Goal: Task Accomplishment & Management: Complete application form

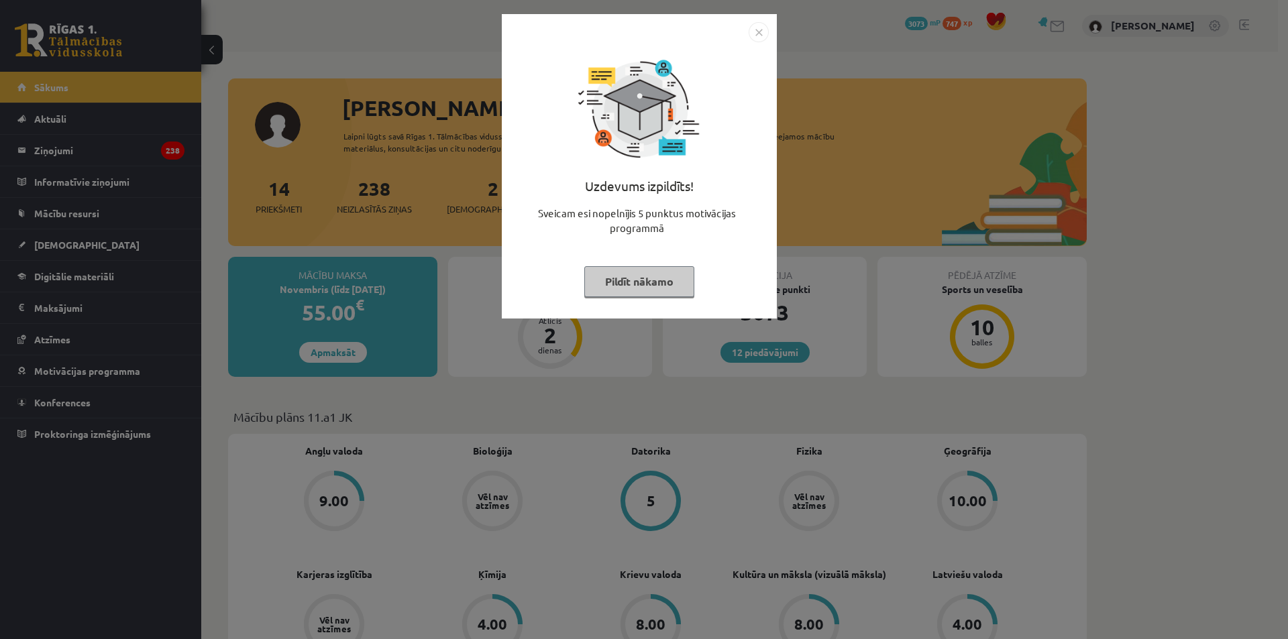
click at [765, 34] on img "Close" at bounding box center [759, 32] width 20 height 20
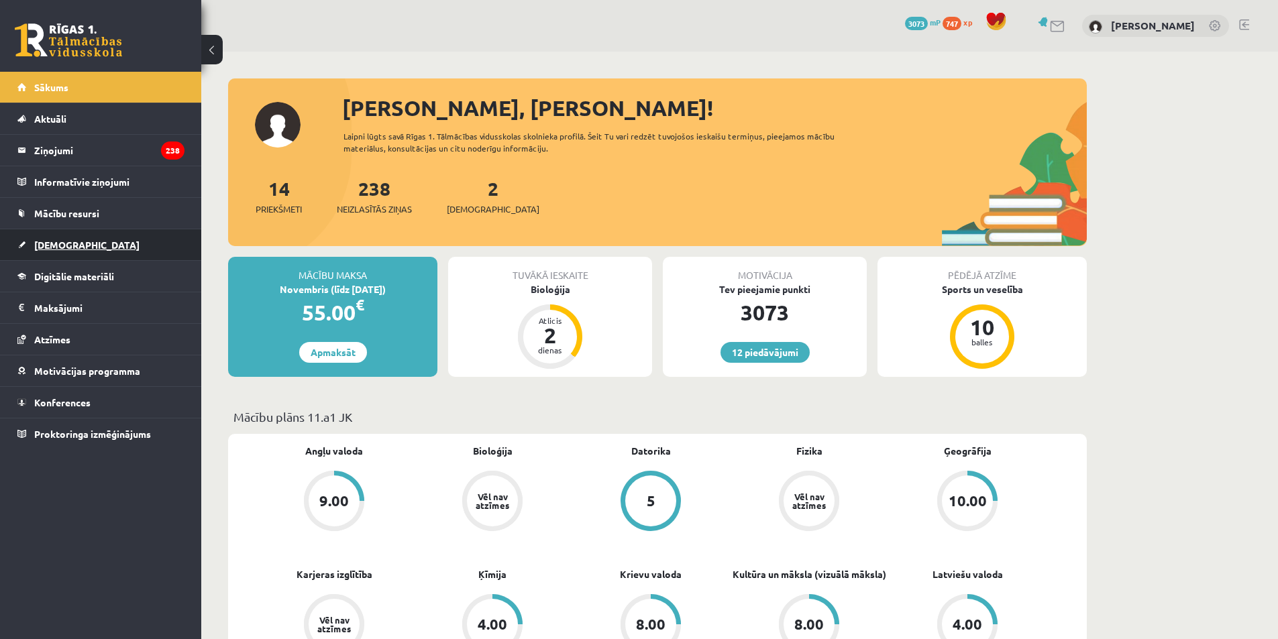
click at [78, 233] on link "[DEMOGRAPHIC_DATA]" at bounding box center [100, 244] width 167 height 31
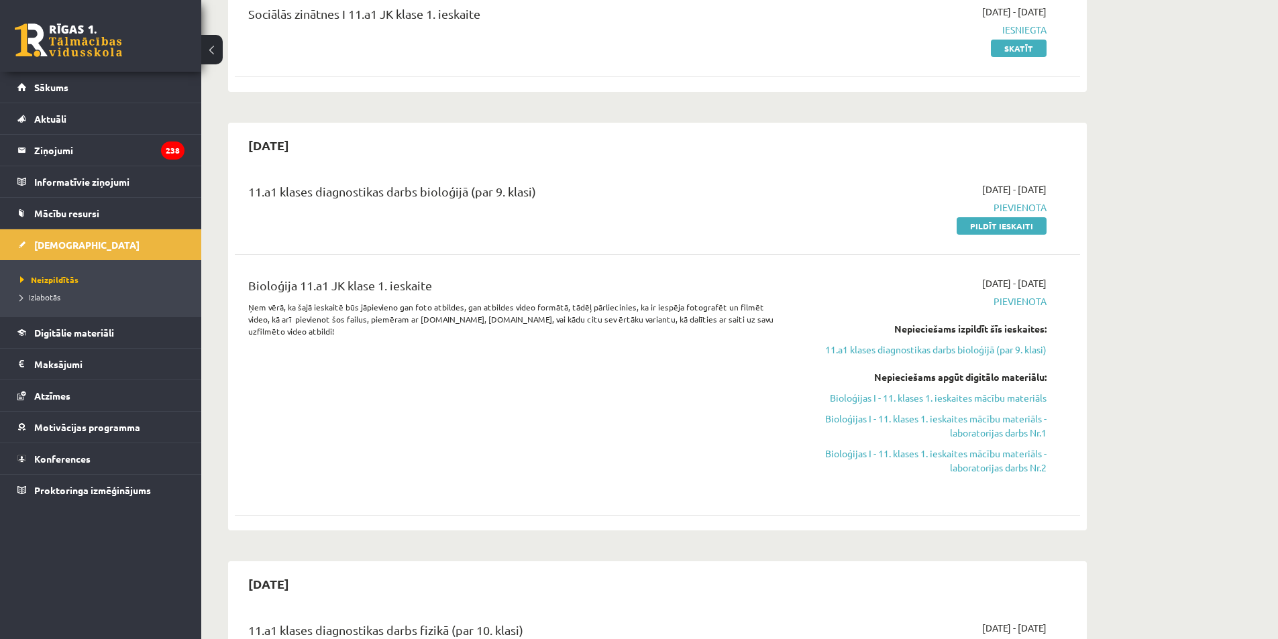
scroll to position [201, 0]
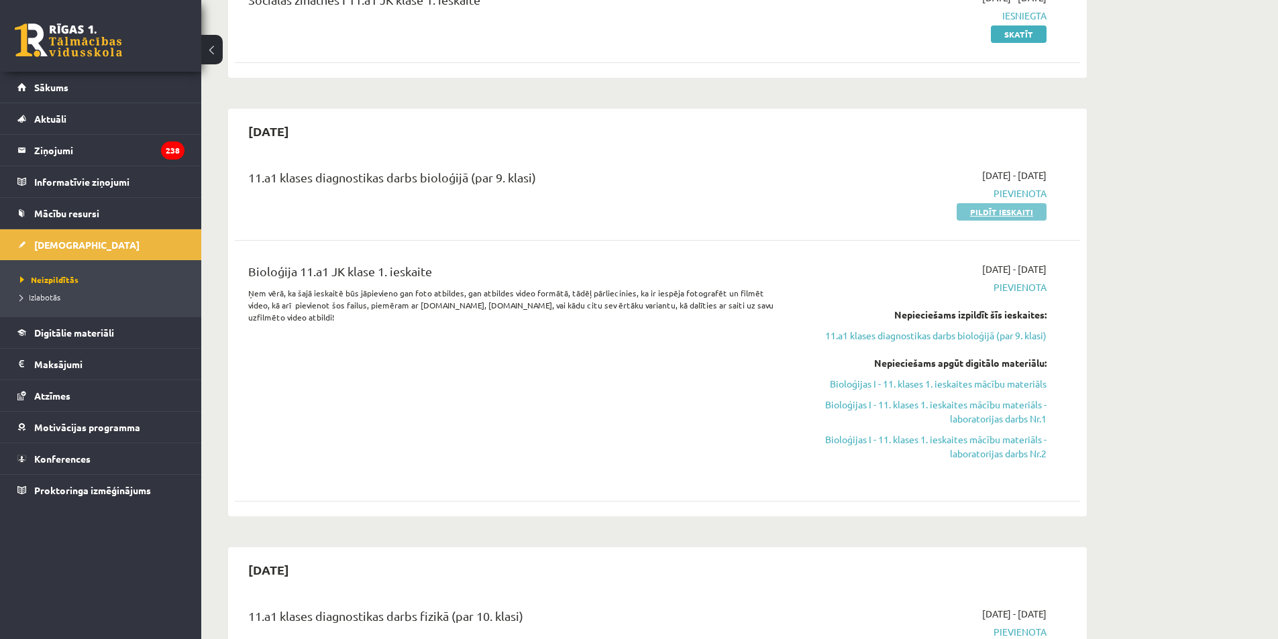
click at [991, 211] on link "Pildīt ieskaiti" at bounding box center [1002, 211] width 90 height 17
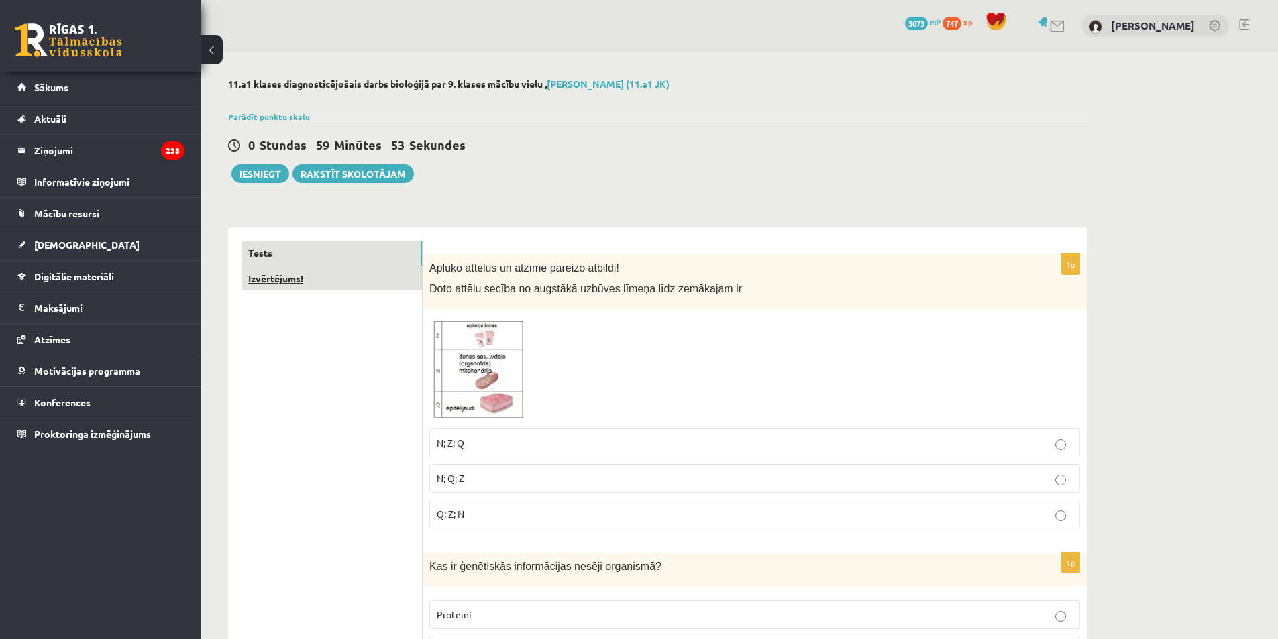
click at [300, 266] on link "Izvērtējums!" at bounding box center [331, 278] width 180 height 25
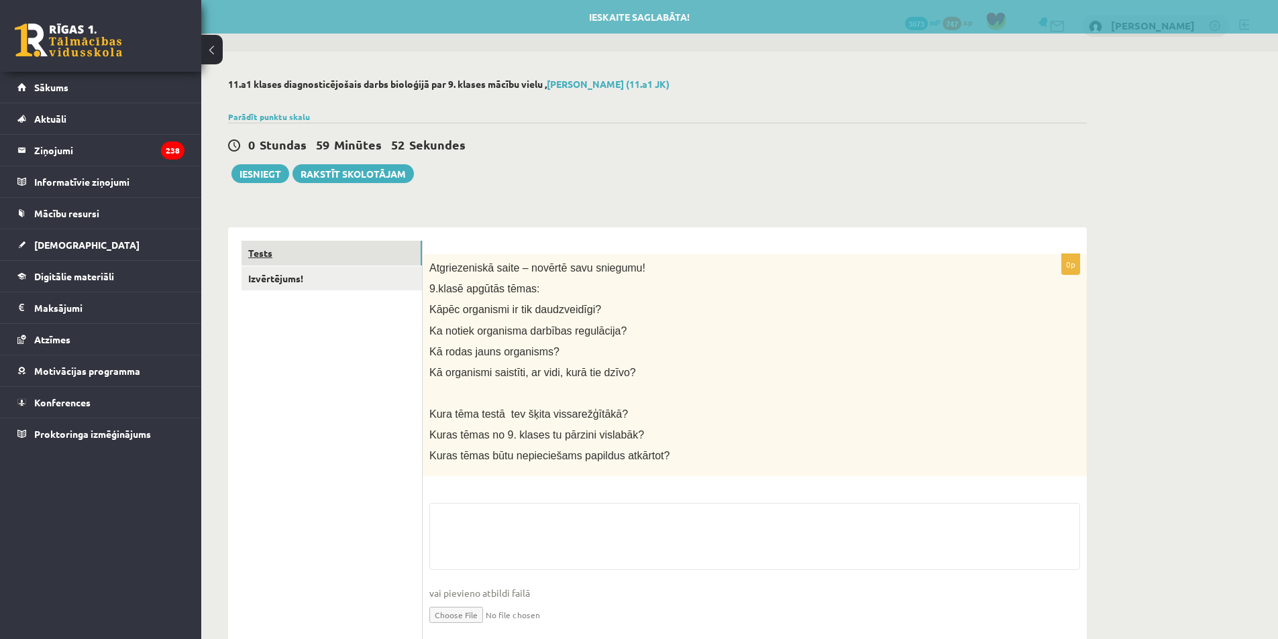
drag, startPoint x: 293, startPoint y: 256, endPoint x: 323, endPoint y: 256, distance: 29.5
click at [293, 255] on link "Tests" at bounding box center [331, 253] width 180 height 25
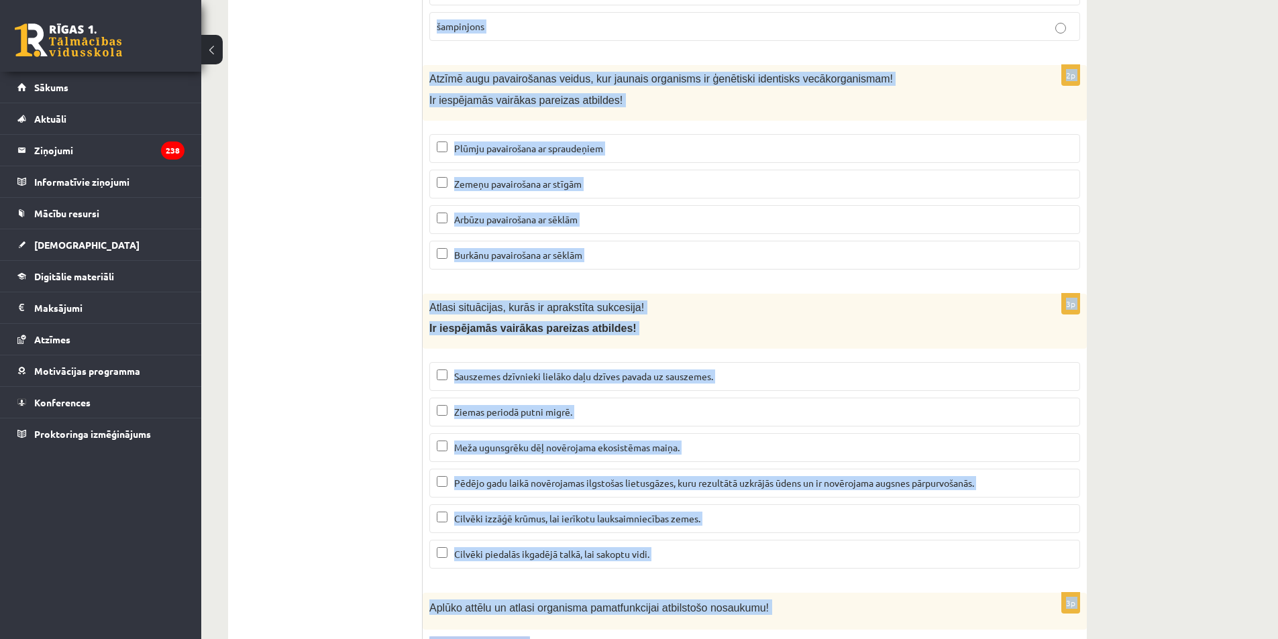
scroll to position [5526, 0]
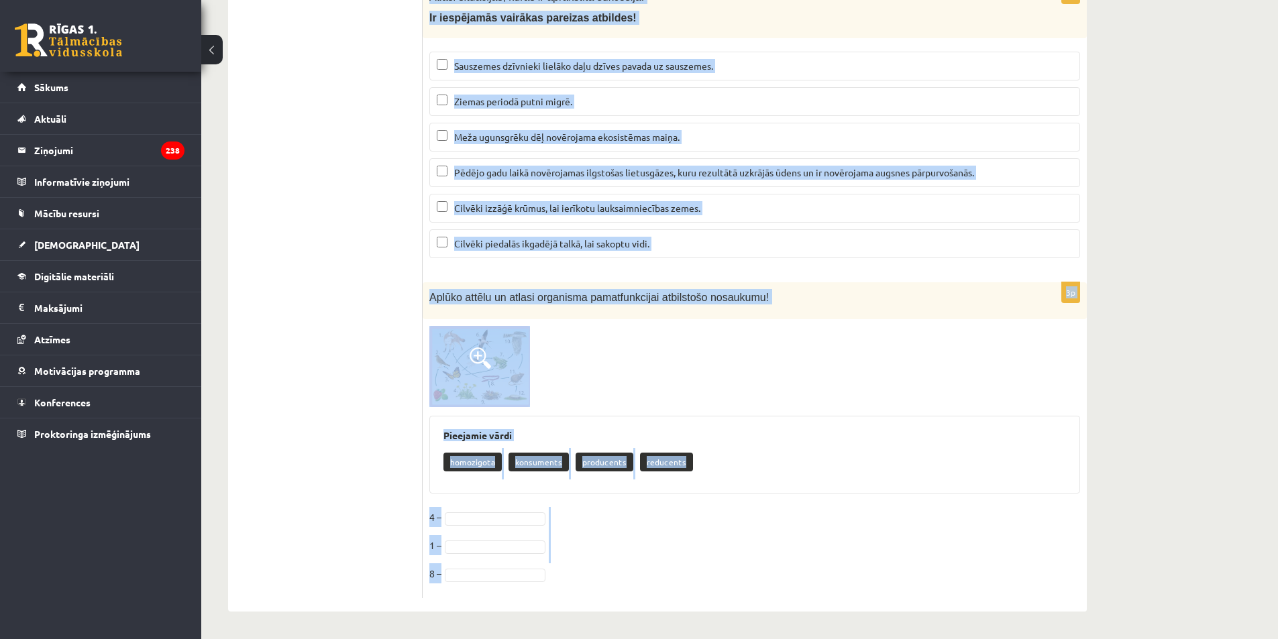
drag, startPoint x: 461, startPoint y: 278, endPoint x: 720, endPoint y: 582, distance: 400.2
copy form "Aplūko attēlus un atzīmē pareizo atbildi! Doto attēlu secība no augstākā uzbūve…"
click at [614, 400] on div at bounding box center [754, 366] width 651 height 81
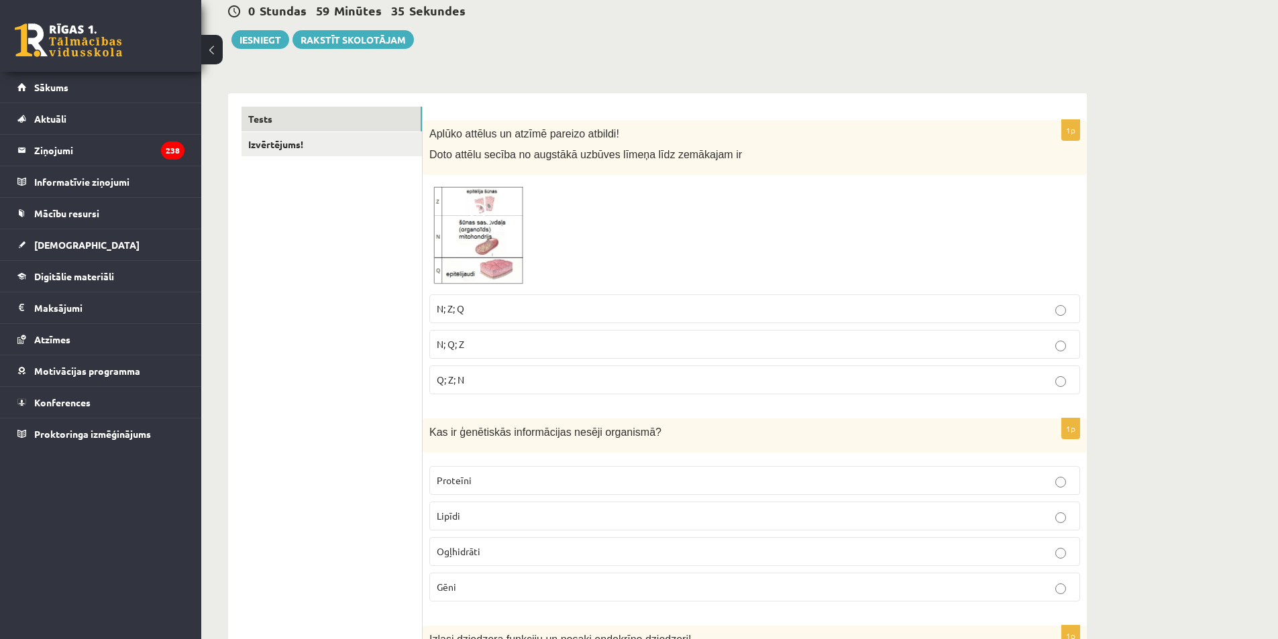
scroll to position [114, 0]
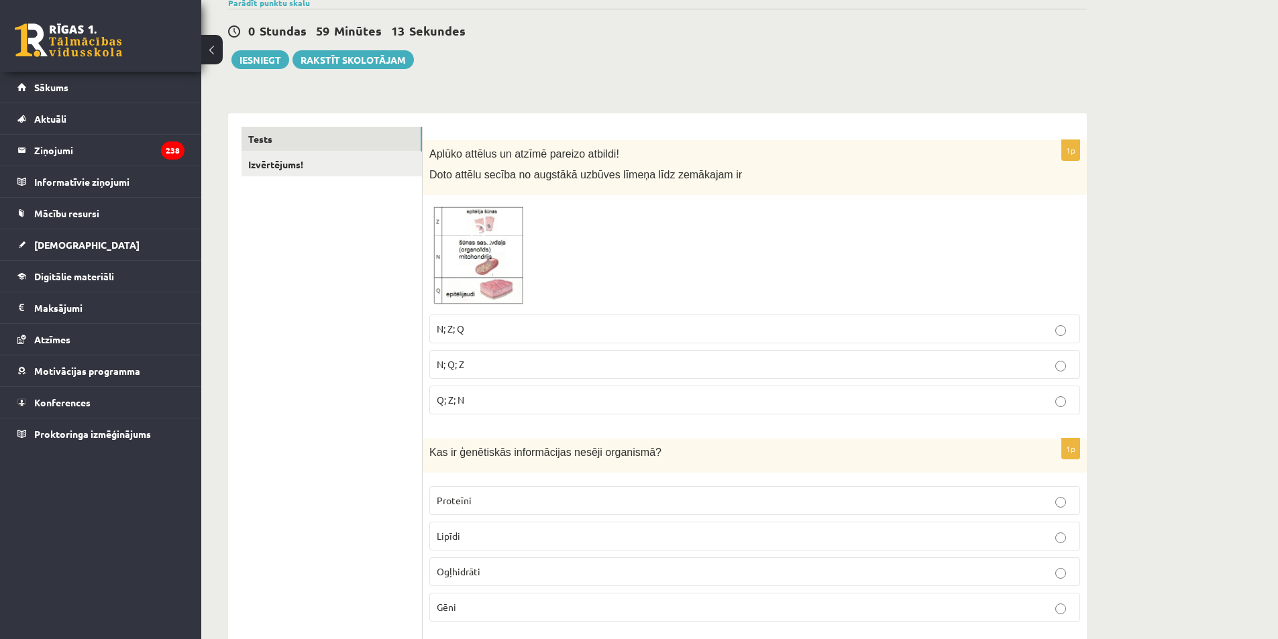
click at [496, 325] on p "N; Z; Q" at bounding box center [755, 329] width 636 height 14
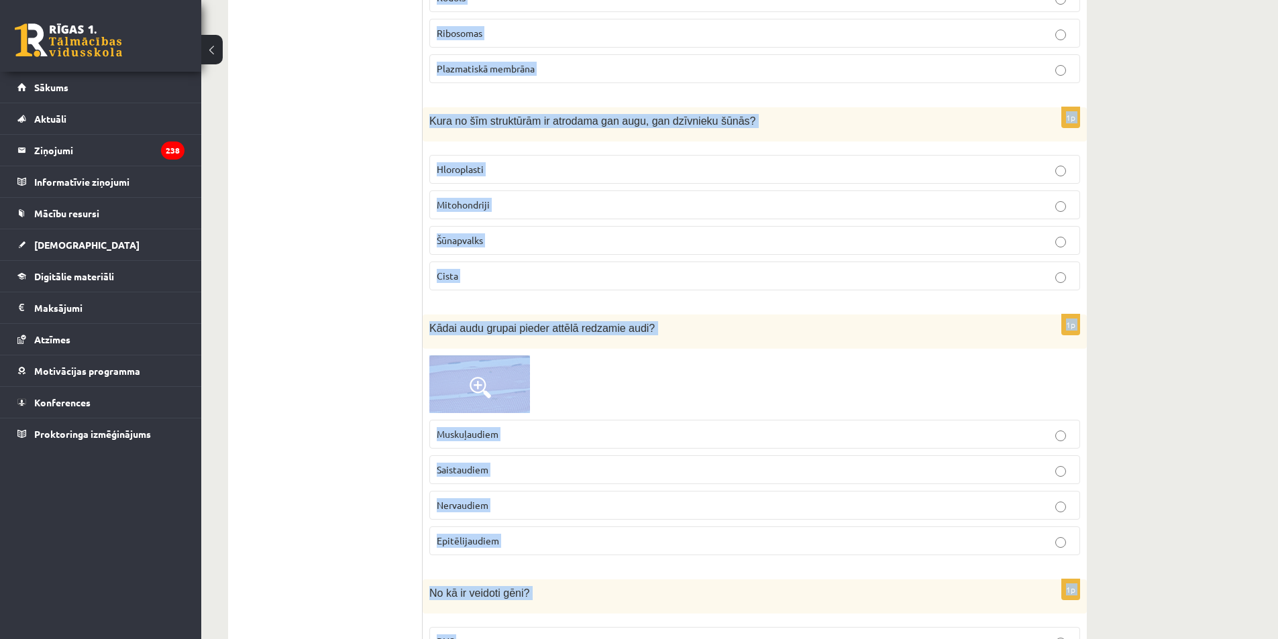
scroll to position [1138, 0]
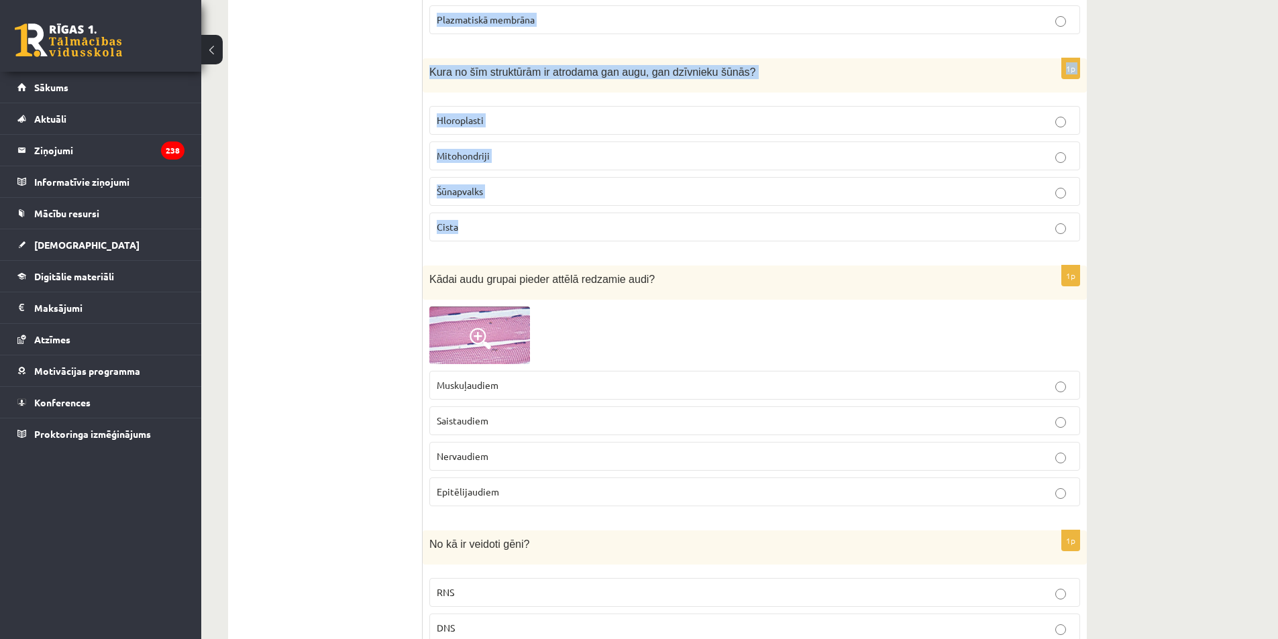
drag, startPoint x: 428, startPoint y: 244, endPoint x: 664, endPoint y: 238, distance: 236.2
copy form "Kas ir ģenētiskās informācijas nesēji organismā? Proteīni Lipīdi Ogļhidrāti Gēn…"
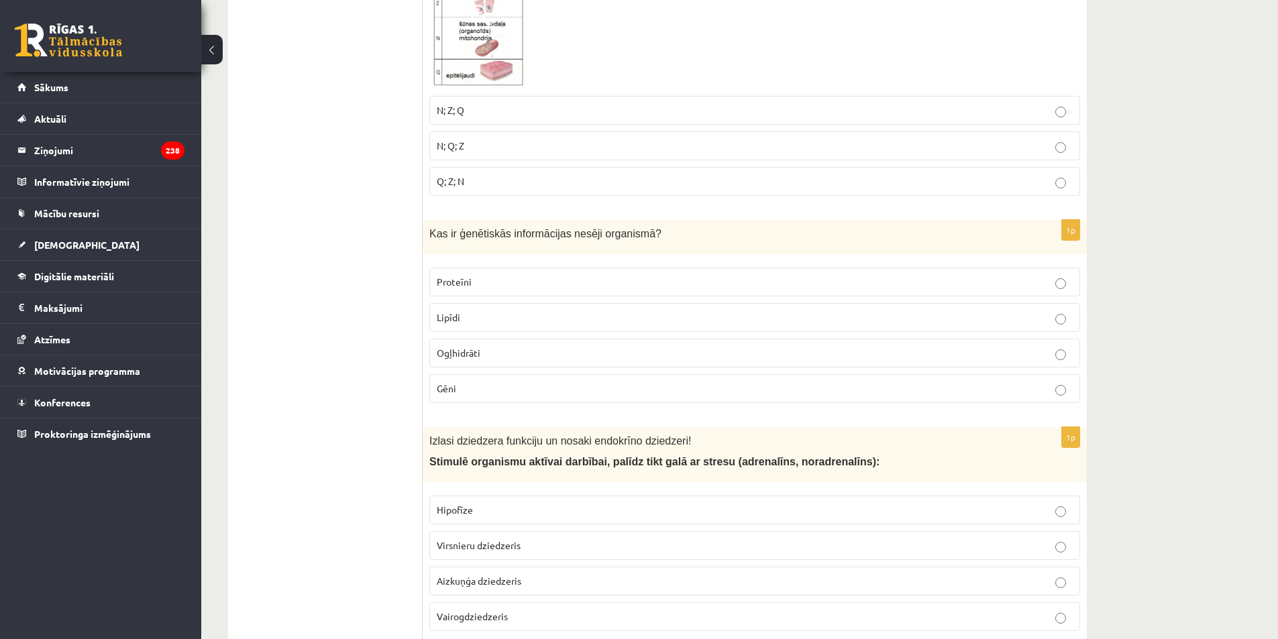
click at [466, 389] on p "Gēni" at bounding box center [755, 389] width 636 height 14
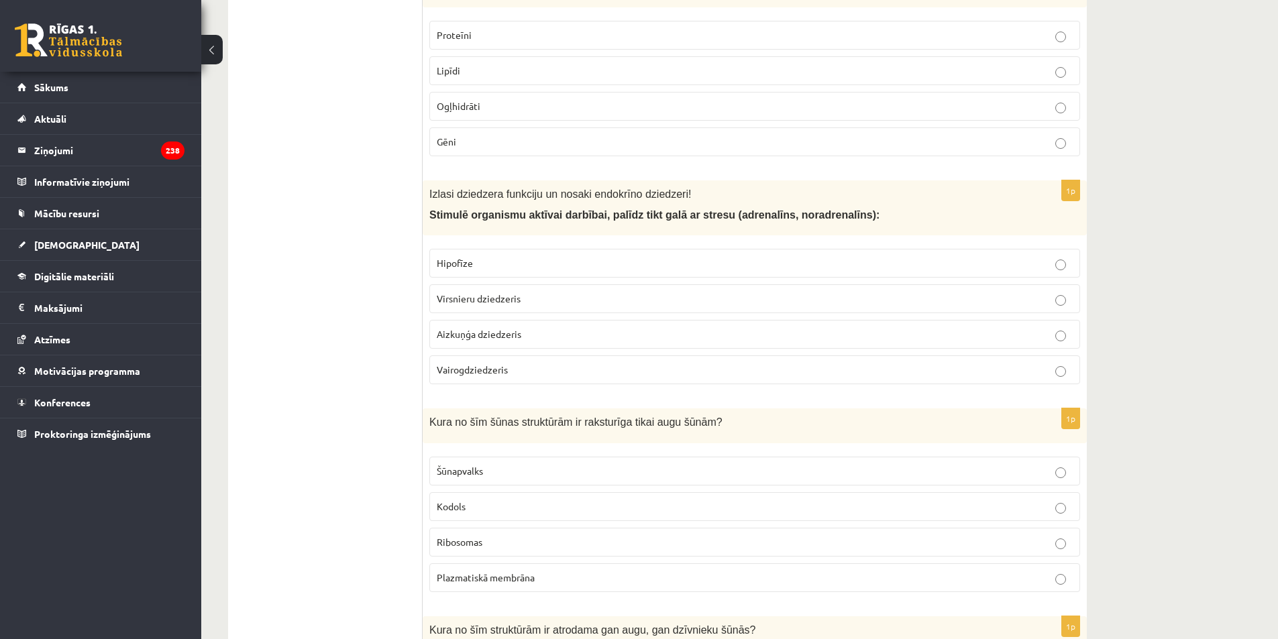
scroll to position [601, 0]
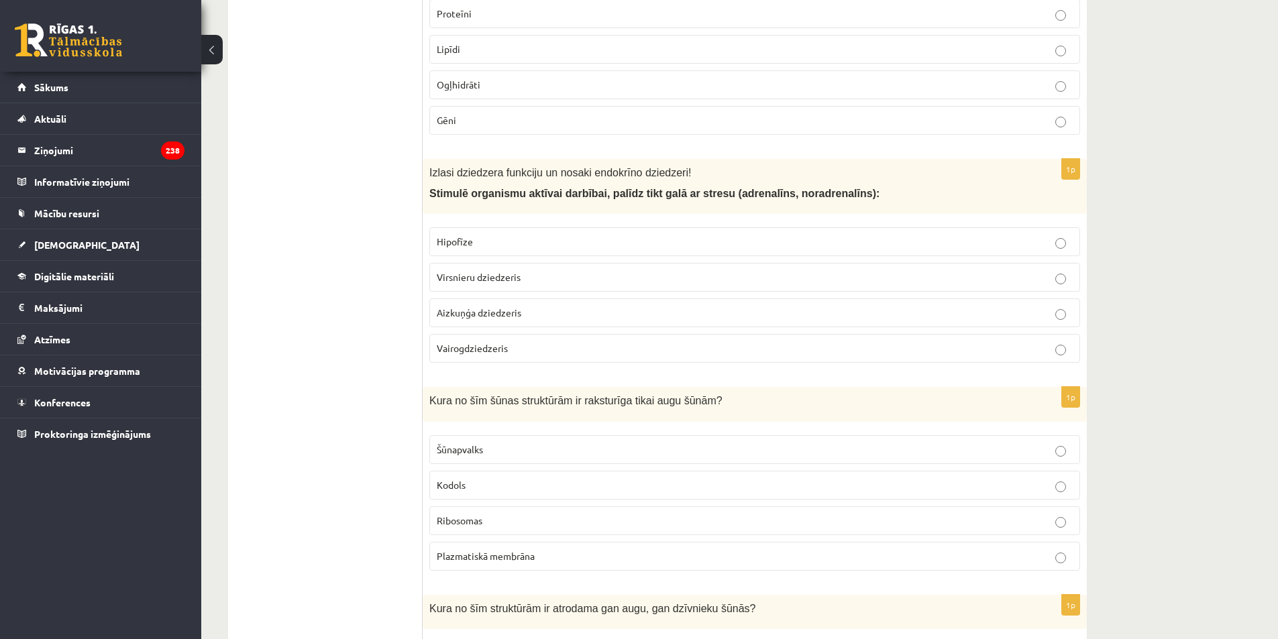
click at [482, 289] on label "Virsnieru dziedzeris" at bounding box center [754, 277] width 651 height 29
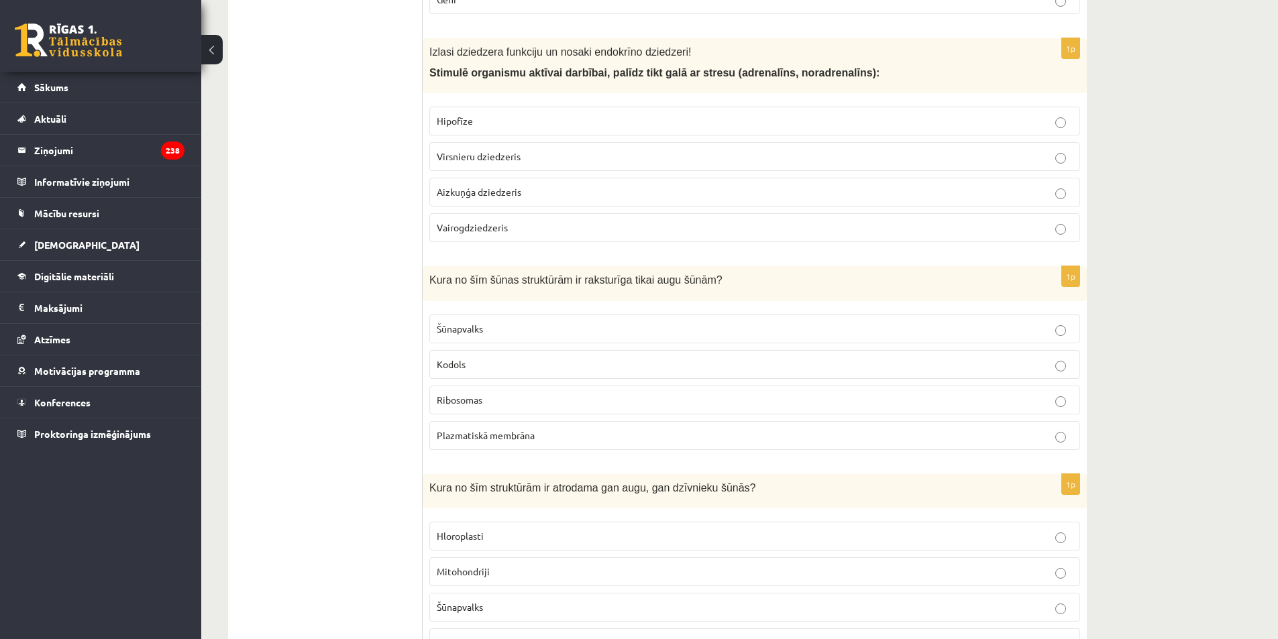
scroll to position [869, 0]
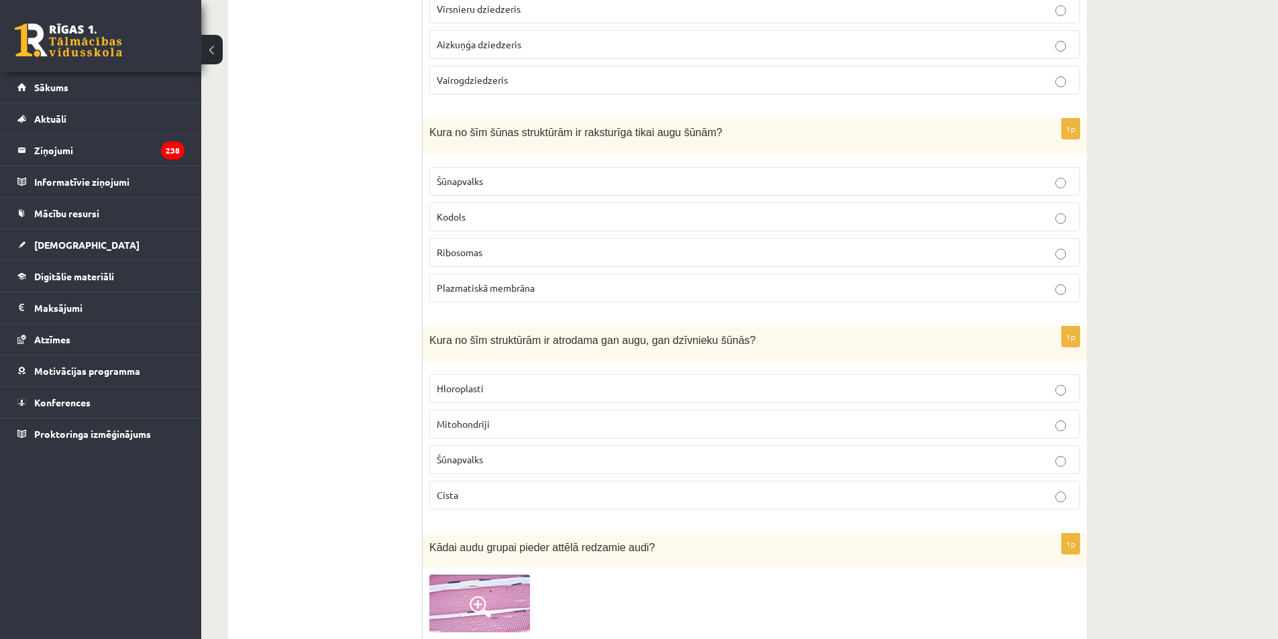
click at [461, 180] on span "Šūnapvalks" at bounding box center [460, 181] width 46 height 12
click at [478, 426] on span "Mitohondriji" at bounding box center [463, 424] width 53 height 12
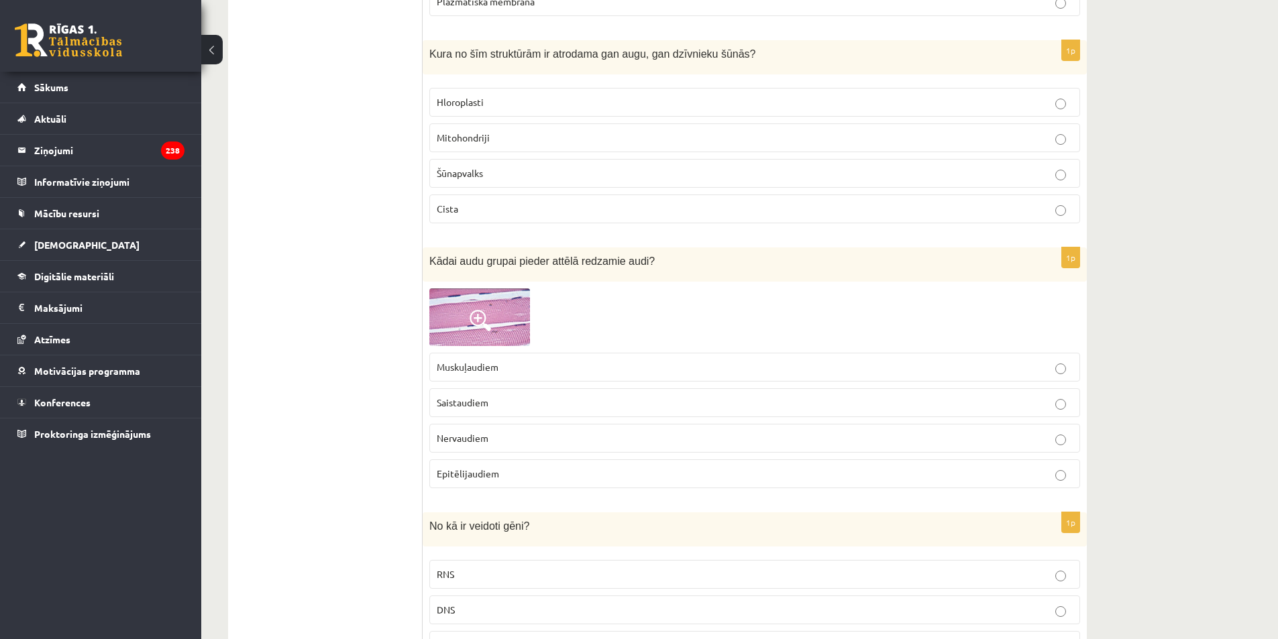
scroll to position [1205, 0]
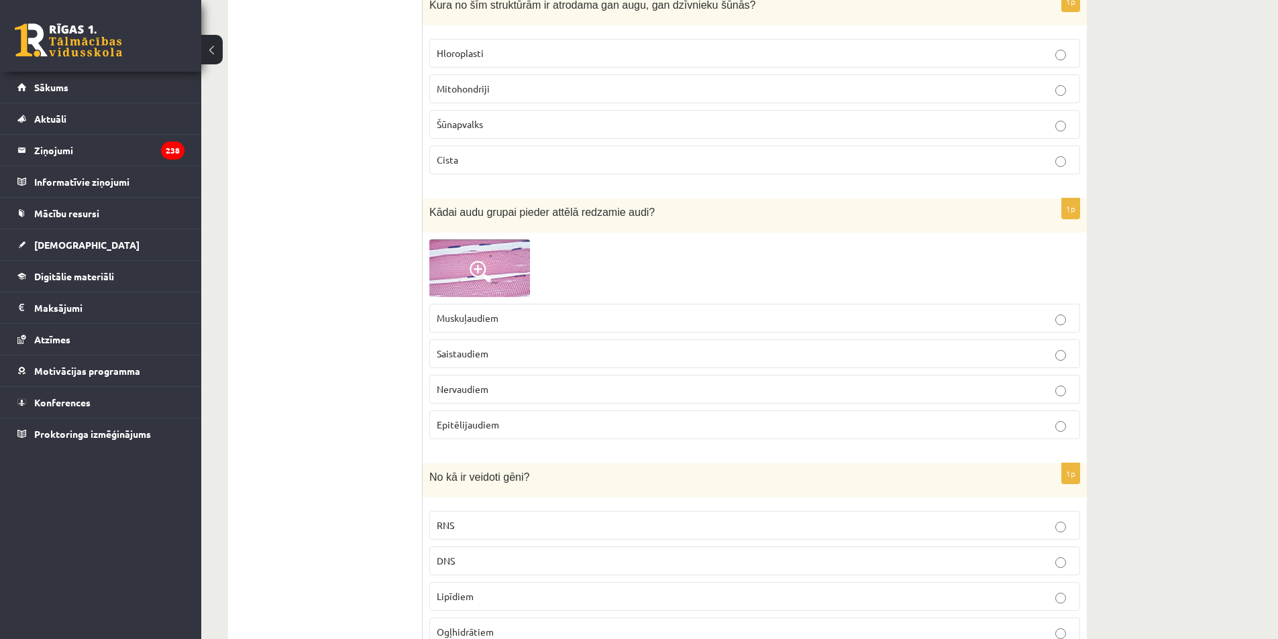
click at [476, 268] on span at bounding box center [480, 271] width 21 height 21
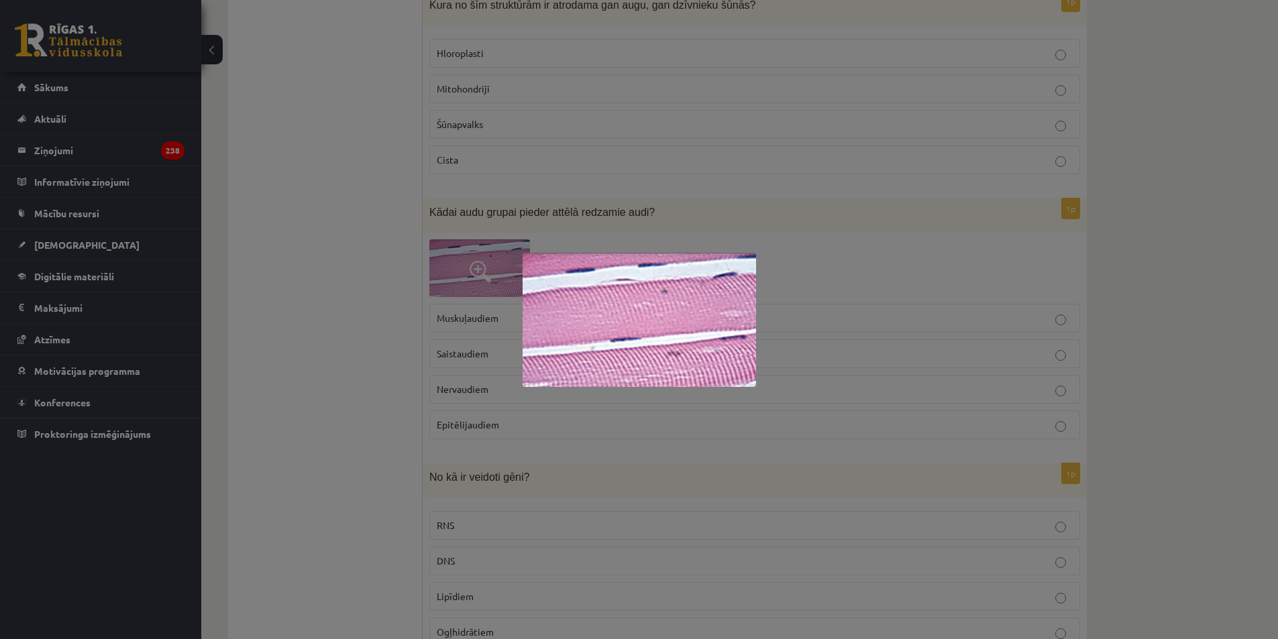
click at [875, 299] on div at bounding box center [639, 319] width 1278 height 639
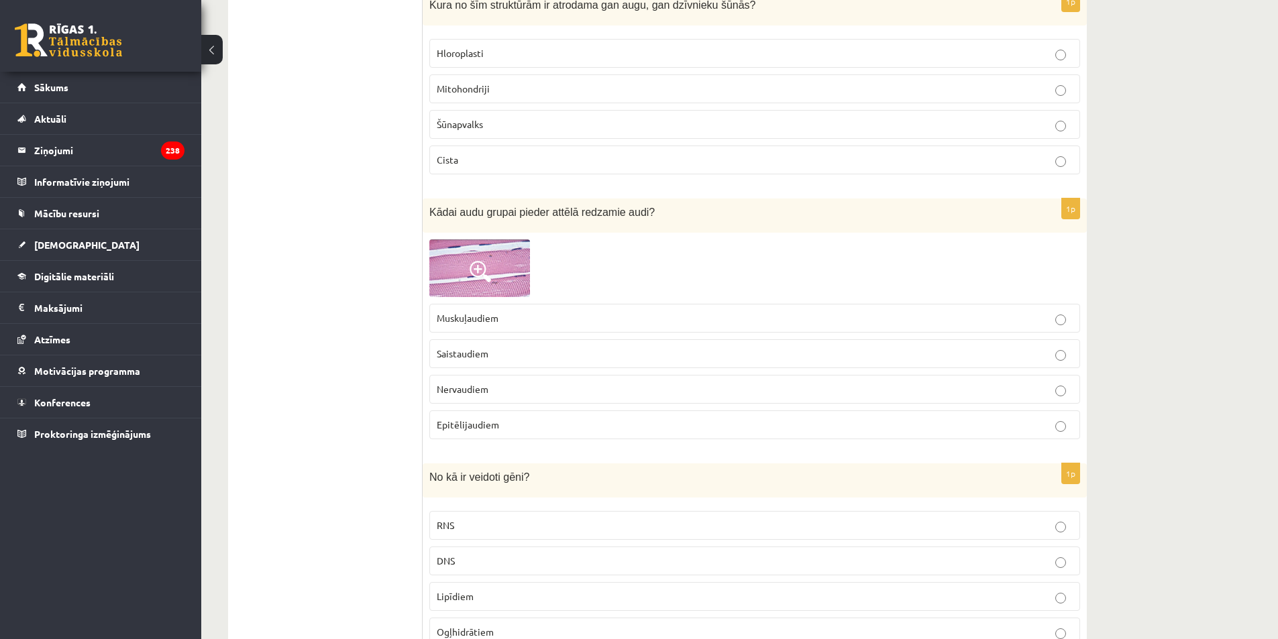
drag, startPoint x: 475, startPoint y: 323, endPoint x: 443, endPoint y: 373, distance: 59.2
click at [474, 323] on span "Muskuļaudiem" at bounding box center [468, 318] width 62 height 12
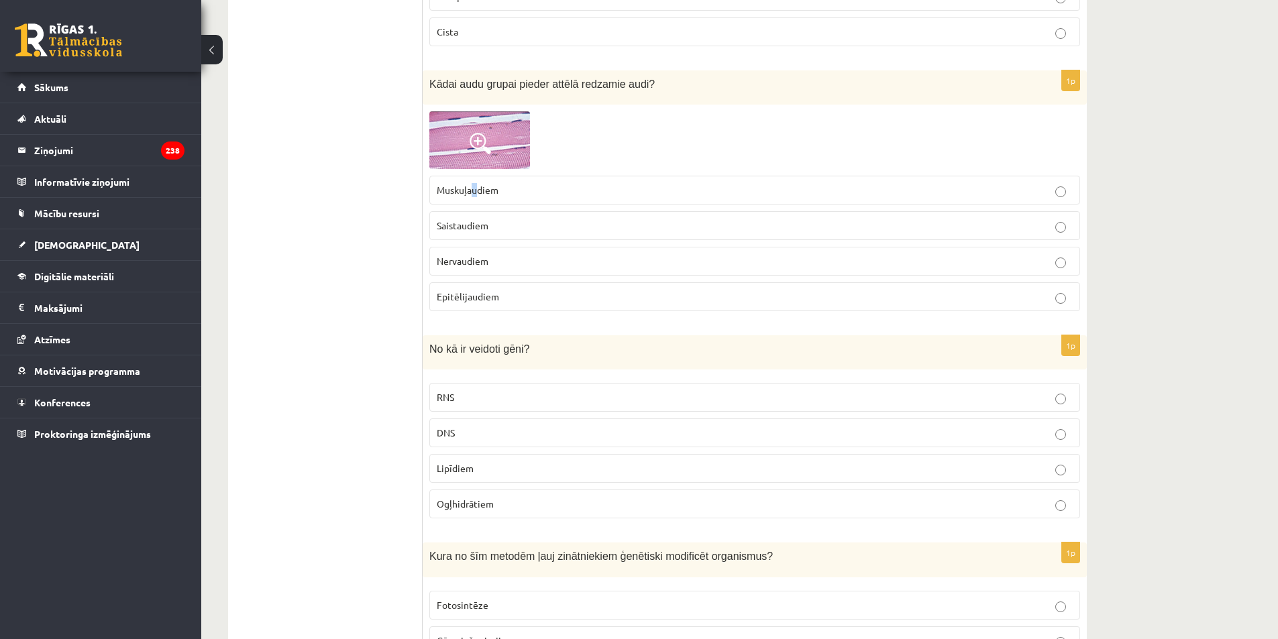
scroll to position [1339, 0]
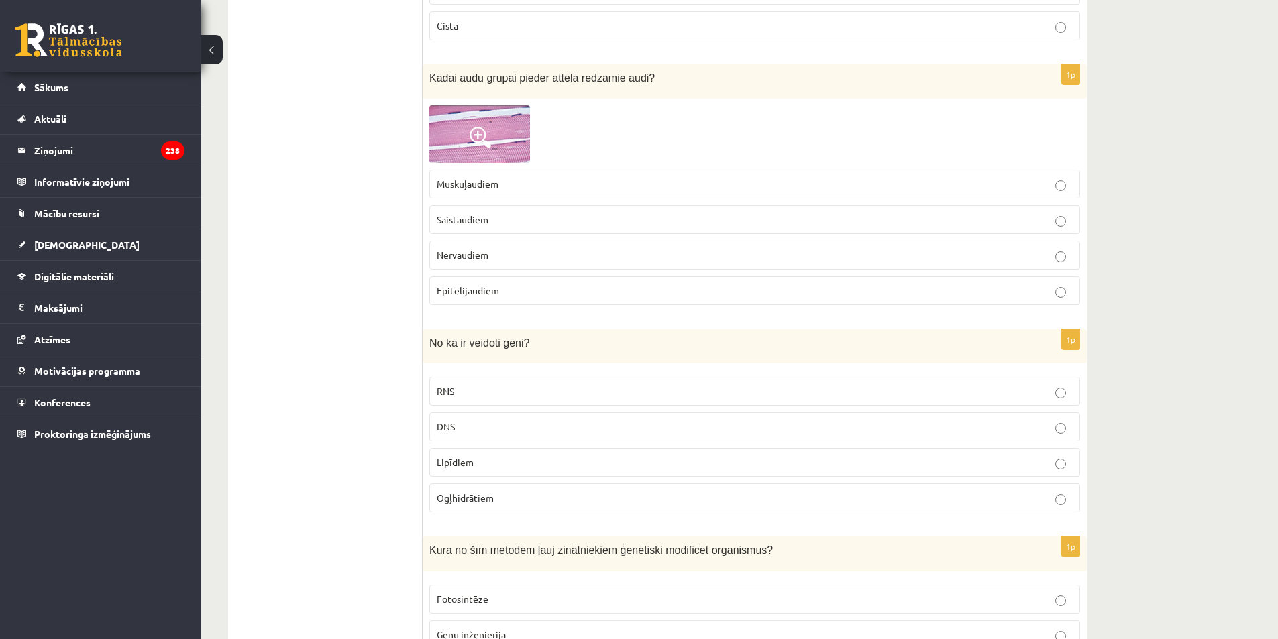
click at [559, 187] on p "Muskuļaudiem" at bounding box center [755, 184] width 636 height 14
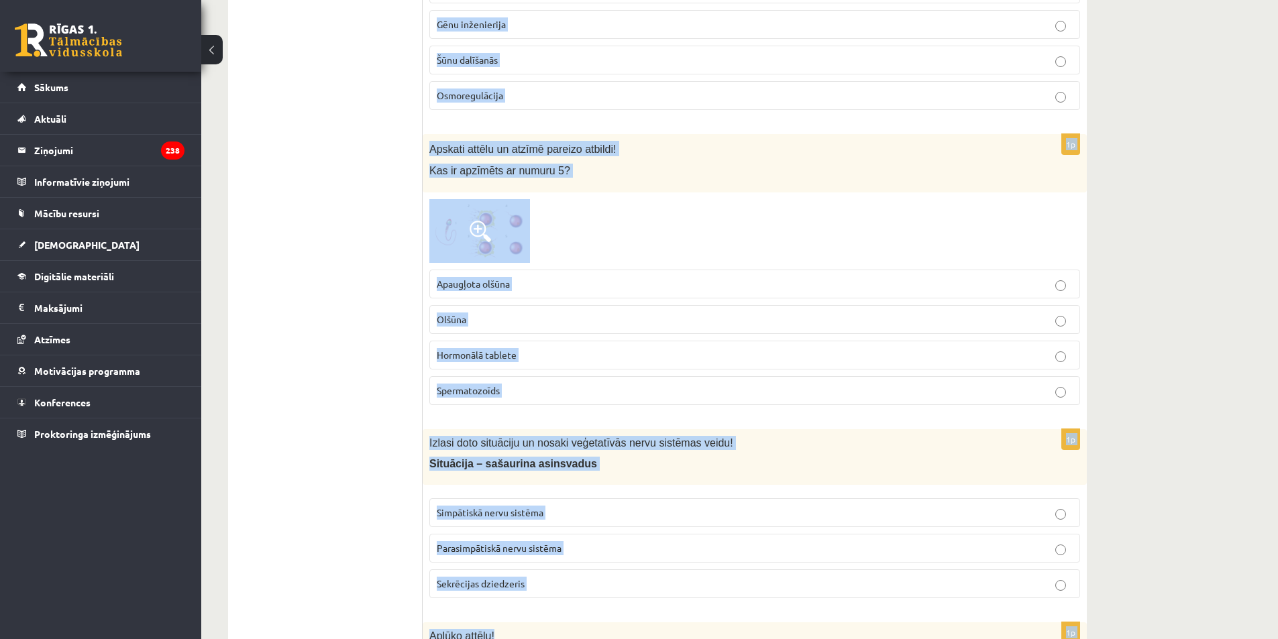
scroll to position [1956, 0]
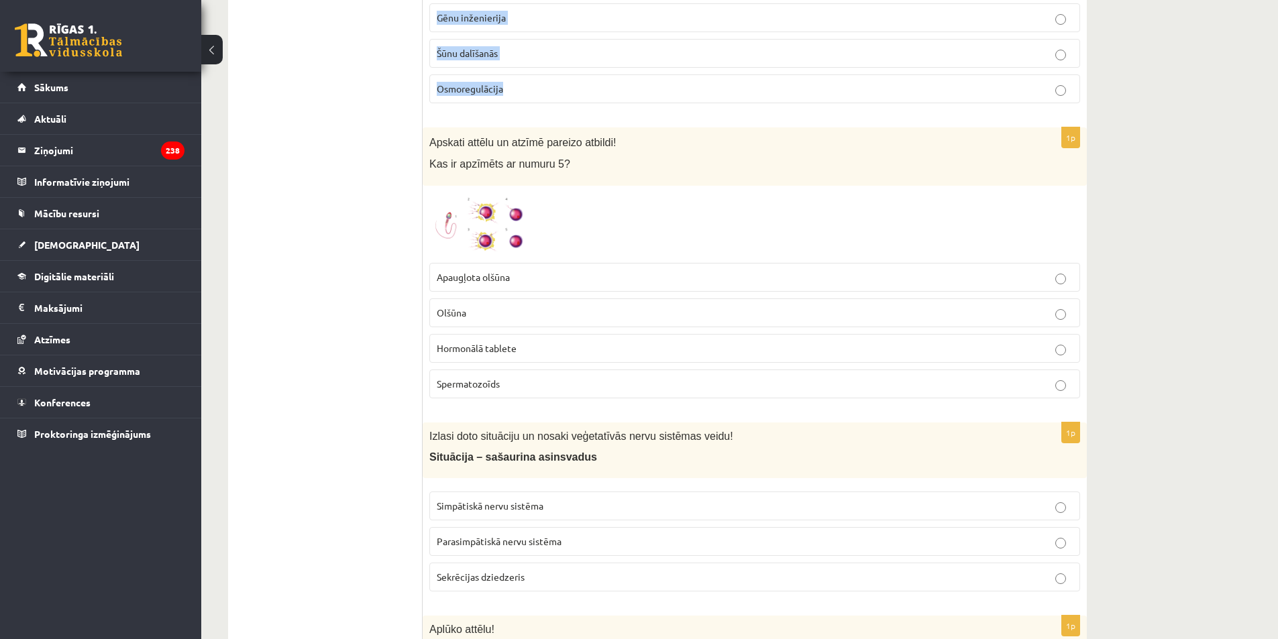
drag, startPoint x: 447, startPoint y: 347, endPoint x: 655, endPoint y: 87, distance: 333.6
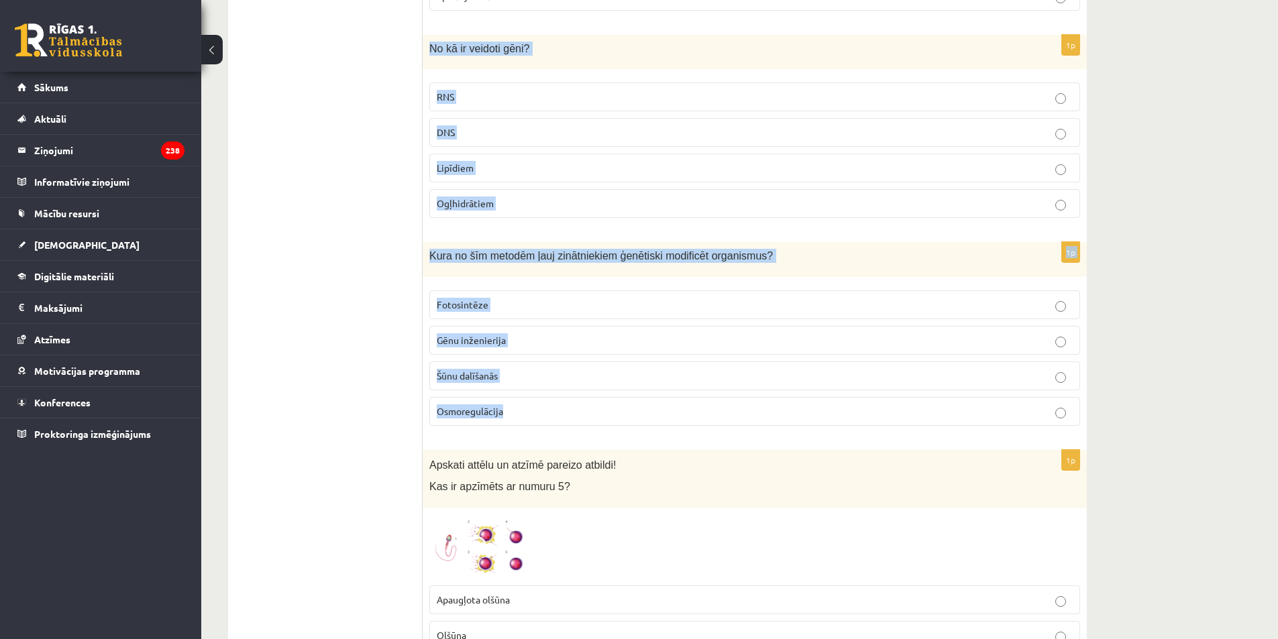
scroll to position [1621, 0]
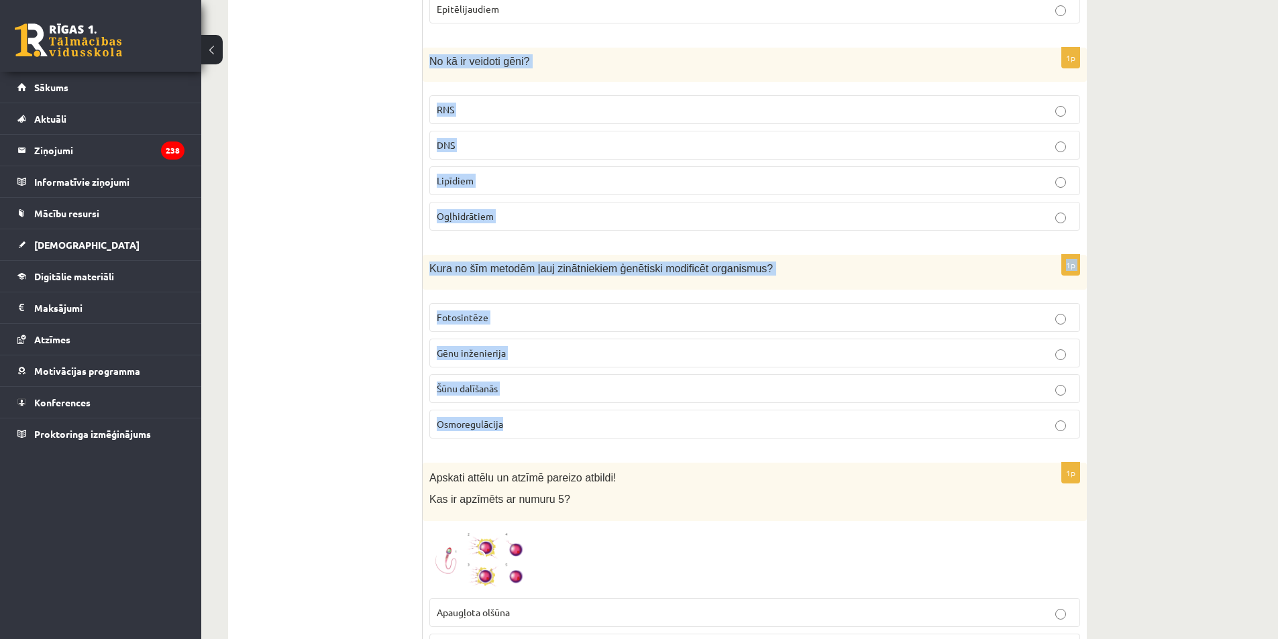
copy form "No kā ir veidoti gēni? RNS DNS Lipīdiem Ogļhidrātiem 1p Kura no šīm metodēm ļau…"
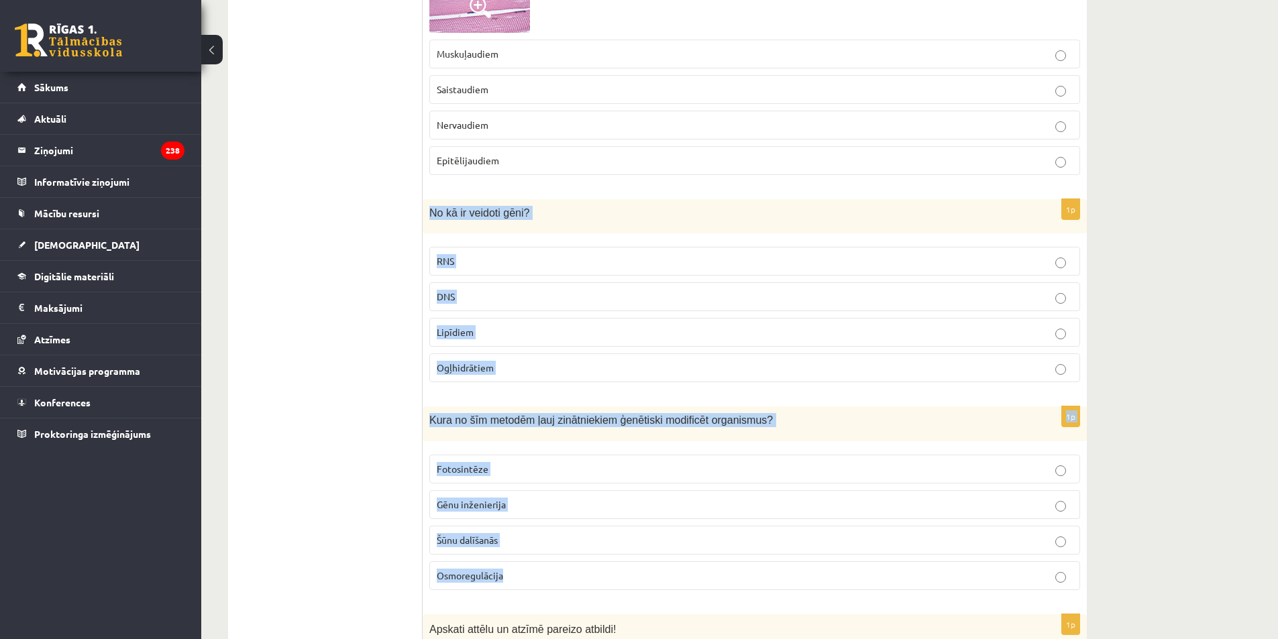
scroll to position [1487, 0]
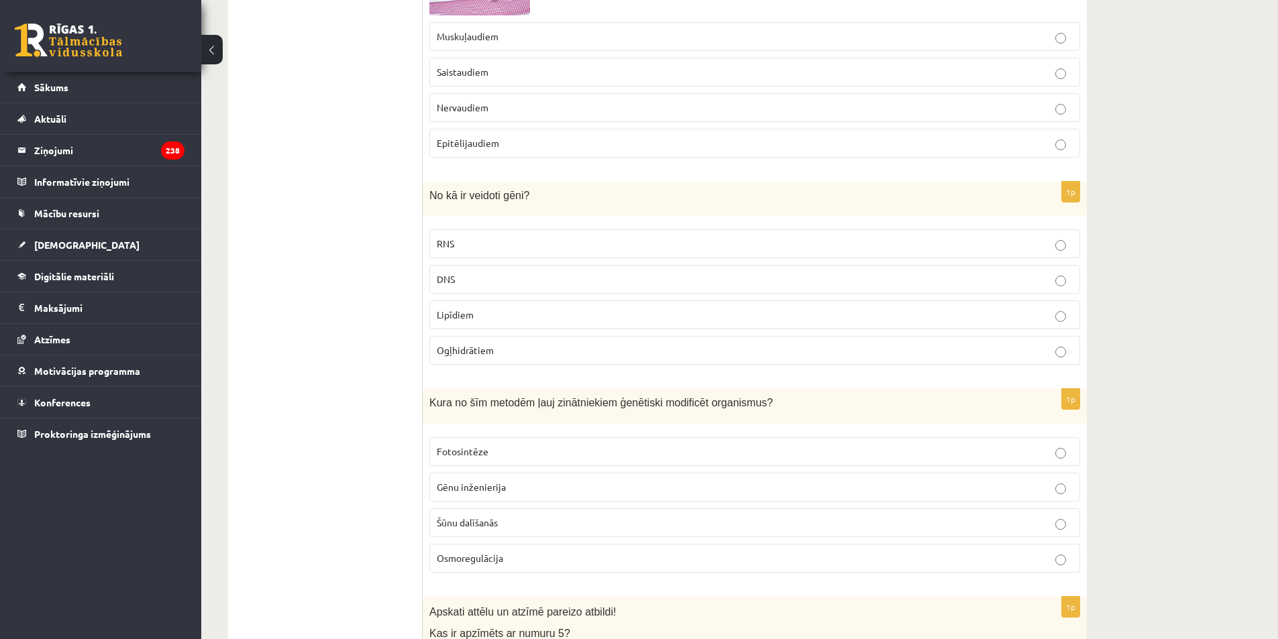
click at [494, 282] on p "DNS" at bounding box center [755, 279] width 636 height 14
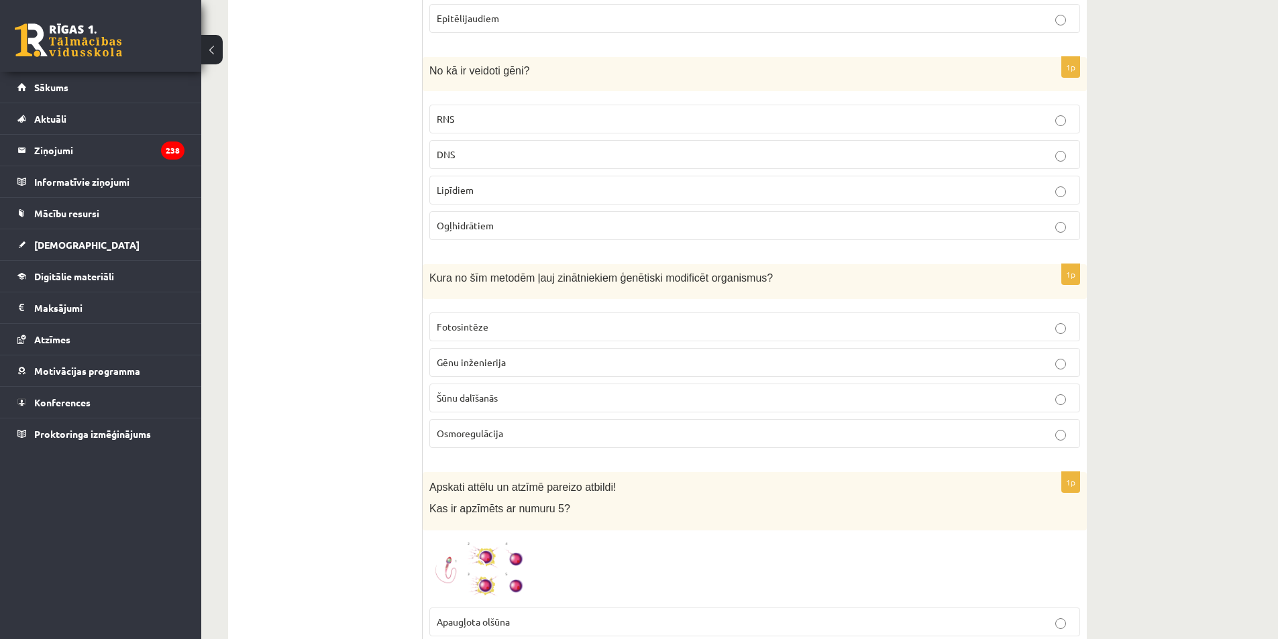
scroll to position [1621, 0]
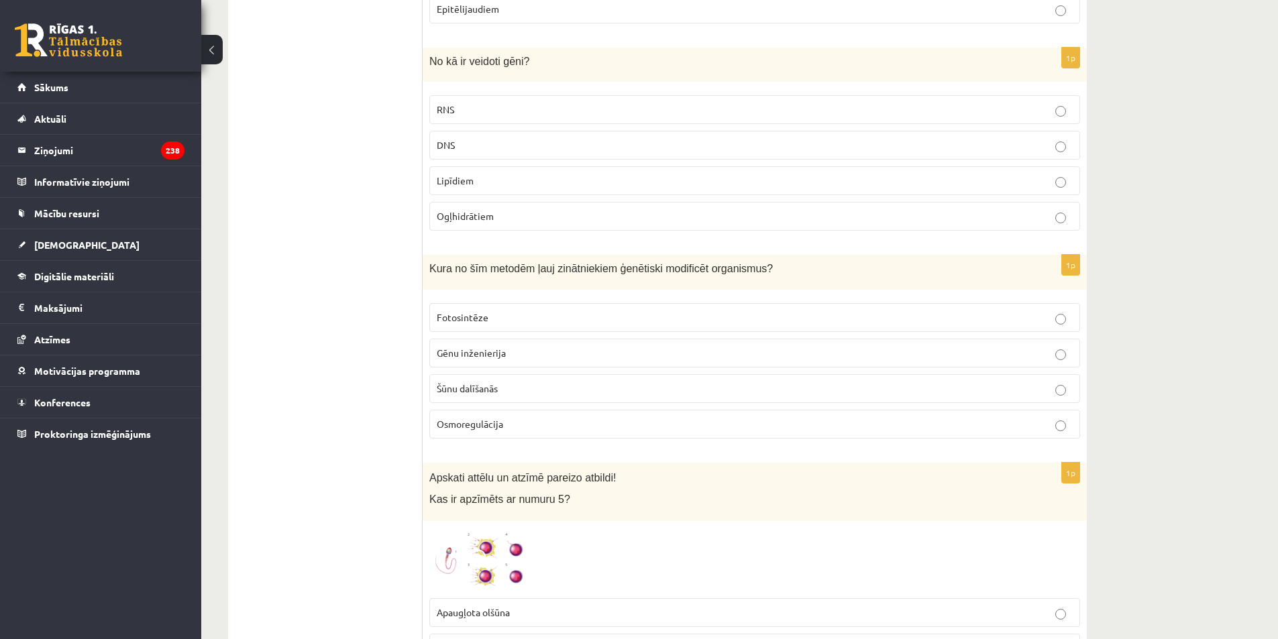
click at [502, 344] on label "Gēnu inženierija" at bounding box center [754, 353] width 651 height 29
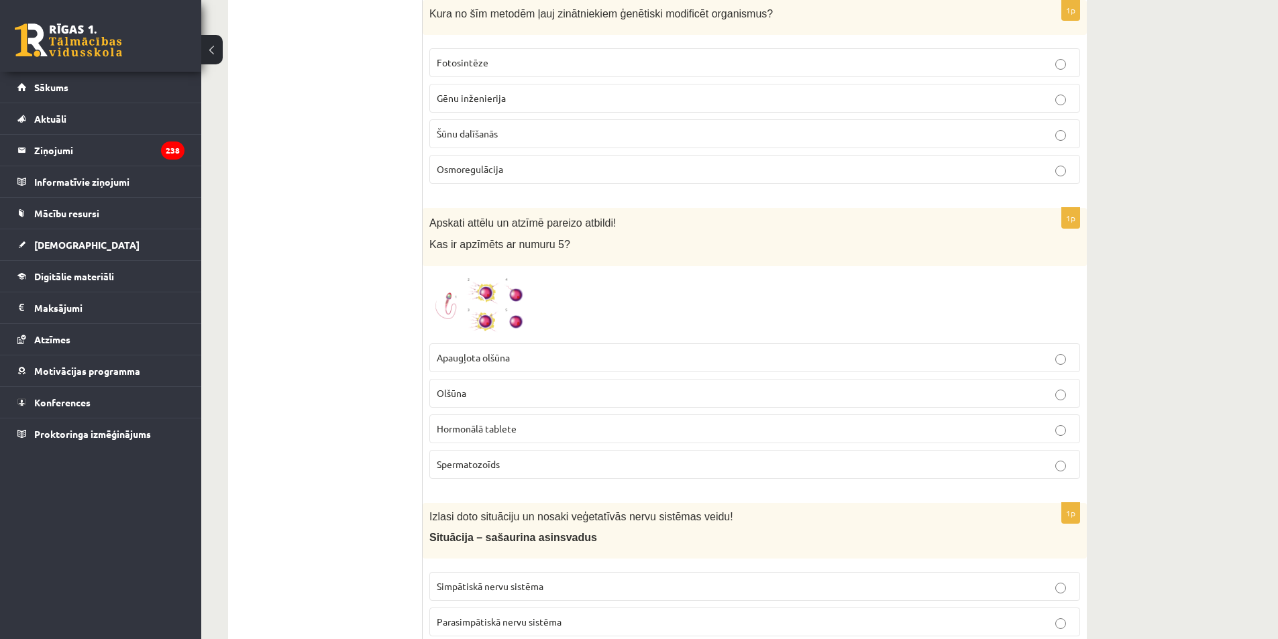
scroll to position [1889, 0]
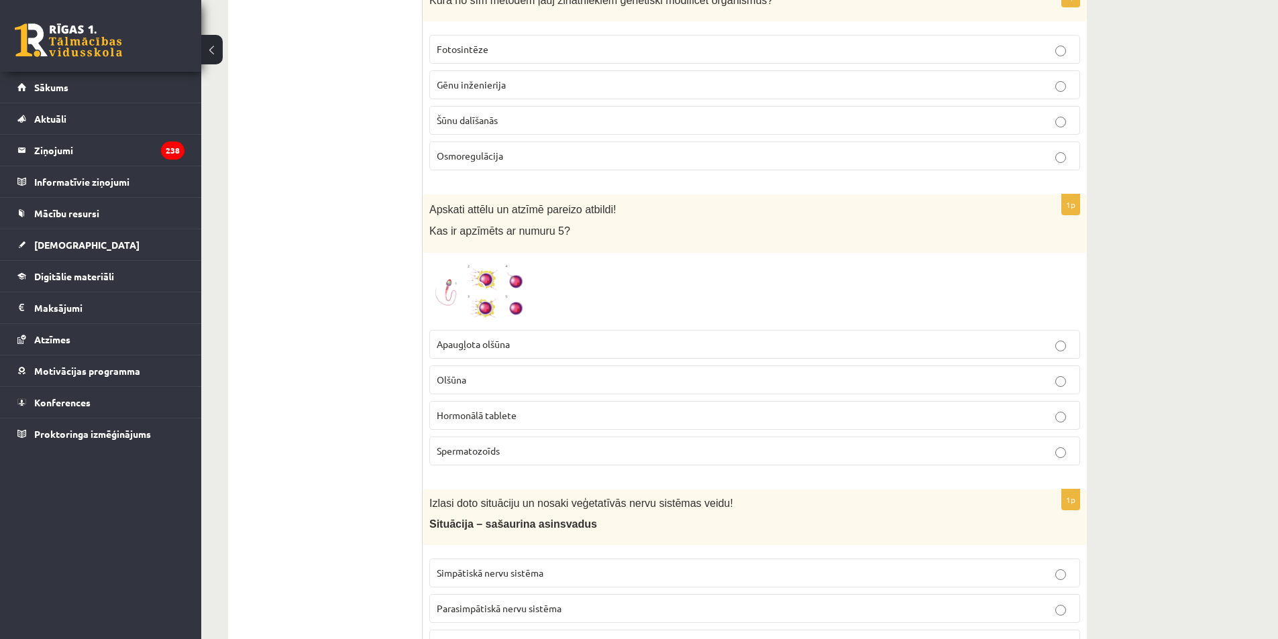
click at [464, 345] on span "Apaugļota olšūna" at bounding box center [473, 344] width 73 height 12
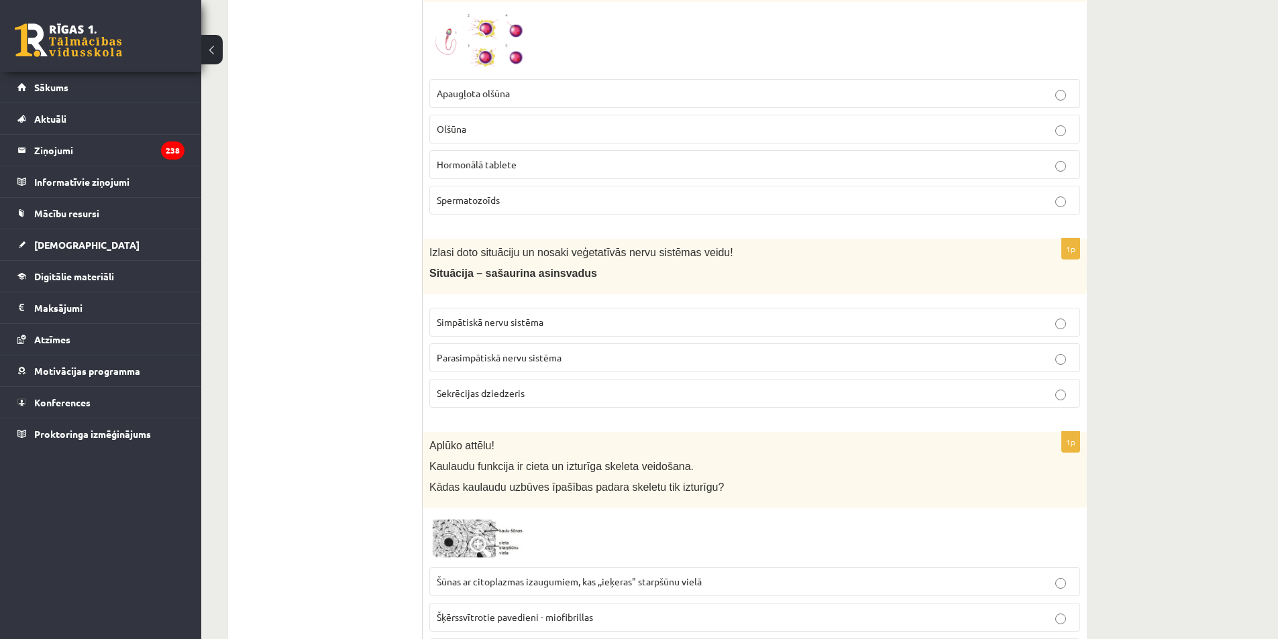
scroll to position [2157, 0]
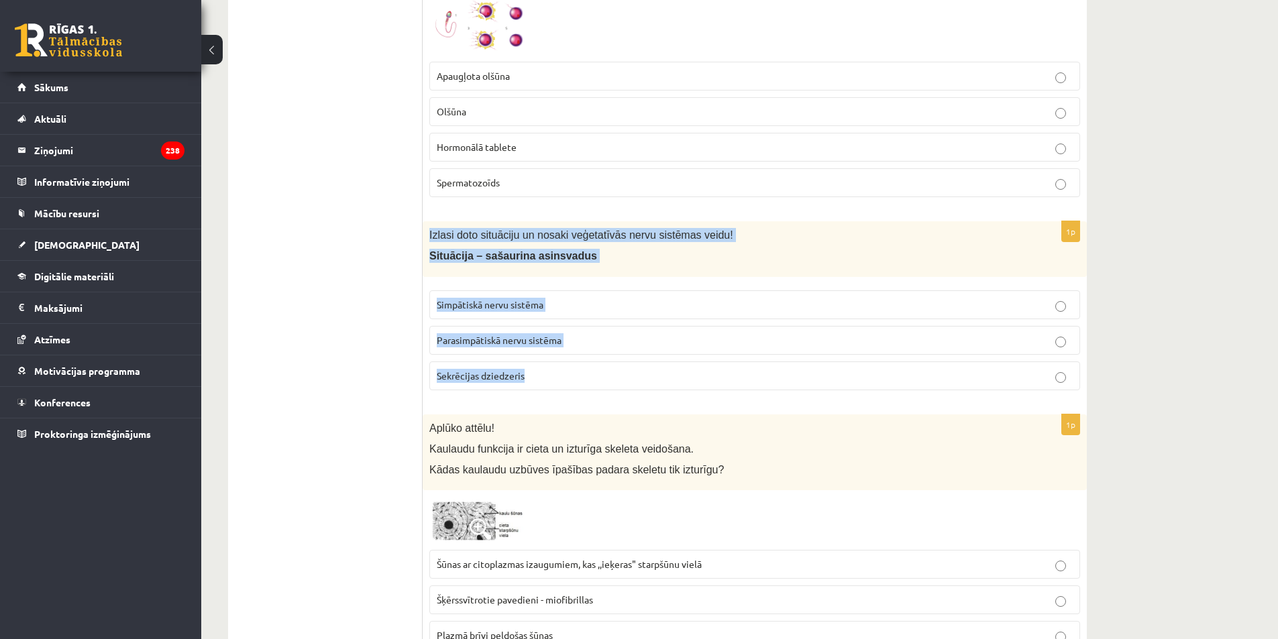
drag, startPoint x: 424, startPoint y: 234, endPoint x: 599, endPoint y: 363, distance: 217.4
click at [599, 363] on div "1p Izlasi doto situāciju un nosaki veģetatīvās nervu sistēmas veidu! Situācija …" at bounding box center [755, 311] width 664 height 180
copy div "Izlasi doto situāciju un nosaki veģetatīvās nervu sistēmas veidu! Situācija – s…"
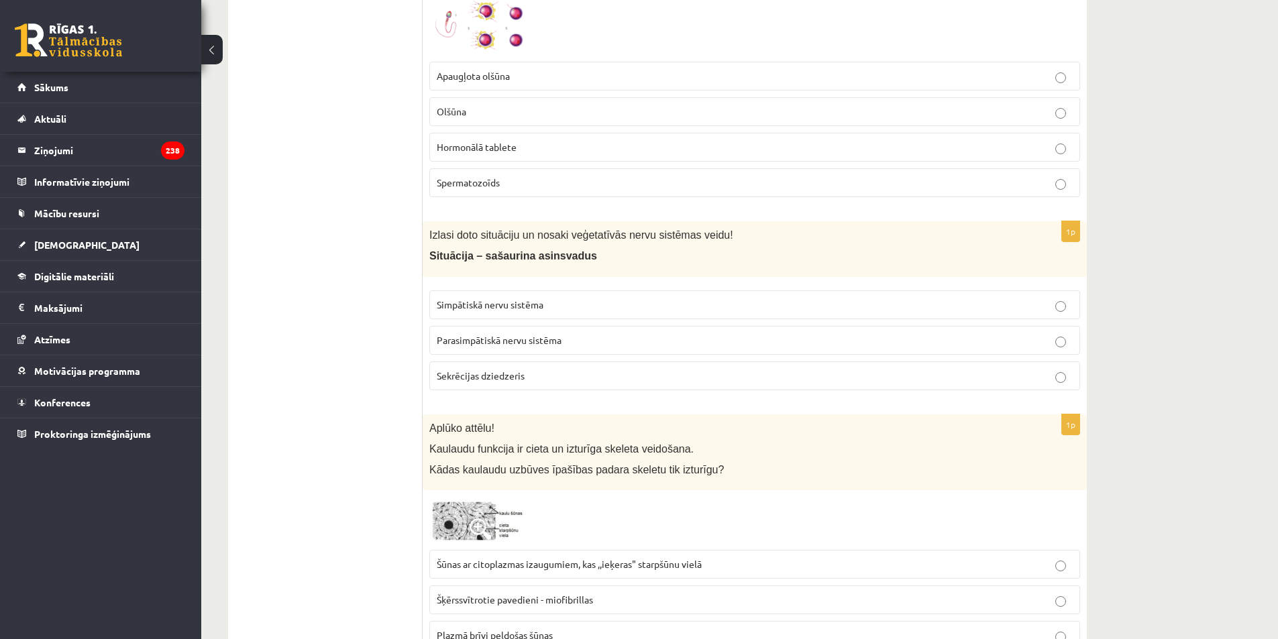
click at [464, 302] on span "Simpātiskā nervu sistēma" at bounding box center [490, 305] width 107 height 12
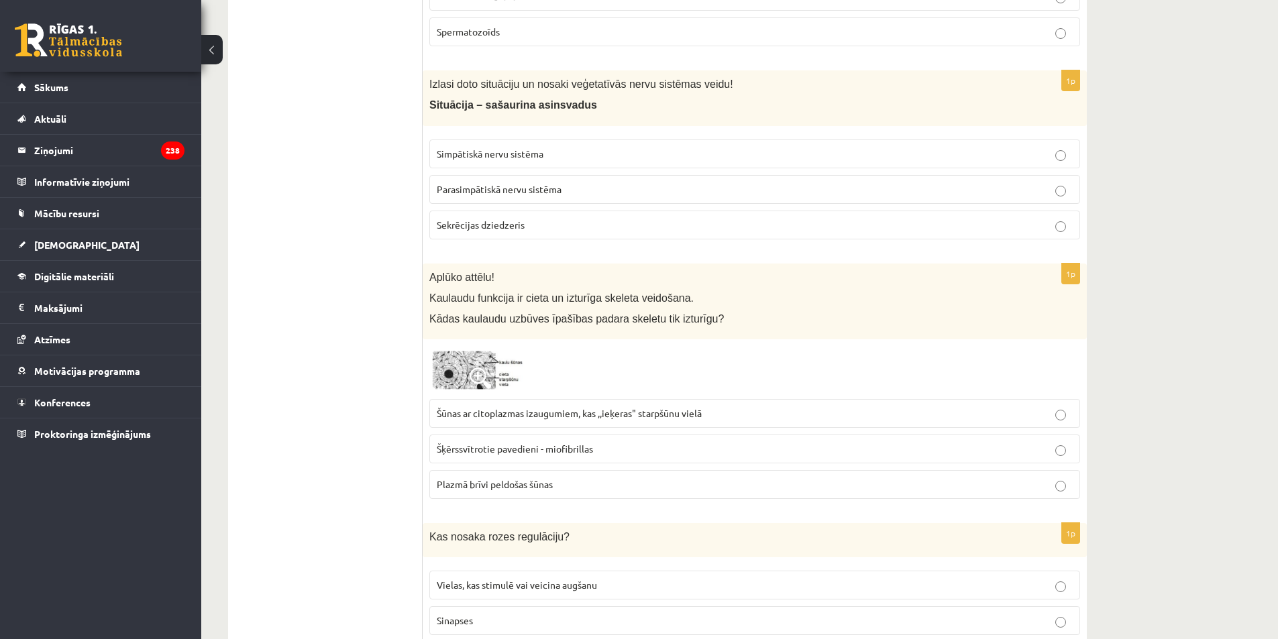
scroll to position [2359, 0]
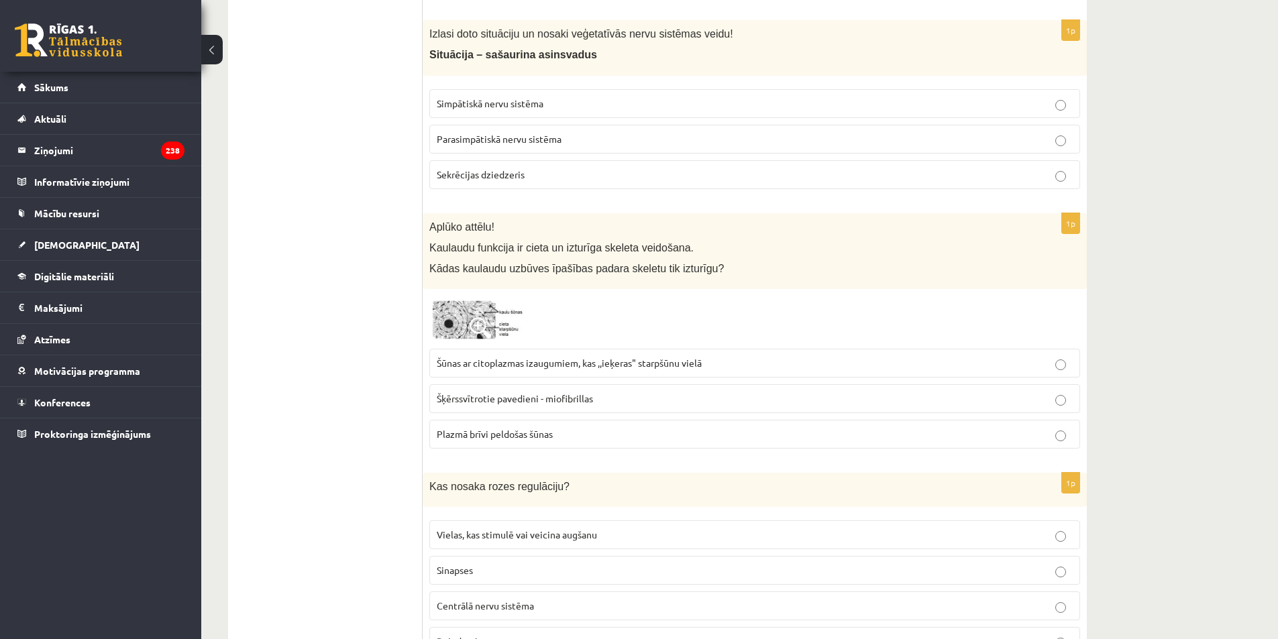
click at [478, 323] on span at bounding box center [480, 327] width 21 height 21
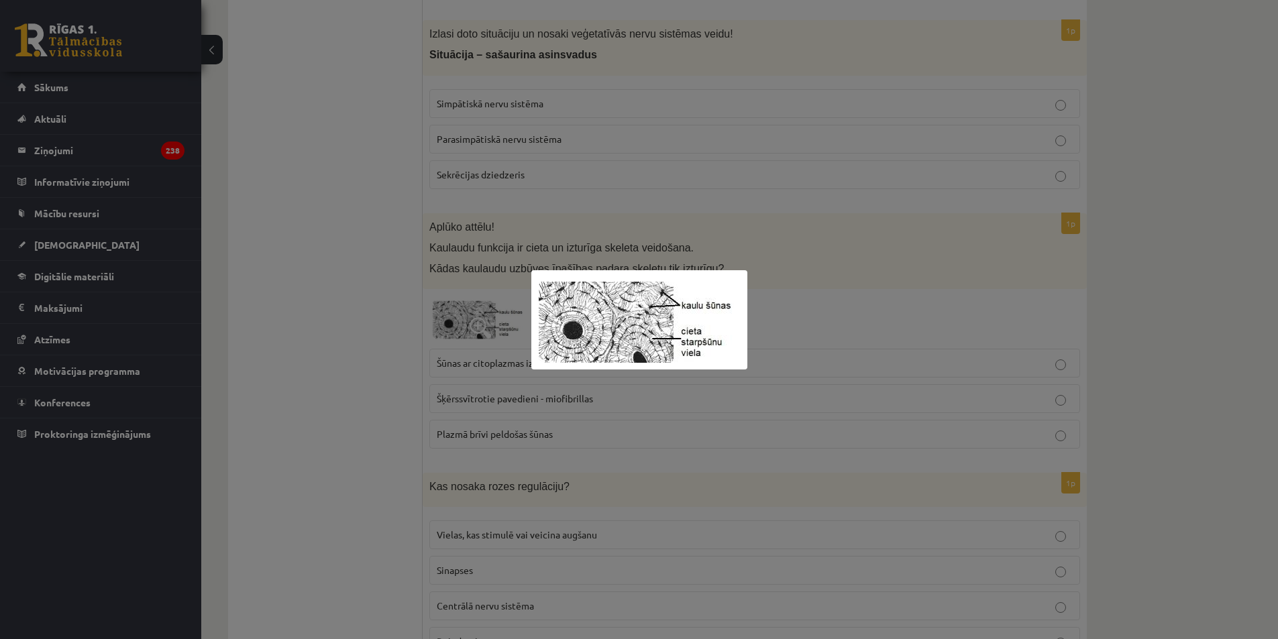
click at [824, 342] on div at bounding box center [639, 319] width 1278 height 639
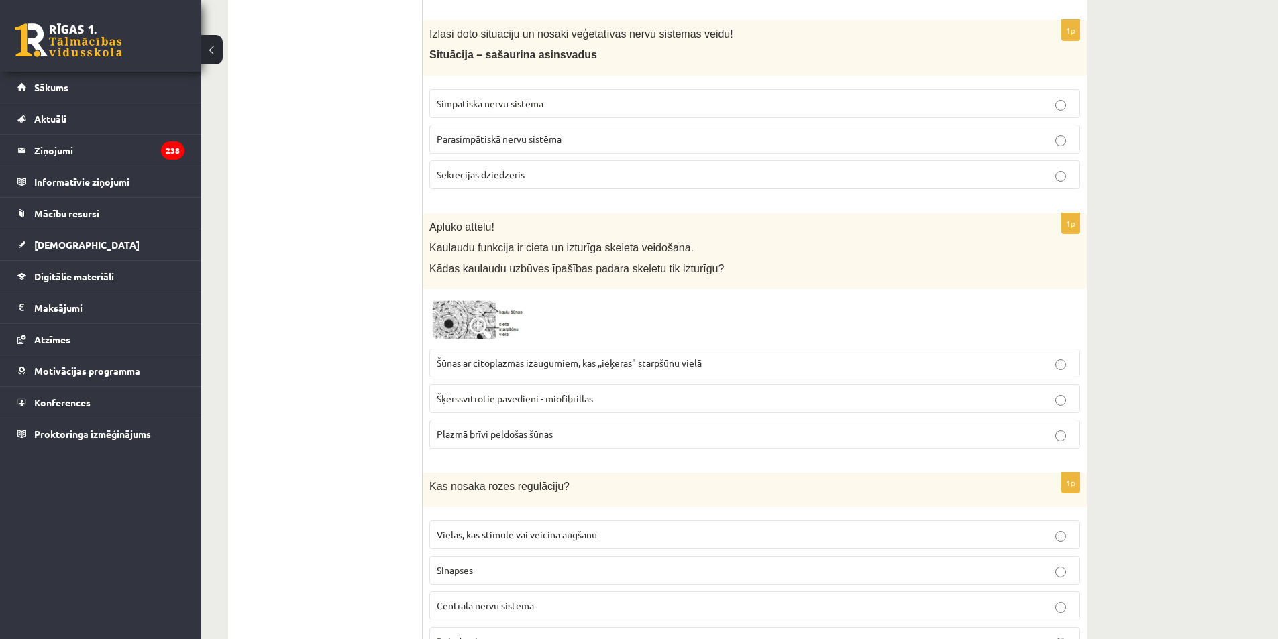
drag, startPoint x: 493, startPoint y: 365, endPoint x: 488, endPoint y: 373, distance: 9.7
click at [492, 365] on span "Šūnas ar citoplazmas izaugumiem, kas ,,ieķeras" starpšūnu vielā" at bounding box center [569, 363] width 265 height 12
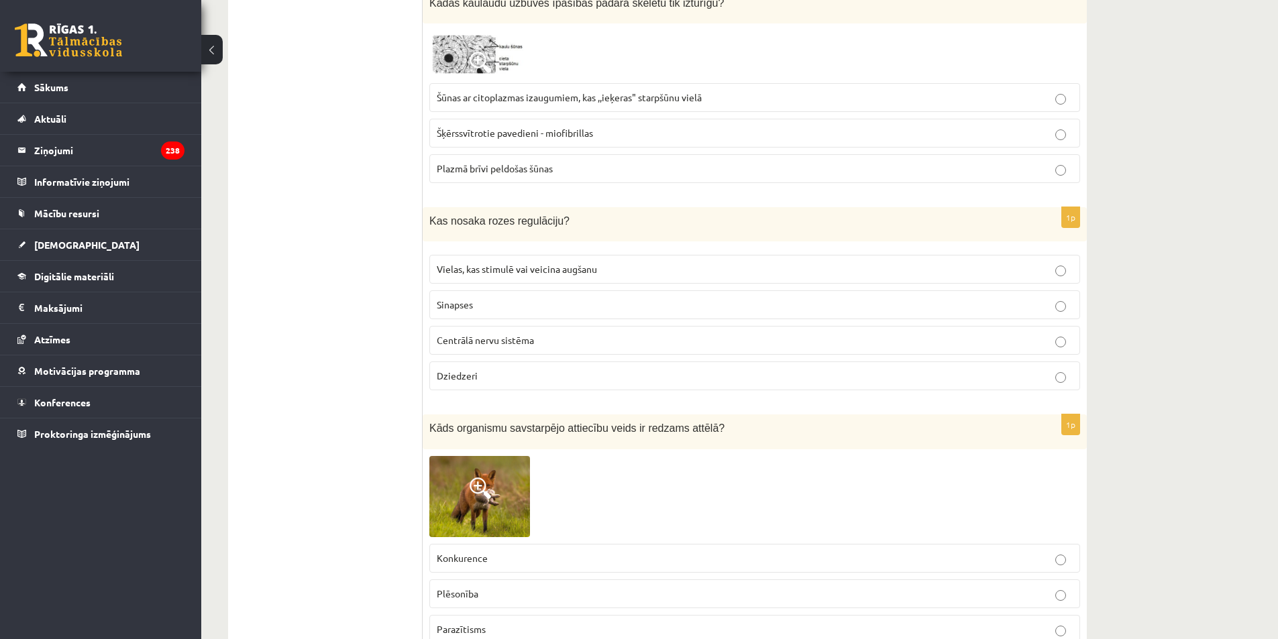
scroll to position [2627, 0]
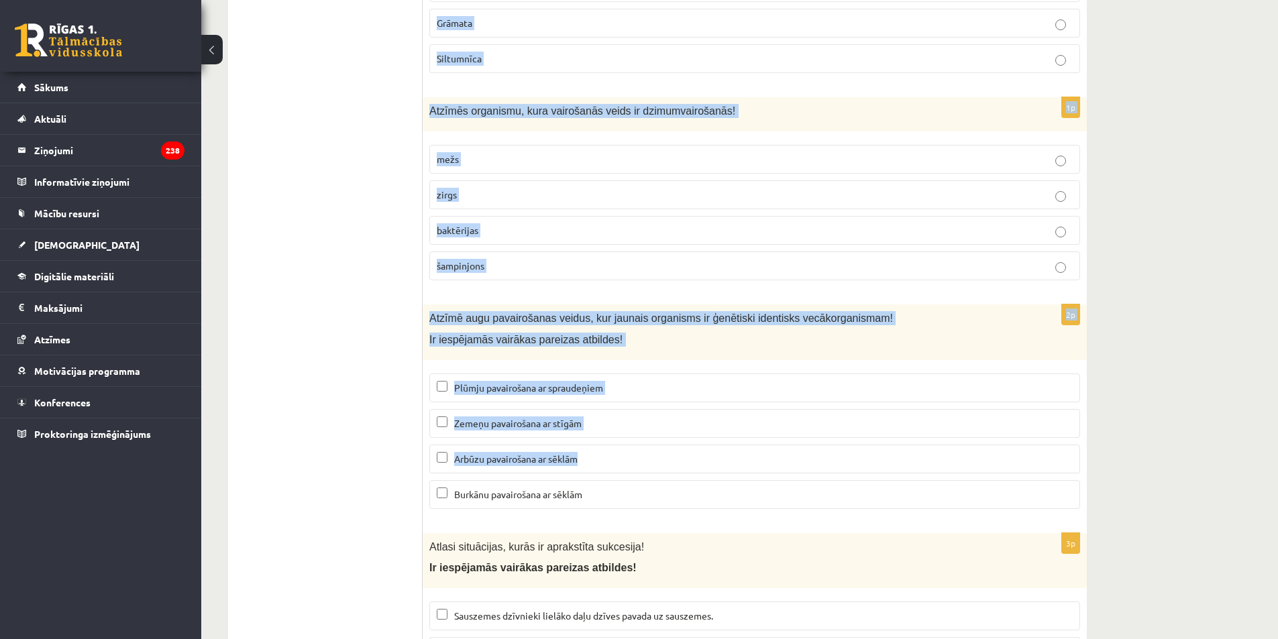
drag, startPoint x: 428, startPoint y: 217, endPoint x: 588, endPoint y: 437, distance: 271.7
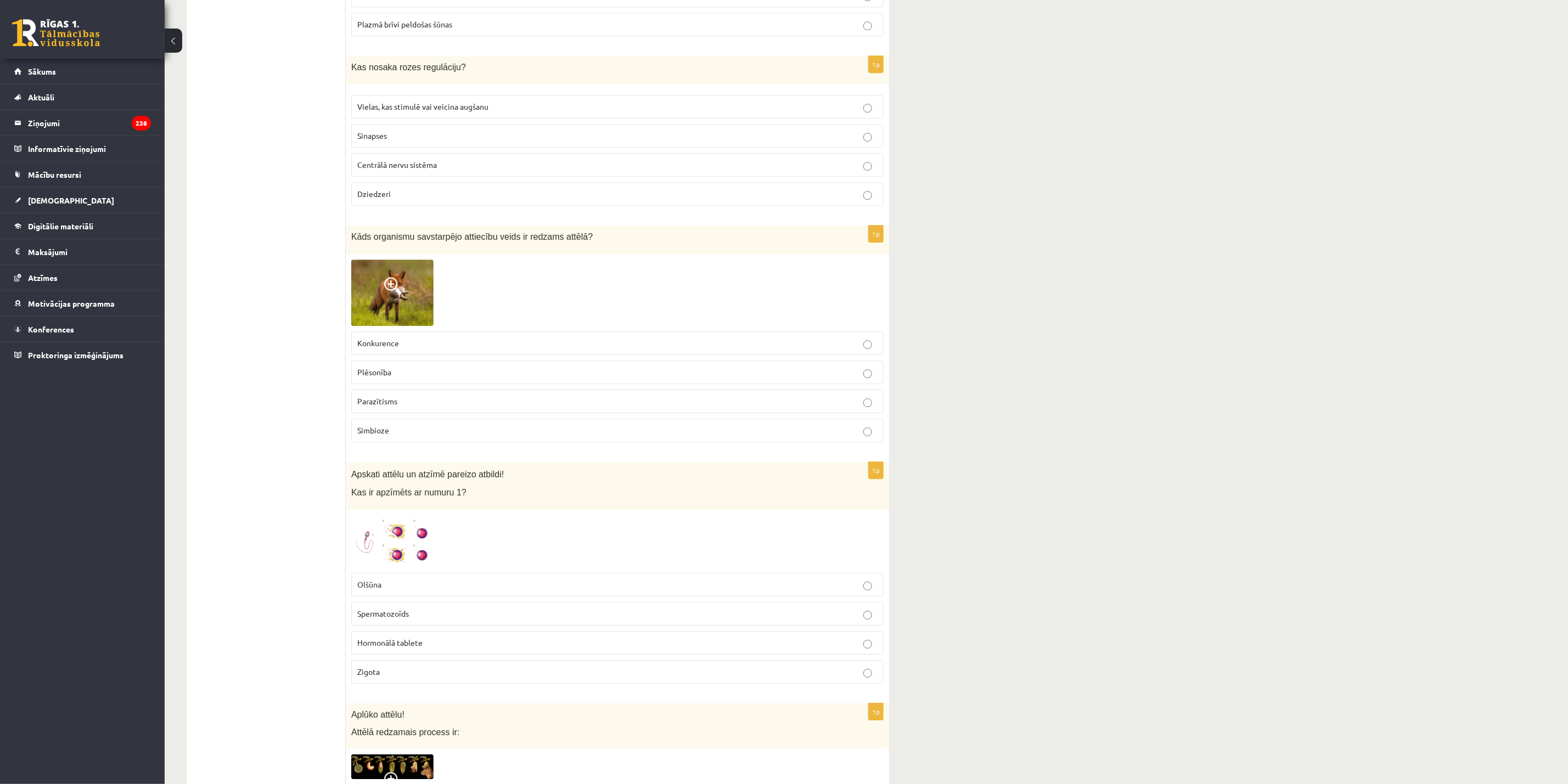
scroll to position [2256, 0]
click at [393, 522] on span "Spermatozoīds" at bounding box center [383, 616] width 52 height 10
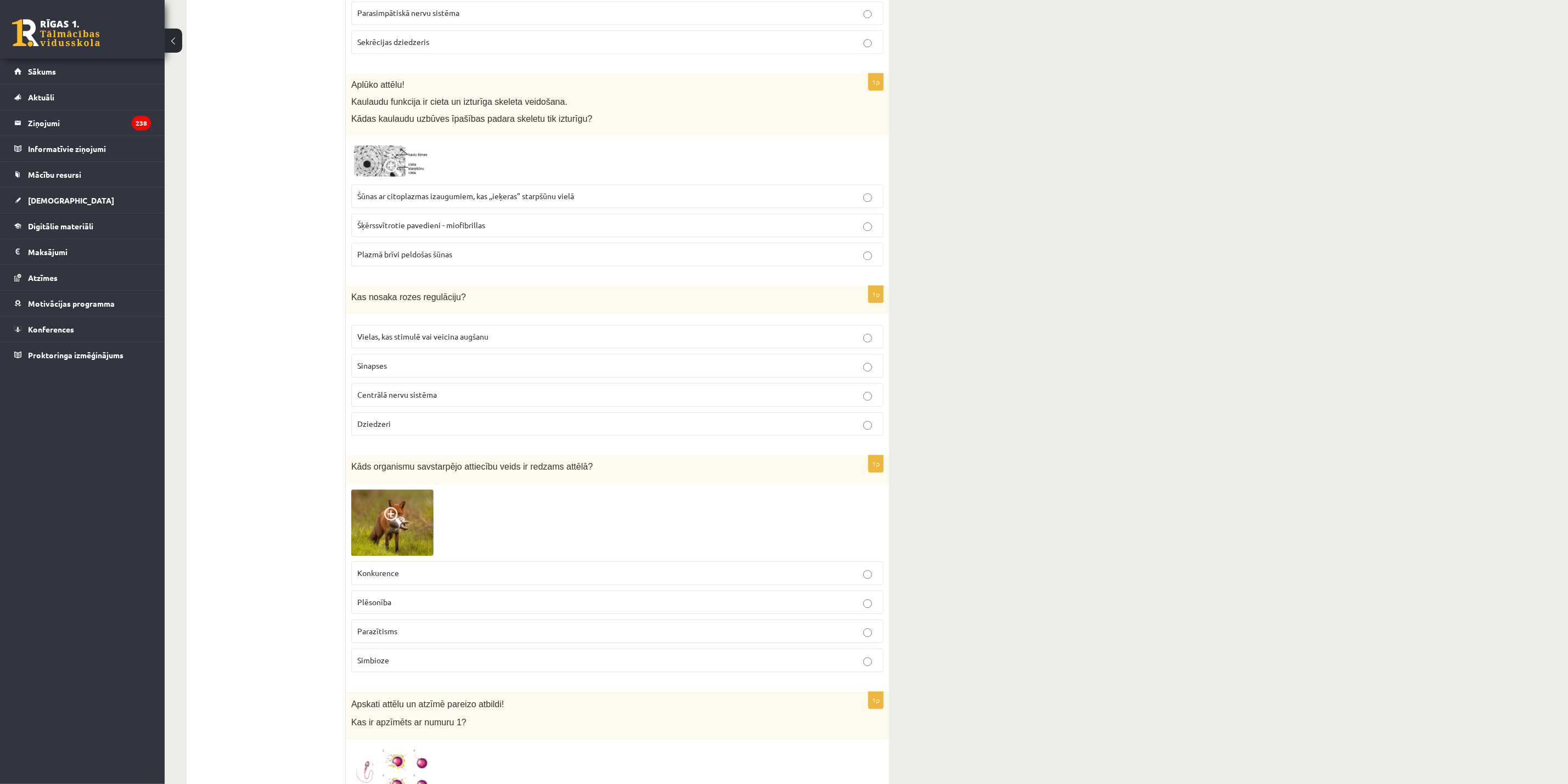
scroll to position [2092, 0]
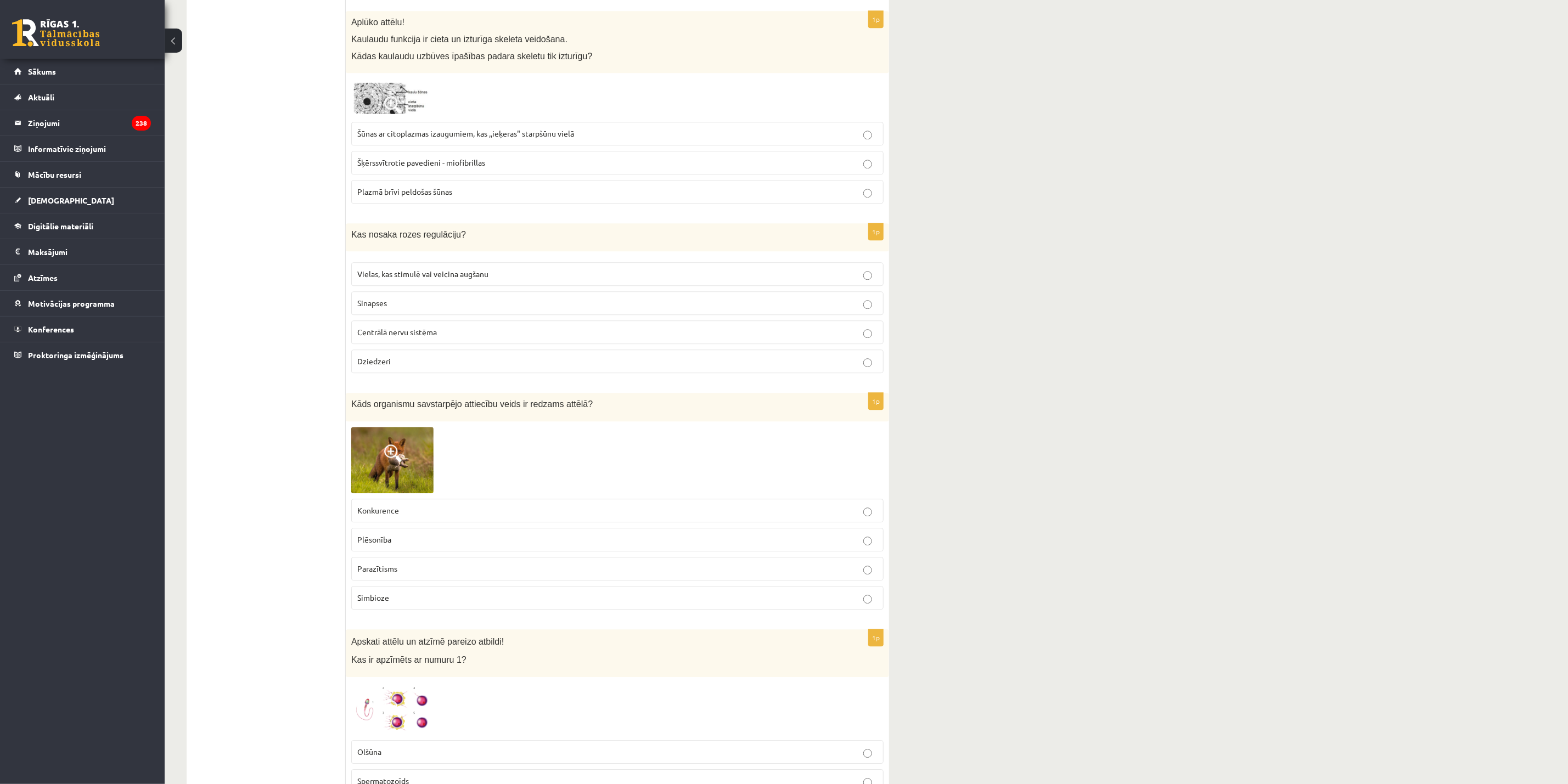
click at [401, 286] on label "Vielas, kas stimulē vai veicina augšanu" at bounding box center [617, 274] width 532 height 24
click at [384, 522] on span "Plēsonība" at bounding box center [375, 539] width 34 height 10
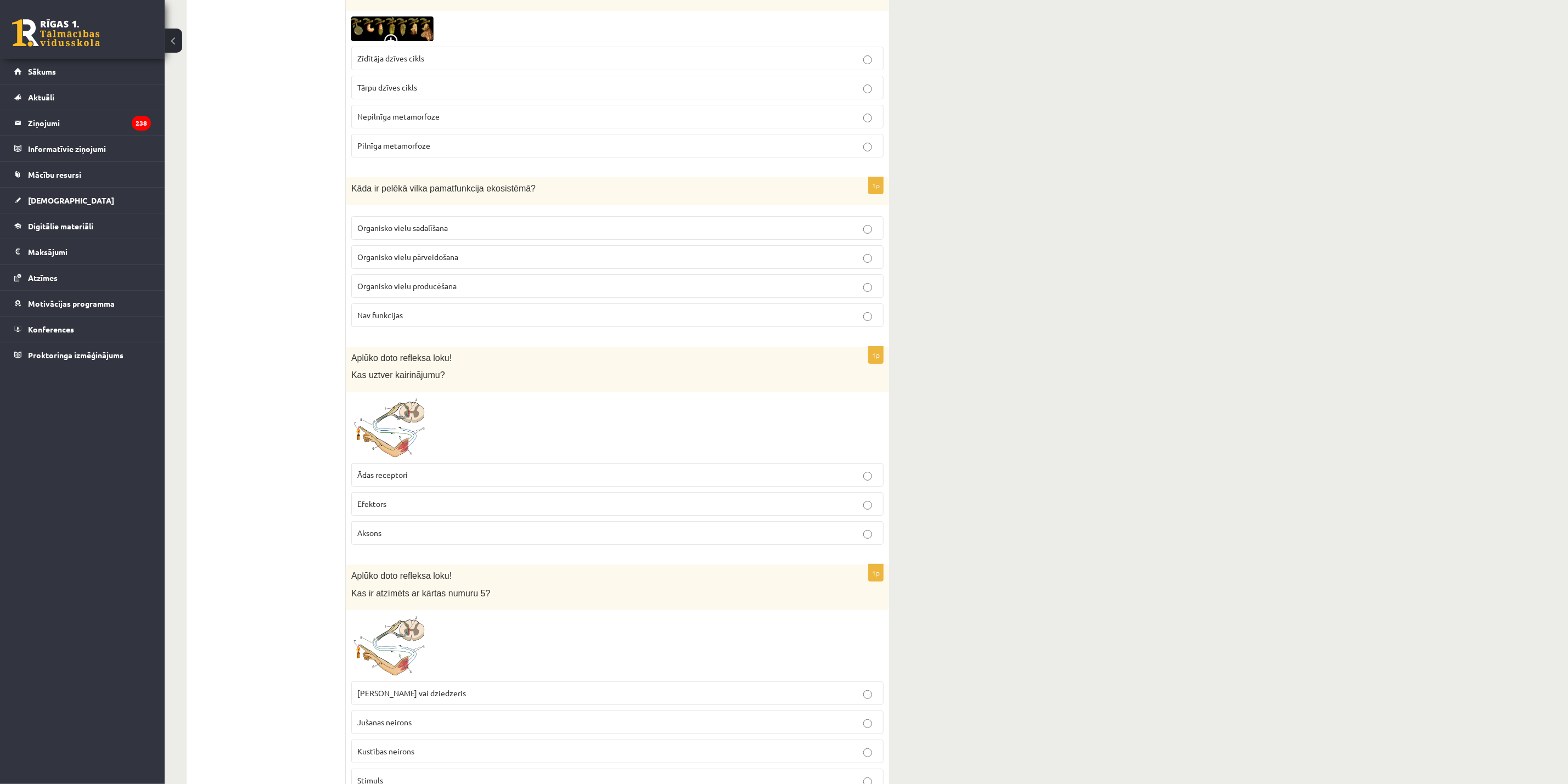
scroll to position [2914, 0]
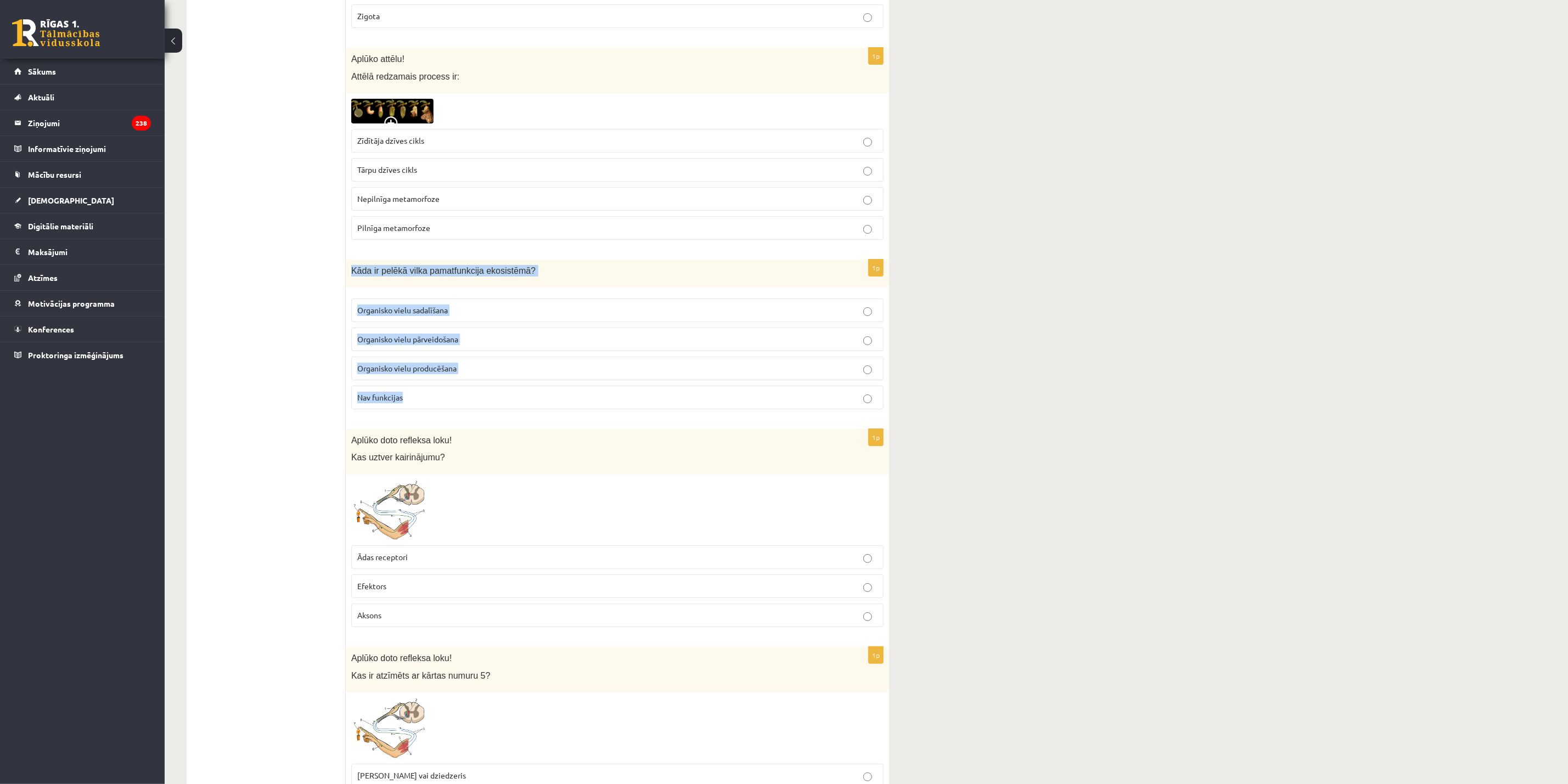
drag, startPoint x: 348, startPoint y: 289, endPoint x: 465, endPoint y: 420, distance: 175.6
click at [465, 418] on div "1p Kāda ir pelēkā vilka pamatfunkcija ekosistēmā? Organisko vielu sadalīšana Or…" at bounding box center [618, 338] width 543 height 159
click at [398, 232] on span "Pilnīga metamorfoze" at bounding box center [393, 227] width 73 height 10
click at [452, 316] on p "Organisko vielu sadalīšana" at bounding box center [618, 310] width 520 height 11
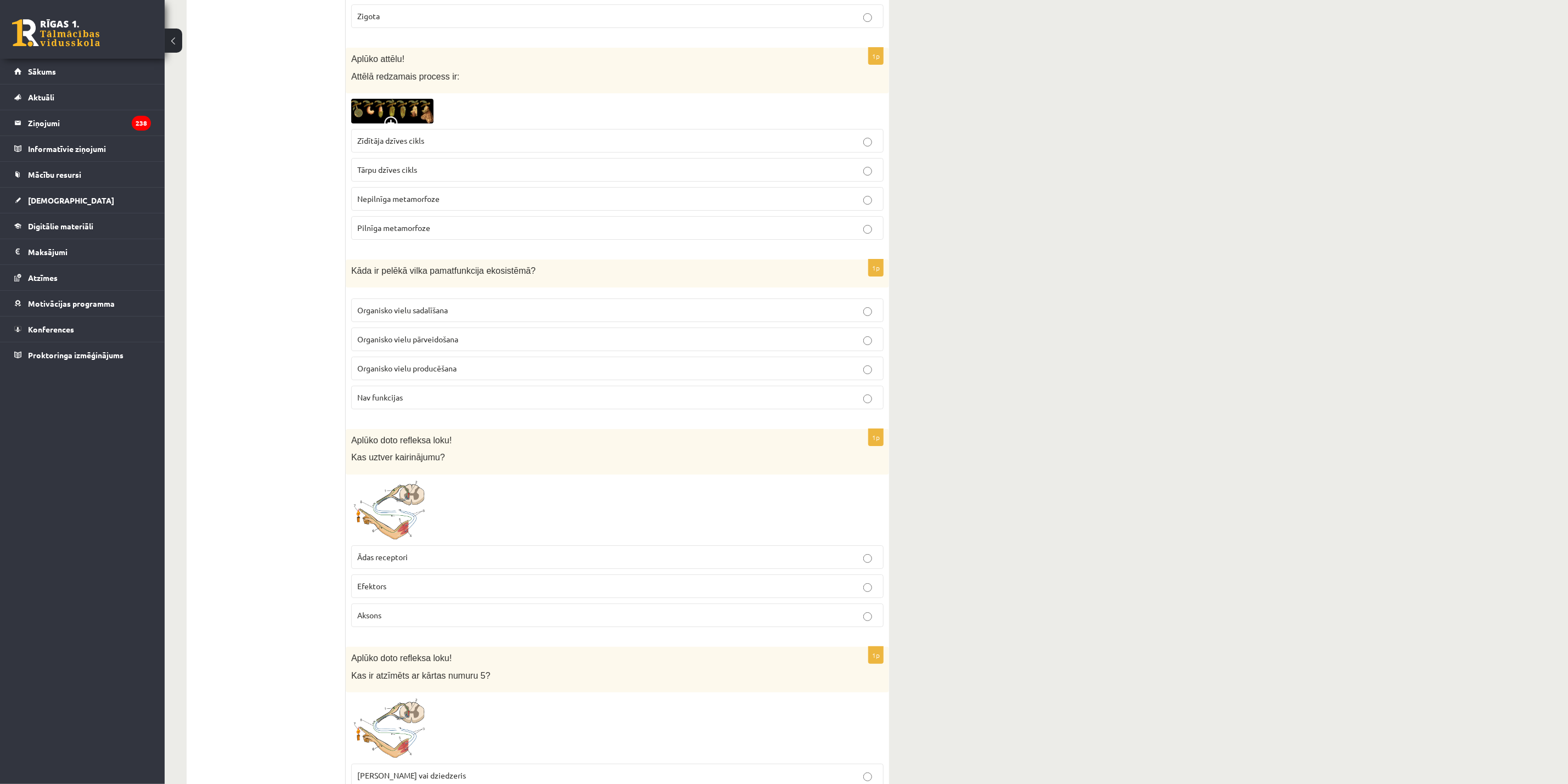
click at [445, 345] on p "Organisko vielu pārveidošana" at bounding box center [618, 339] width 520 height 11
click at [393, 522] on span "Ādas receptori" at bounding box center [383, 557] width 51 height 10
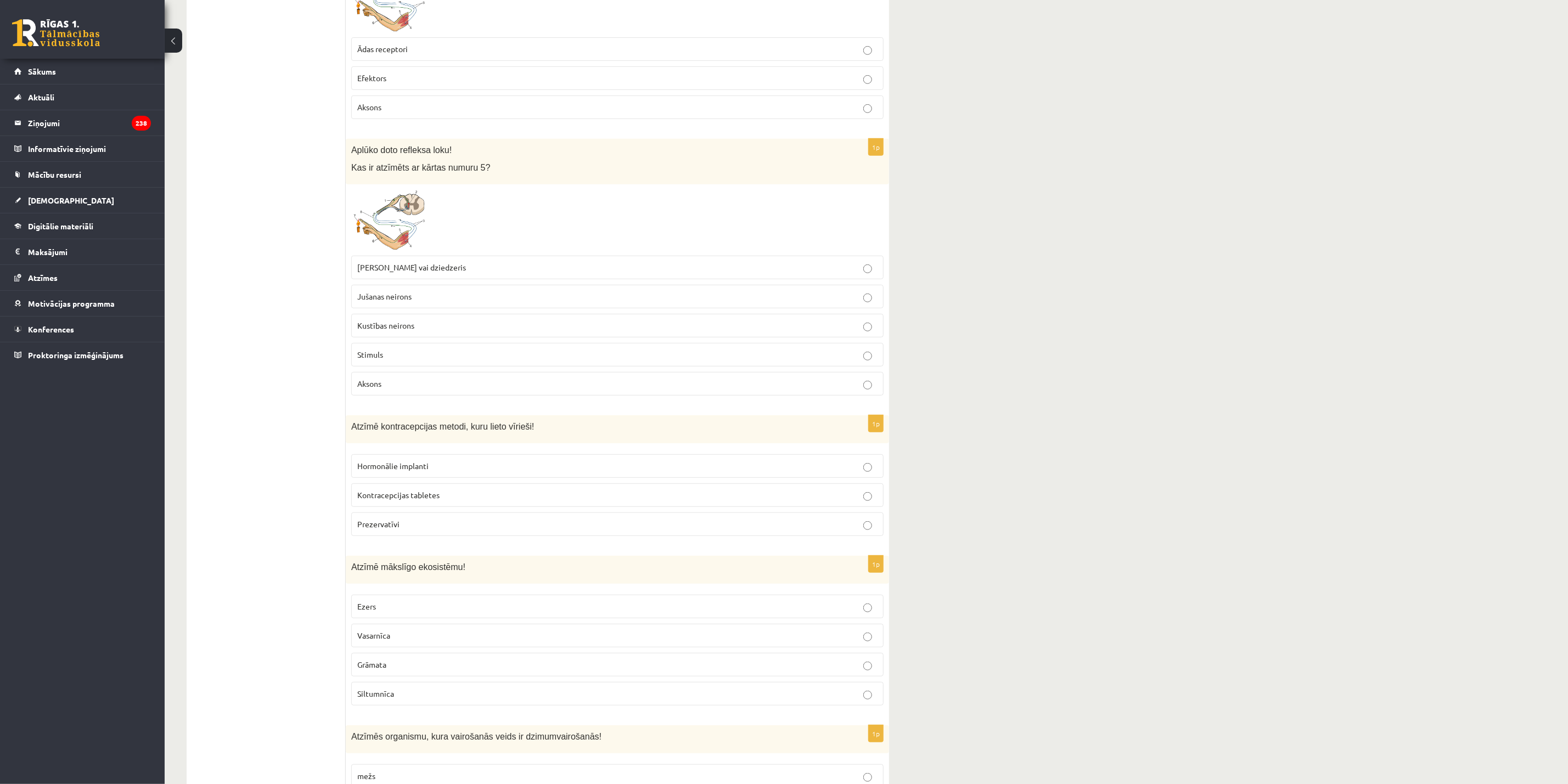
scroll to position [3408, 0]
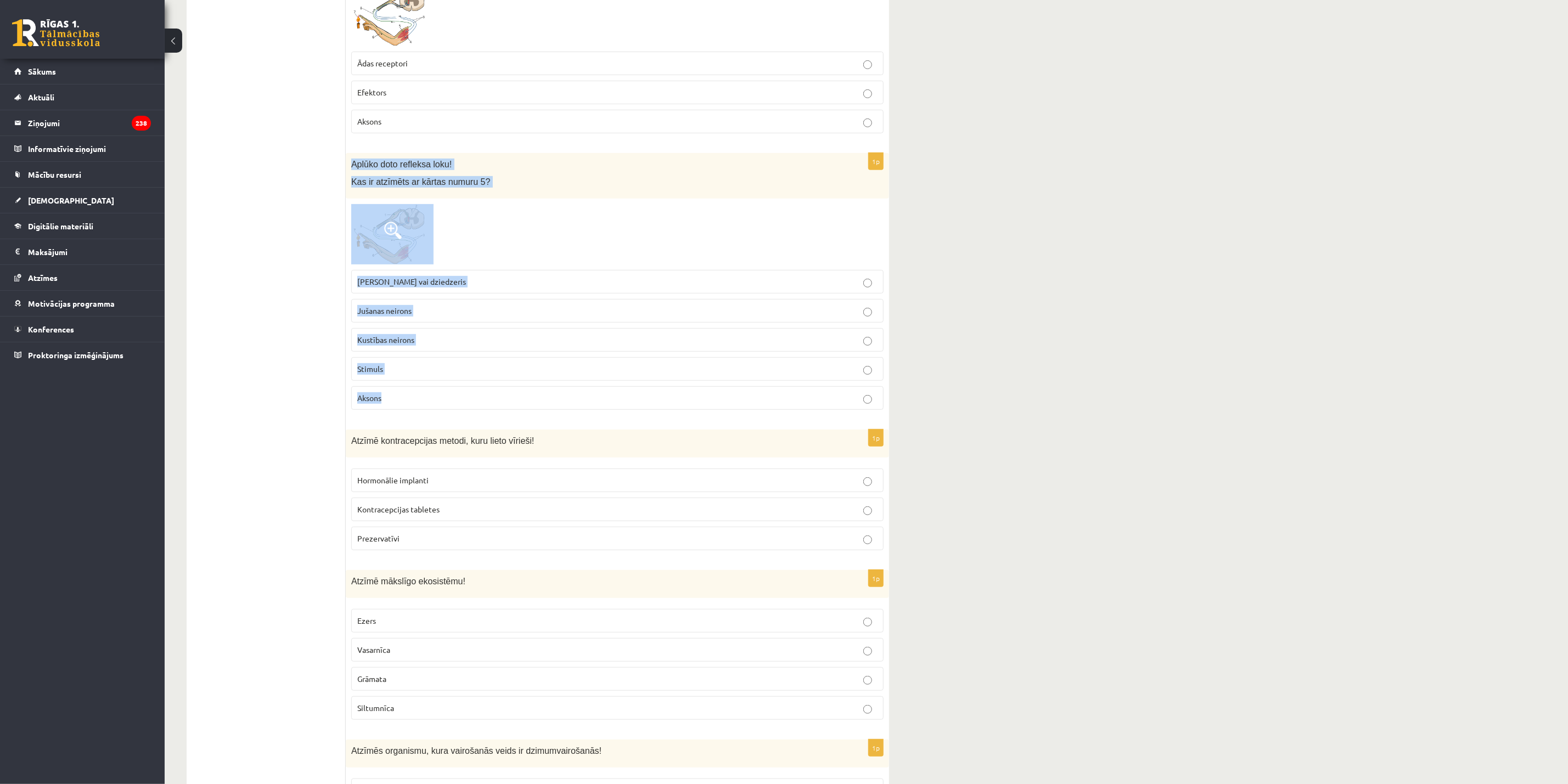
drag, startPoint x: 351, startPoint y: 193, endPoint x: 473, endPoint y: 424, distance: 261.2
click at [473, 418] on div "1p Aplūko doto refleksa loku! Kas ir atzīmēts ar kārtas numuru 5? Muskulis vai …" at bounding box center [618, 285] width 543 height 265
copy div "Aplūko doto refleksa loku! Kas ir atzīmēts ar kārtas numuru 5? Muskulis vai dzi…"
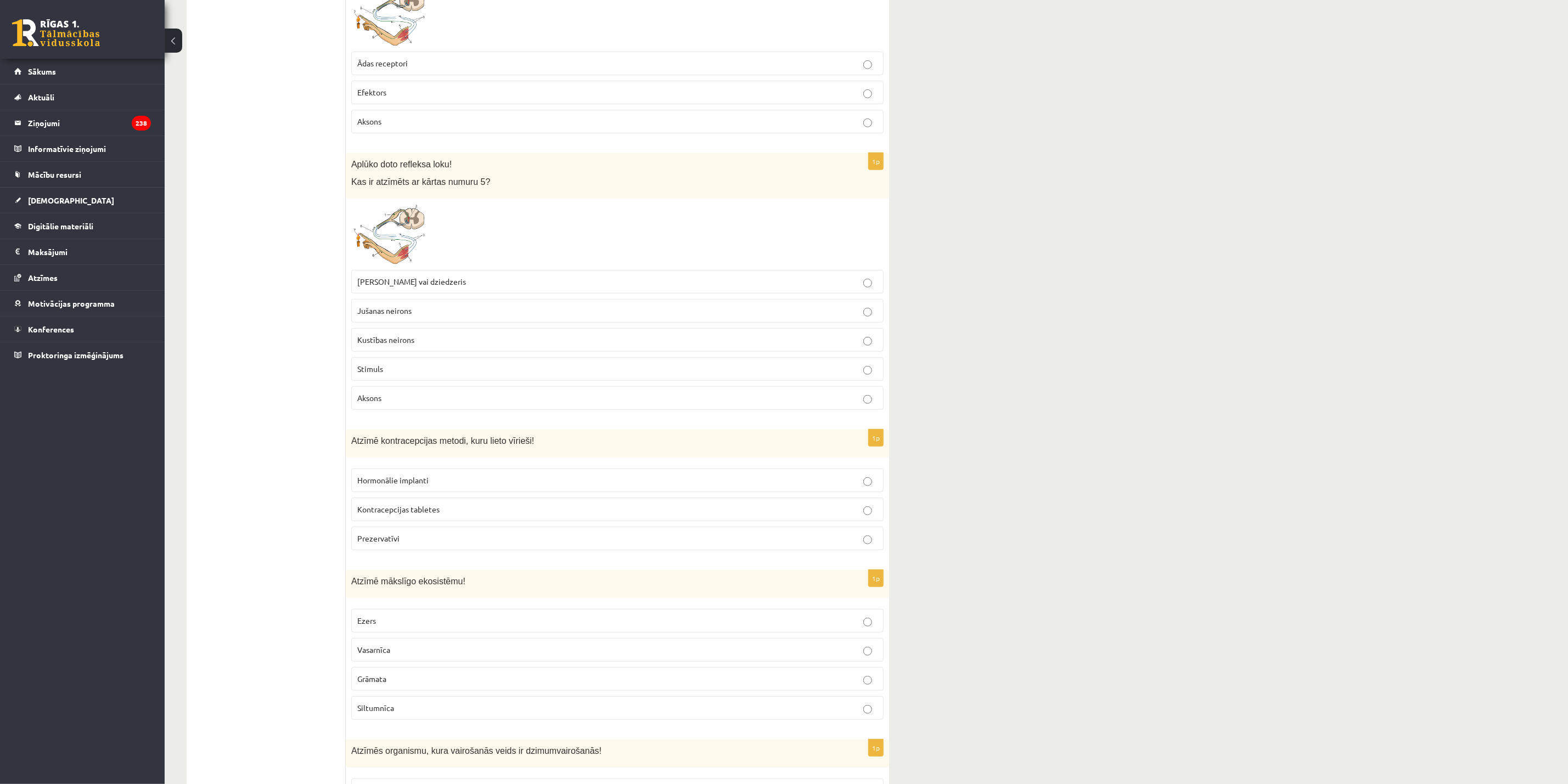
click at [420, 293] on label "Muskulis vai dziedzeris" at bounding box center [617, 281] width 532 height 24
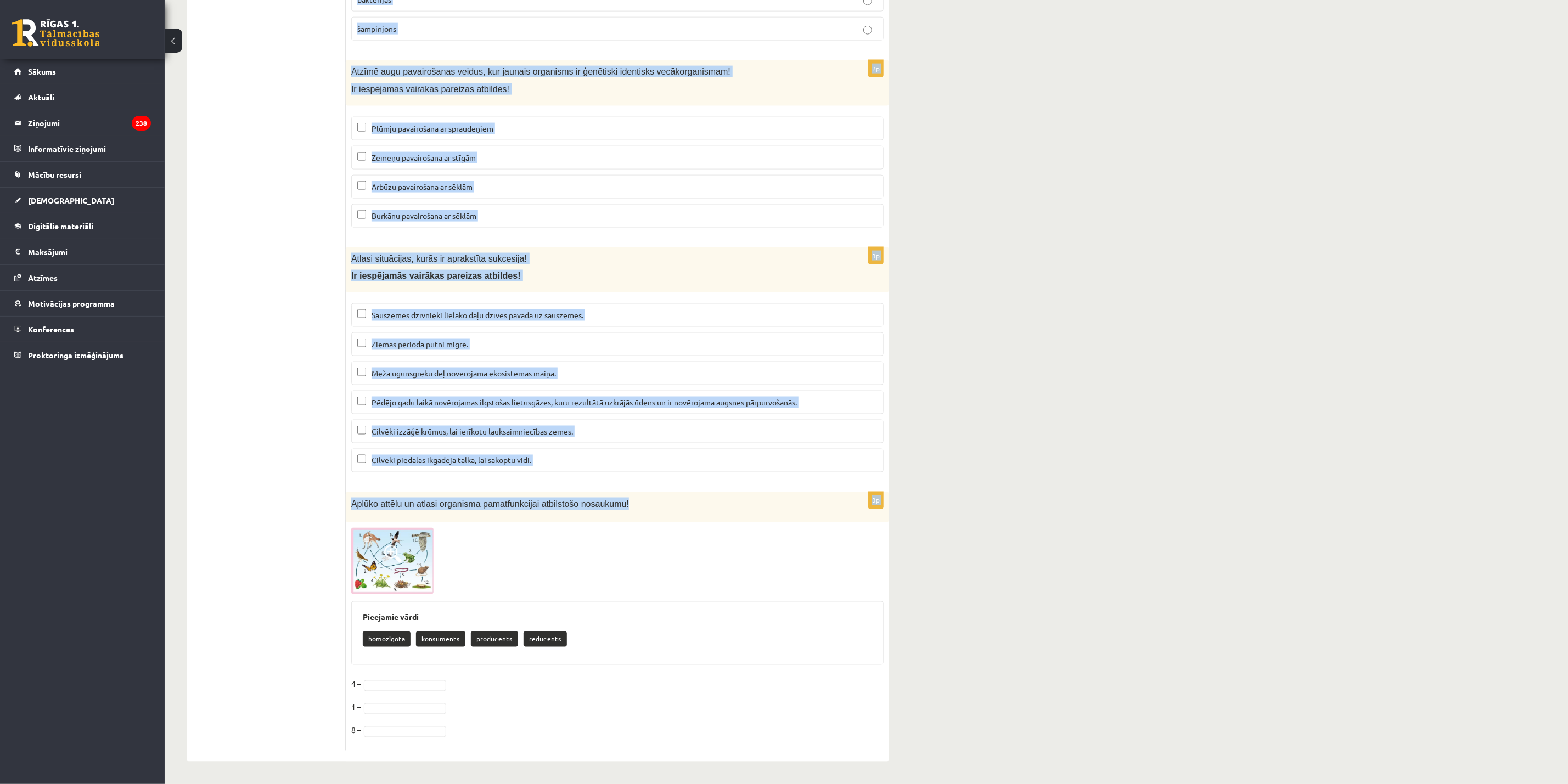
scroll to position [4301, 0]
drag, startPoint x: 348, startPoint y: 304, endPoint x: 697, endPoint y: 474, distance: 388.2
copy form "Atzīmē kontracepcijas metodi, kuru lieto vīrieši! Hormonālie implanti Kontracep…"
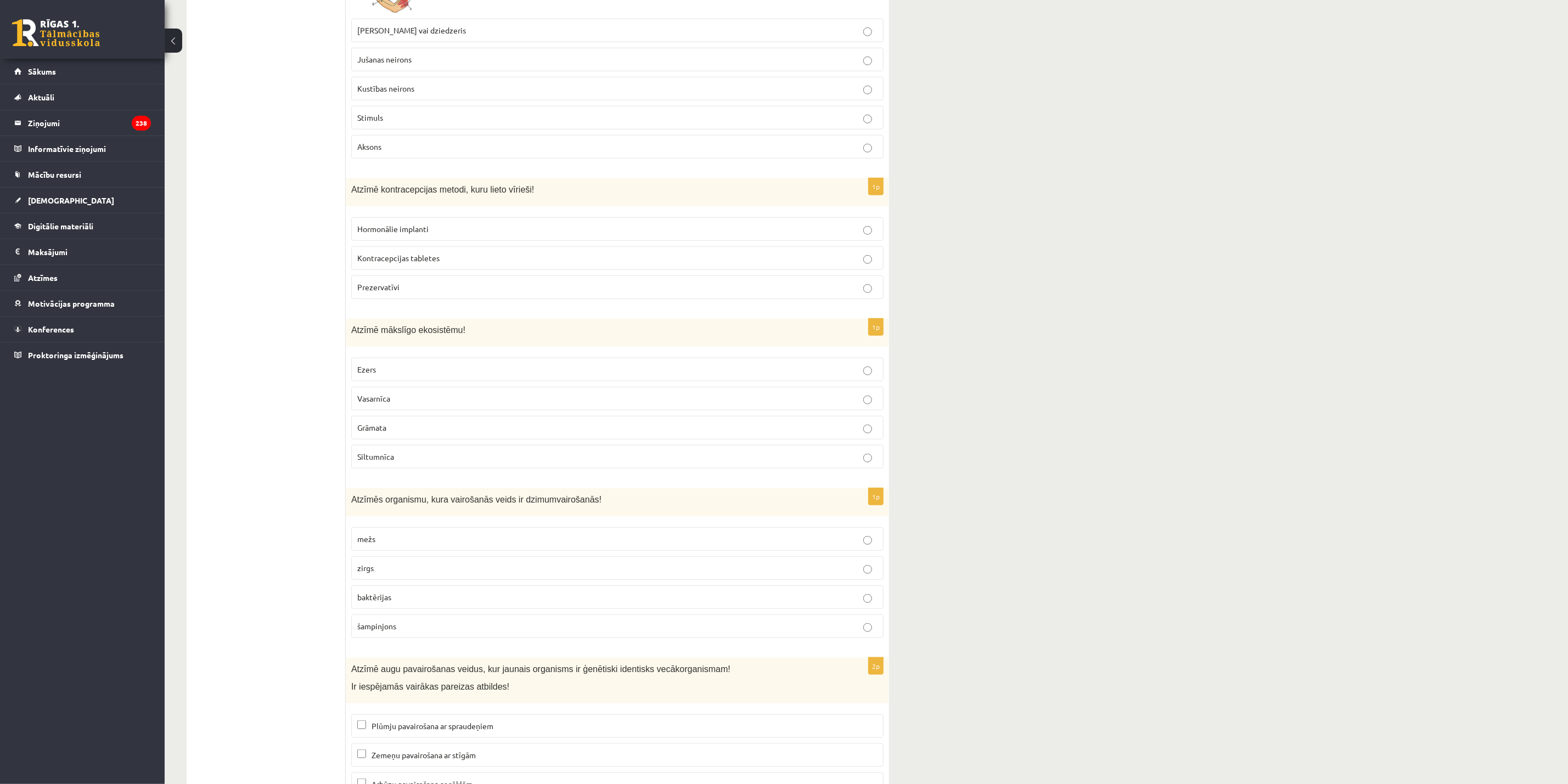
scroll to position [3643, 0]
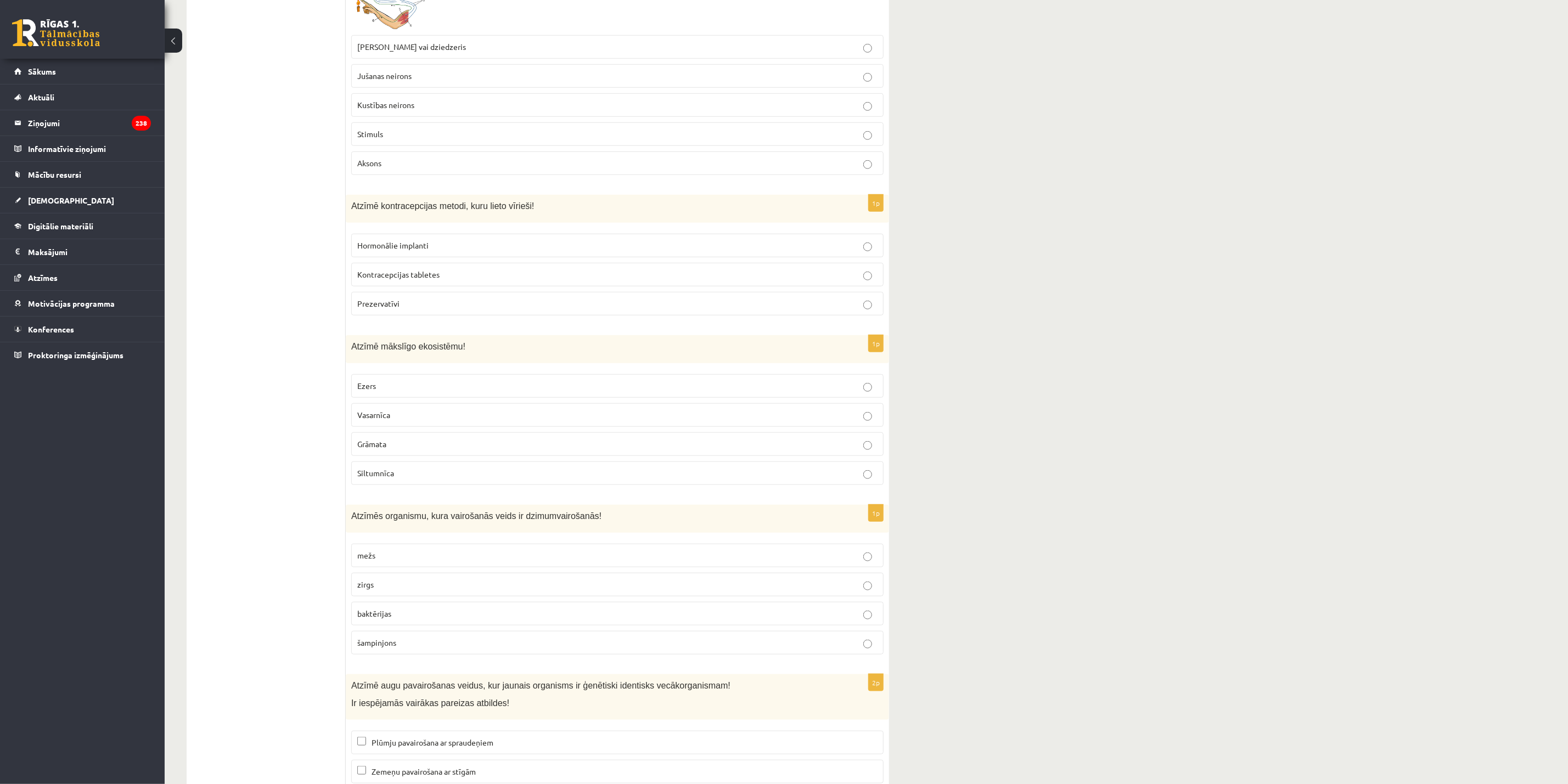
click at [378, 308] on span "Prezervatīvi" at bounding box center [379, 303] width 43 height 10
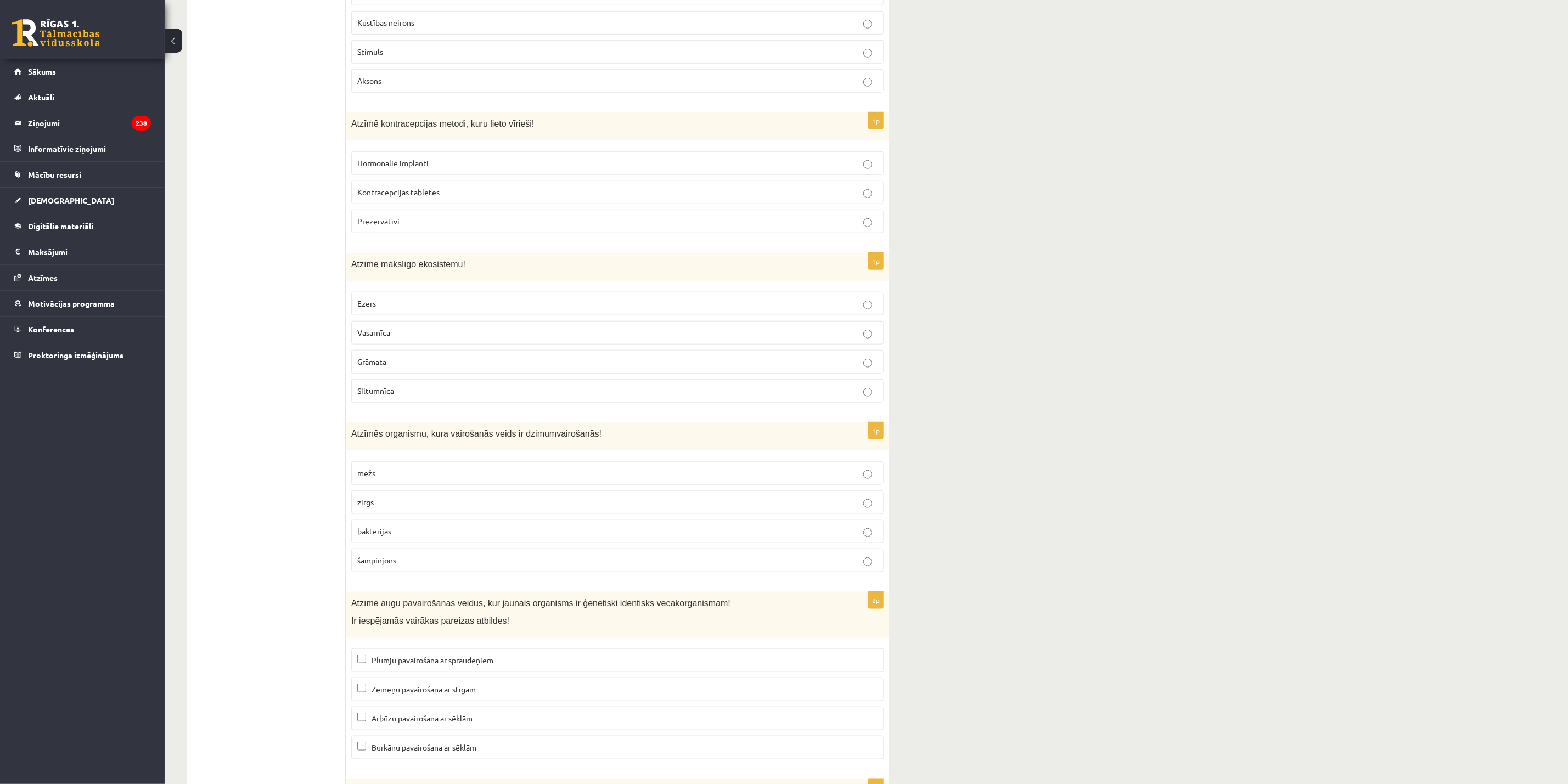
click at [393, 396] on span "Siltumnīca" at bounding box center [375, 391] width 37 height 10
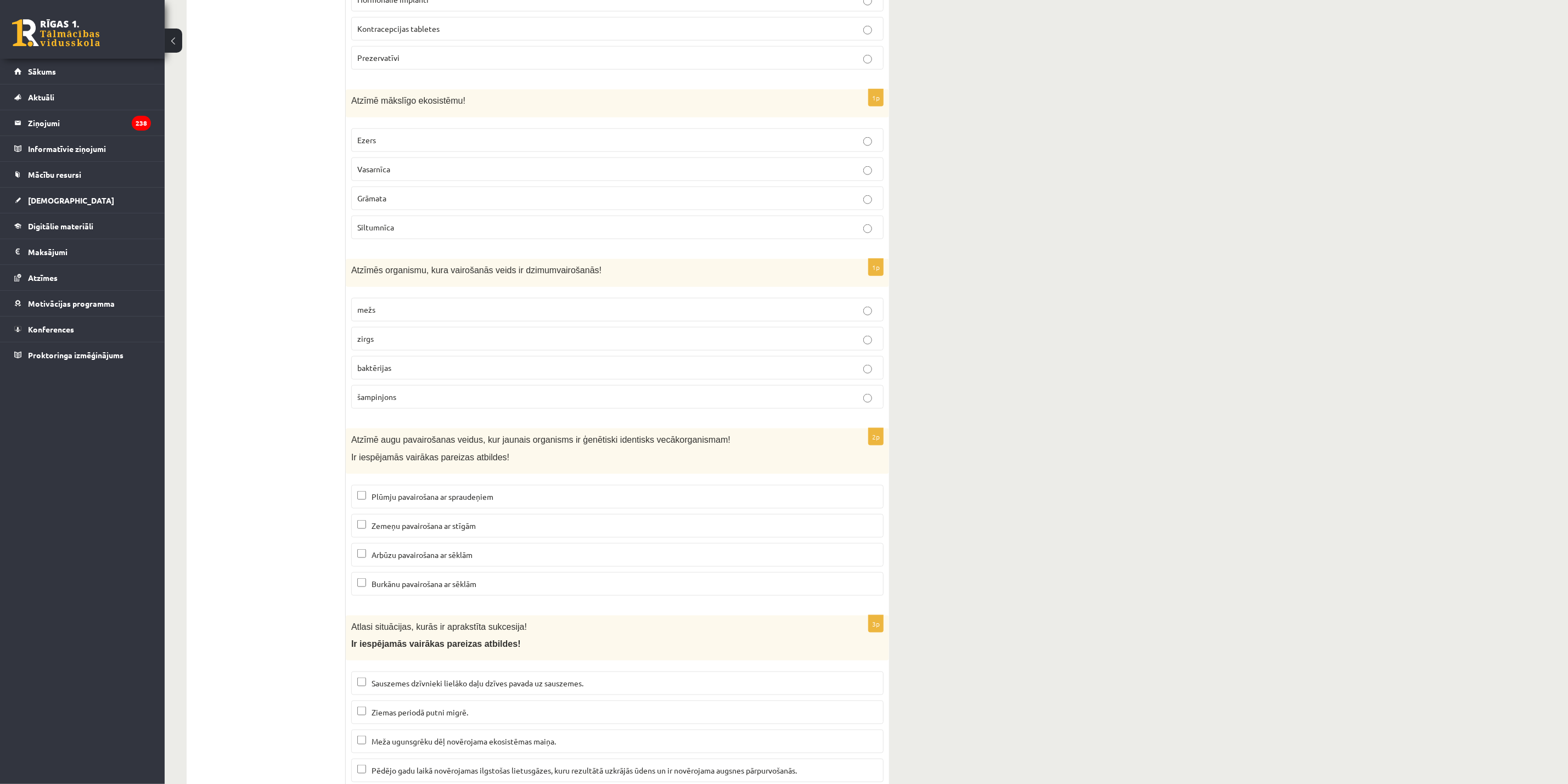
scroll to position [3890, 0]
click at [400, 343] on p "zirgs" at bounding box center [618, 338] width 520 height 11
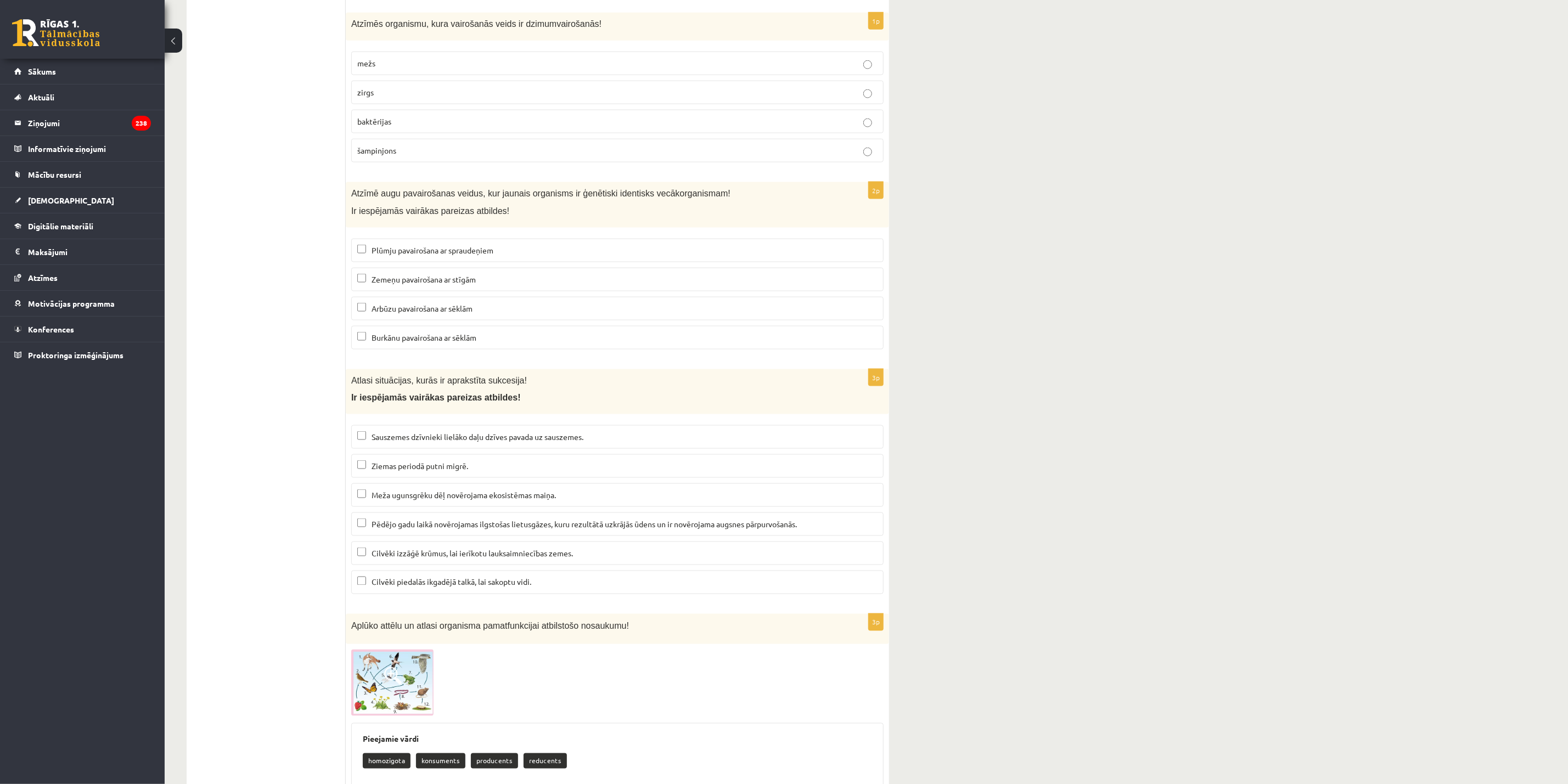
scroll to position [4136, 0]
click at [409, 253] on span "Plūmju pavairošana ar spraudeņiem" at bounding box center [432, 249] width 122 height 10
click at [372, 282] on span "Zemeņu pavairošana ar stīgām" at bounding box center [423, 277] width 104 height 10
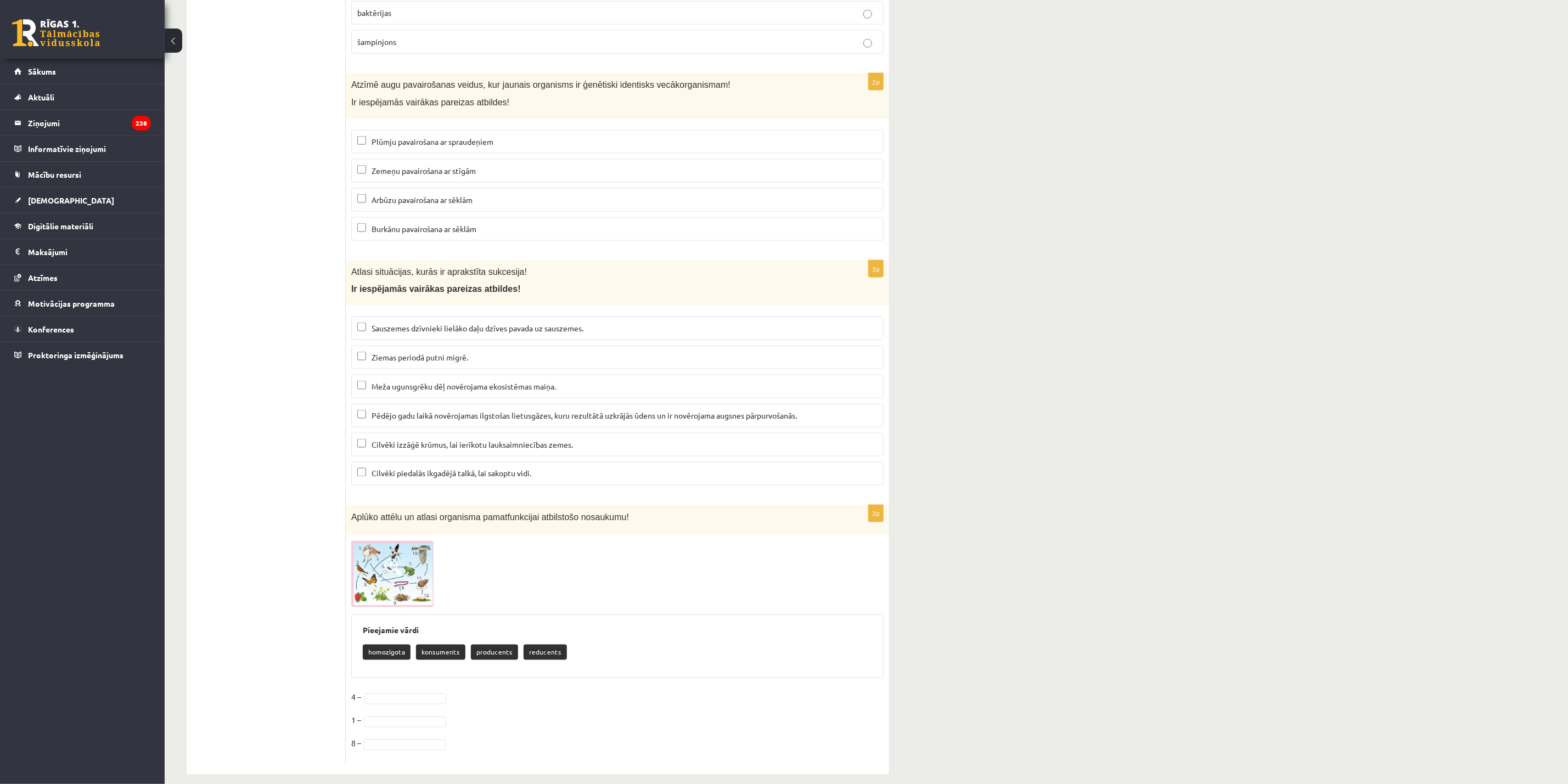
scroll to position [4301, 0]
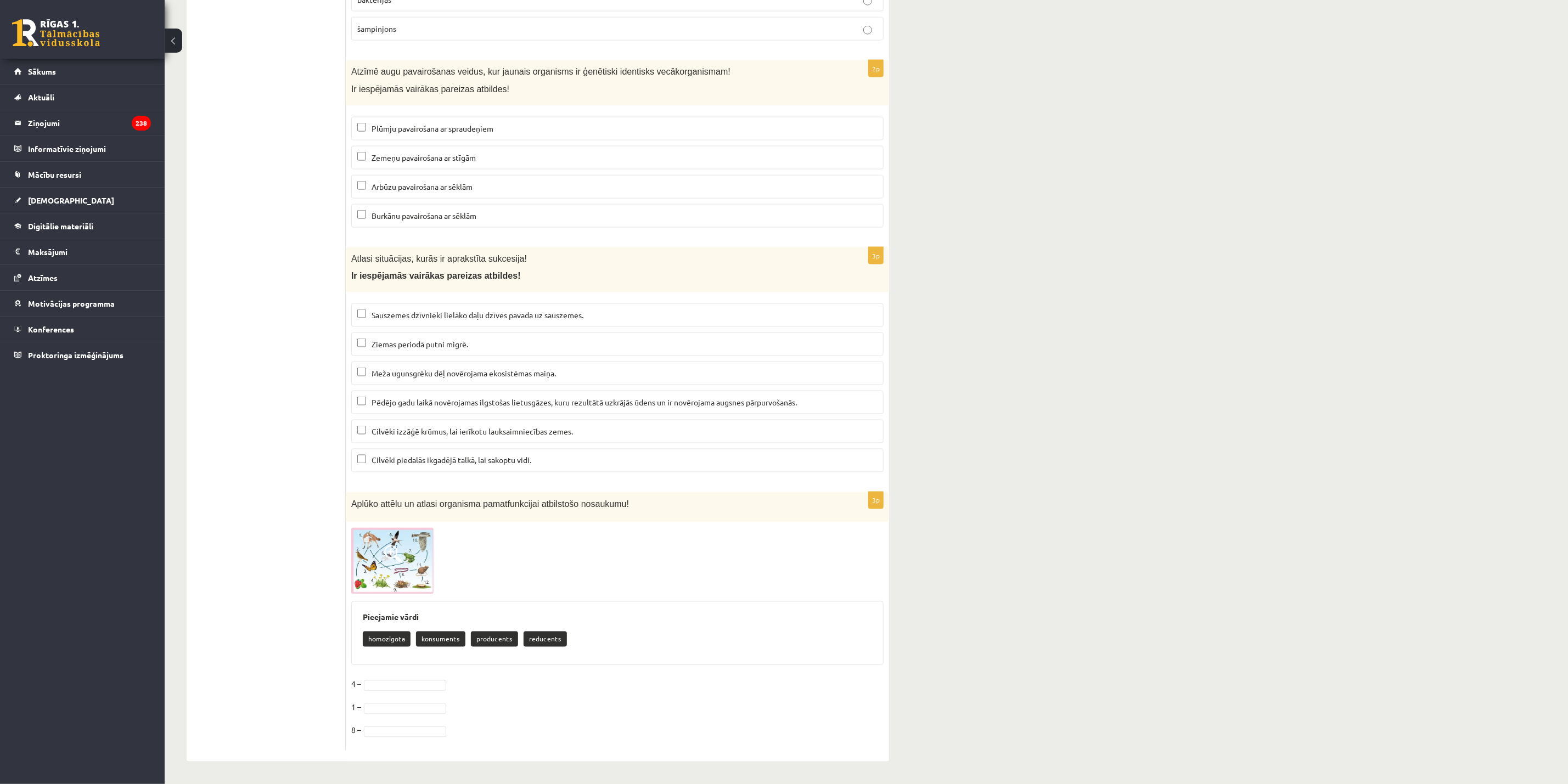
click at [409, 344] on span "Ziemas periodā putni migrē." at bounding box center [420, 344] width 97 height 10
click at [407, 374] on span "Meža ugunsgrēku dēļ novērojama ekosistēmas maiņa." at bounding box center [463, 373] width 184 height 10
click at [413, 409] on label "Pēdējo gadu laikā novērojamas ilgstošas lietusgāzes, kuru rezultātā uzkrājās ūd…" at bounding box center [617, 402] width 532 height 24
click at [408, 347] on p "Ziemas periodā putni migrē." at bounding box center [618, 344] width 520 height 11
drag, startPoint x: 411, startPoint y: 720, endPoint x: 398, endPoint y: 720, distance: 13.0
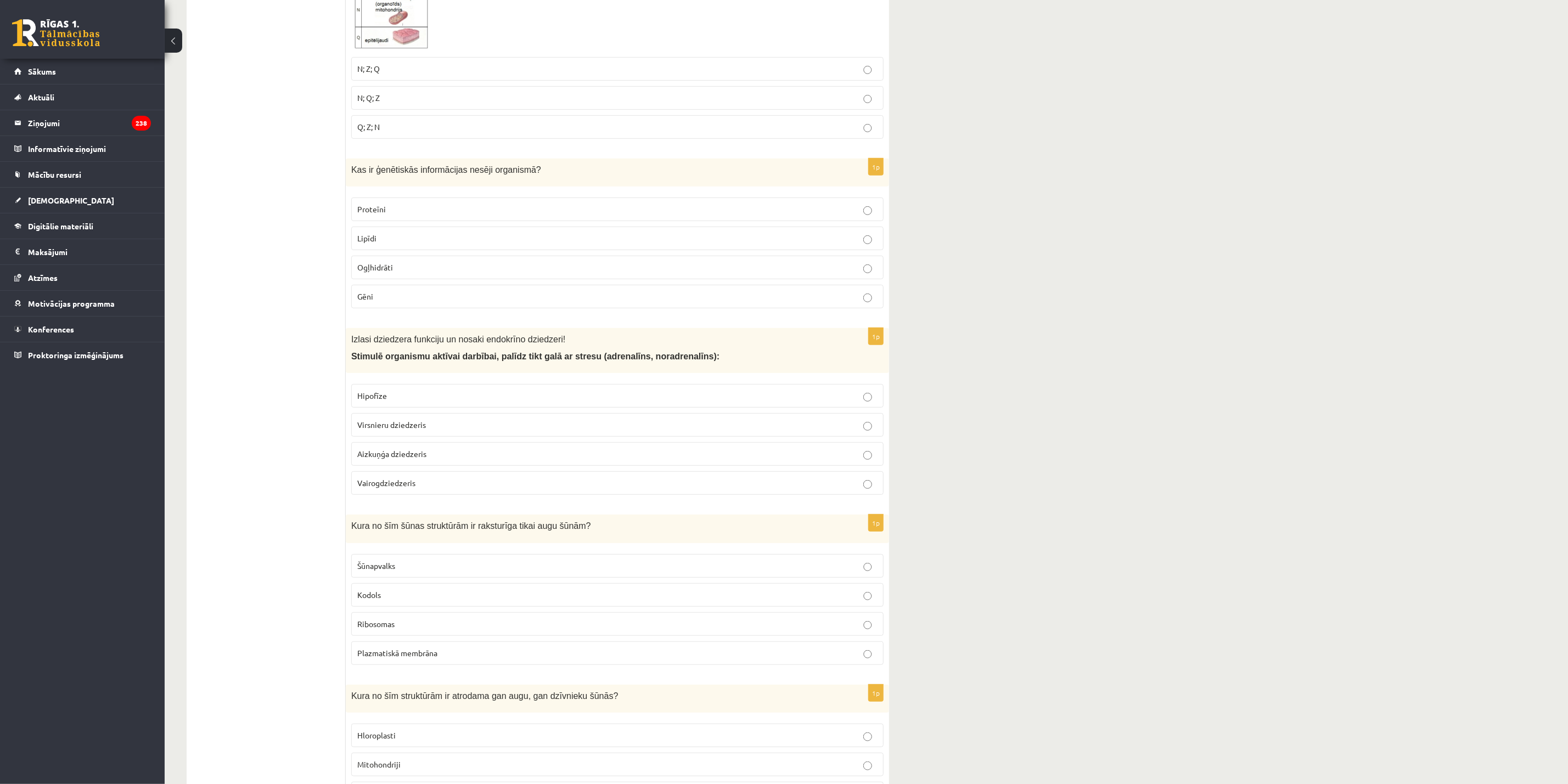
scroll to position [0, 0]
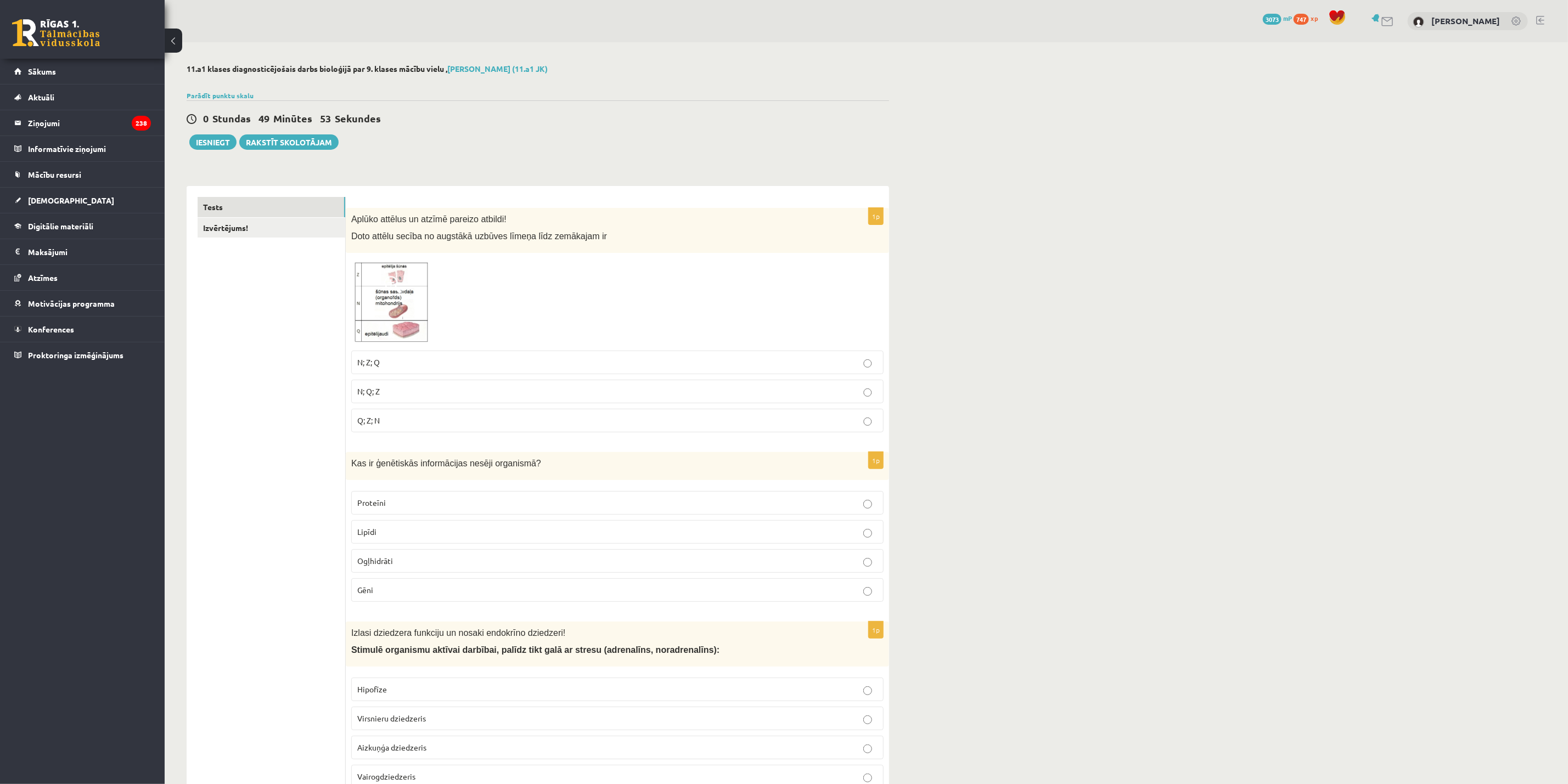
click at [219, 137] on button "Iesniegt" at bounding box center [213, 141] width 47 height 16
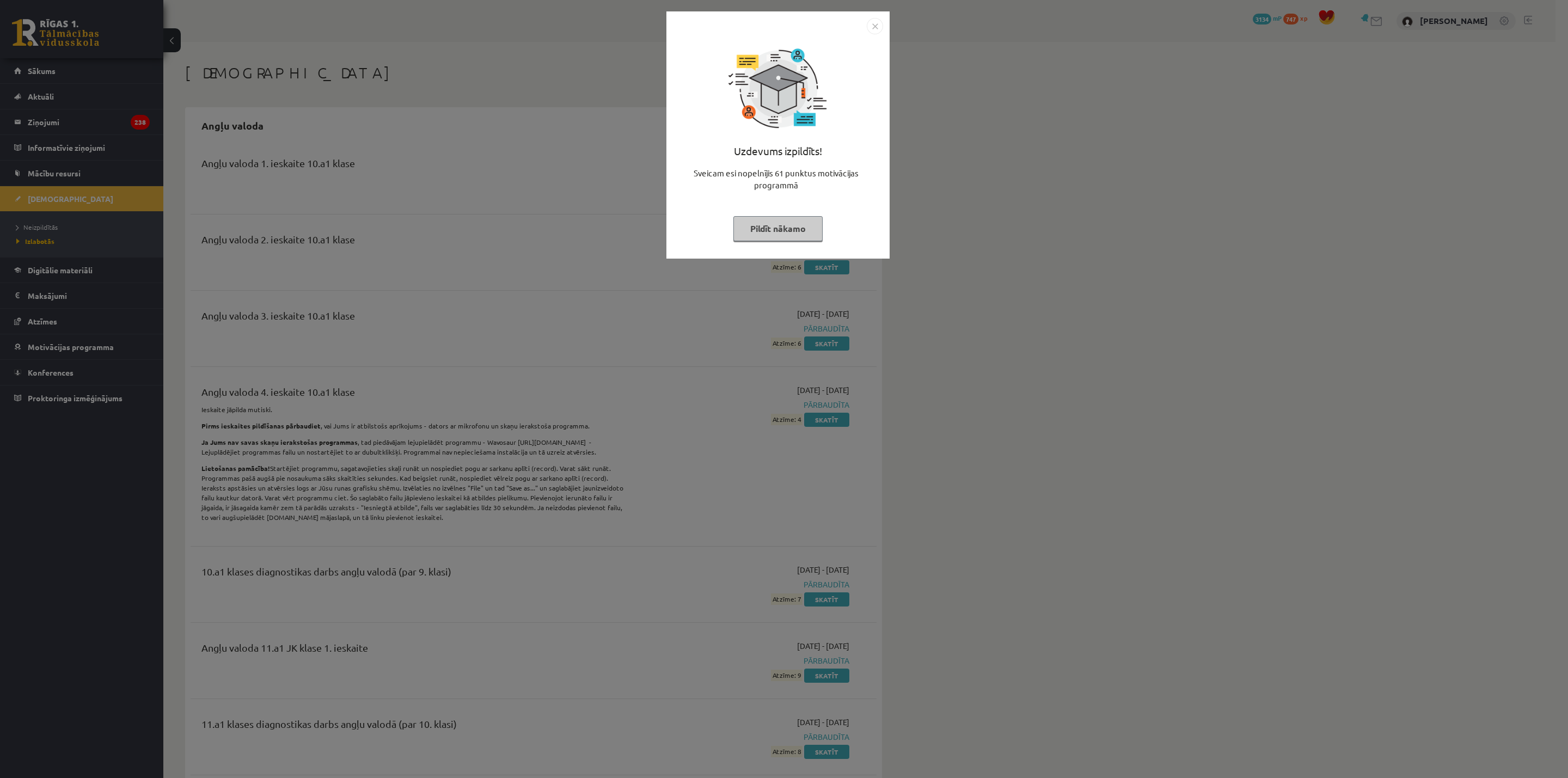
click at [879, 21] on img "Close" at bounding box center [875, 26] width 16 height 16
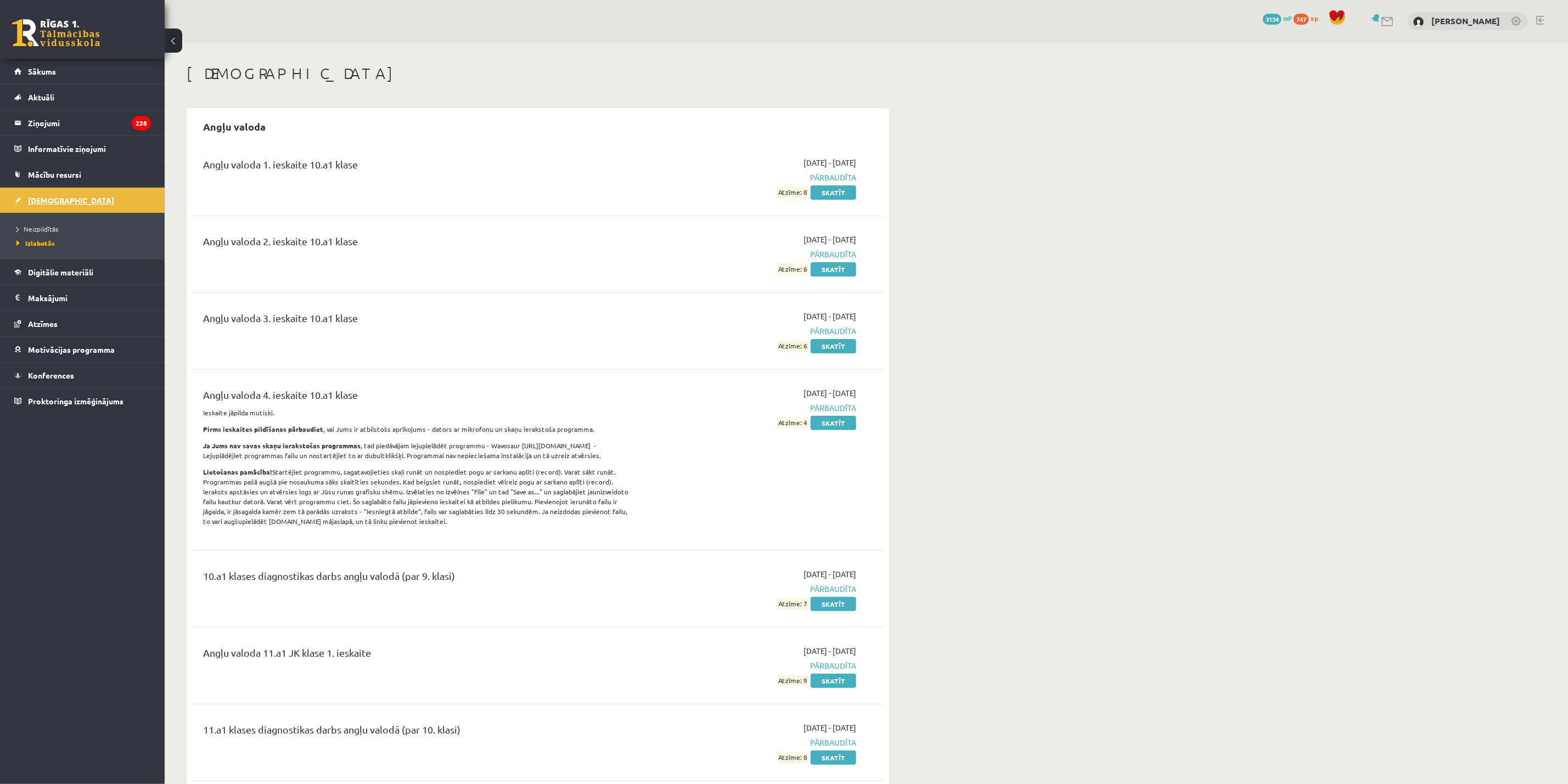
click at [50, 199] on span "[DEMOGRAPHIC_DATA]" at bounding box center [70, 200] width 86 height 10
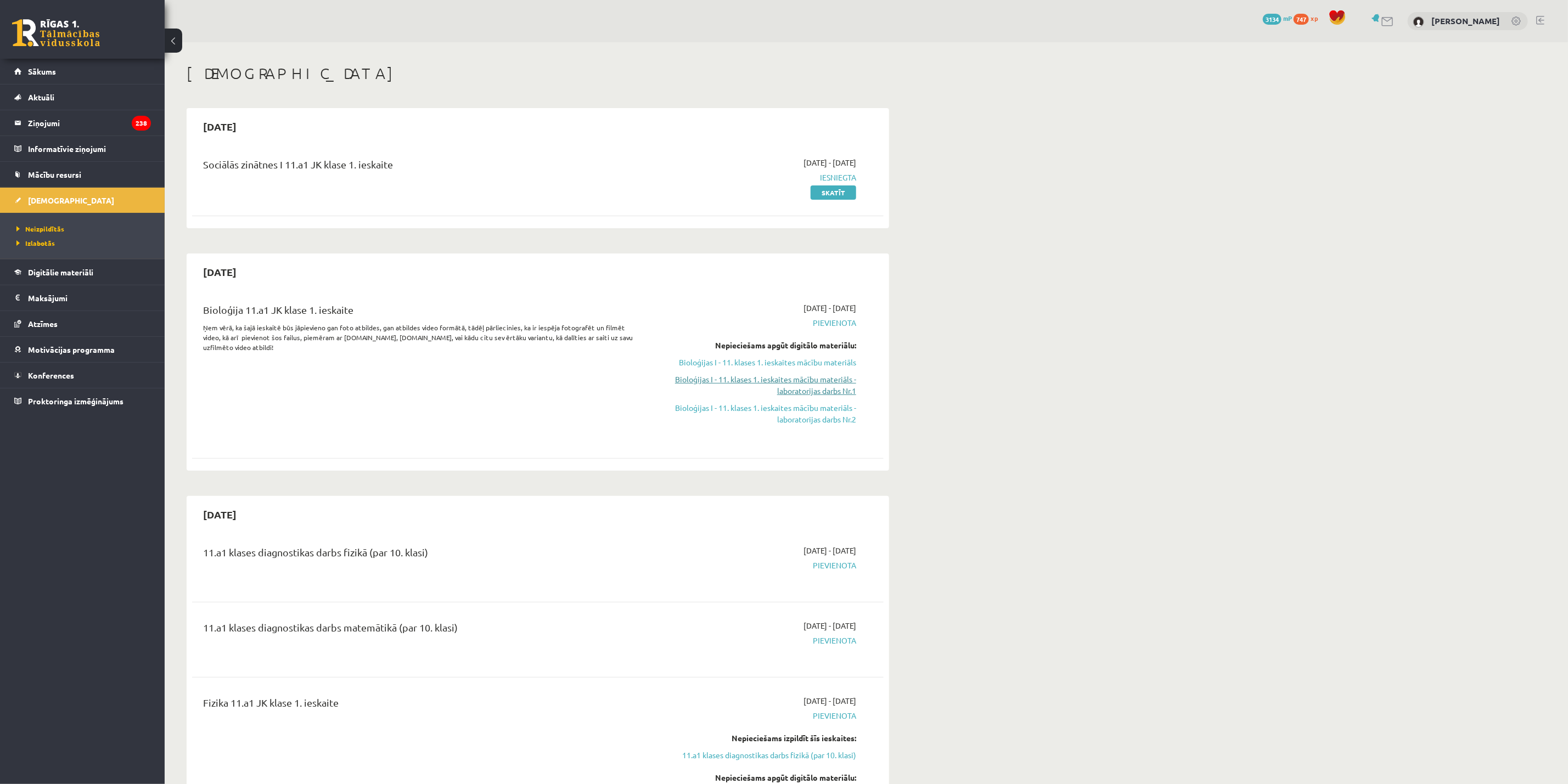
click at [828, 388] on link "Bioloģijas I - 11. klases 1. ieskaites mācību materiāls - laboratorijas darbs N…" at bounding box center [753, 385] width 207 height 23
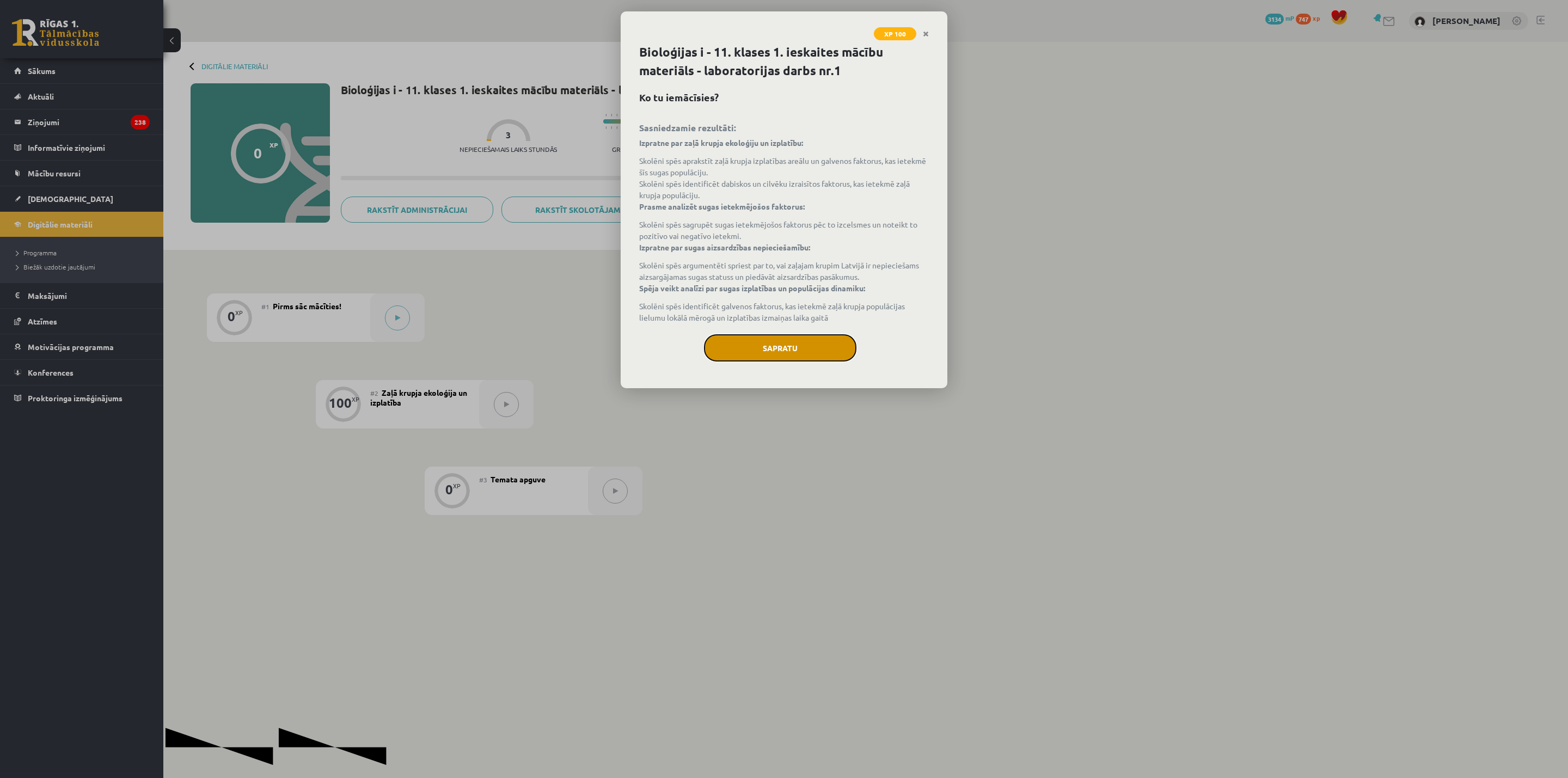
click at [797, 355] on button "Sapratu" at bounding box center [780, 348] width 153 height 28
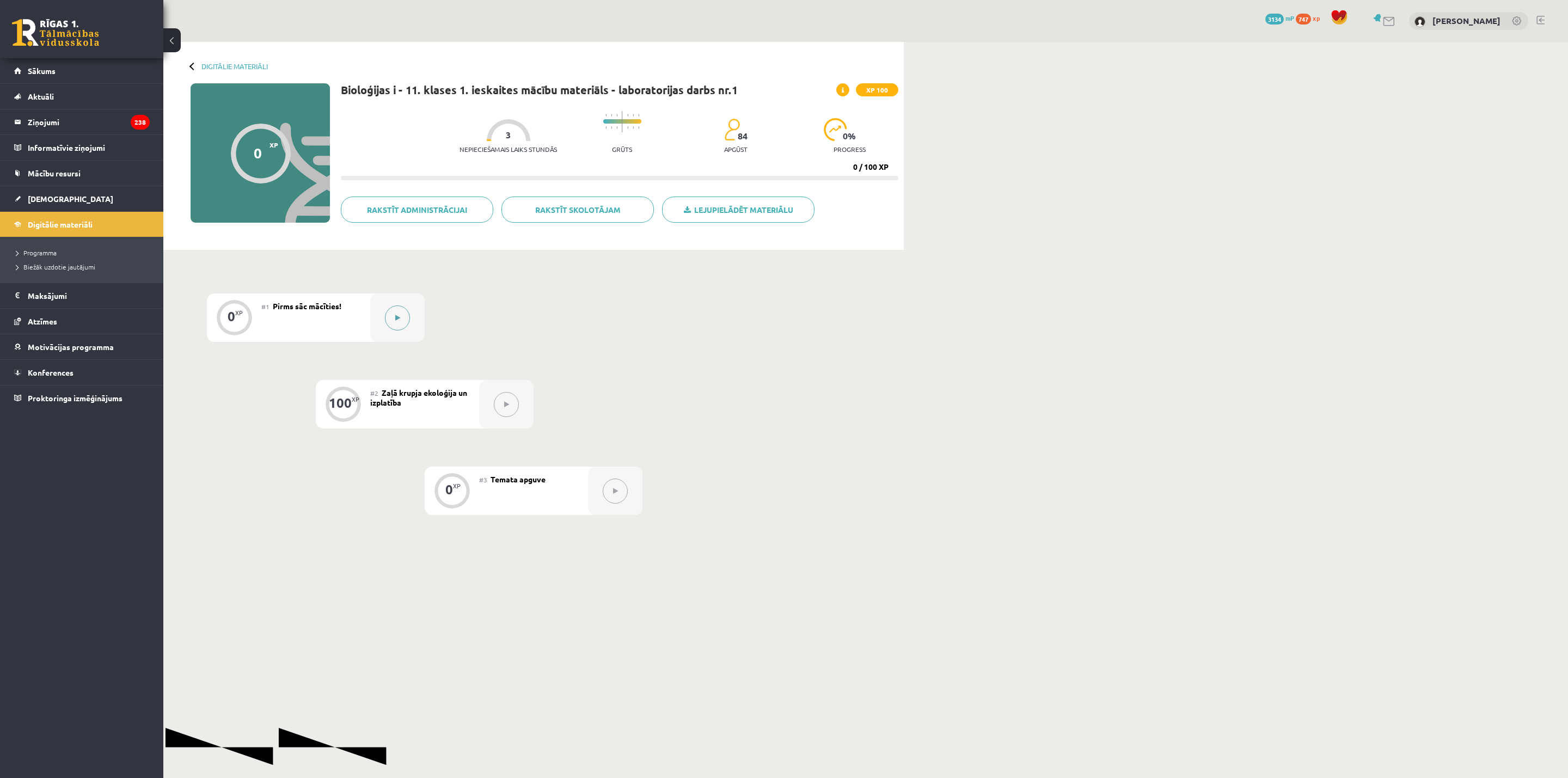
click at [398, 325] on button at bounding box center [397, 317] width 25 height 25
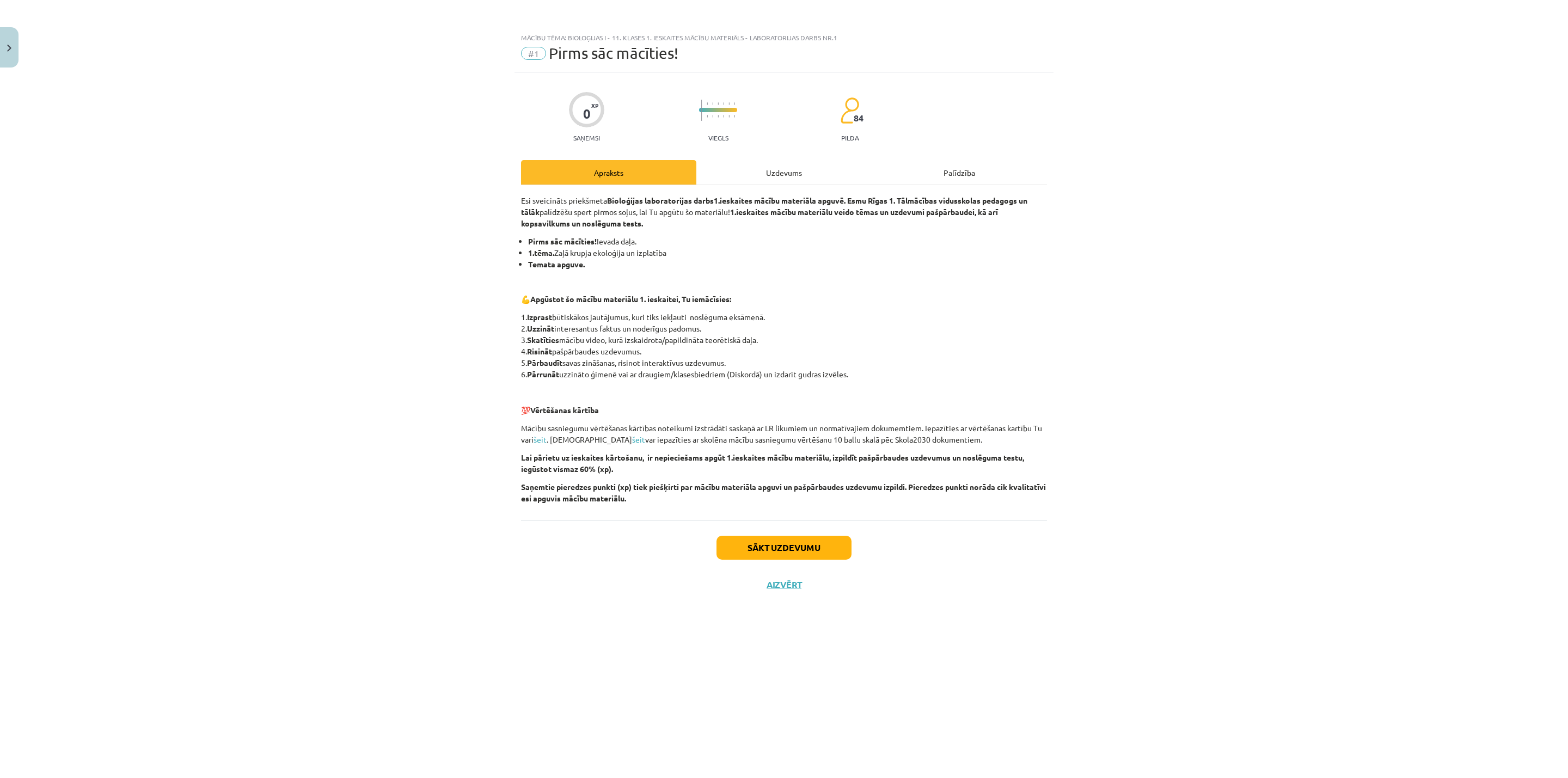
click at [771, 165] on div "Uzdevums" at bounding box center [784, 172] width 175 height 24
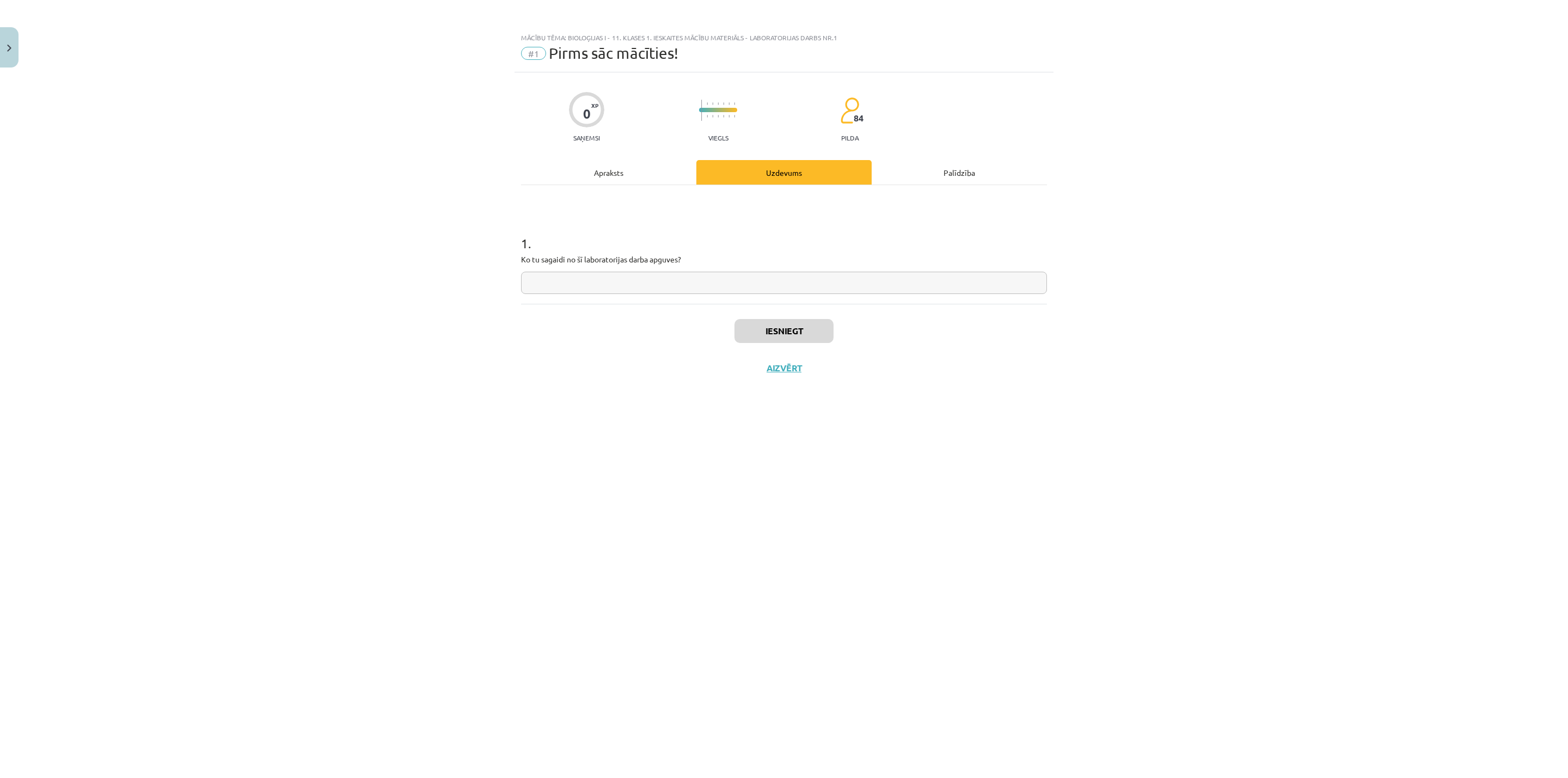
click at [691, 290] on input "text" at bounding box center [784, 283] width 526 height 23
type input "*"
click at [764, 332] on button "Iesniegt" at bounding box center [784, 331] width 99 height 24
click at [780, 376] on button "Nākamā nodarbība" at bounding box center [783, 375] width 106 height 25
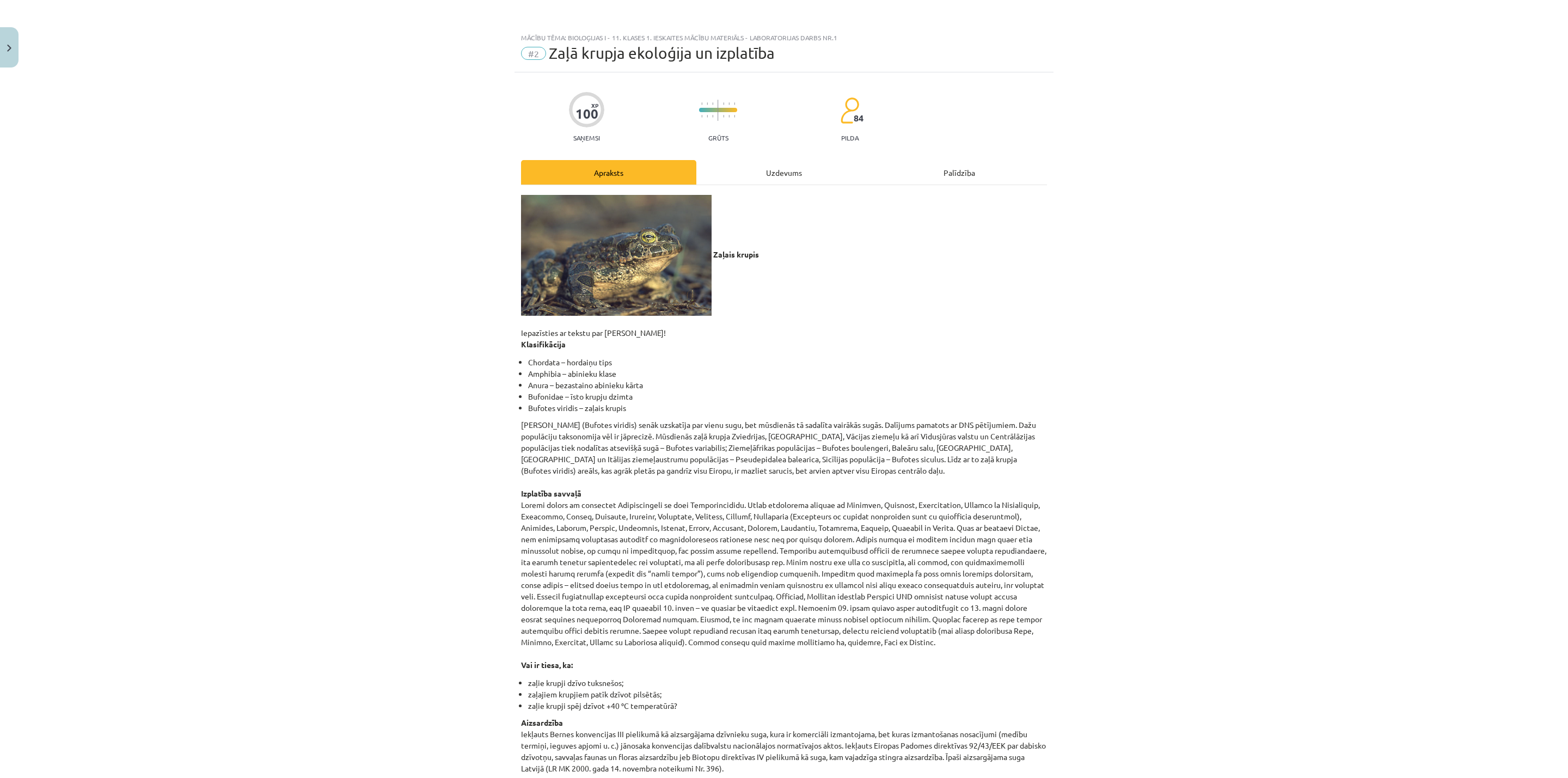
click at [745, 166] on div "Uzdevums" at bounding box center [784, 172] width 175 height 24
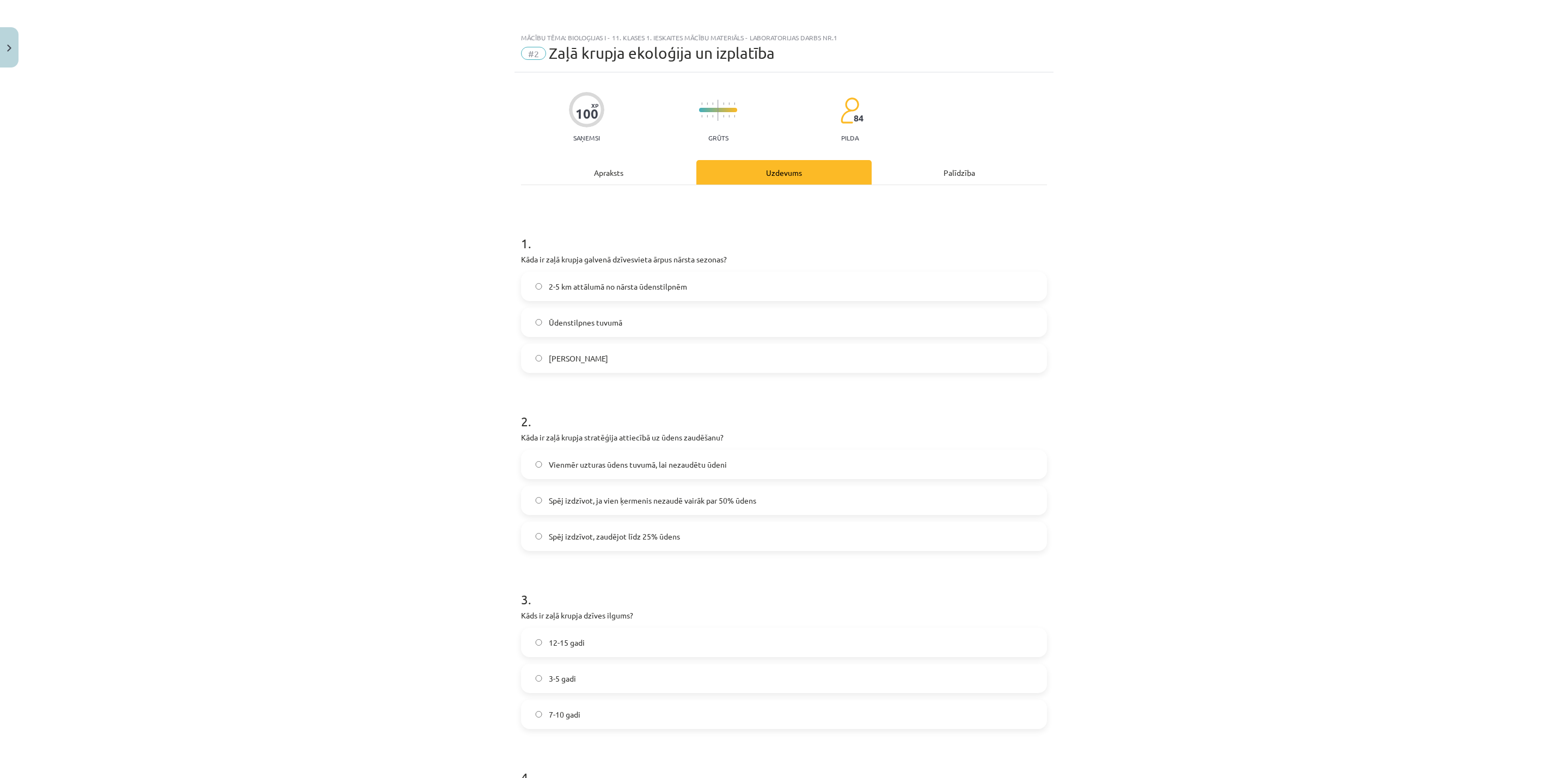
click at [613, 174] on div "Apraksts" at bounding box center [609, 172] width 175 height 24
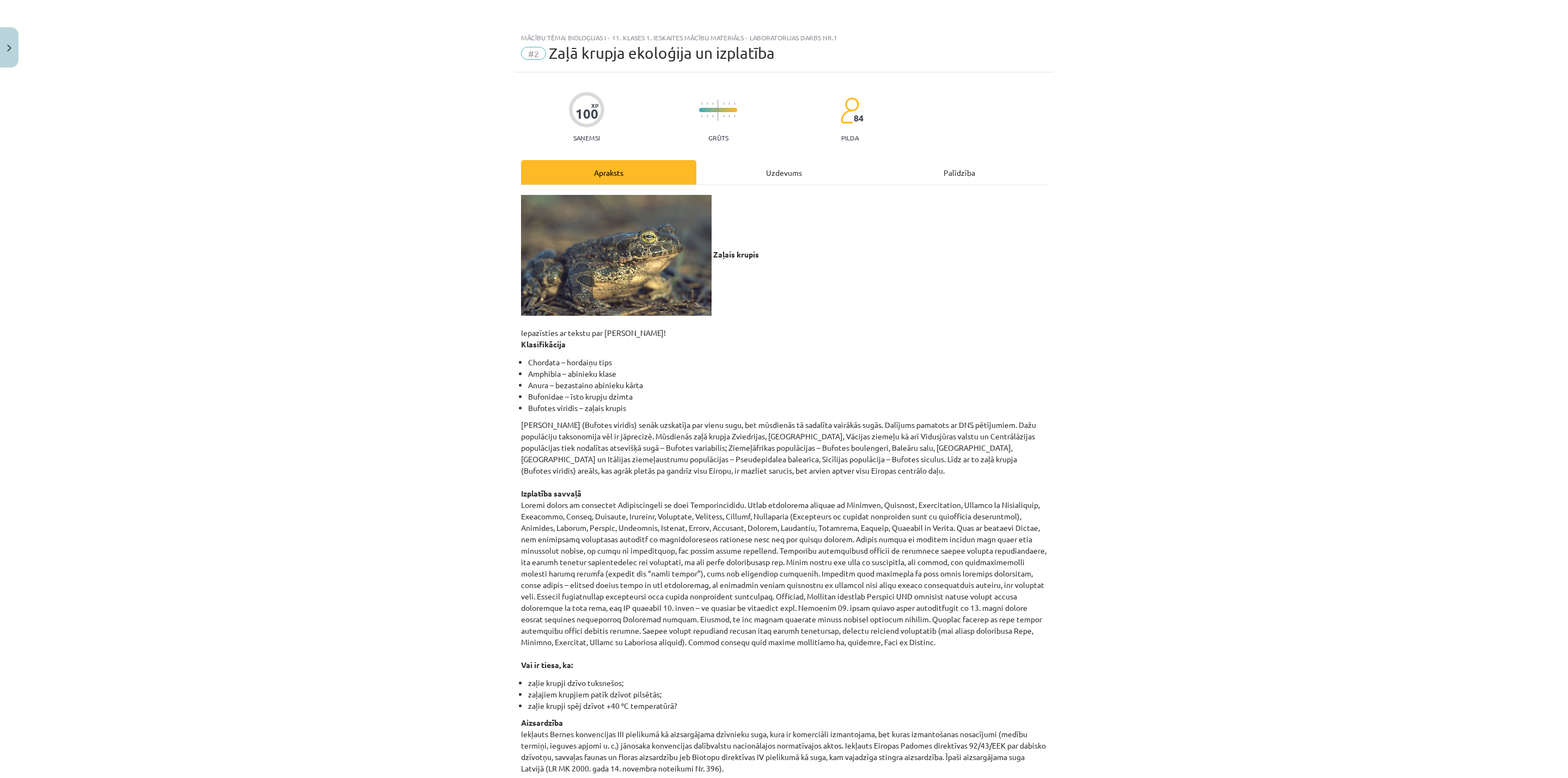
drag, startPoint x: 776, startPoint y: 321, endPoint x: 692, endPoint y: 323, distance: 84.0
click at [692, 323] on p "Zaļais krupis Iepazīsties ar tekstu par zaļo krupi! Klasifikācija" at bounding box center [784, 272] width 526 height 155
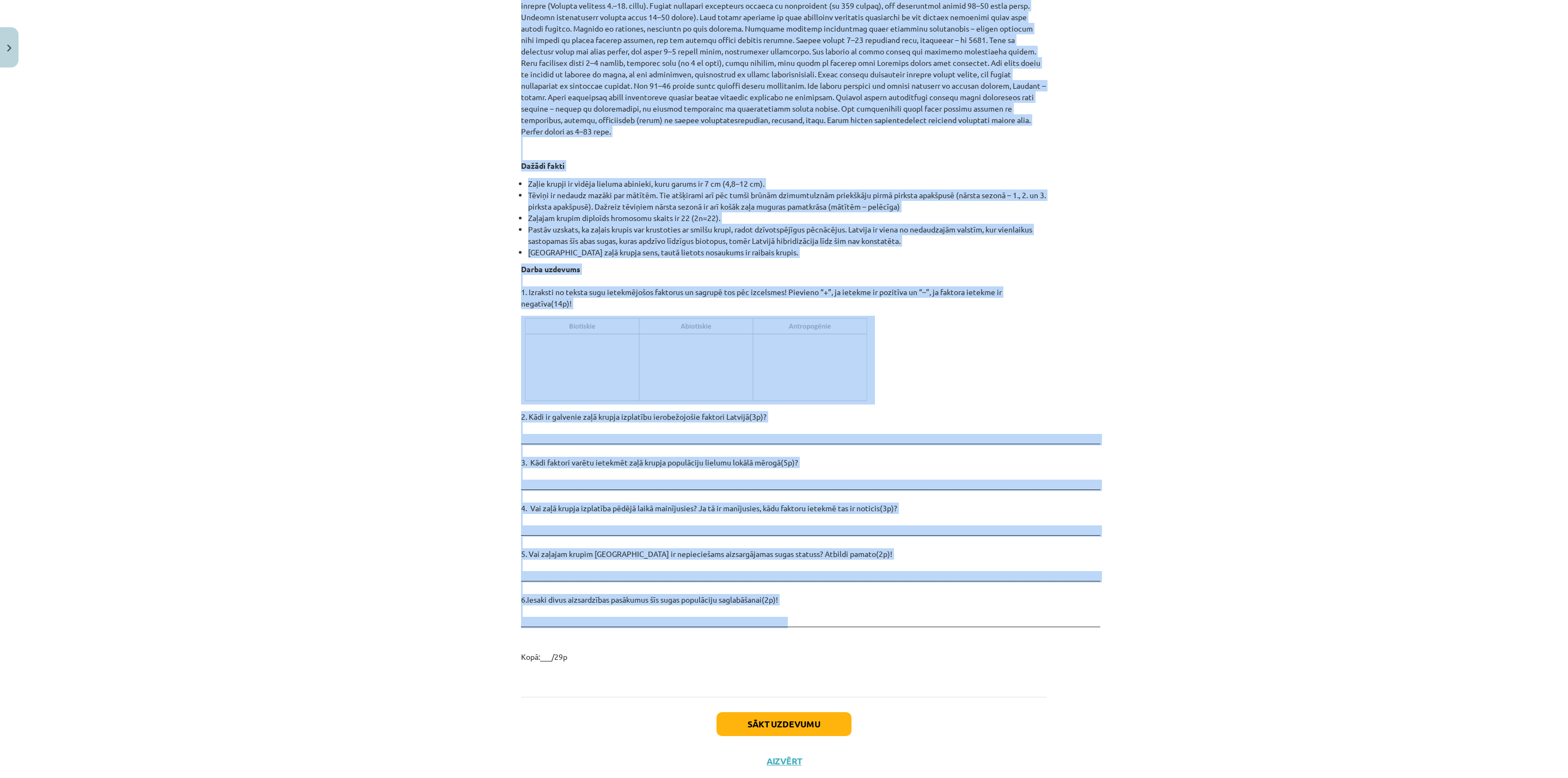
scroll to position [1167, 0]
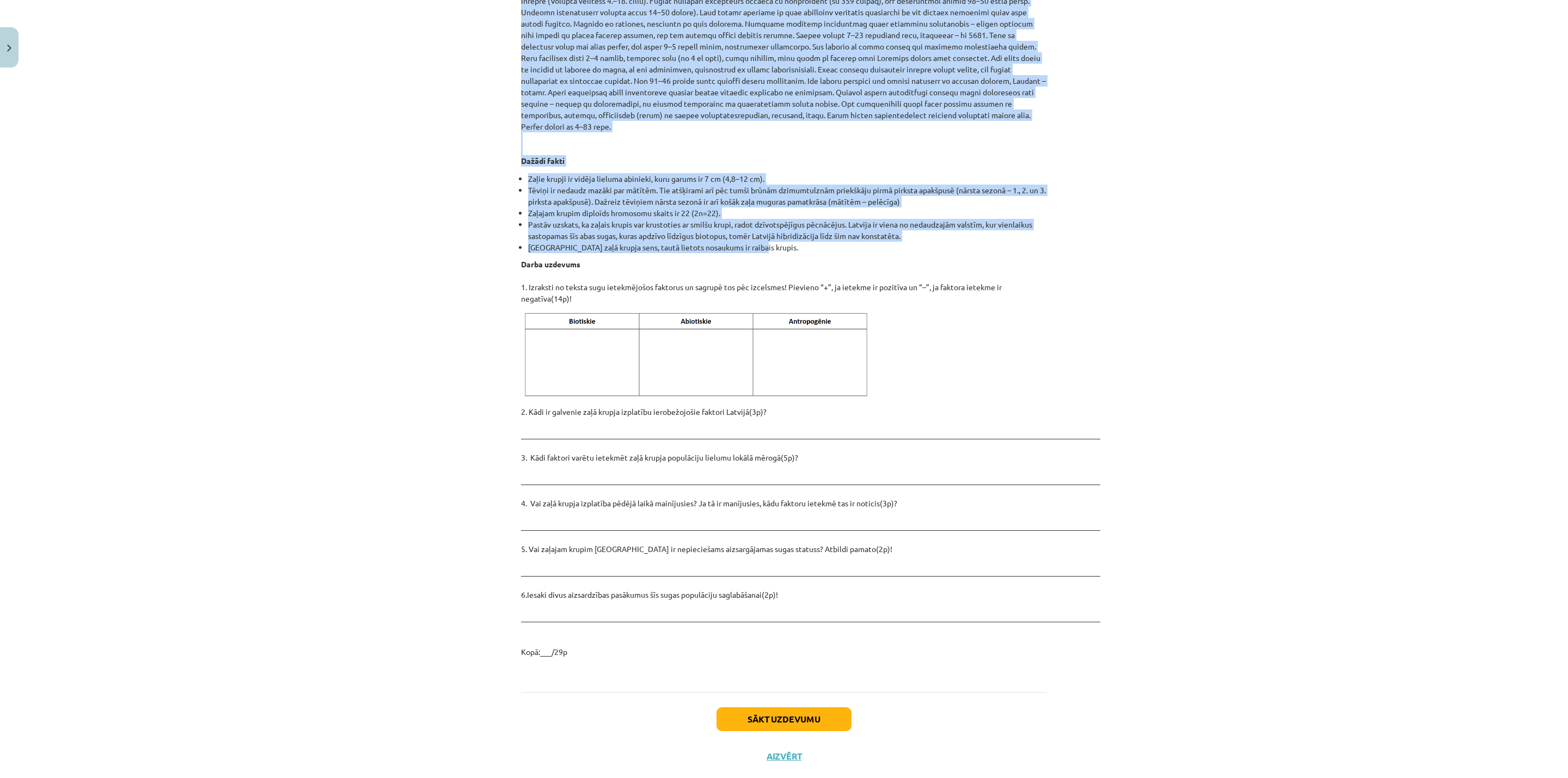
drag, startPoint x: 513, startPoint y: 330, endPoint x: 864, endPoint y: 226, distance: 366.1
copy div "Iepazīsties ar tekstu par zaļo krupi! Klasifikācija Chordata – hordaiņu tips Am…"
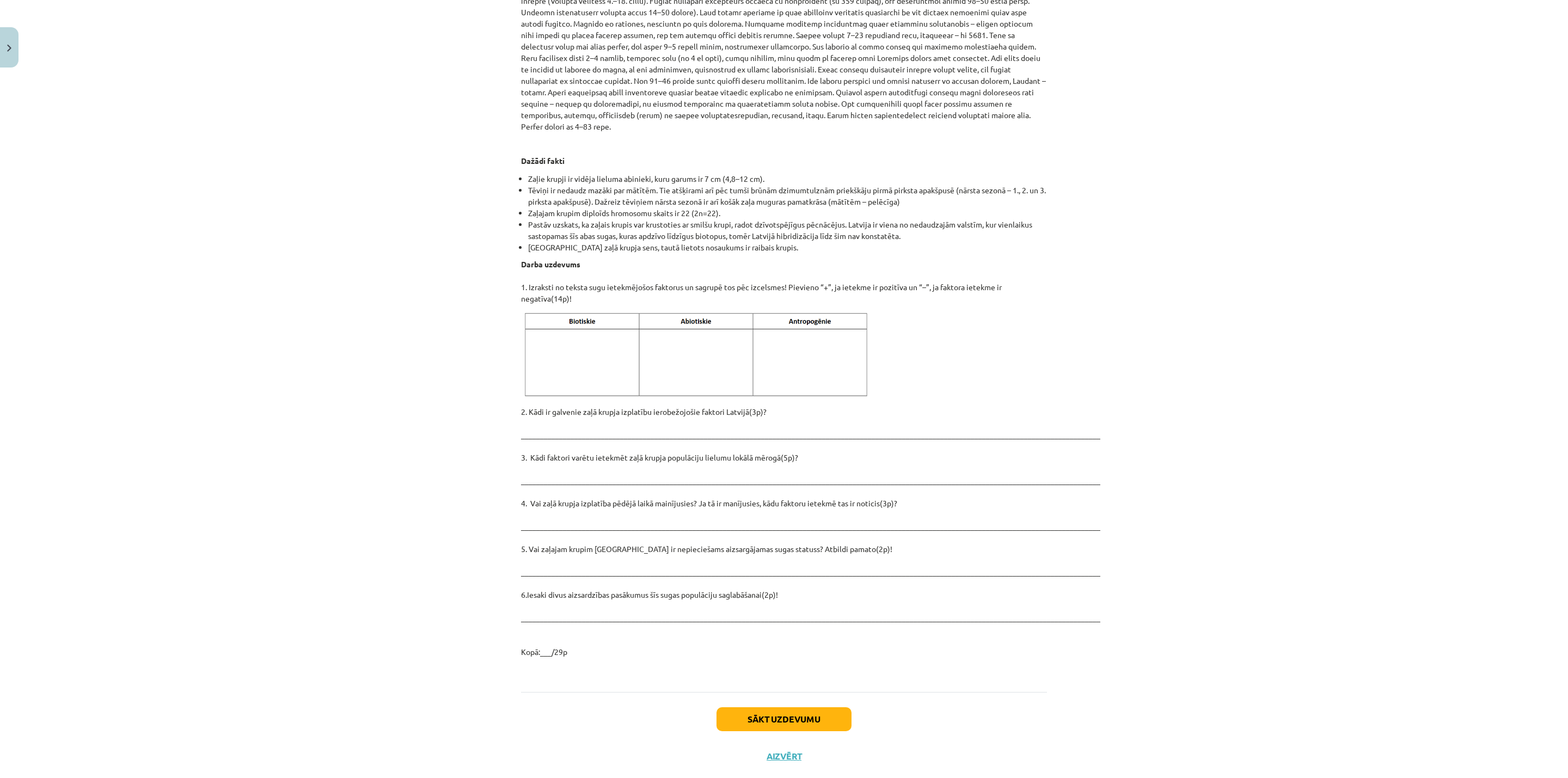
click at [471, 270] on div "Mācību tēma: Bioloģijas i - 11. klases 1. ieskaites mācību materiāls - laborato…" at bounding box center [784, 389] width 1568 height 778
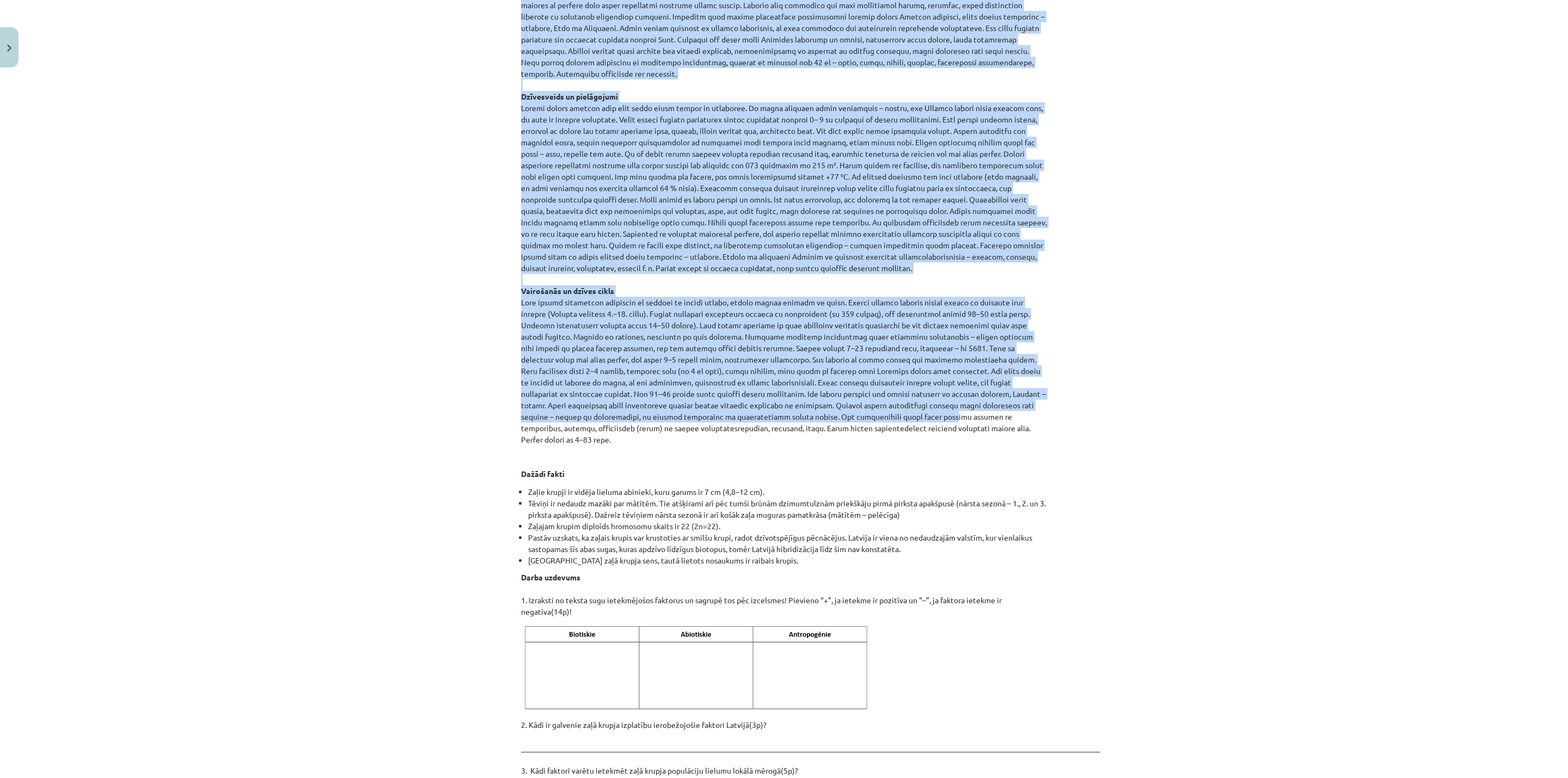
scroll to position [898, 0]
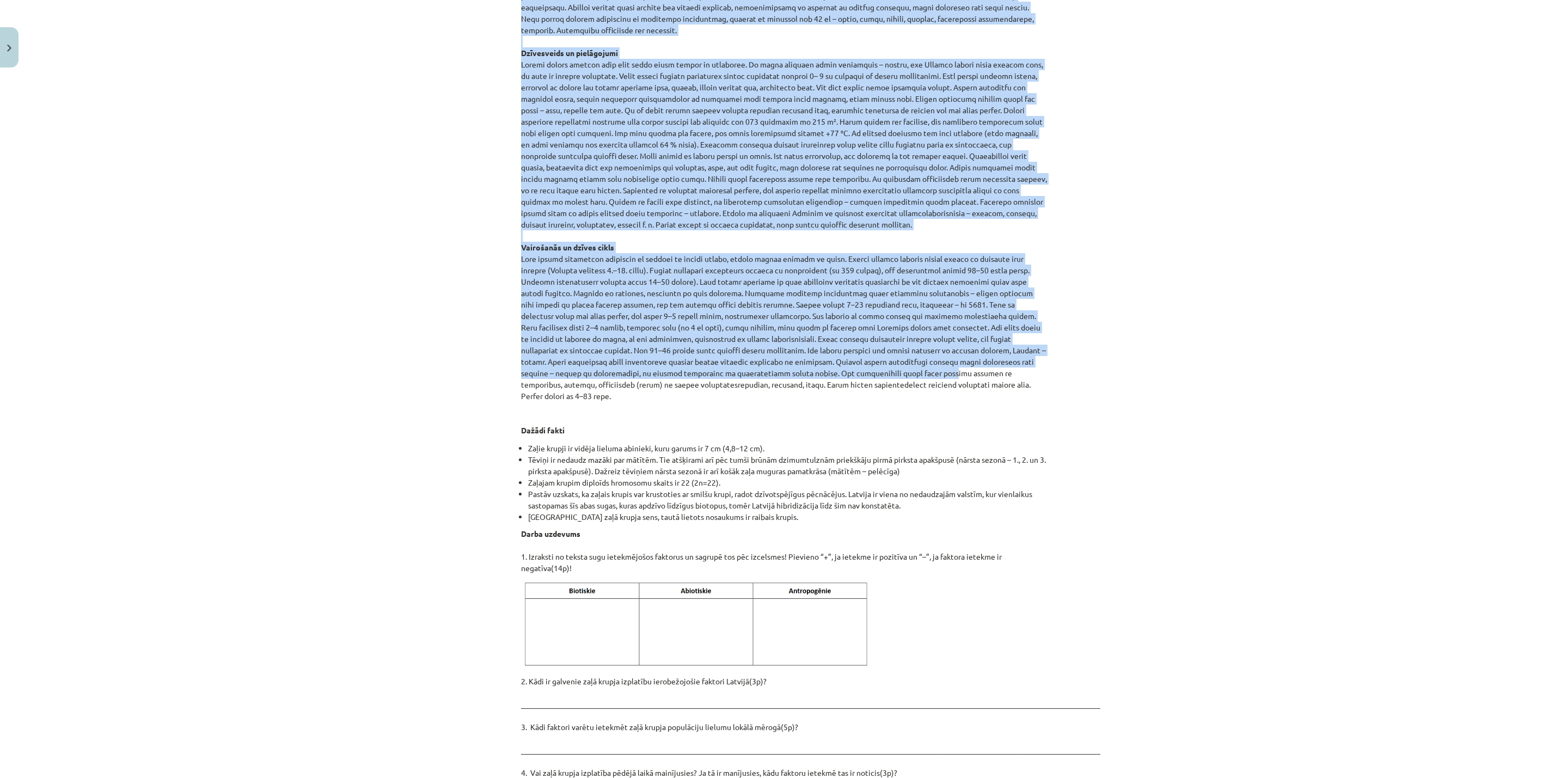
drag, startPoint x: 509, startPoint y: 242, endPoint x: 924, endPoint y: 369, distance: 434.0
click at [924, 369] on div "100 XP Saņemsi Grūts 84 pilda Apraksts Uzdevums Palīdzība Zaļais krupis Iepazīs…" at bounding box center [784, 109] width 539 height 1869
copy div "Iepazīsties ar tekstu par zaļo krupi! Klasifikācija Chordata – hordaiņu tips Am…"
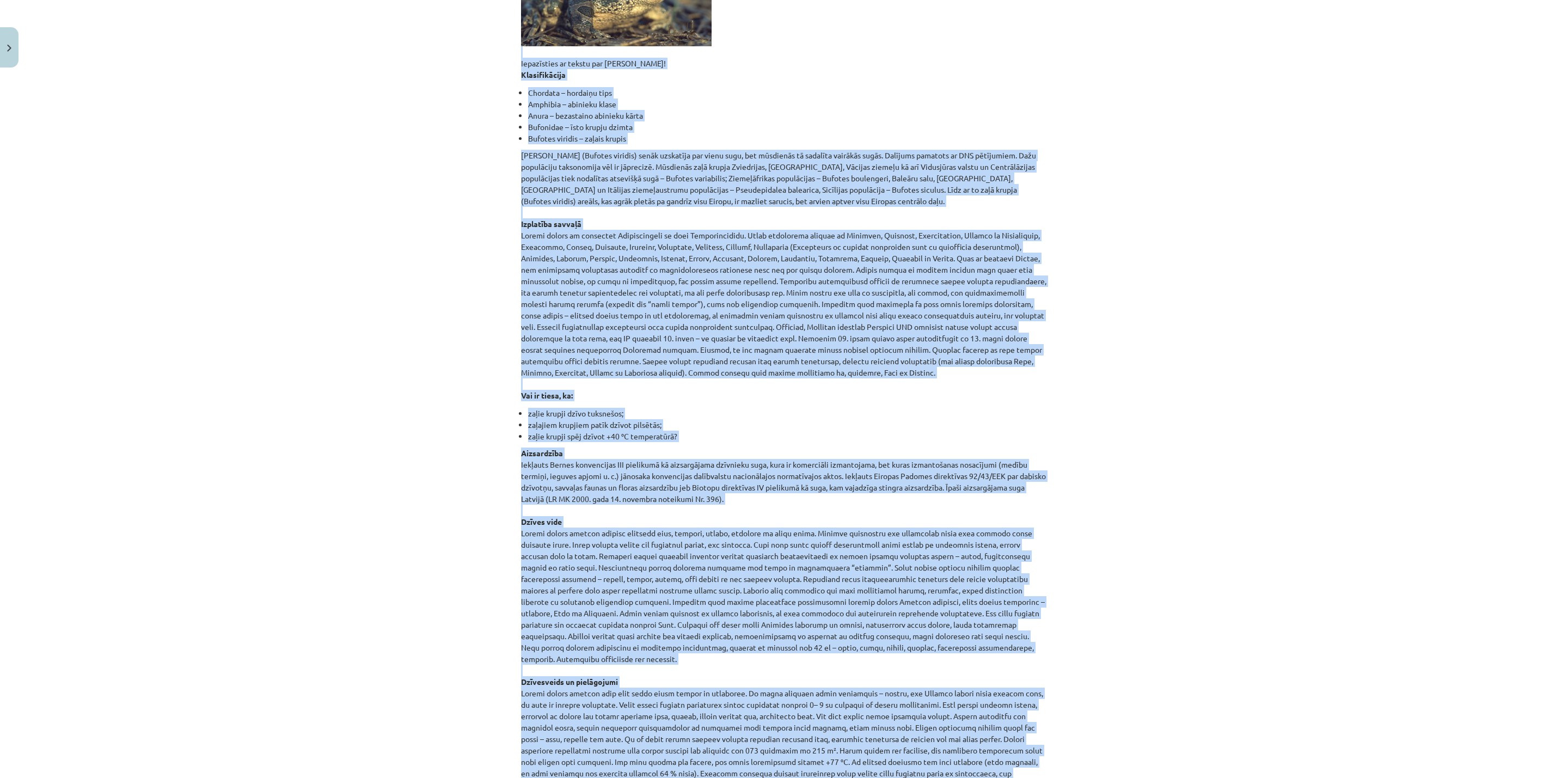
scroll to position [187, 0]
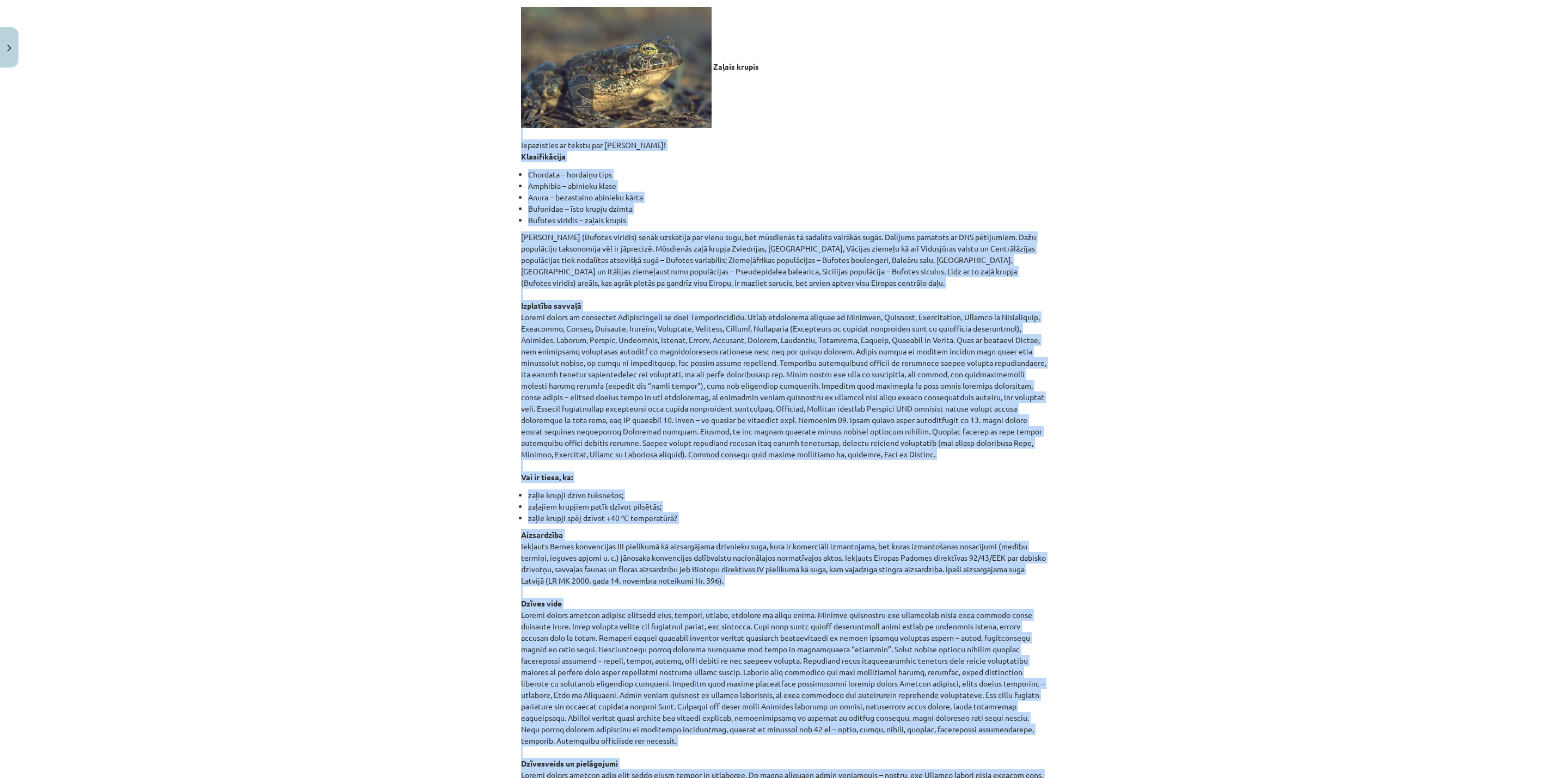
drag, startPoint x: 467, startPoint y: 289, endPoint x: 493, endPoint y: 221, distance: 72.8
click at [467, 287] on div "Mācību tēma: Bioloģijas i - 11. klases 1. ieskaites mācību materiāls - laborato…" at bounding box center [784, 389] width 1568 height 778
click at [504, 158] on div "Mācību tēma: Bioloģijas i - 11. klases 1. ieskaites mācību materiāls - laborato…" at bounding box center [784, 389] width 1568 height 778
click at [521, 142] on p "Zaļais krupis Iepazīsties ar tekstu par zaļo krupi! Klasifikācija" at bounding box center [784, 84] width 526 height 155
click at [477, 153] on div "Mācību tēma: Bioloģijas i - 11. klases 1. ieskaites mācību materiāls - laborato…" at bounding box center [784, 389] width 1568 height 778
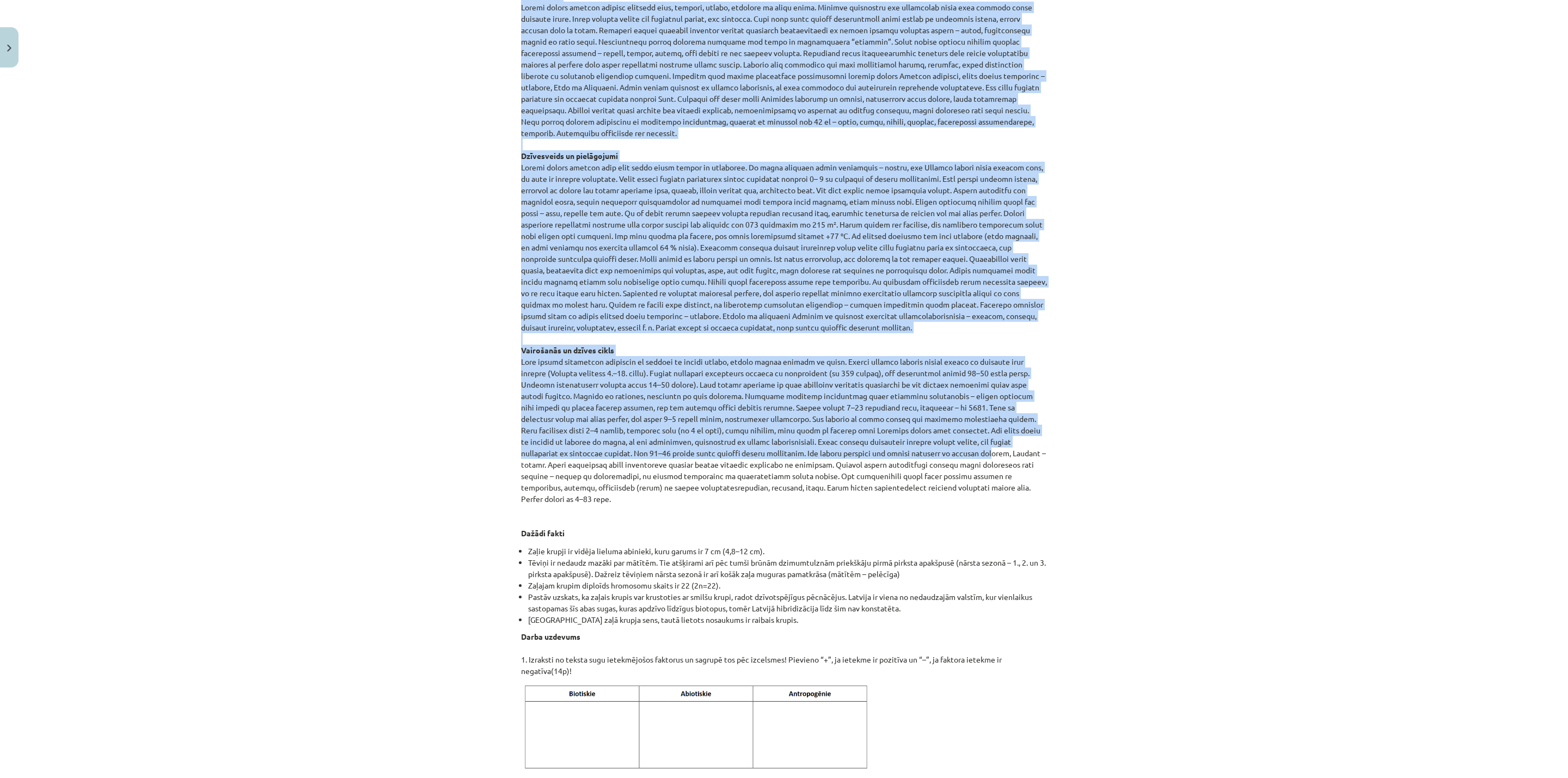
scroll to position [1085, 0]
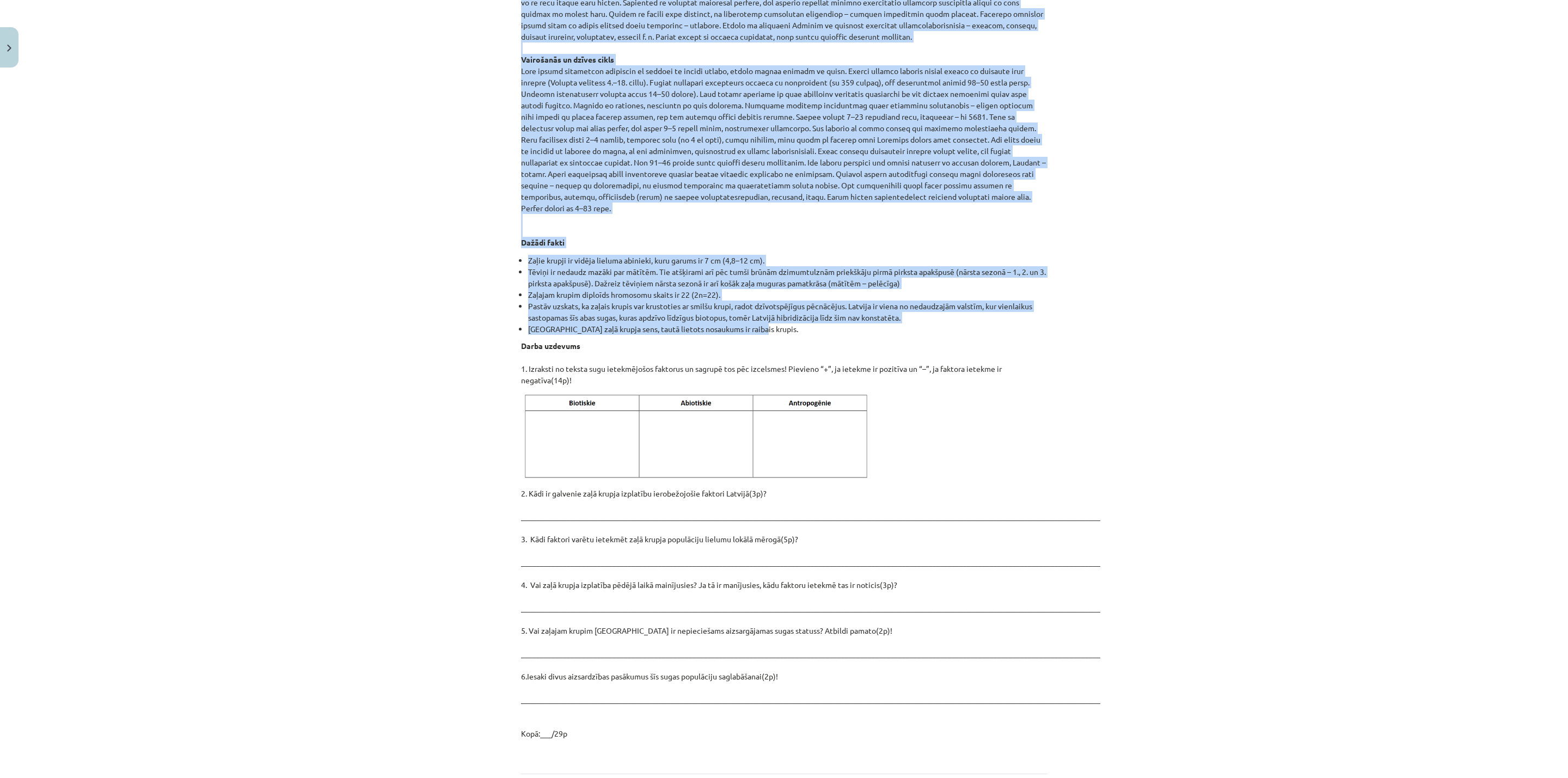
drag, startPoint x: 514, startPoint y: 140, endPoint x: 955, endPoint y: 304, distance: 470.5
copy div "Iepazīsties ar tekstu par zaļo krupi! Klasifikācija Chordata – hordaiņu tips Am…"
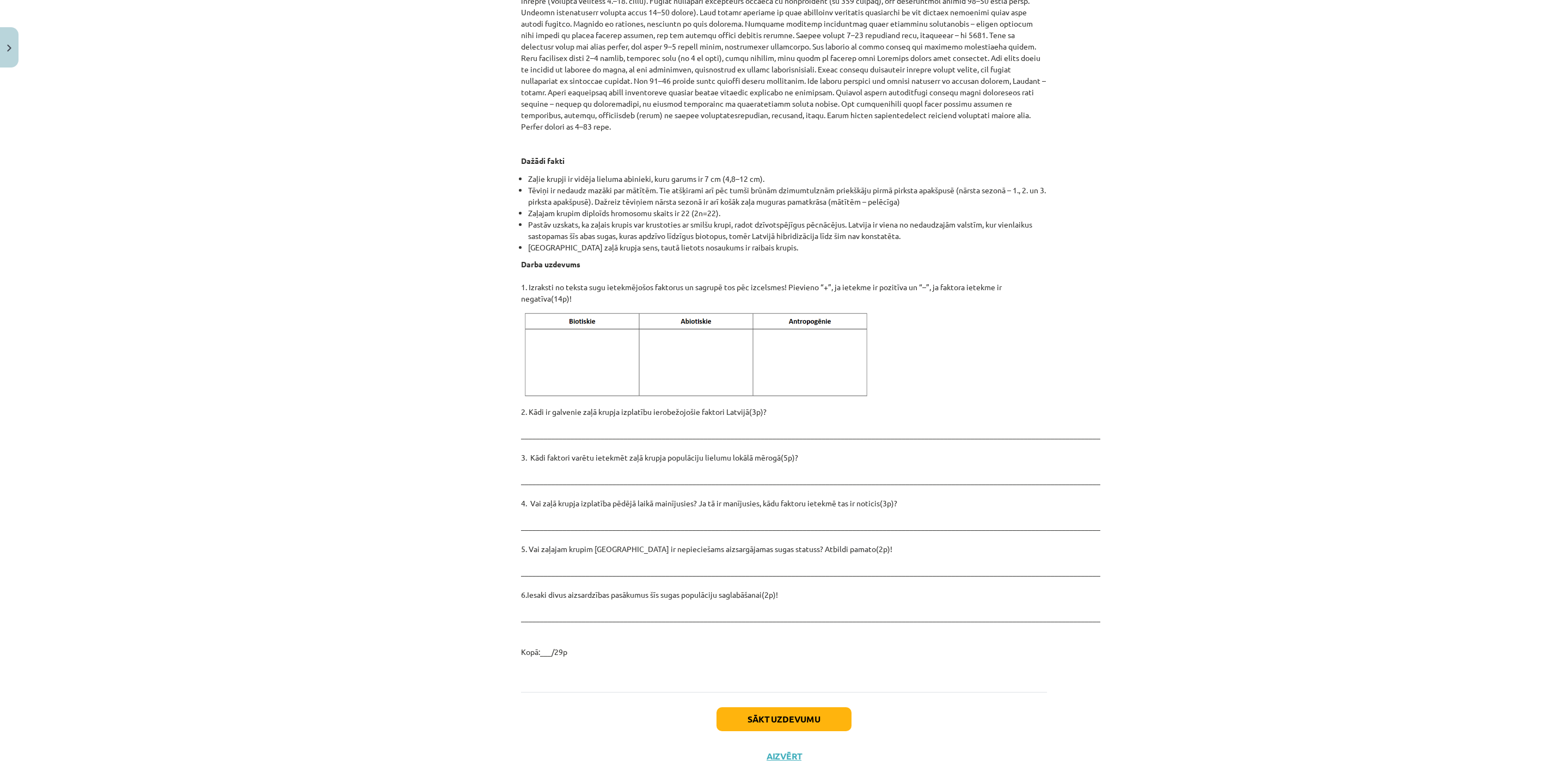
click at [1210, 509] on div "Mācību tēma: Bioloģijas i - 11. klases 1. ieskaites mācību materiāls - laborato…" at bounding box center [784, 389] width 1568 height 778
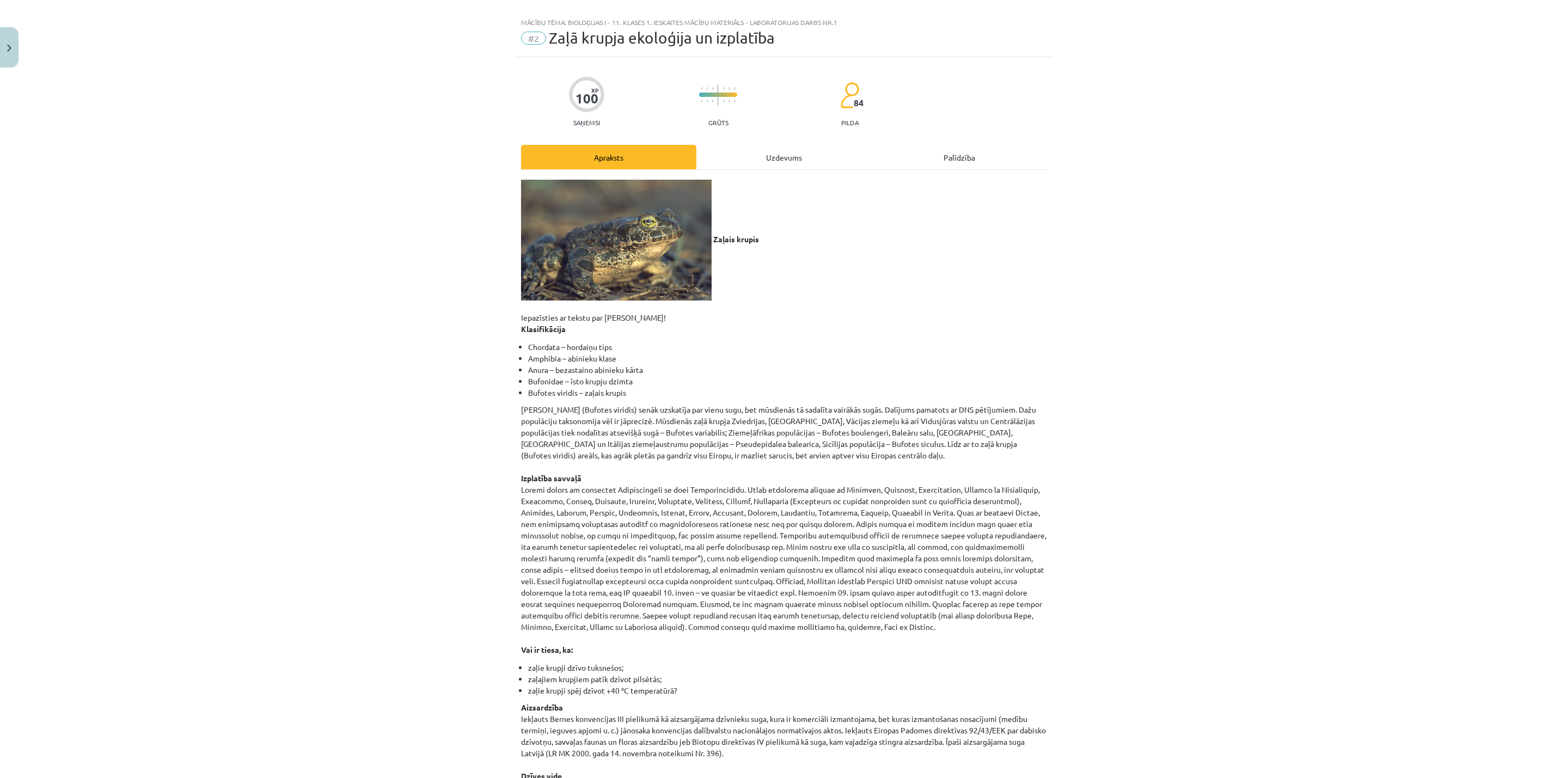
scroll to position [0, 0]
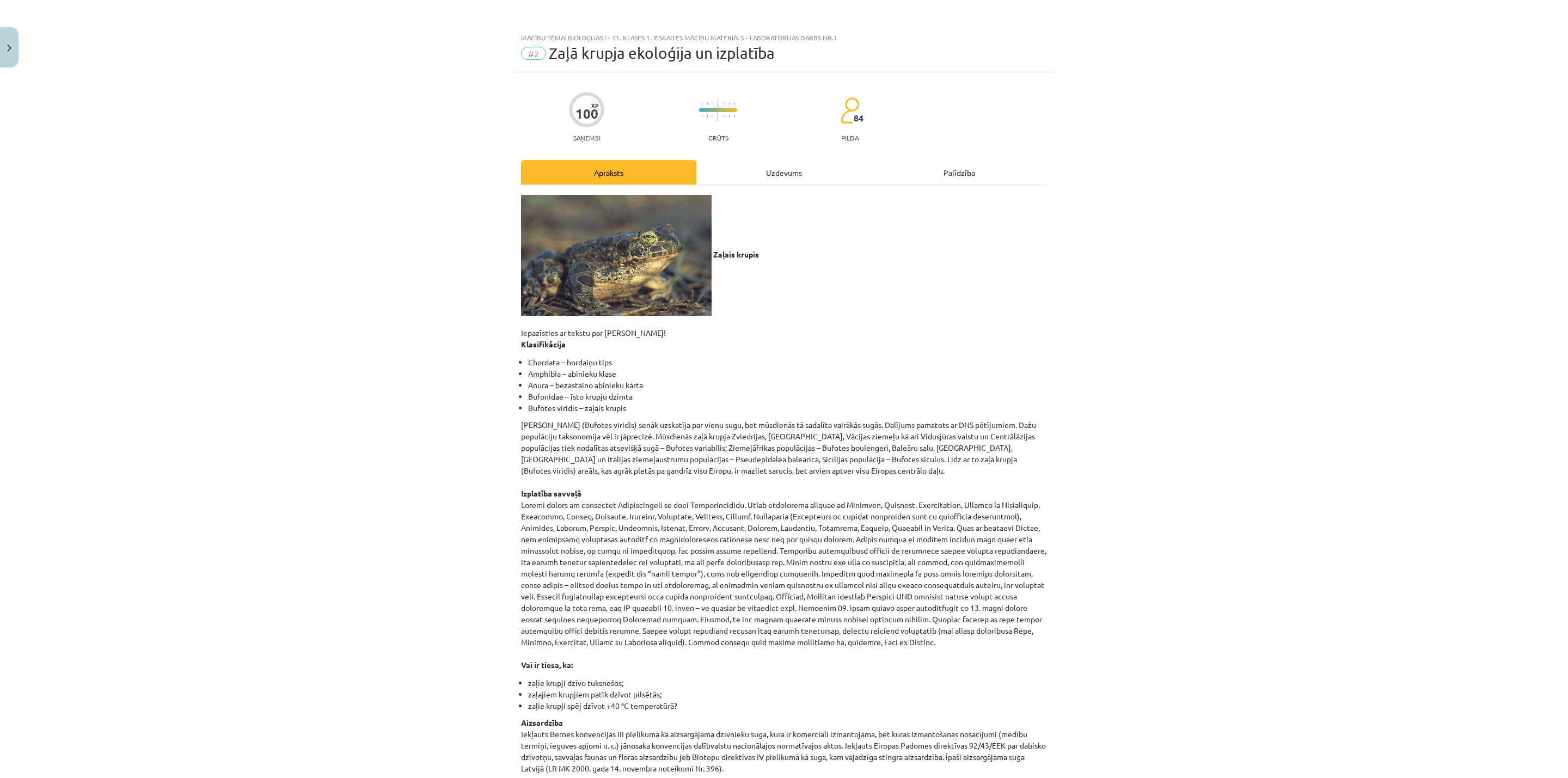
click at [773, 167] on div "Uzdevums" at bounding box center [784, 172] width 175 height 24
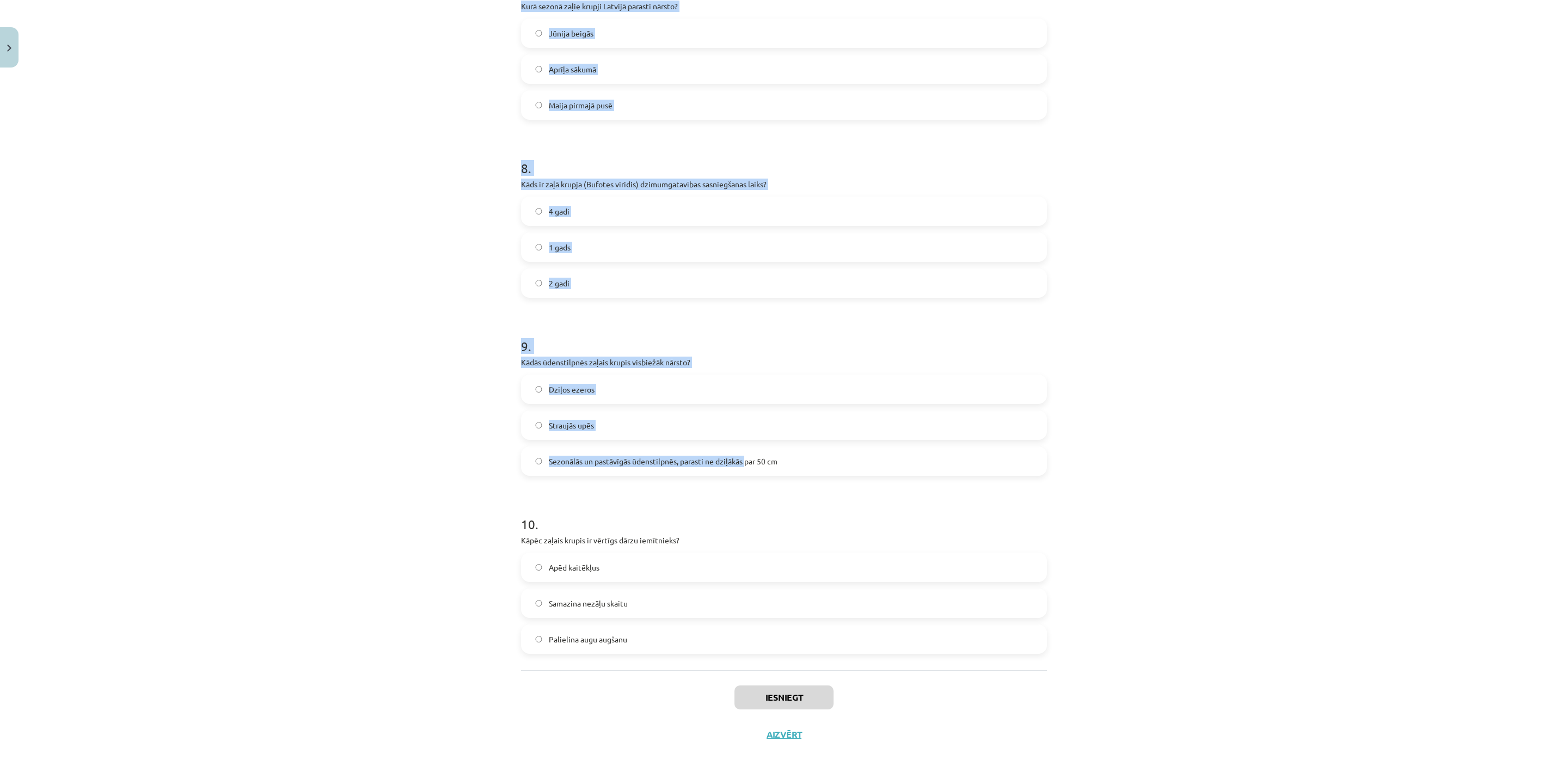
scroll to position [1323, 0]
drag, startPoint x: 549, startPoint y: 265, endPoint x: 773, endPoint y: 639, distance: 435.9
copy form "1 . Kāda ir zaļā krupja galvenā dzīvesvieta ārpus nārsta sezonas? 2-5 km attālu…"
click at [1284, 448] on div "Mācību tēma: Bioloģijas i - 11. klases 1. ieskaites mācību materiāls - laborato…" at bounding box center [784, 389] width 1568 height 778
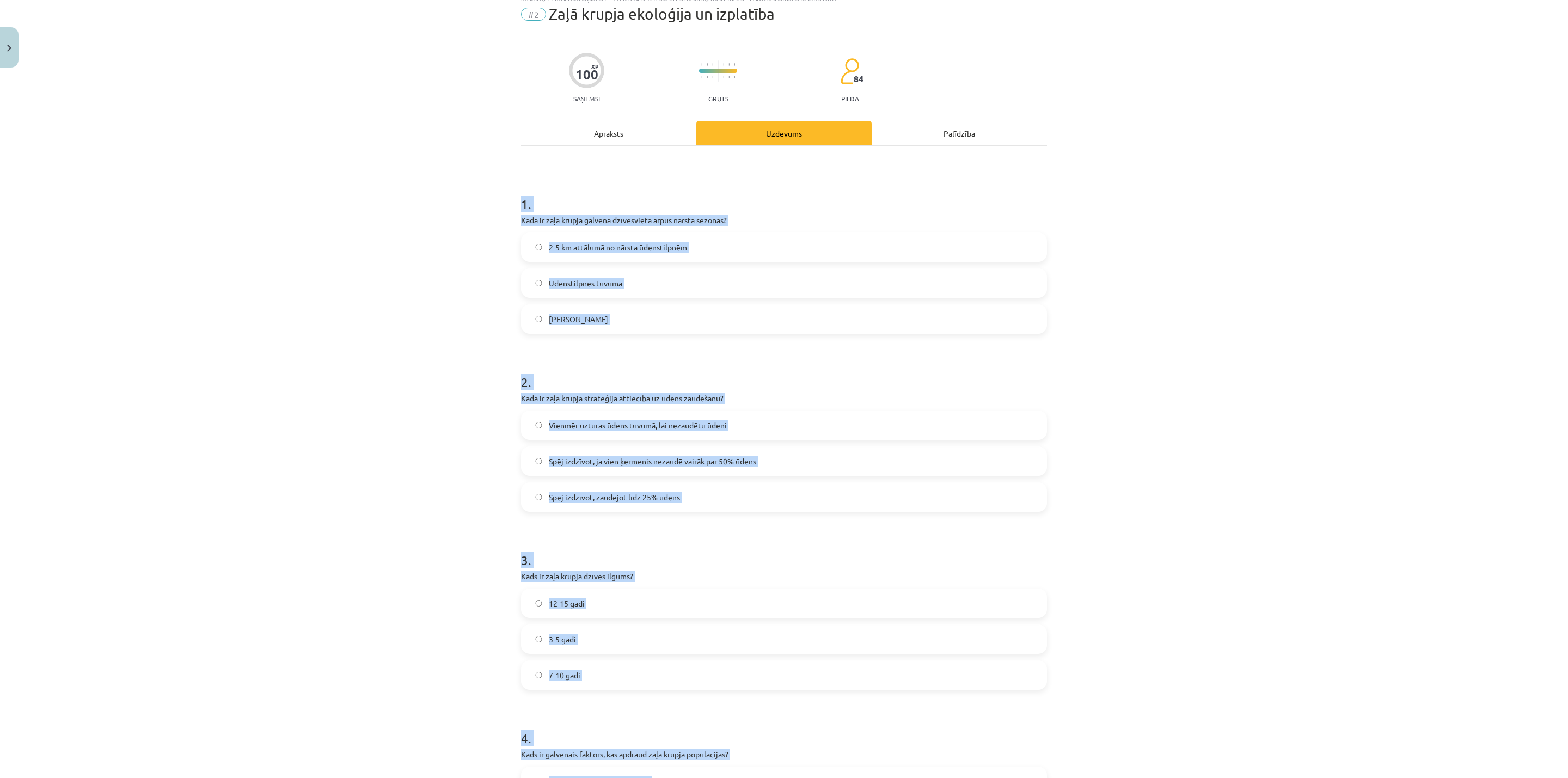
scroll to position [0, 0]
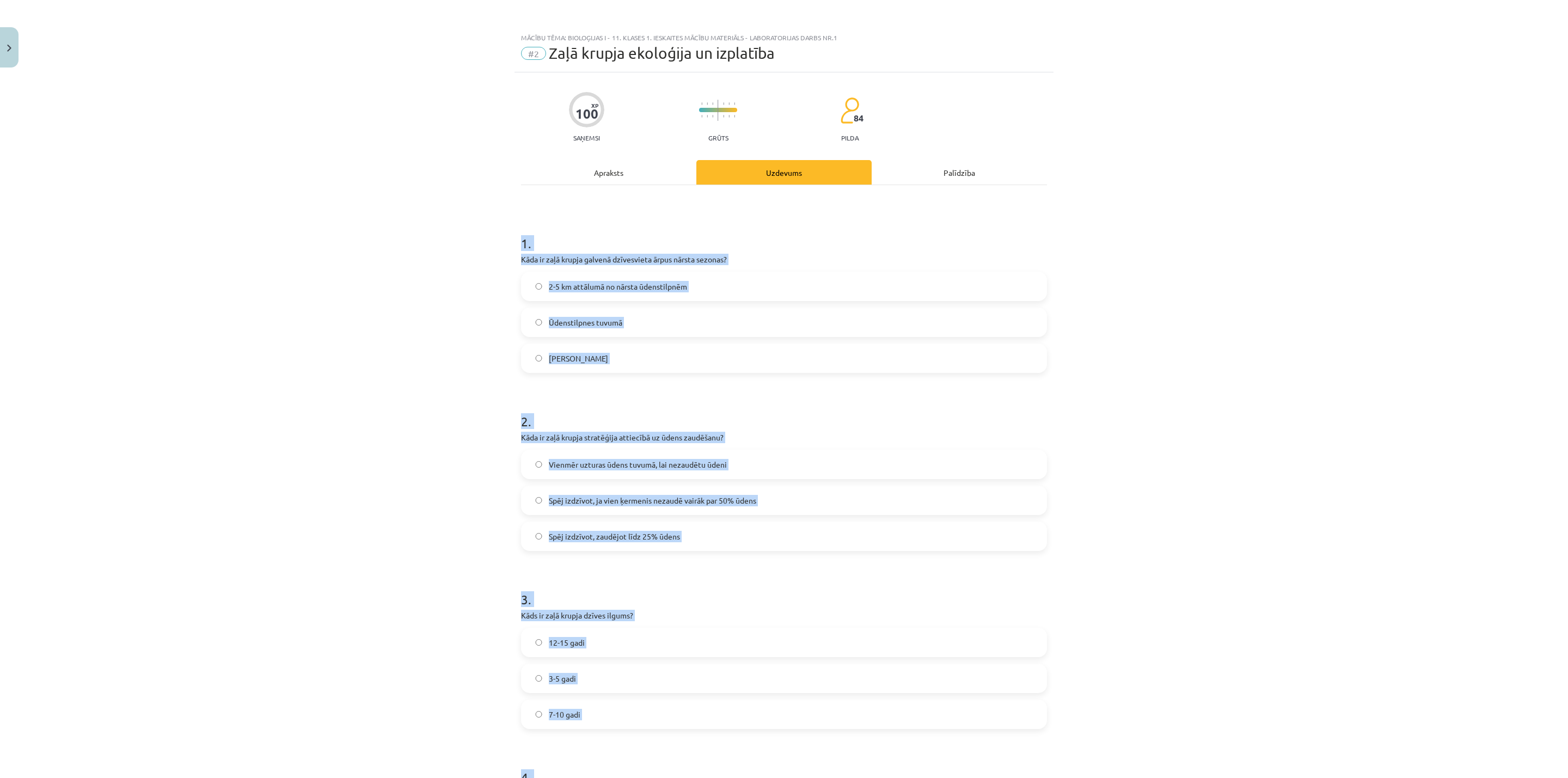
click at [1279, 187] on div "Mācību tēma: Bioloģijas i - 11. klases 1. ieskaites mācību materiāls - laborato…" at bounding box center [784, 389] width 1568 height 778
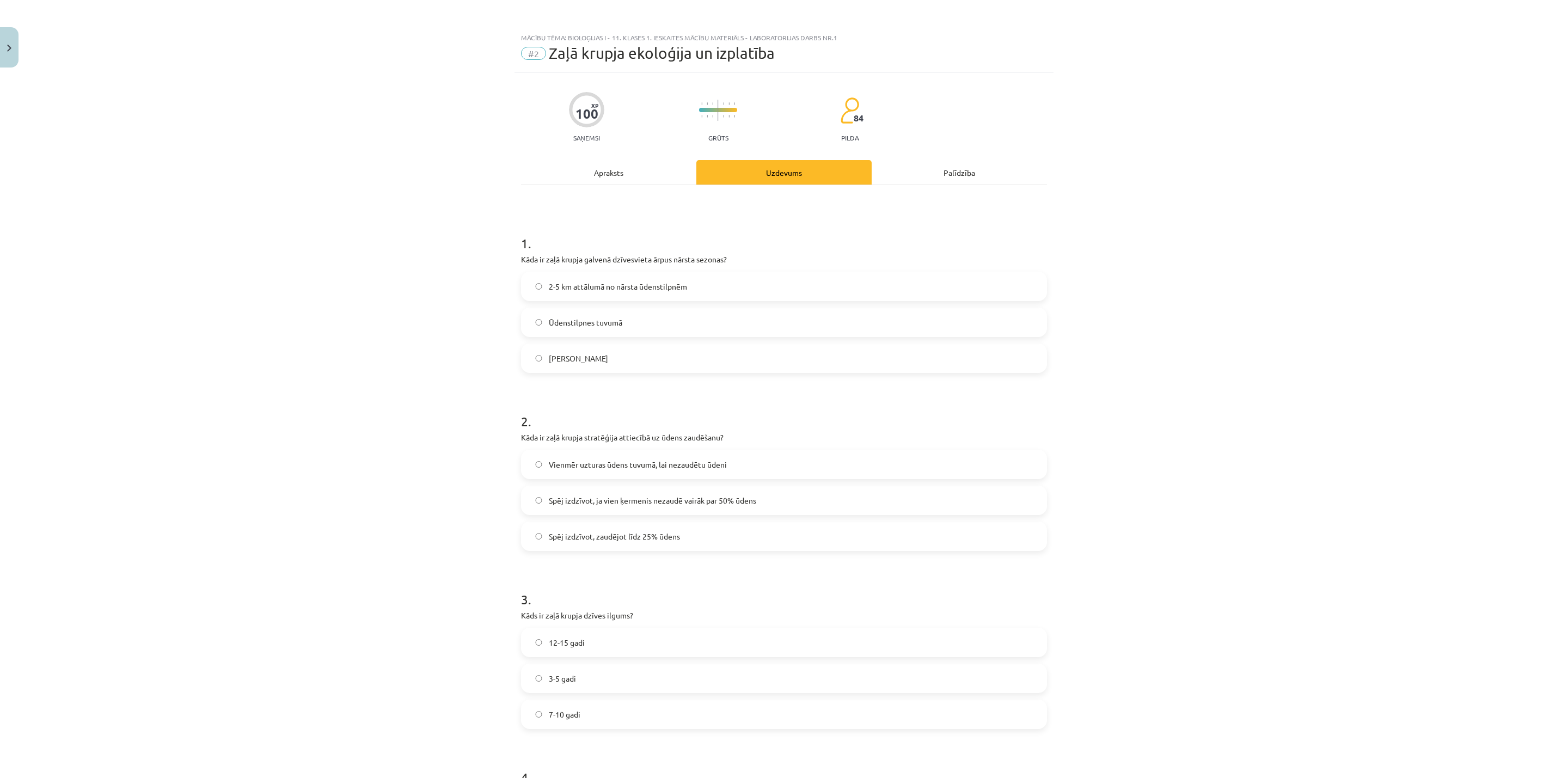
click at [601, 285] on span "2-5 km attālumā no nārsta ūdenstilpnēm" at bounding box center [618, 286] width 138 height 11
click at [563, 496] on span "Spēj izdzīvot, ja vien ķermenis nezaudē vairāk par 50% ūdens" at bounding box center [653, 501] width 208 height 11
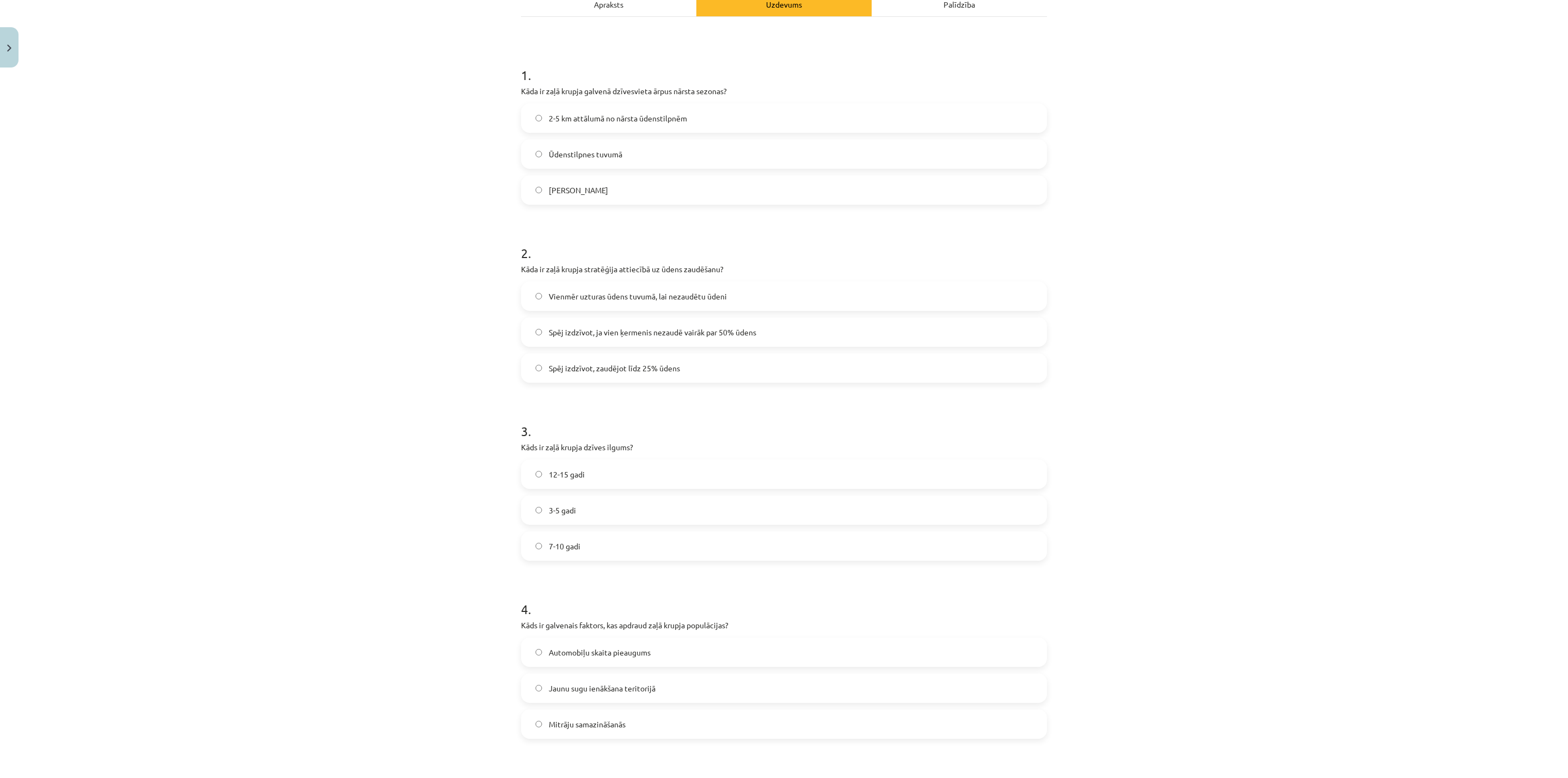
scroll to position [245, 0]
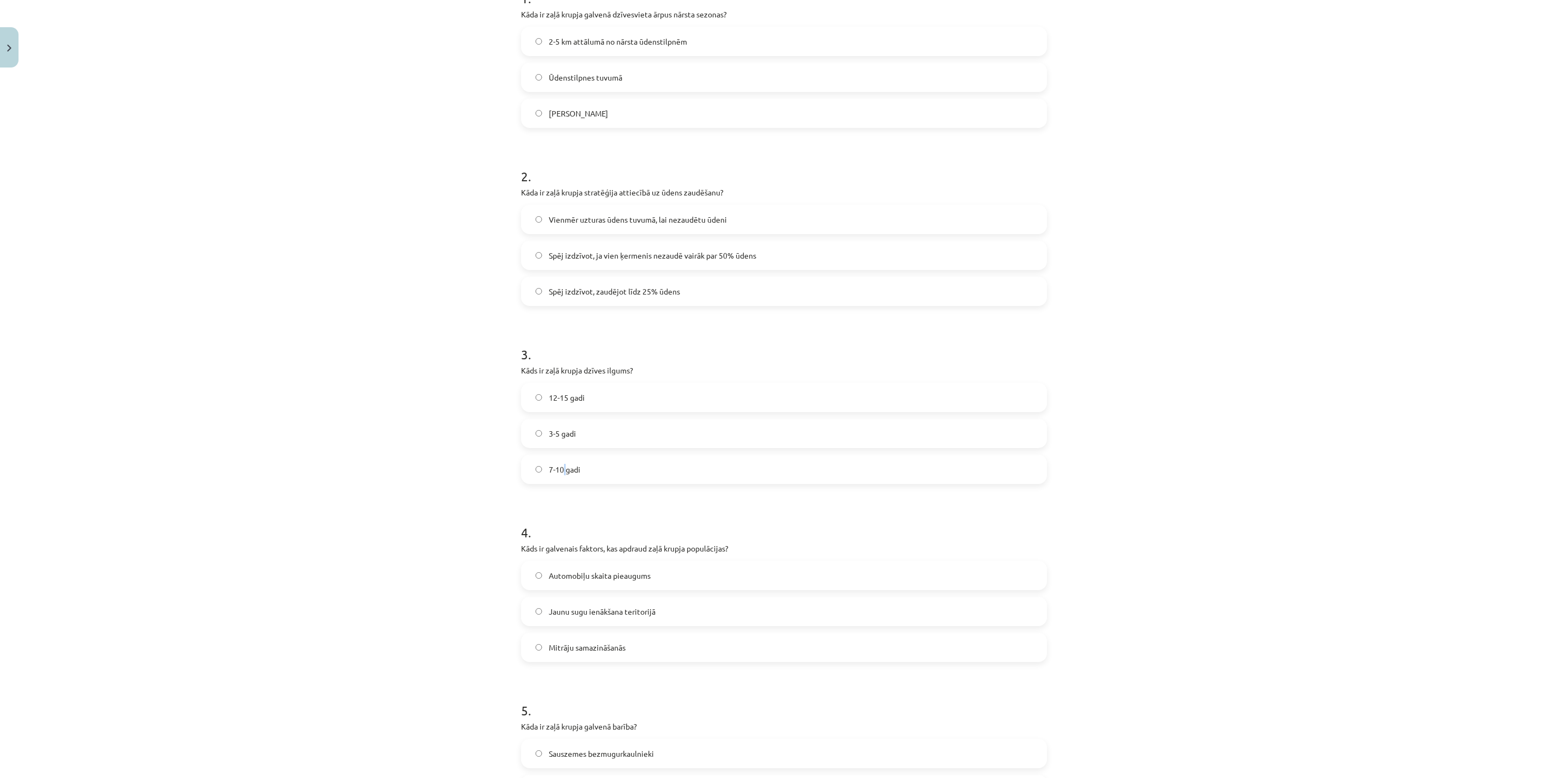
click at [557, 472] on span "7-10 gadi" at bounding box center [564, 470] width 32 height 11
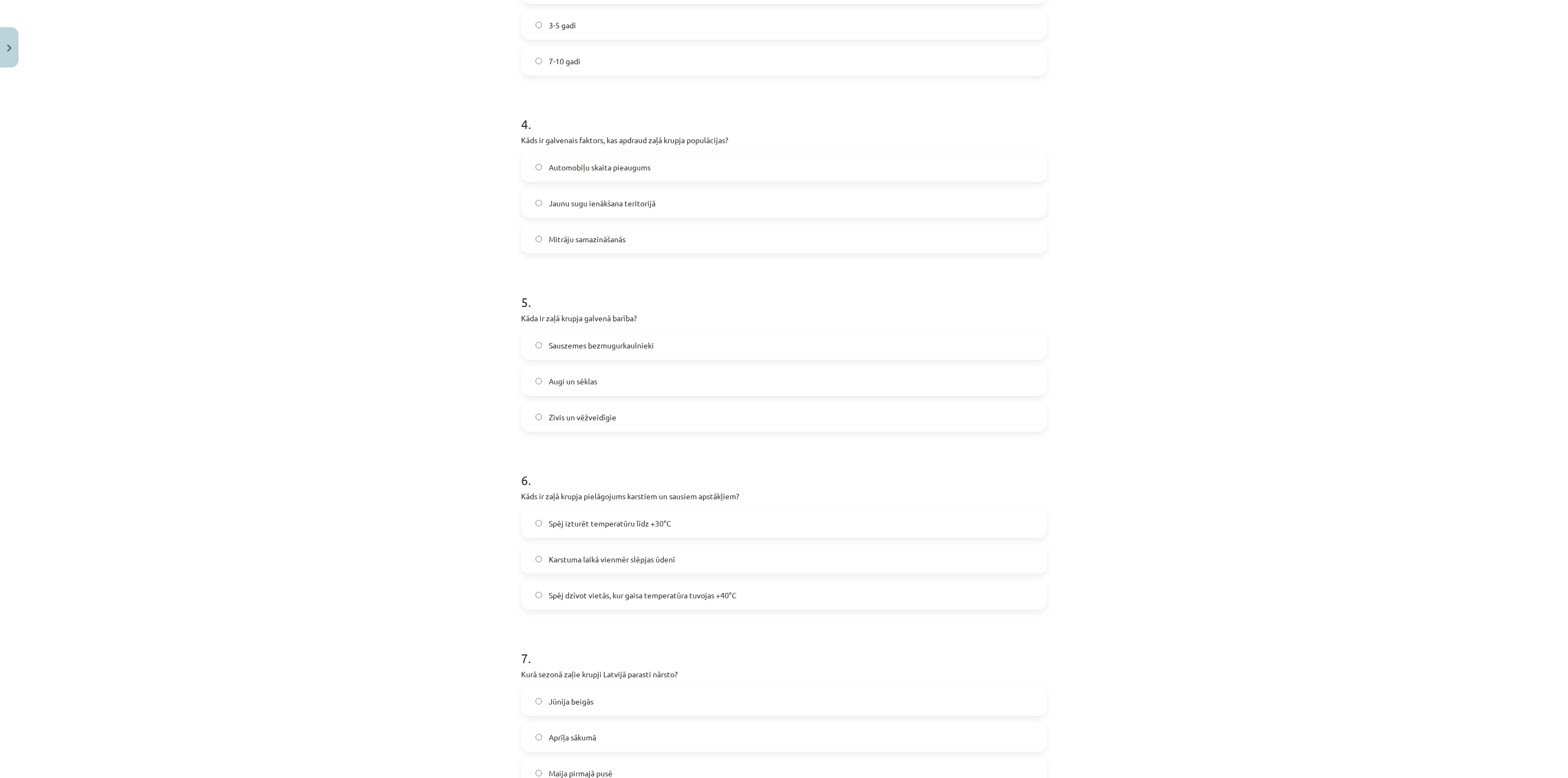
click at [557, 245] on span "Mitrāju samazināšanās" at bounding box center [587, 239] width 77 height 11
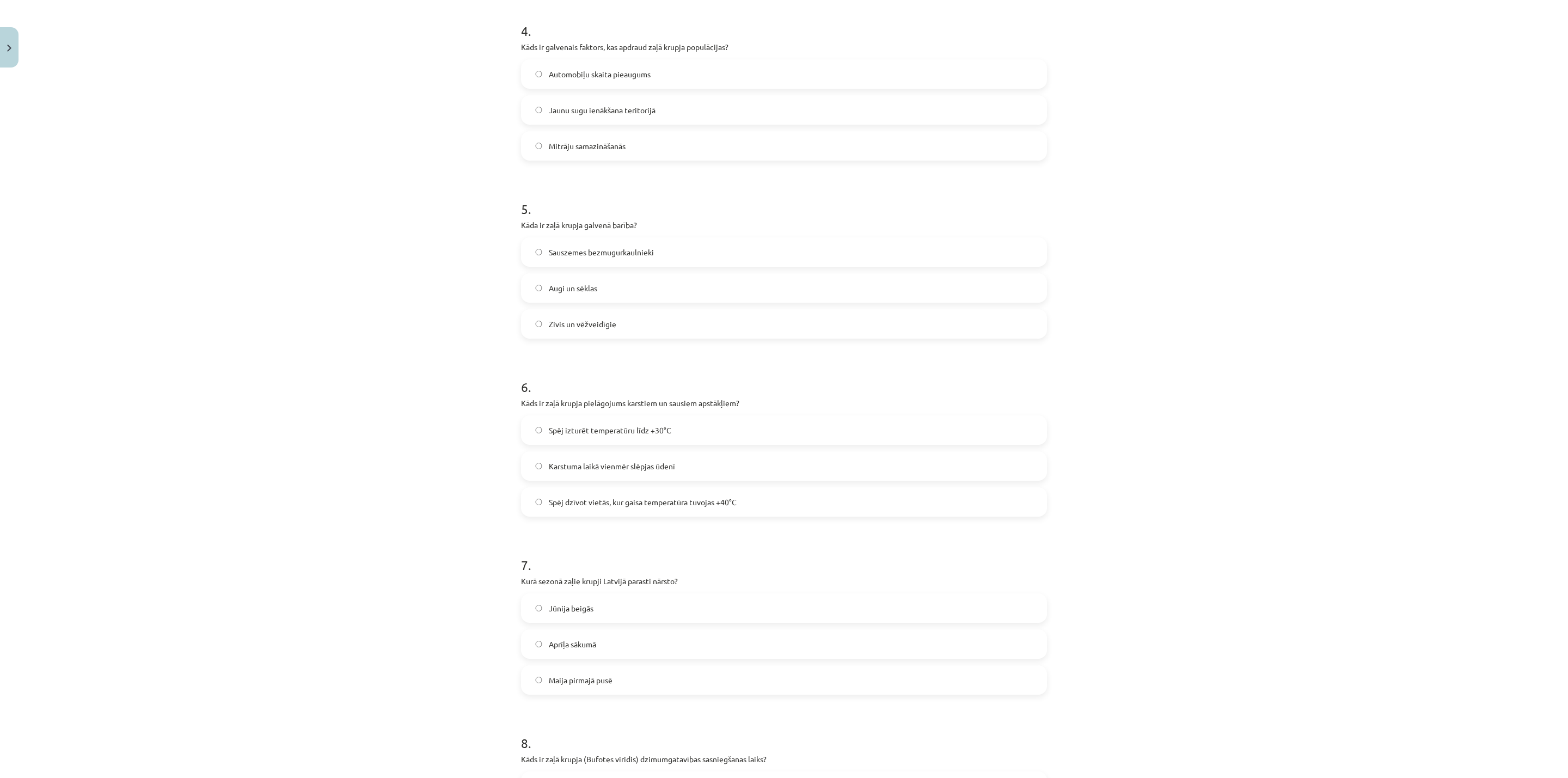
scroll to position [816, 0]
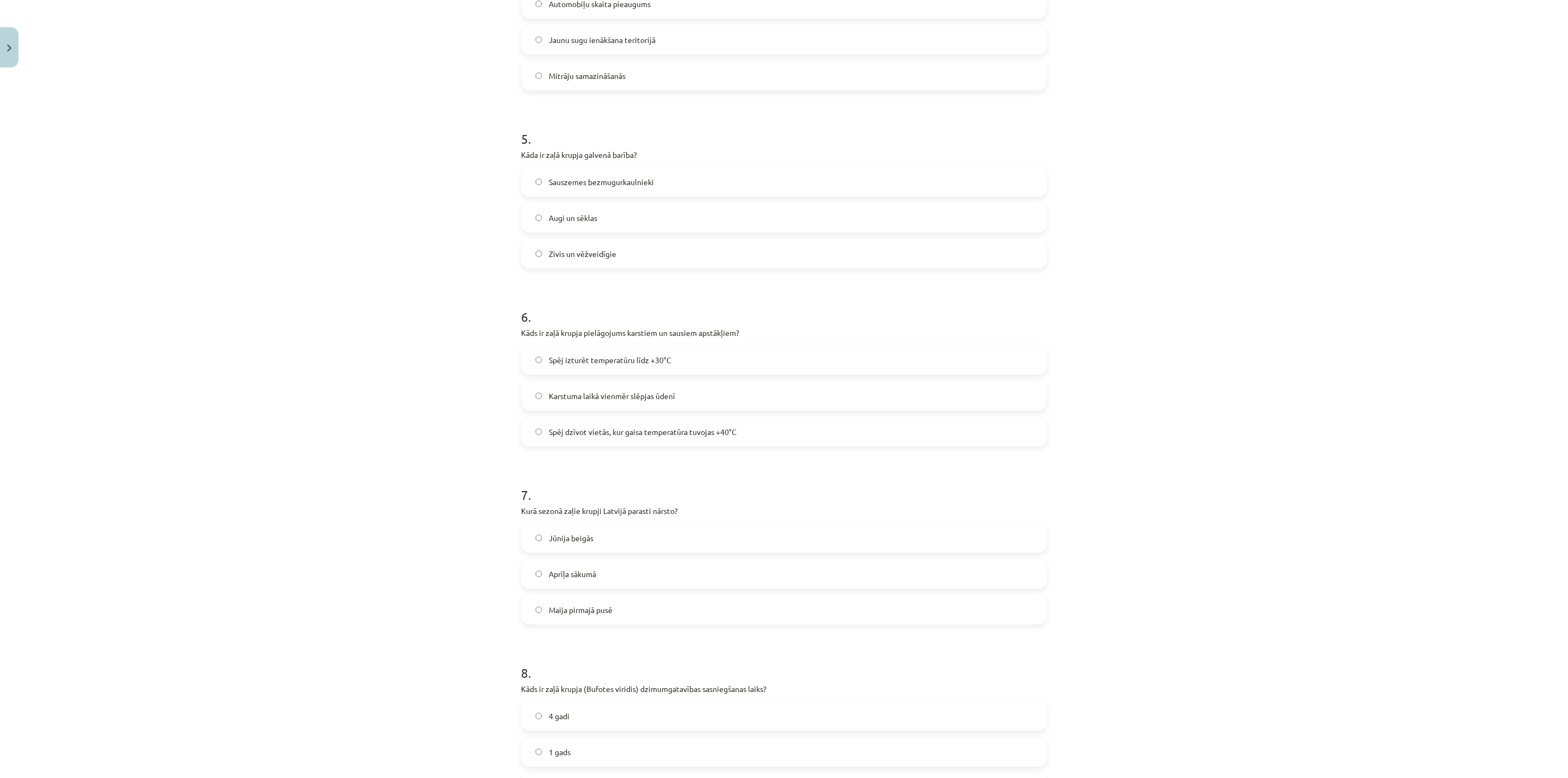
click at [593, 186] on span "Sauszemes bezmugurkaulnieki" at bounding box center [601, 182] width 105 height 11
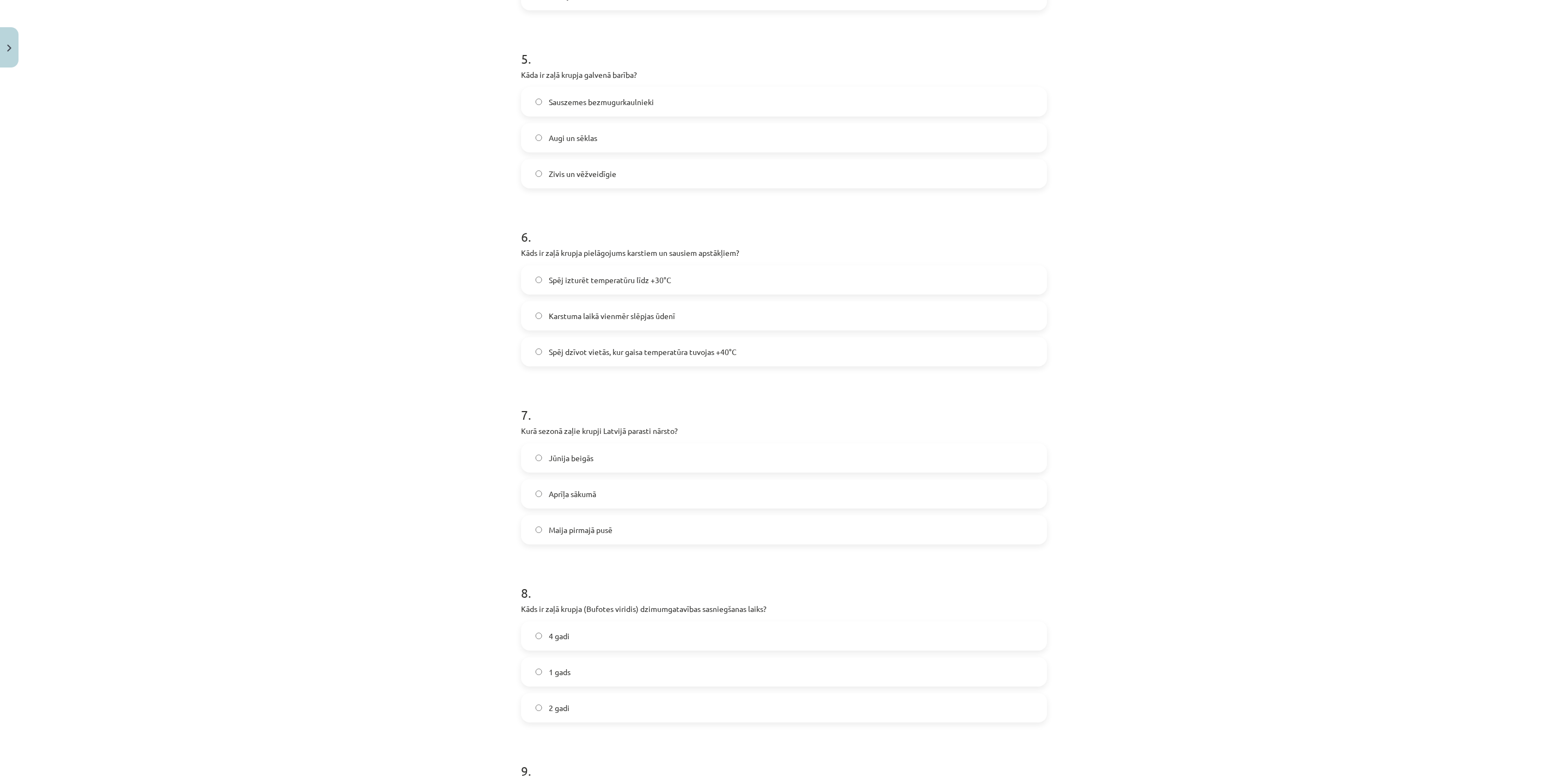
scroll to position [980, 0]
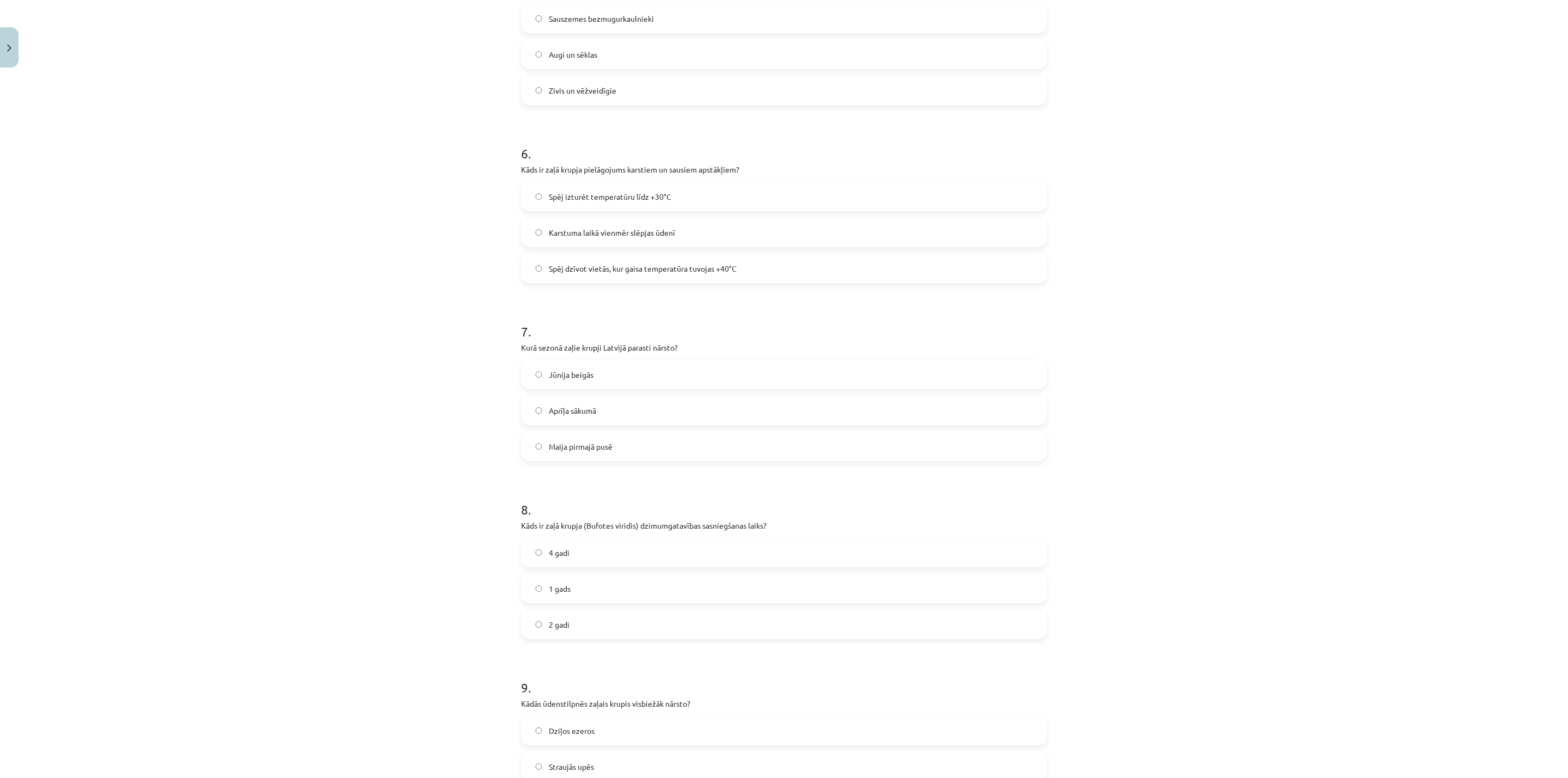
click at [562, 270] on span "Spēj dzīvot vietās, kur gaisa temperatūra tuvojas +40°C" at bounding box center [642, 269] width 187 height 11
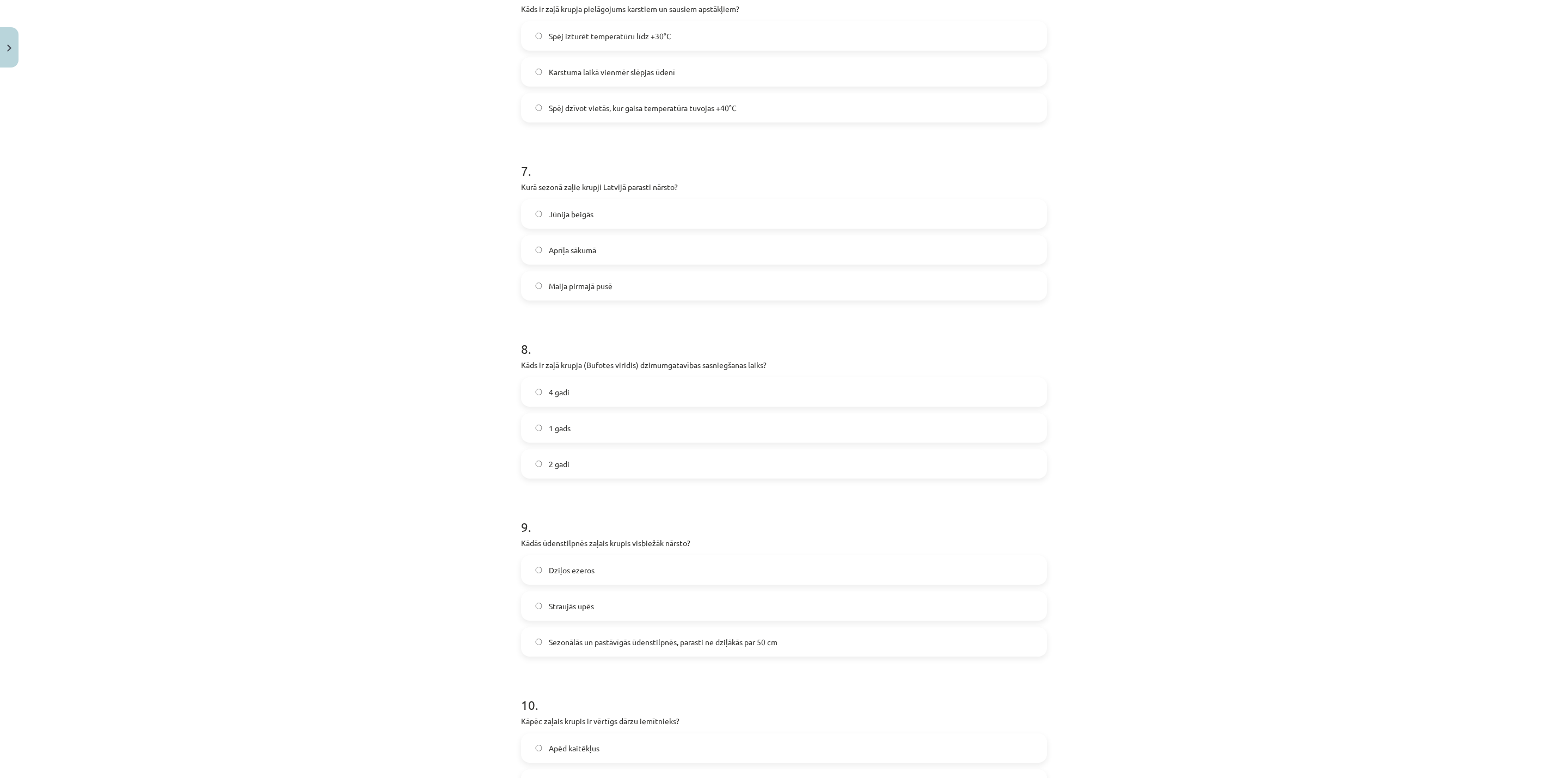
scroll to position [1143, 0]
click at [584, 283] on span "Maija pirmajā pusē" at bounding box center [580, 283] width 63 height 11
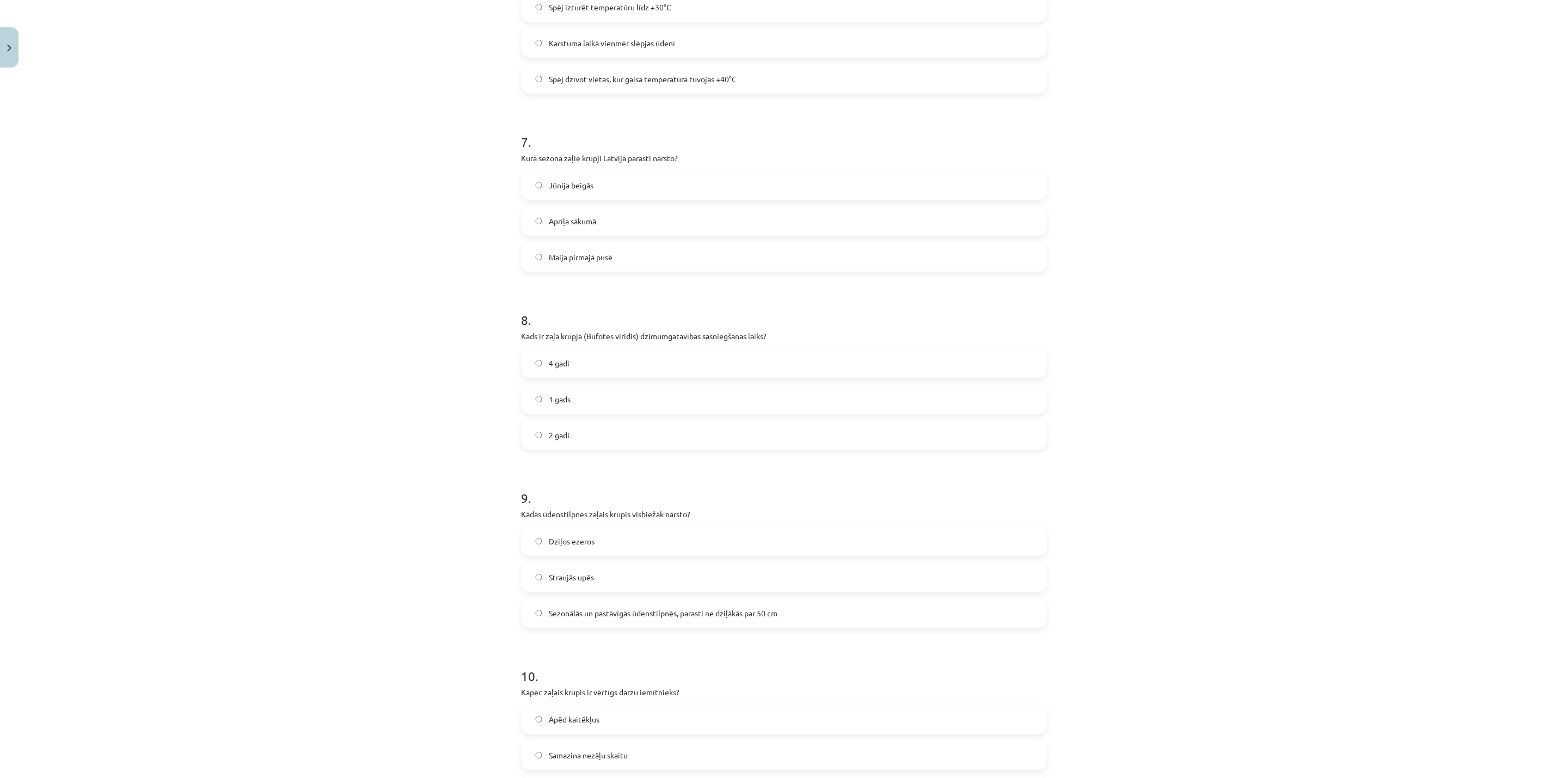
scroll to position [1306, 0]
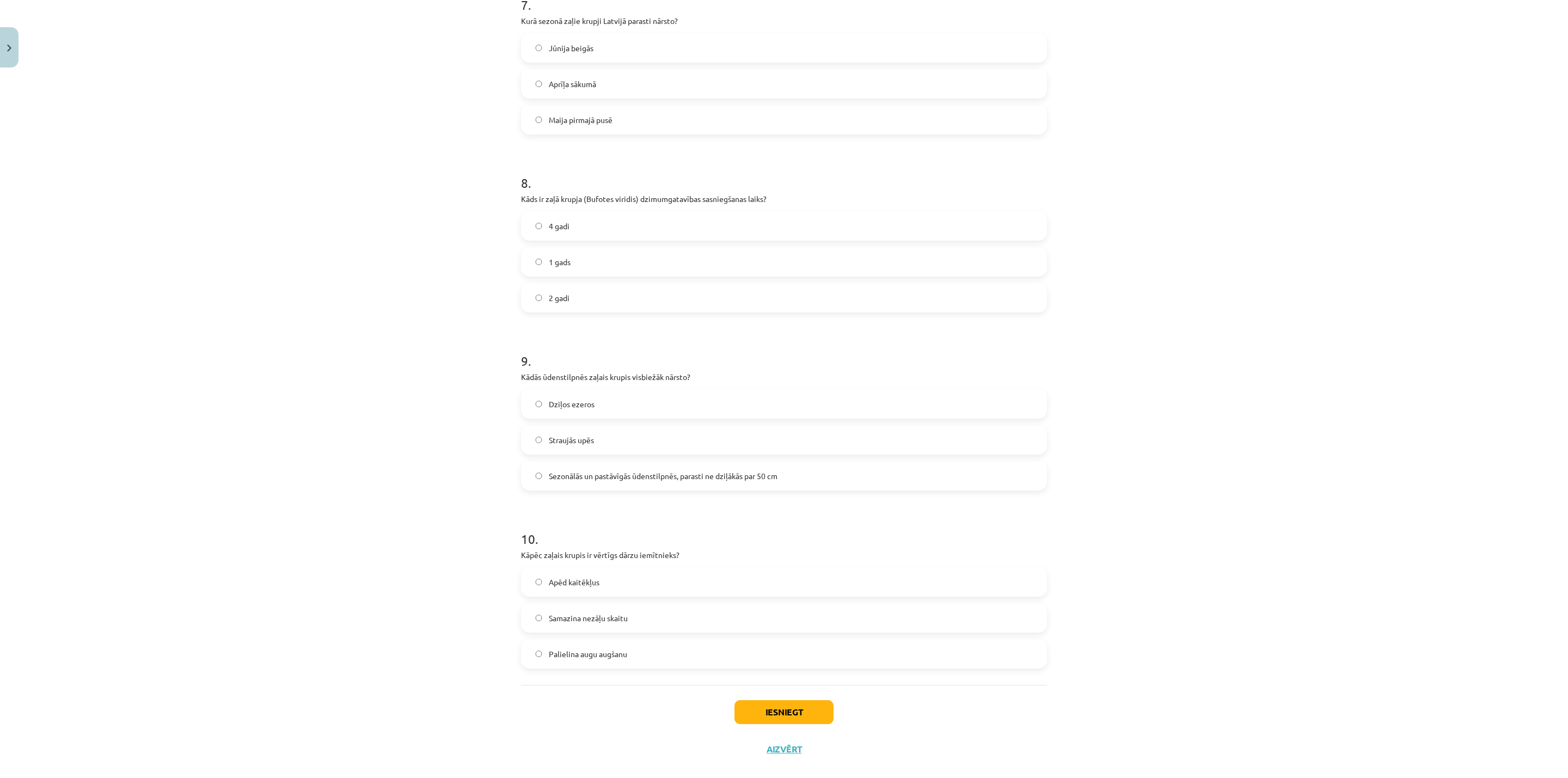
click at [562, 217] on label "4 gadi" at bounding box center [783, 226] width 523 height 28
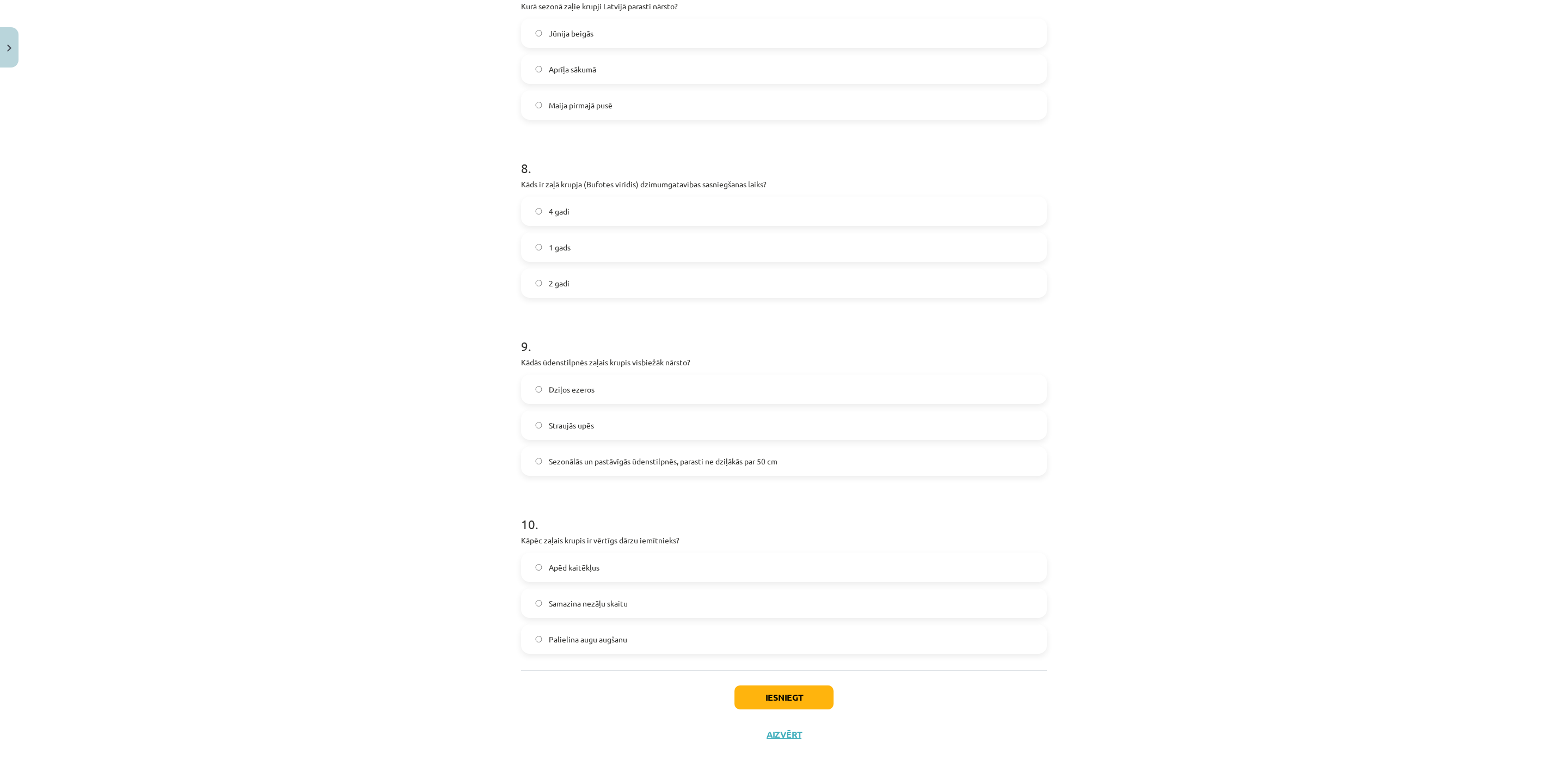
scroll to position [1323, 0]
click at [595, 455] on span "Sezonālās un pastāvīgās ūdenstilpnēs, parasti ne dziļākās par 50 cm" at bounding box center [663, 459] width 229 height 11
click at [590, 567] on span "Apēd kaitēkļus" at bounding box center [574, 565] width 50 height 11
click at [766, 694] on button "Iesniegt" at bounding box center [784, 695] width 99 height 24
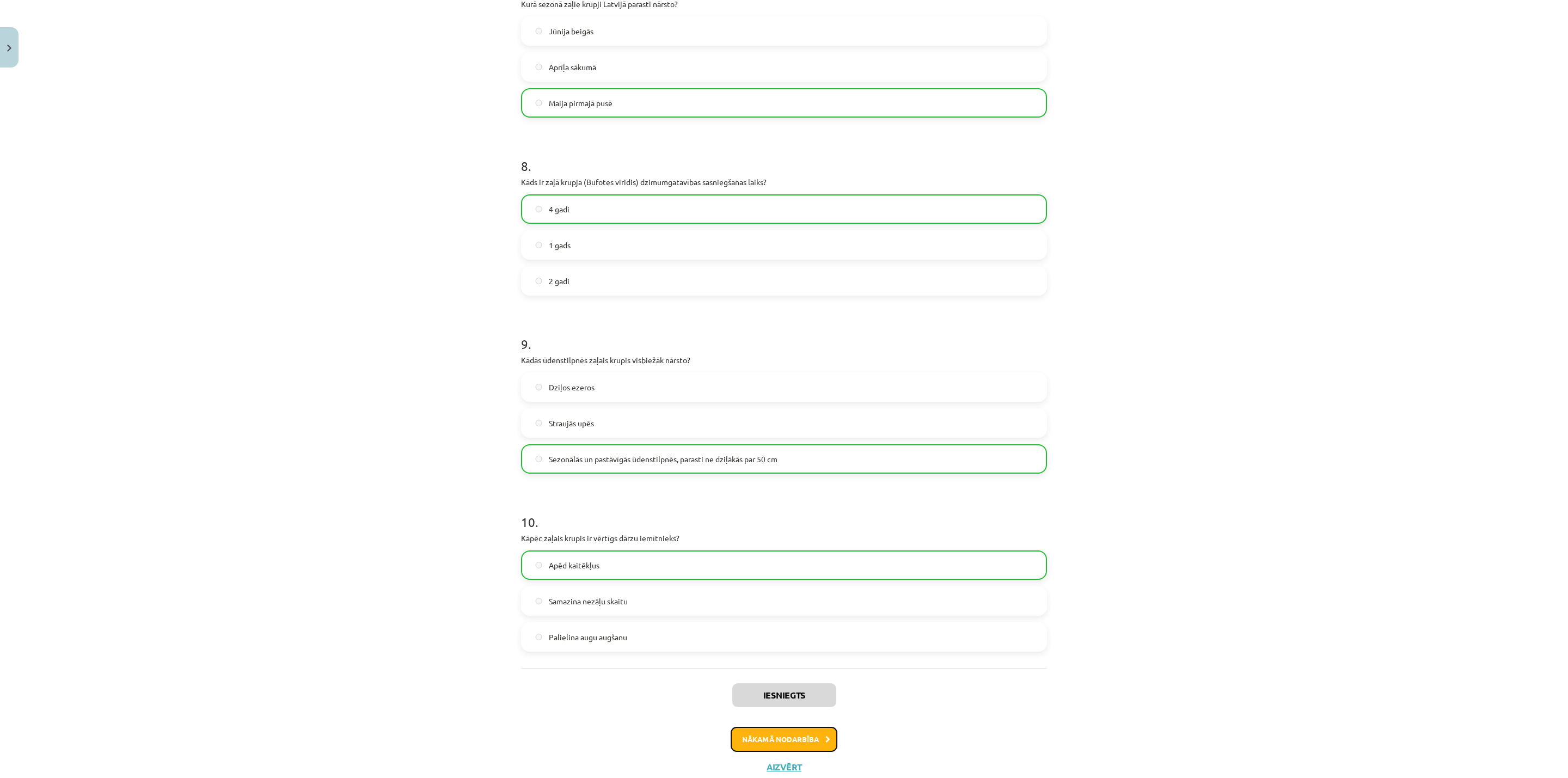
click at [817, 737] on button "Nākamā nodarbība" at bounding box center [783, 739] width 106 height 25
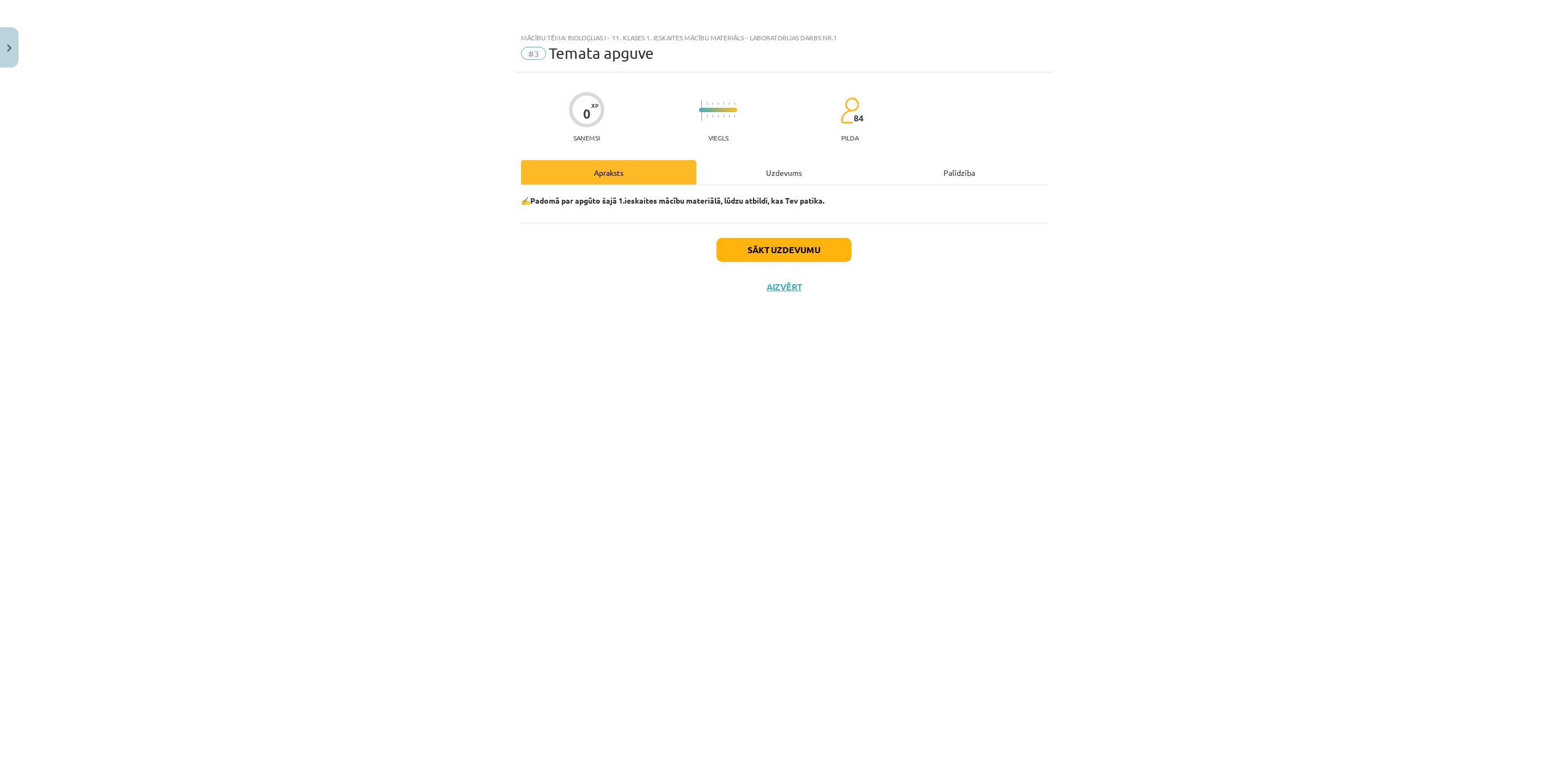
scroll to position [0, 0]
click at [786, 249] on button "Sākt uzdevumu" at bounding box center [784, 250] width 135 height 24
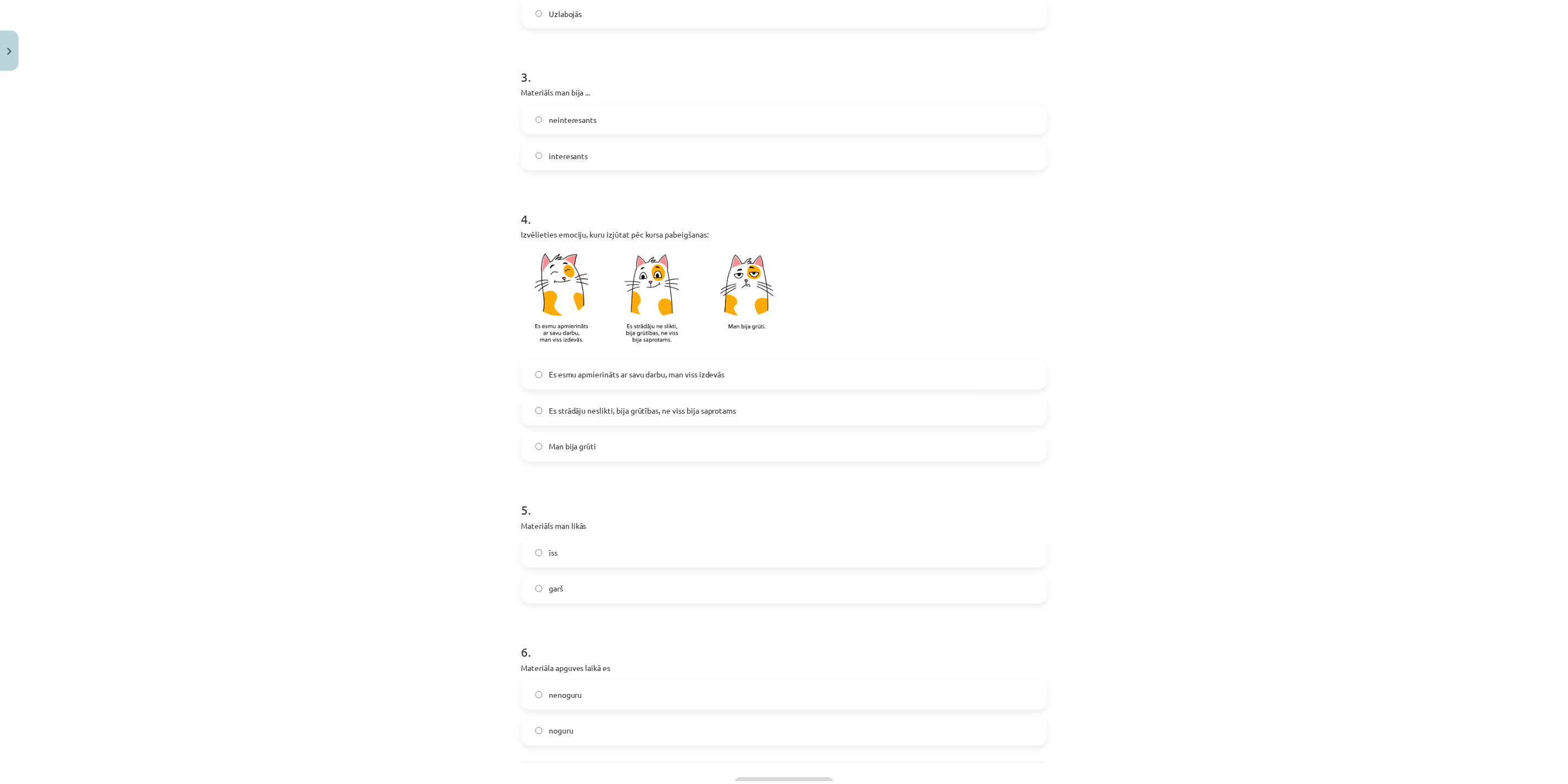
scroll to position [585, 0]
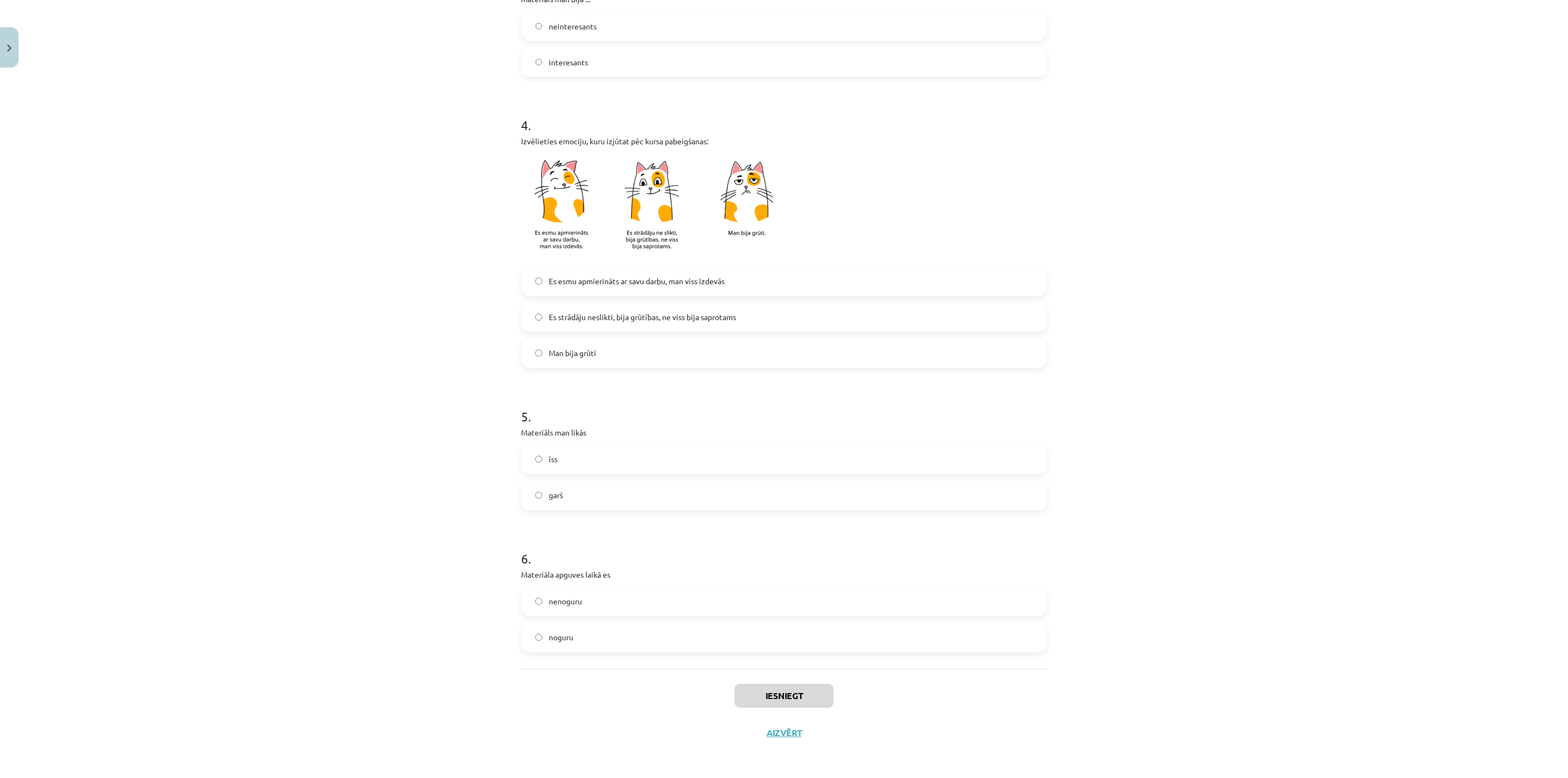
click at [649, 282] on span "Es esmu apmierināts ar savu darbu, man viss izdevās" at bounding box center [636, 281] width 176 height 11
click at [809, 695] on button "Iesniegt" at bounding box center [784, 696] width 99 height 24
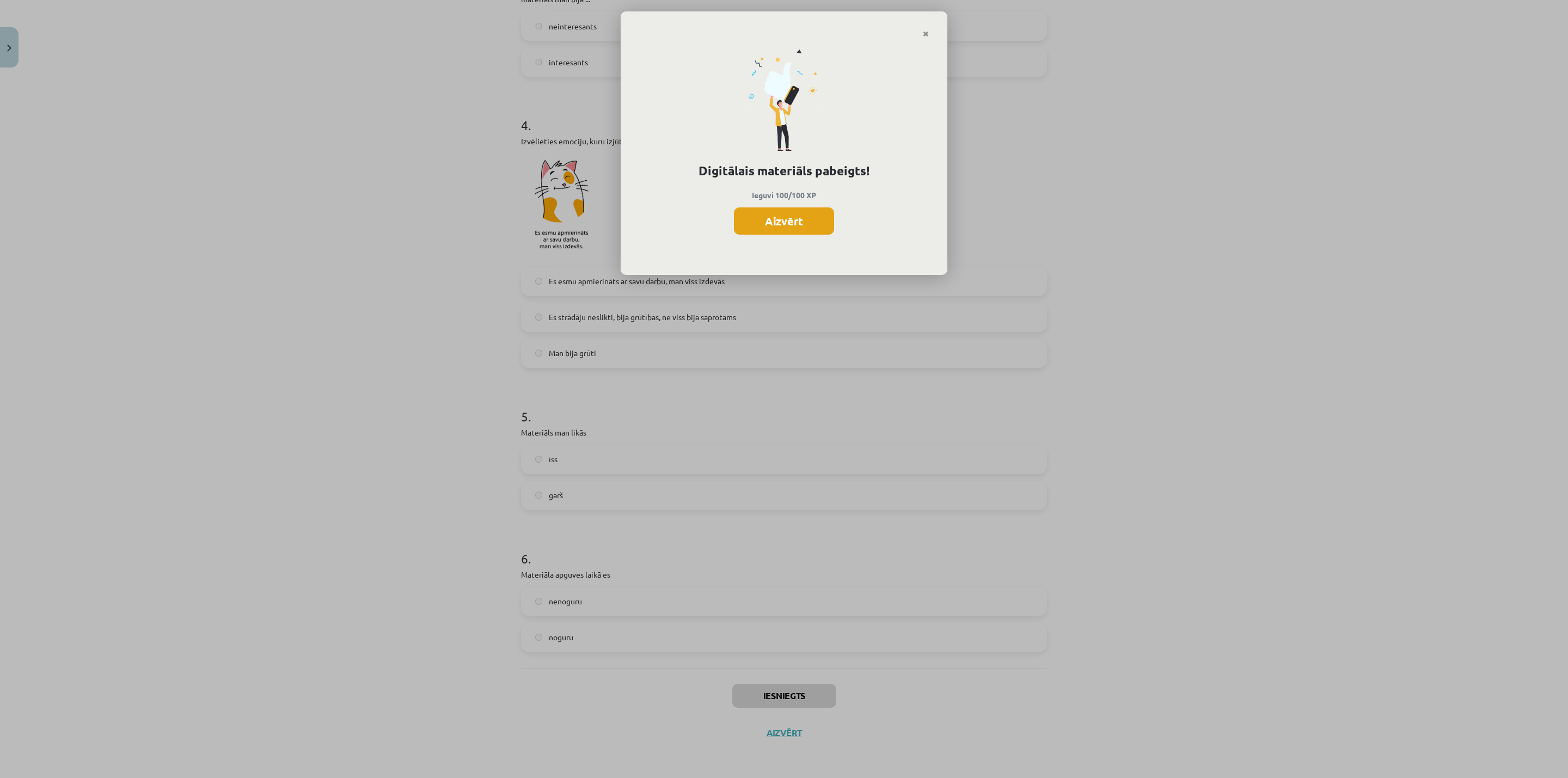
click at [793, 216] on button "Aizvērt" at bounding box center [783, 221] width 100 height 28
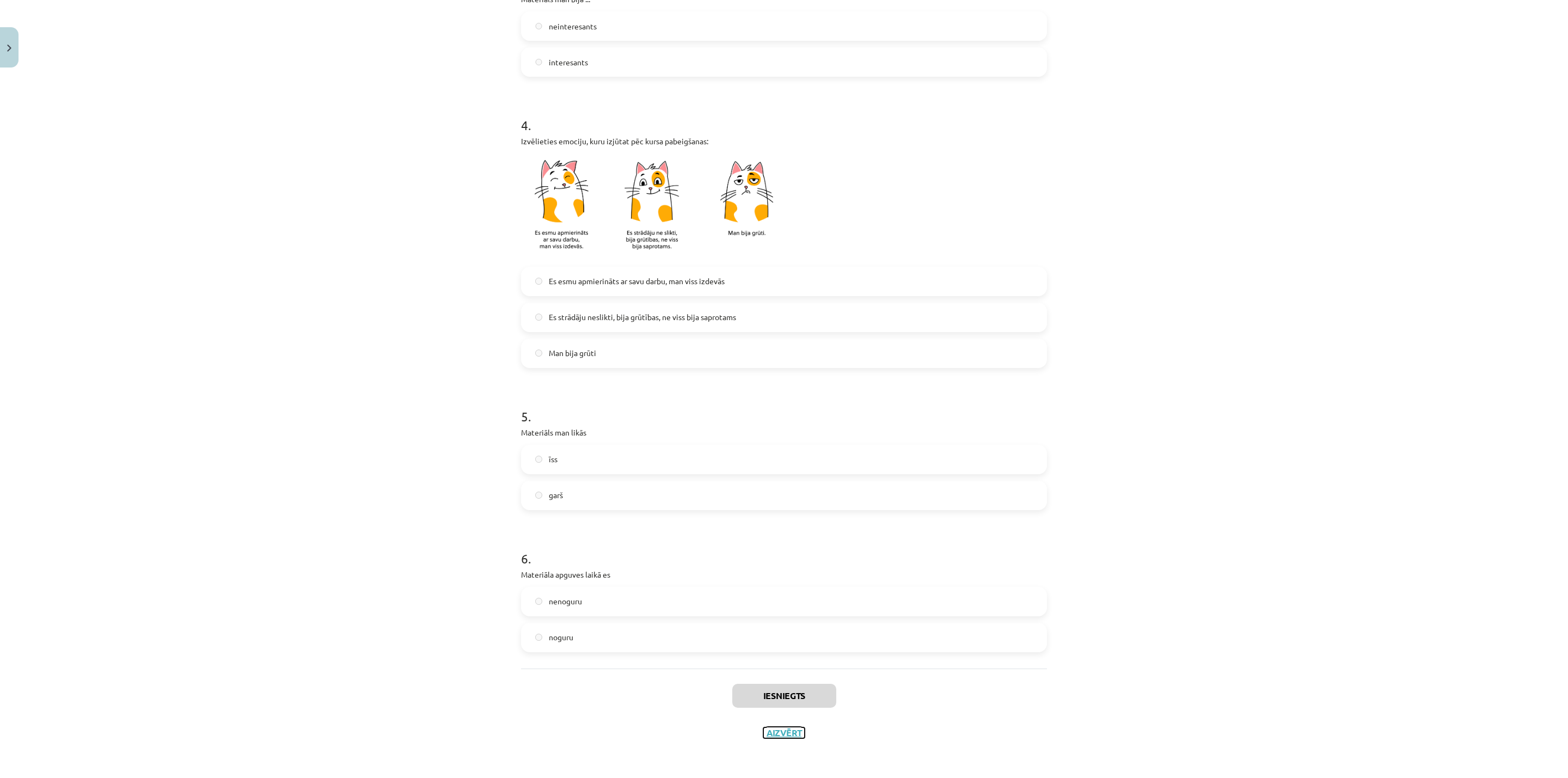
click at [788, 732] on button "Aizvērt" at bounding box center [784, 732] width 41 height 11
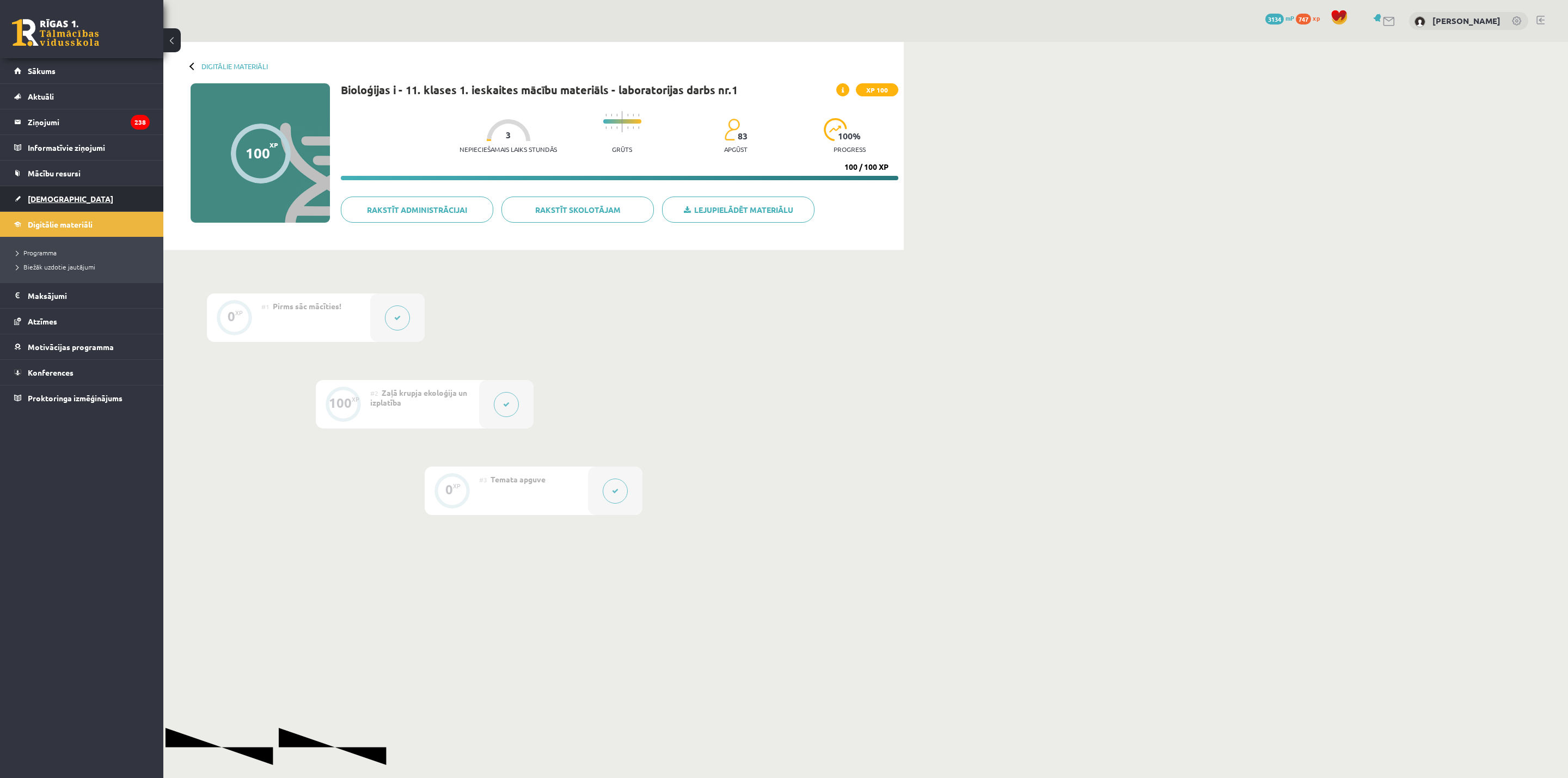
click at [58, 195] on span "[DEMOGRAPHIC_DATA]" at bounding box center [70, 199] width 85 height 10
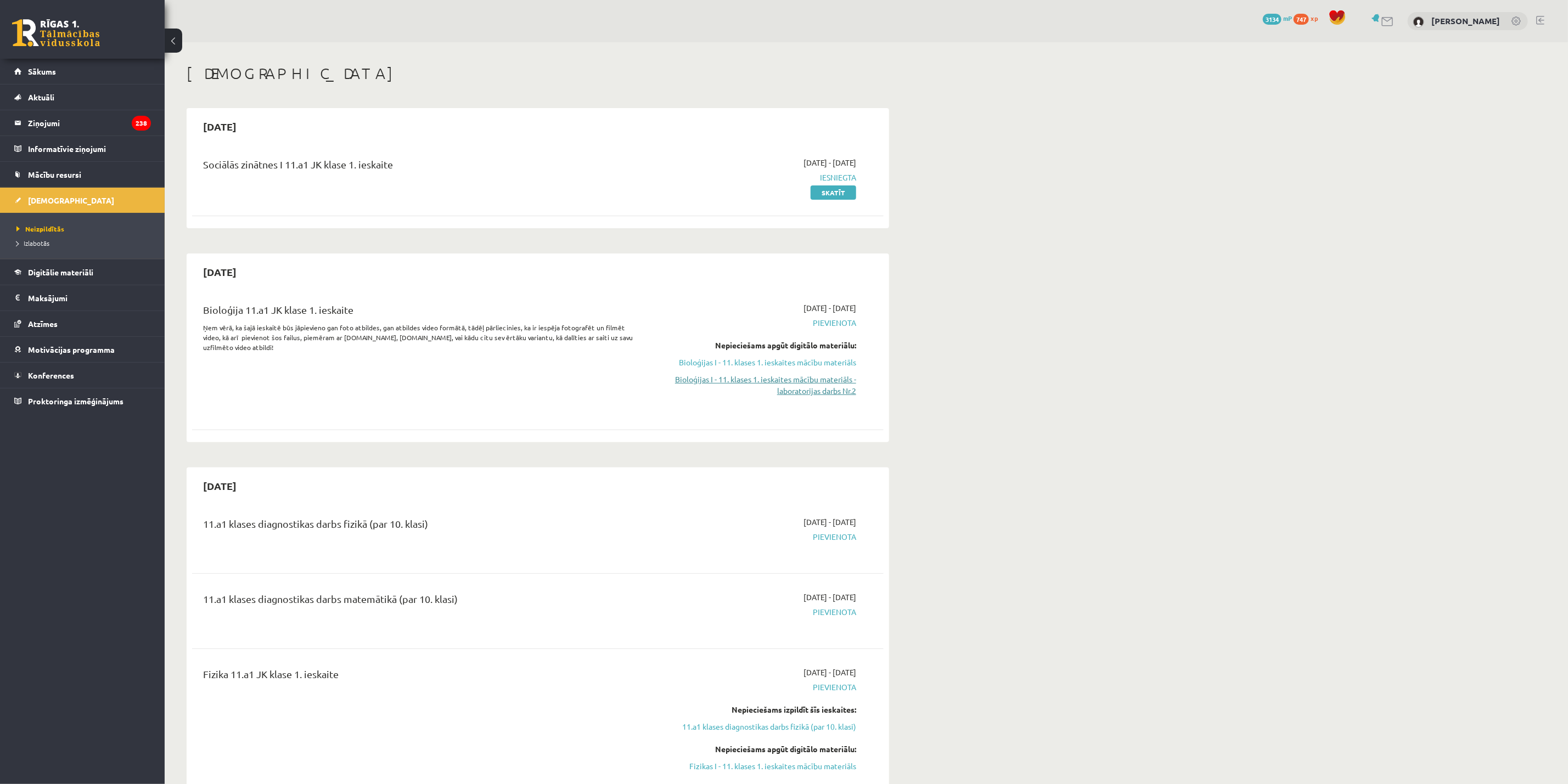
click at [810, 389] on link "Bioloģijas I - 11. klases 1. ieskaites mācību materiāls - laboratorijas darbs N…" at bounding box center [753, 385] width 207 height 23
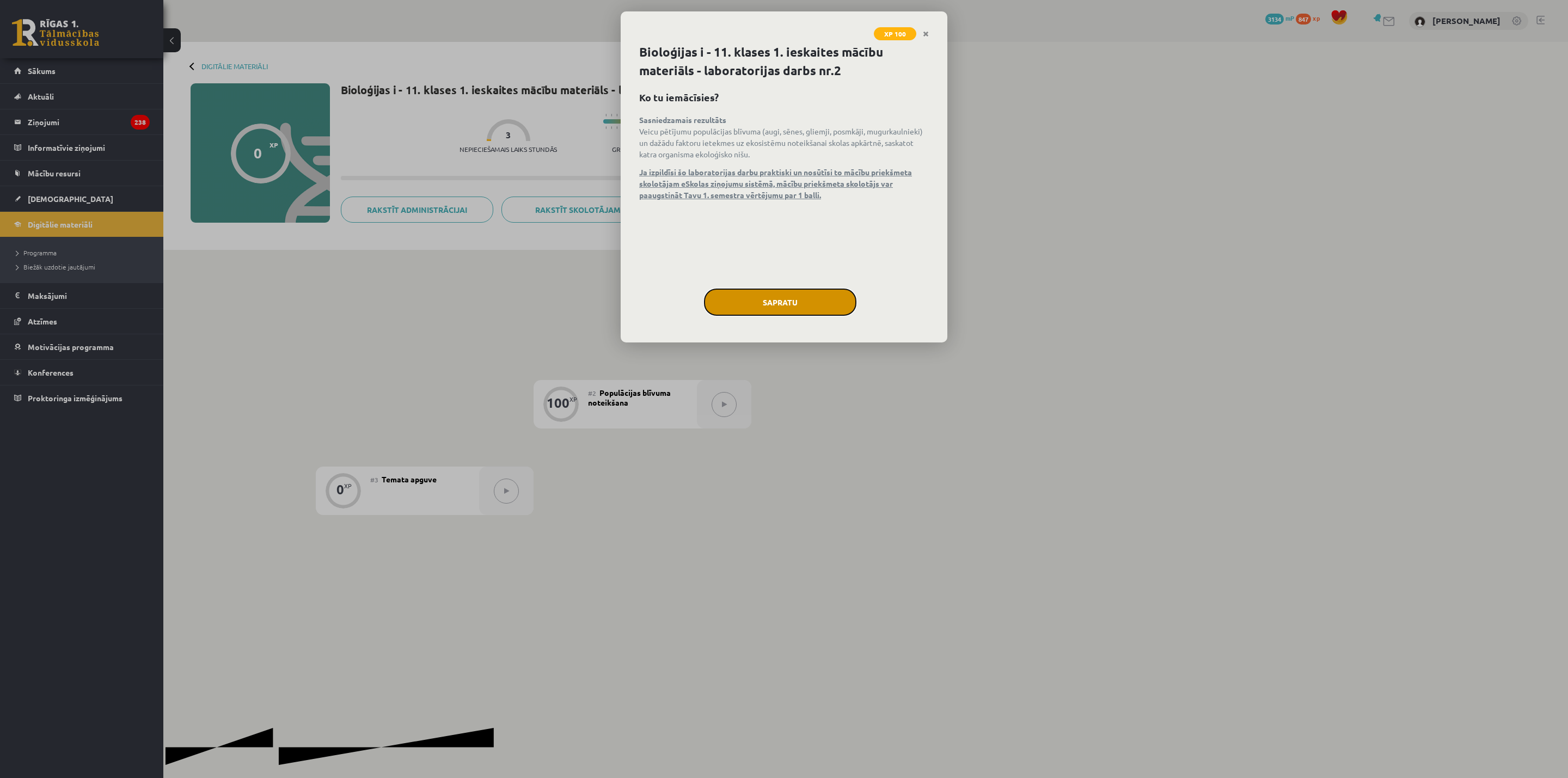
click at [764, 306] on button "Sapratu" at bounding box center [780, 303] width 153 height 28
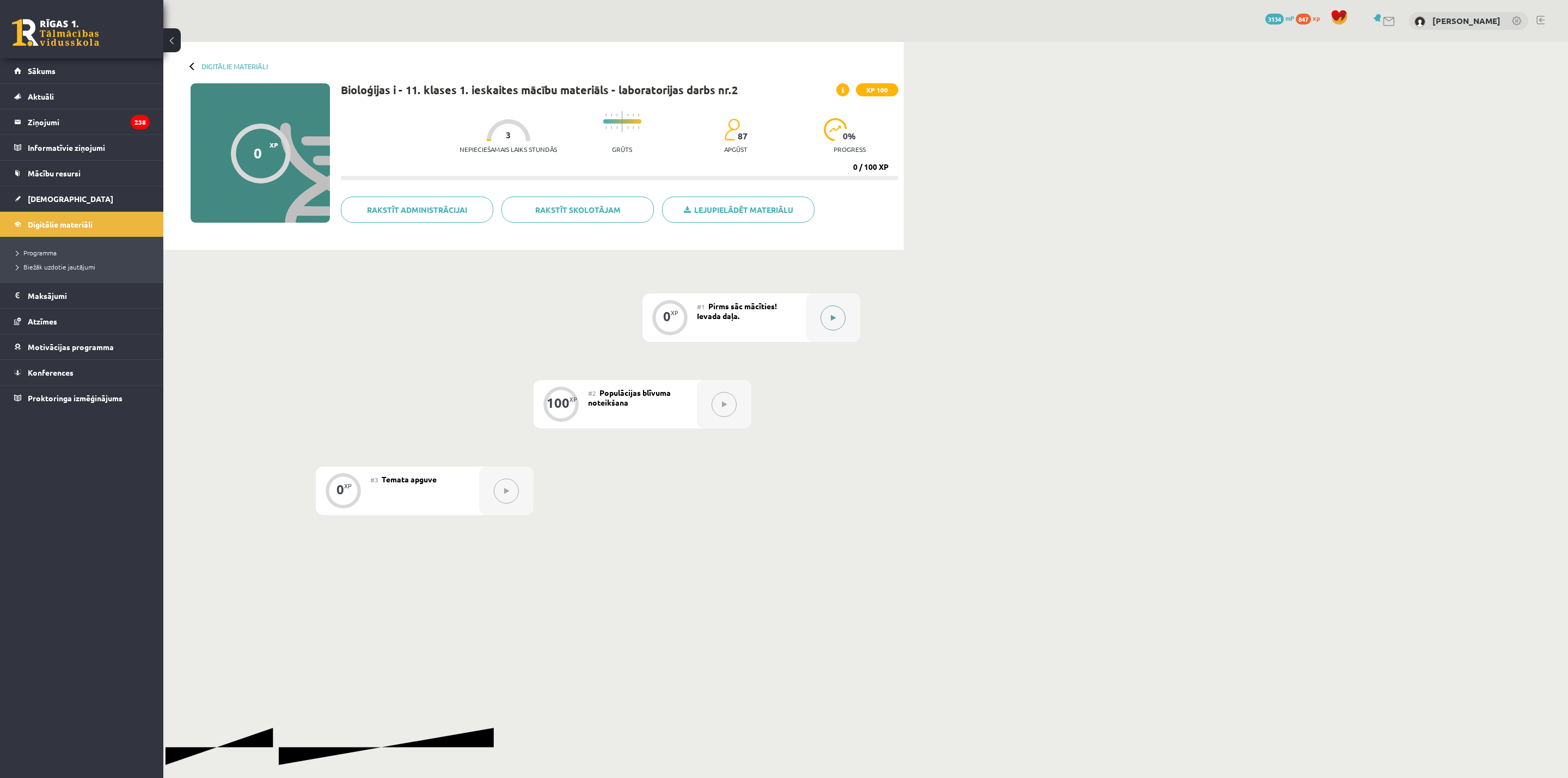
click at [831, 316] on icon at bounding box center [834, 318] width 5 height 6
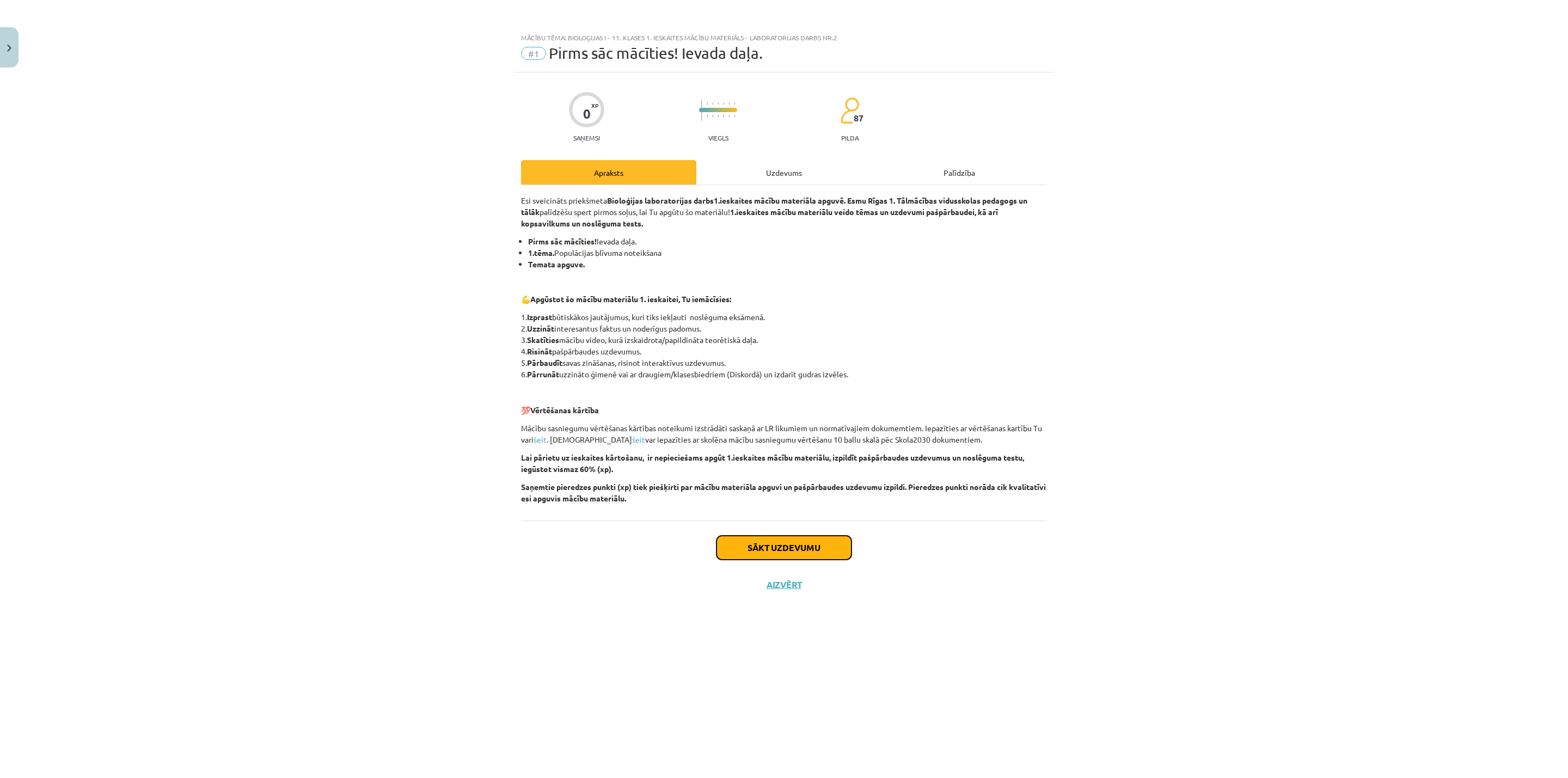
drag, startPoint x: 793, startPoint y: 542, endPoint x: 765, endPoint y: 469, distance: 78.2
click at [794, 542] on button "Sākt uzdevumu" at bounding box center [784, 548] width 135 height 24
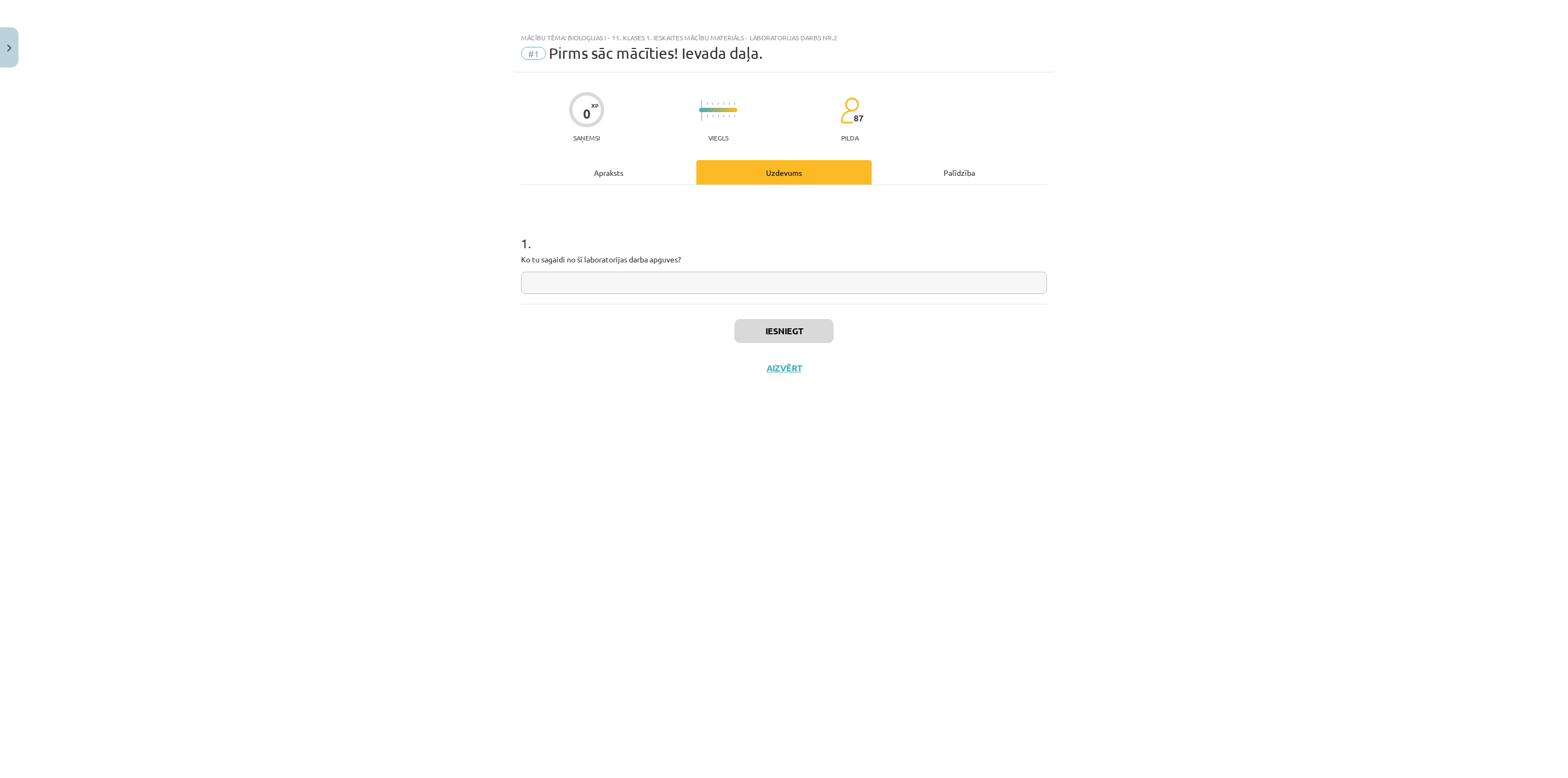
click at [657, 278] on input "text" at bounding box center [784, 283] width 526 height 23
type input "*"
click at [774, 330] on button "Iesniegt" at bounding box center [784, 331] width 99 height 24
click at [765, 372] on button "Nākamā nodarbība" at bounding box center [783, 375] width 106 height 25
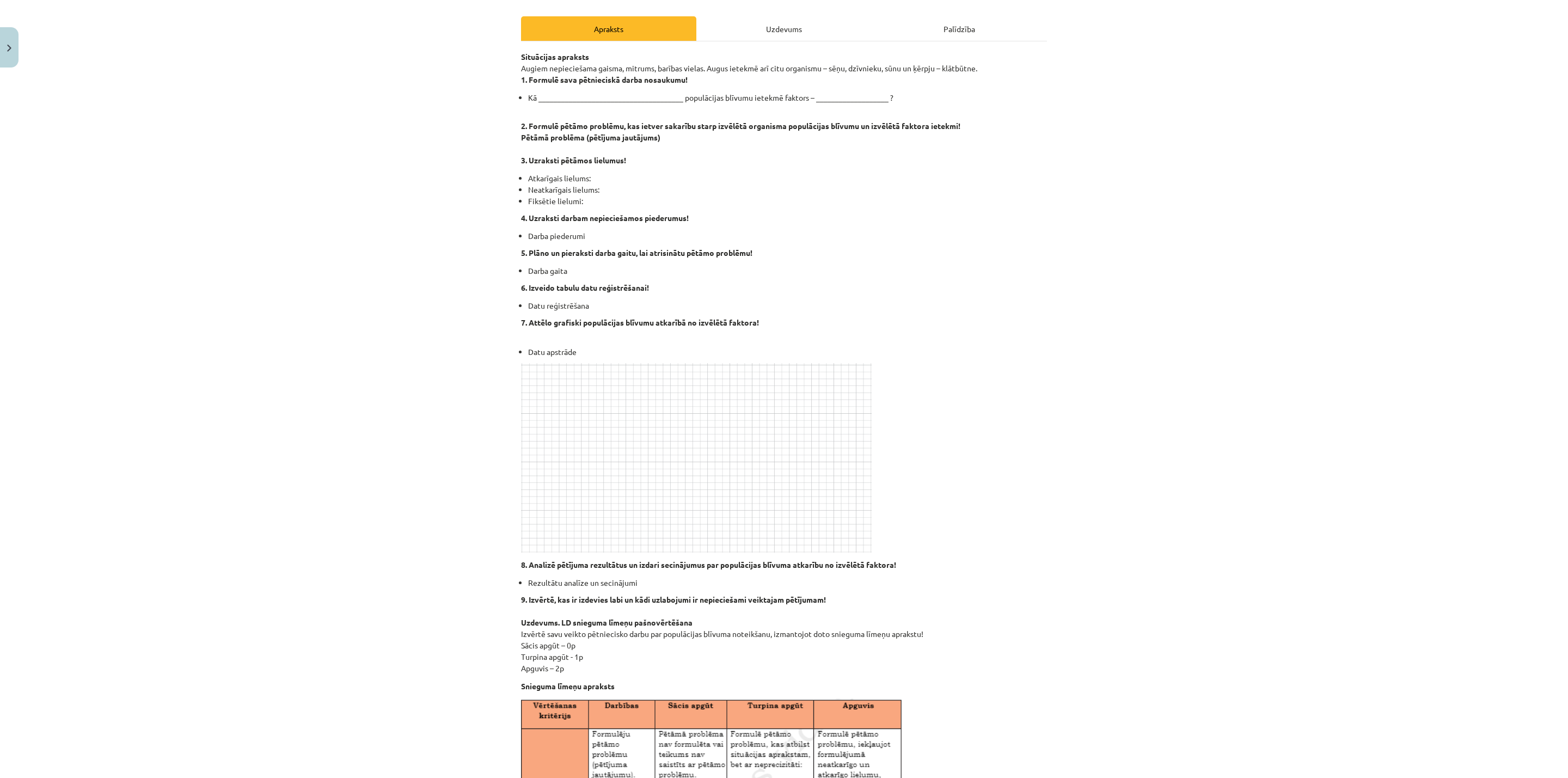
scroll to position [146, 0]
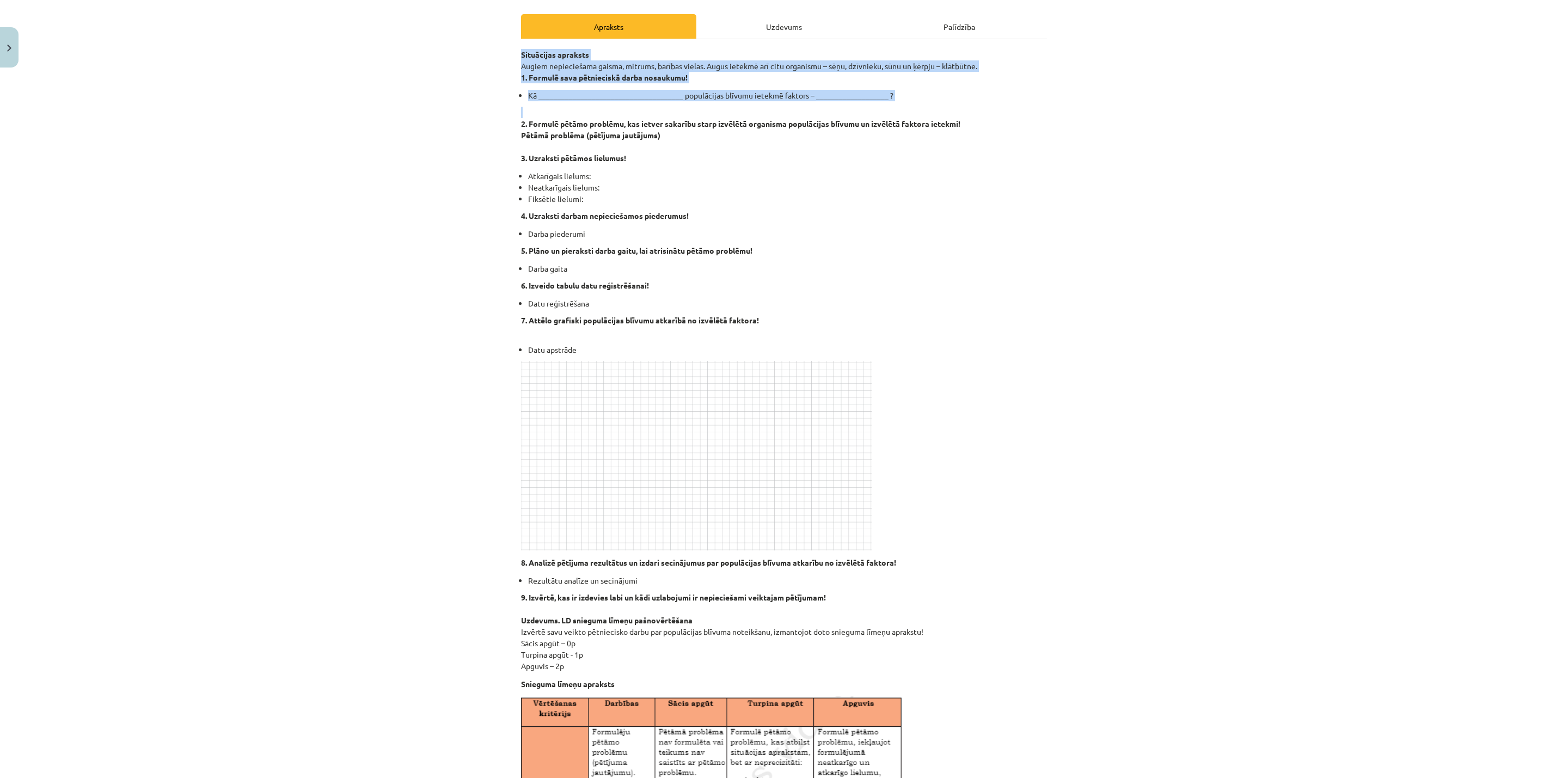
drag, startPoint x: 492, startPoint y: 41, endPoint x: 950, endPoint y: 105, distance: 462.4
click at [950, 105] on div "Mācību tēma: Bioloģijas i - 11. klases 1. ieskaites mācību materiāls - laborato…" at bounding box center [784, 389] width 1568 height 778
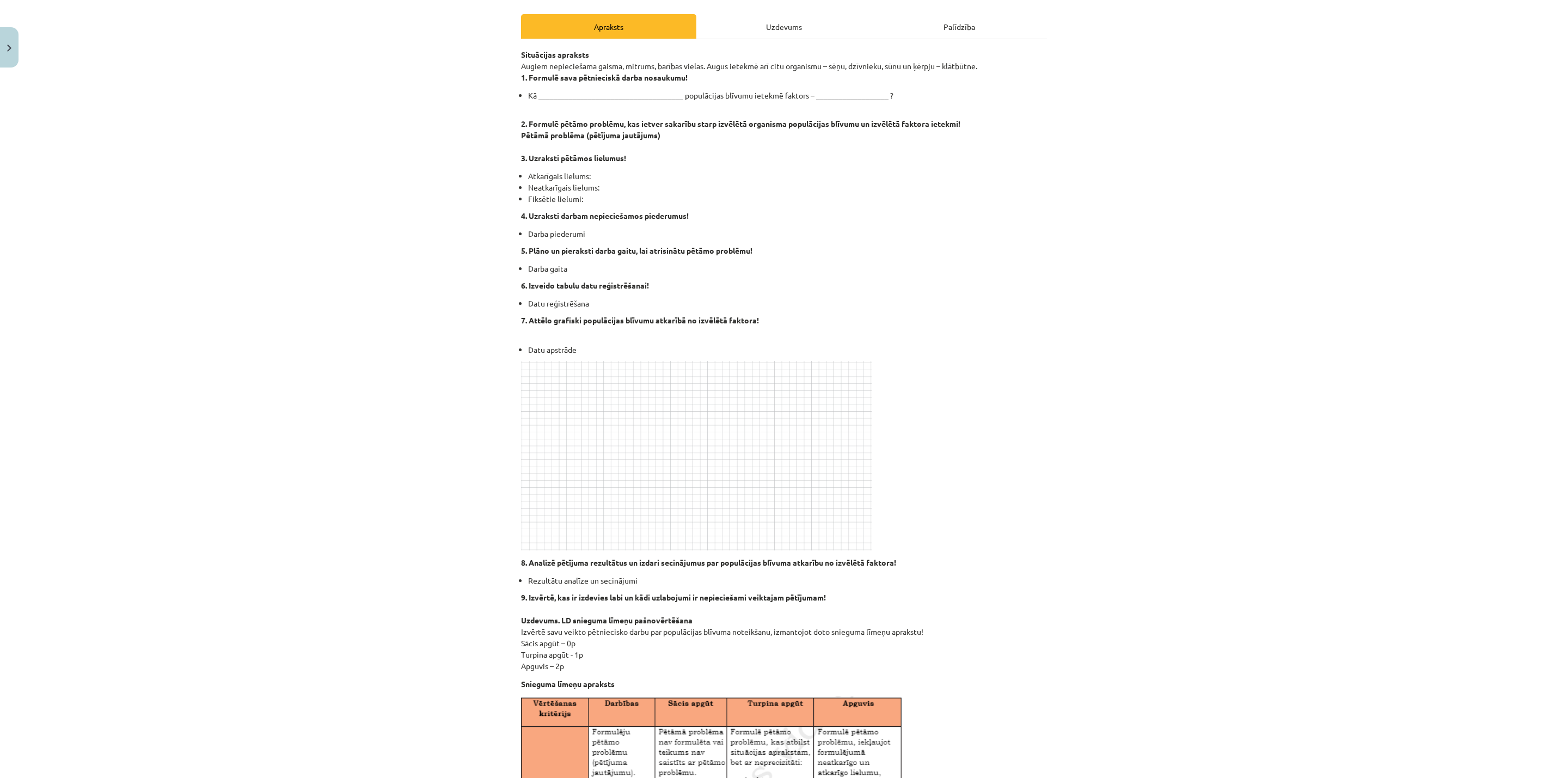
click at [1031, 153] on p "2. Formulē pētāmo problēmu, kas ietver sakarību starp izvēlētā organisma populā…" at bounding box center [784, 135] width 526 height 57
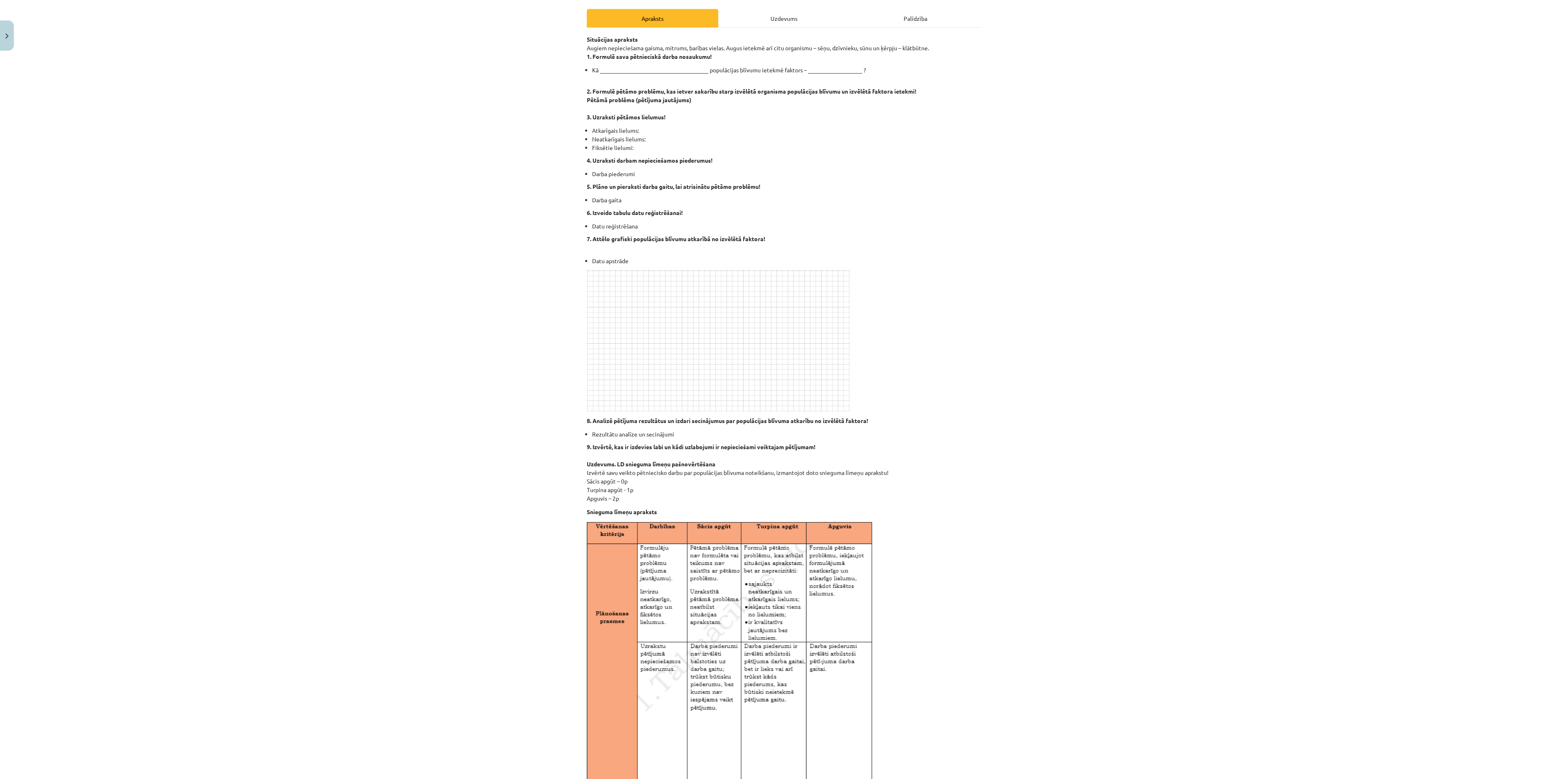
scroll to position [0, 0]
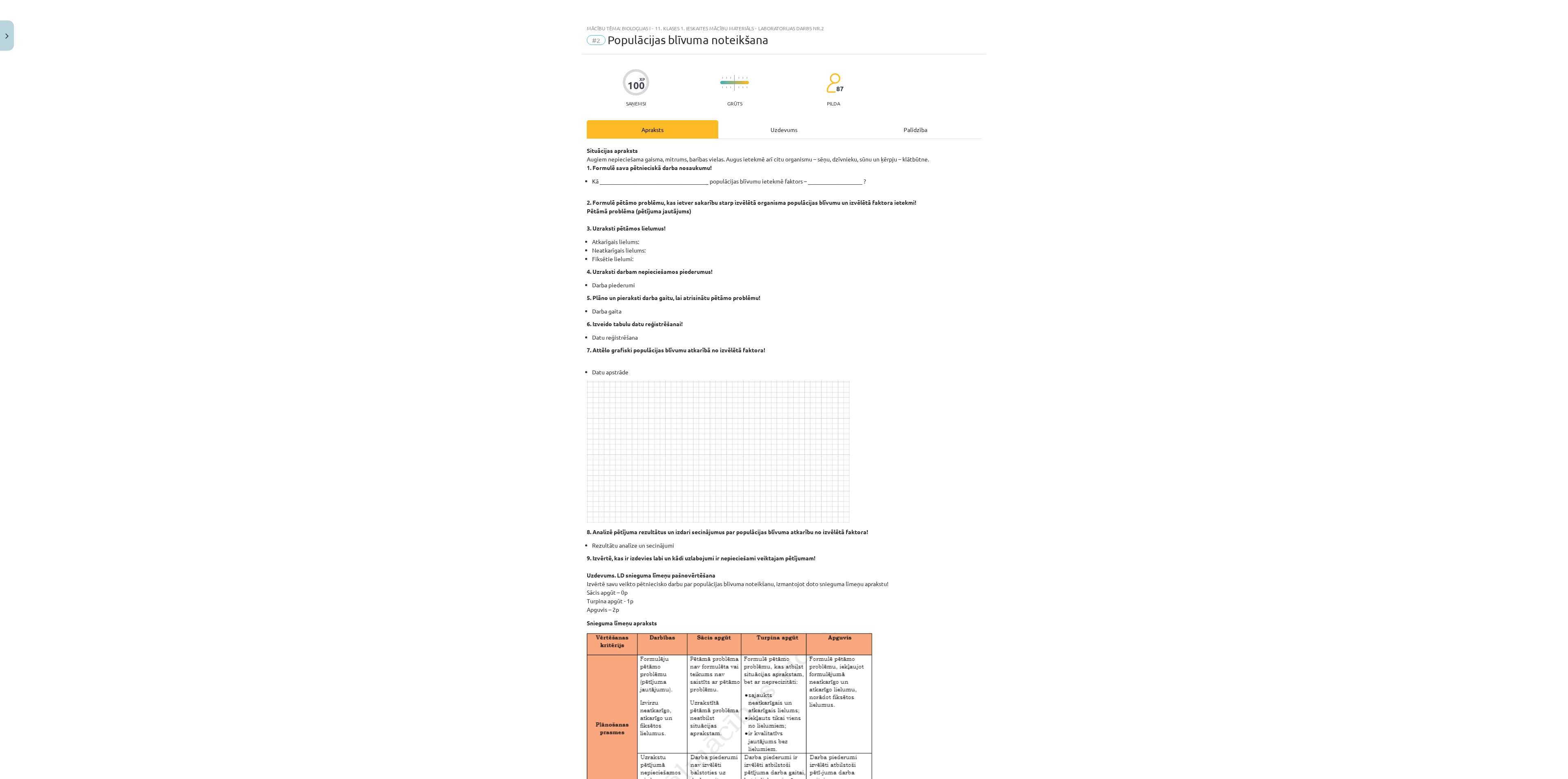
click at [772, 130] on div "Uzdevums" at bounding box center [784, 129] width 131 height 18
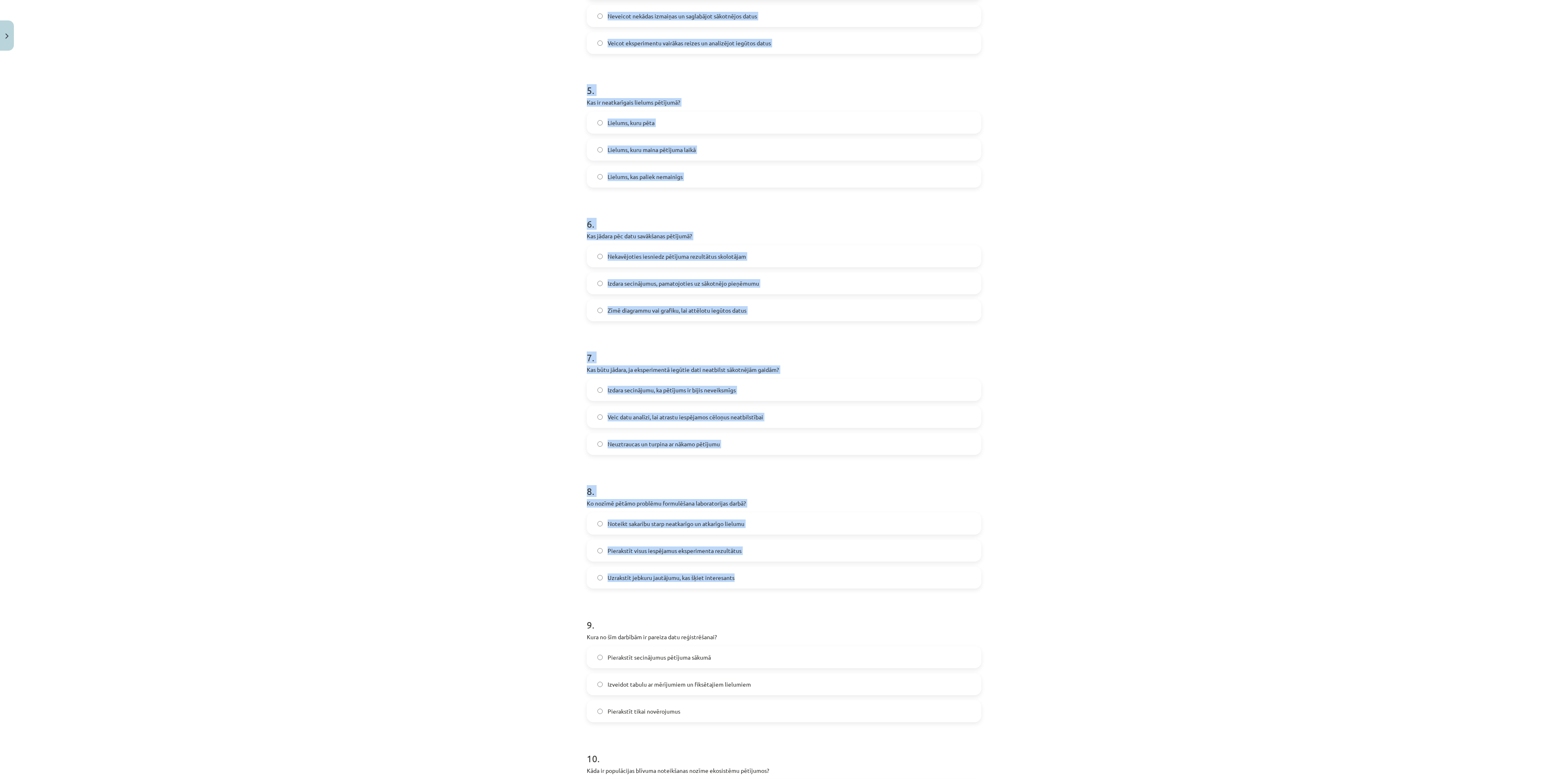
scroll to position [800, 0]
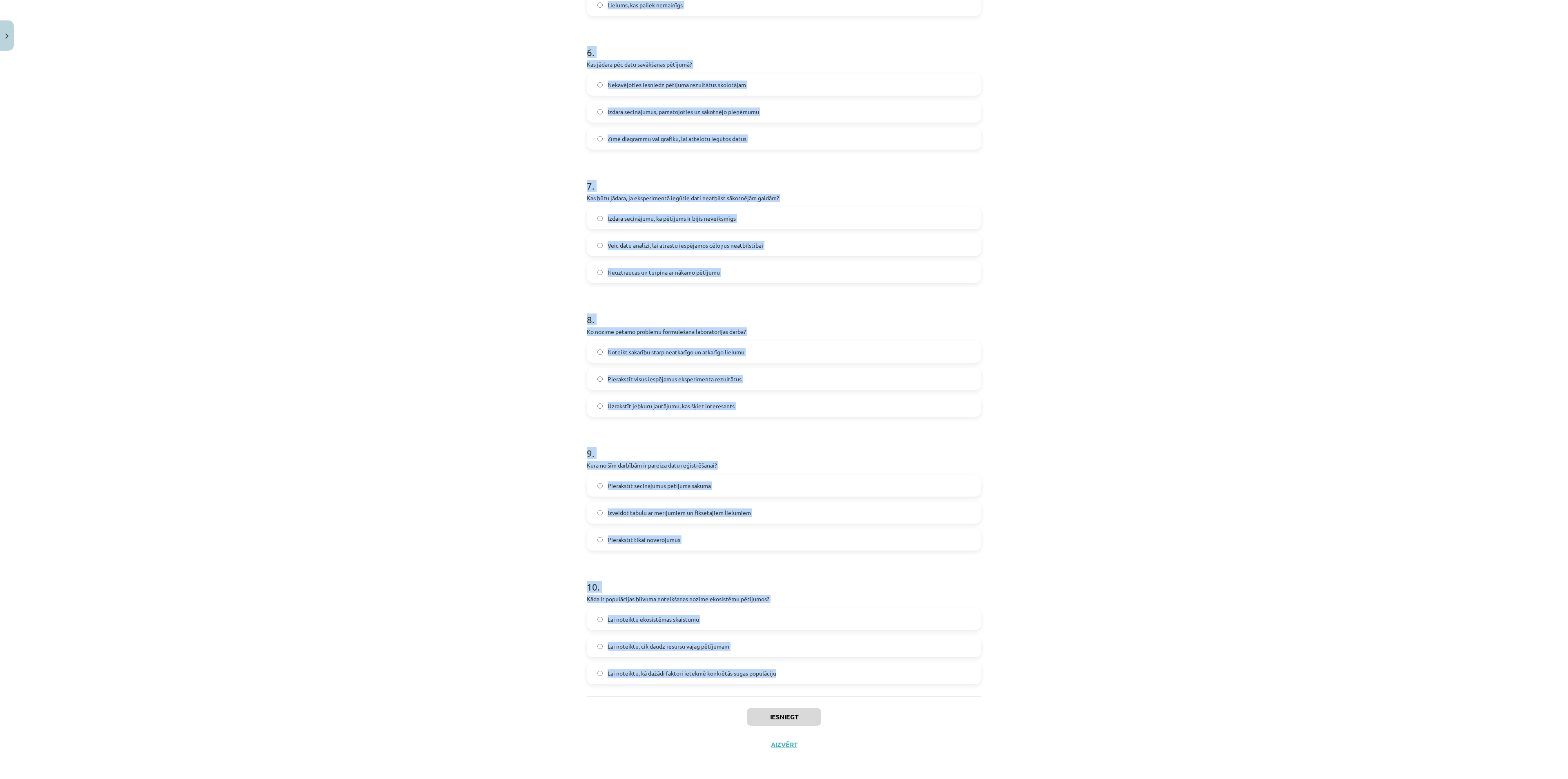
drag, startPoint x: 583, startPoint y: 153, endPoint x: 870, endPoint y: 671, distance: 592.2
click at [870, 583] on div "Mācību tēma: Bioloģijas i - 11. klases 1. ieskaites mācību materiāls - laborato…" at bounding box center [784, 389] width 1568 height 779
copy form "1 . Kas jāiekļauj darba gaitas aprakstā? Tikai tie soļi, kas attiecas uz datu s…"
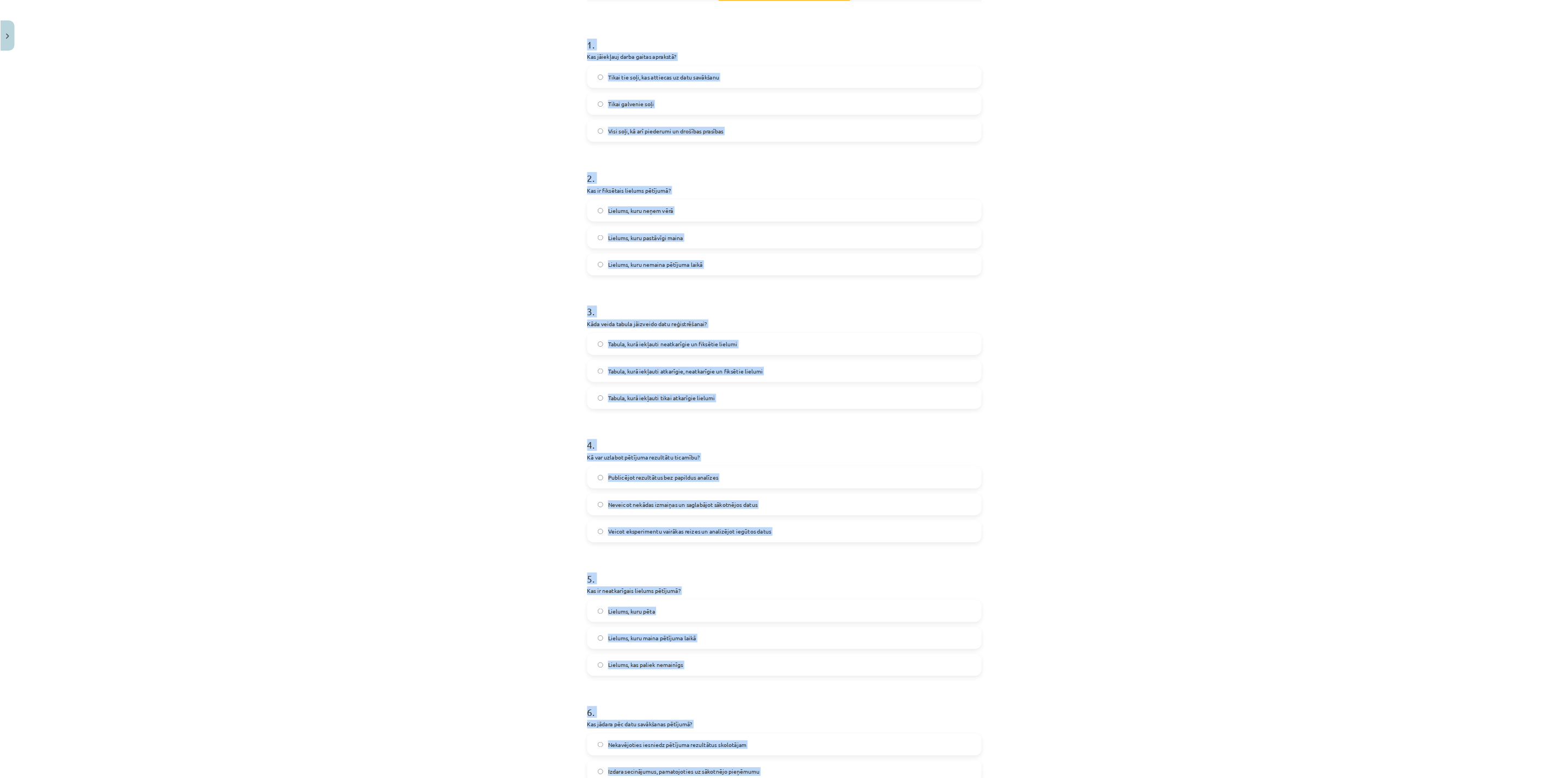
scroll to position [86, 0]
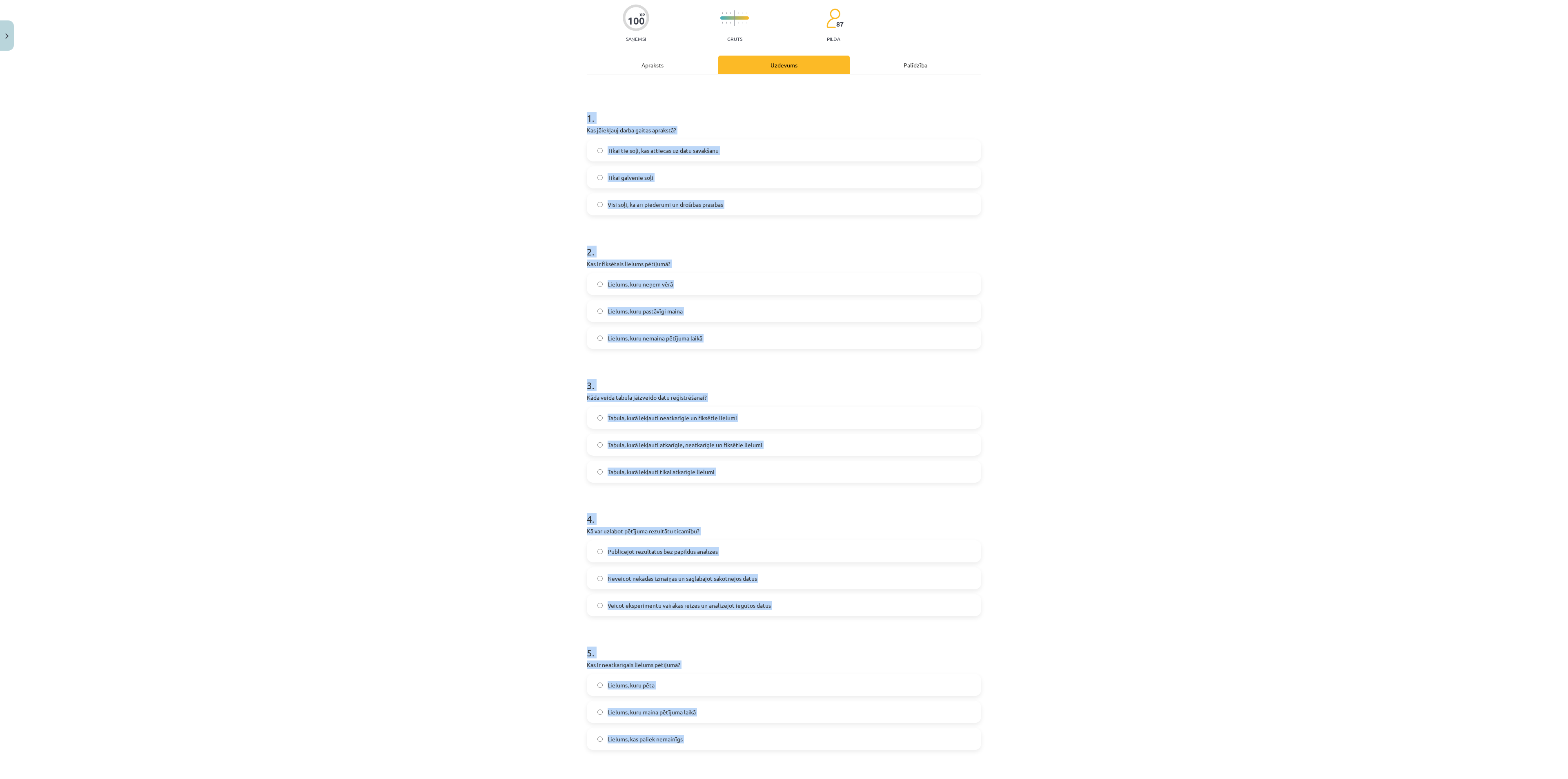
click at [475, 166] on div "Mācību tēma: Bioloģijas i - 11. klases 1. ieskaites mācību materiāls - laborato…" at bounding box center [784, 389] width 1568 height 779
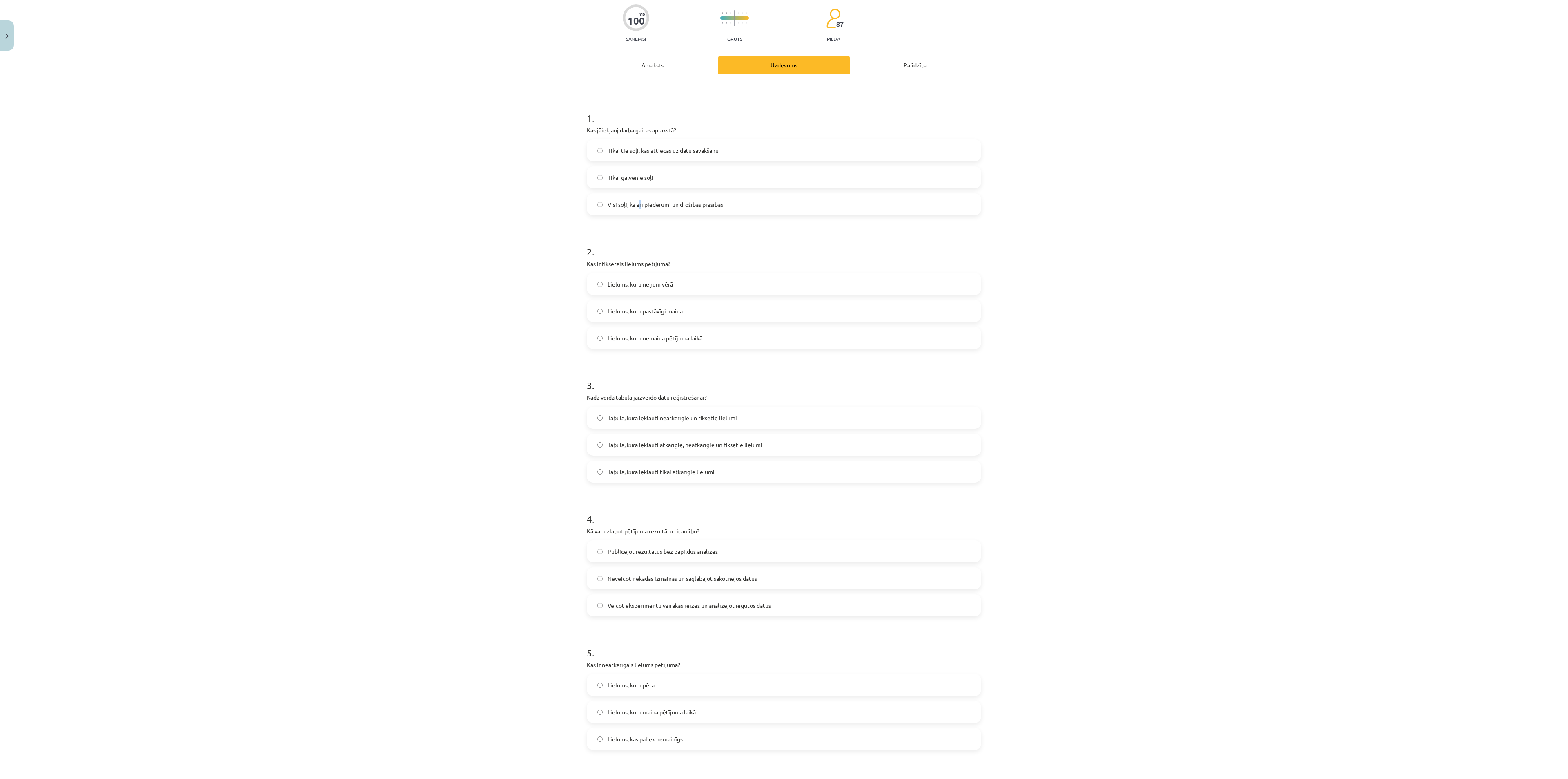
click at [635, 202] on span "Visi soļi, kā arī piederumi un drošības prasības" at bounding box center [665, 205] width 116 height 9
click at [593, 201] on label "Visi soļi, kā arī piederumi un drošības prasības" at bounding box center [783, 205] width 393 height 21
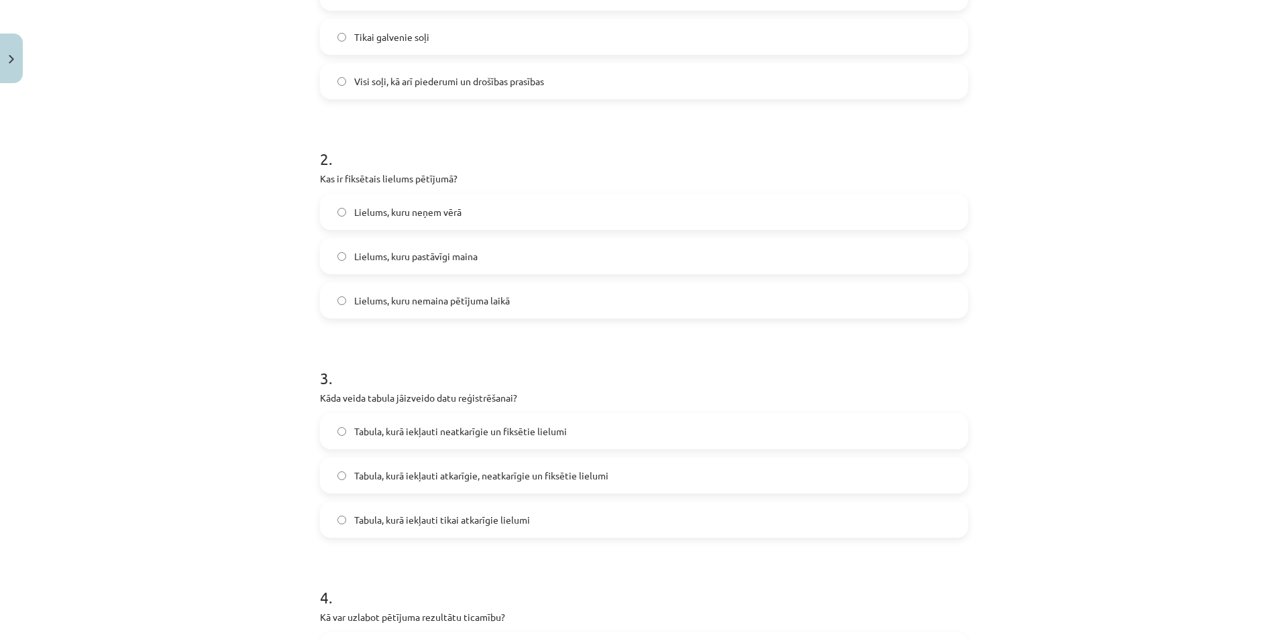
scroll to position [374, 0]
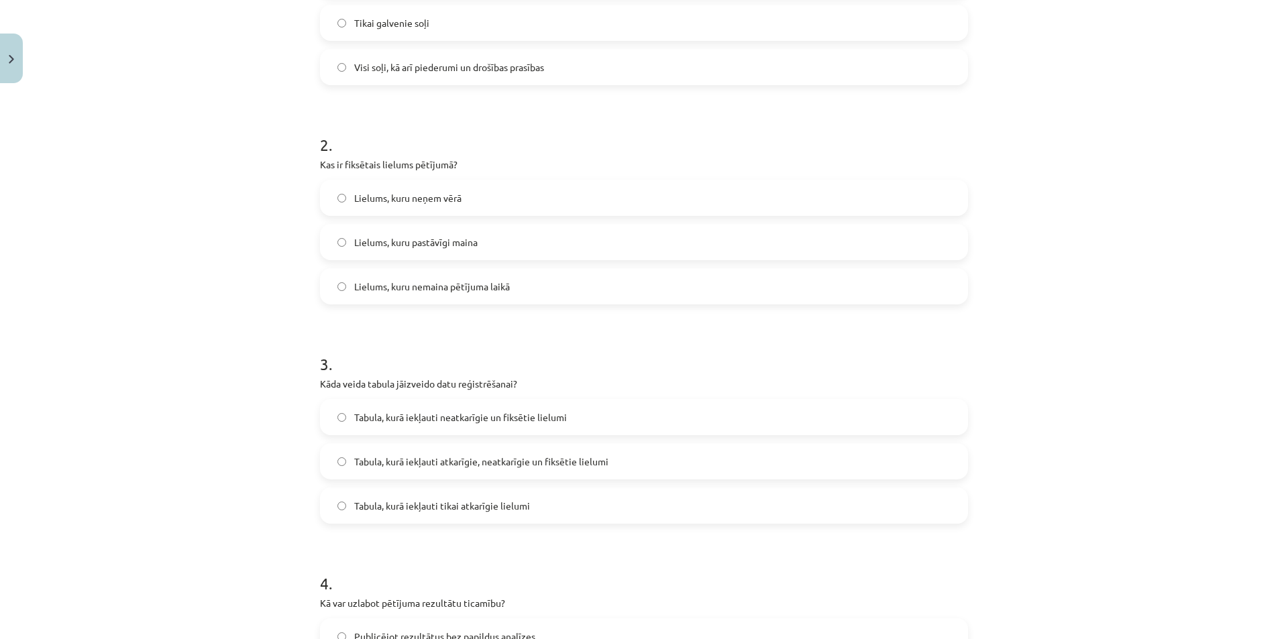
click at [420, 292] on span "Lielums, kuru nemaina pētījuma laikā" at bounding box center [432, 287] width 156 height 14
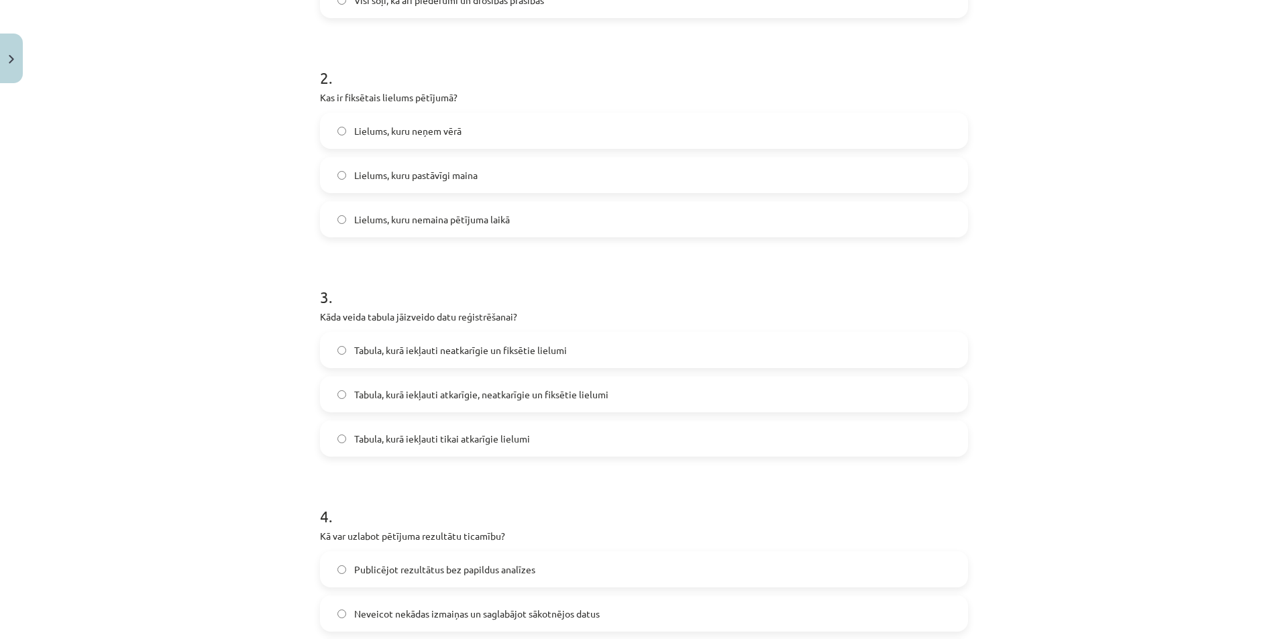
drag, startPoint x: 479, startPoint y: 400, endPoint x: 443, endPoint y: 426, distance: 44.1
click at [479, 399] on span "Tabula, kurā iekļauti atkarīgie, neatkarīgie un fiksētie lielumi" at bounding box center [481, 395] width 254 height 14
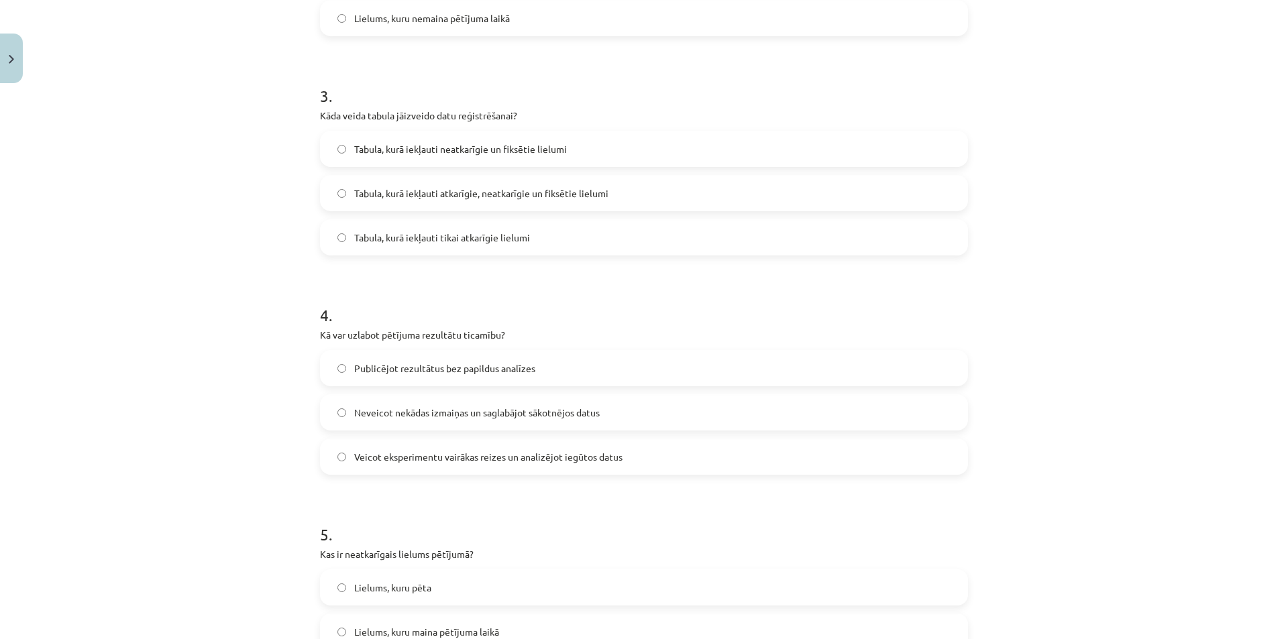
click at [366, 458] on span "Veicot eksperimentu vairākas reizes un analizējot iegūtos datus" at bounding box center [488, 457] width 268 height 14
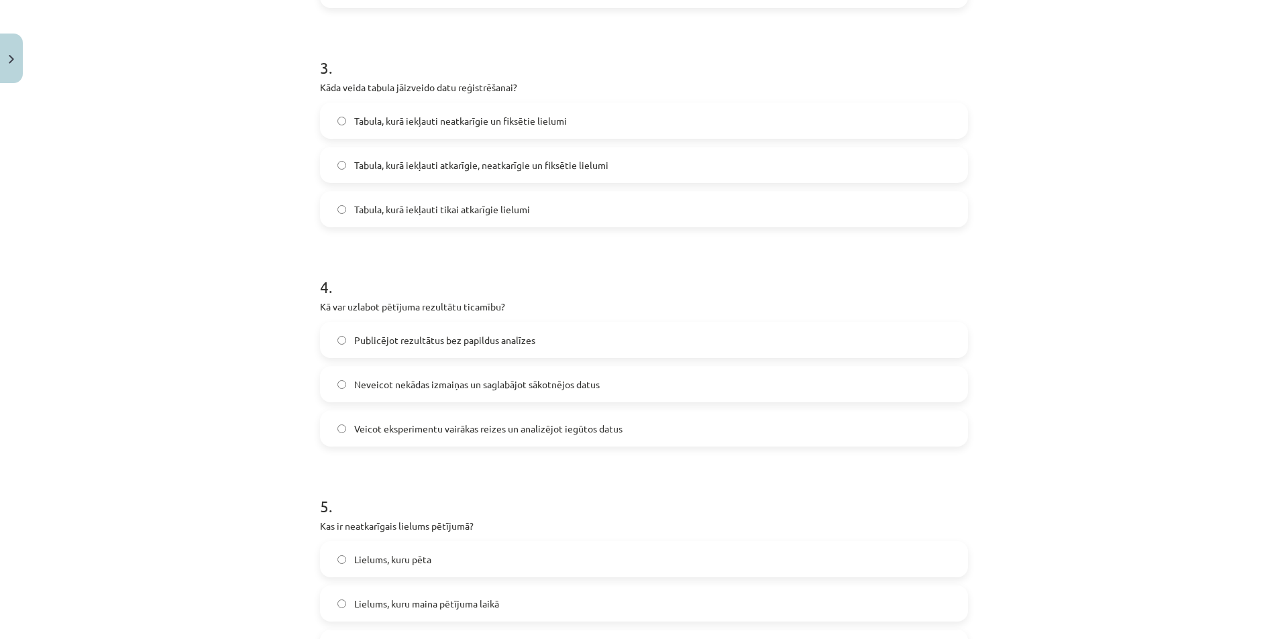
scroll to position [844, 0]
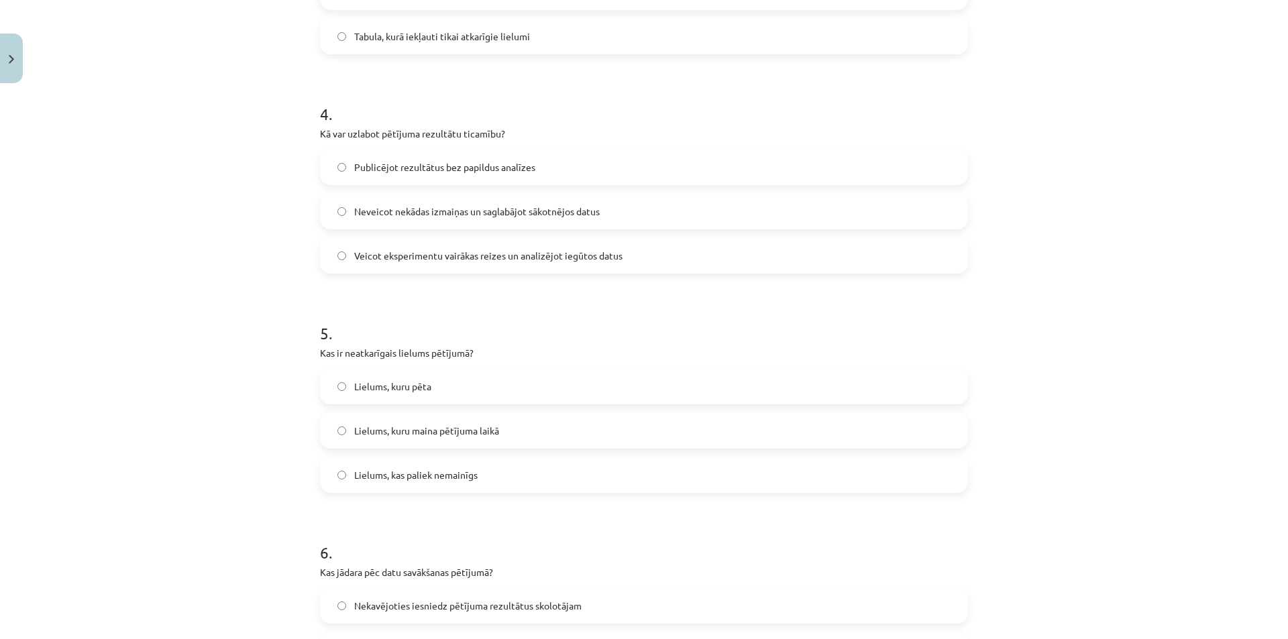
click at [457, 433] on span "Lielums, kuru maina pētījuma laikā" at bounding box center [426, 431] width 145 height 14
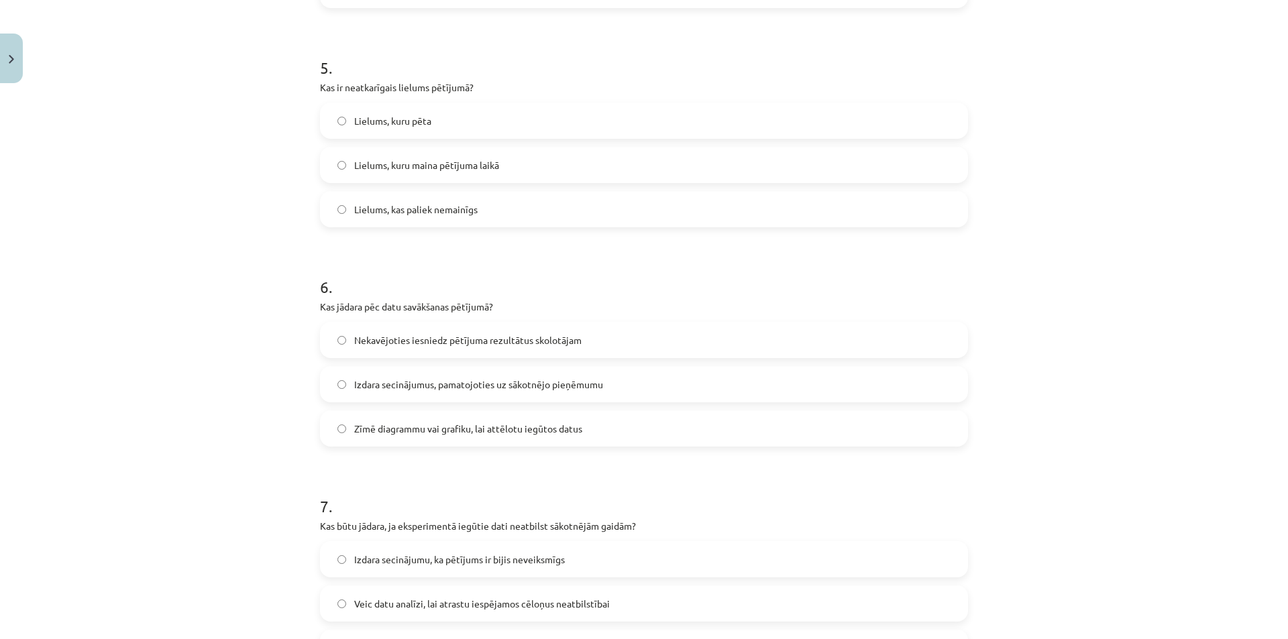
scroll to position [1112, 0]
click at [381, 432] on span "Zīmē diagrammu vai grafiku, lai attēlotu iegūtos datus" at bounding box center [468, 426] width 228 height 14
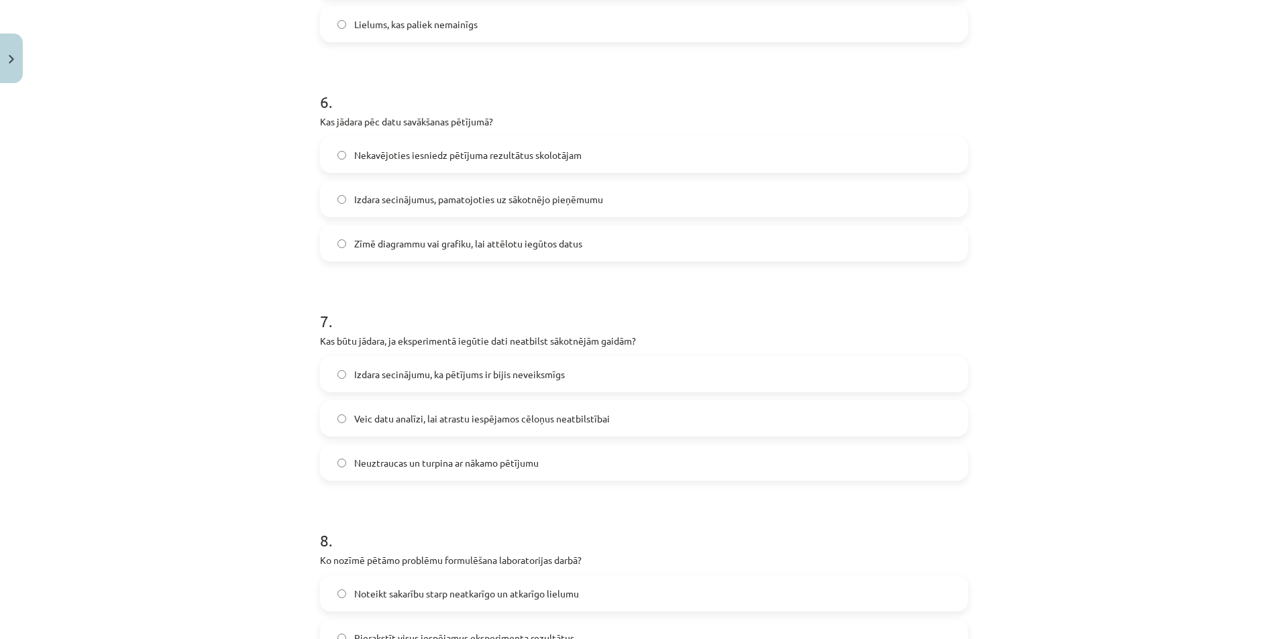
scroll to position [1313, 0]
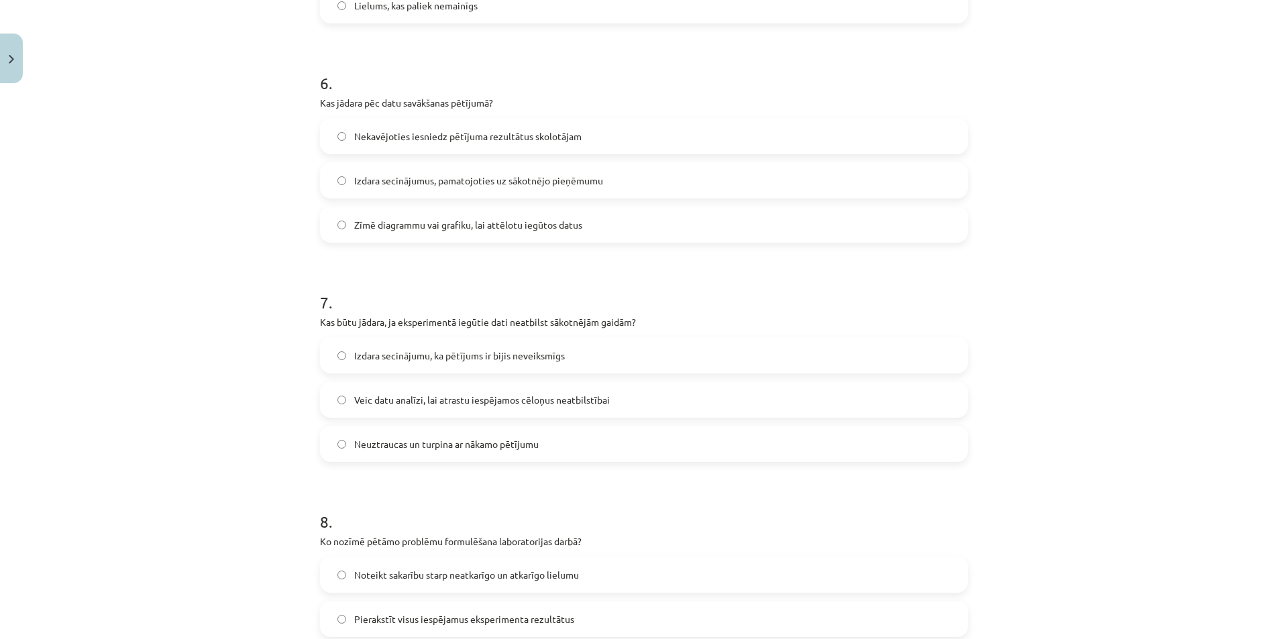
click at [370, 389] on label "Veic datu analīzi, lai atrastu iespējamos cēloņus neatbilstībai" at bounding box center [643, 400] width 645 height 34
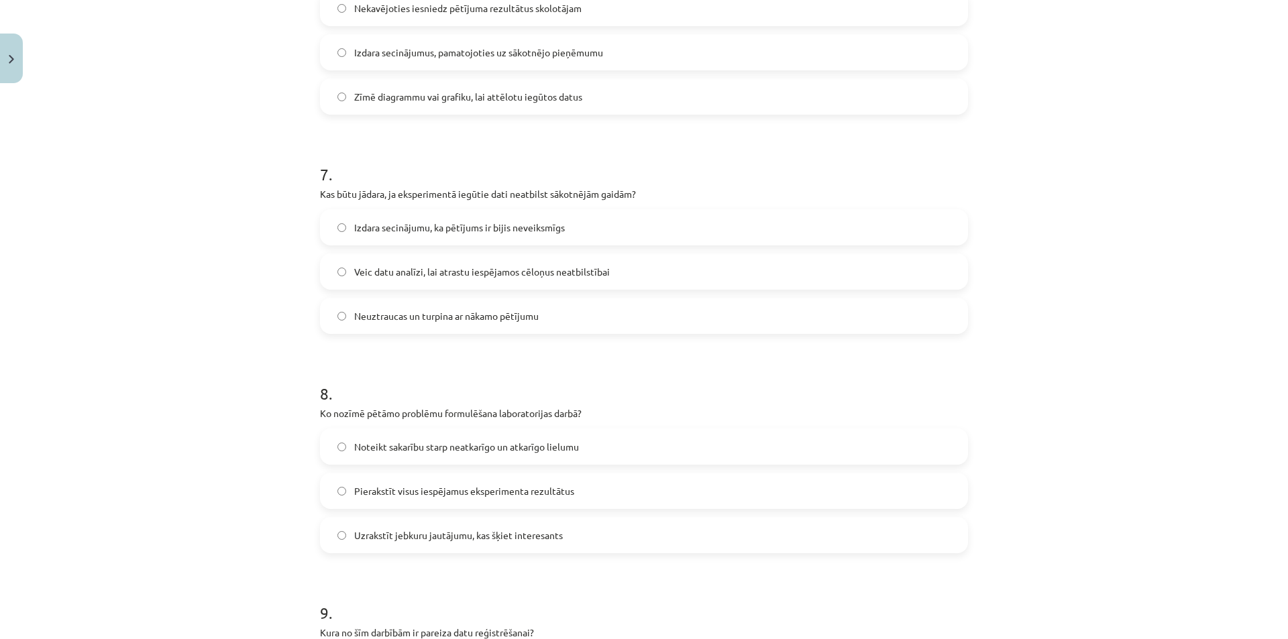
scroll to position [1515, 0]
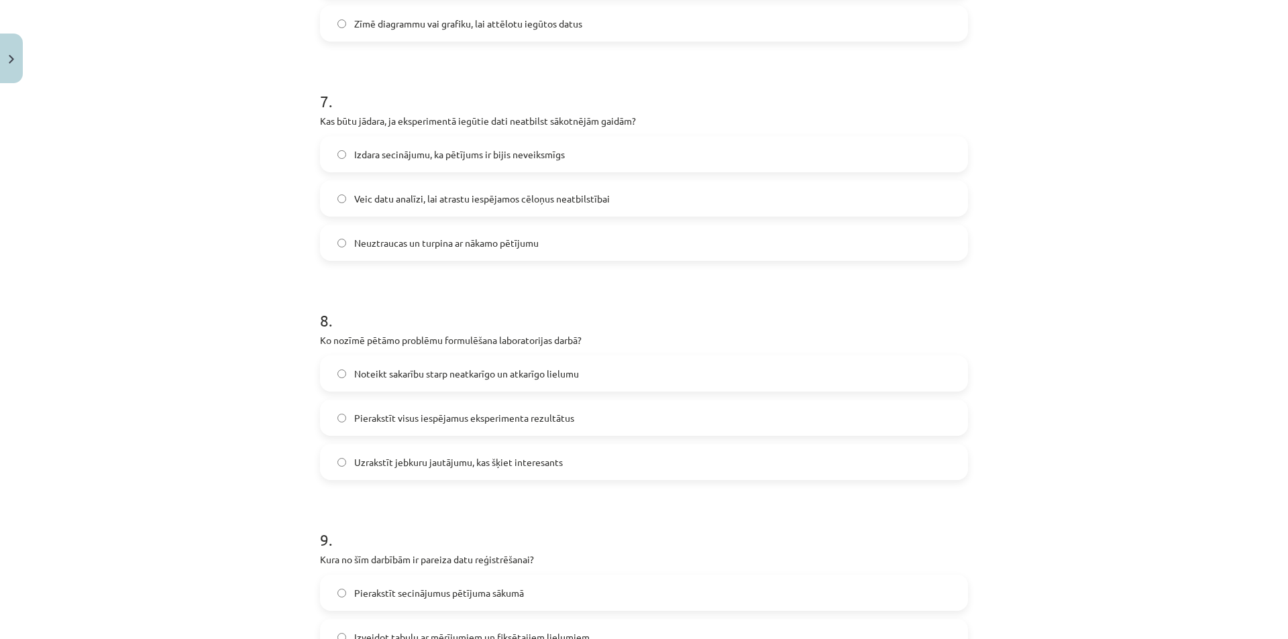
drag, startPoint x: 377, startPoint y: 462, endPoint x: 360, endPoint y: 476, distance: 22.0
click at [377, 462] on span "Uzrakstīt jebkuru jautājumu, kas šķiet interesants" at bounding box center [458, 462] width 209 height 14
click at [384, 360] on label "Noteikt sakarību starp neatkarīgo un atkarīgo lielumu" at bounding box center [643, 374] width 645 height 34
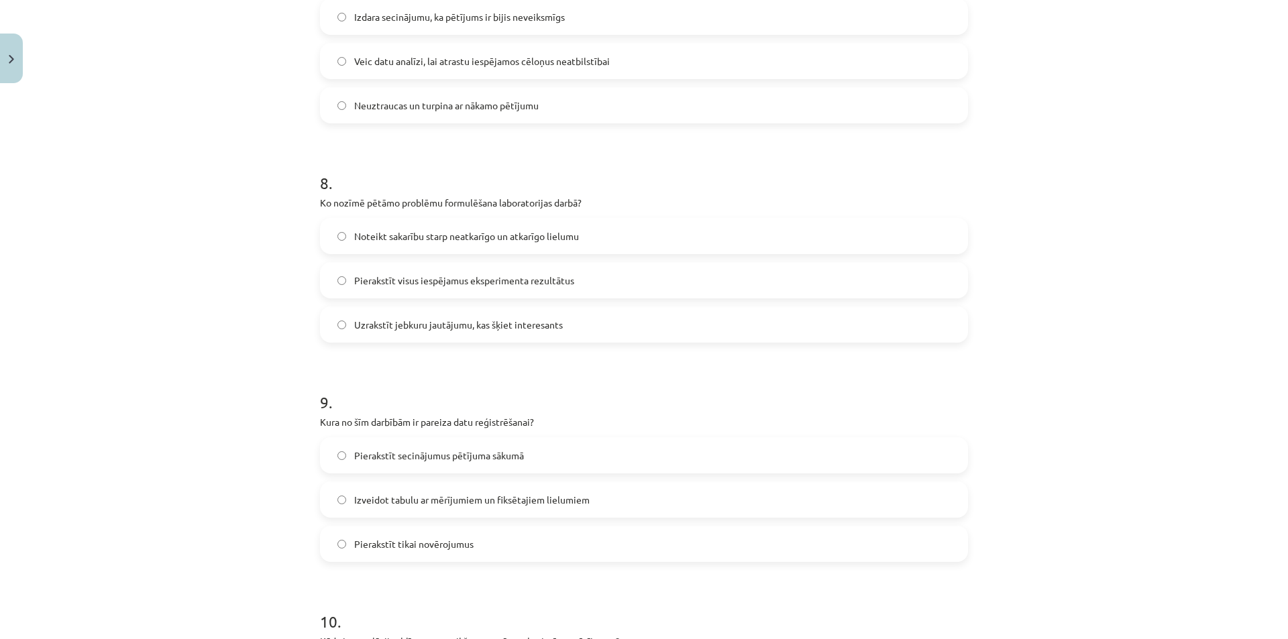
scroll to position [1716, 0]
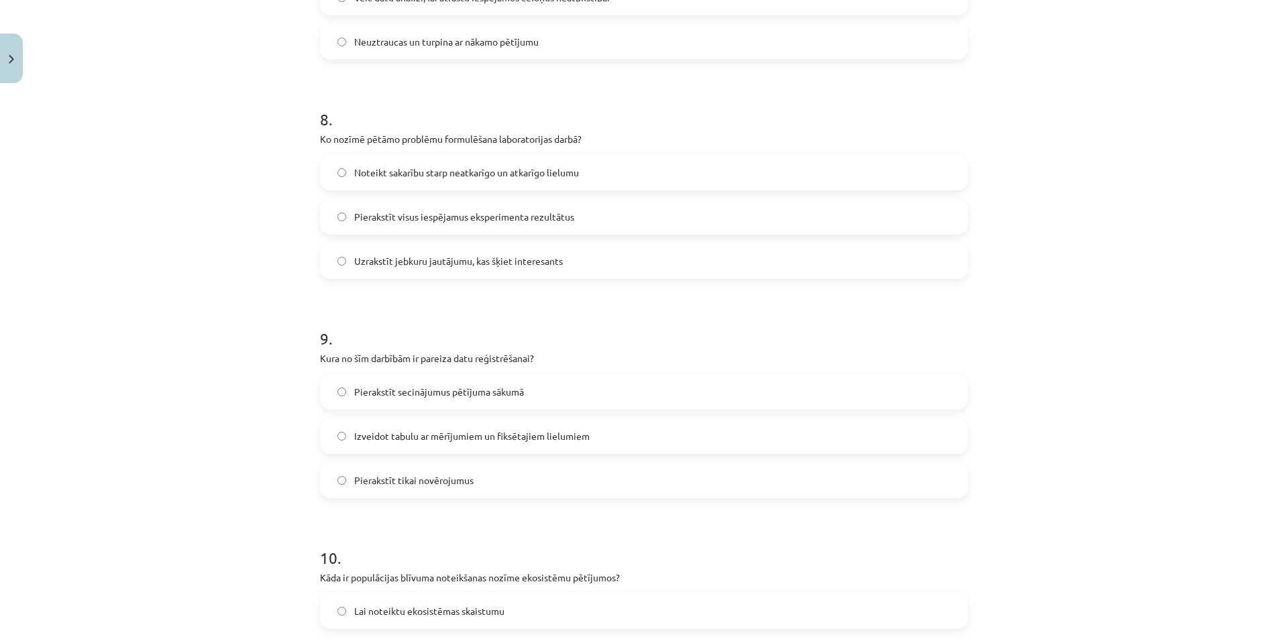
click at [372, 447] on label "Izveidot tabulu ar mērījumiem un fiksētajiem lielumiem" at bounding box center [643, 436] width 645 height 34
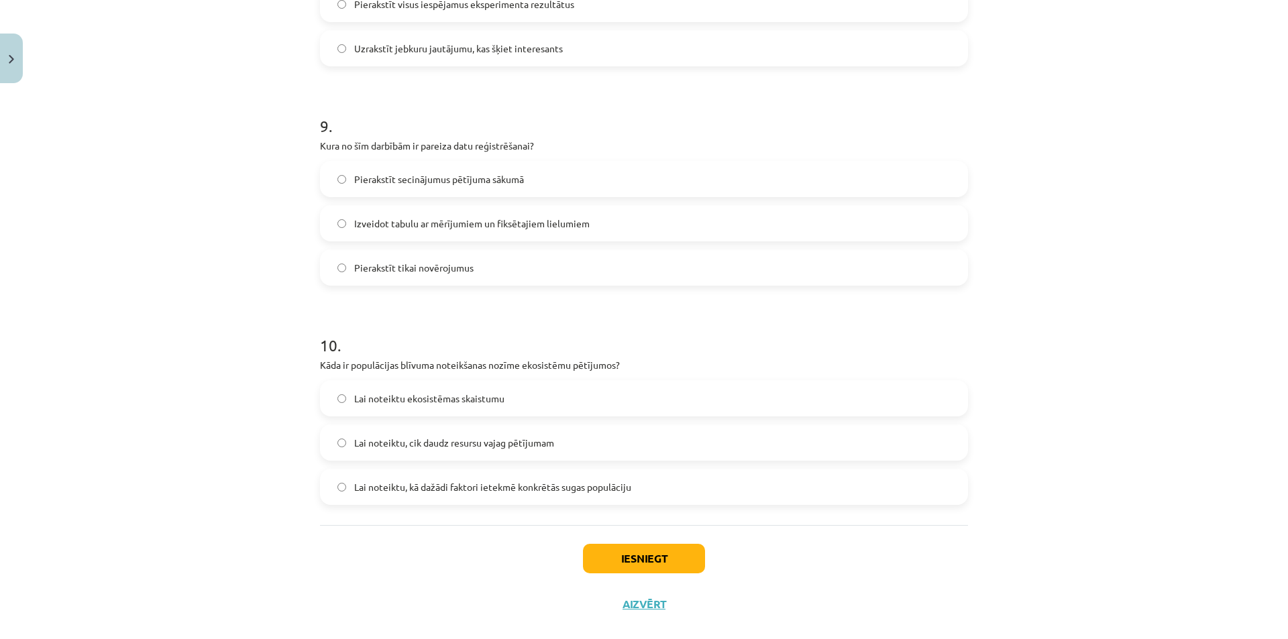
scroll to position [1950, 0]
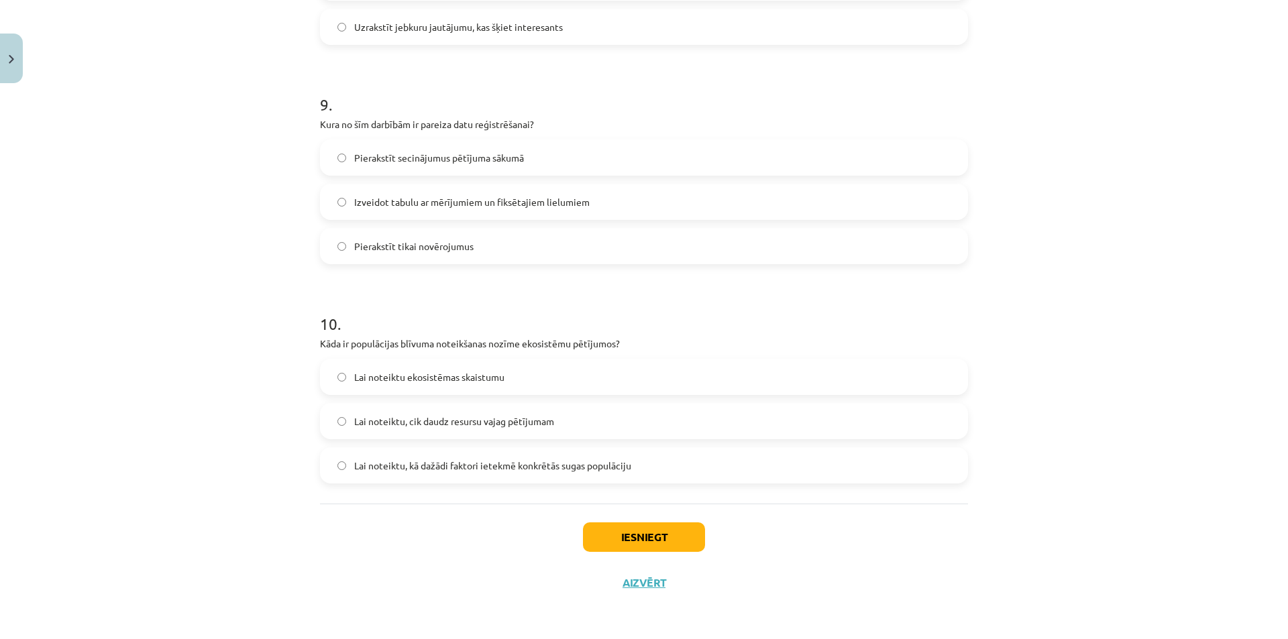
click at [422, 475] on label "Lai noteiktu, kā dažādi faktori ietekmē konkrētās sugas populāciju" at bounding box center [643, 466] width 645 height 34
click at [643, 544] on button "Iesniegt" at bounding box center [644, 538] width 122 height 30
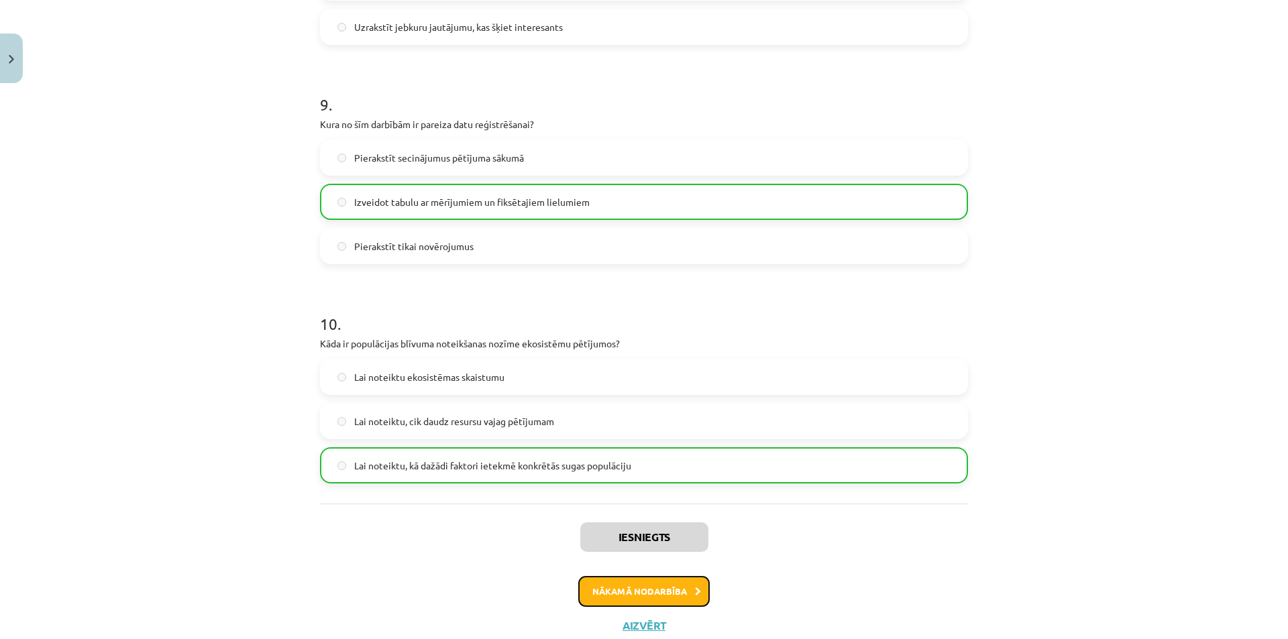
click at [631, 584] on button "Nākamā nodarbība" at bounding box center [643, 591] width 131 height 31
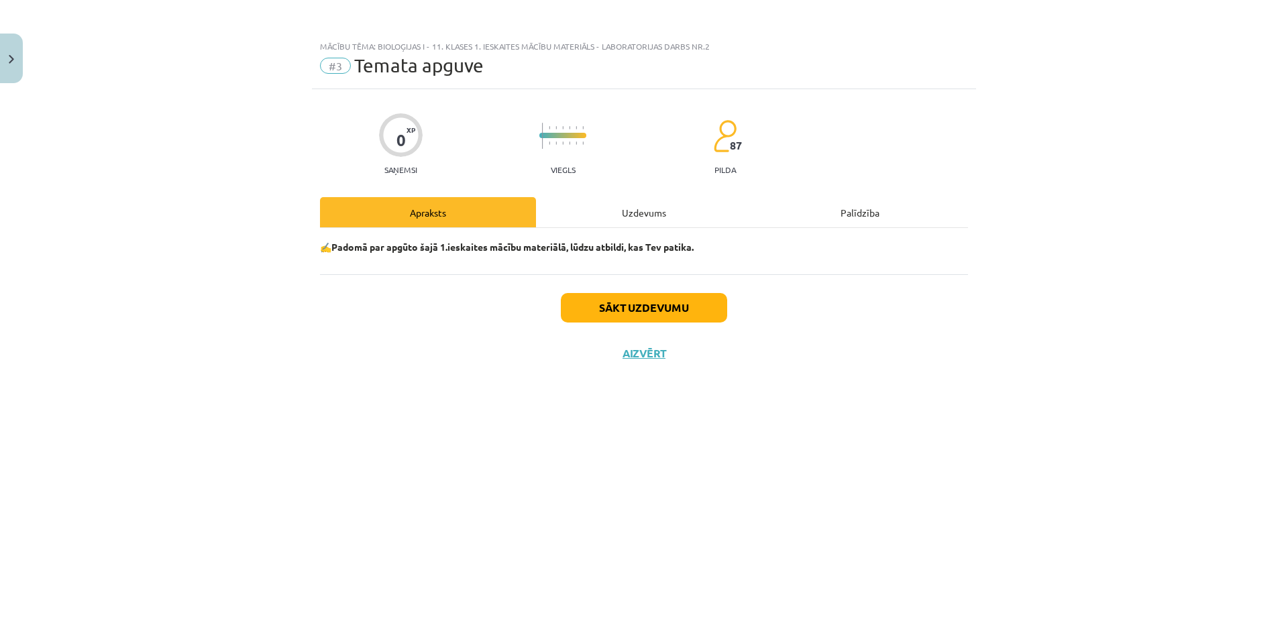
scroll to position [0, 0]
click at [663, 306] on button "Sākt uzdevumu" at bounding box center [644, 308] width 166 height 30
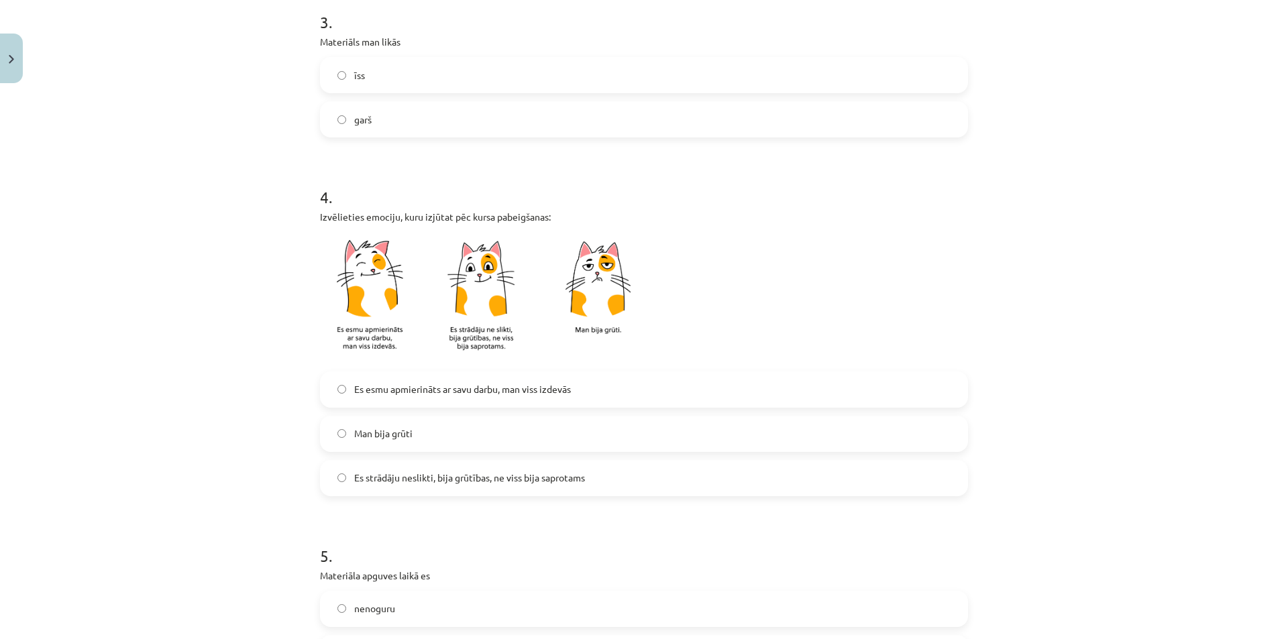
scroll to position [738, 0]
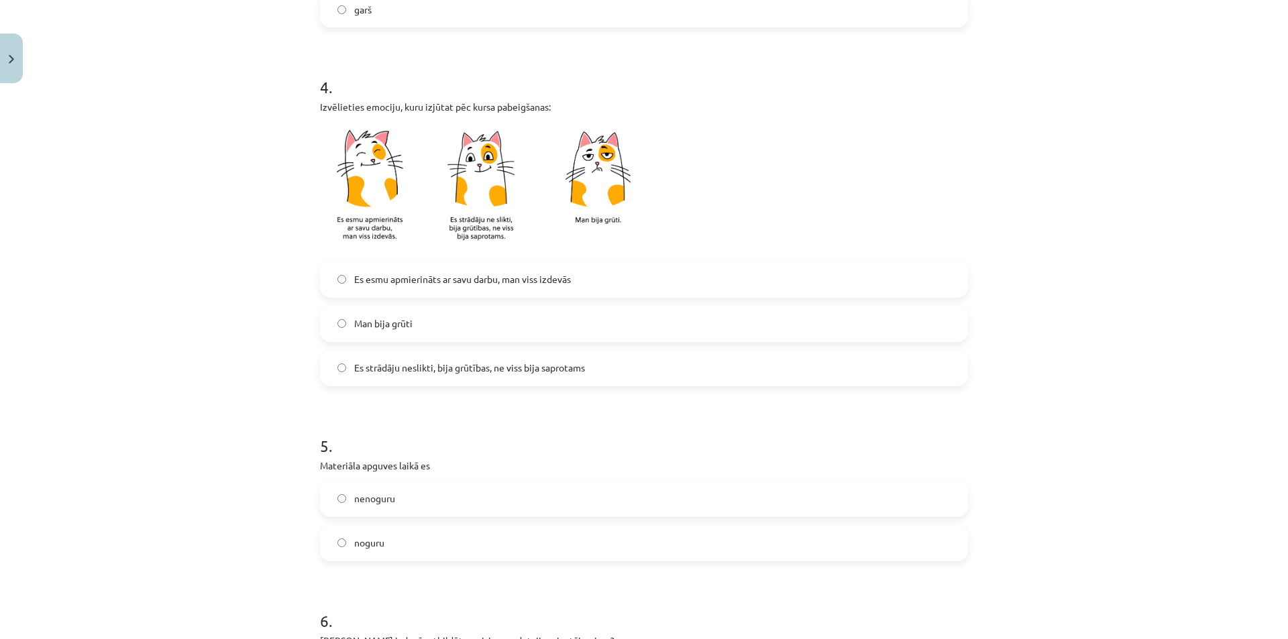
click at [411, 272] on label "Es esmu apmierināts ar savu darbu, man viss izdevās" at bounding box center [643, 280] width 645 height 34
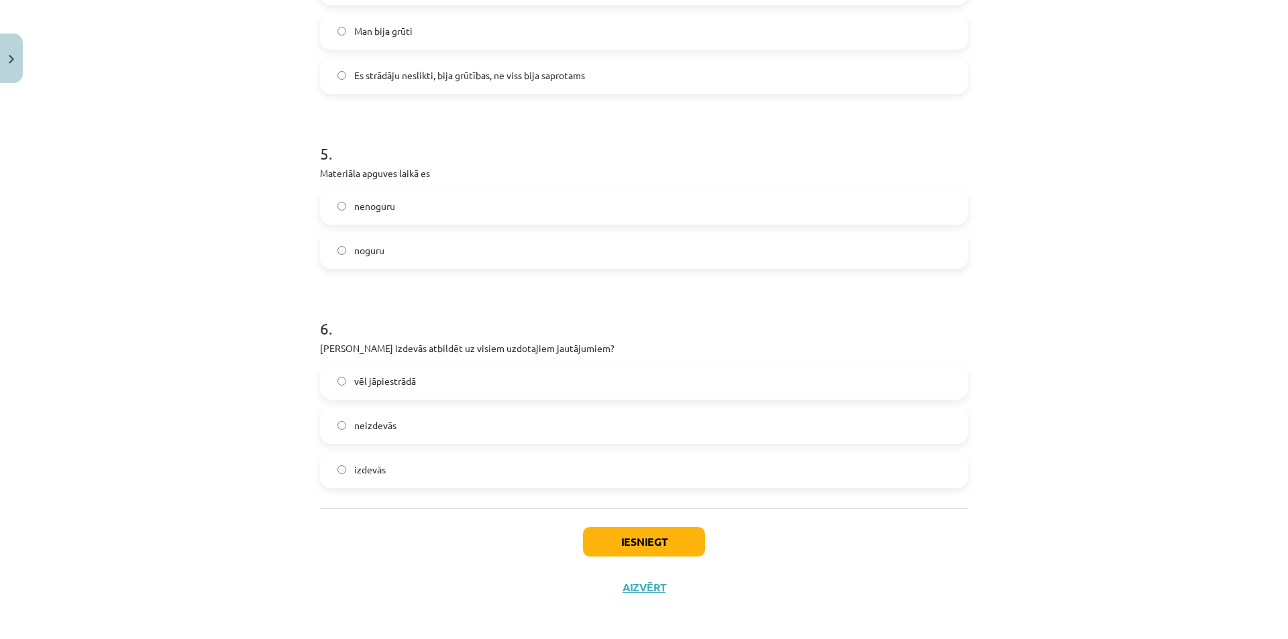
scroll to position [1035, 0]
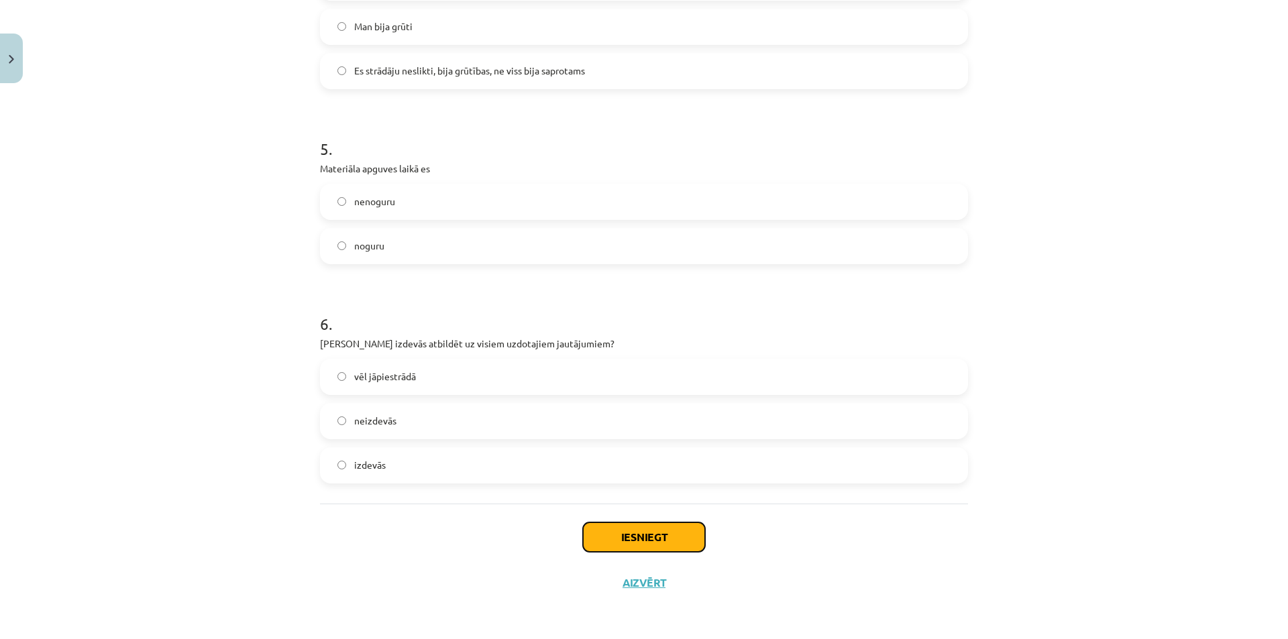
click at [652, 545] on button "Iesniegt" at bounding box center [644, 538] width 122 height 30
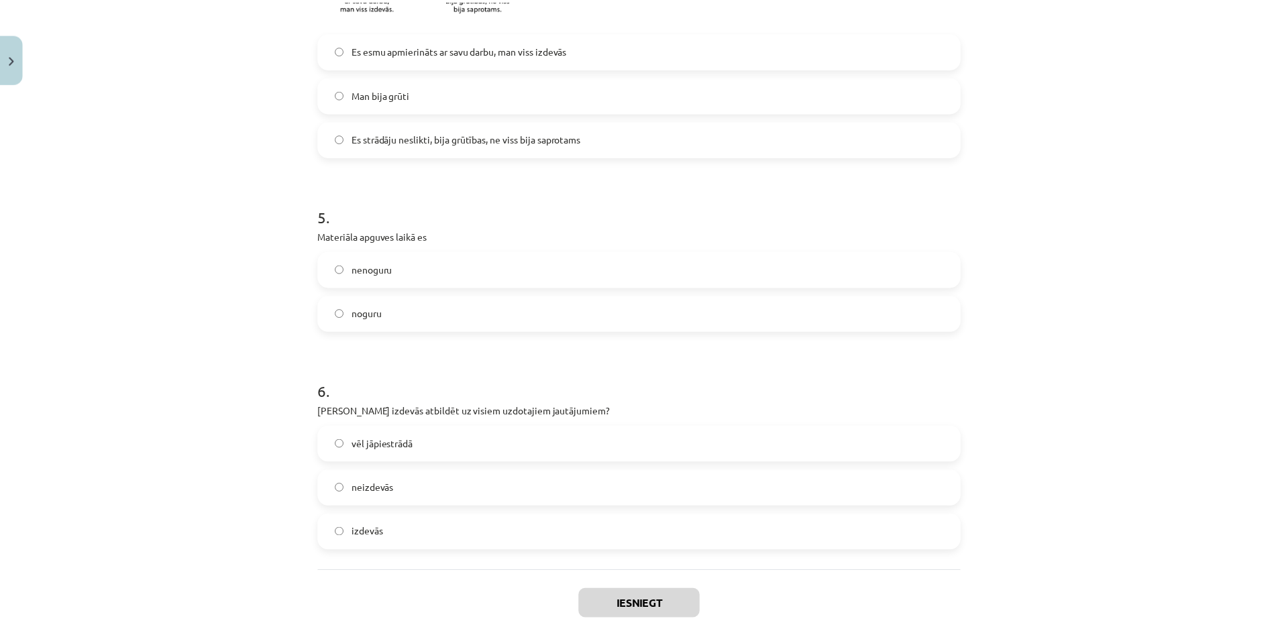
scroll to position [968, 0]
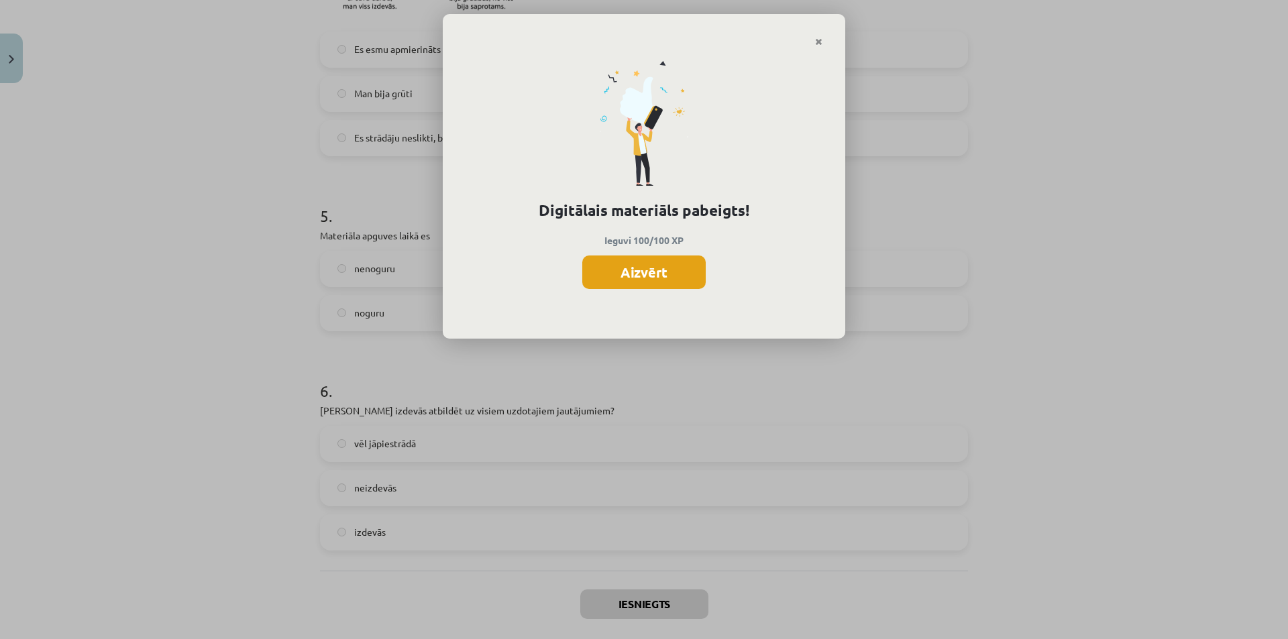
click at [630, 260] on button "Aizvērt" at bounding box center [643, 273] width 123 height 34
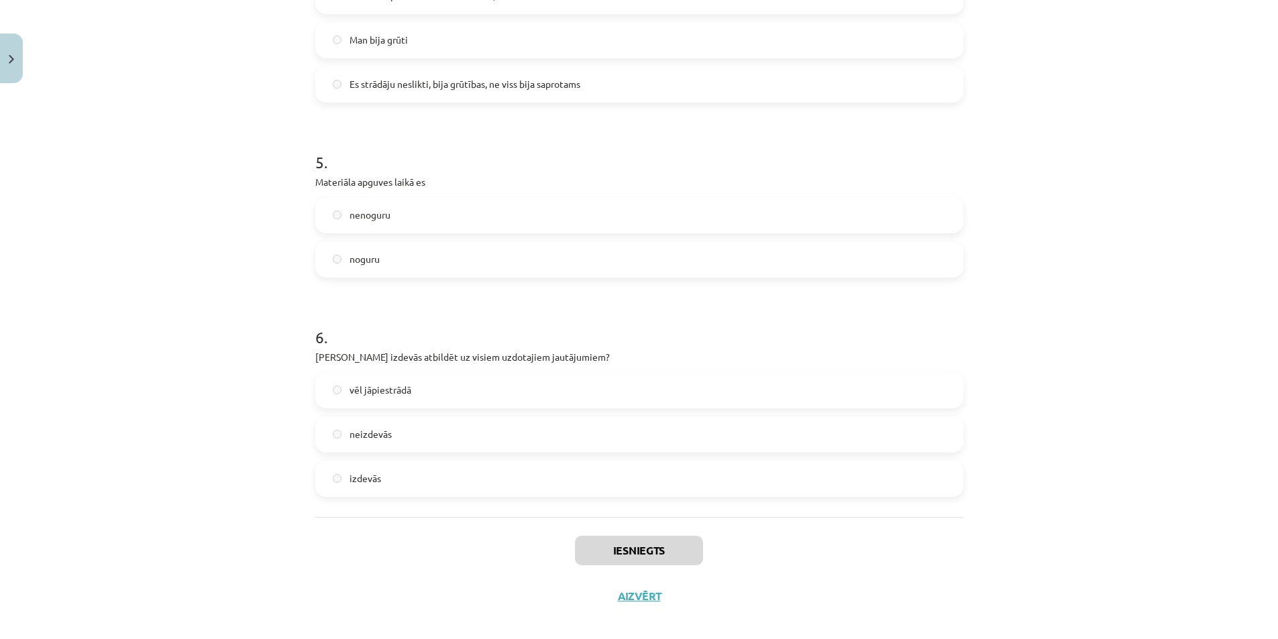
scroll to position [1035, 0]
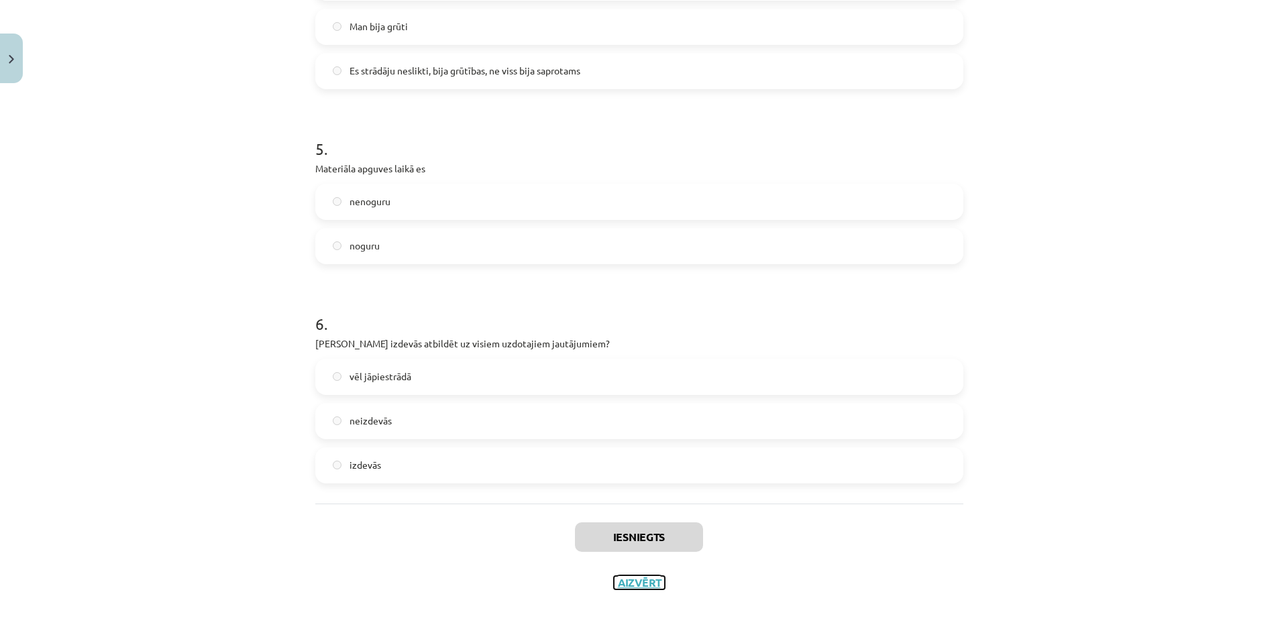
click at [637, 582] on button "Aizvērt" at bounding box center [639, 582] width 51 height 13
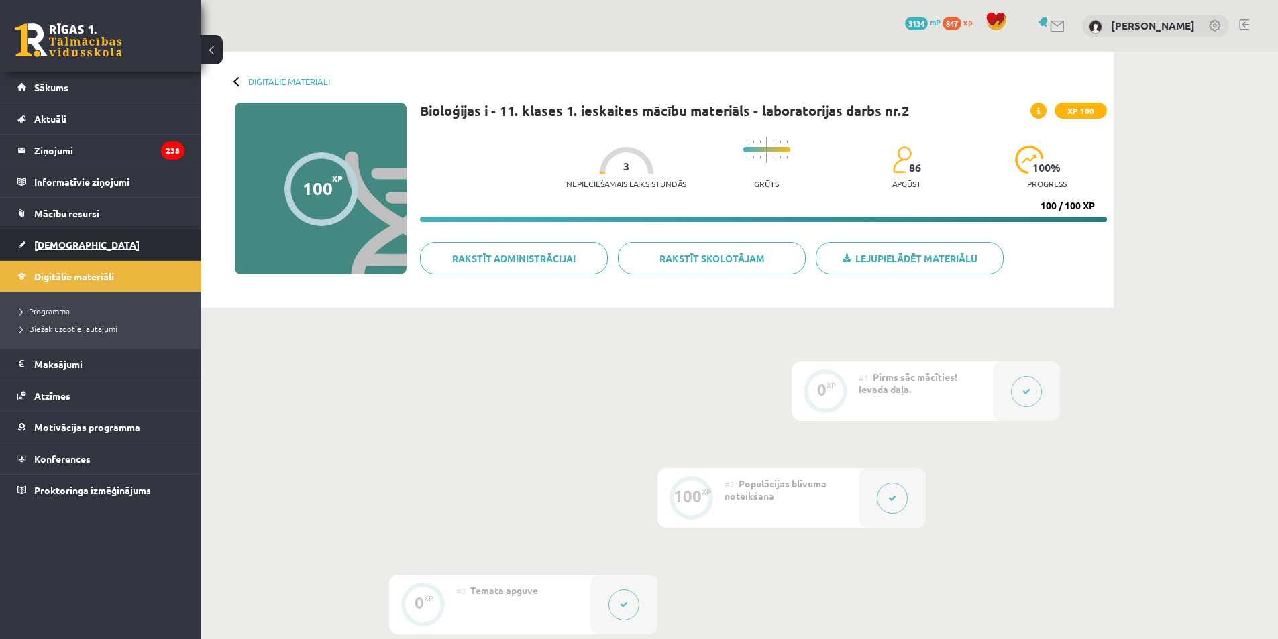
click at [48, 248] on span "[DEMOGRAPHIC_DATA]" at bounding box center [86, 245] width 105 height 12
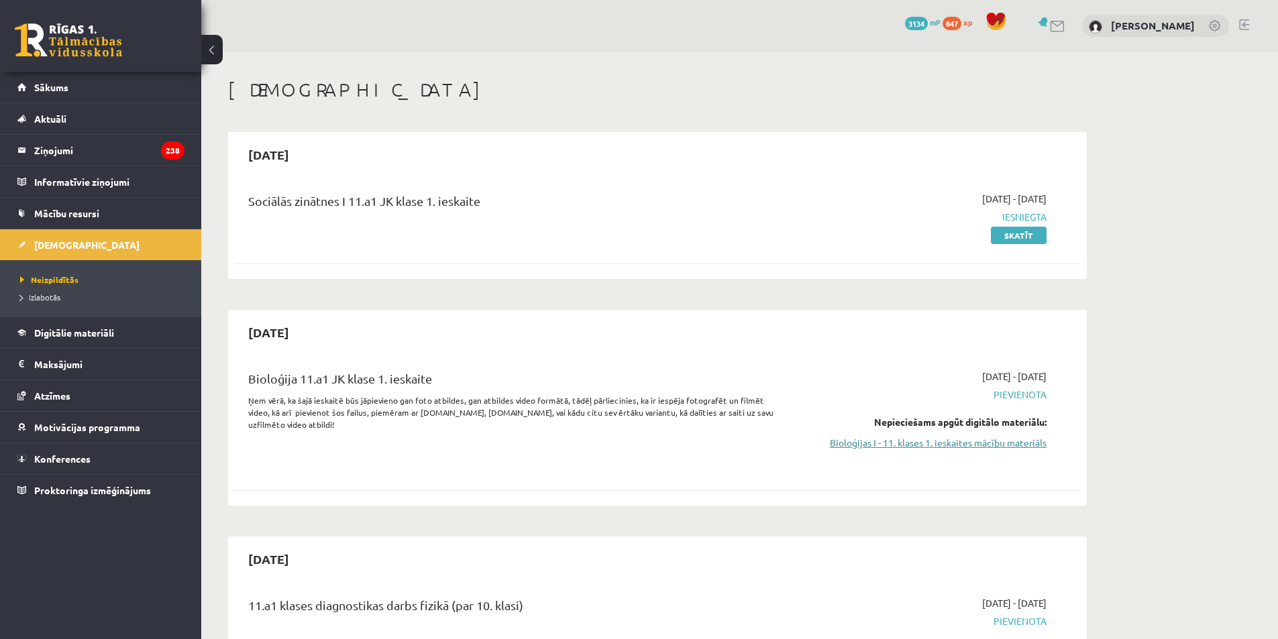
click at [947, 446] on link "Bioloģijas I - 11. klases 1. ieskaites mācību materiāls" at bounding box center [920, 443] width 253 height 14
click at [929, 445] on link "Bioloģijas I - 11. klases 1. ieskaites mācību materiāls" at bounding box center [920, 443] width 253 height 14
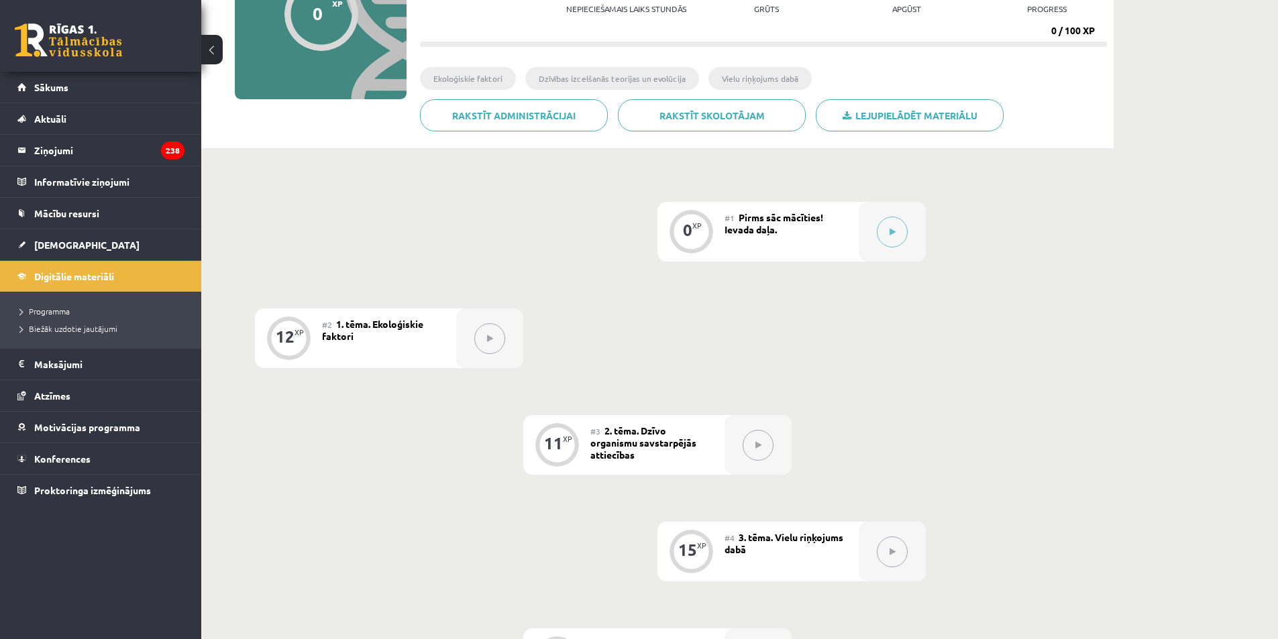
scroll to position [201, 0]
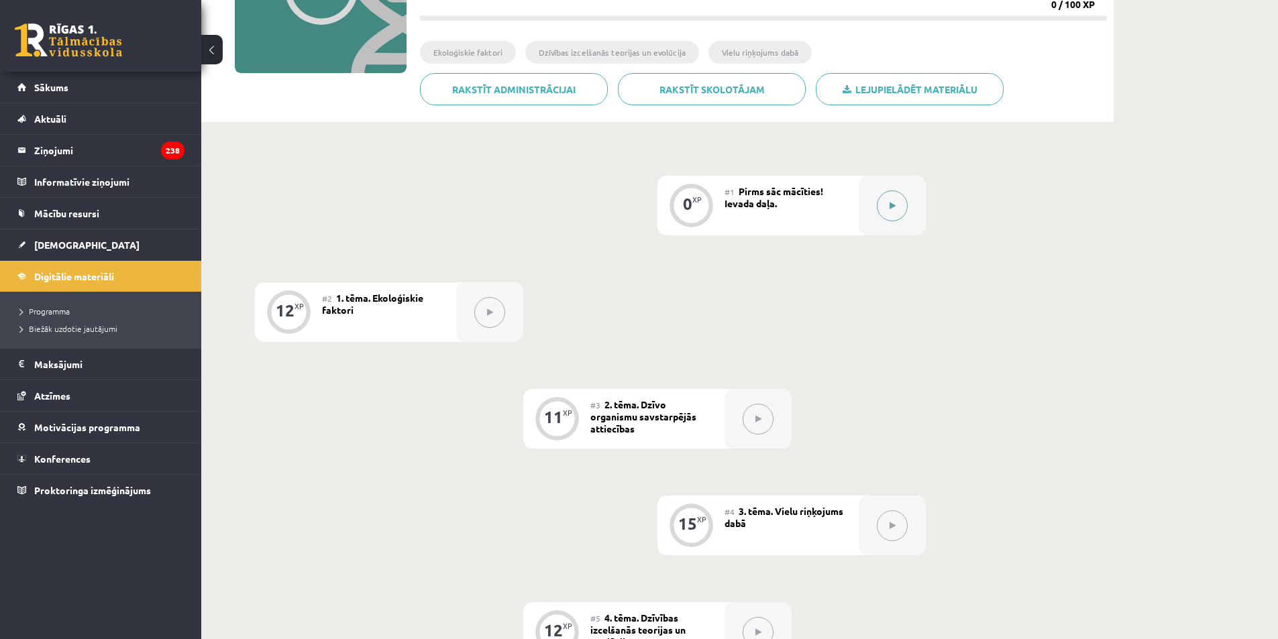
click at [881, 207] on button at bounding box center [892, 206] width 31 height 31
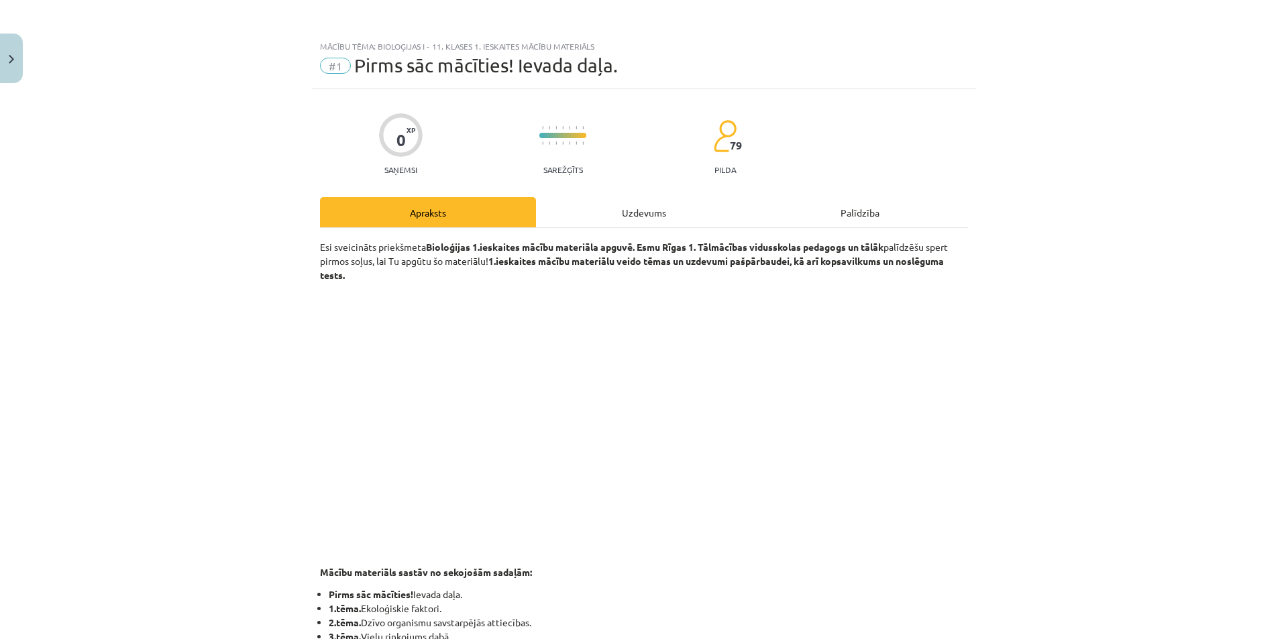
click at [658, 207] on div "Uzdevums" at bounding box center [644, 212] width 216 height 30
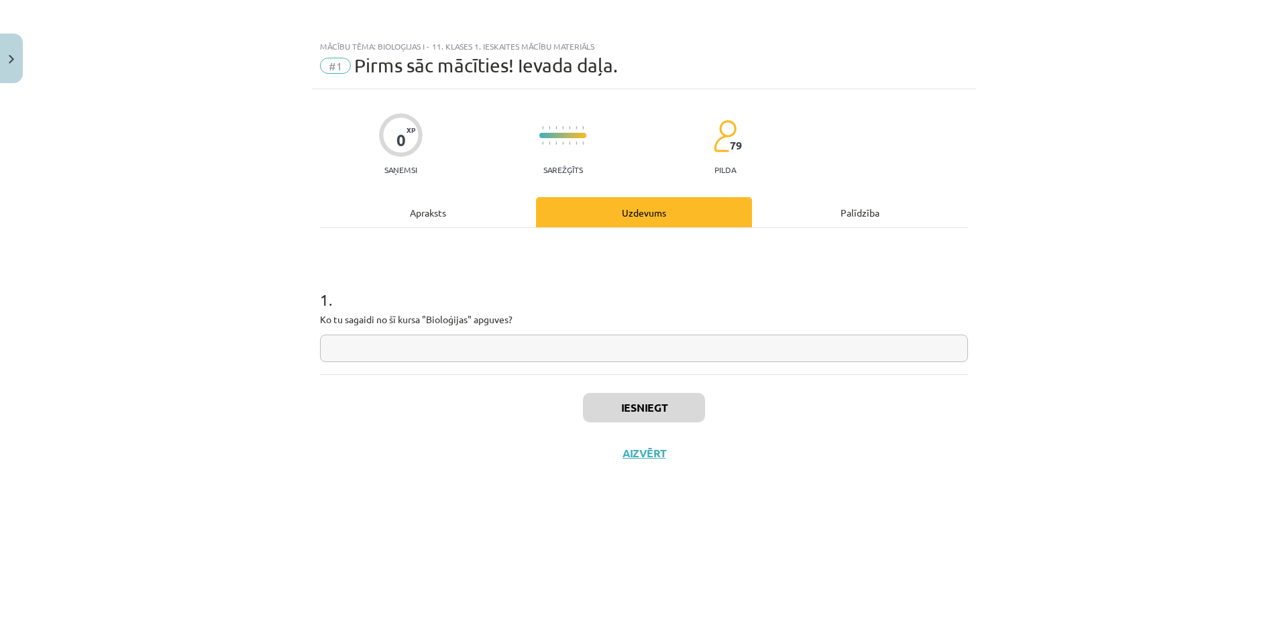
click at [523, 360] on input "text" at bounding box center [644, 349] width 648 height 28
type input "*"
click at [625, 402] on button "Iesniegt" at bounding box center [644, 408] width 122 height 30
click at [654, 463] on button "Nākamā nodarbība" at bounding box center [643, 462] width 131 height 31
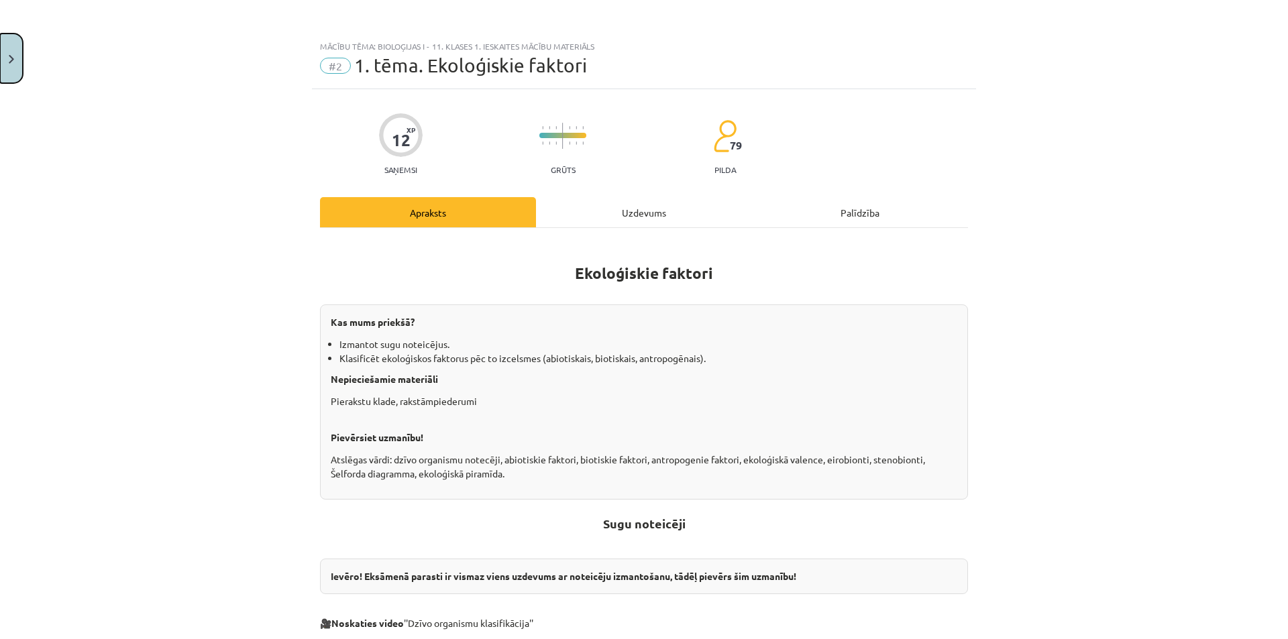
click at [16, 48] on button "Close" at bounding box center [11, 59] width 23 height 50
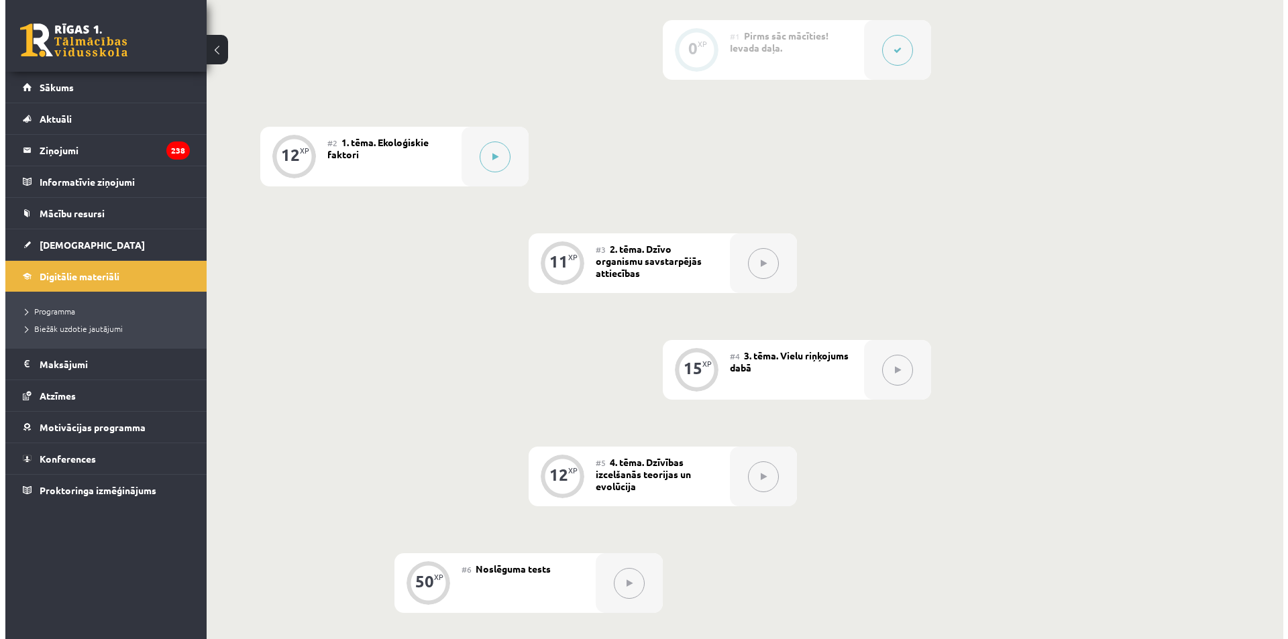
scroll to position [271, 0]
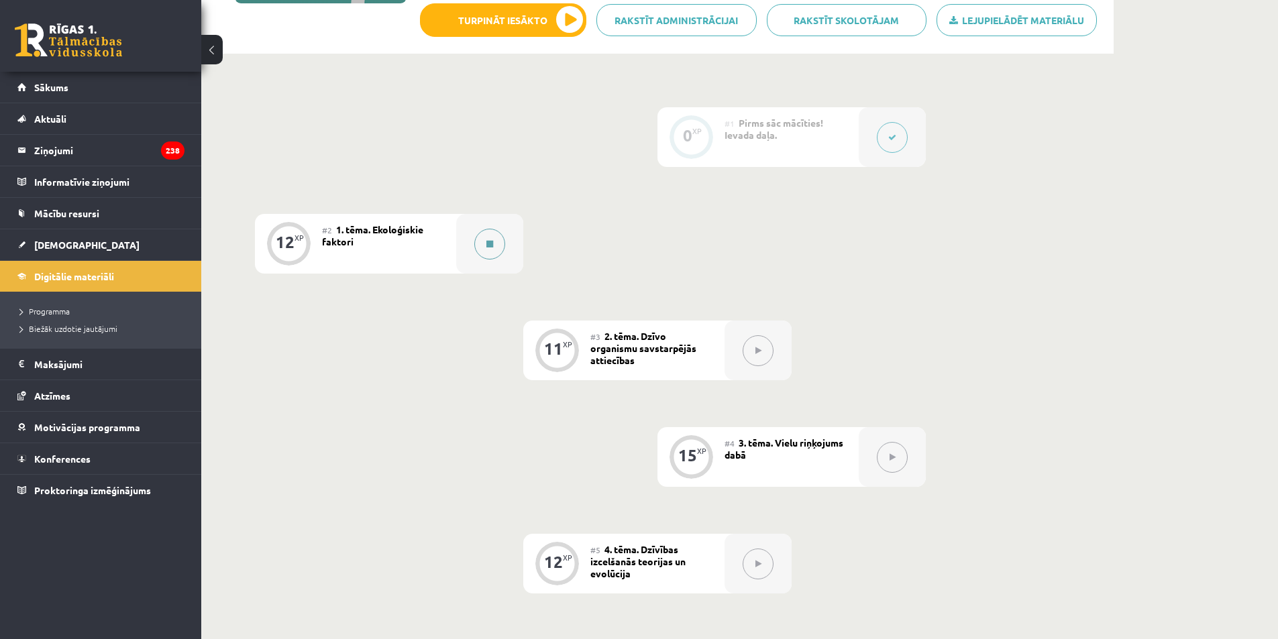
click at [495, 248] on button at bounding box center [489, 244] width 31 height 31
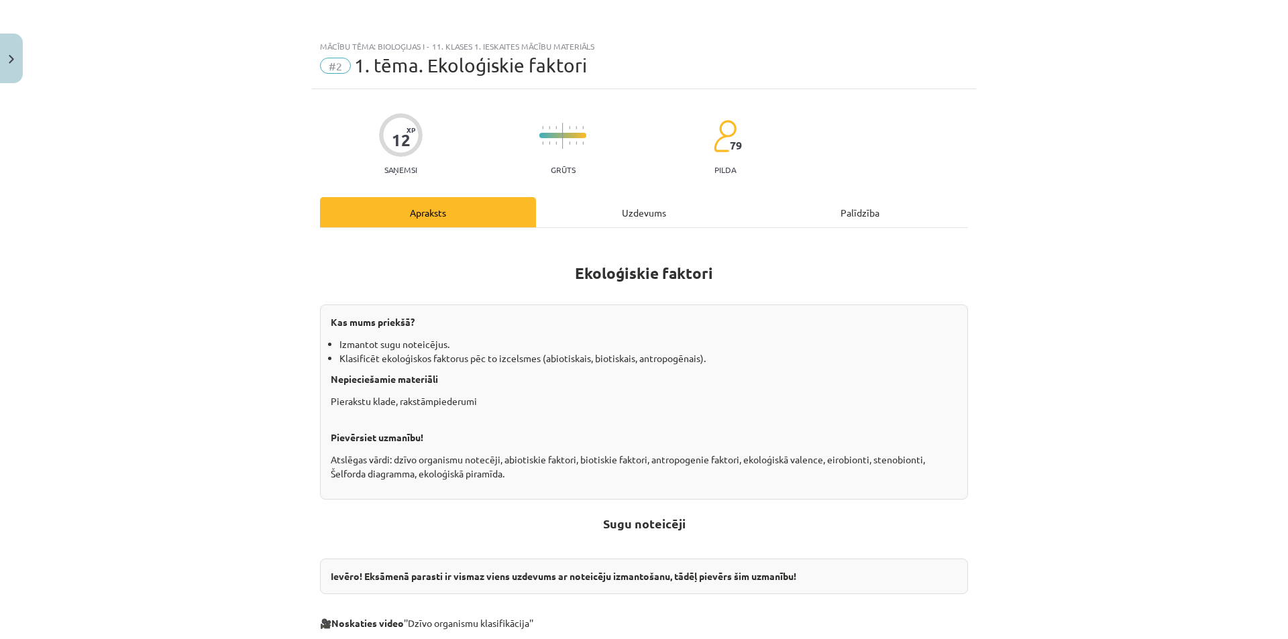
click at [635, 213] on div "Uzdevums" at bounding box center [644, 212] width 216 height 30
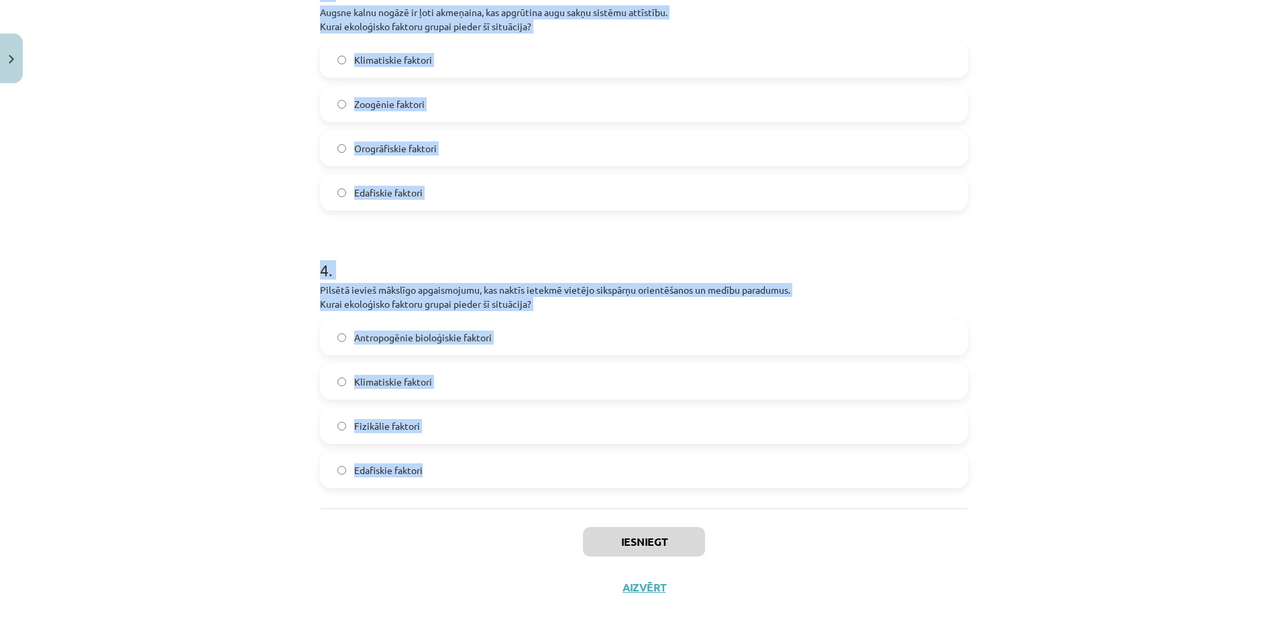
scroll to position [867, 0]
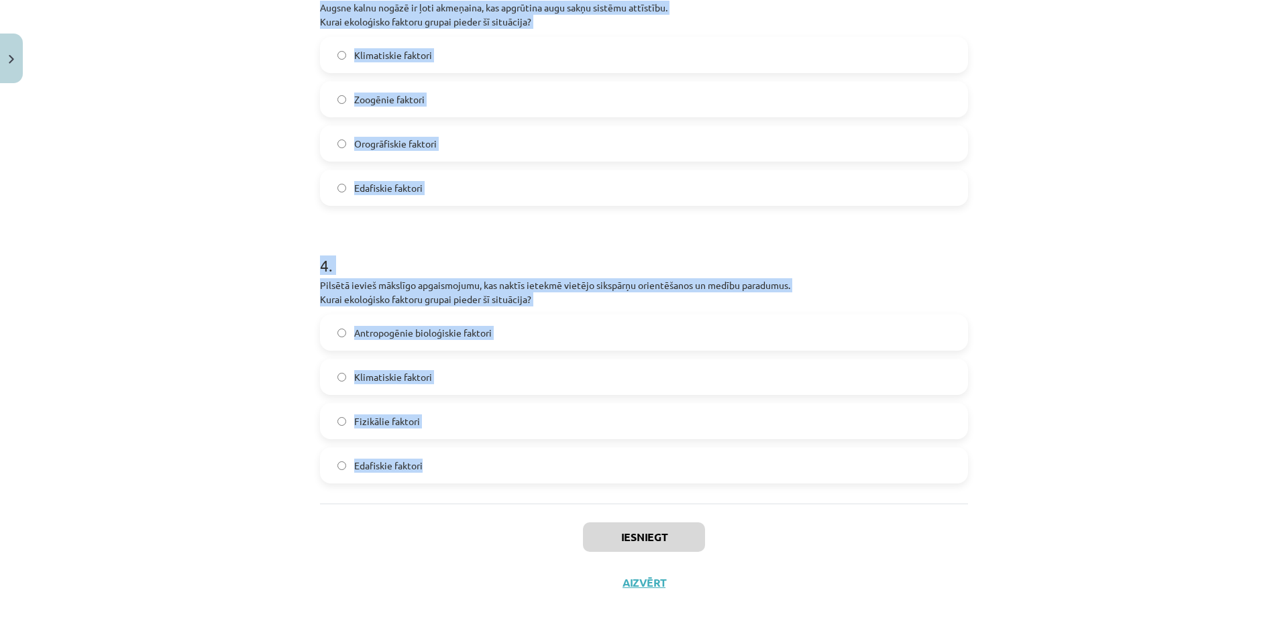
drag, startPoint x: 360, startPoint y: 282, endPoint x: 572, endPoint y: 445, distance: 267.9
click at [572, 445] on div "Mācību tēma: Bioloģijas i - 11. klases 1. ieskaites mācību materiāls #2 1. tēma…" at bounding box center [644, 319] width 1288 height 639
copy form "4 . Loremipsumdol sitamet consectetu, adi elitseddoe tempori utlabore etdol mag…"
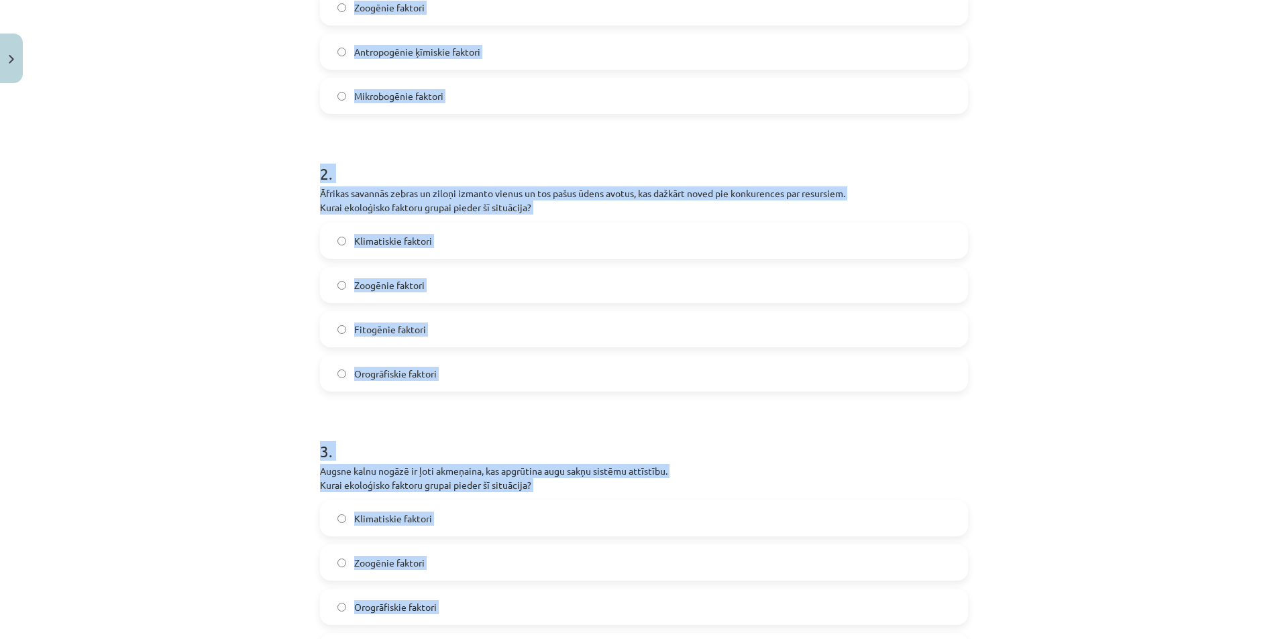
scroll to position [129, 0]
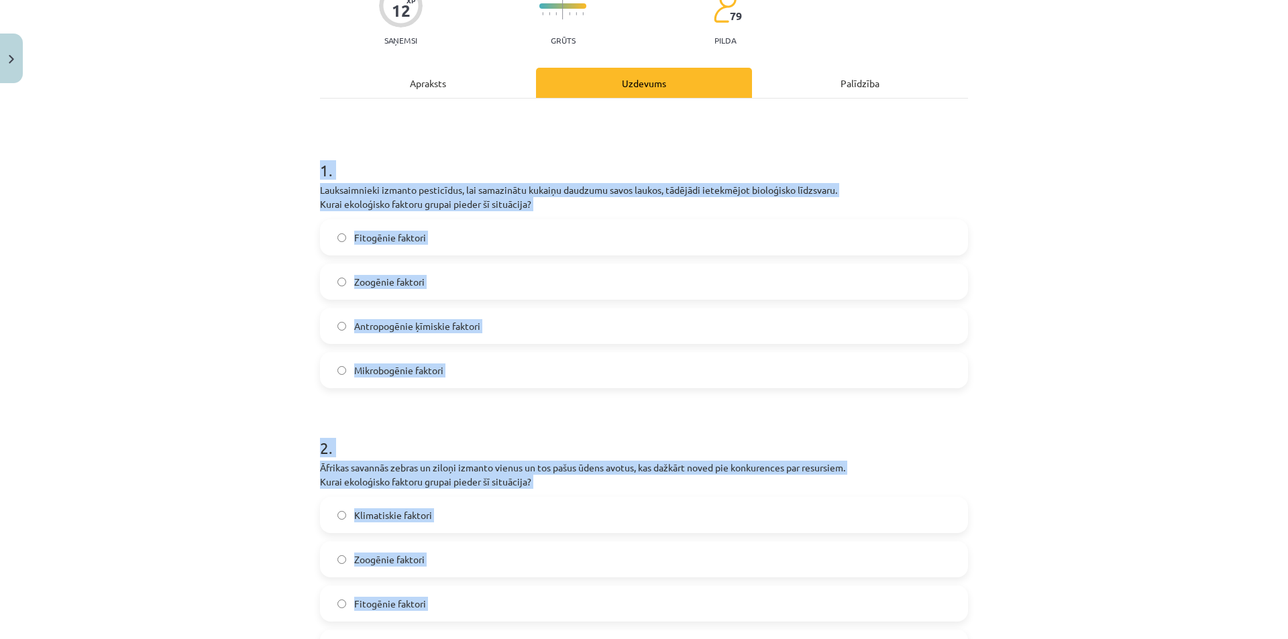
click at [164, 256] on div "Mācību tēma: Bioloģijas i - 11. klases 1. ieskaites mācību materiāls #2 1. tēma…" at bounding box center [644, 319] width 1288 height 639
click at [217, 329] on div "Mācību tēma: Bioloģijas i - 11. klases 1. ieskaites mācību materiāls #2 1. tēma…" at bounding box center [644, 319] width 1288 height 639
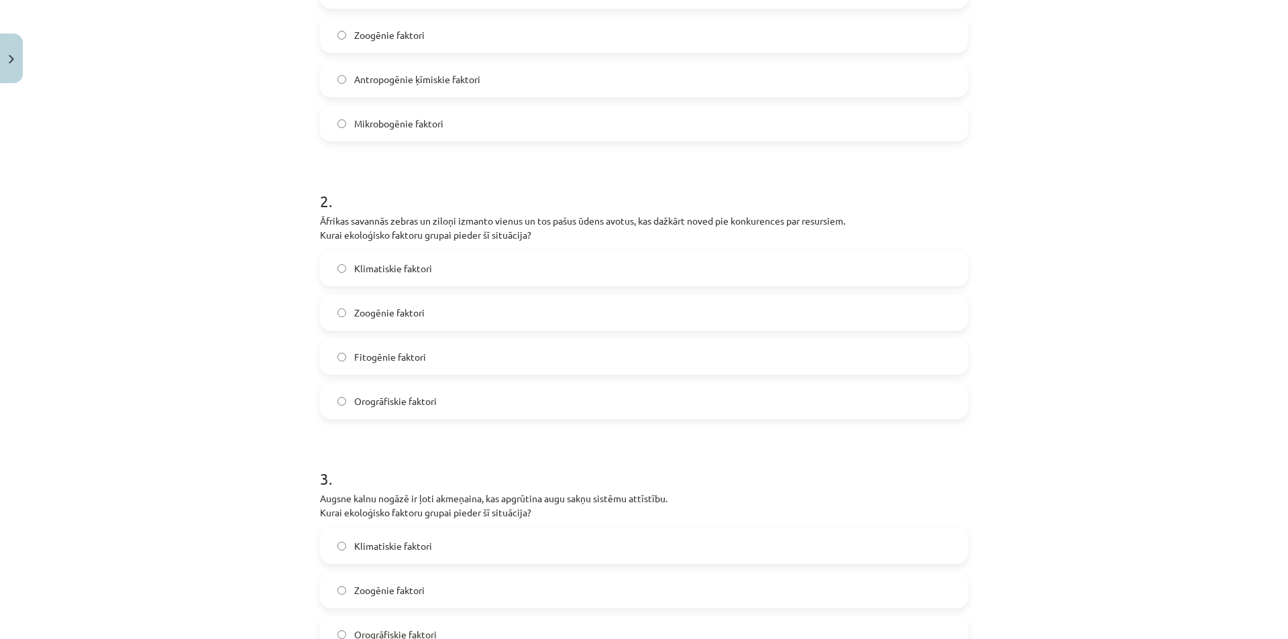
scroll to position [398, 0]
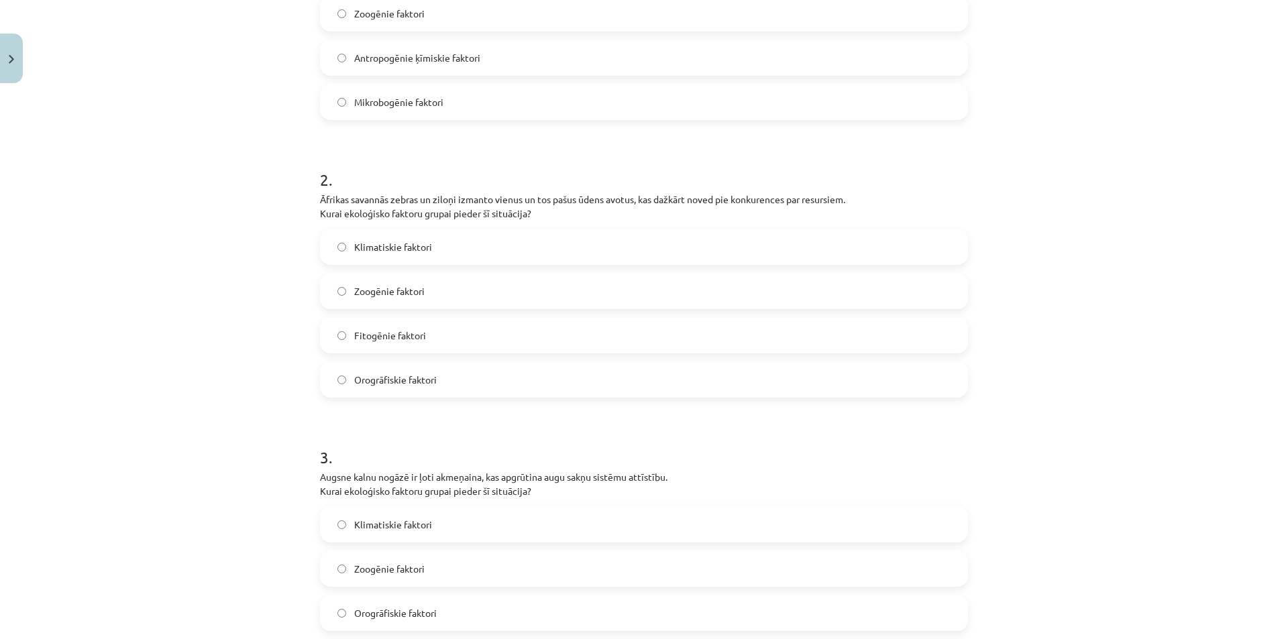
click at [383, 288] on span "Zoogēnie faktori" at bounding box center [389, 291] width 70 height 14
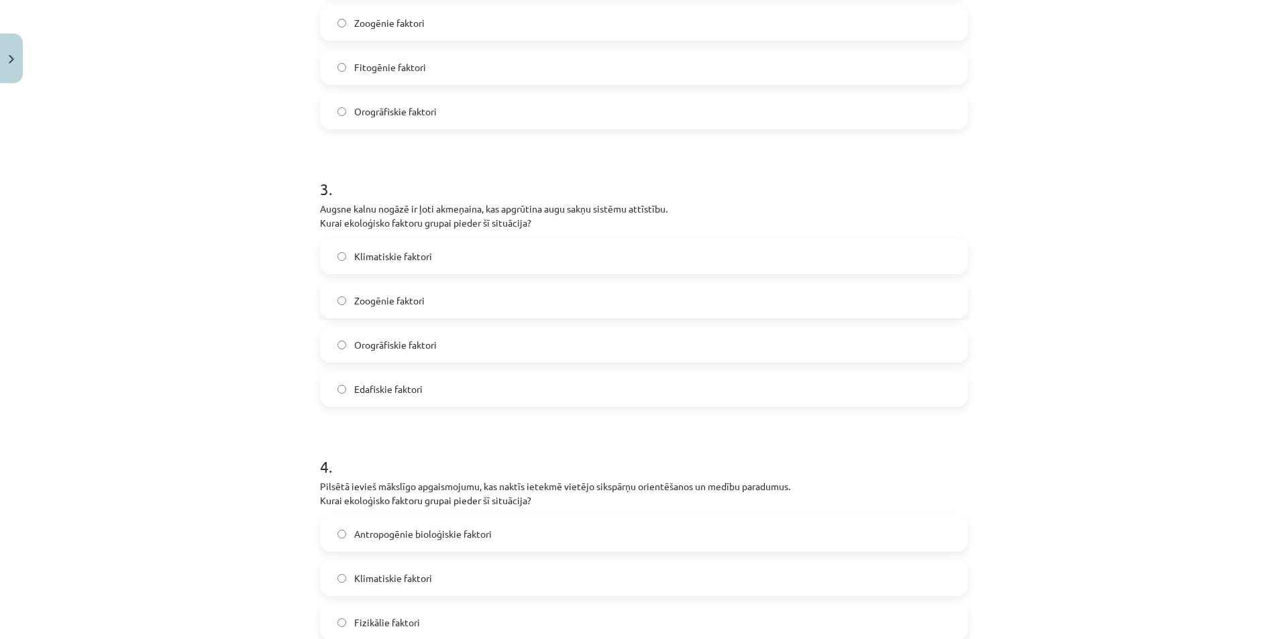
click at [356, 392] on span "Edafiskie faktori" at bounding box center [388, 389] width 68 height 14
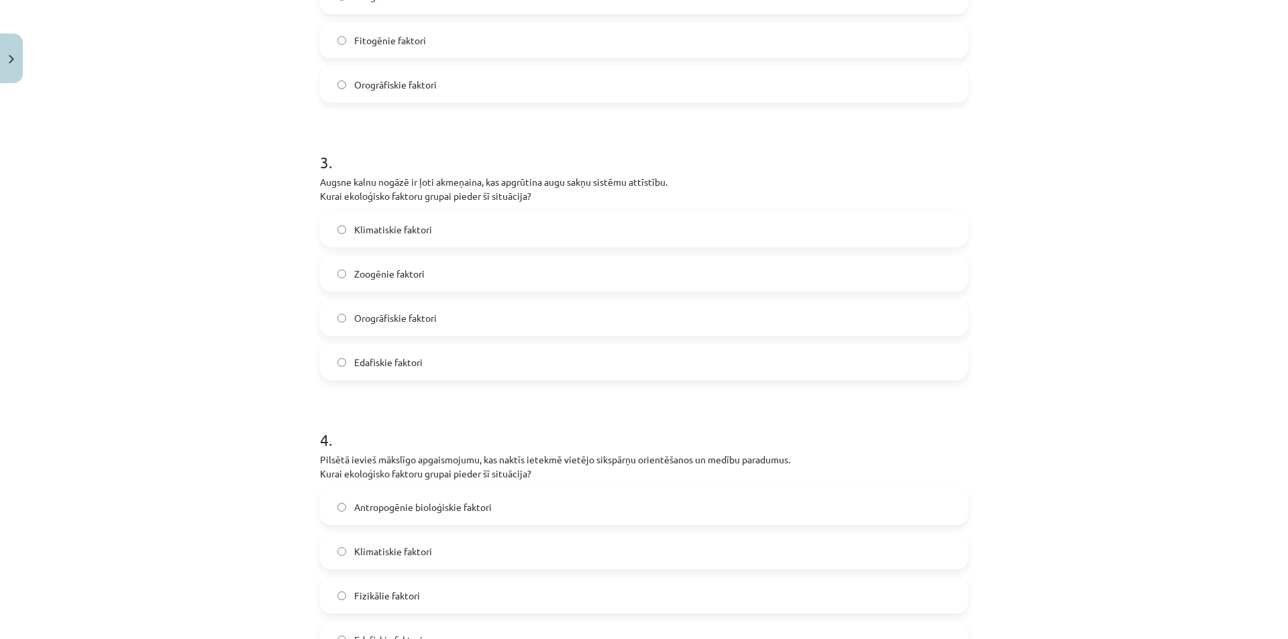
scroll to position [867, 0]
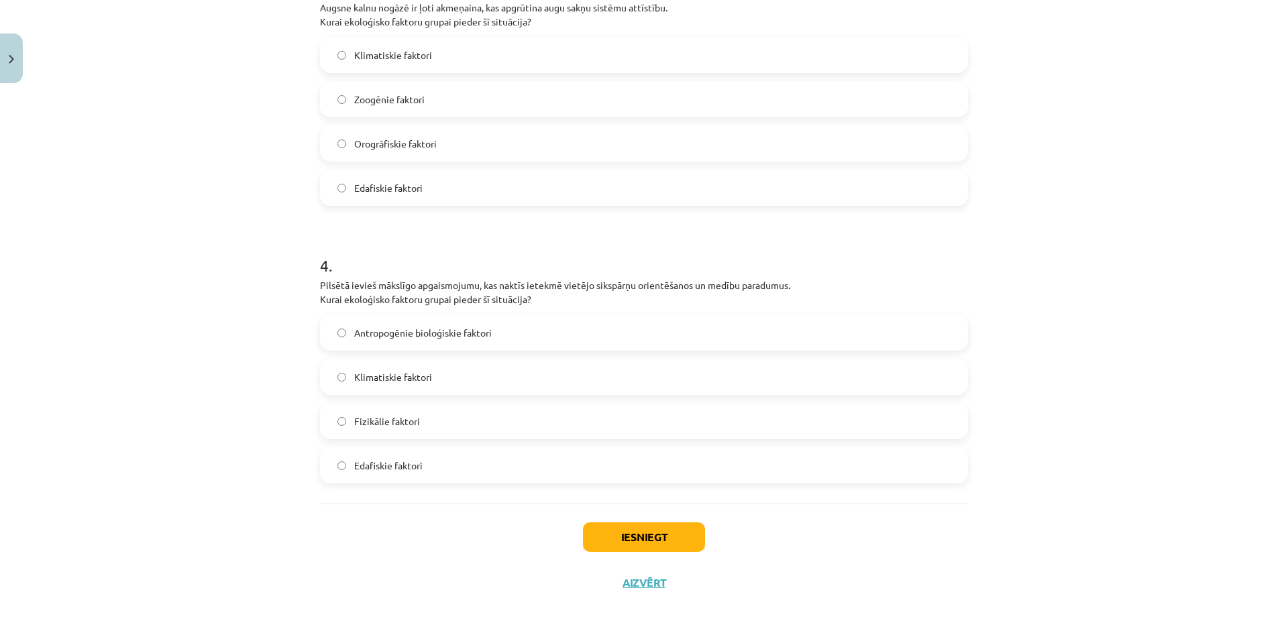
click at [366, 331] on span "Antropogēnie bioloģiskie faktori" at bounding box center [423, 333] width 138 height 14
click at [604, 532] on button "Iesniegt" at bounding box center [644, 538] width 122 height 30
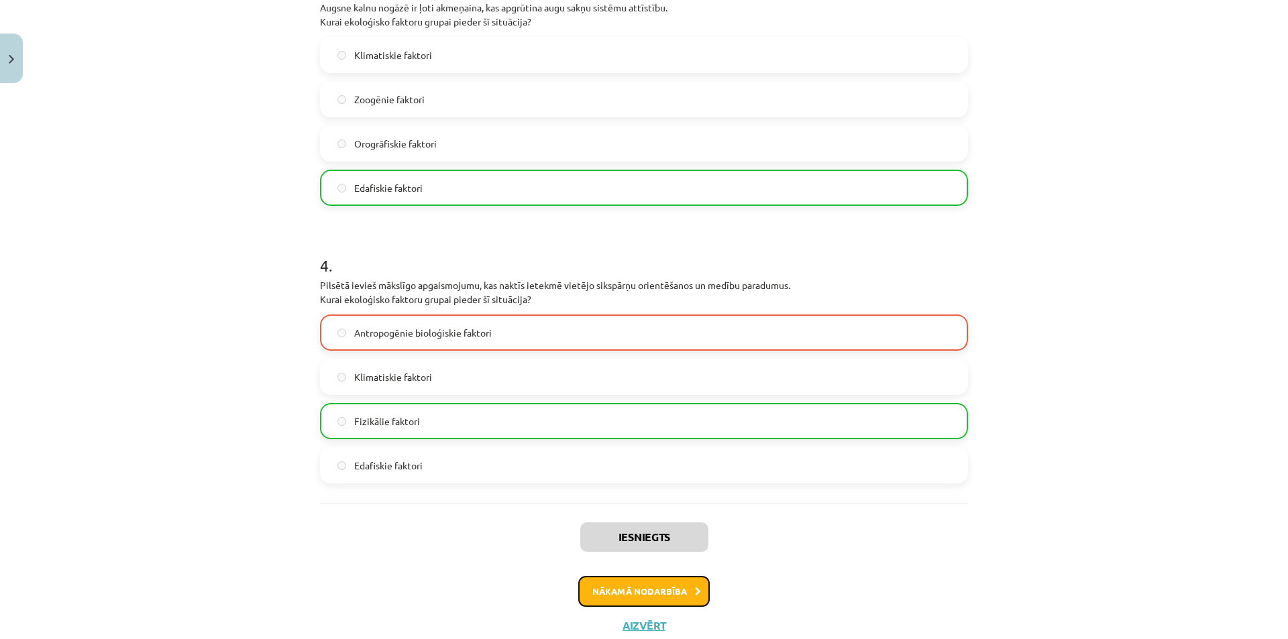
click at [641, 586] on button "Nākamā nodarbība" at bounding box center [643, 591] width 131 height 31
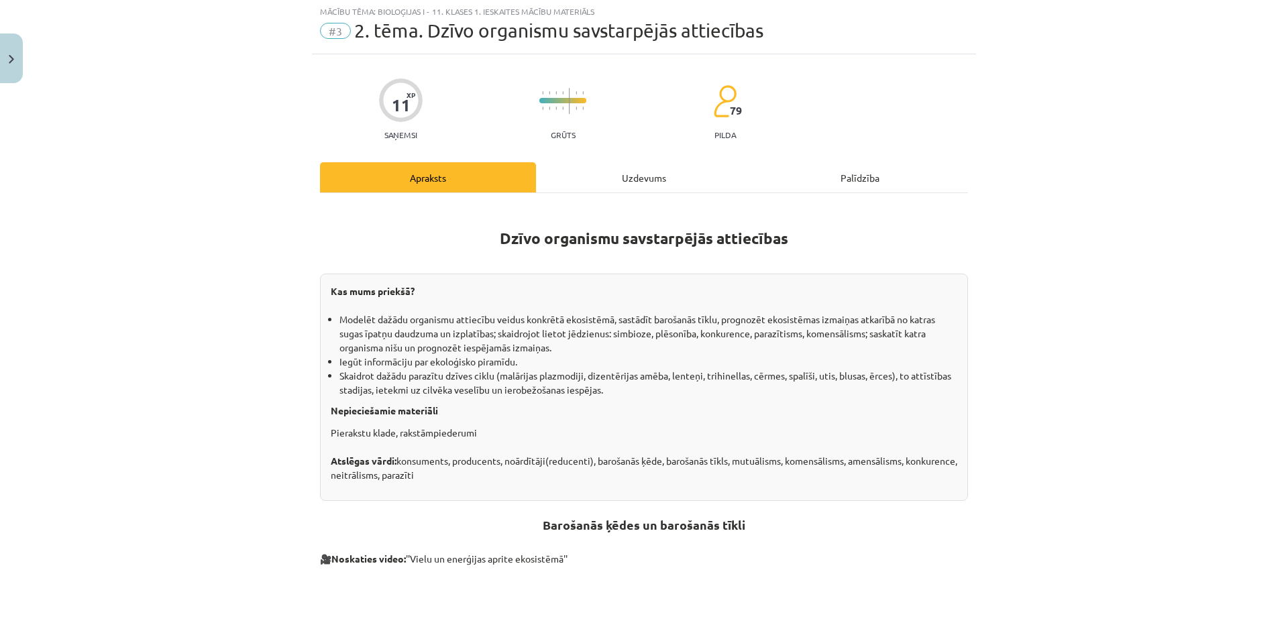
scroll to position [34, 0]
click at [621, 175] on div "Uzdevums" at bounding box center [644, 179] width 216 height 30
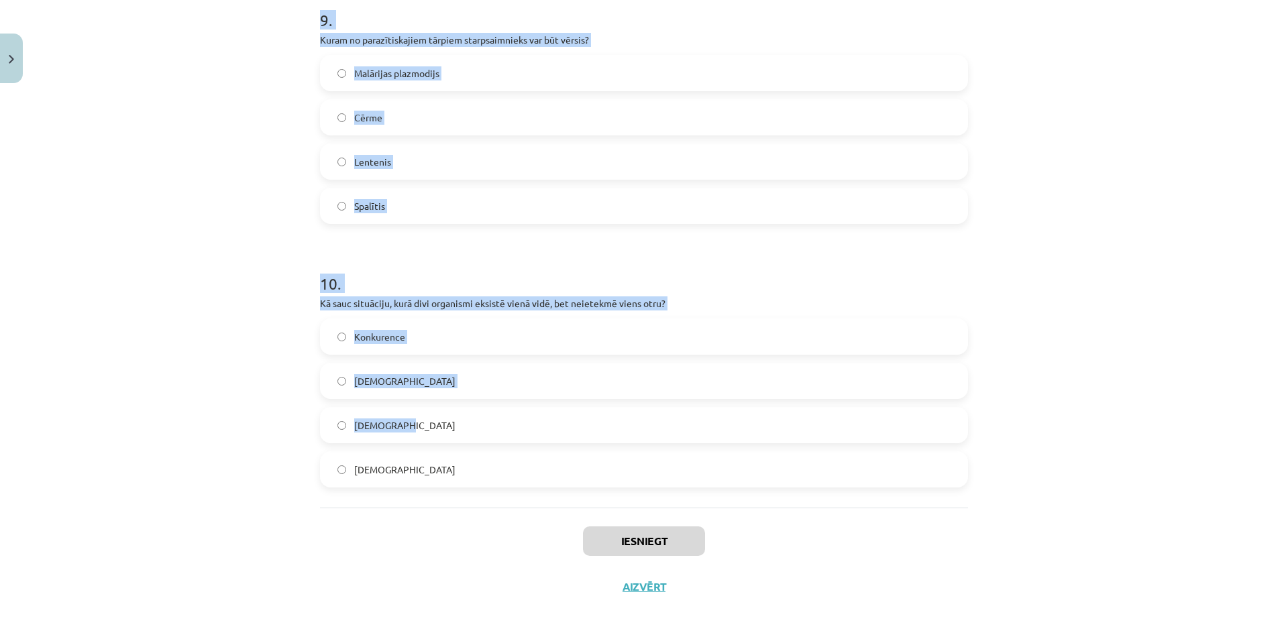
scroll to position [2393, 0]
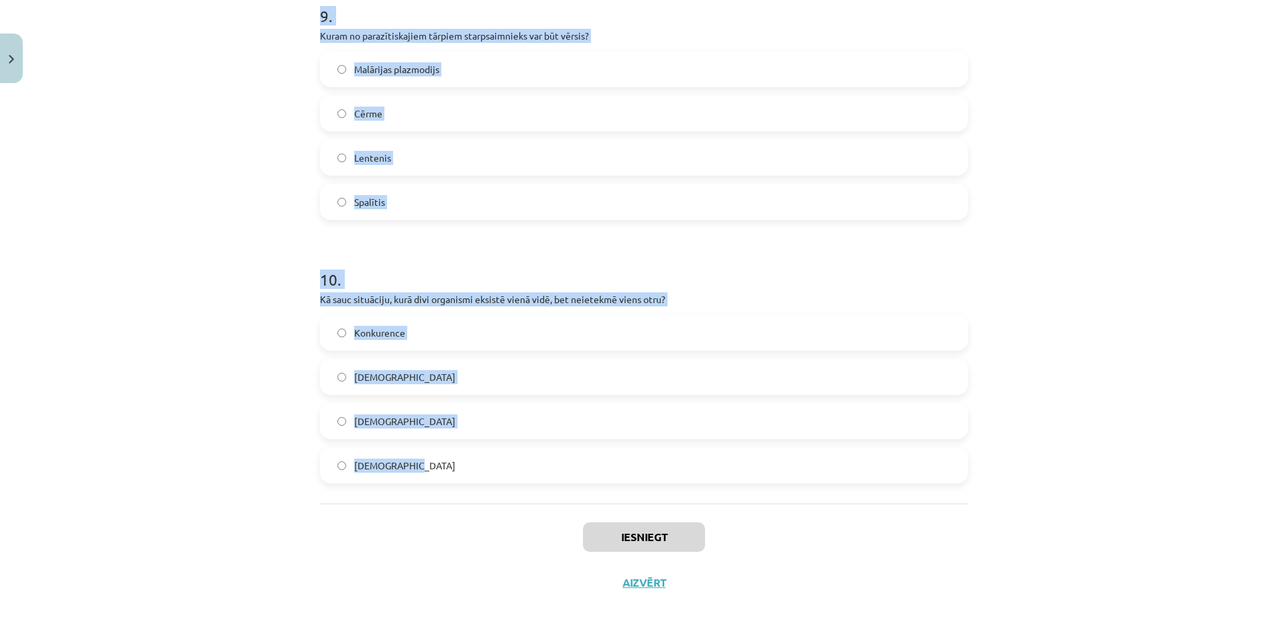
drag, startPoint x: 302, startPoint y: 271, endPoint x: 559, endPoint y: 460, distance: 319.1
click at [559, 460] on div "Mācību tēma: Bioloģijas i - 11. klases 1. ieskaites mācību materiāls #3 2. tēma…" at bounding box center [644, 319] width 1288 height 639
copy form "1 . Kurš termins apraksta situāciju, kurā viens organisms gūst labumu uz cita r…"
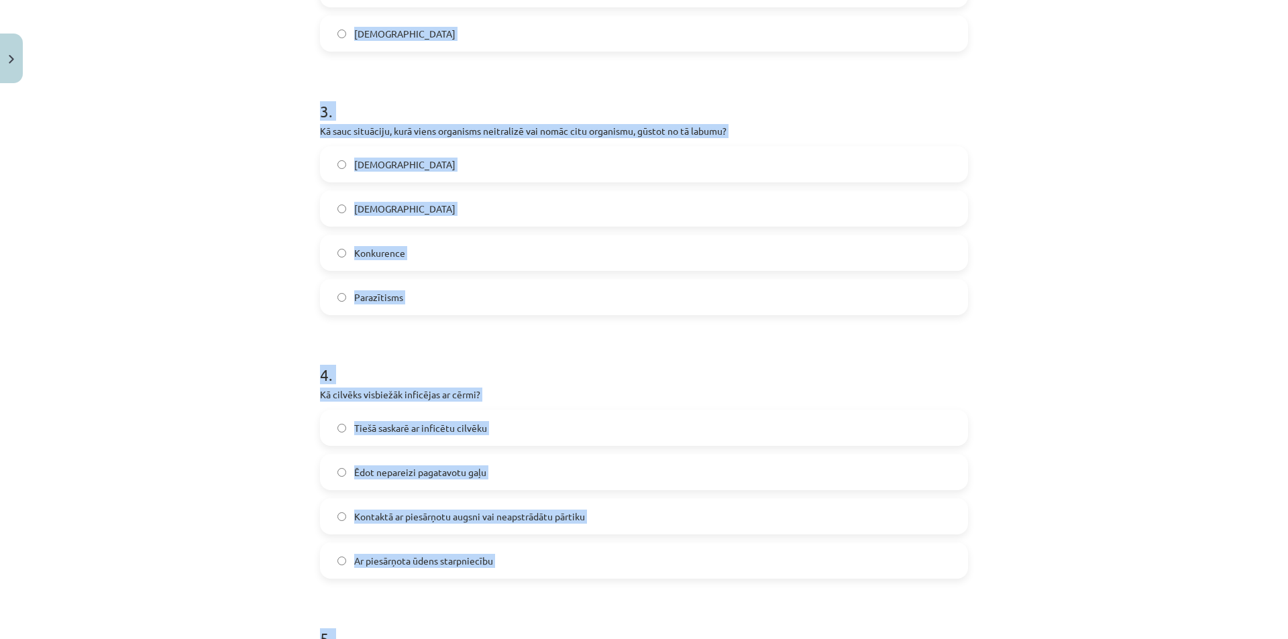
click at [203, 210] on div "Mācību tēma: Bioloģijas i - 11. klases 1. ieskaites mācību materiāls #3 2. tēma…" at bounding box center [644, 319] width 1288 height 639
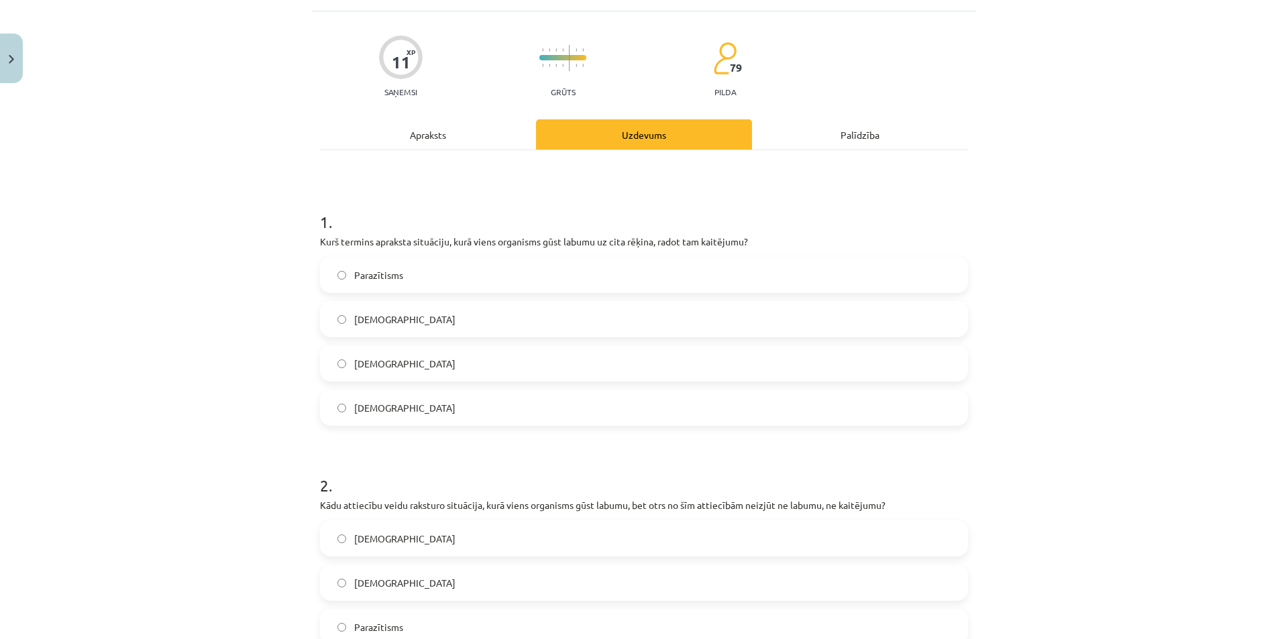
scroll to position [45, 0]
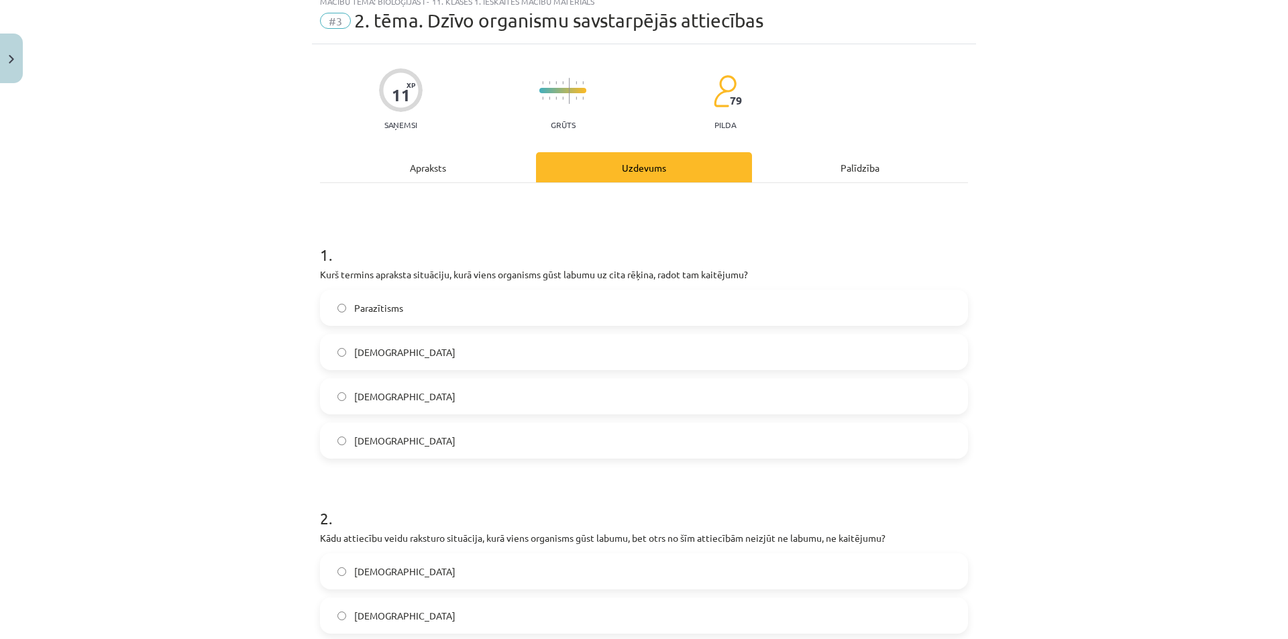
click at [402, 306] on label "Parazītisms" at bounding box center [643, 308] width 645 height 34
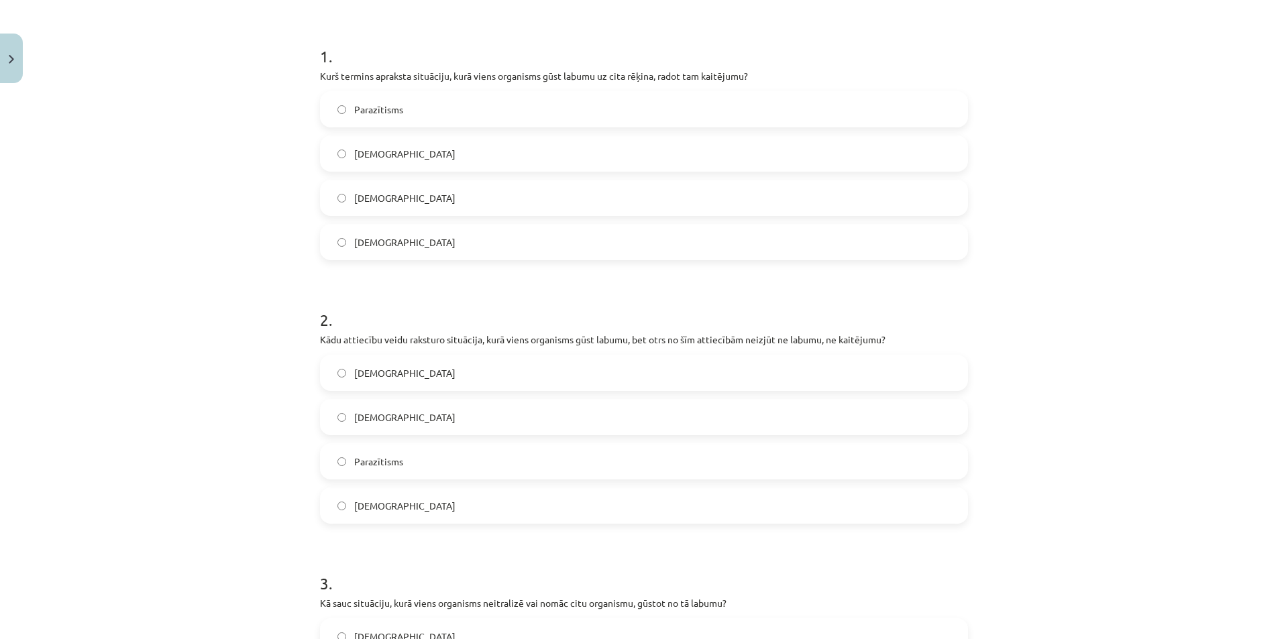
scroll to position [246, 0]
click at [376, 419] on span "Komensālisms" at bounding box center [404, 415] width 101 height 14
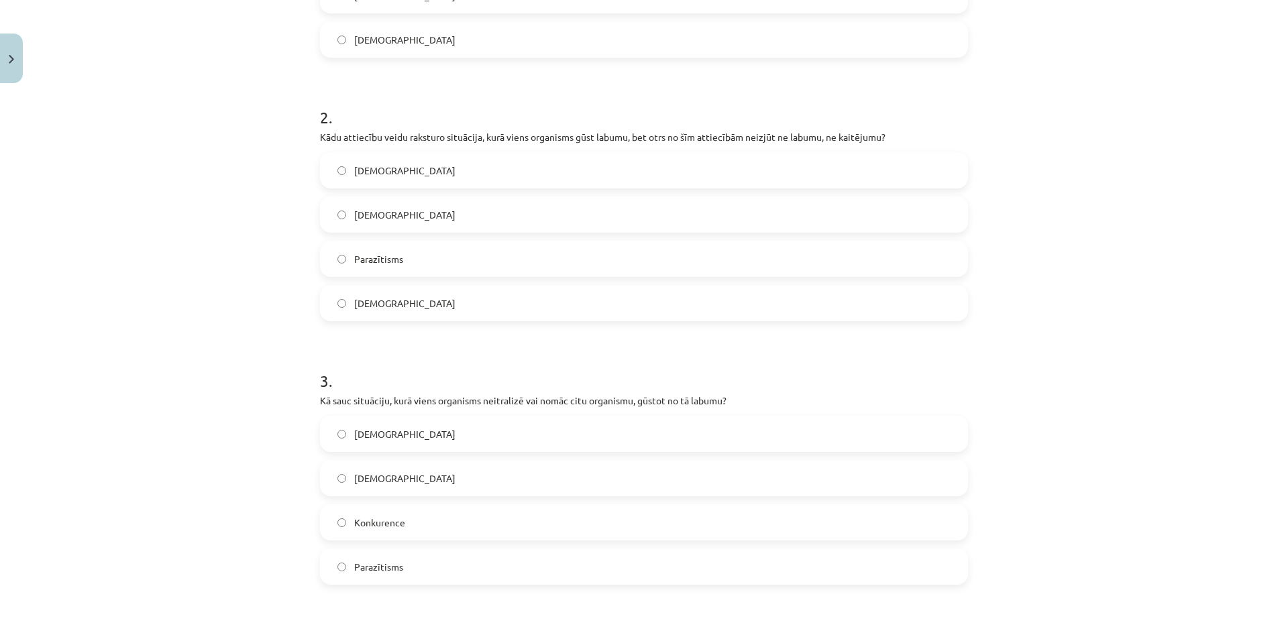
scroll to position [447, 0]
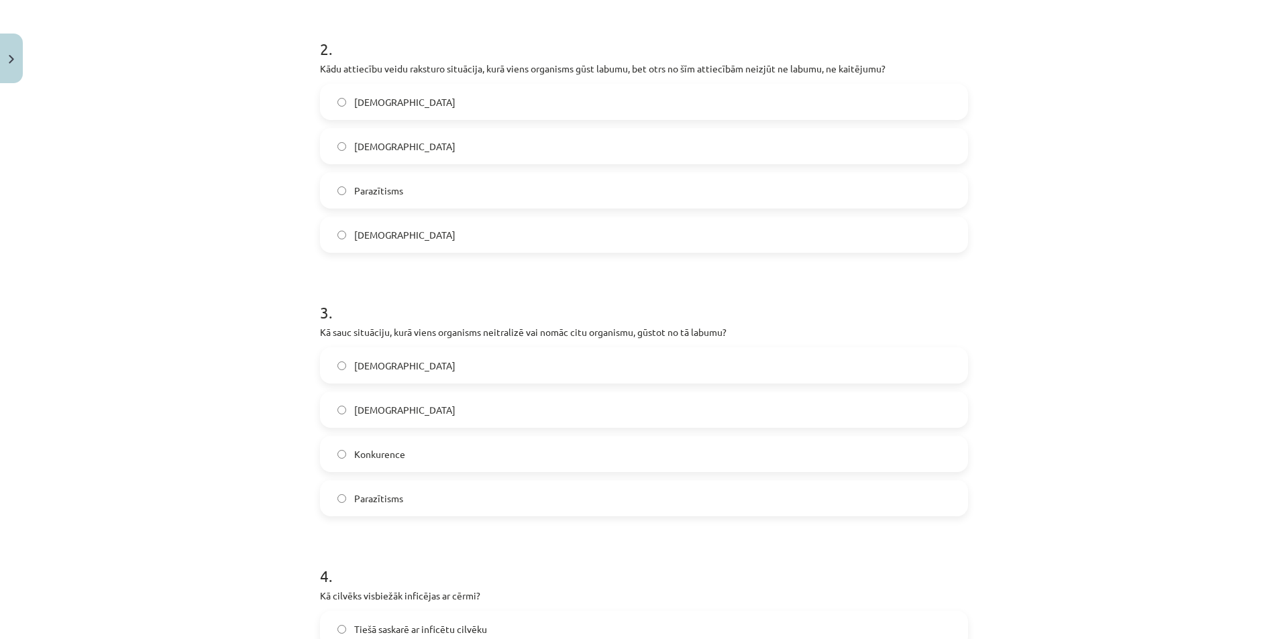
click at [391, 413] on span "Amensālisms" at bounding box center [404, 410] width 101 height 14
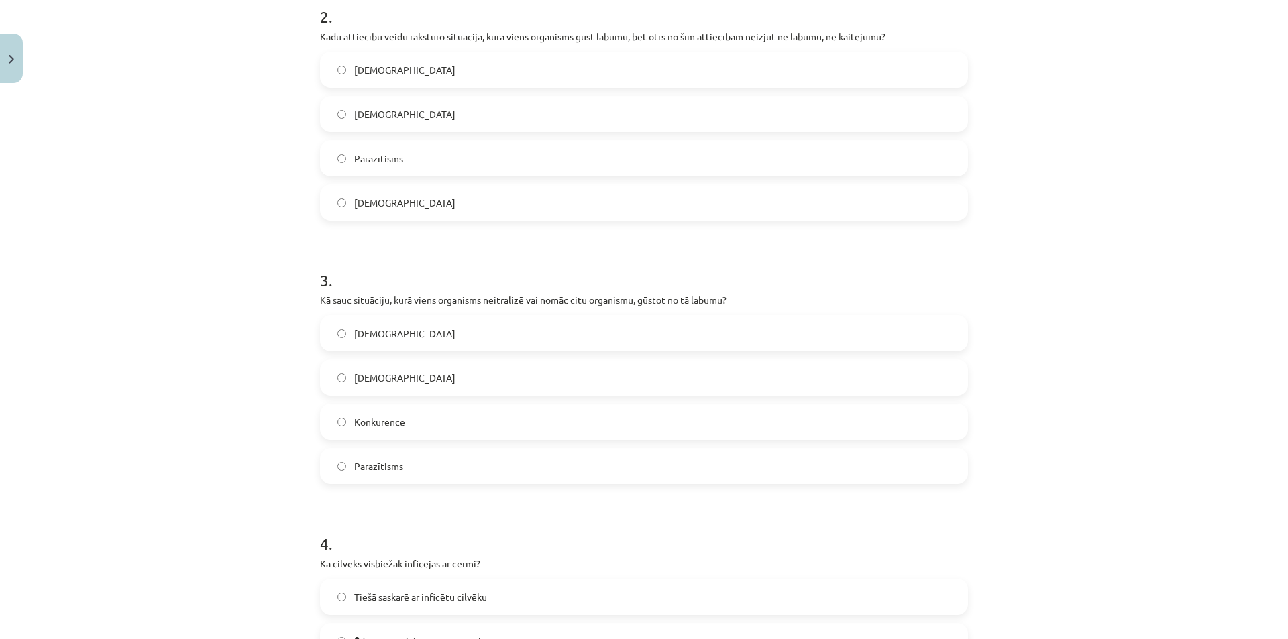
scroll to position [783, 0]
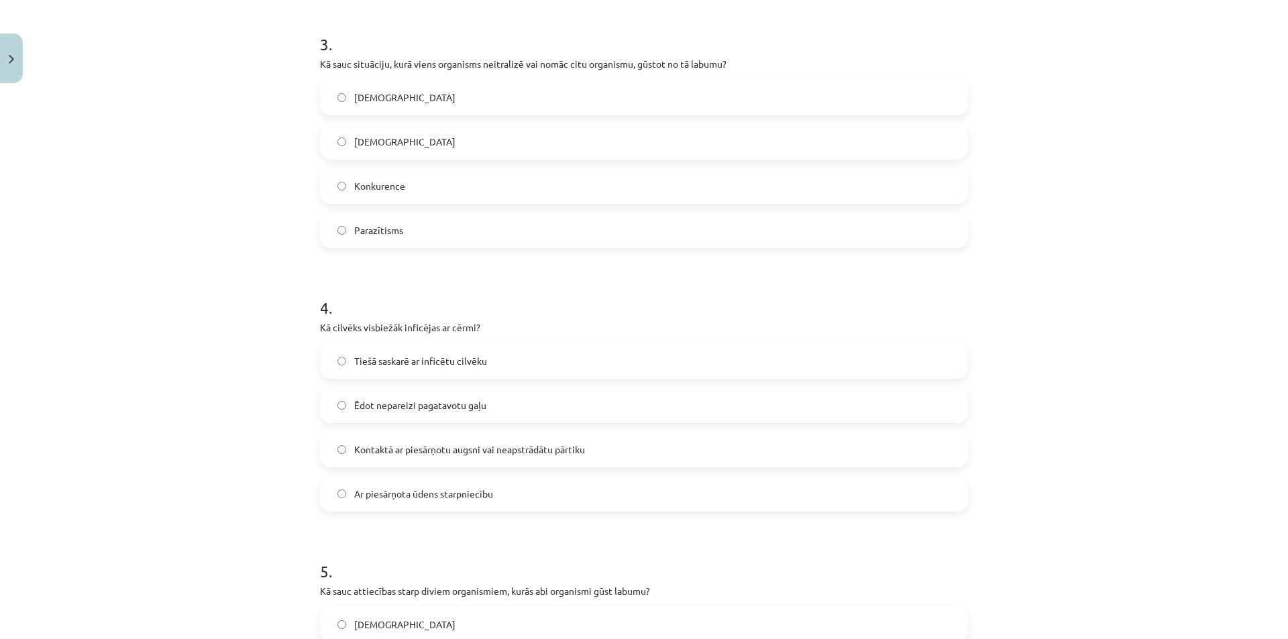
click at [388, 443] on span "Kontaktā ar piesārņotu augsni vai neapstrādātu pārtiku" at bounding box center [469, 450] width 231 height 14
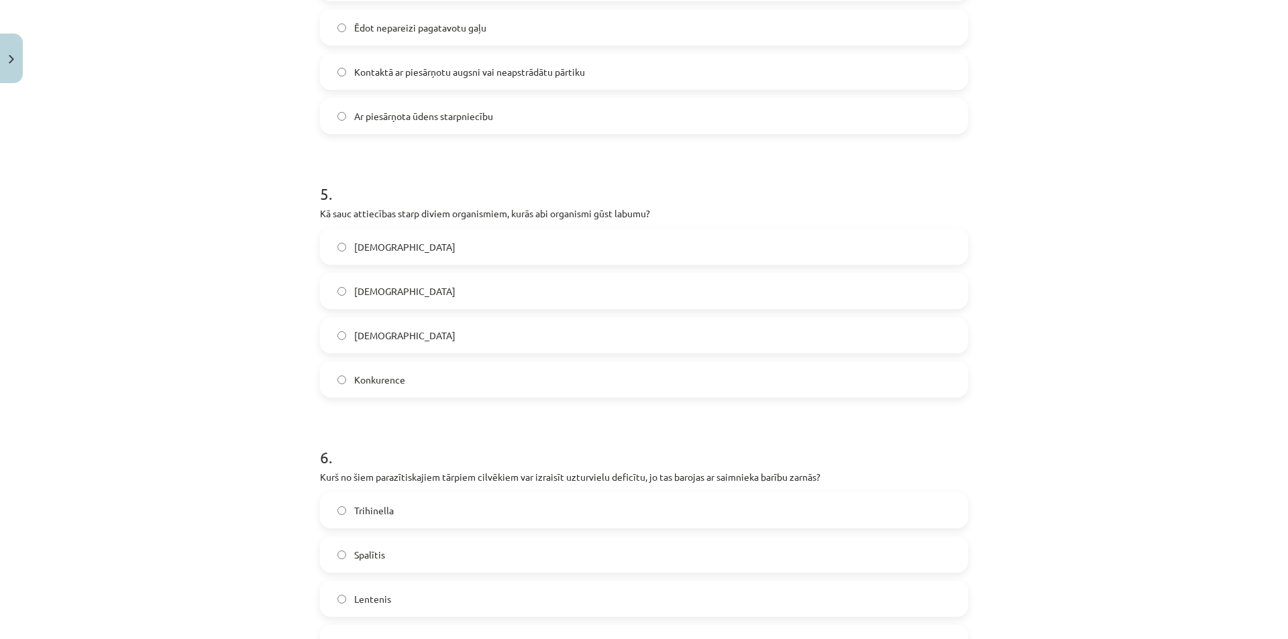
scroll to position [1185, 0]
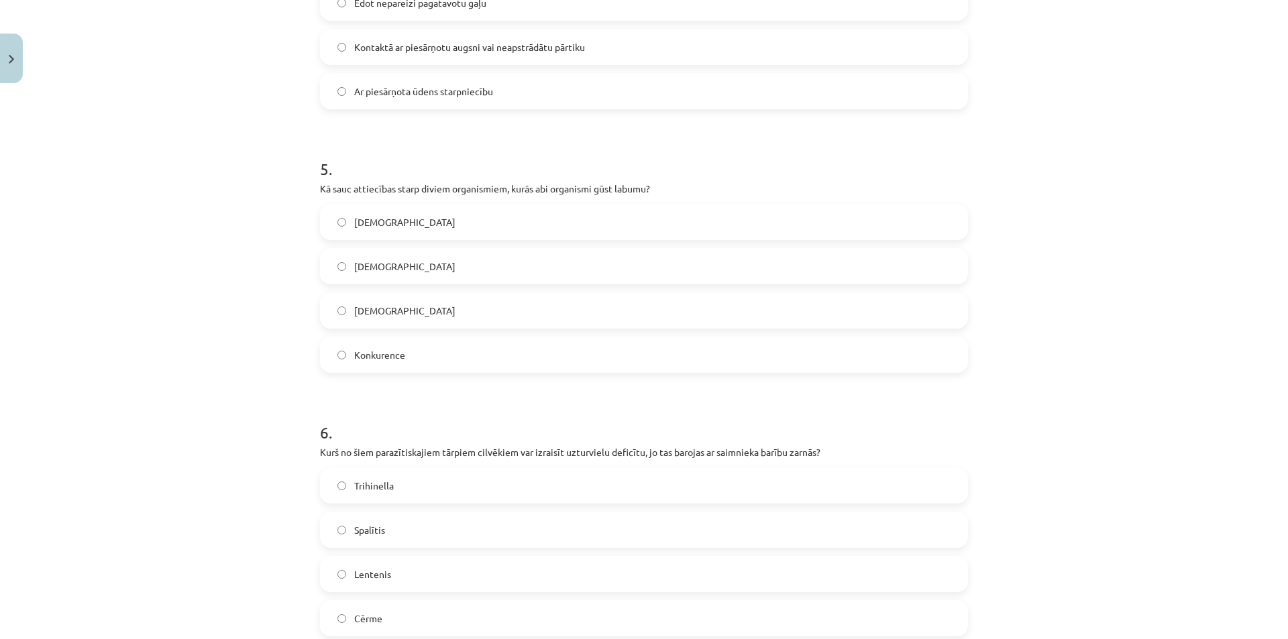
click at [399, 313] on label "Mutuālisms" at bounding box center [643, 311] width 645 height 34
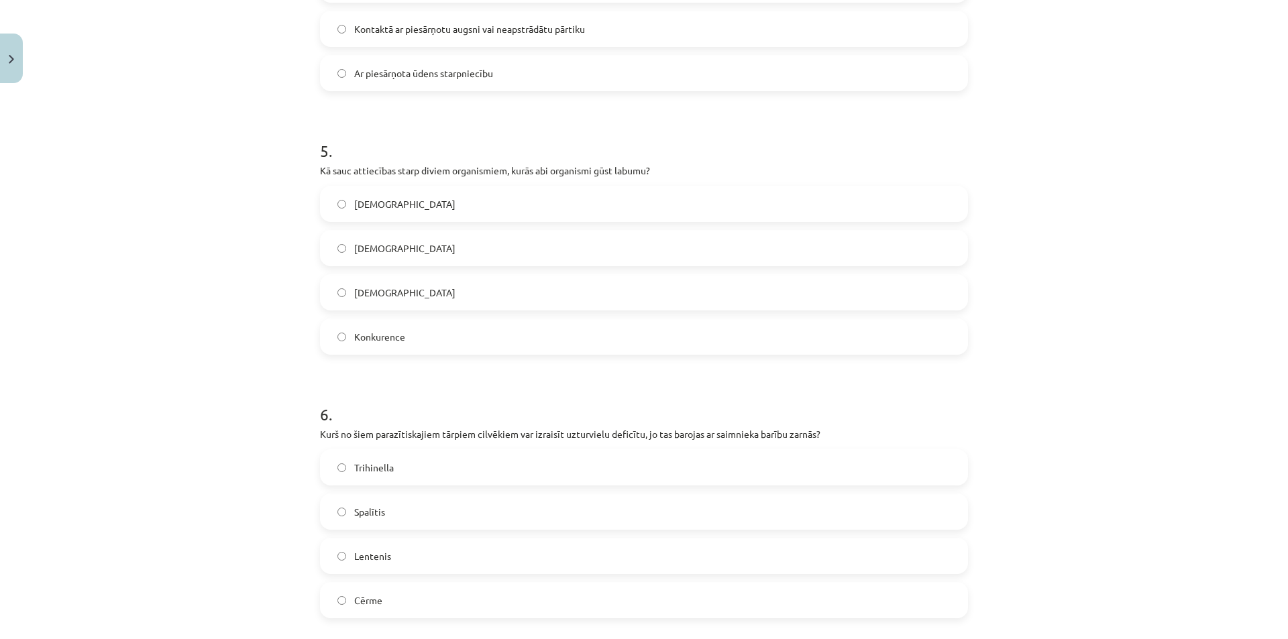
scroll to position [1320, 0]
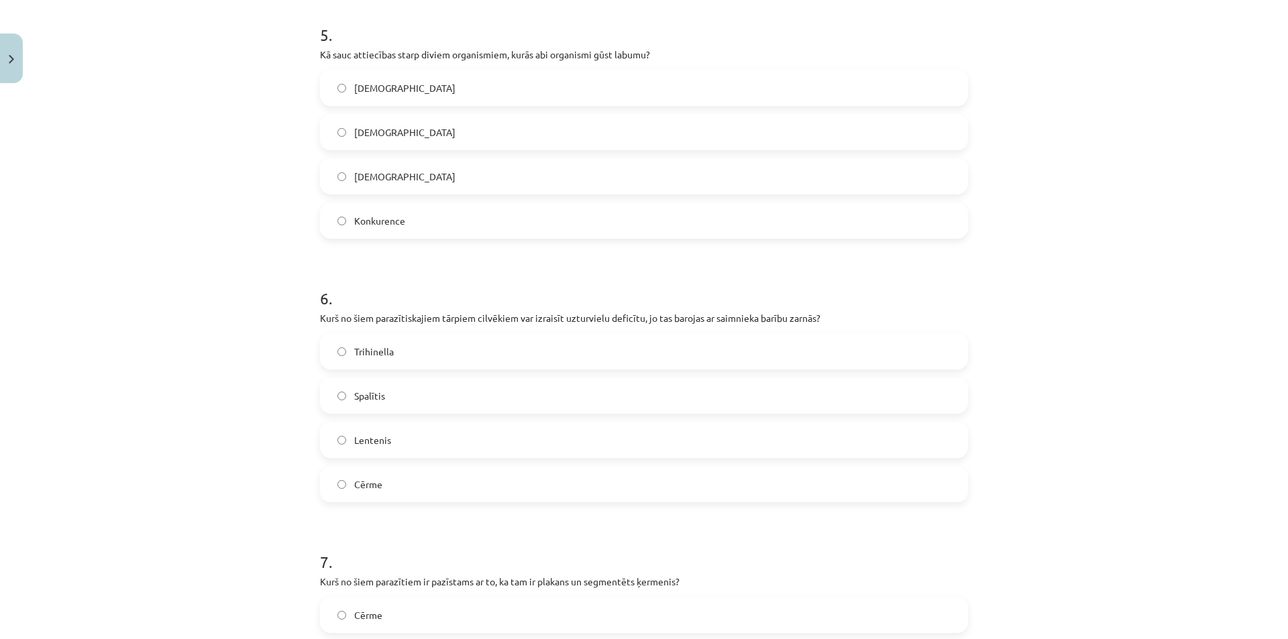
drag, startPoint x: 386, startPoint y: 445, endPoint x: 345, endPoint y: 453, distance: 41.8
click at [385, 445] on label "Lentenis" at bounding box center [643, 440] width 645 height 34
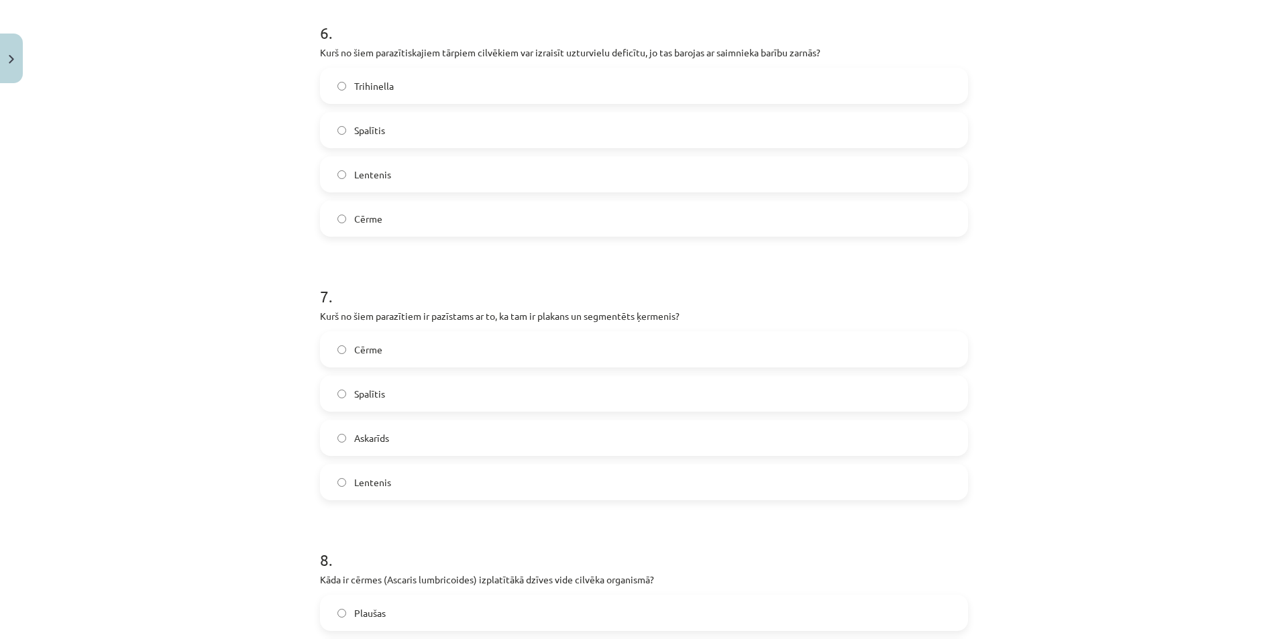
scroll to position [1588, 0]
click at [384, 480] on span "Lentenis" at bounding box center [372, 480] width 37 height 14
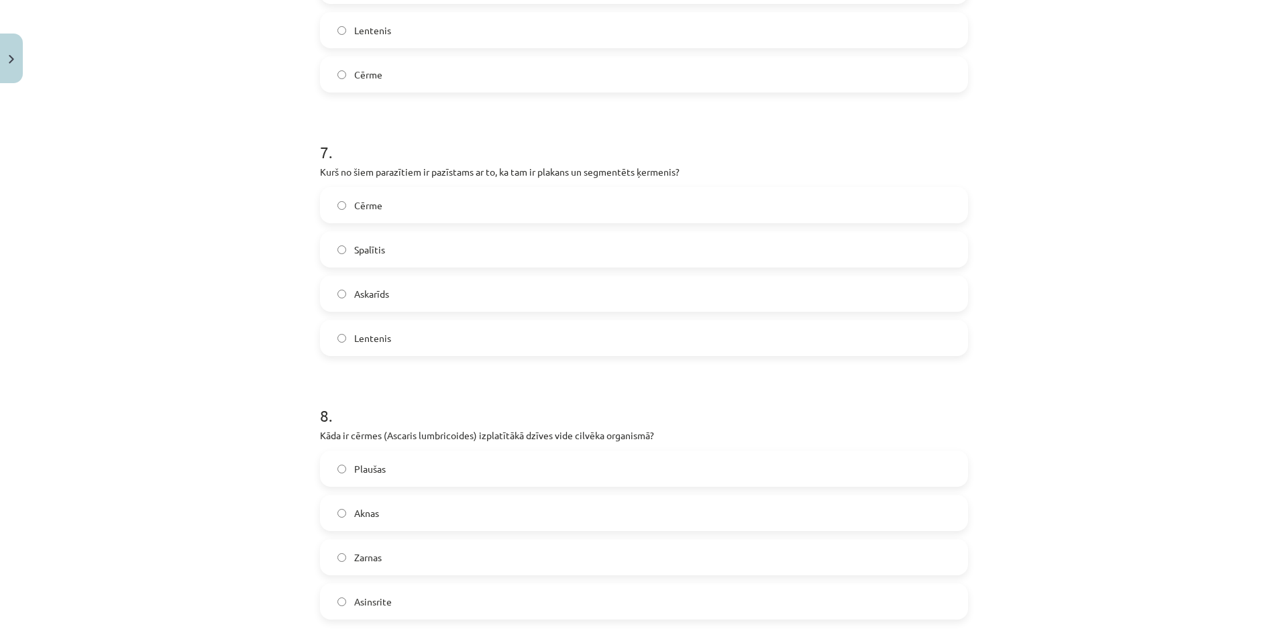
scroll to position [1789, 0]
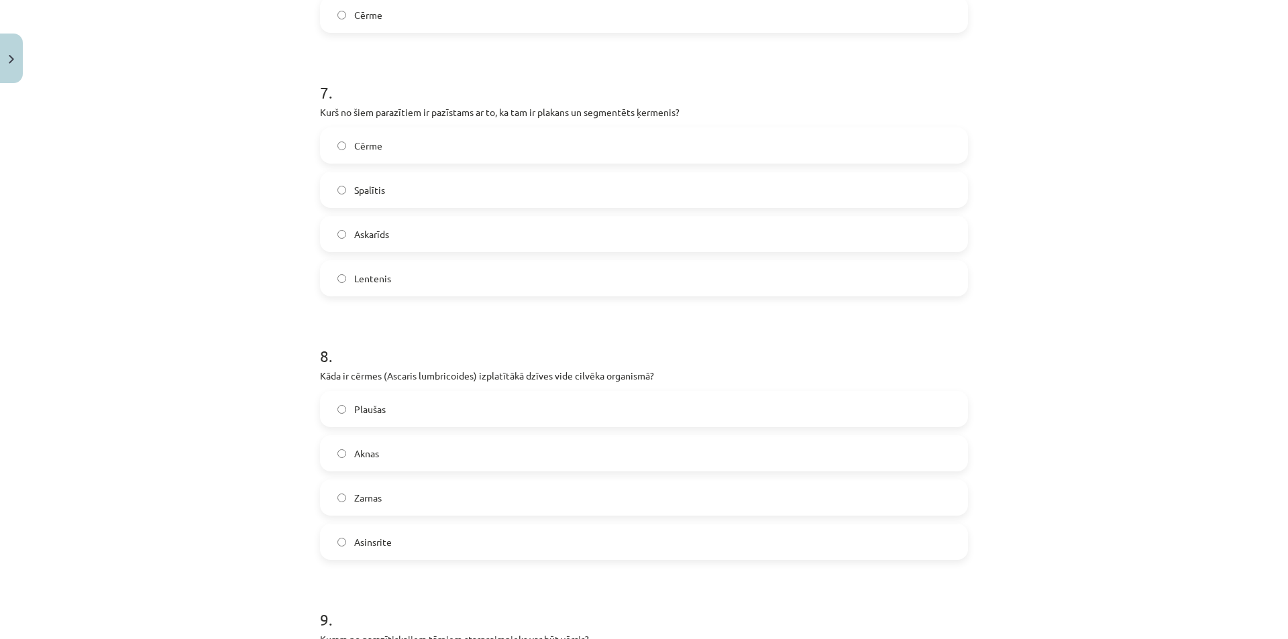
click at [393, 509] on label "Zarnas" at bounding box center [643, 498] width 645 height 34
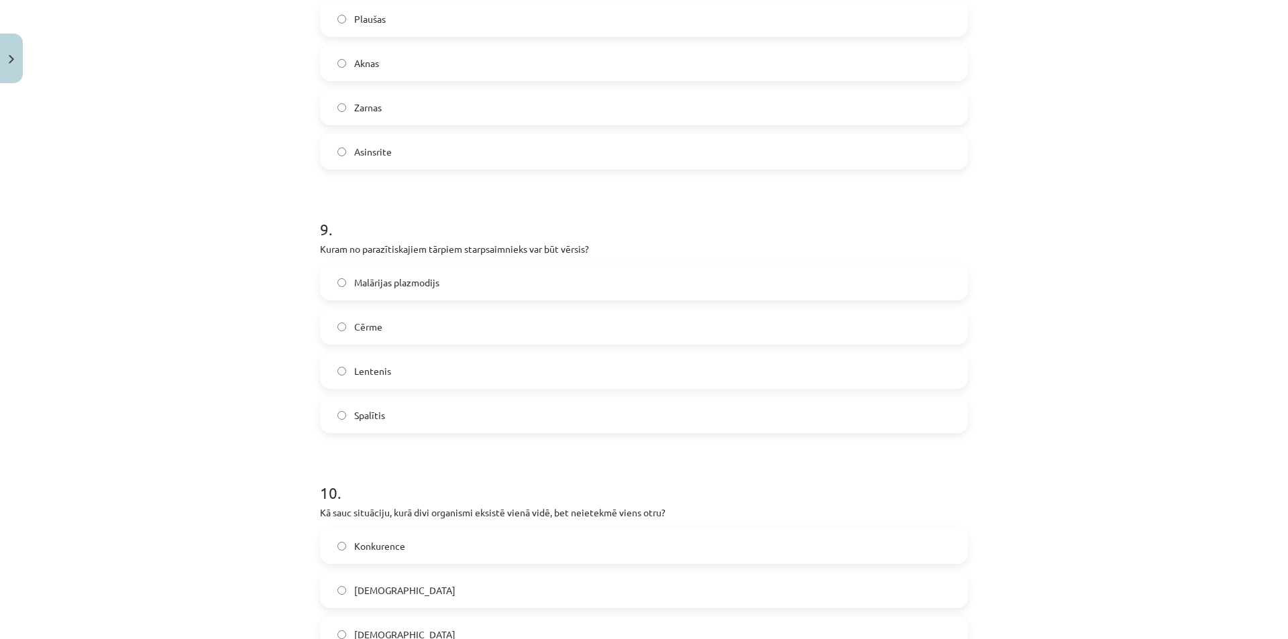
scroll to position [2192, 0]
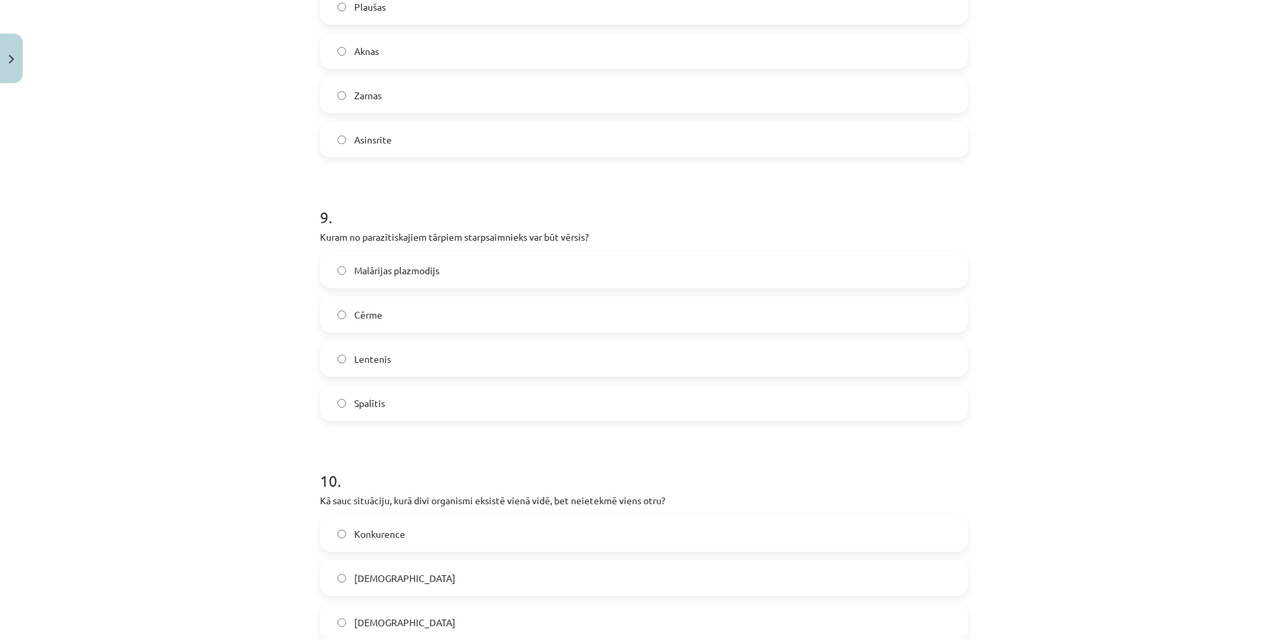
click at [393, 354] on label "Lentenis" at bounding box center [643, 359] width 645 height 34
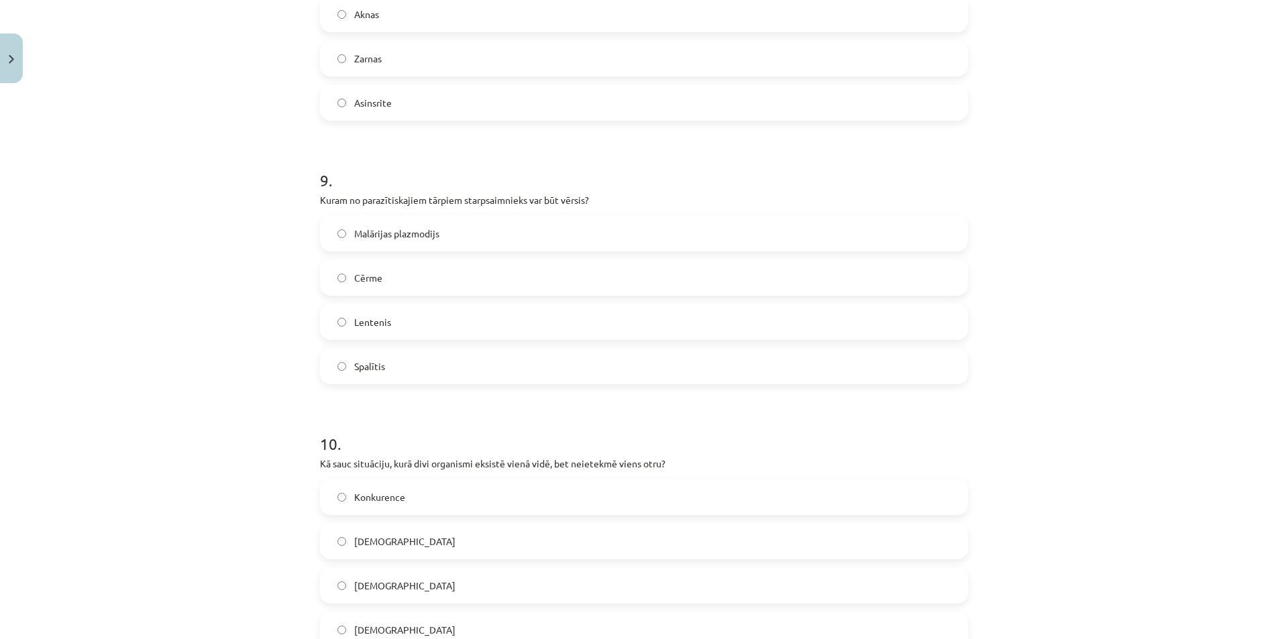
scroll to position [2393, 0]
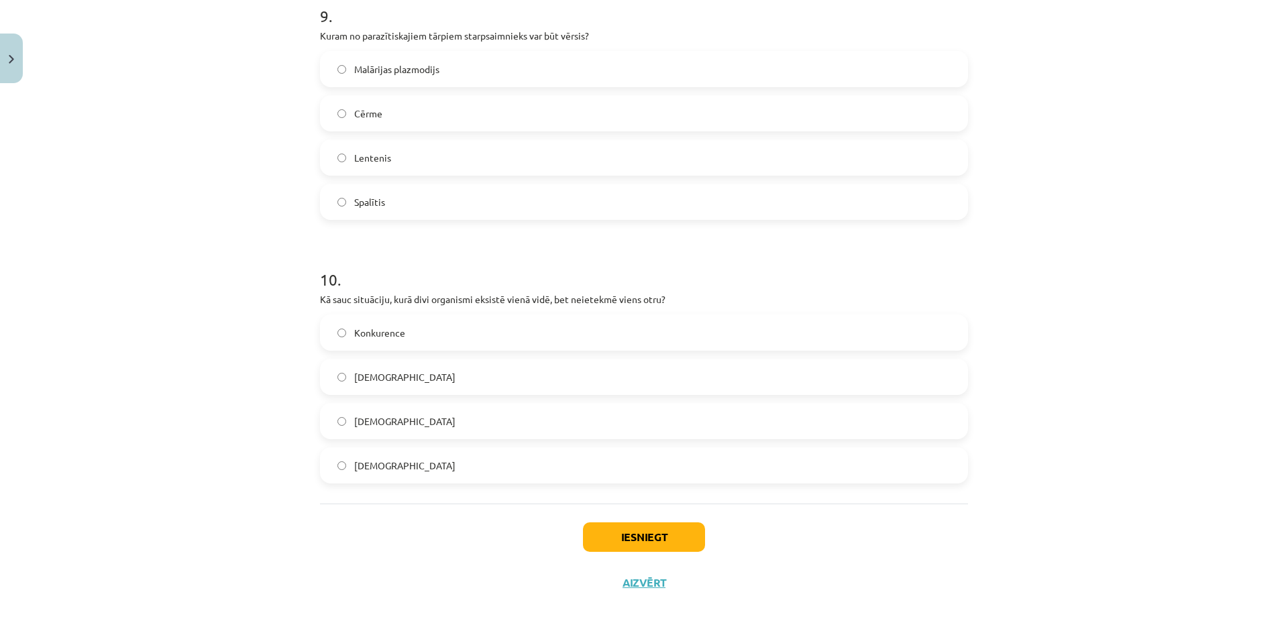
click at [380, 376] on span "Neitrālisms" at bounding box center [404, 377] width 101 height 14
click at [649, 537] on button "Iesniegt" at bounding box center [644, 538] width 122 height 30
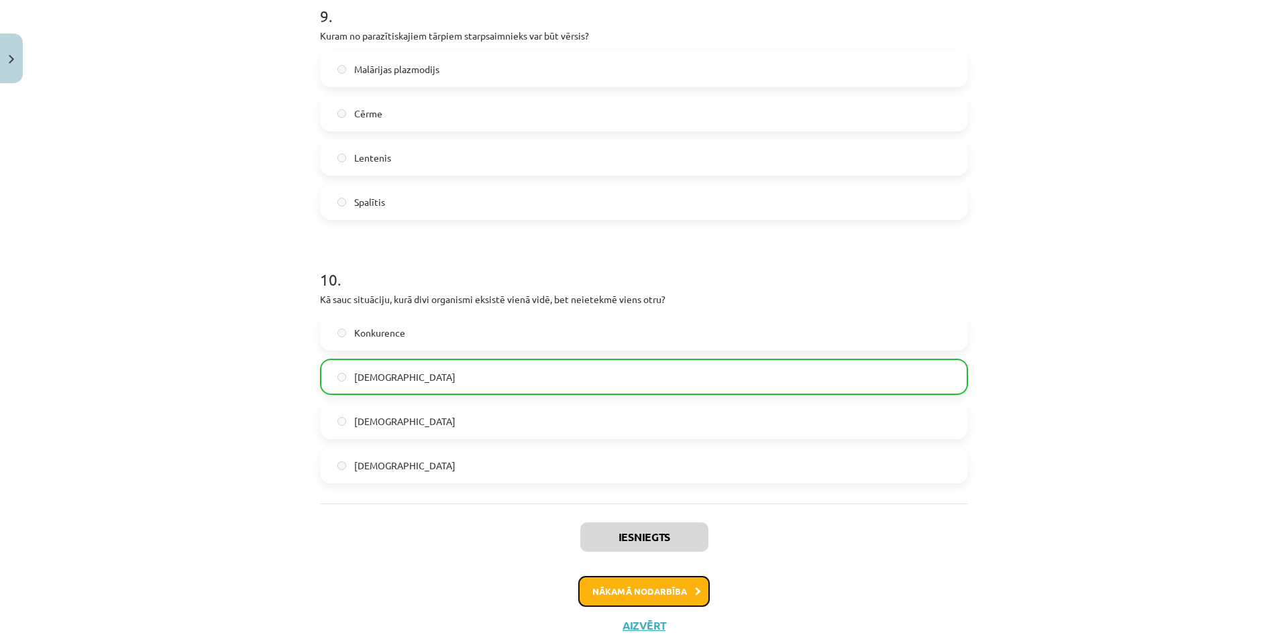
click at [655, 591] on button "Nākamā nodarbība" at bounding box center [643, 591] width 131 height 31
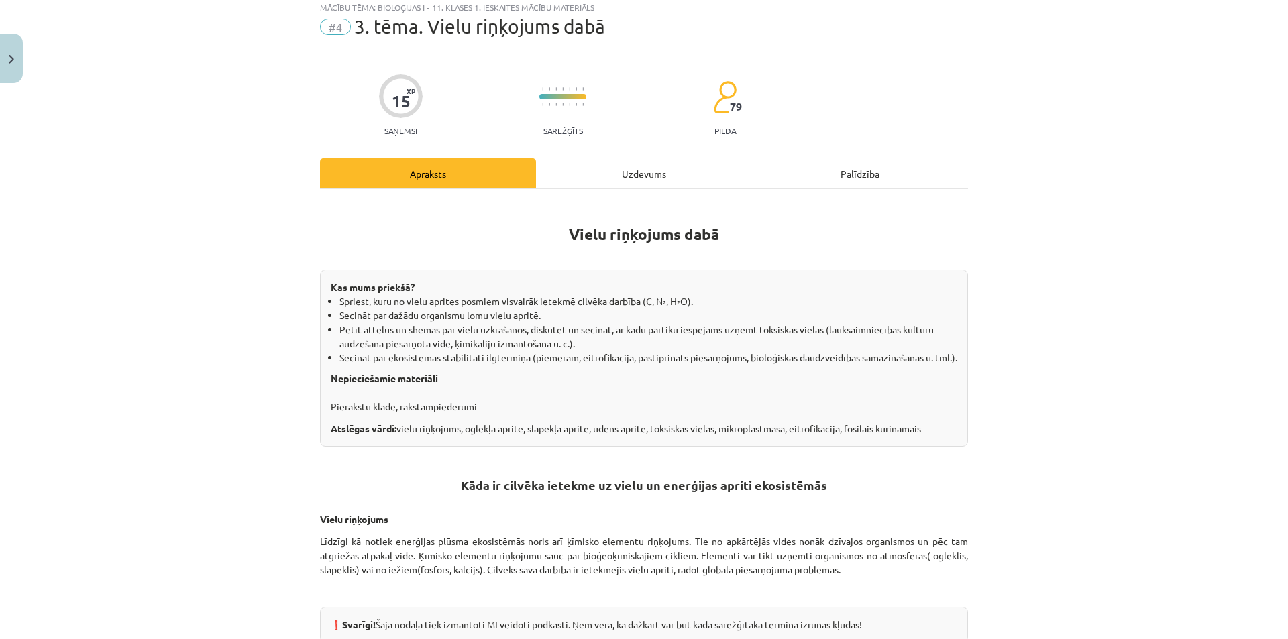
scroll to position [34, 0]
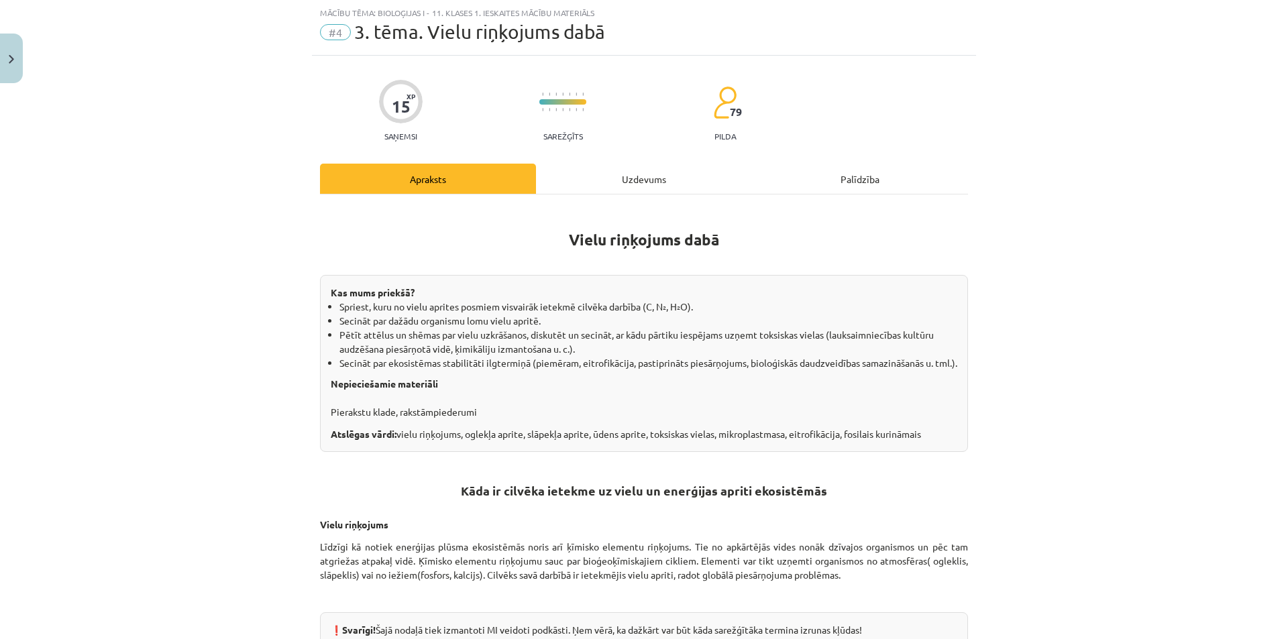
click at [644, 169] on div "Uzdevums" at bounding box center [644, 179] width 216 height 30
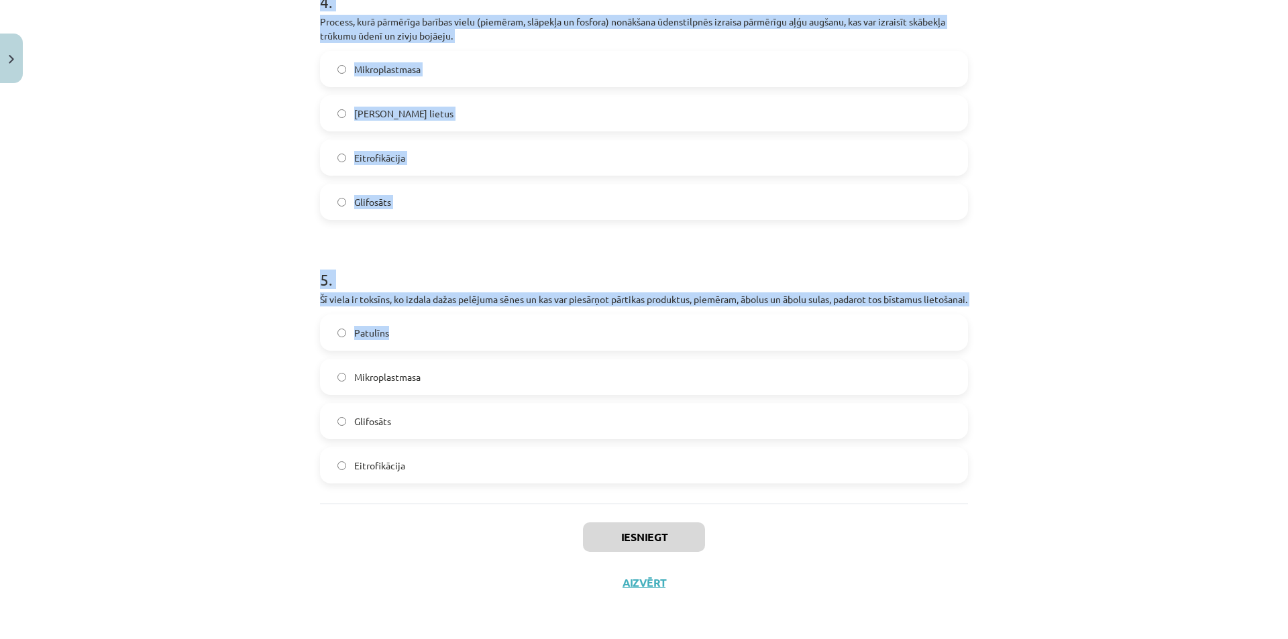
scroll to position [1131, 0]
drag, startPoint x: 309, startPoint y: 254, endPoint x: 537, endPoint y: 488, distance: 327.3
copy form "1 . Atmosfēras piesārņojuma rezultātā izveidojies nokrišņu veids, kas satur sēr…"
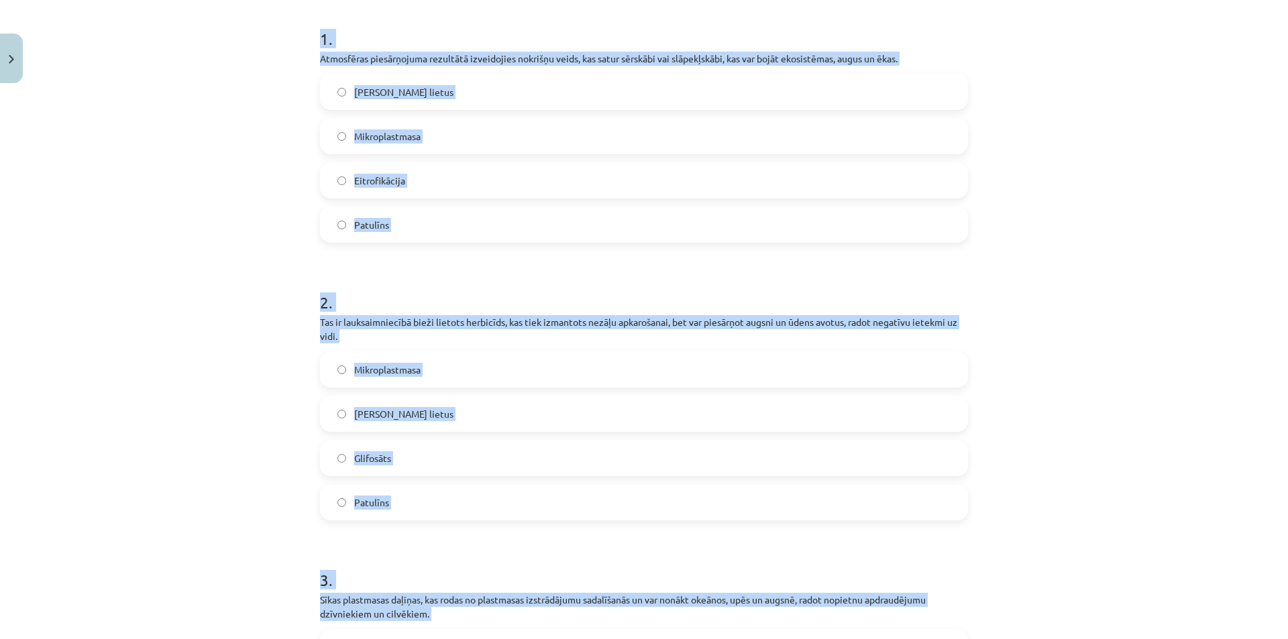
scroll to position [0, 0]
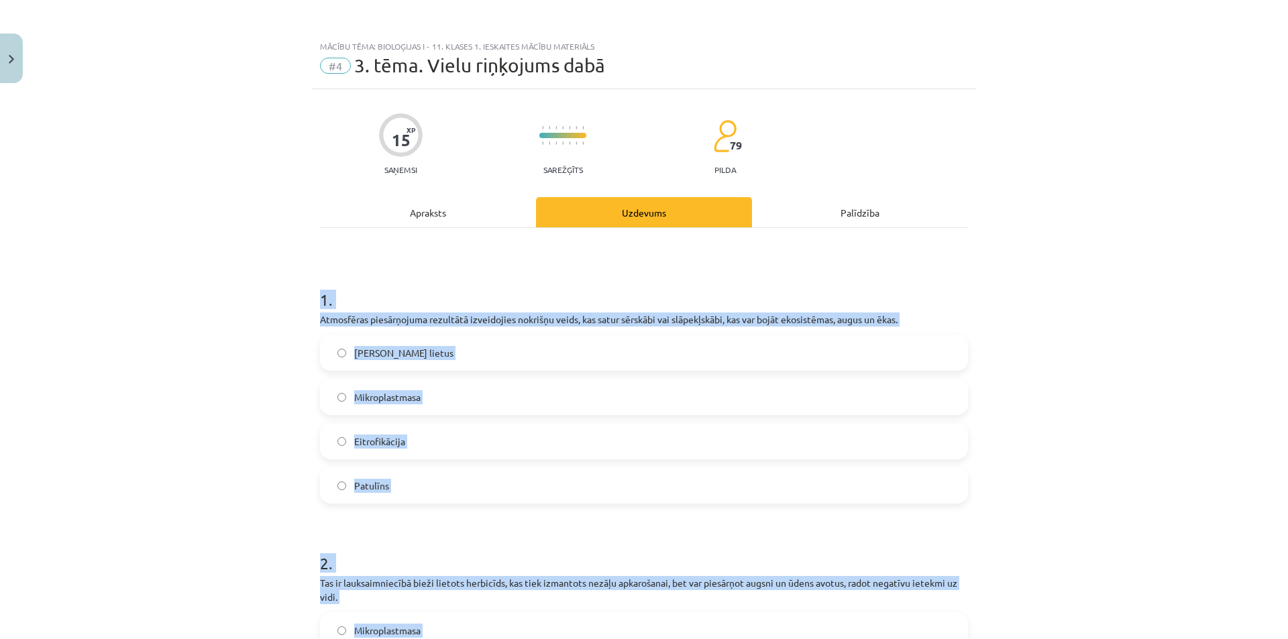
click at [197, 343] on div "Mācību tēma: Bioloģijas i - 11. klases 1. ieskaites mācību materiāls #4 3. tēma…" at bounding box center [644, 319] width 1288 height 639
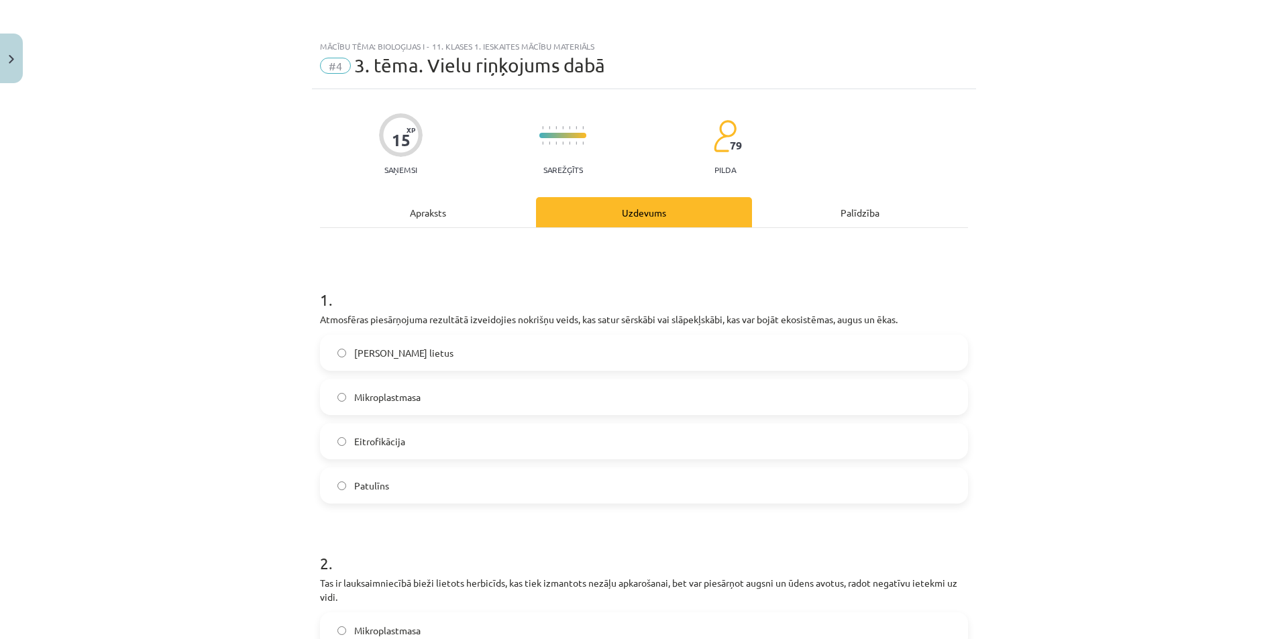
click at [396, 335] on div "Skābais lietus" at bounding box center [644, 353] width 648 height 36
click at [376, 350] on span "Skābais lietus" at bounding box center [403, 353] width 99 height 14
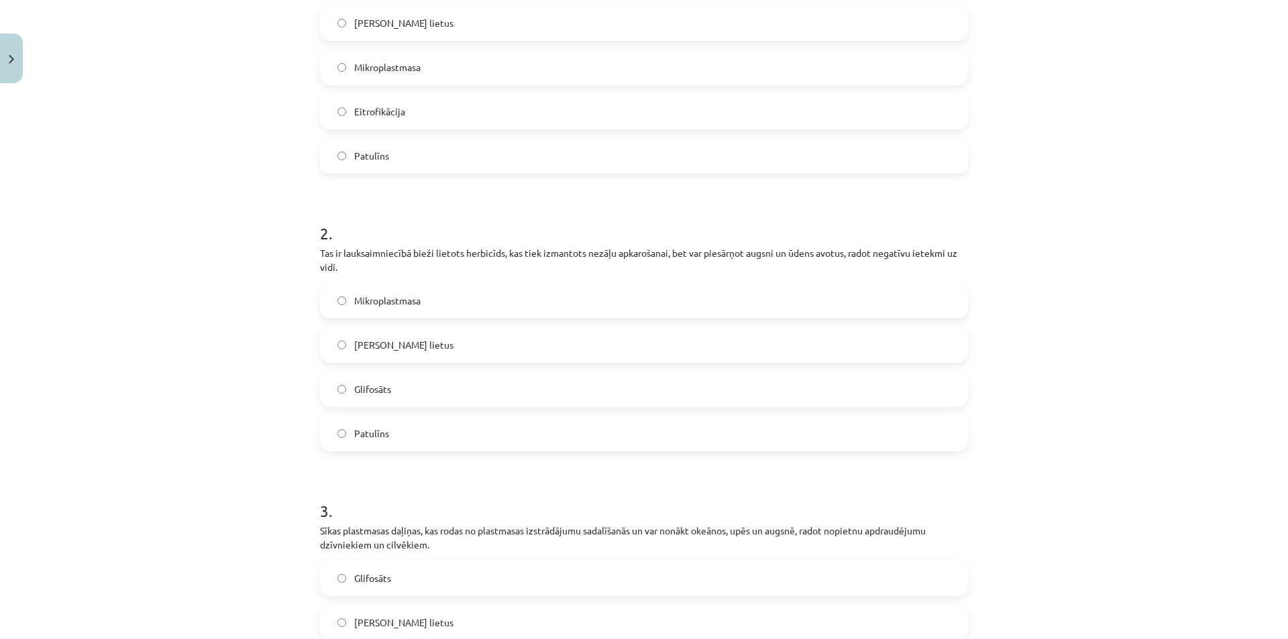
scroll to position [335, 0]
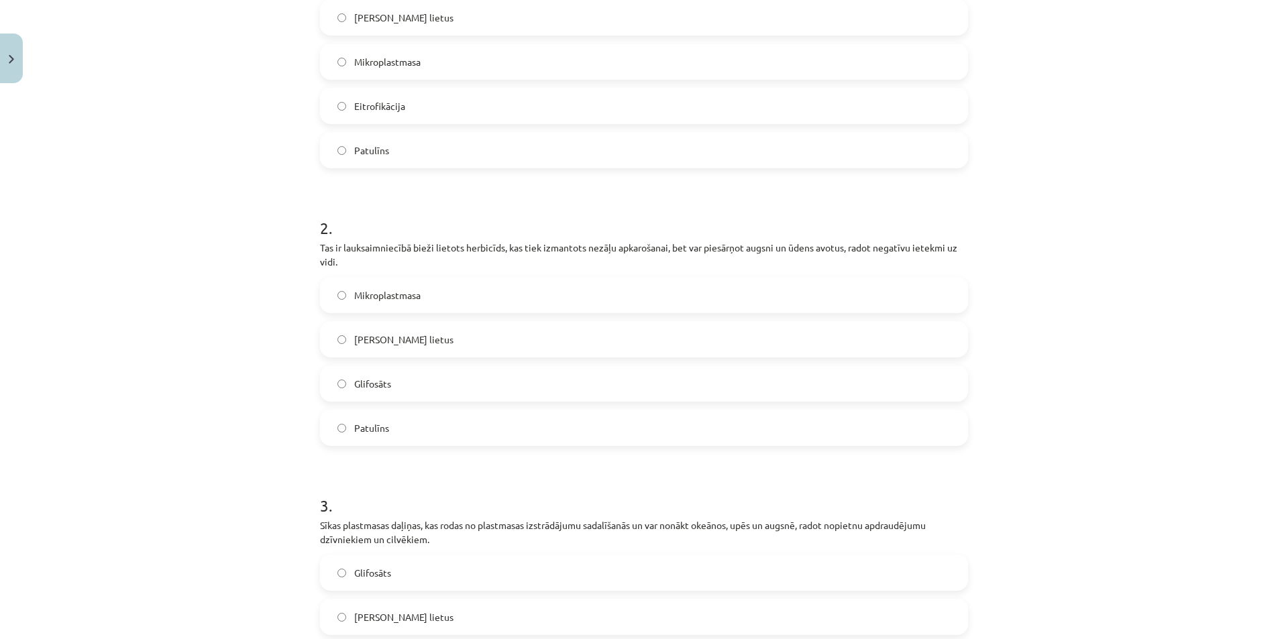
click at [405, 369] on label "Glifosāts" at bounding box center [643, 384] width 645 height 34
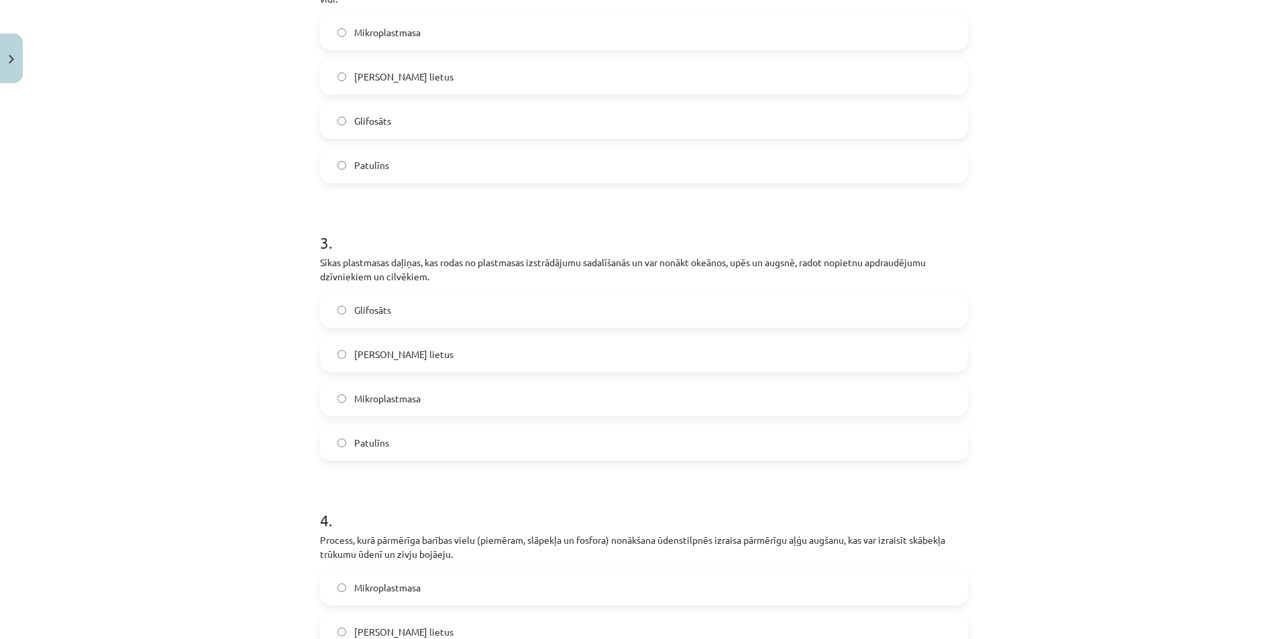
scroll to position [604, 0]
click at [386, 398] on span "Mikroplastmasa" at bounding box center [387, 393] width 66 height 14
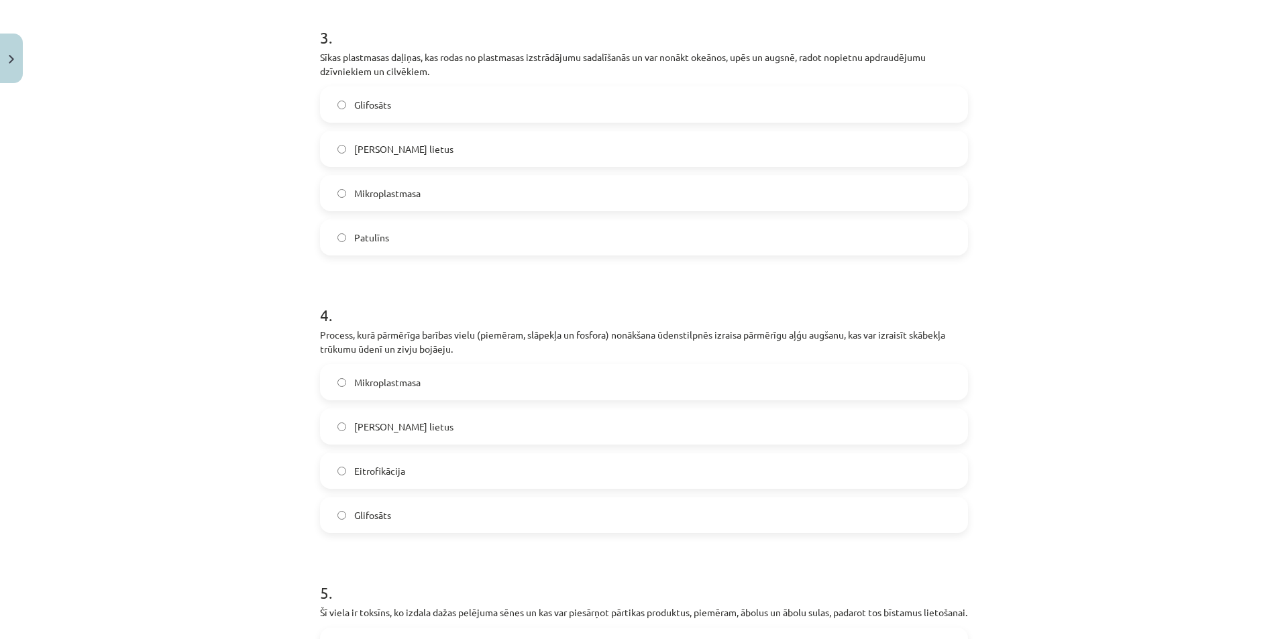
scroll to position [805, 0]
click at [368, 461] on label "Eitrofikācija" at bounding box center [643, 470] width 645 height 34
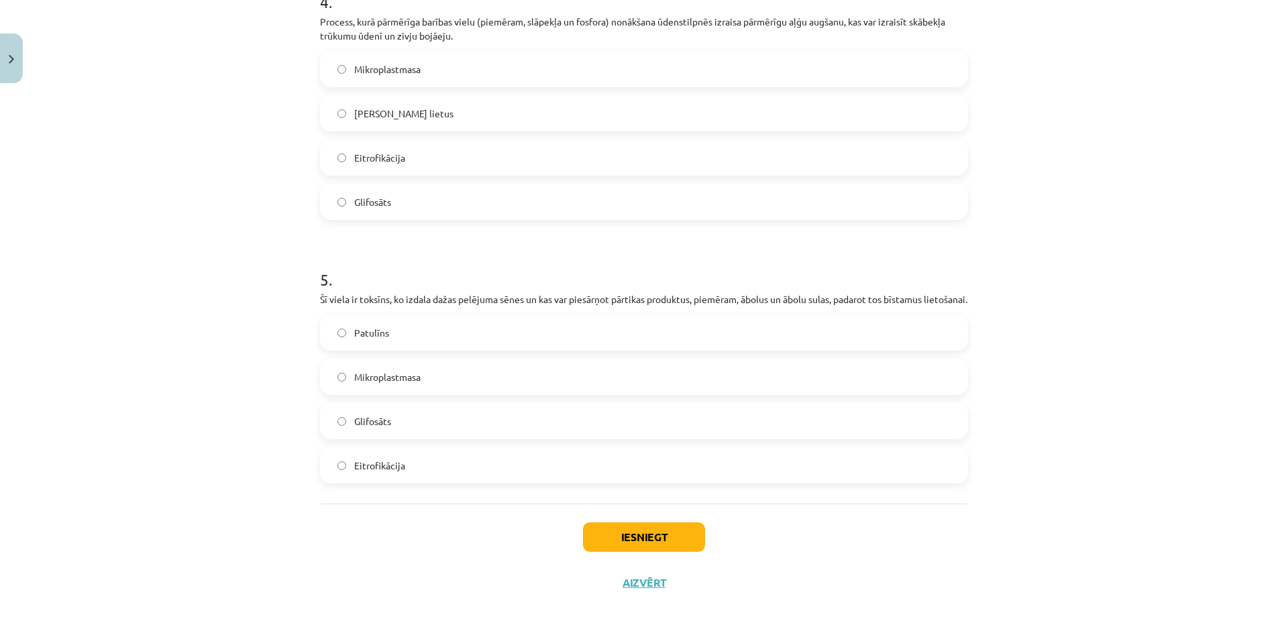
scroll to position [1131, 0]
click at [385, 323] on label "Patulīns" at bounding box center [643, 333] width 645 height 34
click at [659, 542] on button "Iesniegt" at bounding box center [644, 538] width 122 height 30
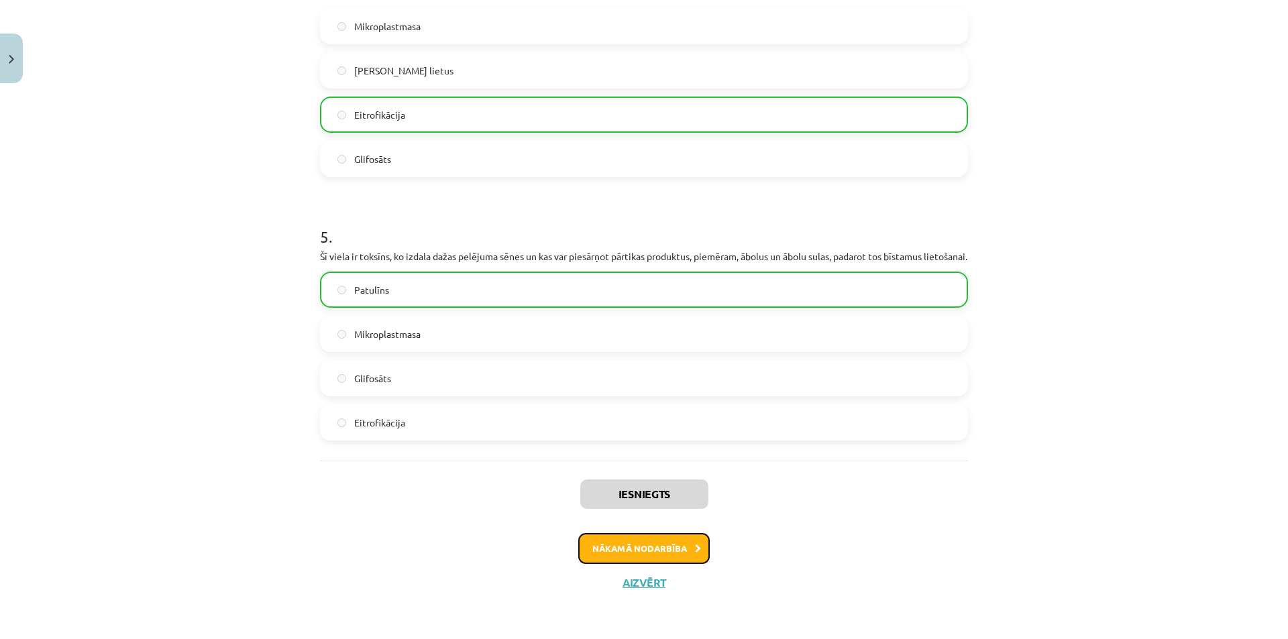
click at [640, 543] on button "Nākamā nodarbība" at bounding box center [643, 548] width 131 height 31
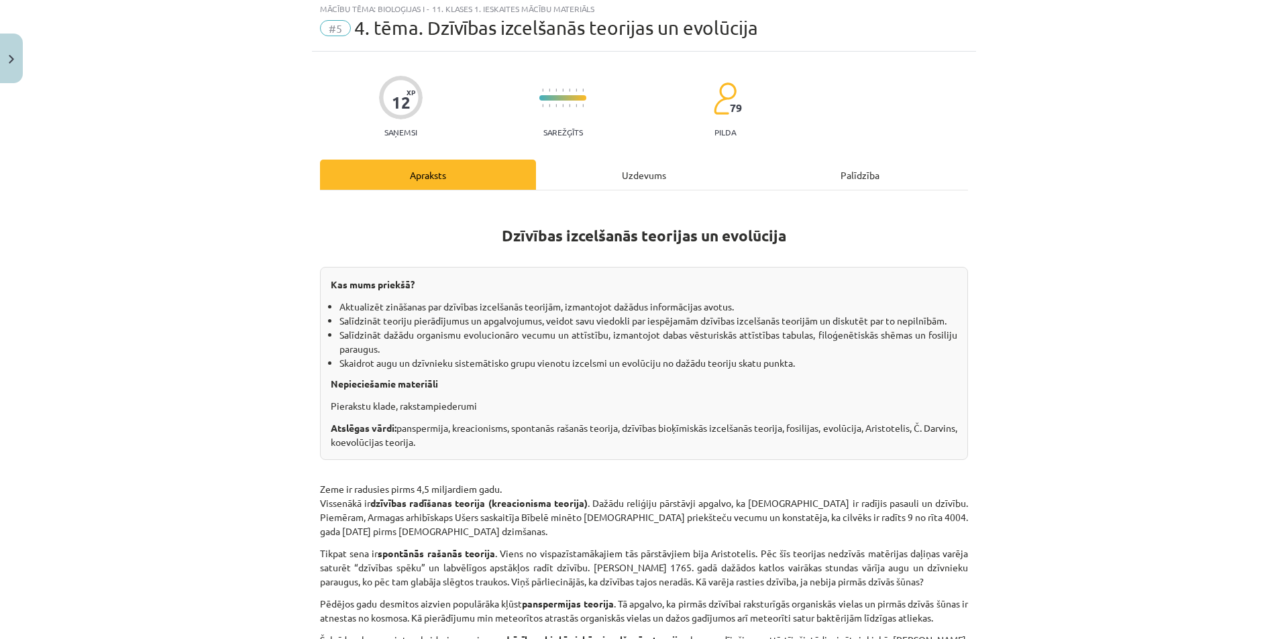
scroll to position [34, 0]
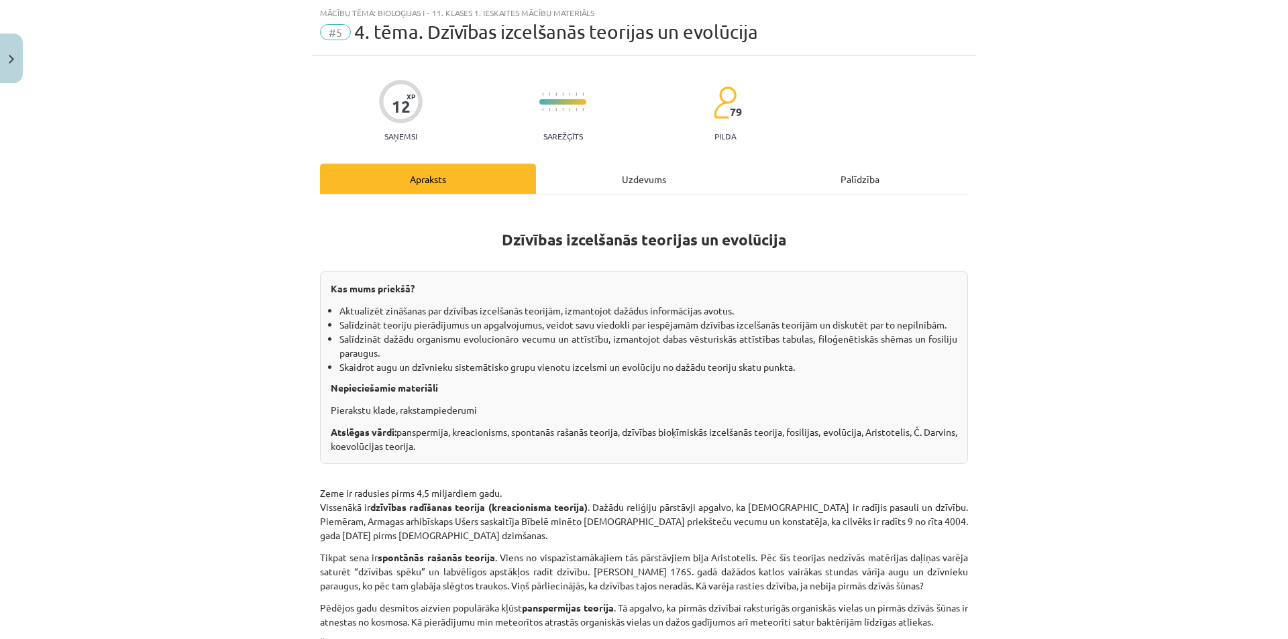
click at [612, 174] on div "Uzdevums" at bounding box center [644, 179] width 216 height 30
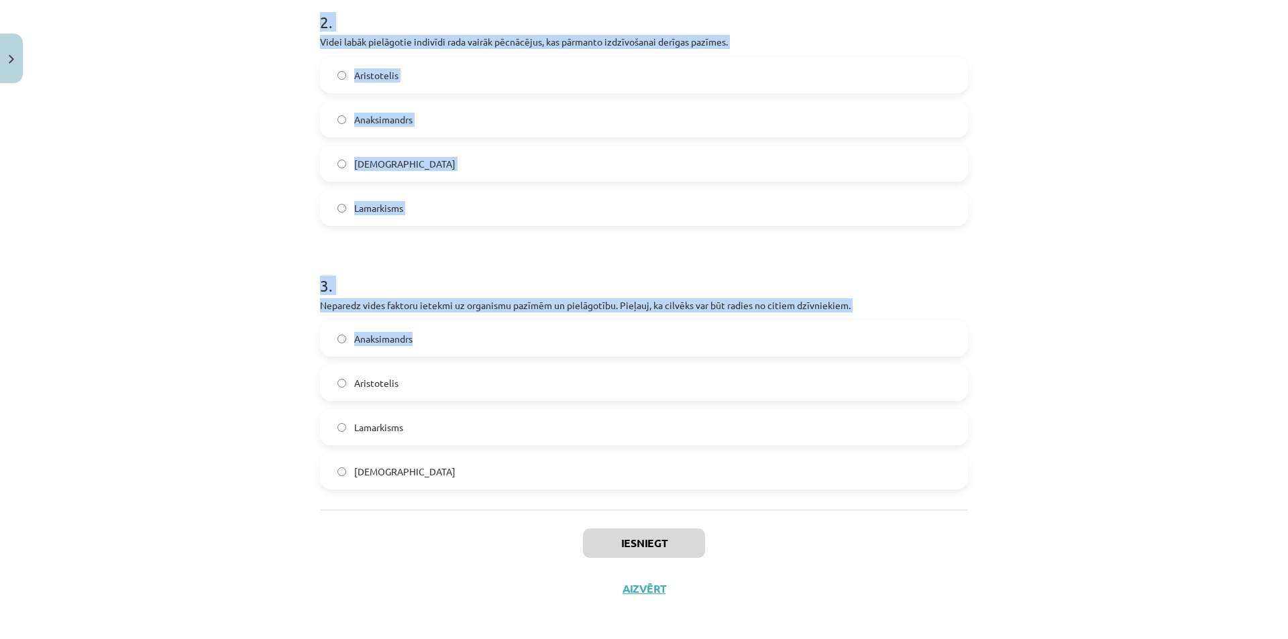
scroll to position [547, 0]
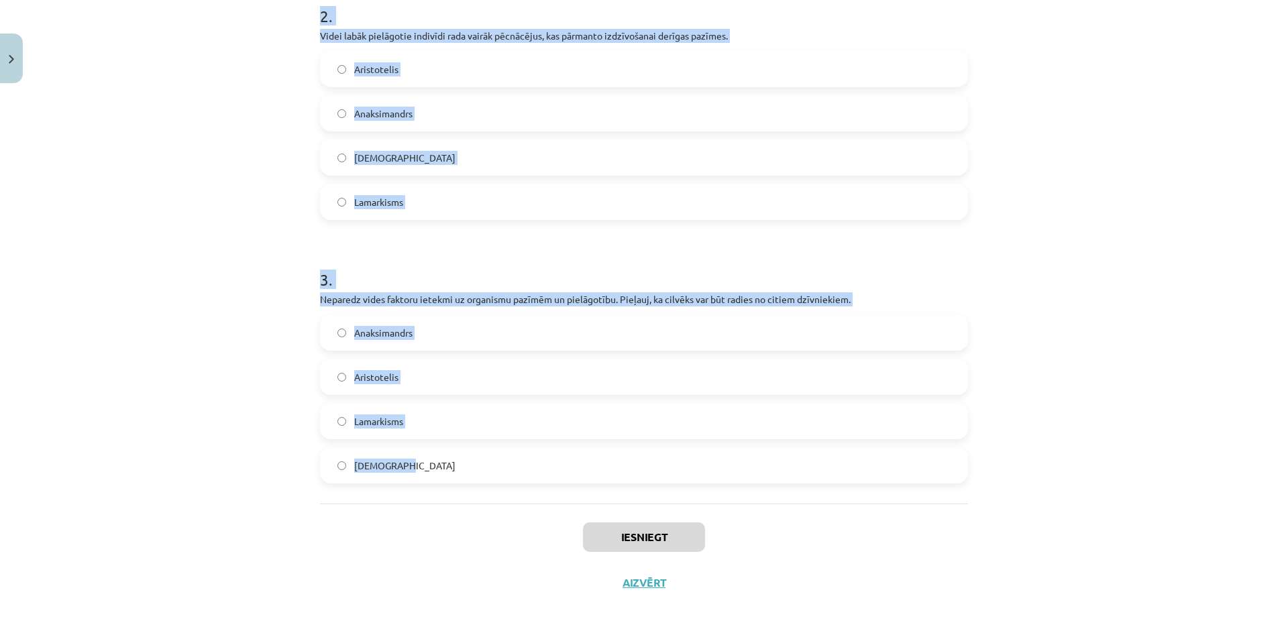
drag, startPoint x: 326, startPoint y: 268, endPoint x: 494, endPoint y: 488, distance: 277.1
click at [494, 488] on div "Mācību tēma: Bioloģijas i - 11. klases 1. ieskaites mācību materiāls #5 4. tēma…" at bounding box center [644, 319] width 1288 height 639
copy form "1 . Pēcnācējiem var nodot dzīves laikā iegūtas izdzīvošanai derīgas pazīmes. Or…"
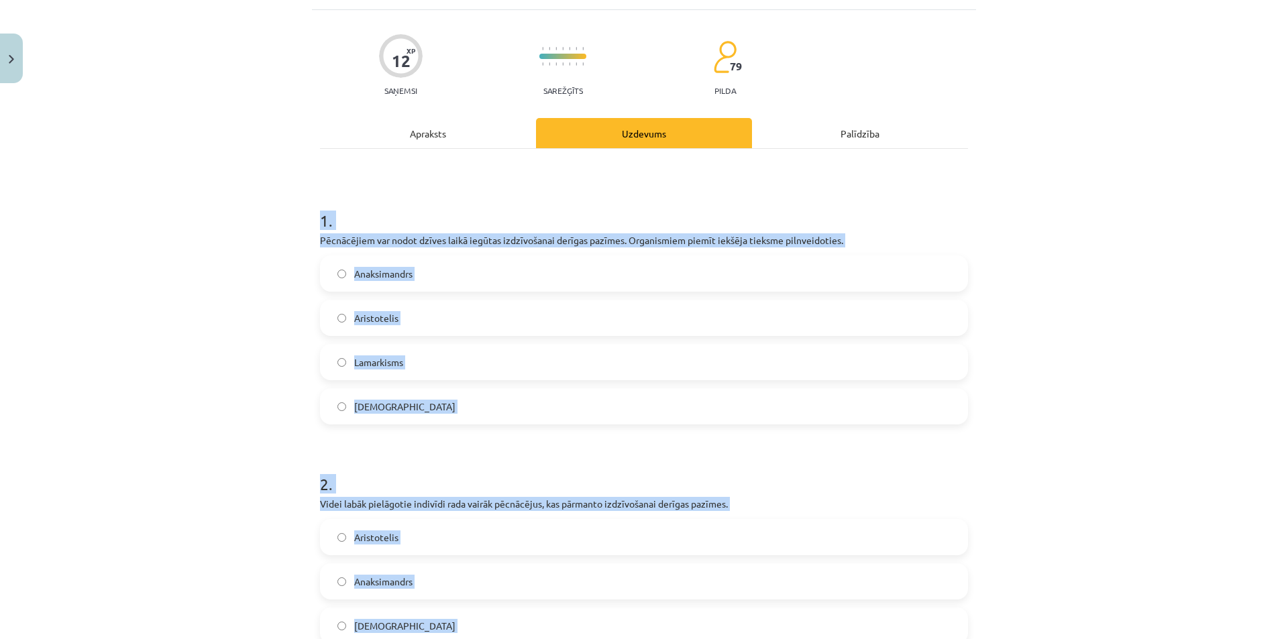
scroll to position [0, 0]
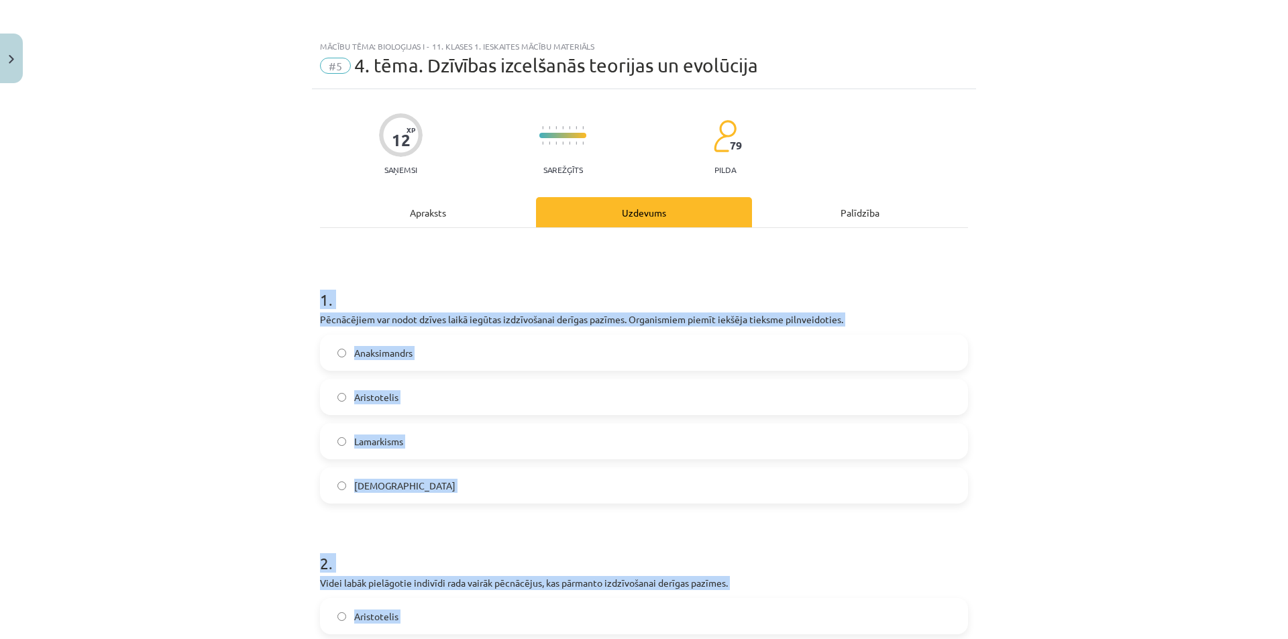
click at [298, 294] on div "Mācību tēma: Bioloģijas i - 11. klases 1. ieskaites mācību materiāls #5 4. tēma…" at bounding box center [644, 319] width 1288 height 639
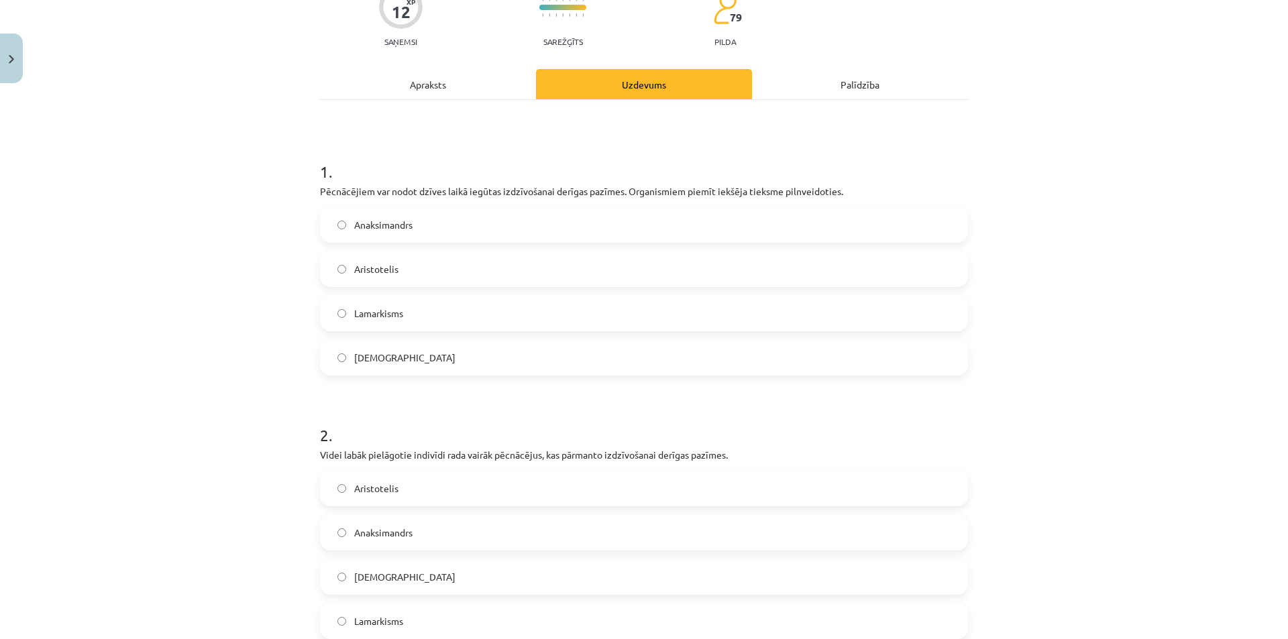
scroll to position [134, 0]
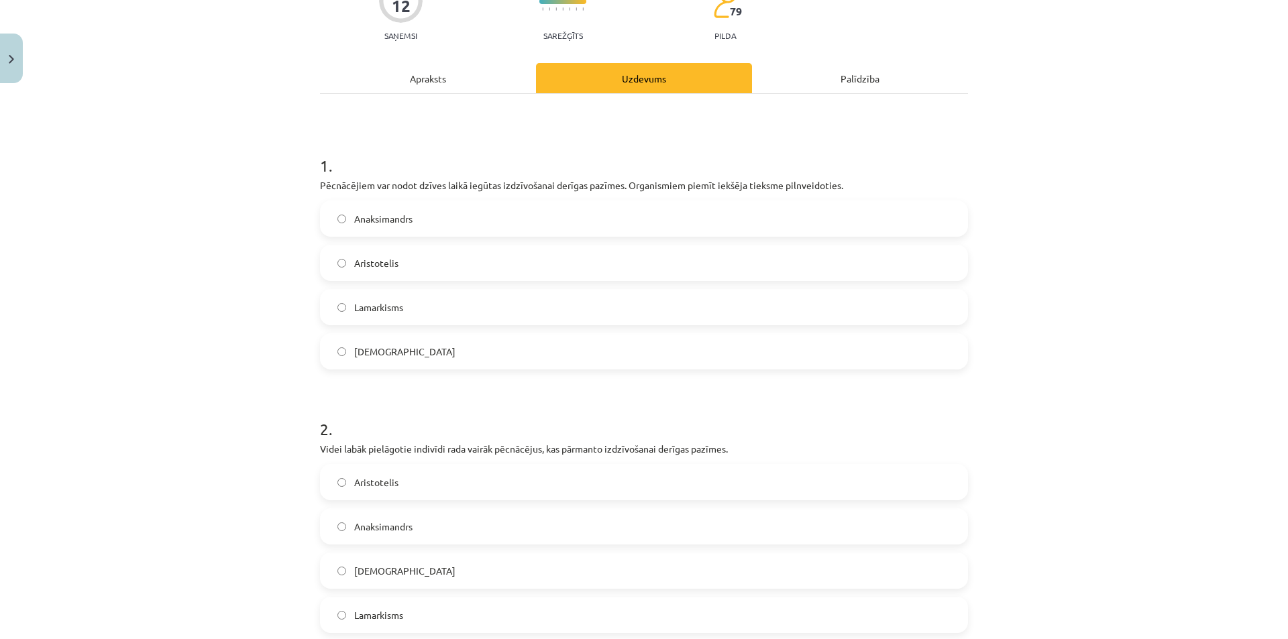
click at [360, 288] on div "Anaksimandrs Aristotelis Lamarkisms Darvinisms" at bounding box center [644, 285] width 648 height 169
click at [362, 316] on label "Lamarkisms" at bounding box center [643, 307] width 645 height 34
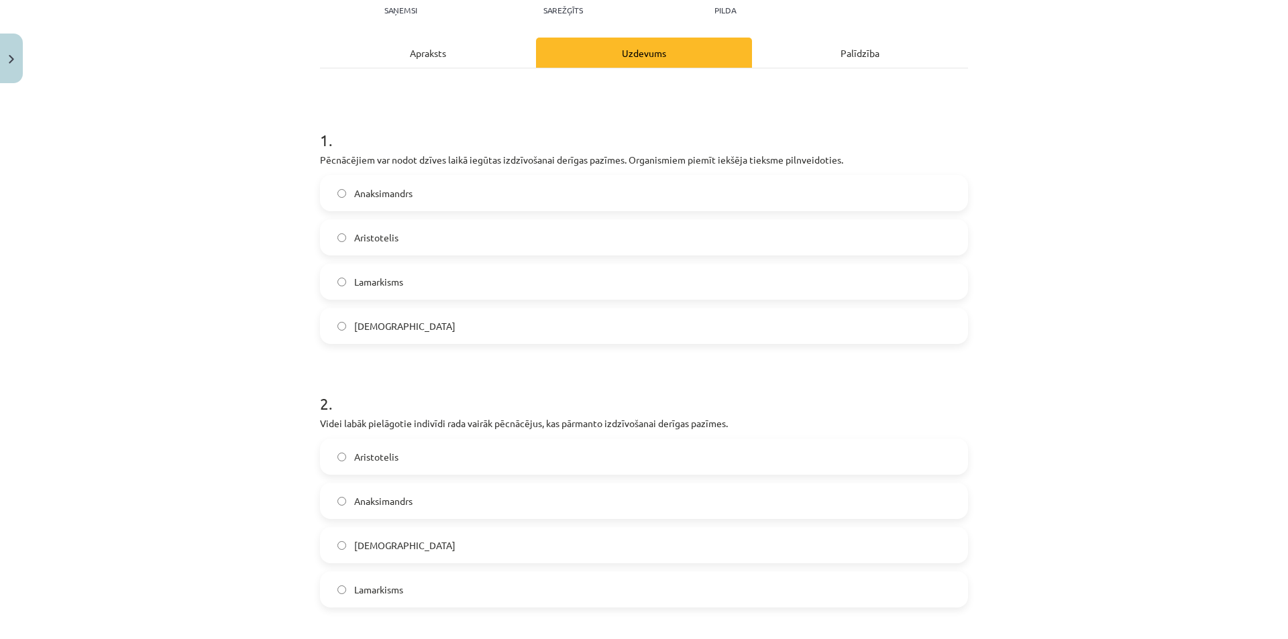
scroll to position [335, 0]
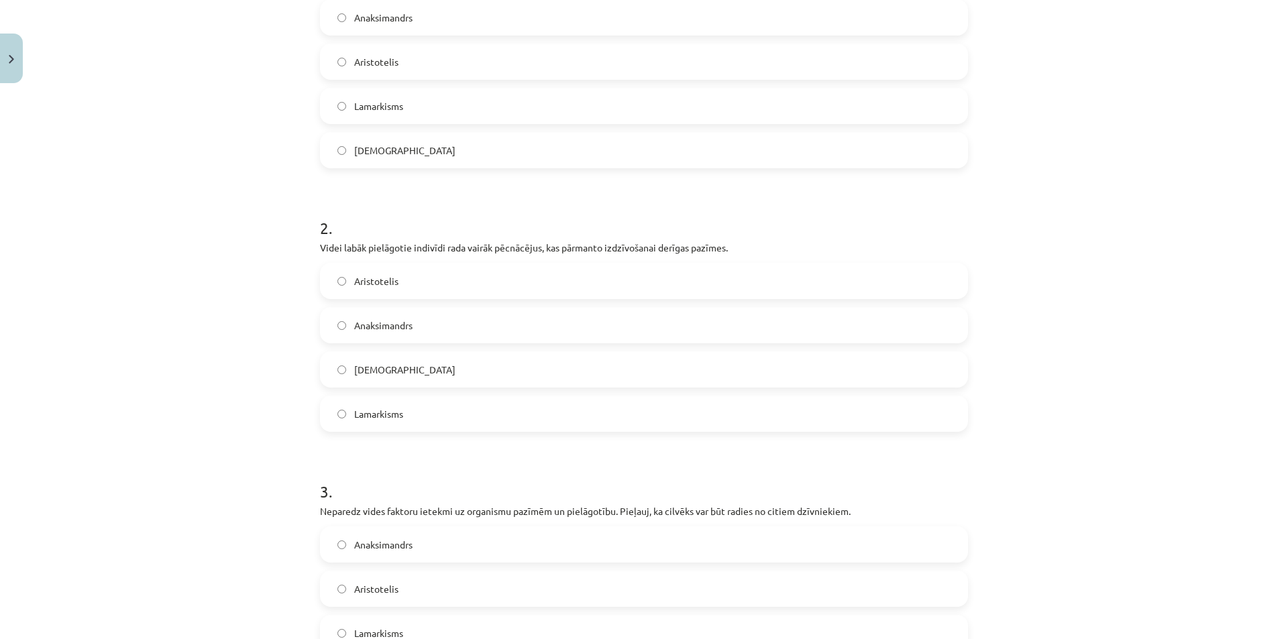
click at [391, 368] on span "Darvinisms" at bounding box center [404, 370] width 101 height 14
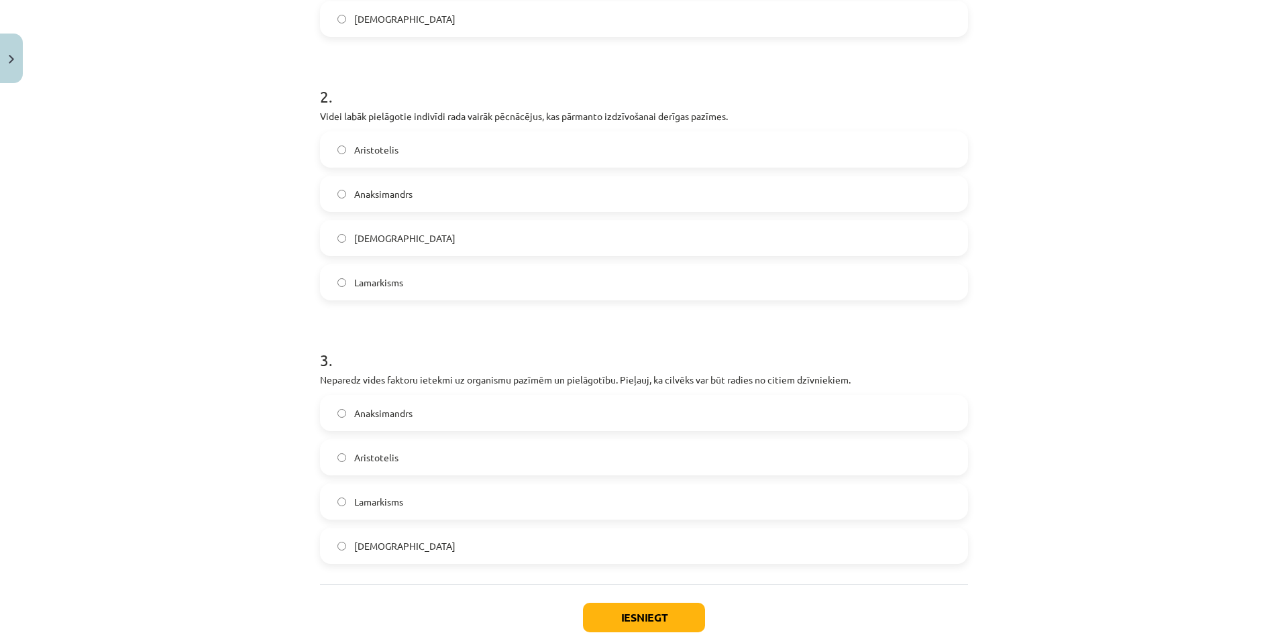
scroll to position [537, 0]
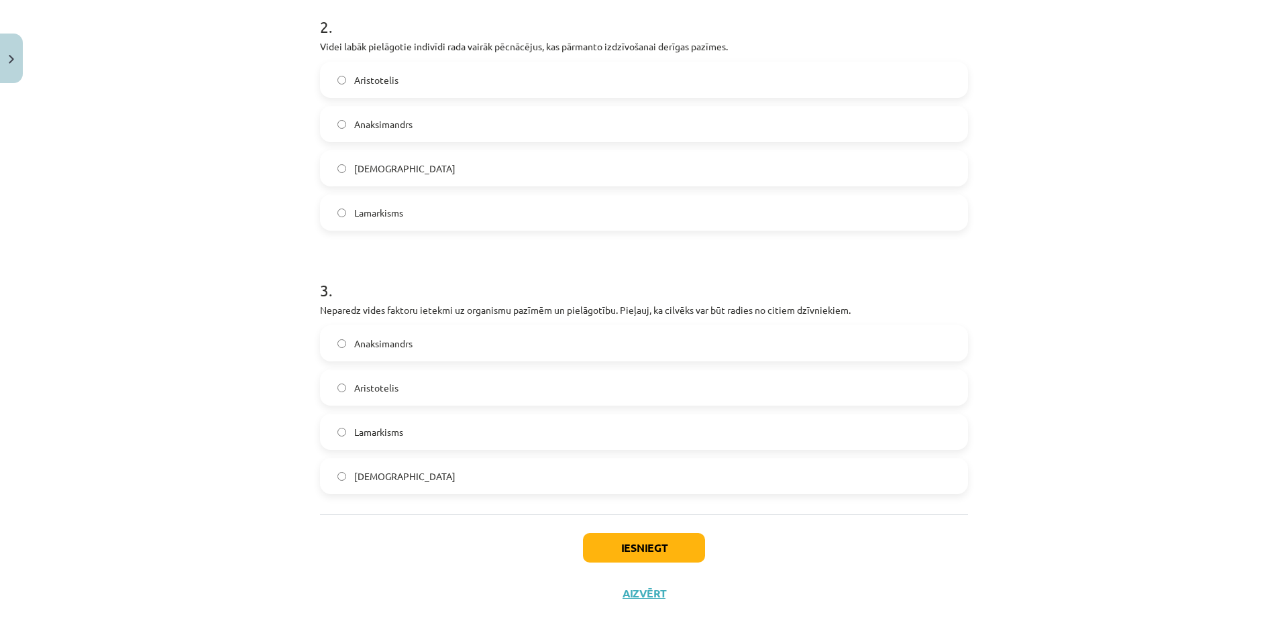
click at [384, 390] on span "Aristotelis" at bounding box center [376, 388] width 44 height 14
click at [637, 551] on button "Iesniegt" at bounding box center [644, 548] width 122 height 30
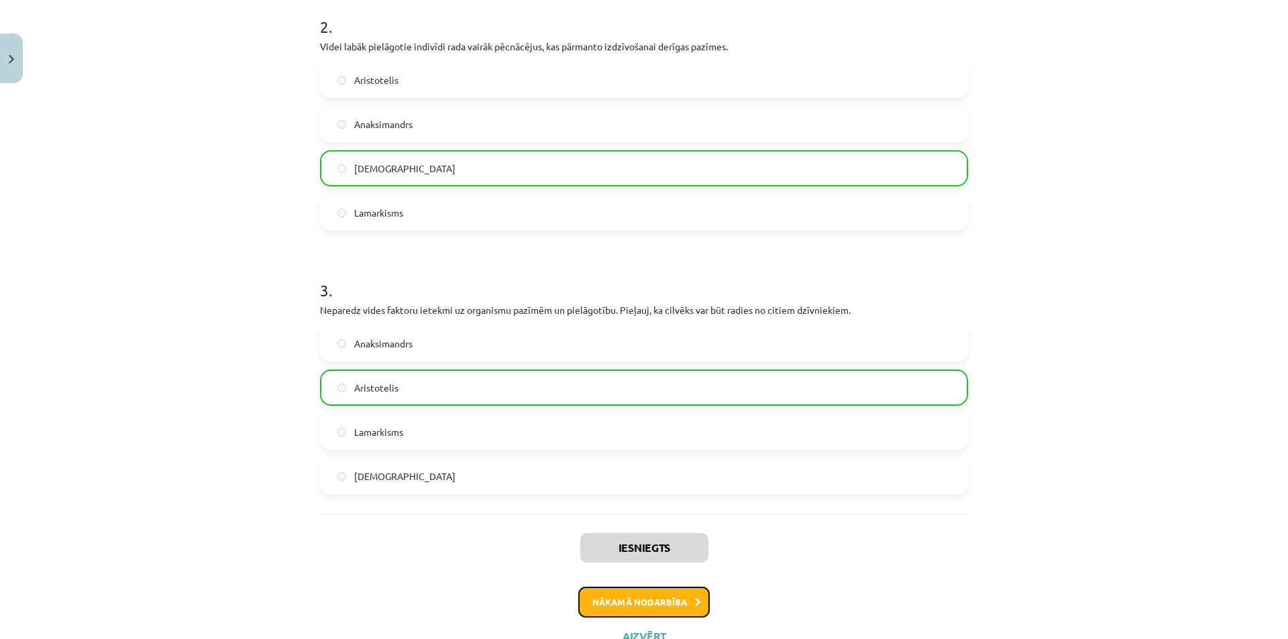
click at [644, 593] on button "Nākamā nodarbība" at bounding box center [643, 602] width 131 height 31
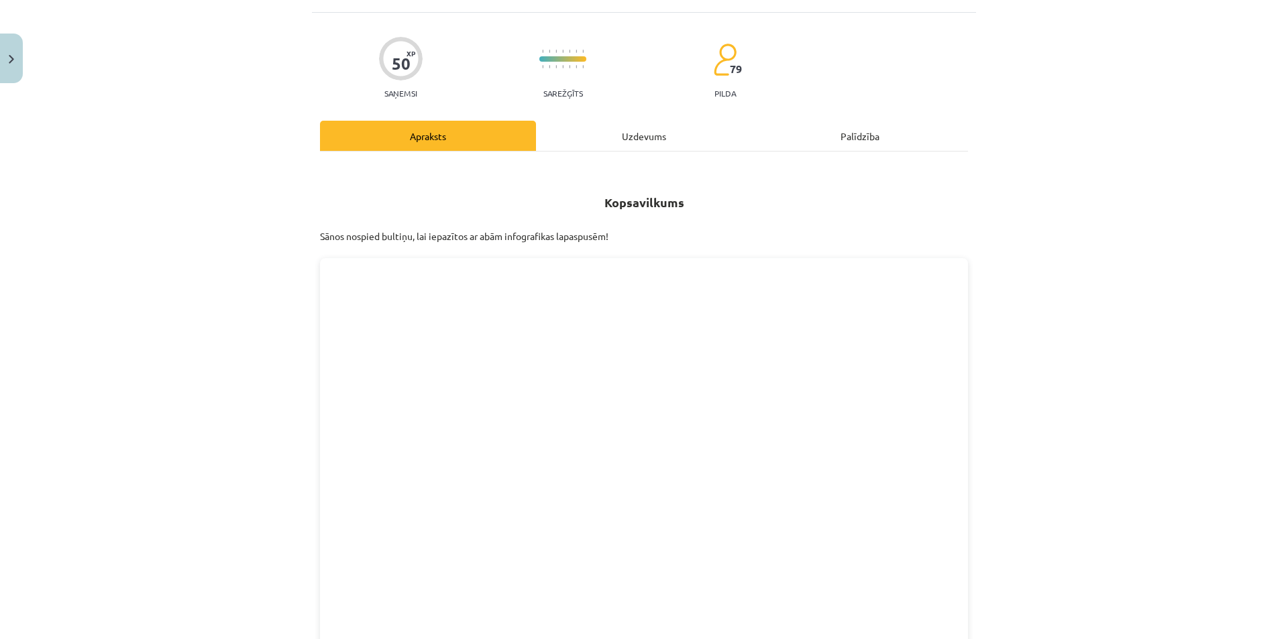
scroll to position [34, 0]
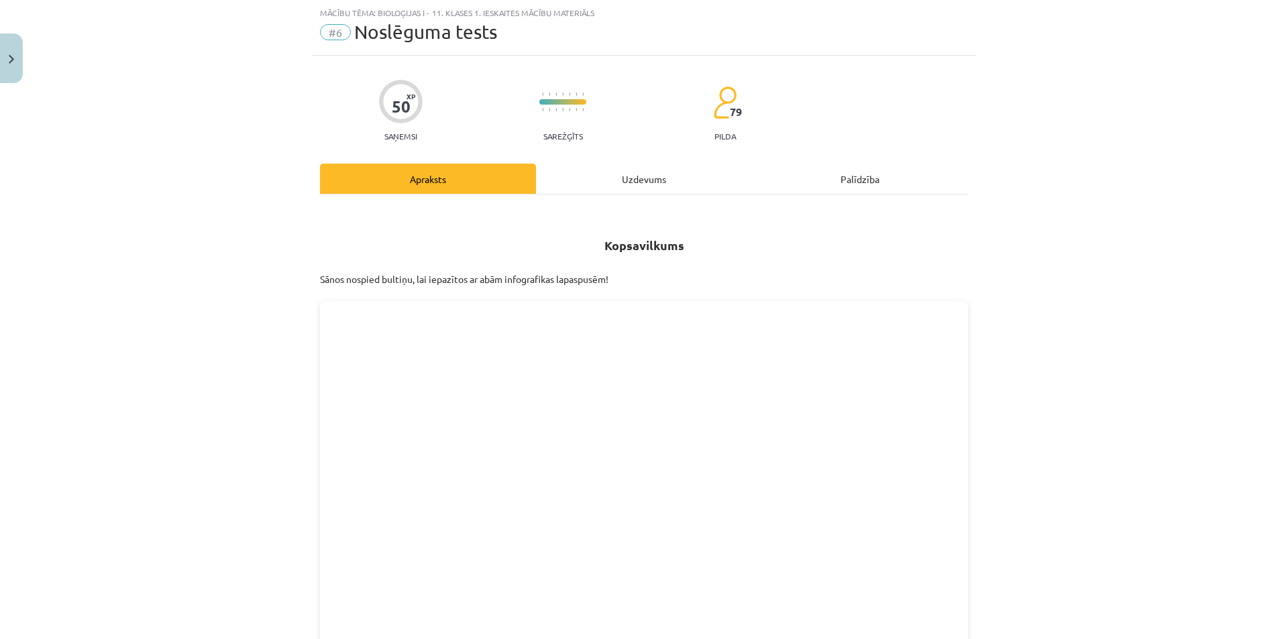
click at [662, 184] on div "Uzdevums" at bounding box center [644, 179] width 216 height 30
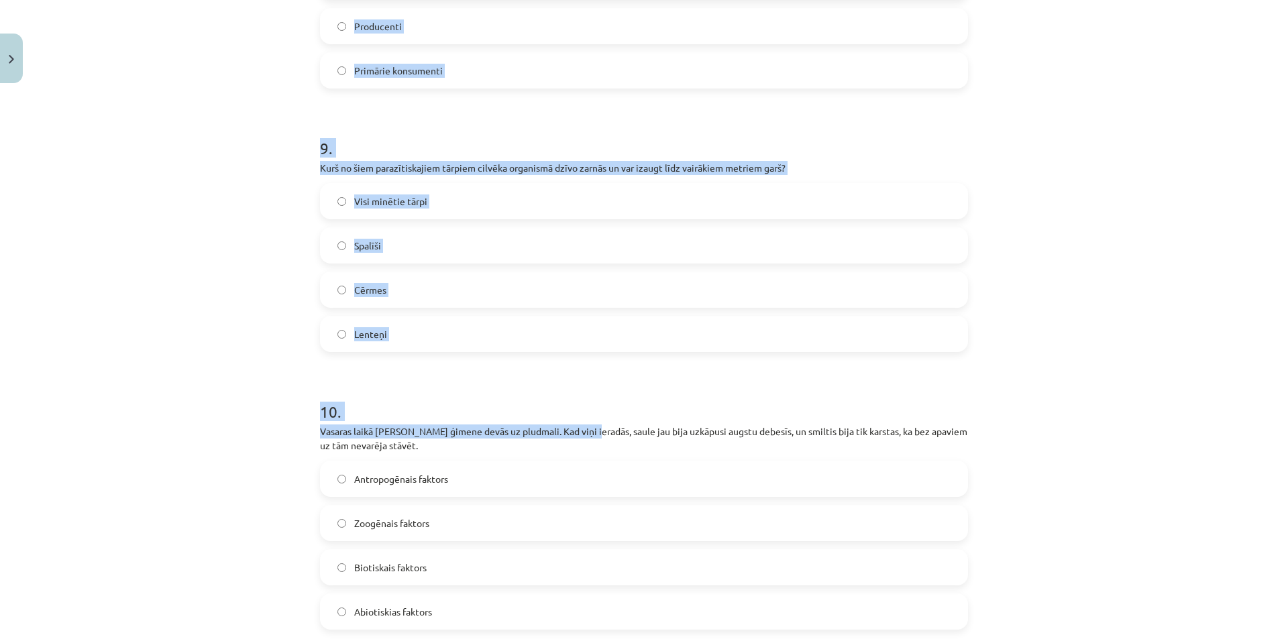
scroll to position [2514, 0]
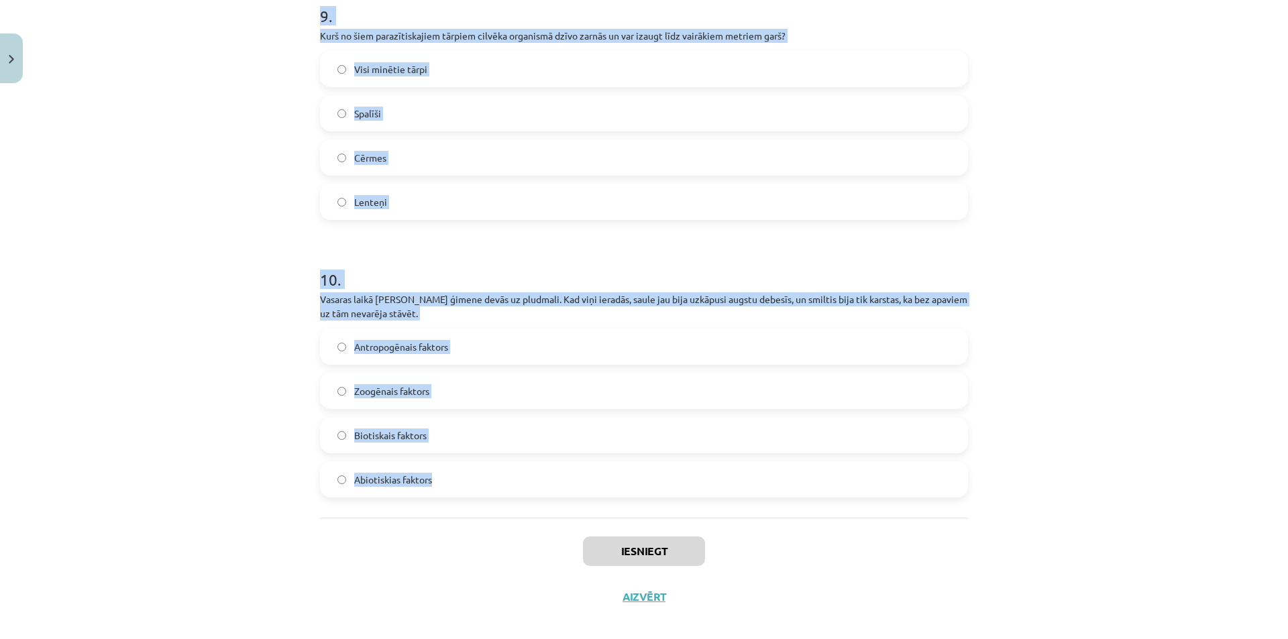
drag, startPoint x: 310, startPoint y: 264, endPoint x: 587, endPoint y: 464, distance: 341.3
copy form "1 . Dotas divas barošanās ķēdes: aļģes → dafnijas→ ruduļi un priedes → priežu v…"
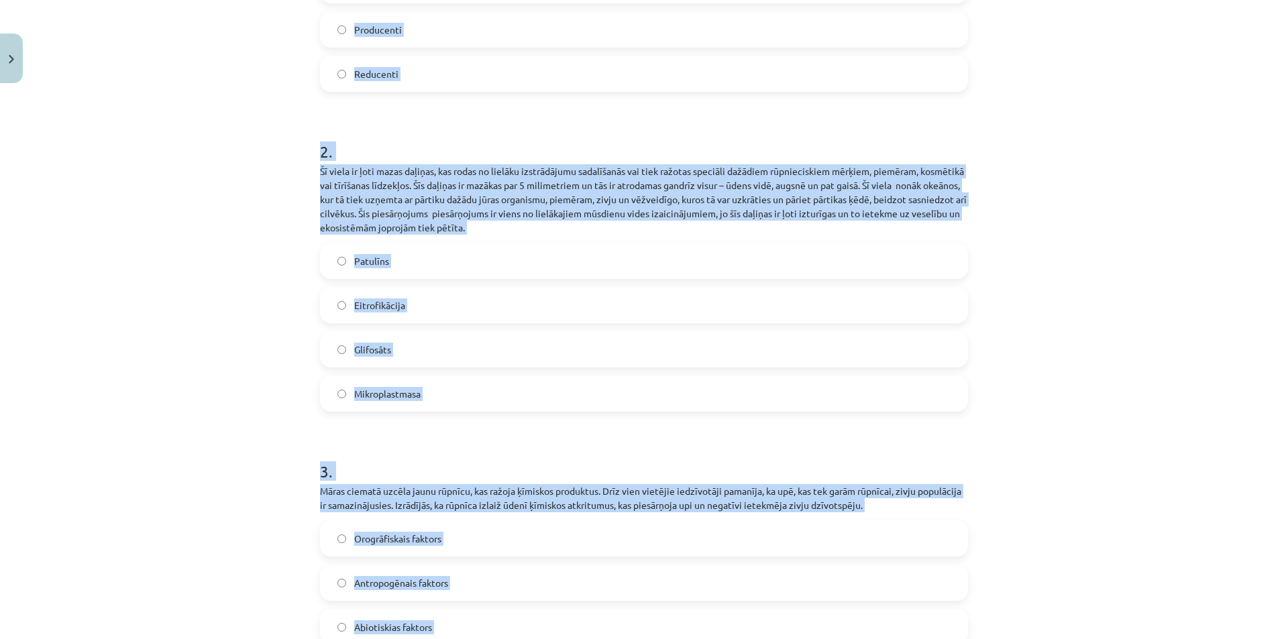
click at [252, 274] on div "Mācību tēma: Bioloģijas i - 11. klases 1. ieskaites mācību materiāls #6 Noslēgu…" at bounding box center [644, 319] width 1288 height 639
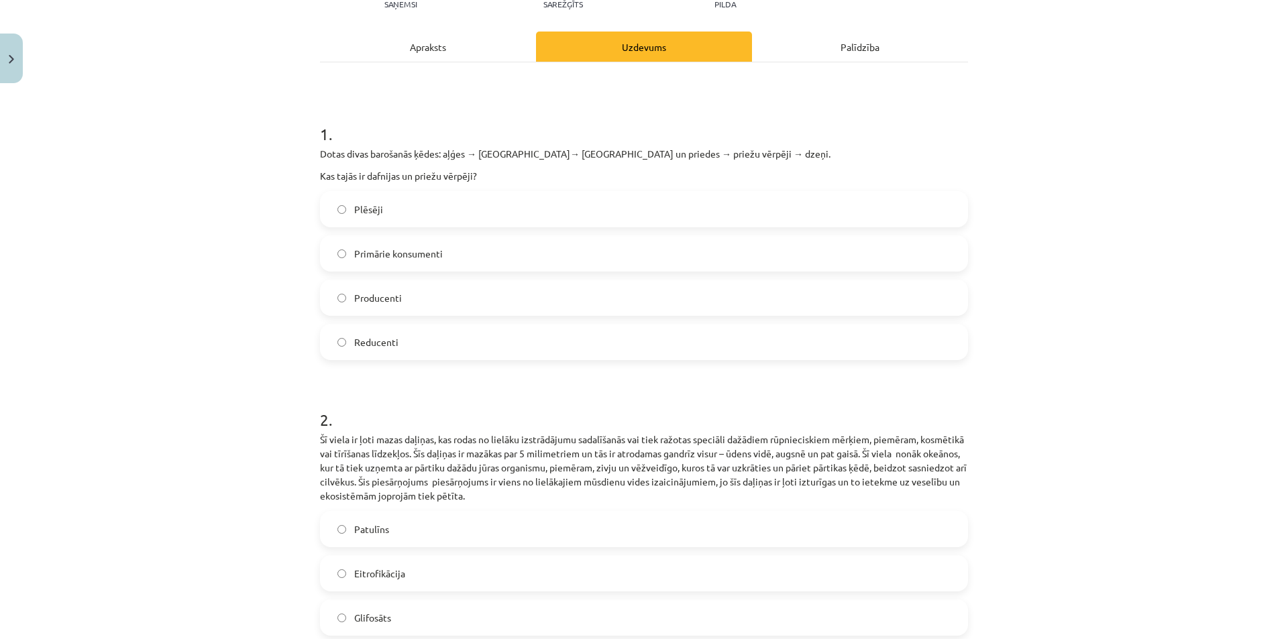
click at [368, 247] on span "Primārie konsumenti" at bounding box center [398, 254] width 89 height 14
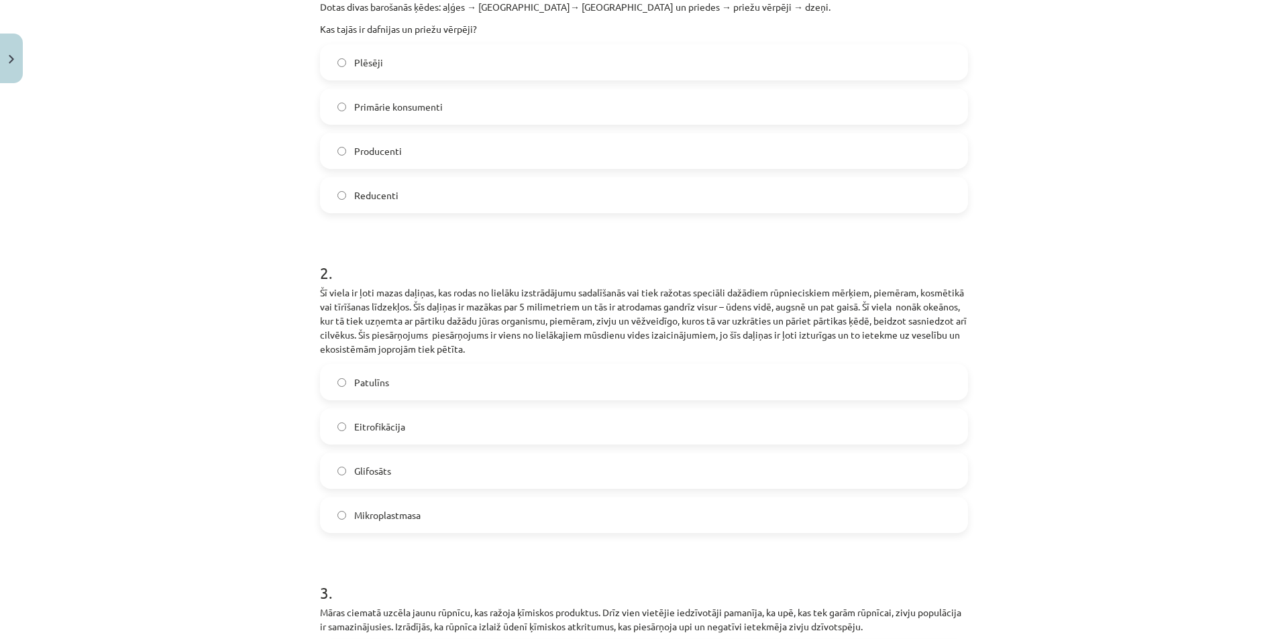
scroll to position [367, 0]
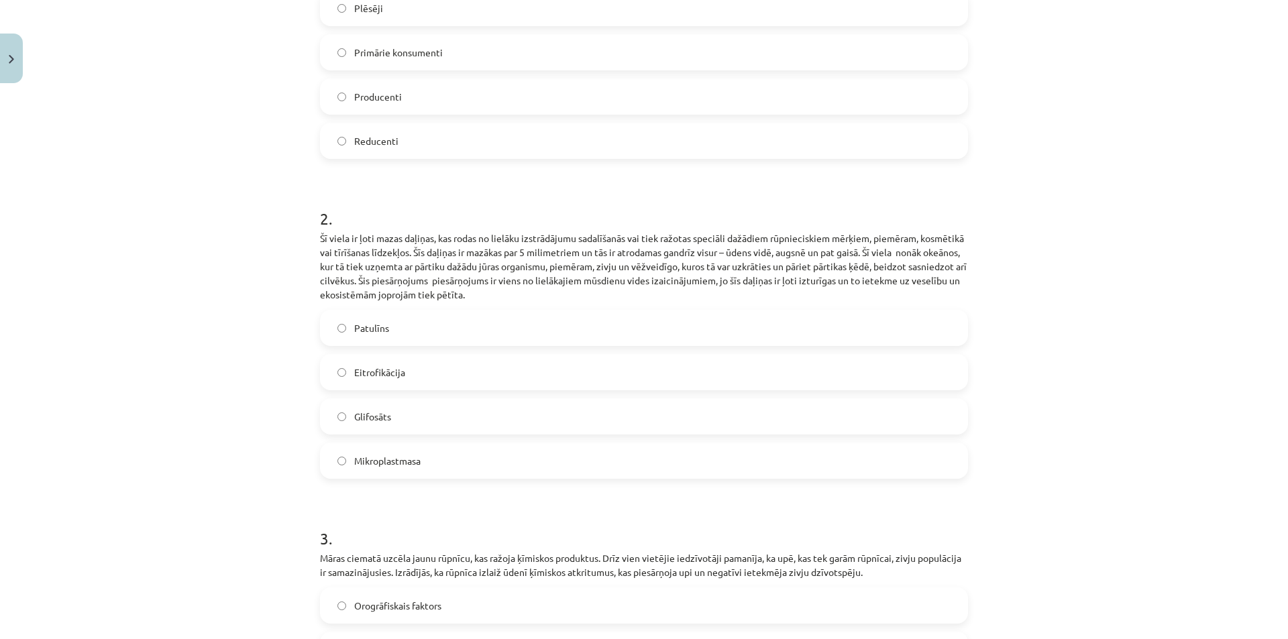
click at [366, 456] on span "Mikroplastmasa" at bounding box center [387, 461] width 66 height 14
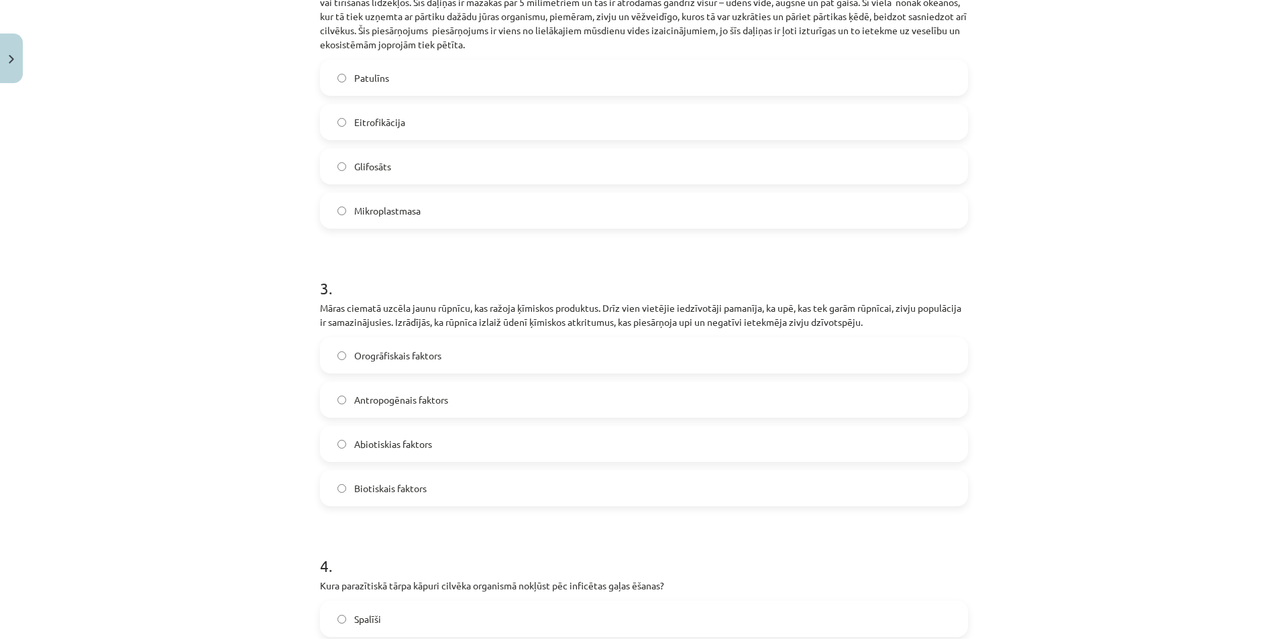
scroll to position [635, 0]
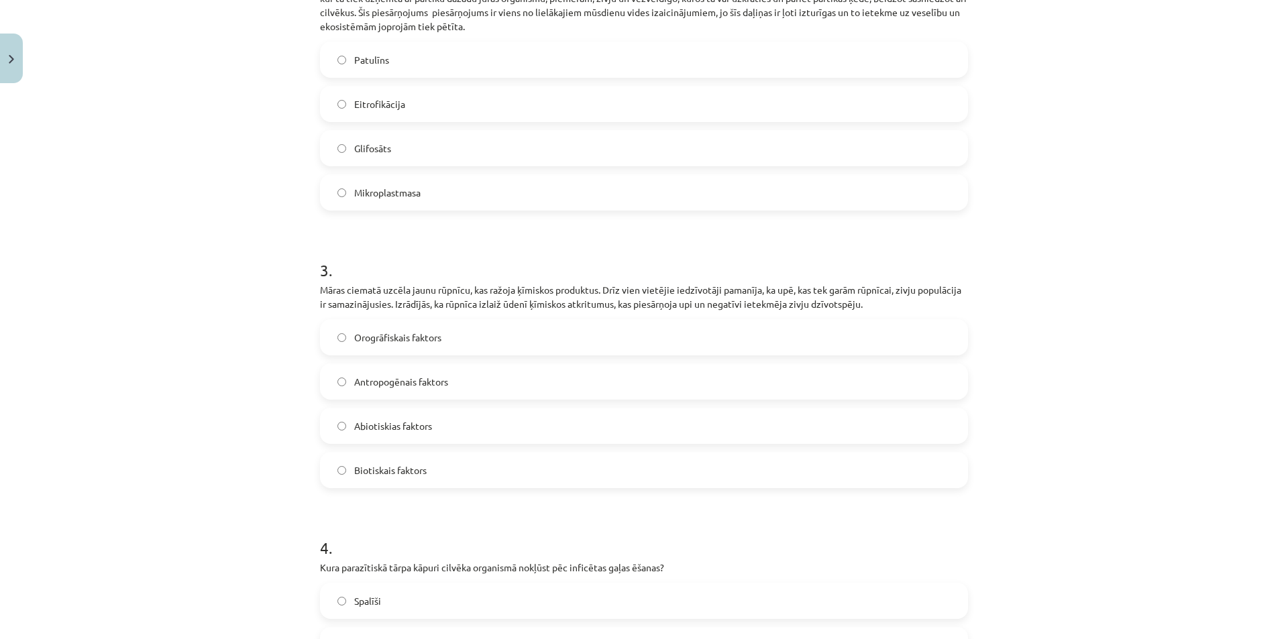
click at [374, 386] on span "Antropogēnais faktors" at bounding box center [401, 382] width 94 height 14
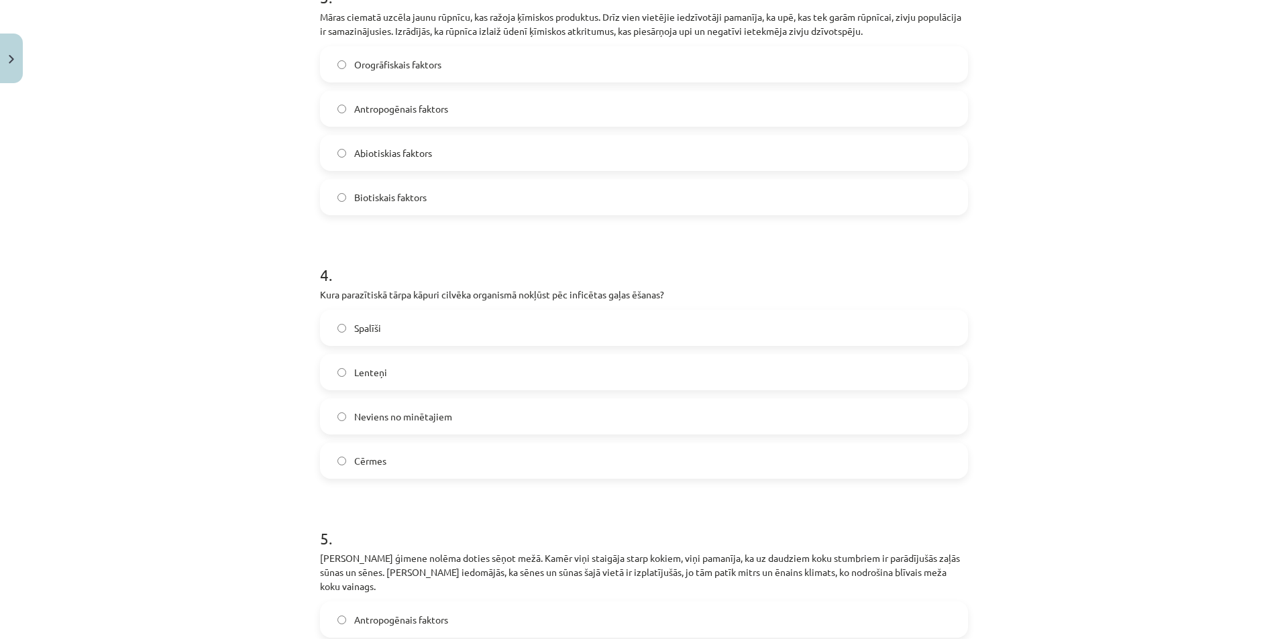
scroll to position [971, 0]
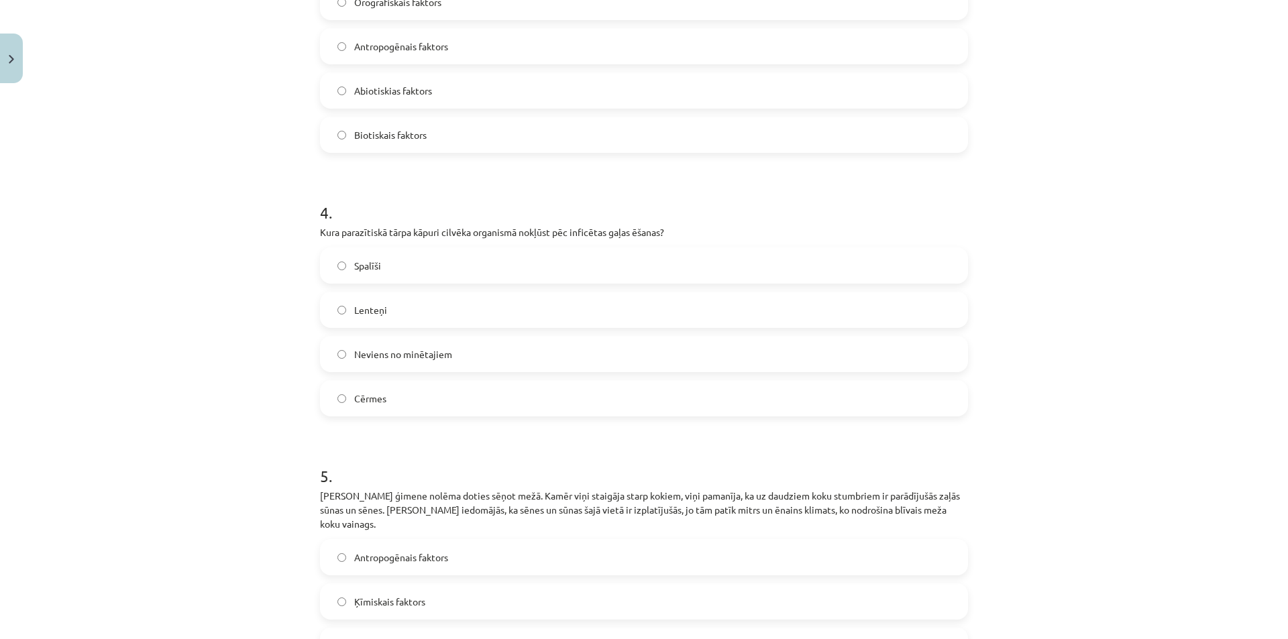
click at [395, 301] on label "Lenteņi" at bounding box center [643, 310] width 645 height 34
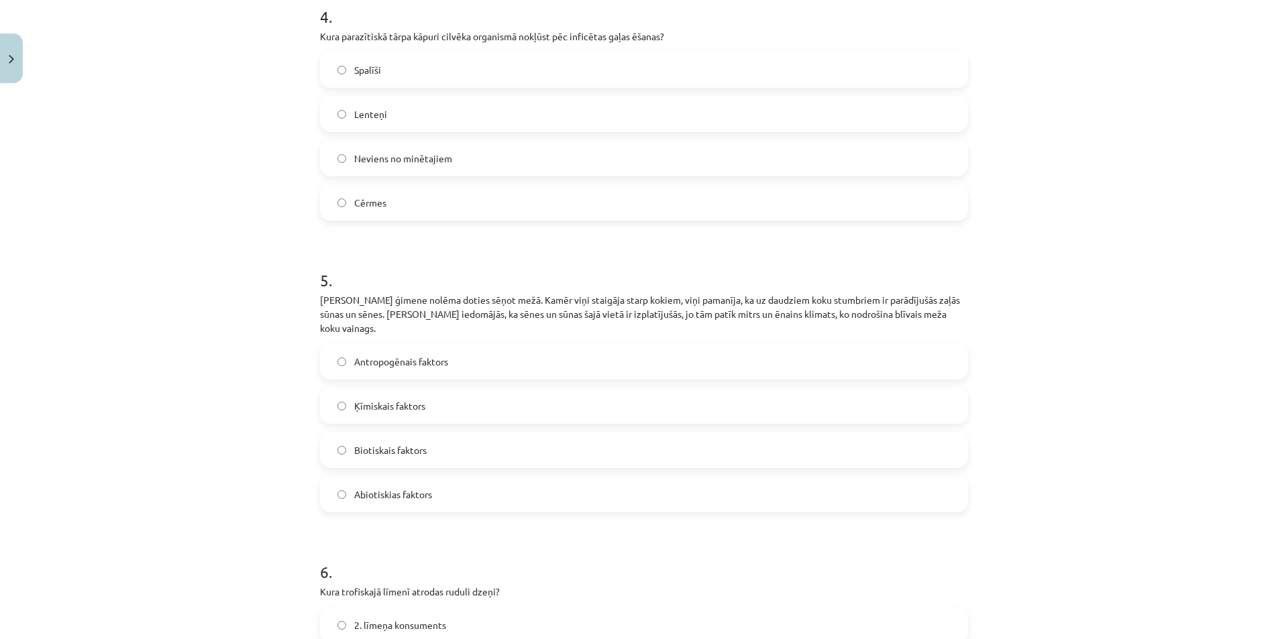
scroll to position [1172, 0]
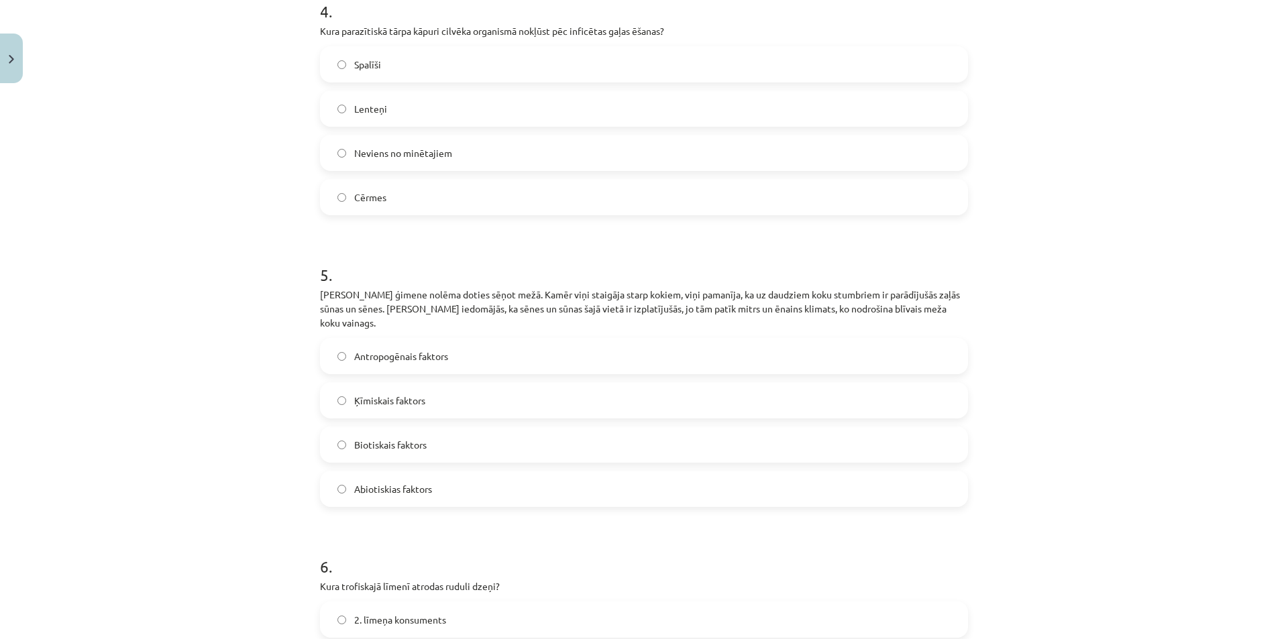
click at [386, 482] on span "Abiotiskias faktors" at bounding box center [393, 489] width 78 height 14
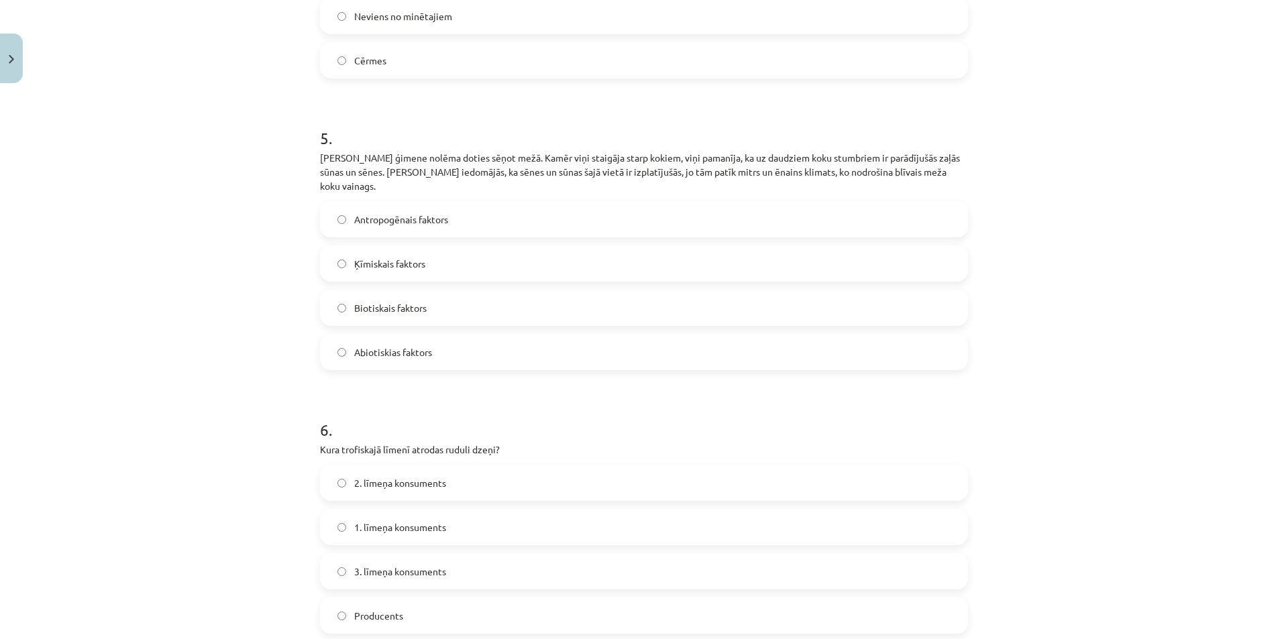
scroll to position [1373, 0]
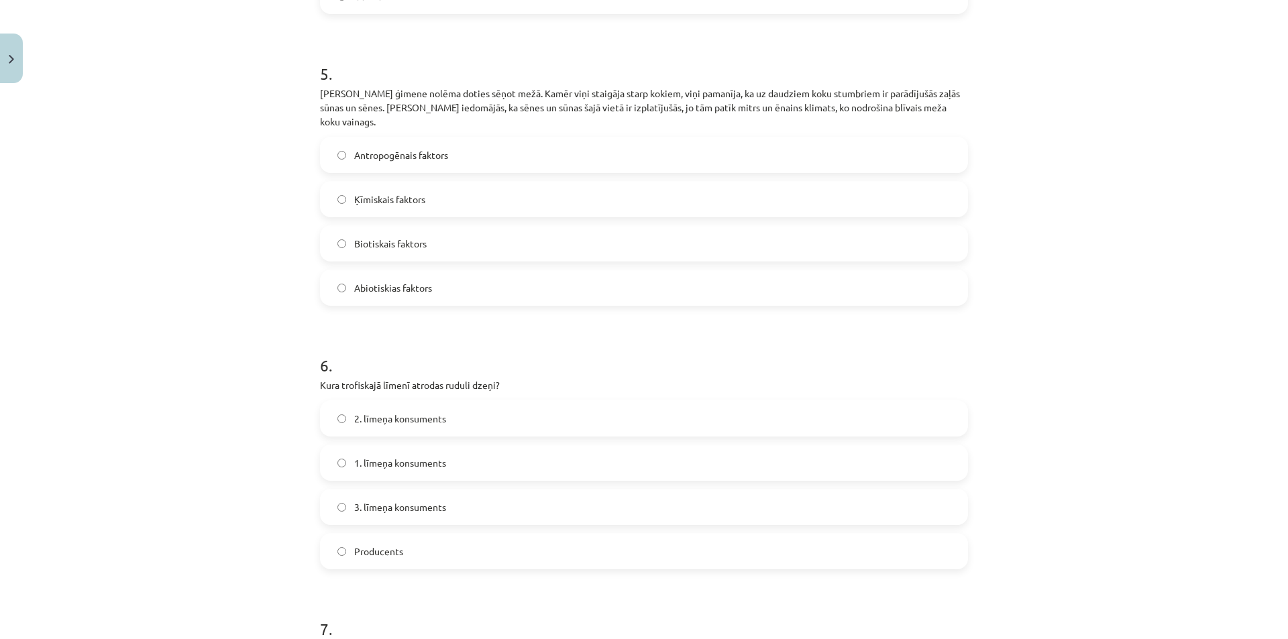
click at [397, 500] on span "3. līmeņa konsuments" at bounding box center [400, 507] width 92 height 14
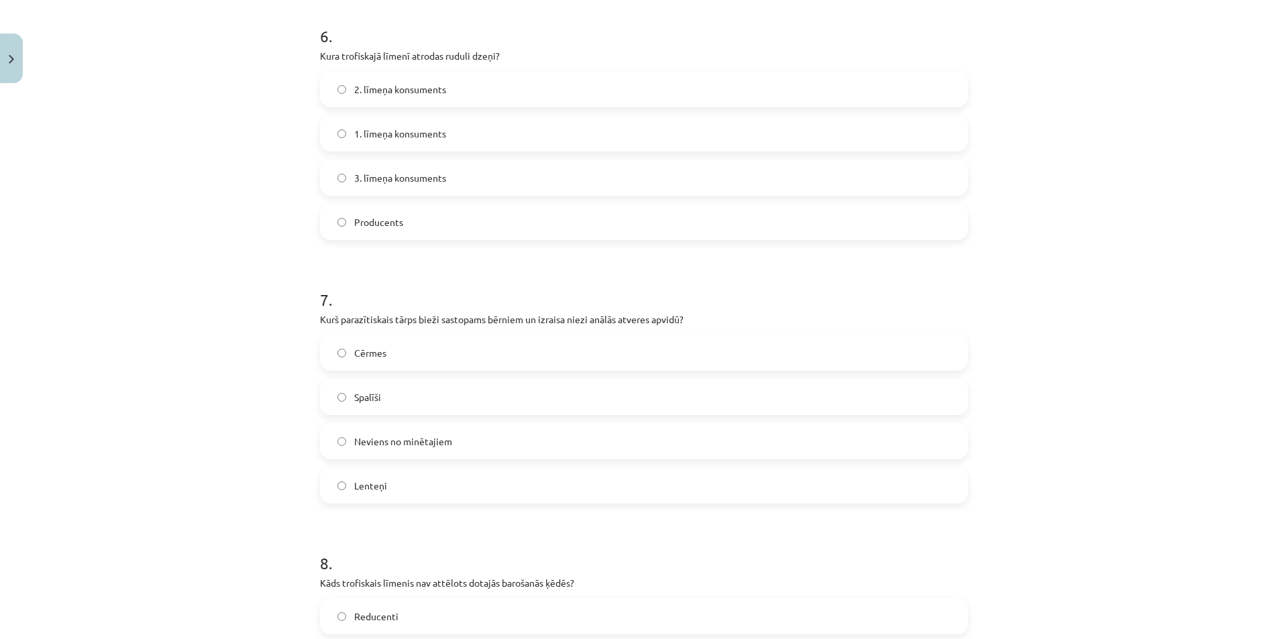
scroll to position [1709, 0]
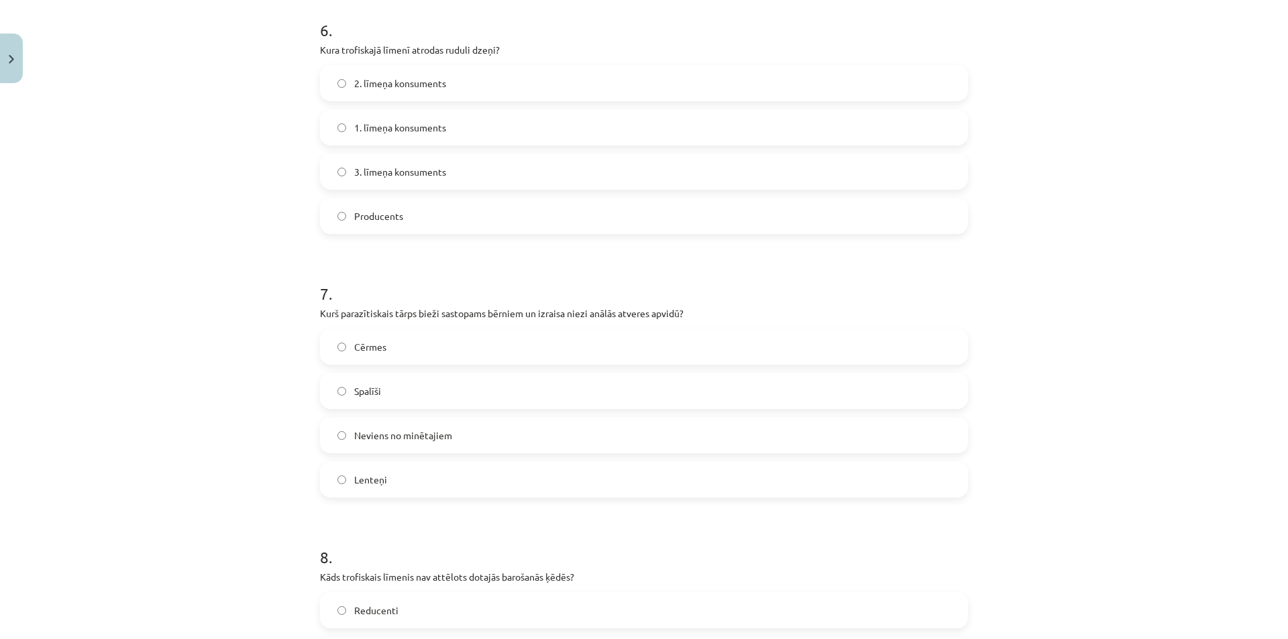
click at [416, 380] on label "Spalīši" at bounding box center [643, 391] width 645 height 34
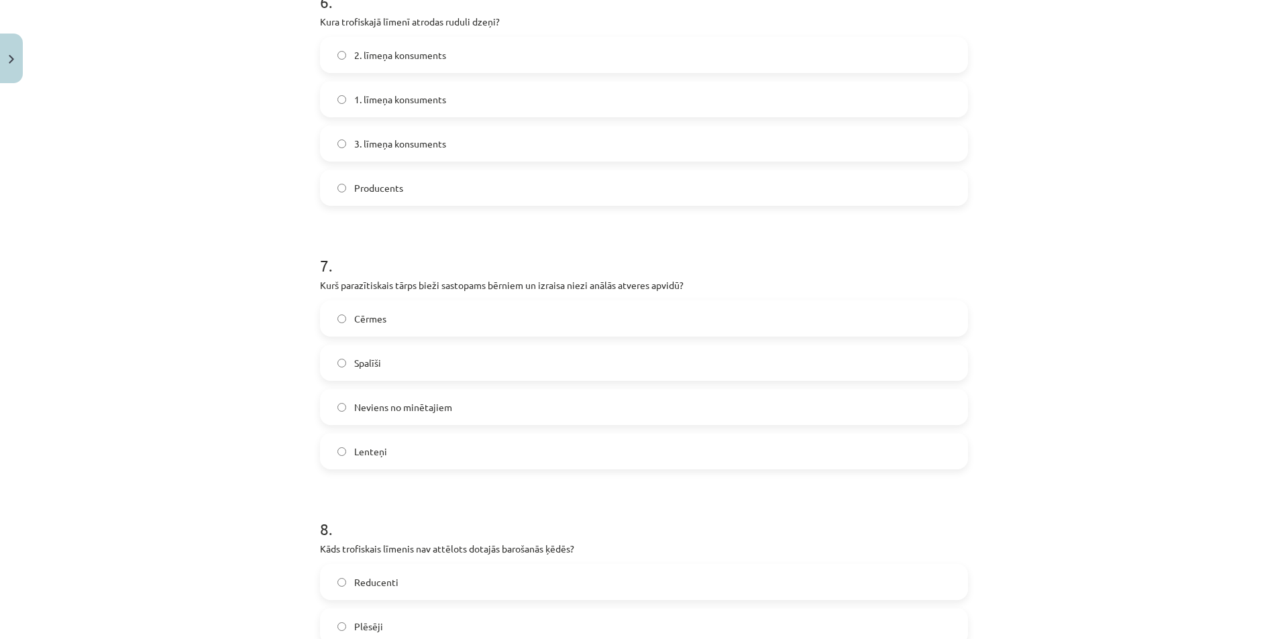
scroll to position [1910, 0]
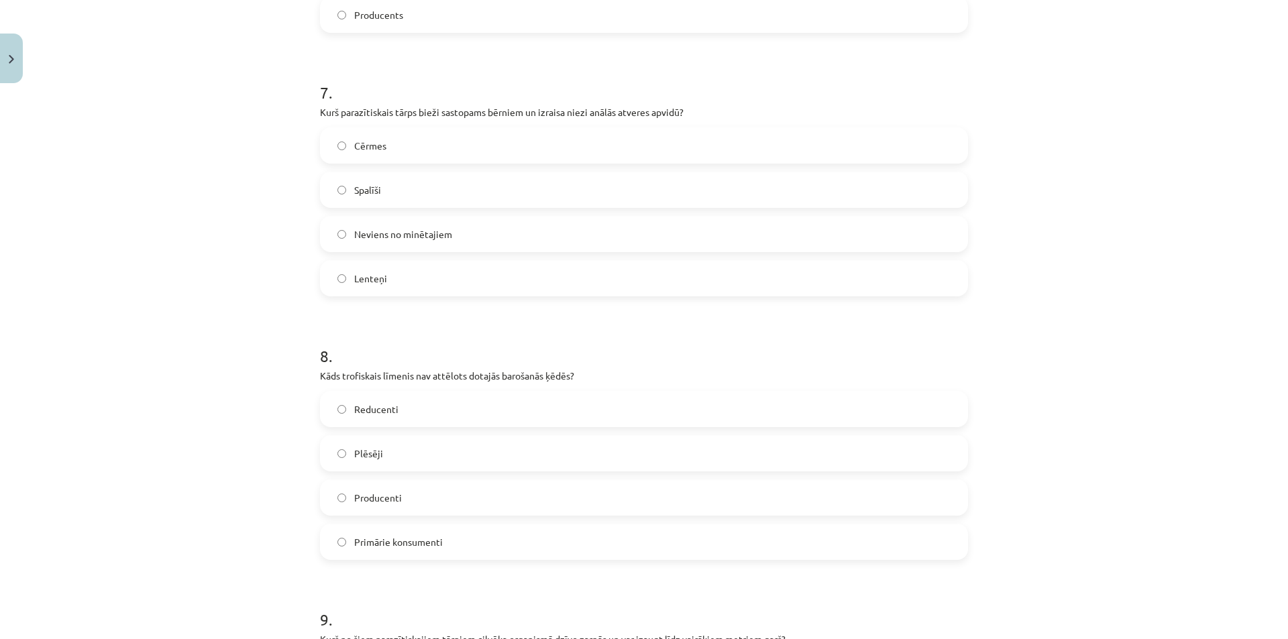
click at [360, 402] on span "Reducenti" at bounding box center [376, 409] width 44 height 14
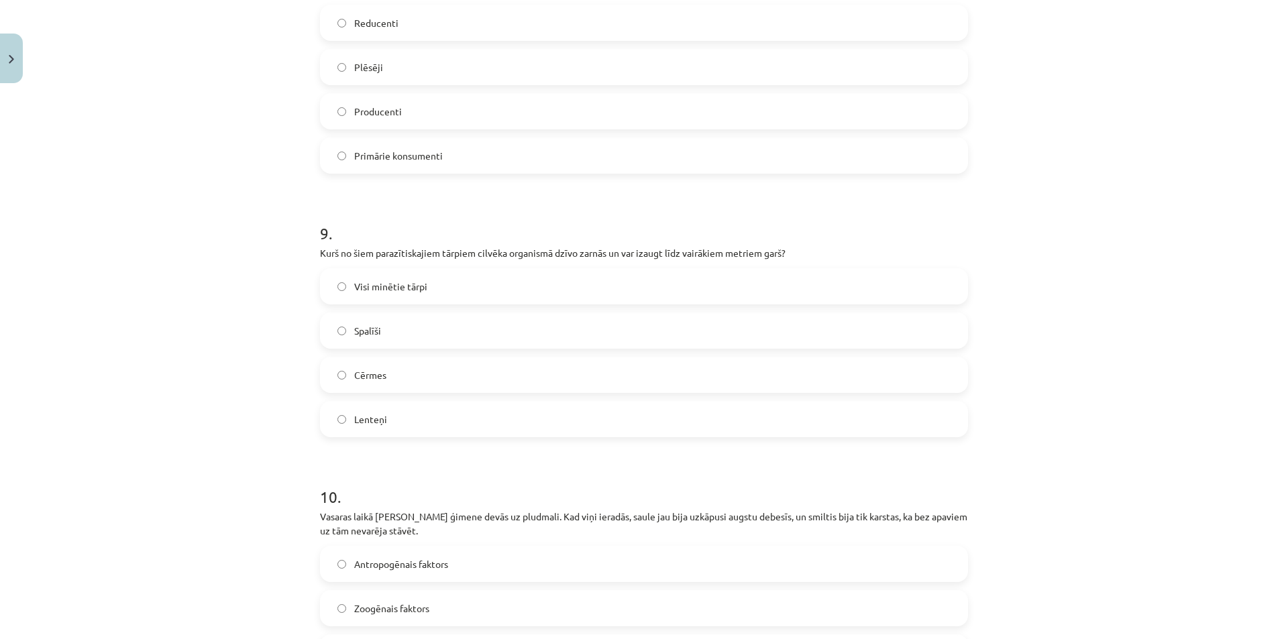
scroll to position [2312, 0]
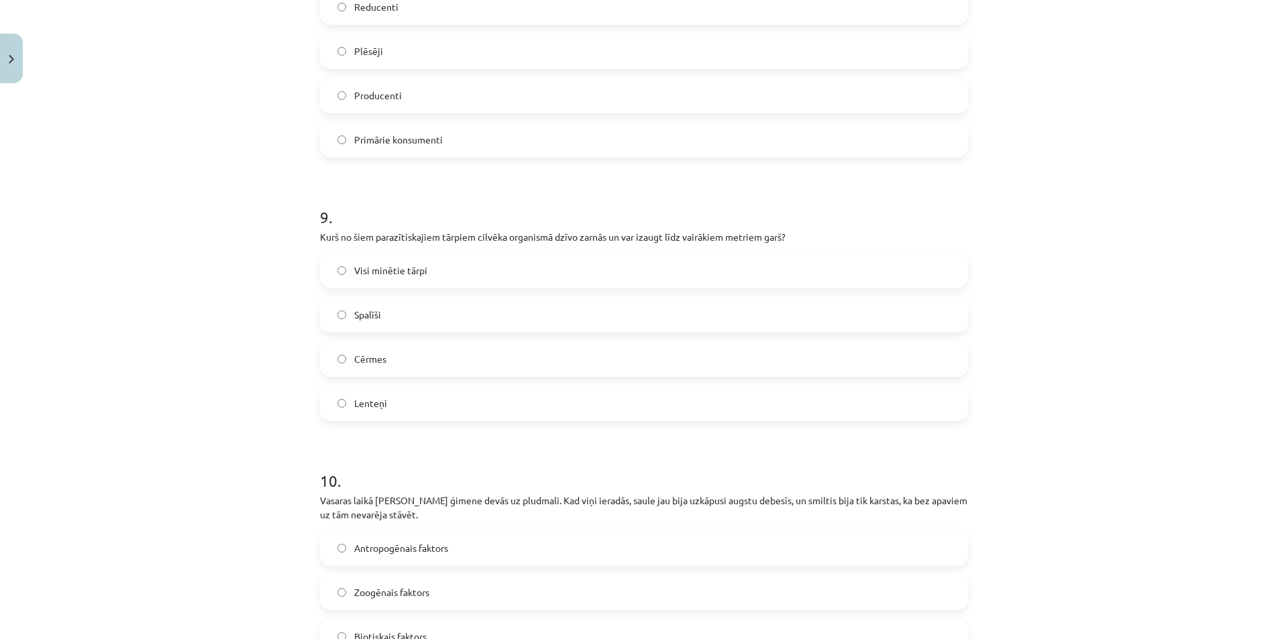
click at [362, 396] on span "Lenteņi" at bounding box center [370, 403] width 33 height 14
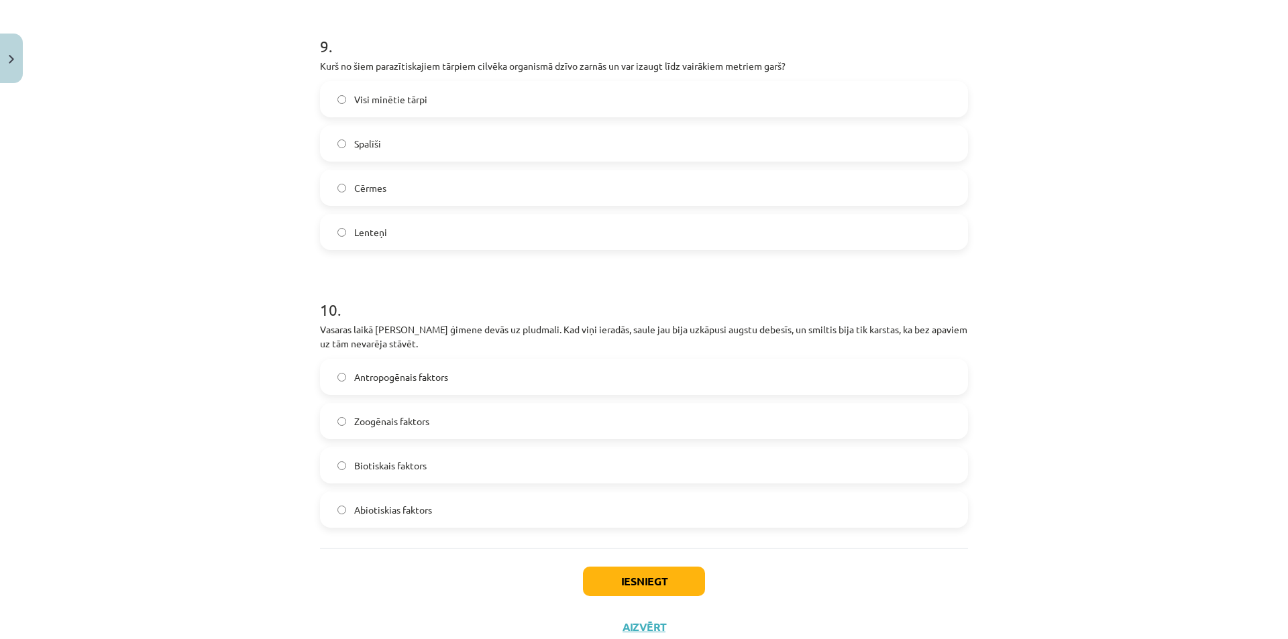
scroll to position [2514, 0]
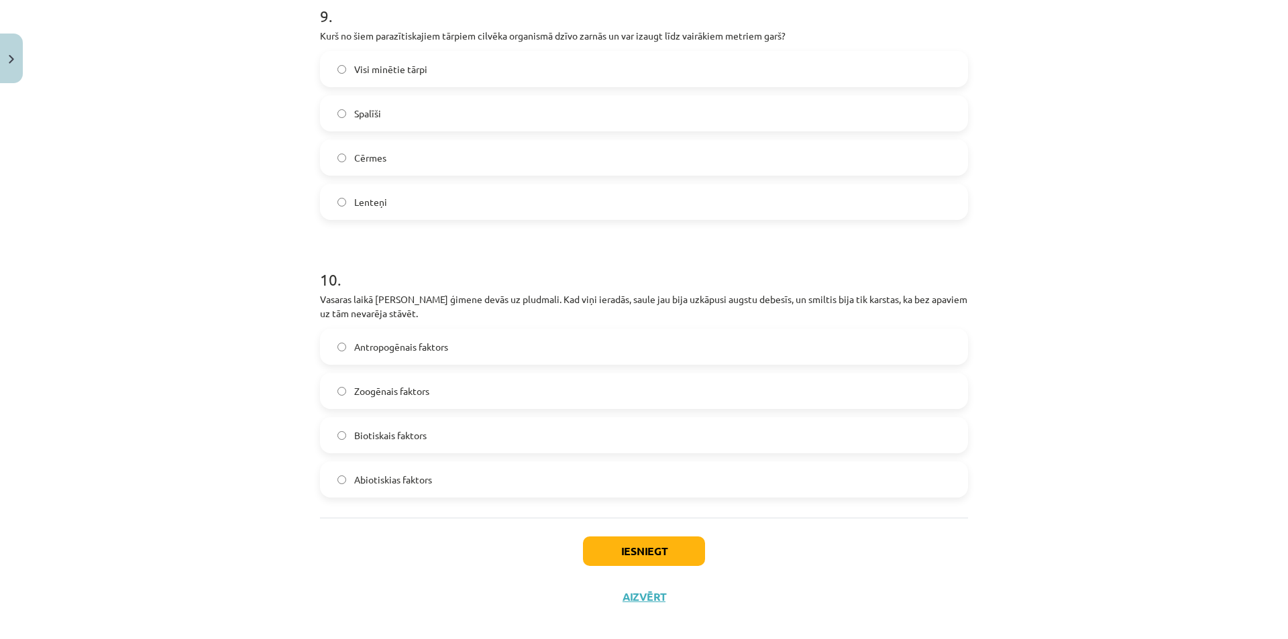
click at [390, 473] on span "Abiotiskias faktors" at bounding box center [393, 480] width 78 height 14
click at [633, 537] on button "Iesniegt" at bounding box center [644, 552] width 122 height 30
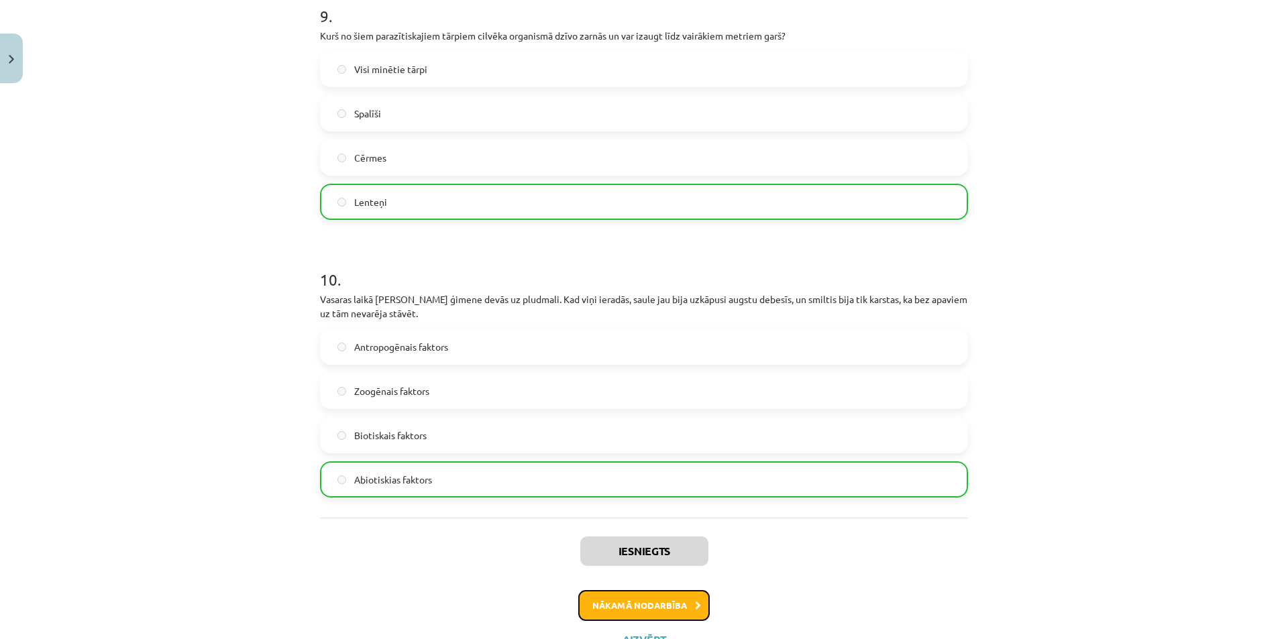
click at [661, 590] on button "Nākamā nodarbība" at bounding box center [643, 605] width 131 height 31
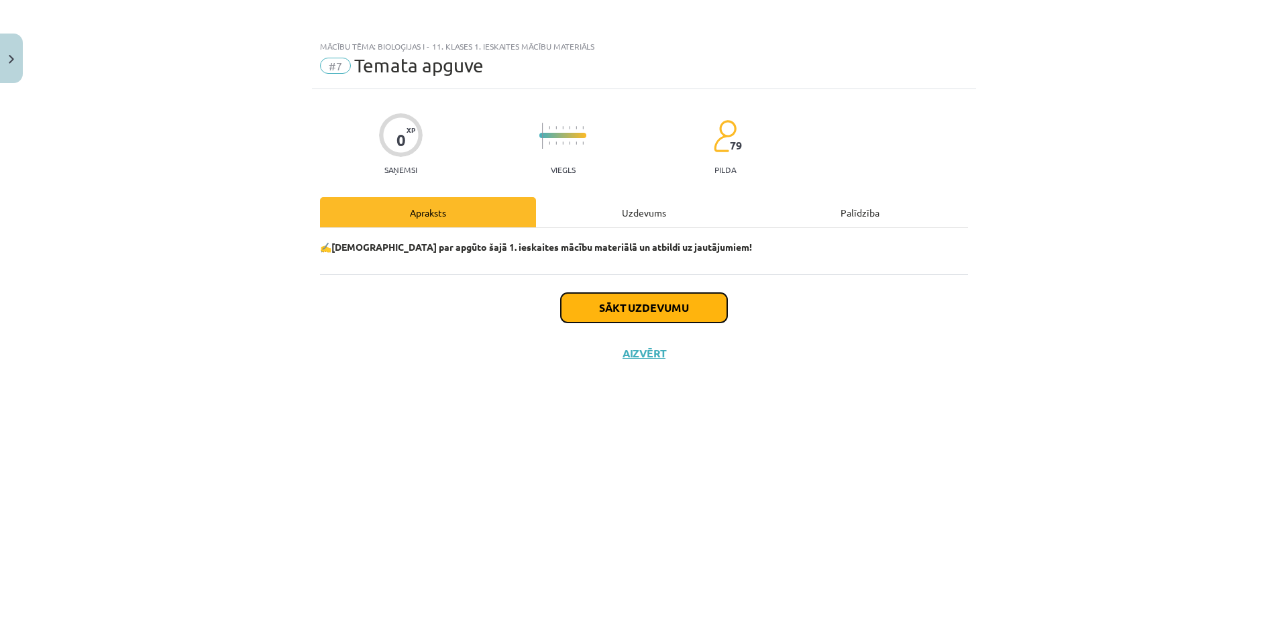
click at [626, 304] on button "Sākt uzdevumu" at bounding box center [644, 308] width 166 height 30
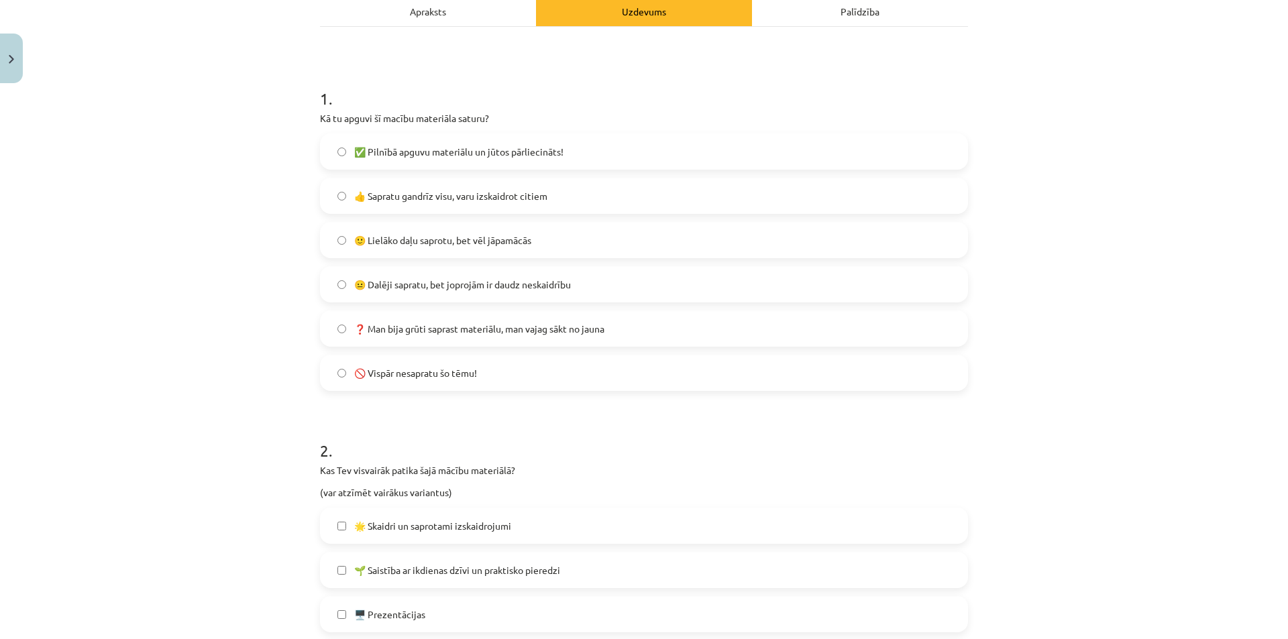
click at [423, 145] on span "✅ Pilnībā apguvu materiālu un jūtos pārliecināts!" at bounding box center [458, 152] width 209 height 14
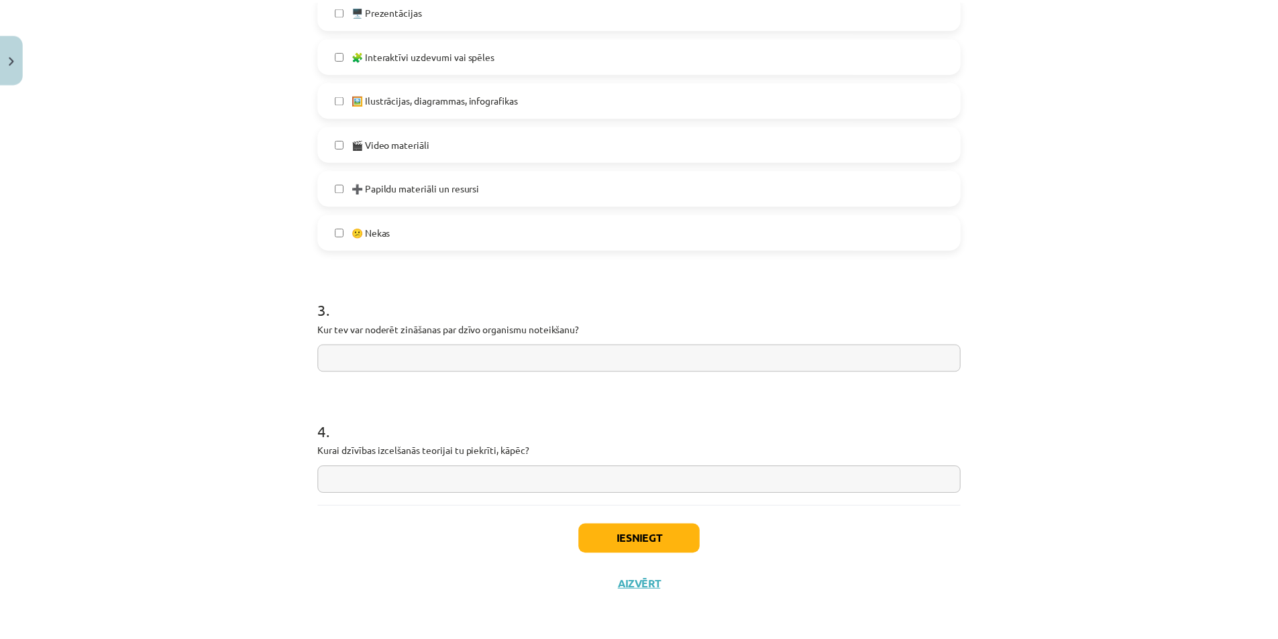
scroll to position [808, 0]
click at [616, 533] on button "Iesniegt" at bounding box center [644, 538] width 122 height 30
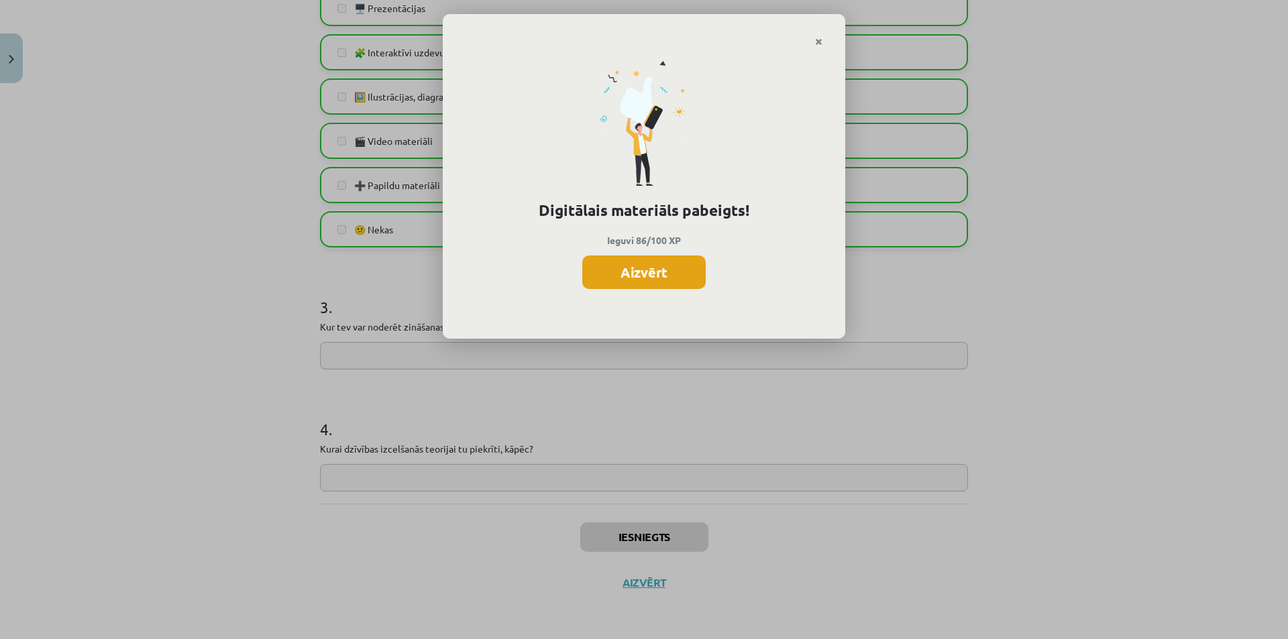
click at [666, 272] on button "Aizvērt" at bounding box center [643, 273] width 123 height 34
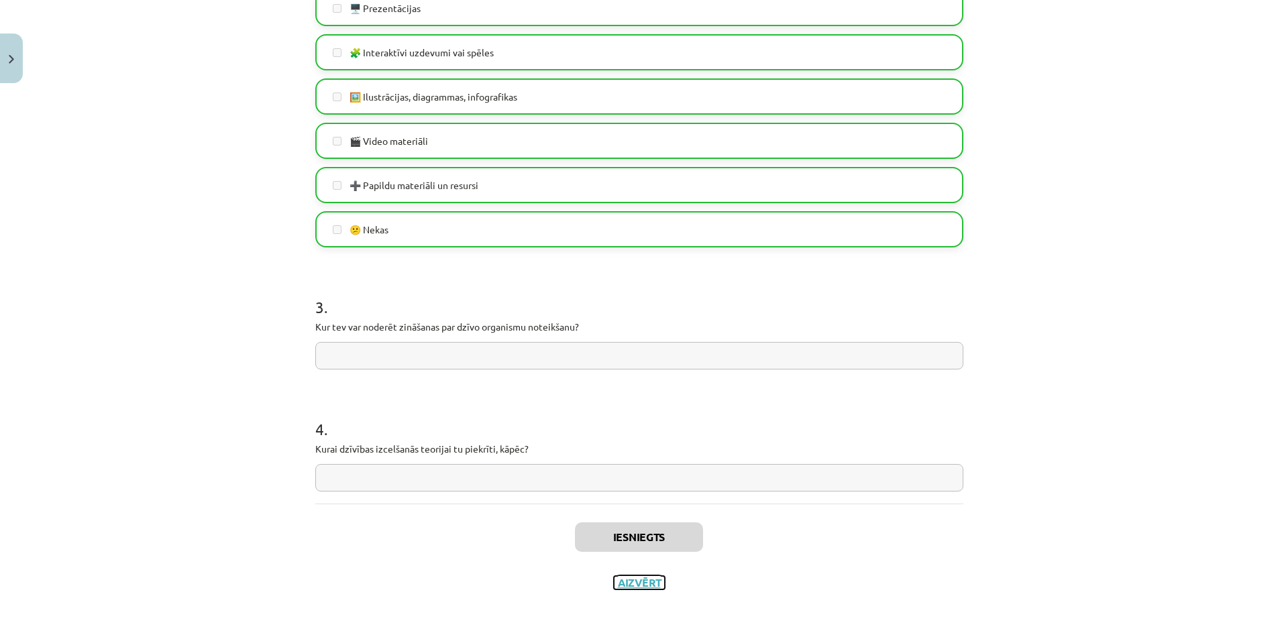
click at [633, 580] on button "Aizvērt" at bounding box center [639, 582] width 51 height 13
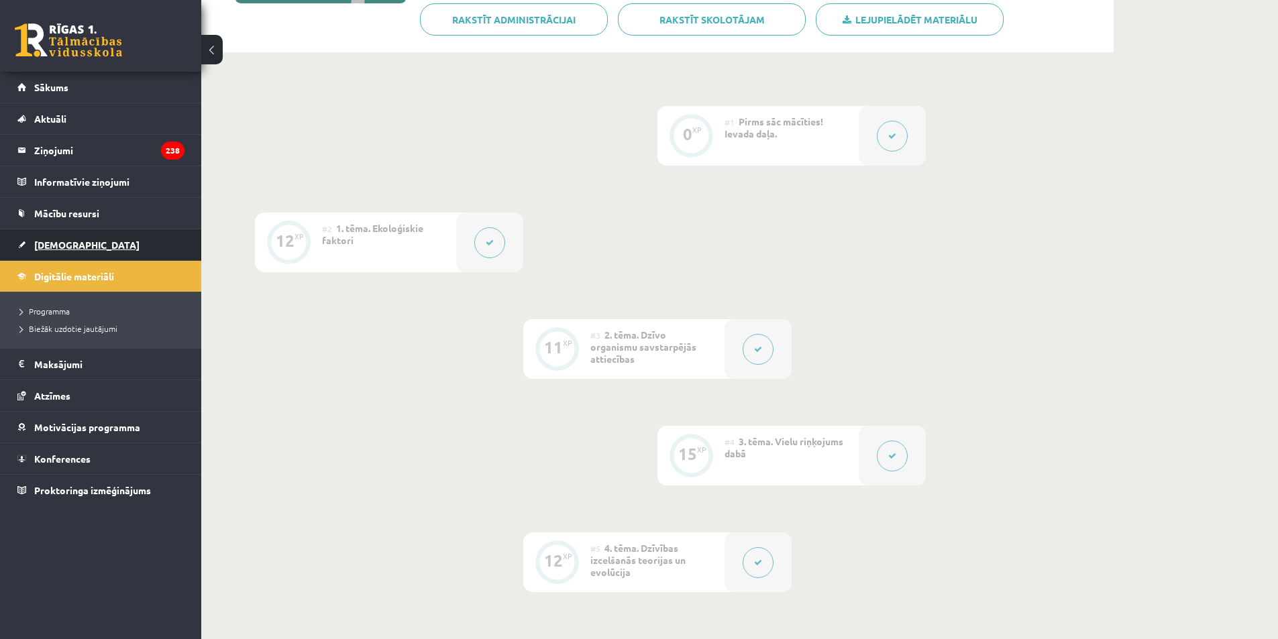
click at [58, 239] on link "[DEMOGRAPHIC_DATA]" at bounding box center [100, 244] width 167 height 31
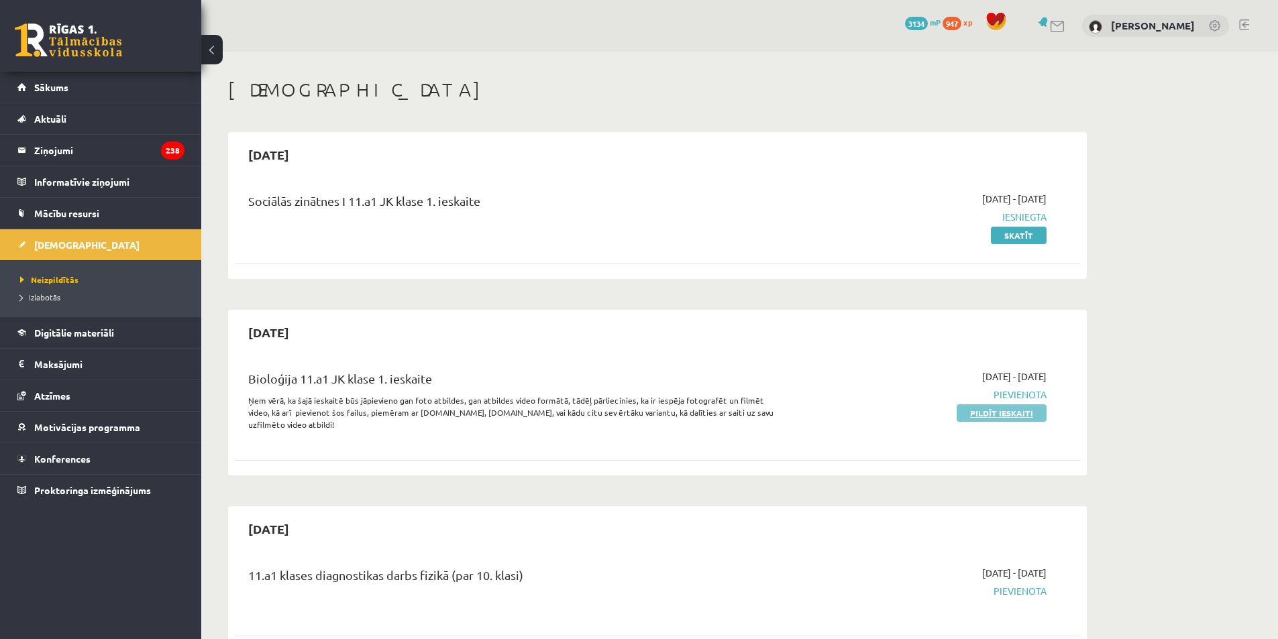
click at [1004, 415] on link "Pildīt ieskaiti" at bounding box center [1002, 413] width 90 height 17
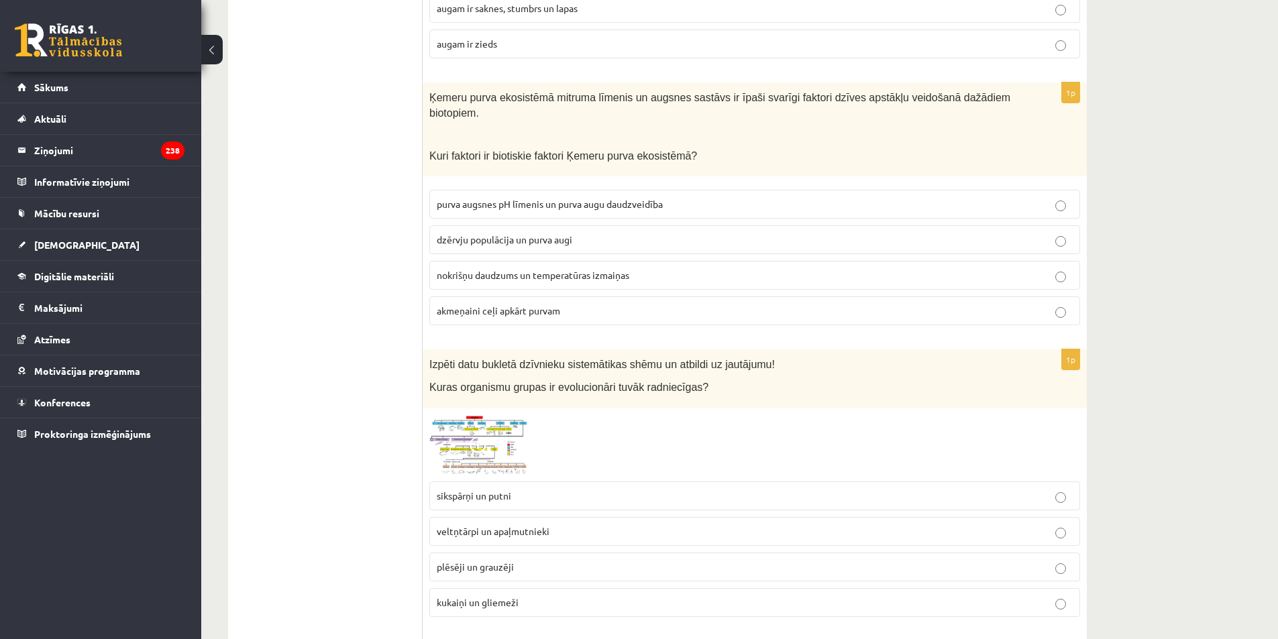
scroll to position [865, 0]
click at [486, 436] on span at bounding box center [480, 446] width 21 height 21
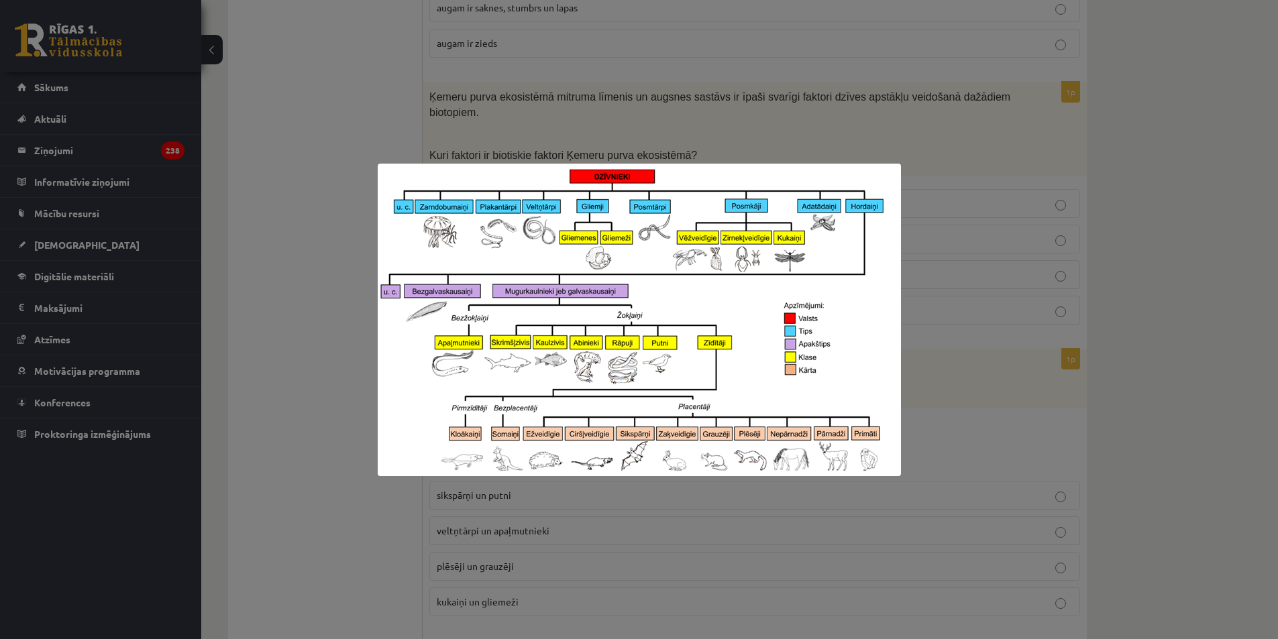
click at [328, 370] on div at bounding box center [639, 319] width 1278 height 639
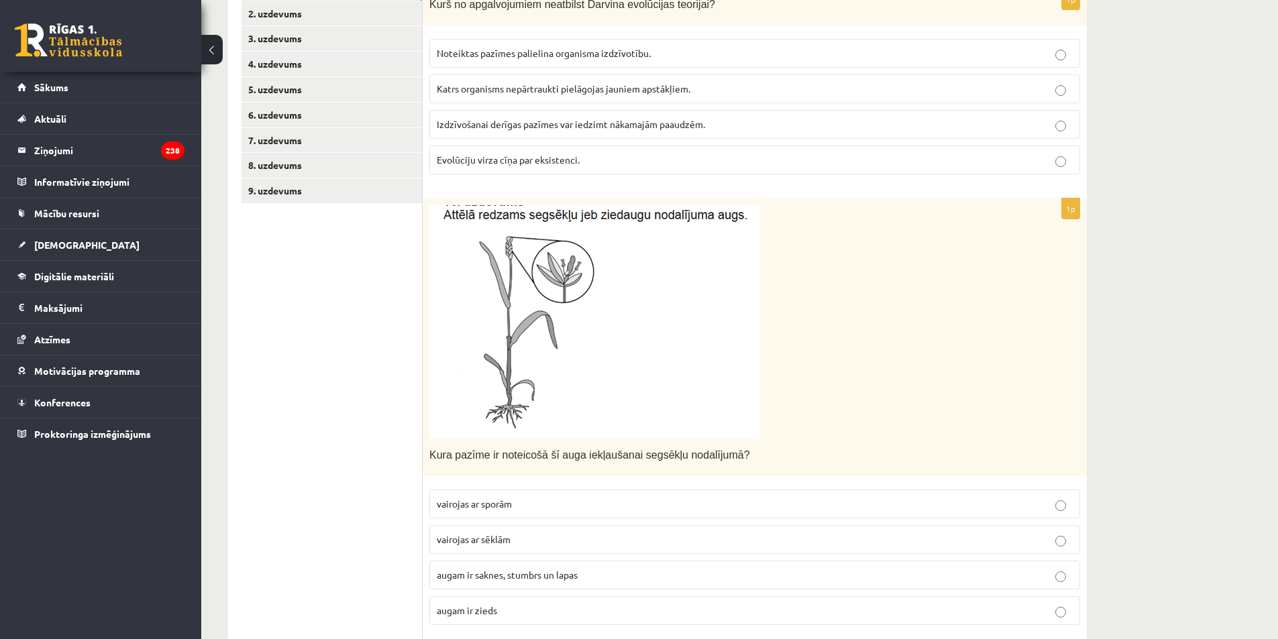
scroll to position [194, 0]
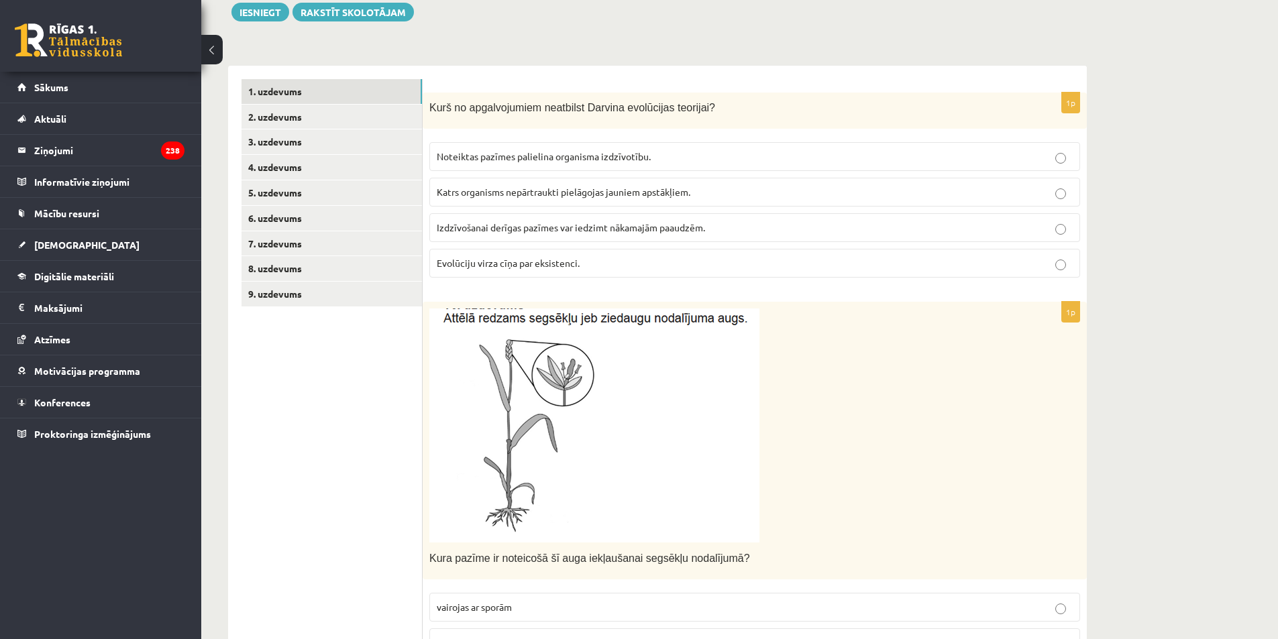
click at [586, 373] on img at bounding box center [594, 426] width 330 height 234
click at [557, 411] on img at bounding box center [594, 426] width 330 height 234
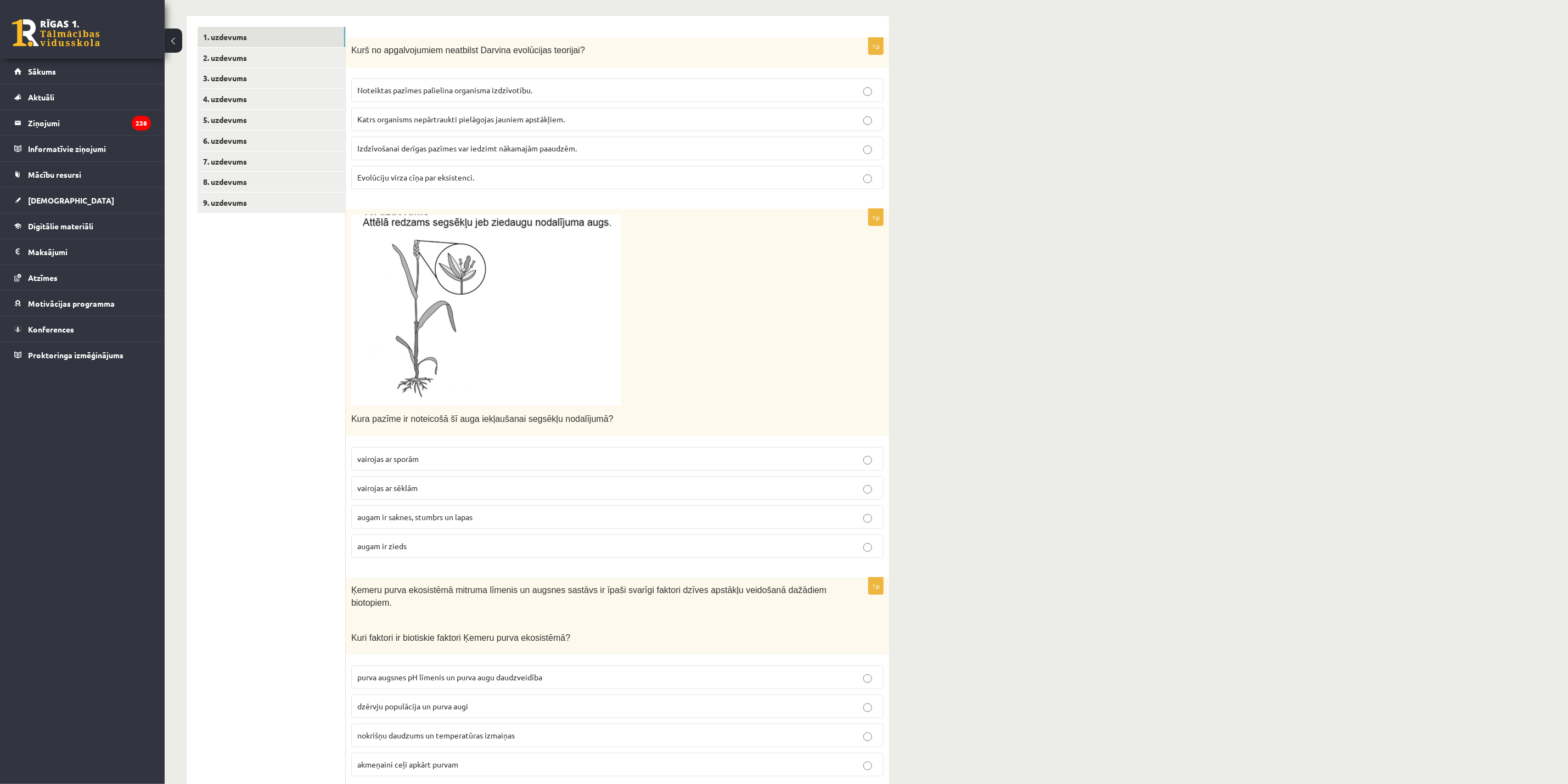
scroll to position [214, 0]
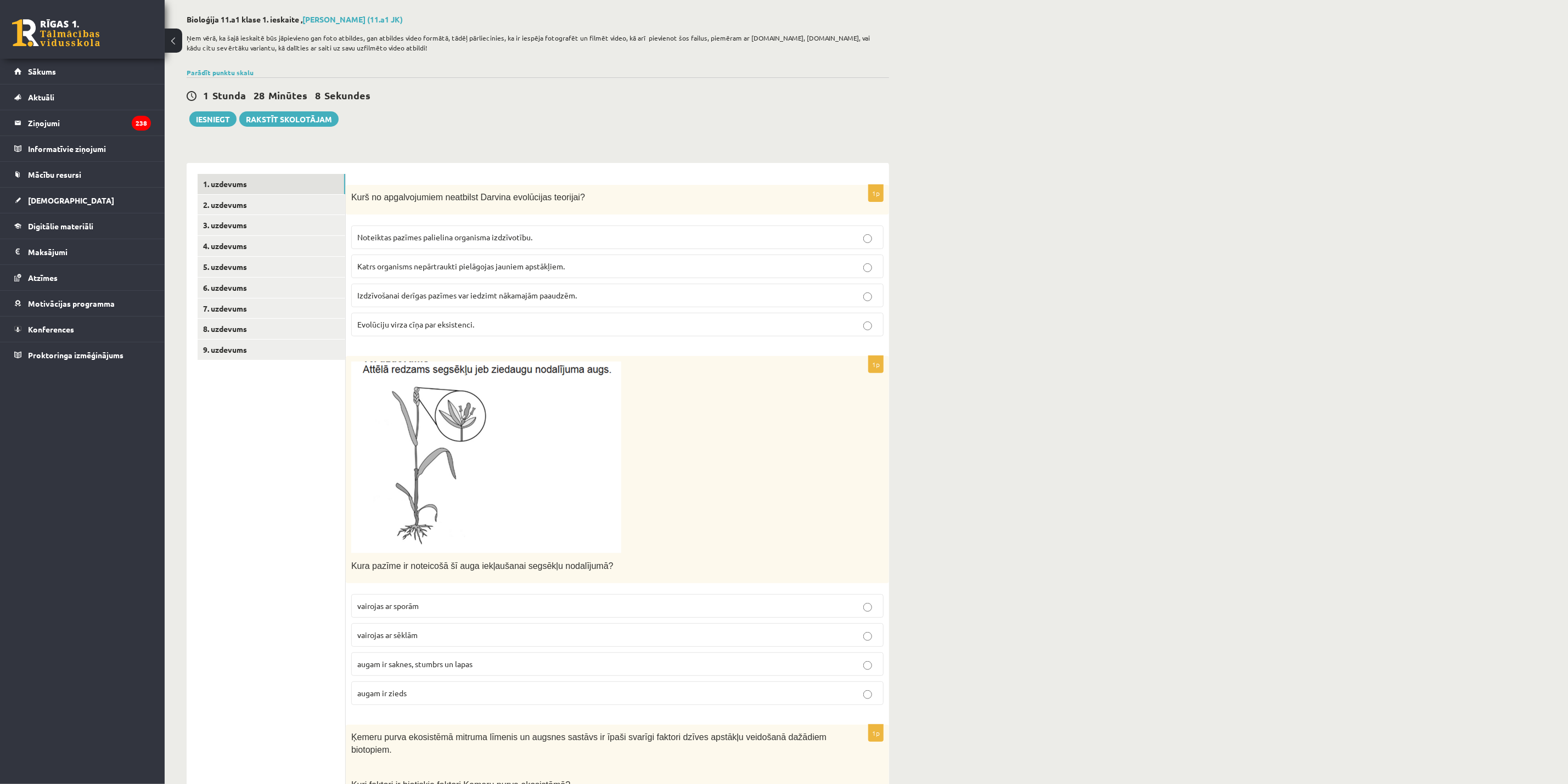
click at [387, 264] on span "Katrs organisms nepārtraukti pielāgojas jauniem apstākļiem." at bounding box center [461, 266] width 208 height 10
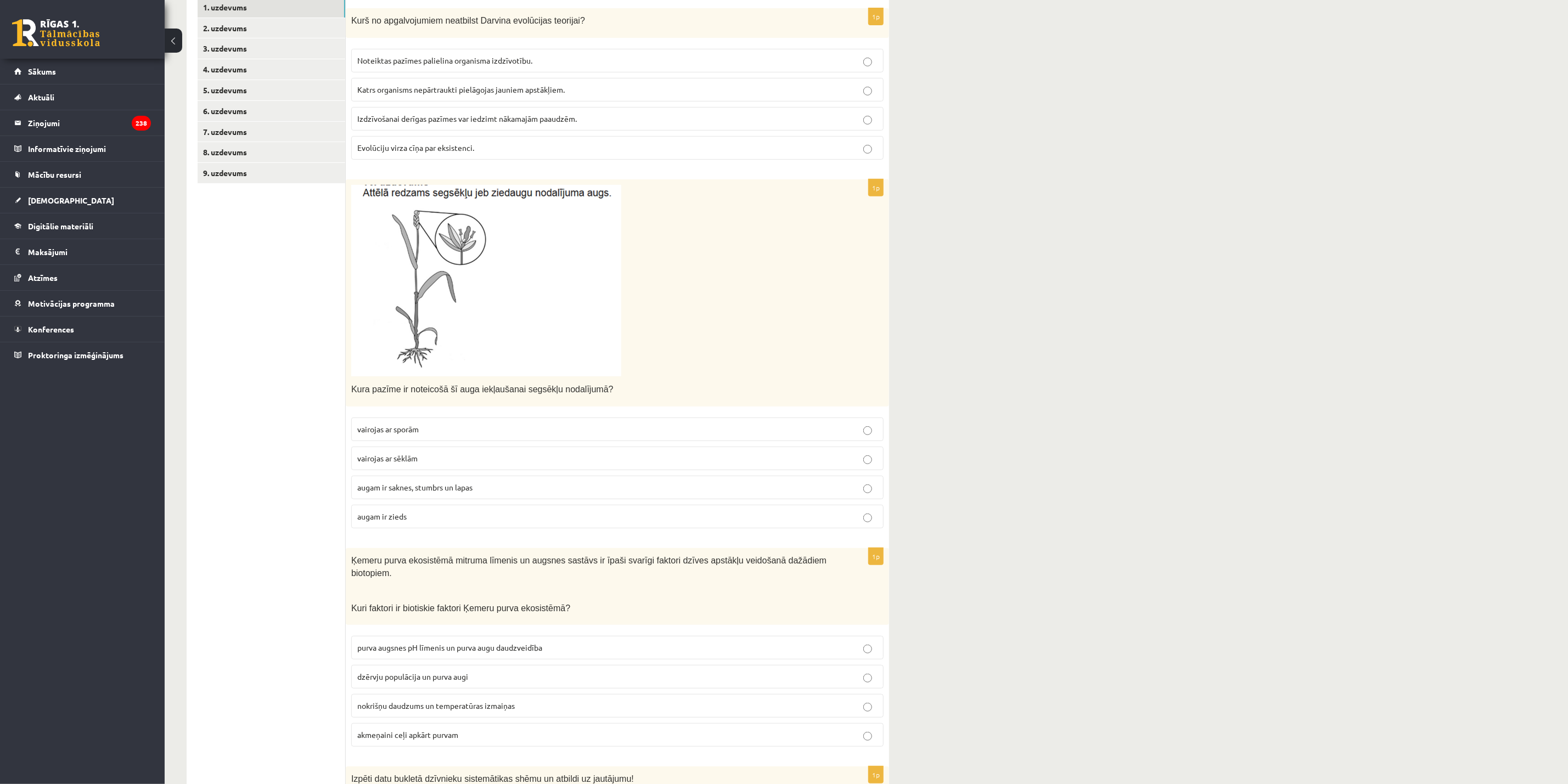
scroll to position [296, 0]
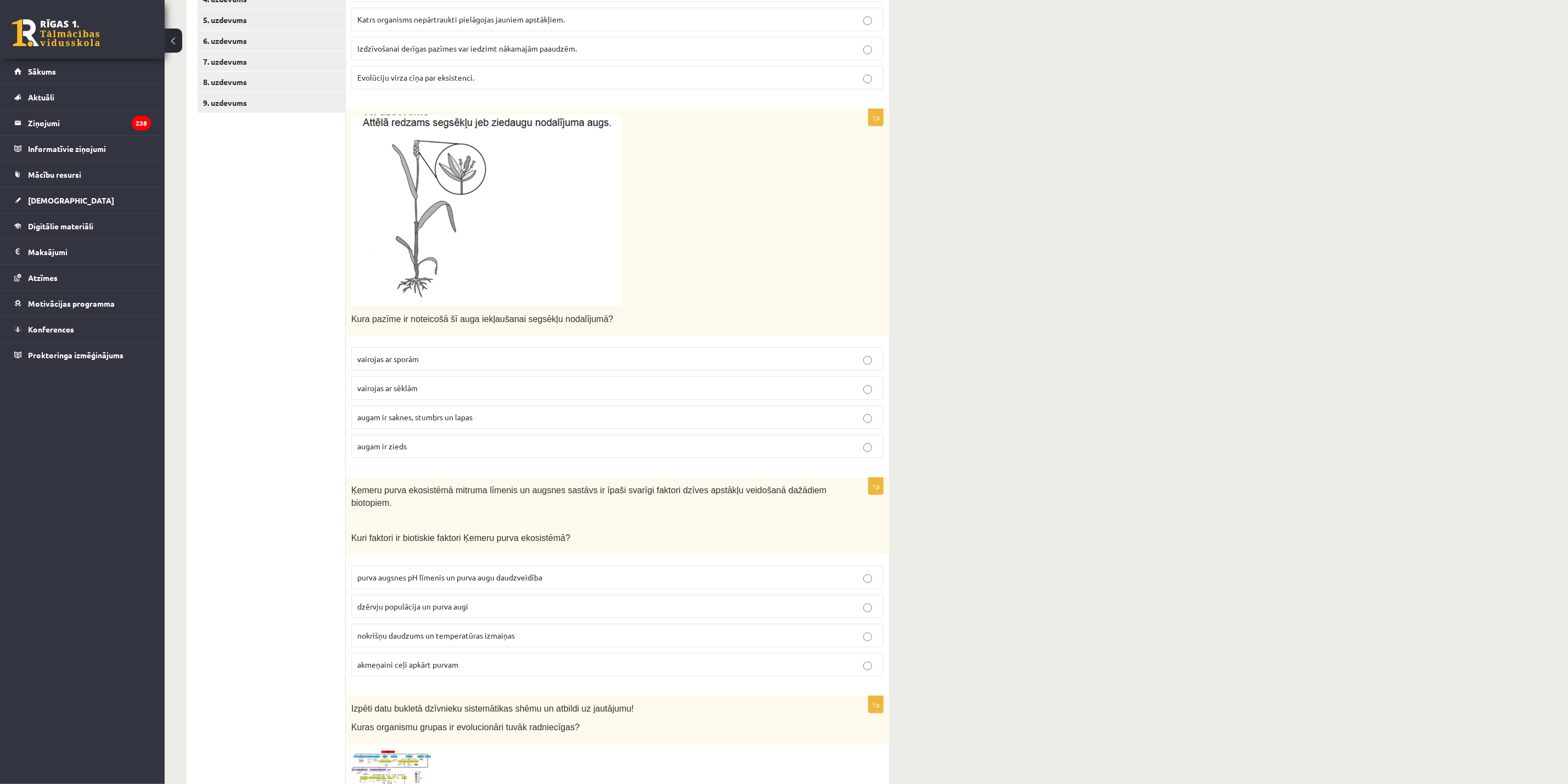
click at [393, 450] on span "augam ir zieds" at bounding box center [382, 446] width 49 height 10
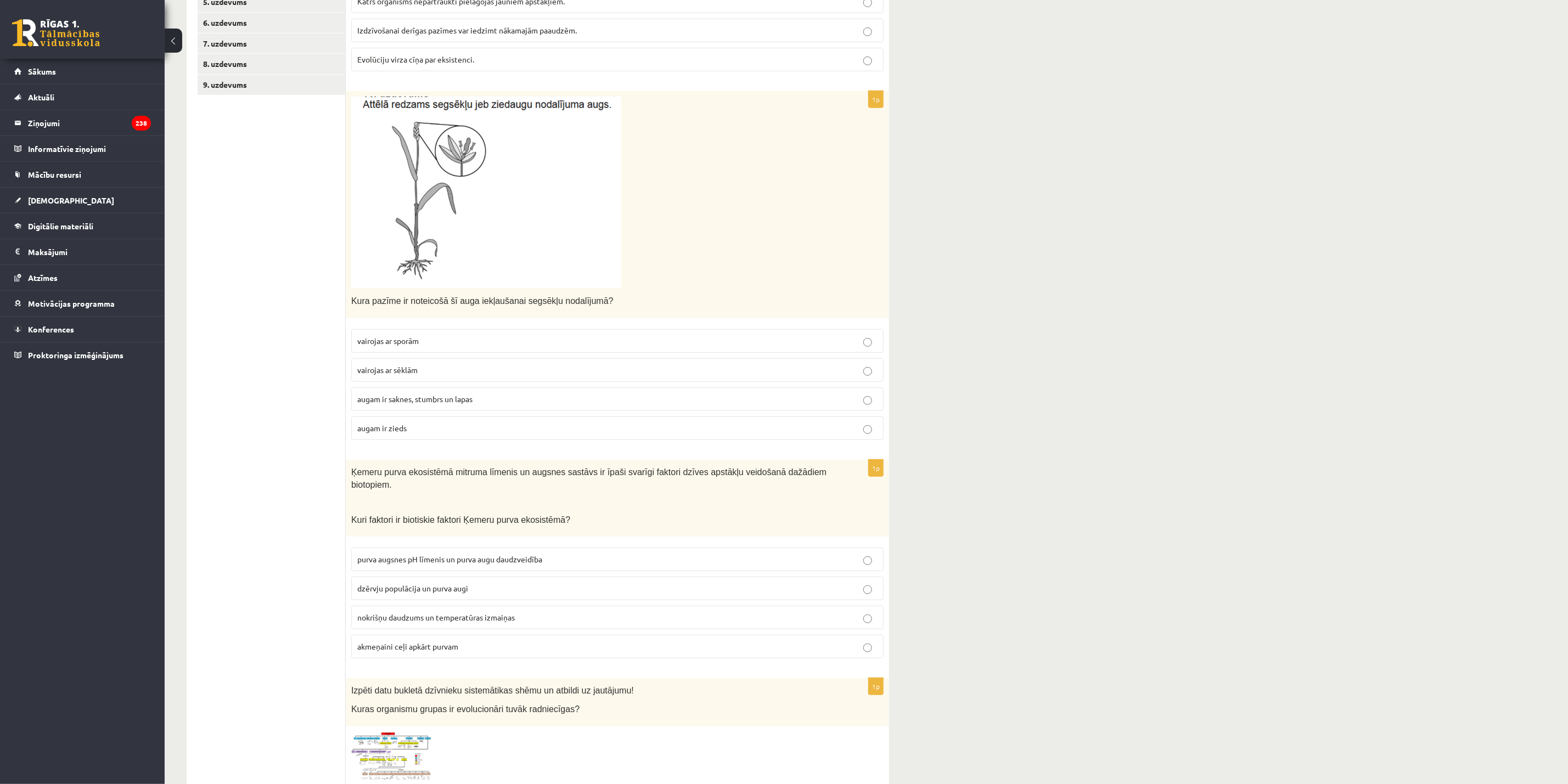
scroll to position [461, 0]
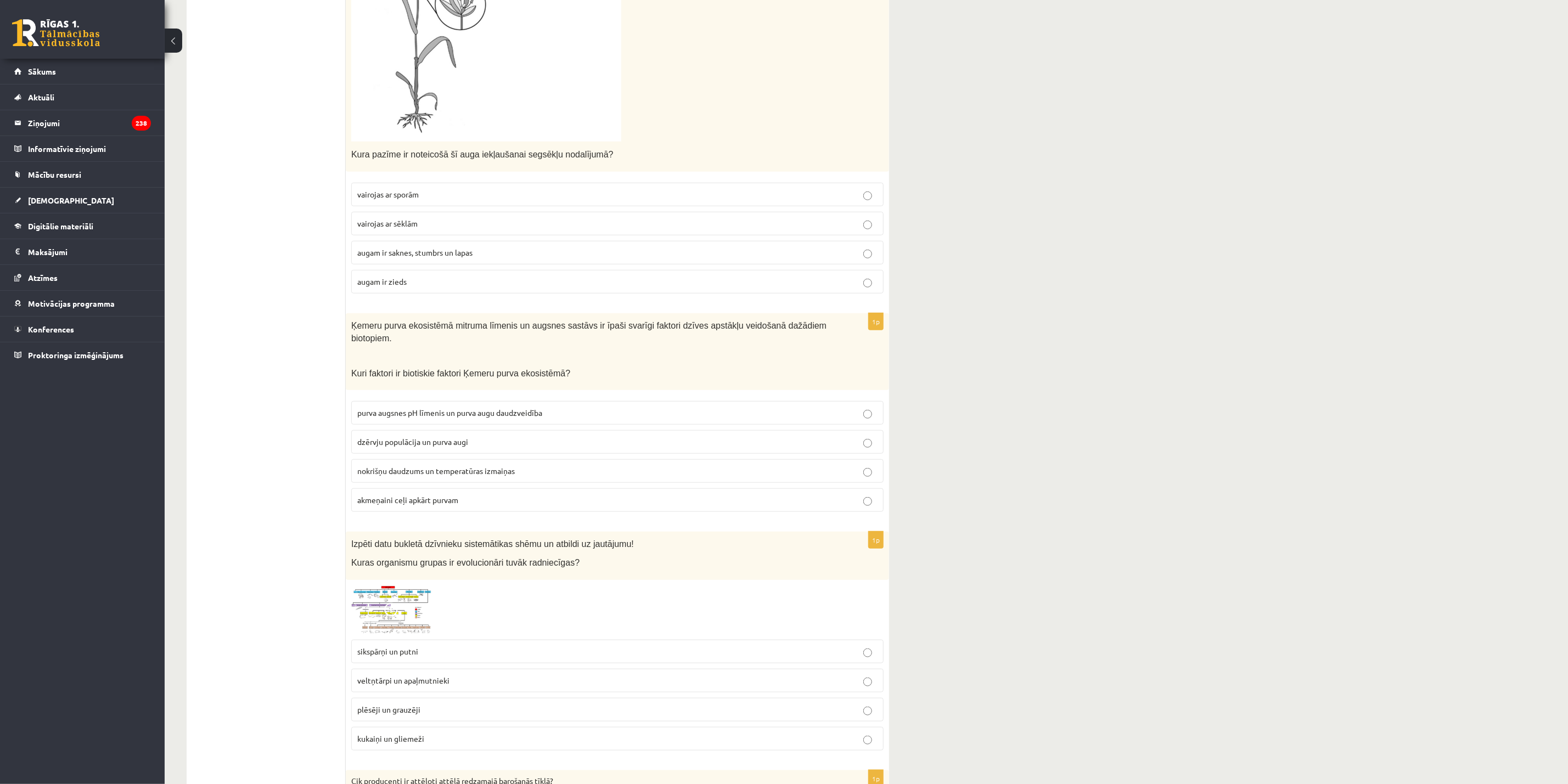
click at [430, 407] on span "purva augsnes pH līmenis un purva augu daudzveidība" at bounding box center [450, 412] width 185 height 10
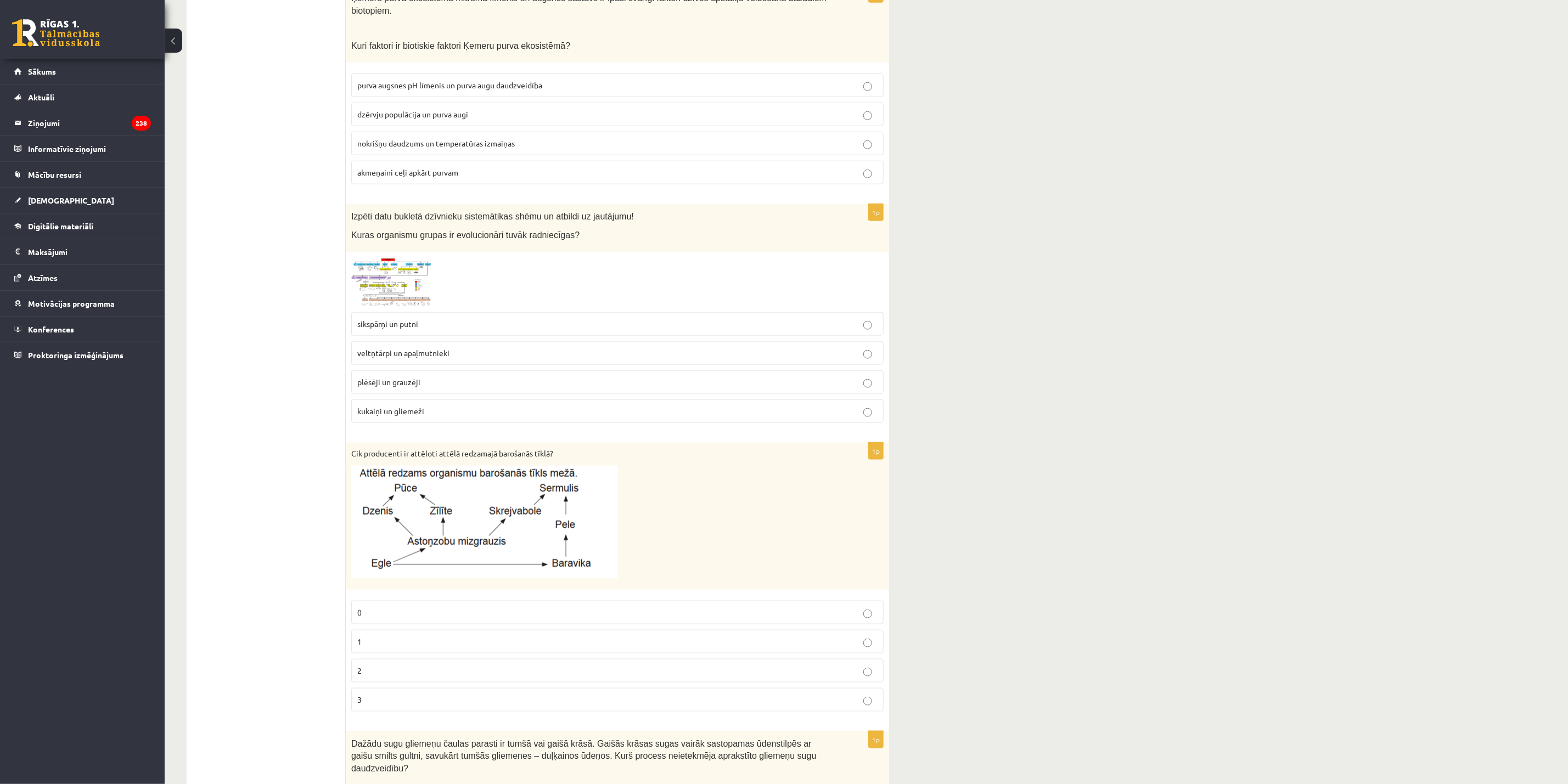
scroll to position [790, 0]
click at [403, 283] on img at bounding box center [392, 280] width 83 height 49
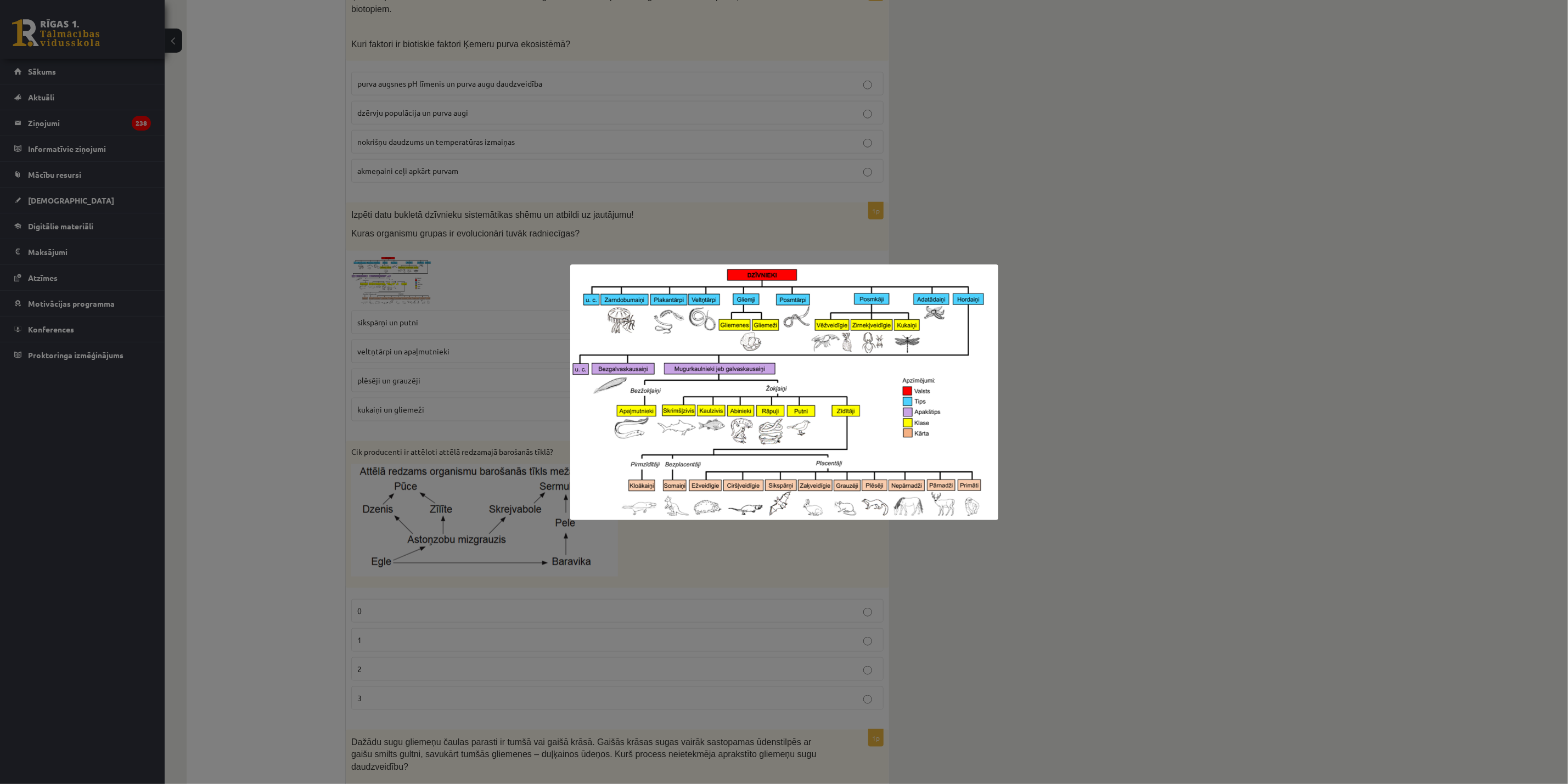
click at [1045, 283] on div at bounding box center [784, 392] width 1568 height 784
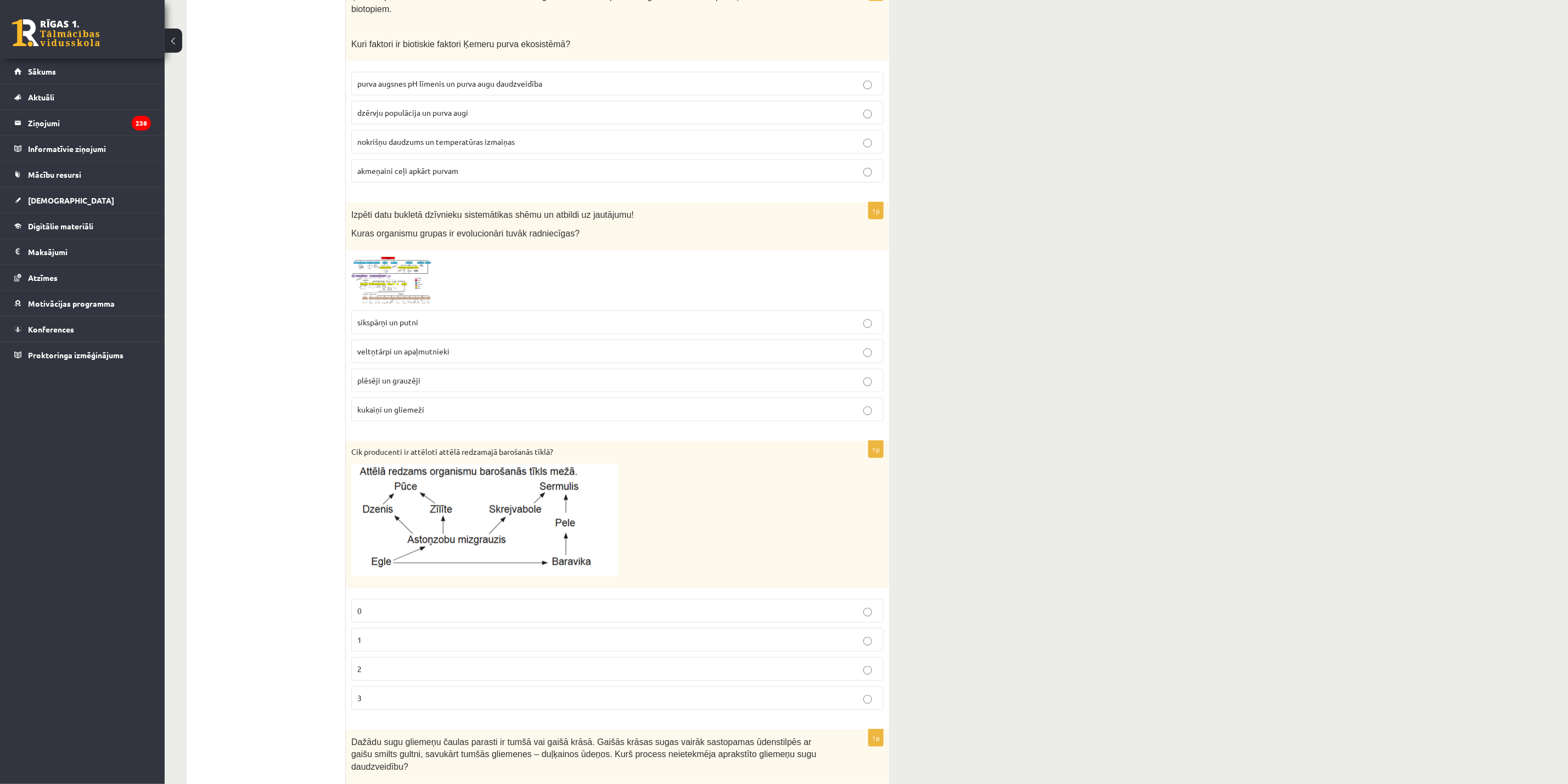
drag, startPoint x: 492, startPoint y: 526, endPoint x: 1033, endPoint y: 492, distance: 542.1
click at [1033, 492] on div "**********" at bounding box center [865, 242] width 1403 height 1979
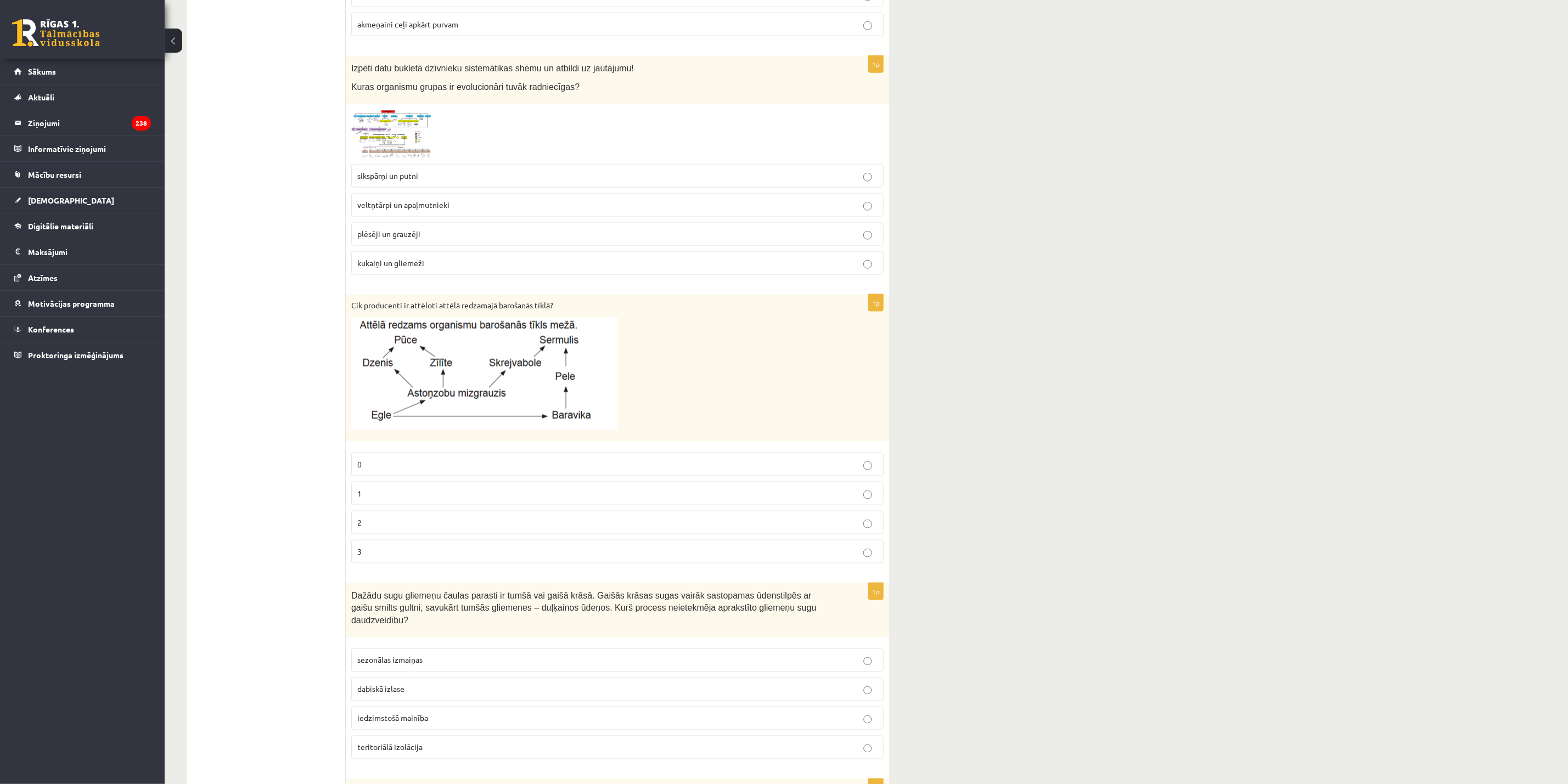
scroll to position [872, 0]
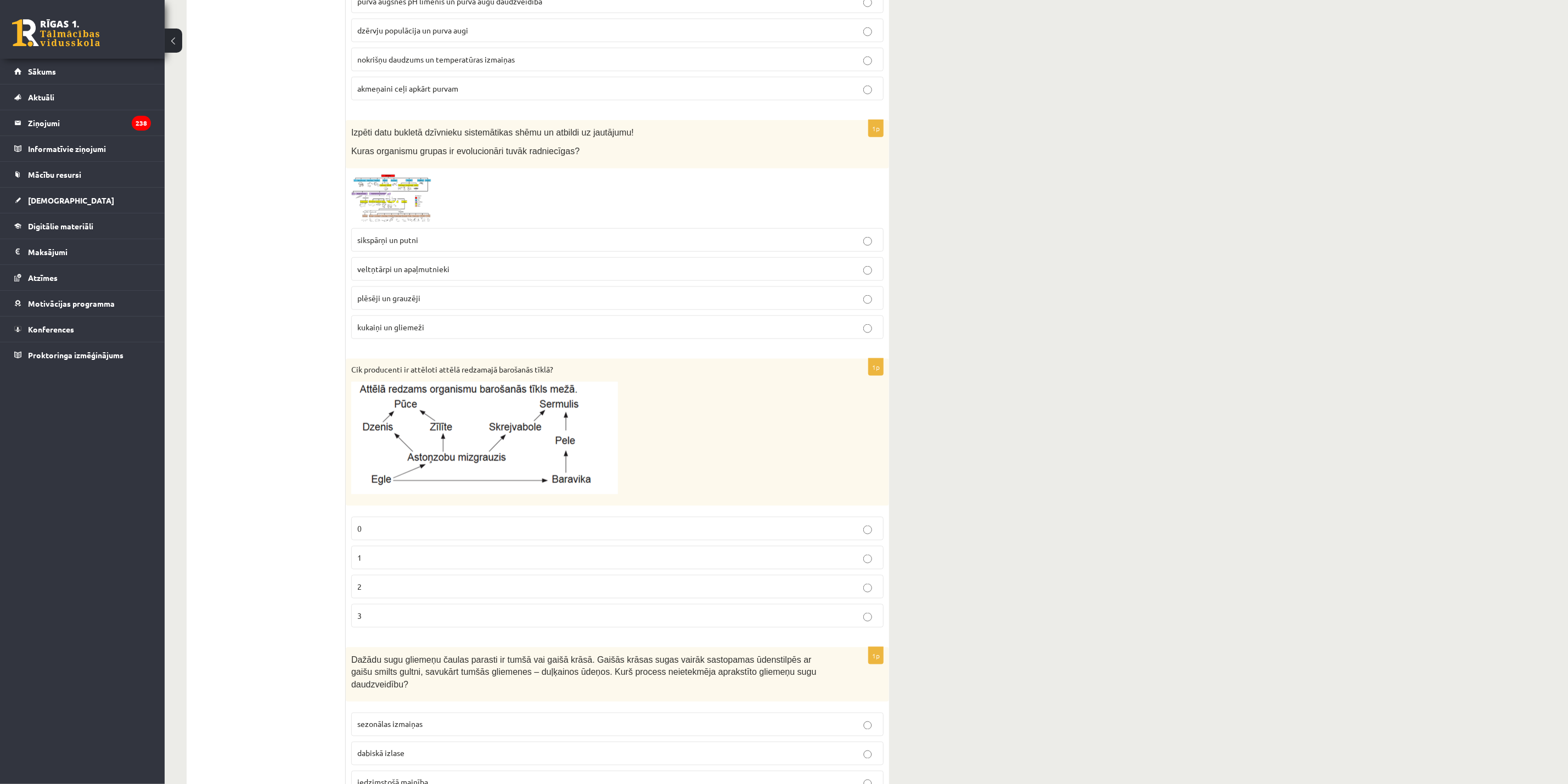
click at [408, 293] on span "plēsēji un grauzēji" at bounding box center [389, 298] width 63 height 10
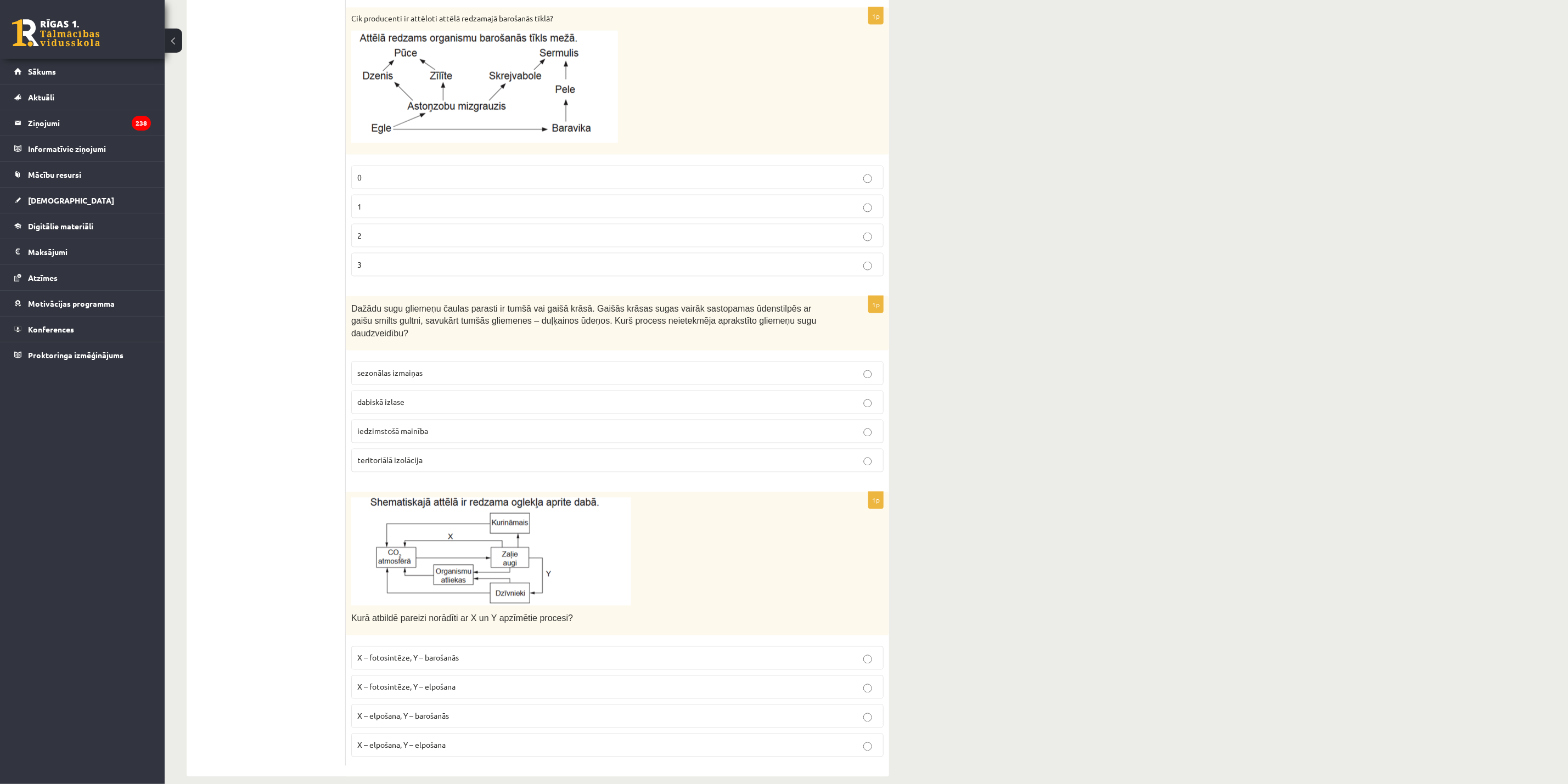
scroll to position [1226, 0]
click at [392, 191] on label "1" at bounding box center [617, 203] width 532 height 24
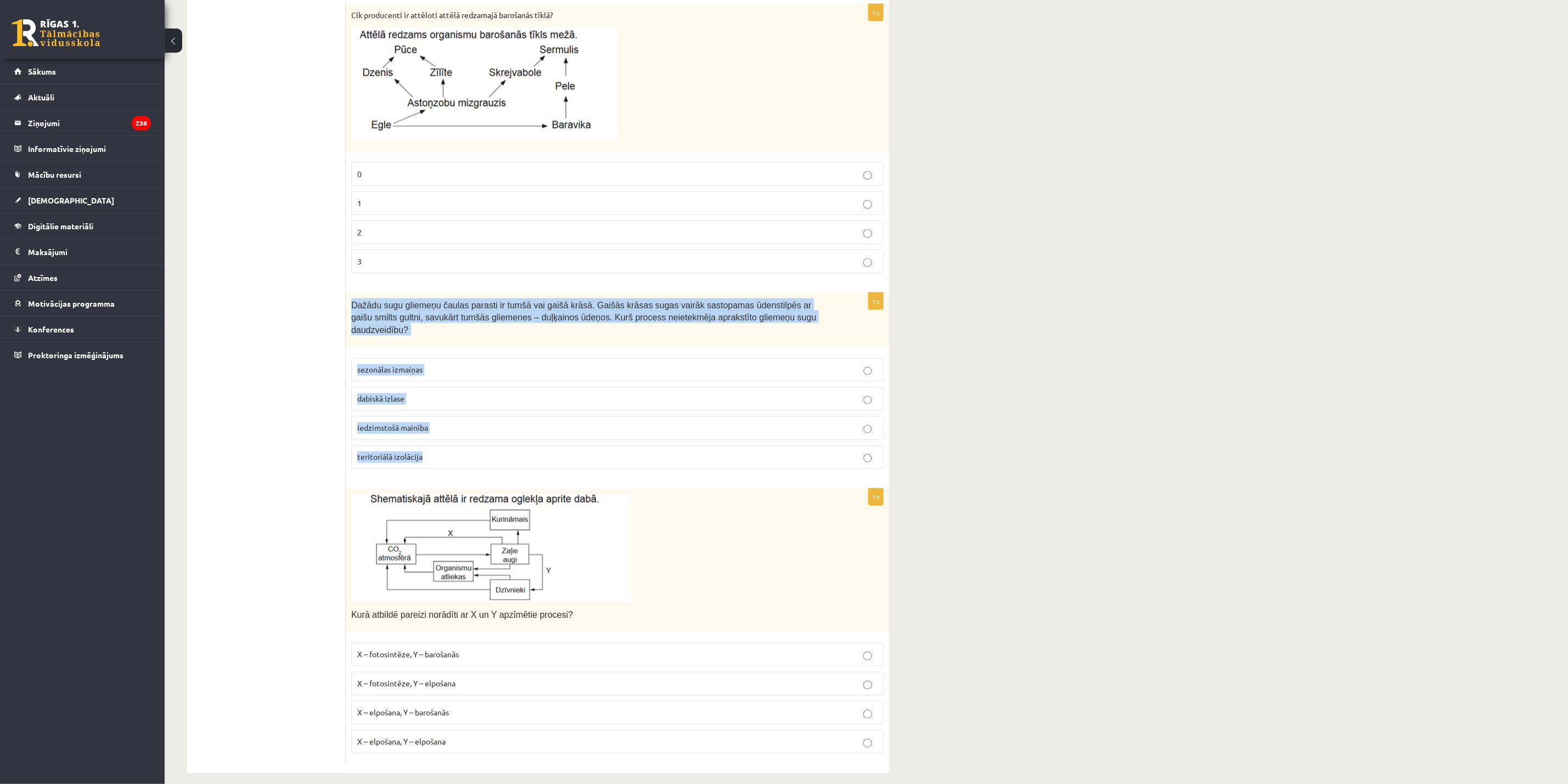
drag, startPoint x: 349, startPoint y: 299, endPoint x: 555, endPoint y: 433, distance: 245.7
click at [555, 433] on div "1p Dažādu sugu gliemeņu čaulas parasti ir tumšā vai gaišā krāsā. Gaišās krāsas …" at bounding box center [618, 385] width 543 height 185
copy div "Dažādu sugu gliemeņu čaulas parasti ir tumšā vai gaišā krāsā. Gaišās krāsas sug…"
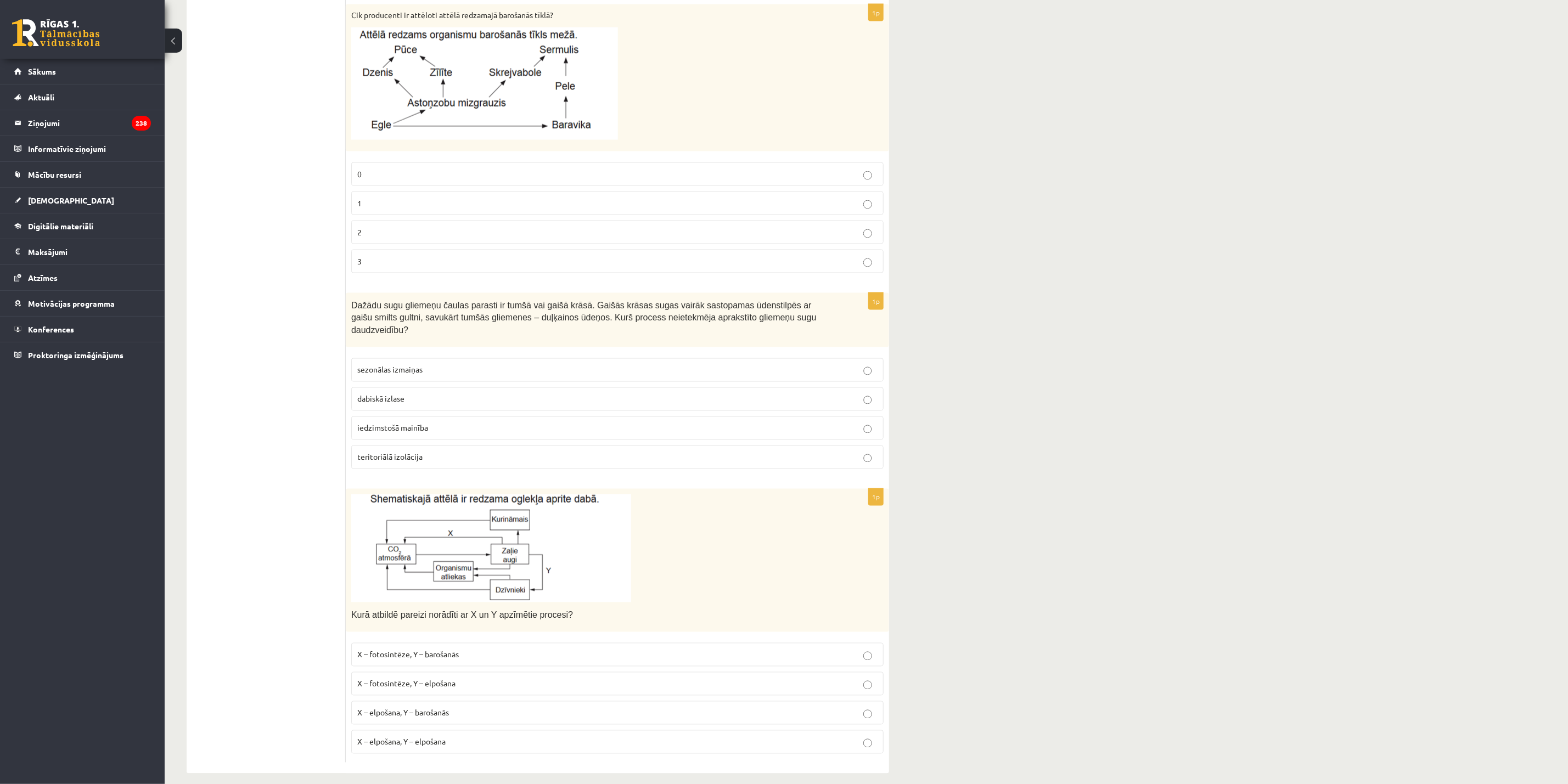
click at [640, 522] on p at bounding box center [590, 548] width 478 height 108
click at [405, 452] on span "teritoriālā izolācija" at bounding box center [390, 457] width 65 height 10
click at [435, 522] on span "X – fotosintēze, Y – elpošana" at bounding box center [407, 683] width 98 height 10
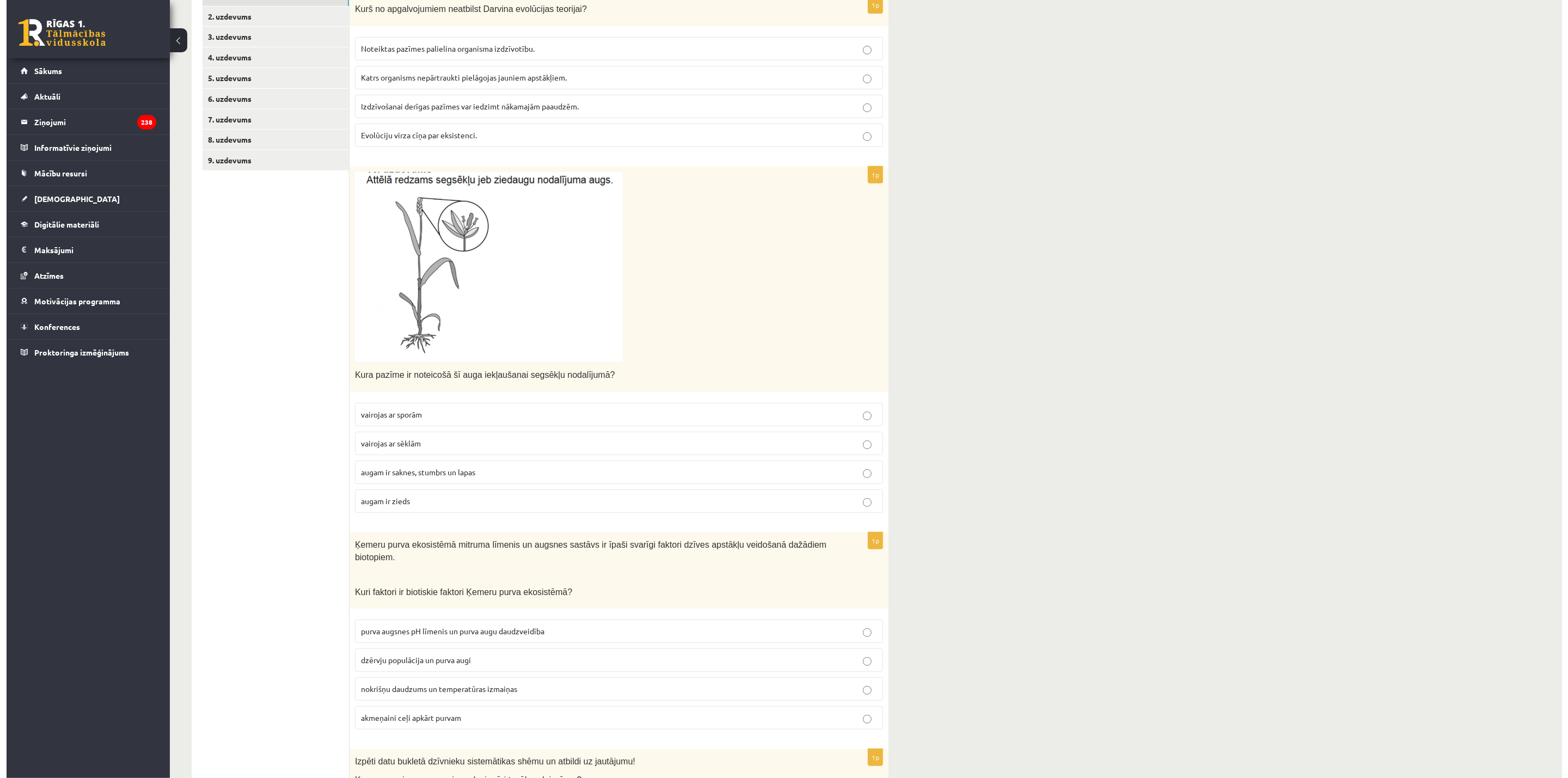
scroll to position [0, 0]
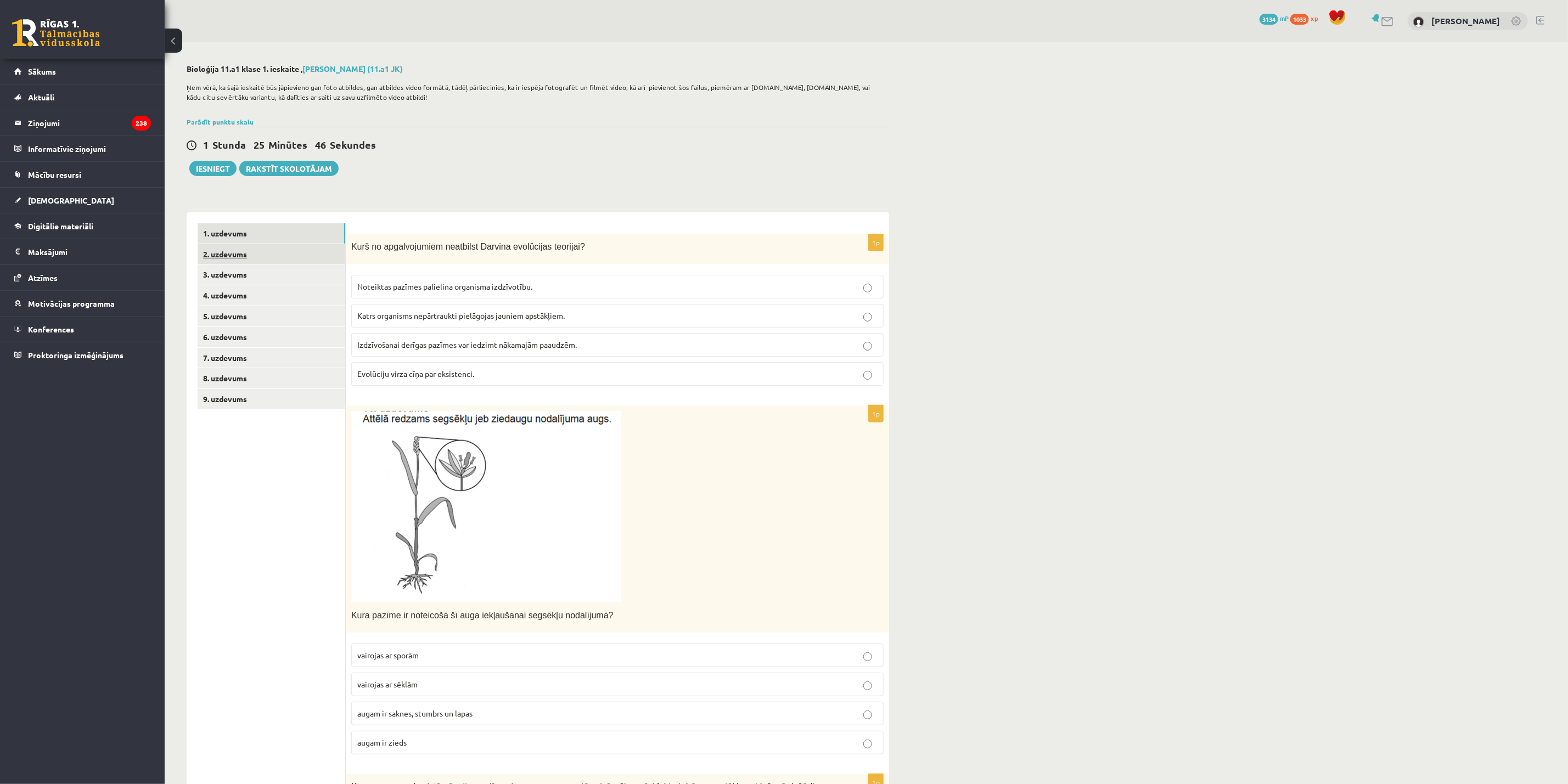
click at [236, 250] on link "2. uzdevums" at bounding box center [271, 254] width 147 height 20
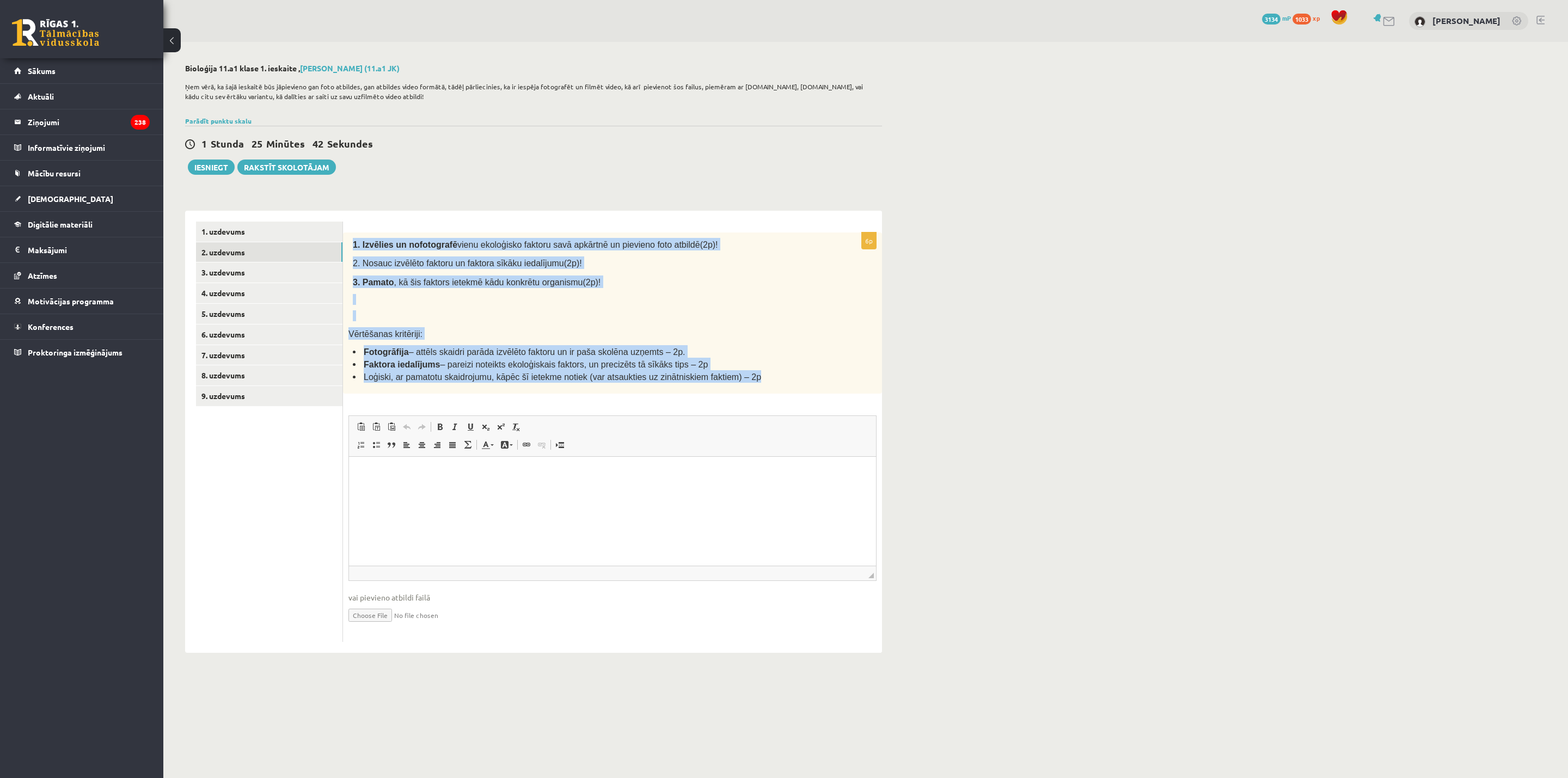
drag, startPoint x: 734, startPoint y: 375, endPoint x: 348, endPoint y: 241, distance: 408.6
click at [348, 241] on div "1. Izvēlies un nofotografē vienu ekoloģisko faktoru savā apkārtnē un pievieno f…" at bounding box center [613, 312] width 539 height 161
copy div "1. Izvēlies un nofotografē vienu ekoloģisko faktoru savā apkārtnē un pievieno f…"
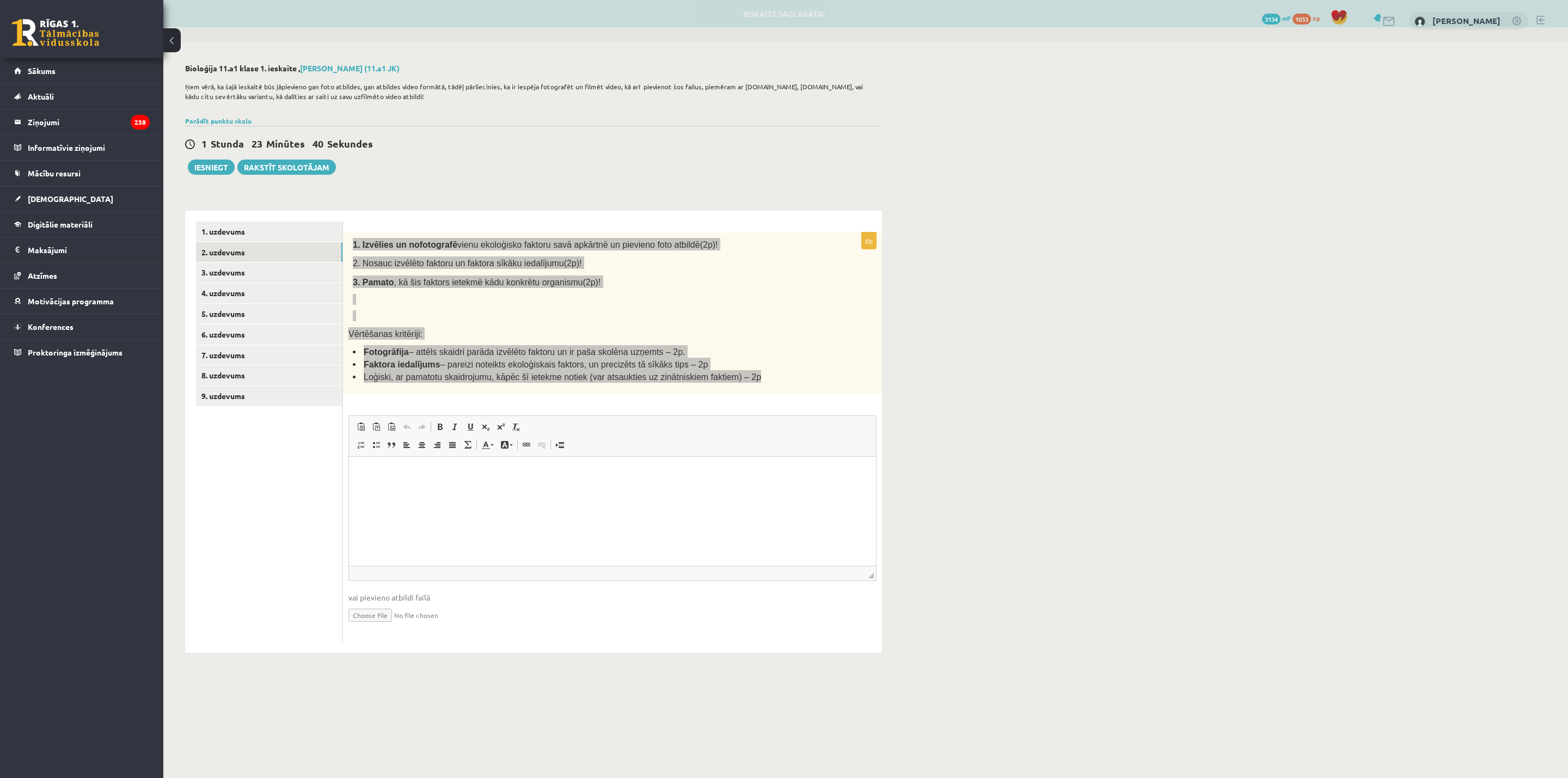
click at [467, 490] on html at bounding box center [612, 473] width 527 height 33
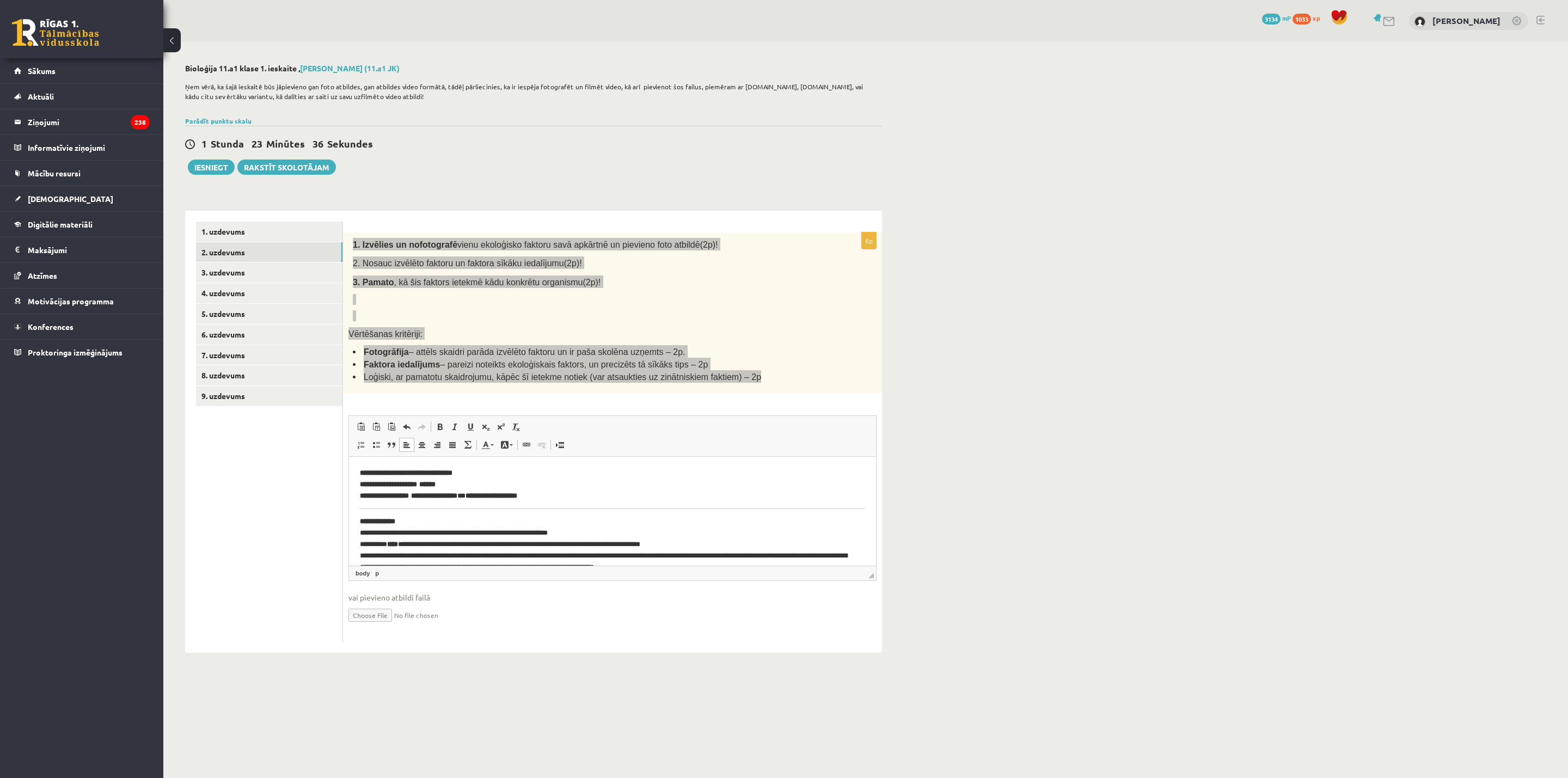
click at [360, 518] on strong "**********" at bounding box center [377, 521] width 36 height 7
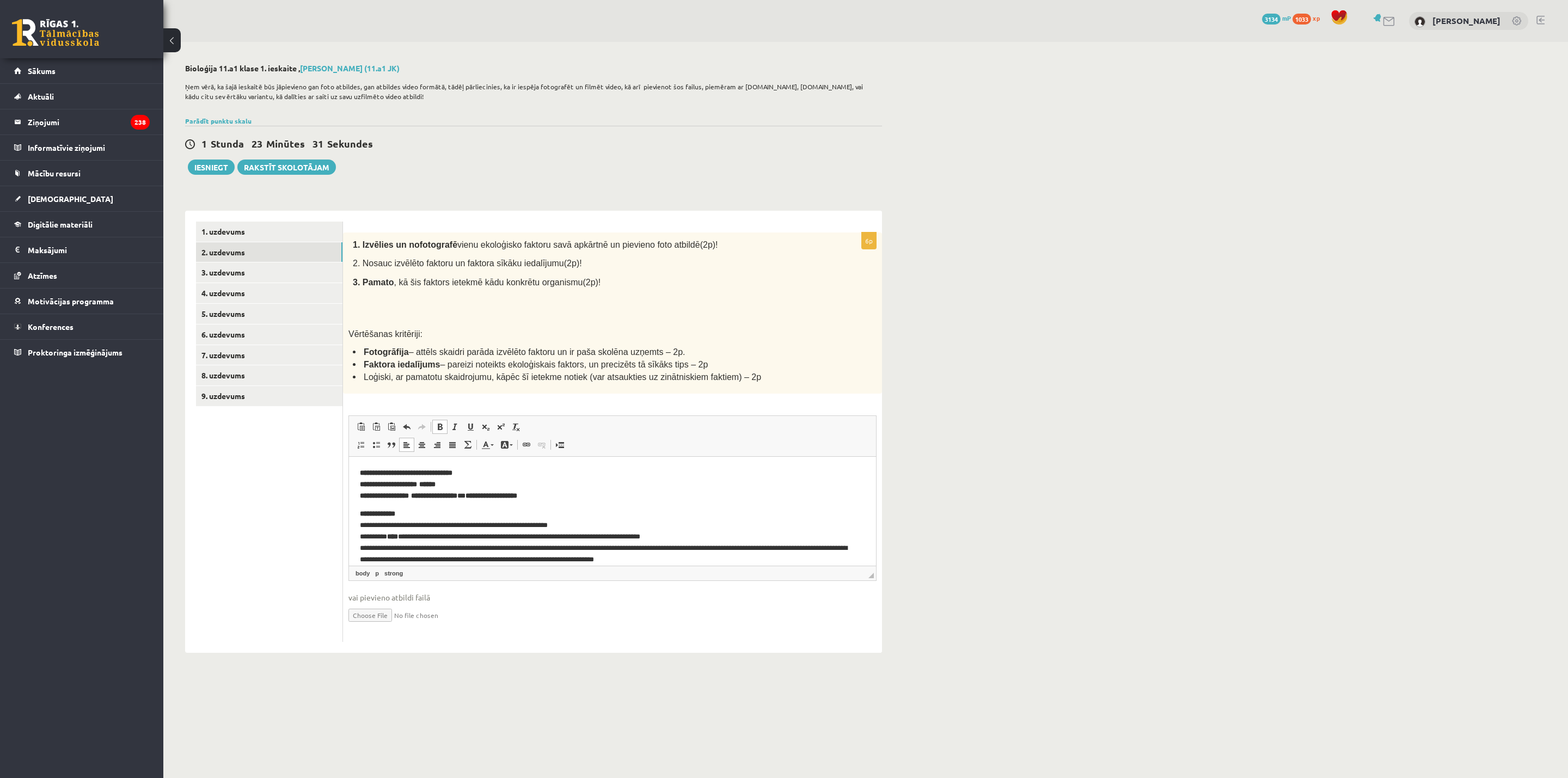
click at [265, 503] on ul "1. uzdevums 2. uzdevums 3. uzdevums 4. uzdevums 5. uzdevums 6. uzdevums 7. uzde…" at bounding box center [269, 432] width 147 height 420
click at [369, 518] on input "file" at bounding box center [612, 614] width 528 height 23
type input "**********"
click at [218, 272] on link "3. uzdevums" at bounding box center [269, 272] width 146 height 20
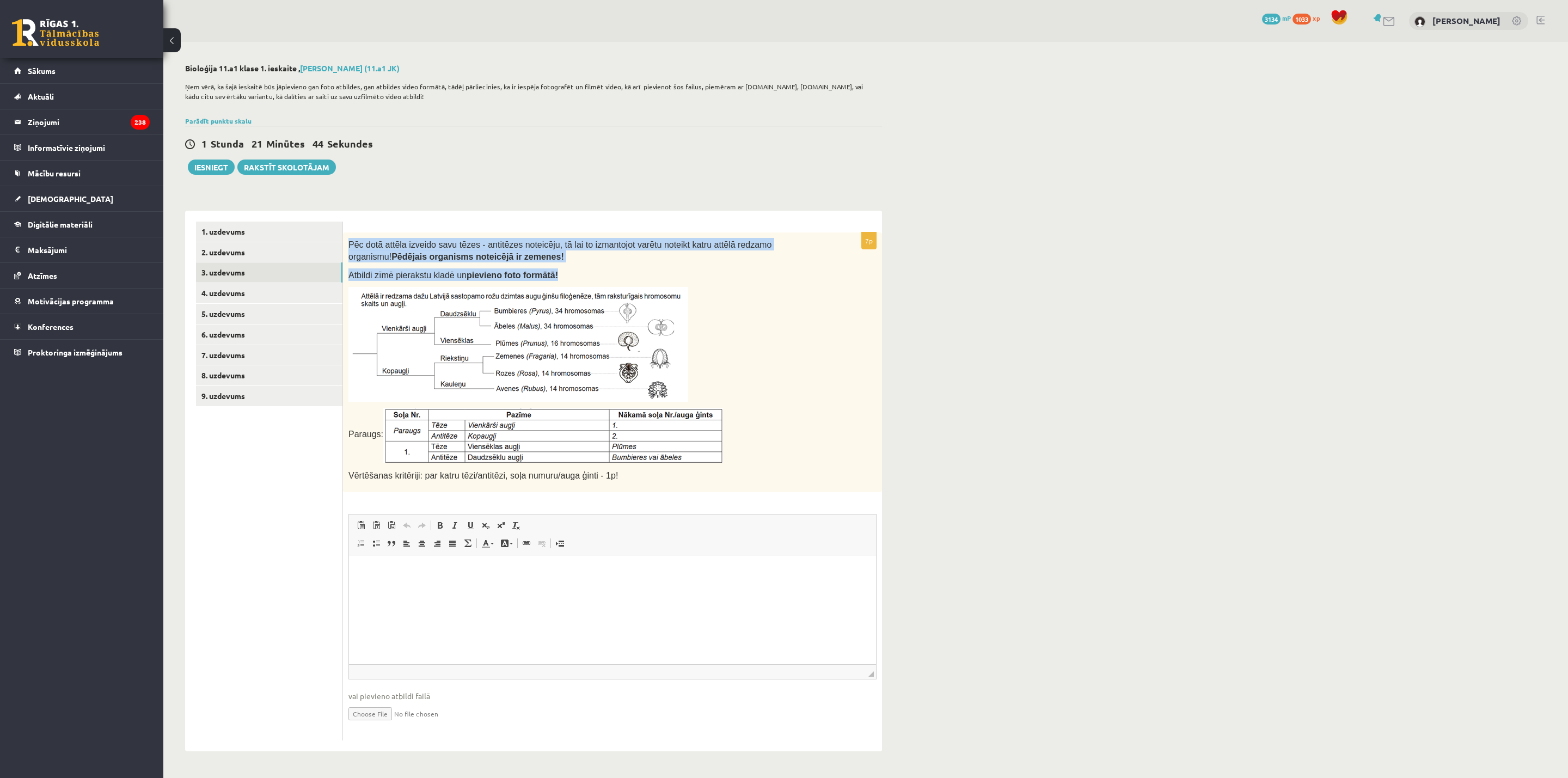
drag, startPoint x: 348, startPoint y: 241, endPoint x: 560, endPoint y: 268, distance: 213.7
click at [560, 268] on div "Pēc dotā attēla izveido savu tēzes - antitēzes noteicēju, tā lai to izmantojot …" at bounding box center [613, 362] width 539 height 260
copy div "Pēc dotā attēla izveido savu tēzes - antitēzes noteicēju, tā lai to izmantojot …"
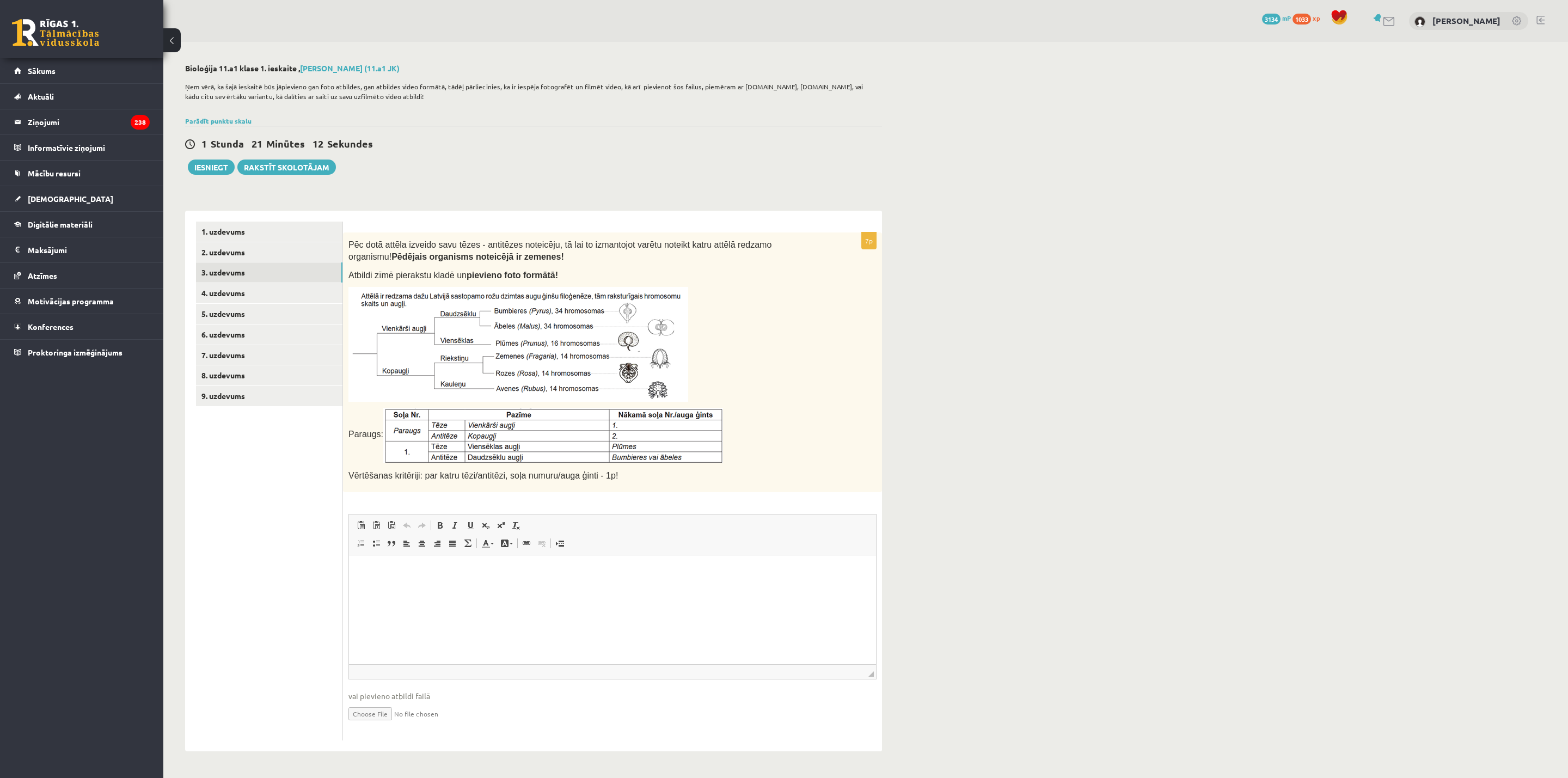
click at [742, 285] on div "Pēc dotā attēla izveido savu tēzes - antitēzes noteicēju, tā lai to izmantojot …" at bounding box center [613, 362] width 539 height 260
click at [226, 251] on link "2. uzdevums" at bounding box center [269, 252] width 146 height 20
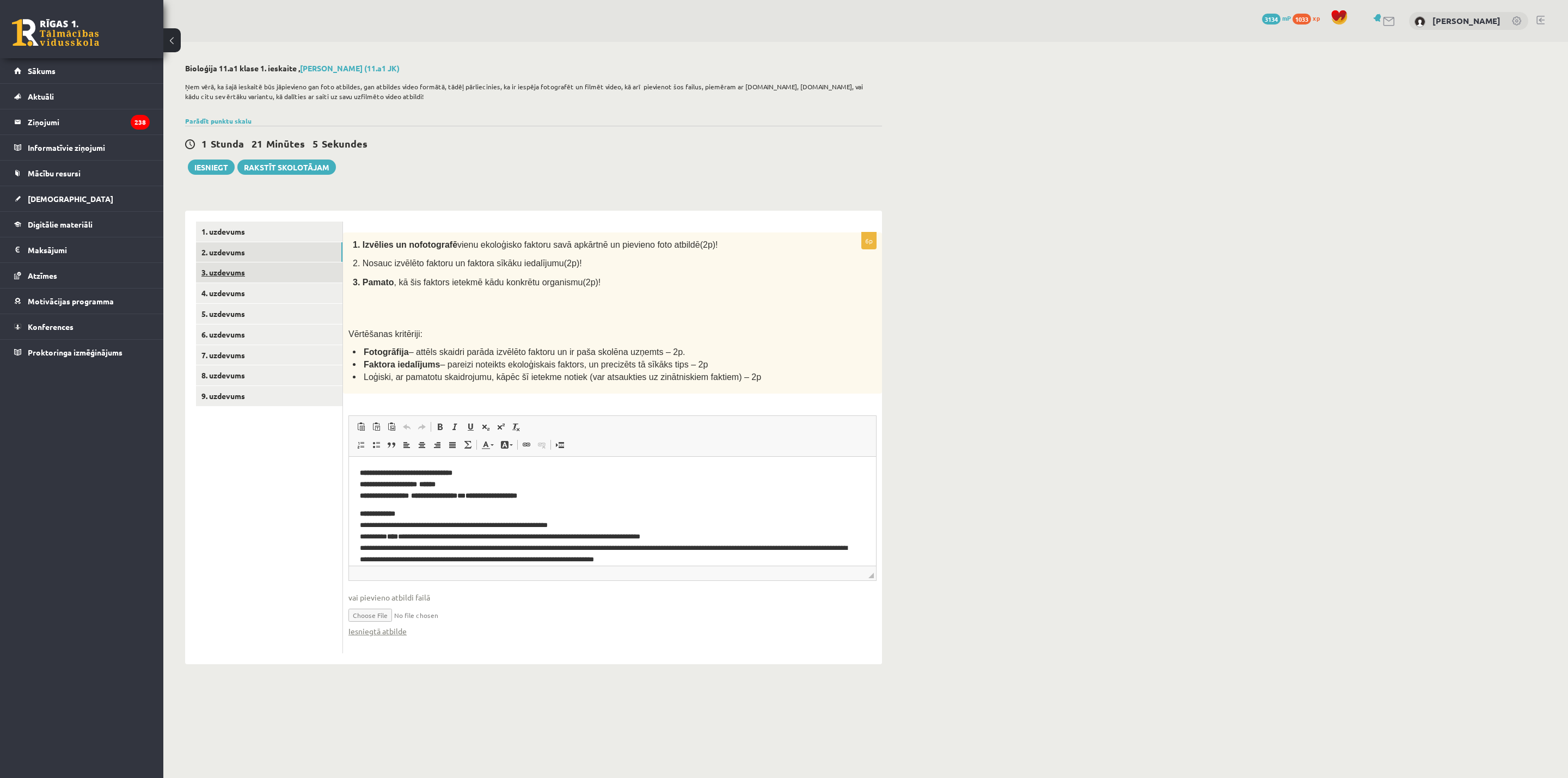
click at [232, 273] on link "3. uzdevums" at bounding box center [269, 272] width 146 height 20
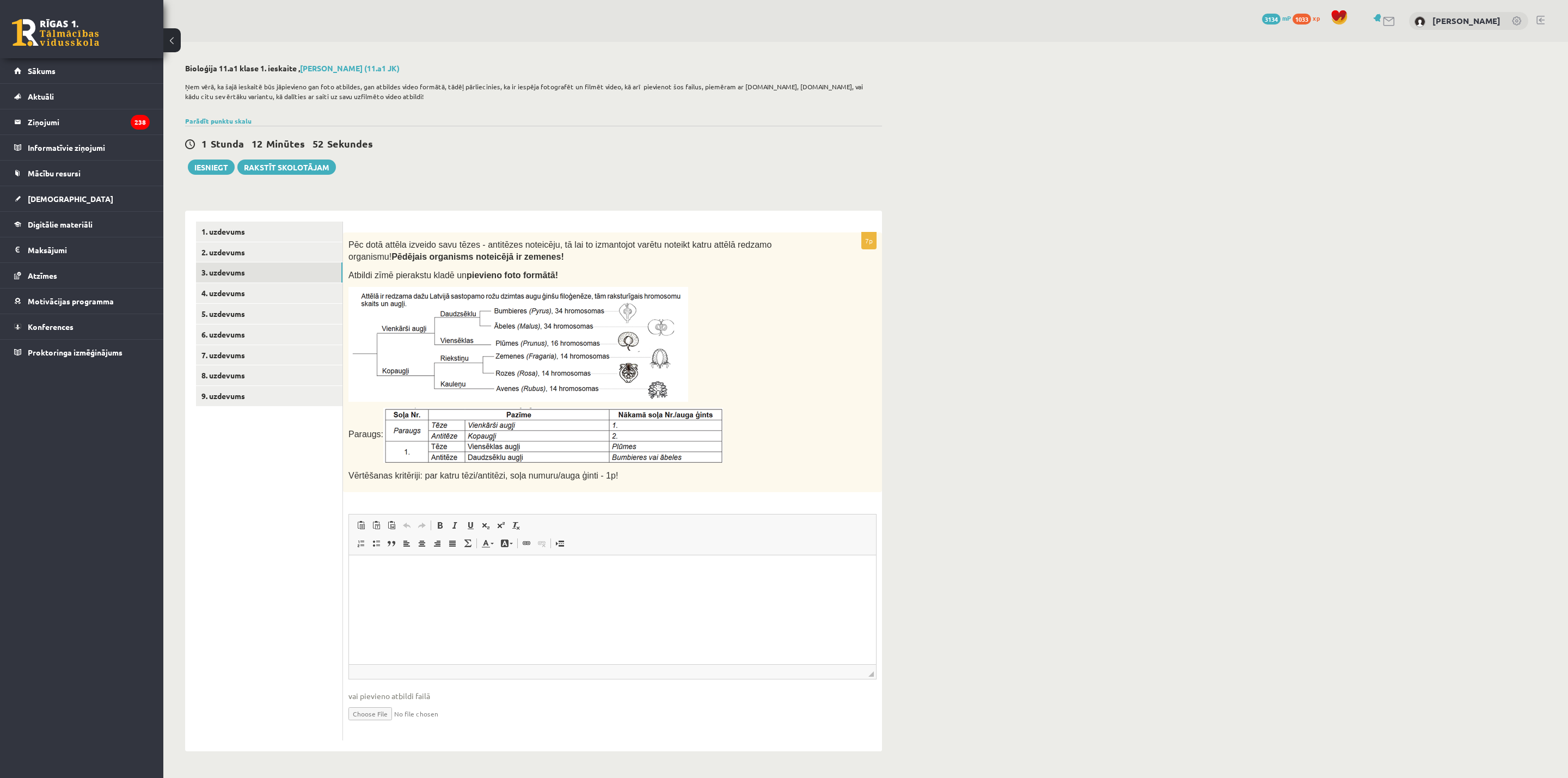
click at [384, 518] on input "file" at bounding box center [612, 713] width 528 height 23
type input "**********"
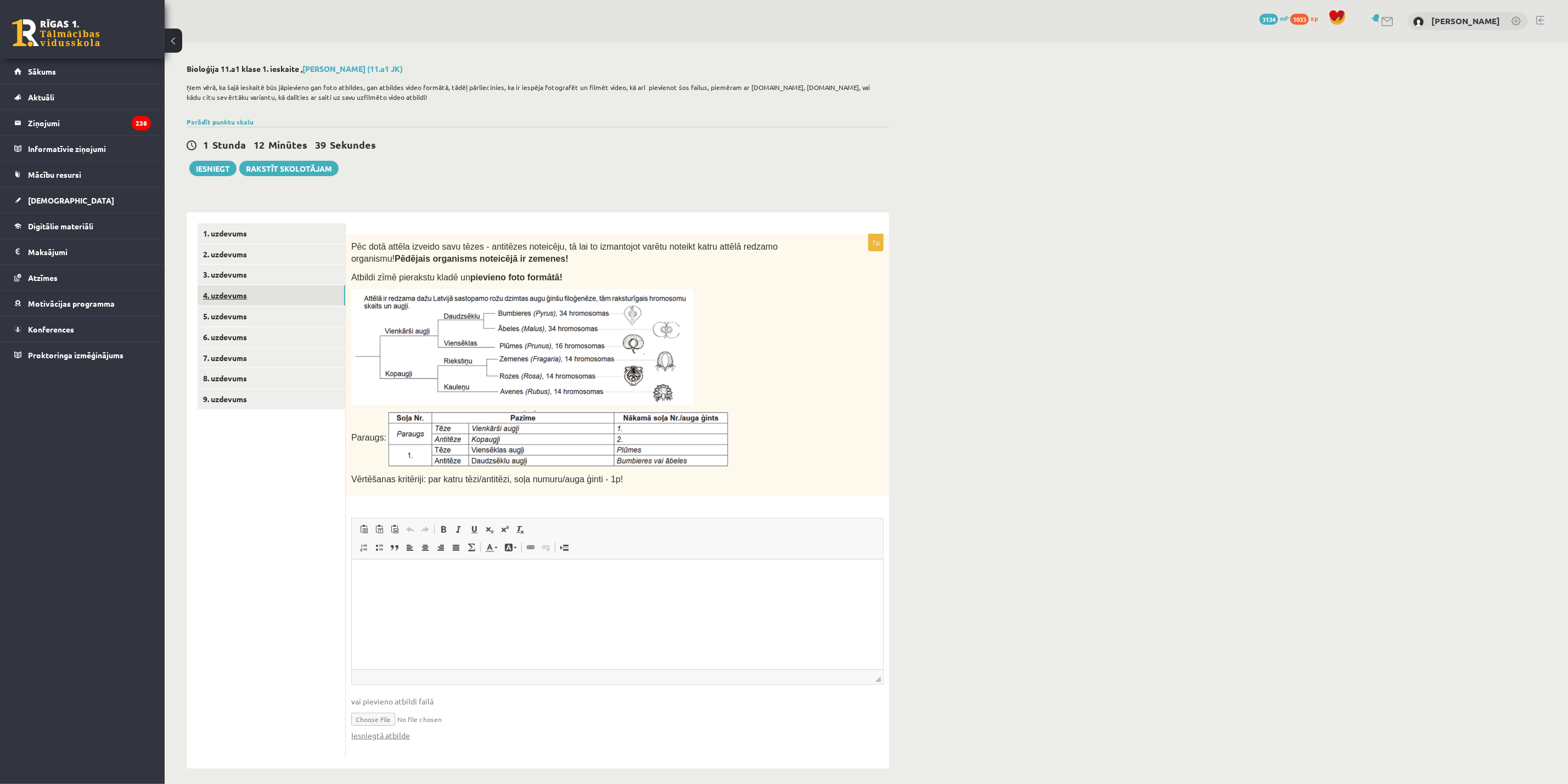
click at [253, 294] on link "4. uzdevums" at bounding box center [271, 295] width 147 height 20
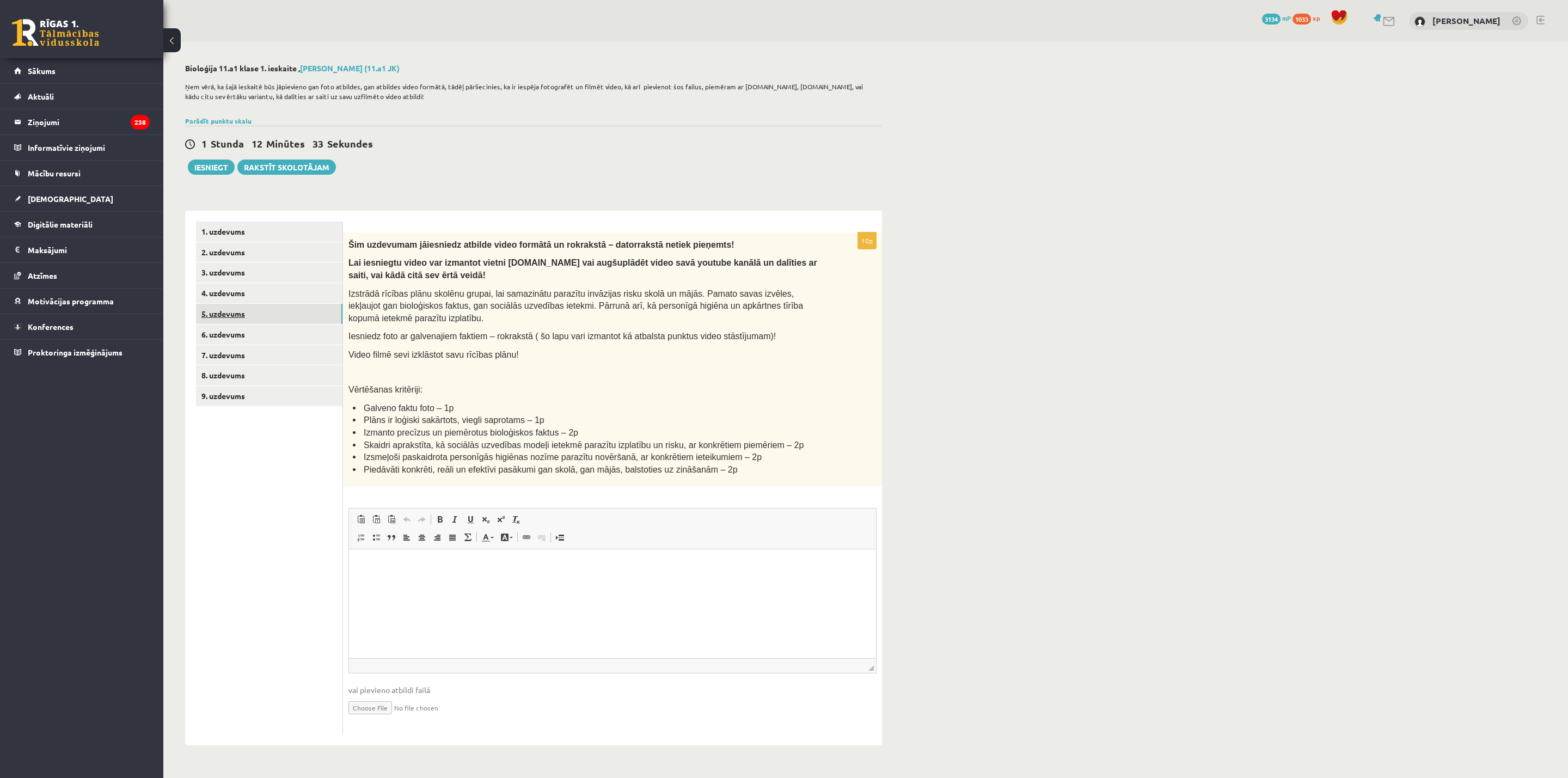
click at [245, 308] on link "5. uzdevums" at bounding box center [269, 313] width 146 height 20
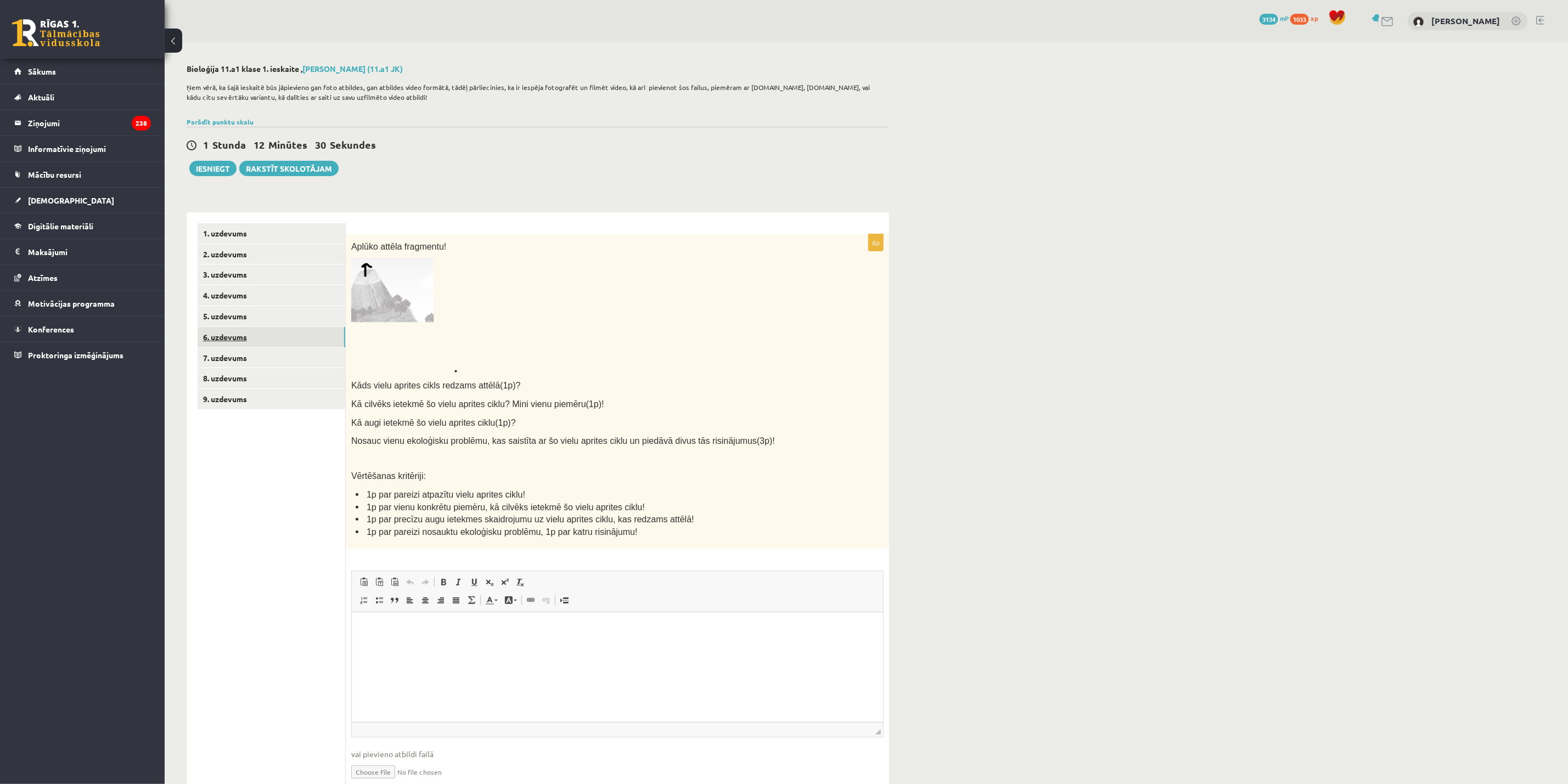
click at [232, 334] on link "6. uzdevums" at bounding box center [271, 337] width 147 height 20
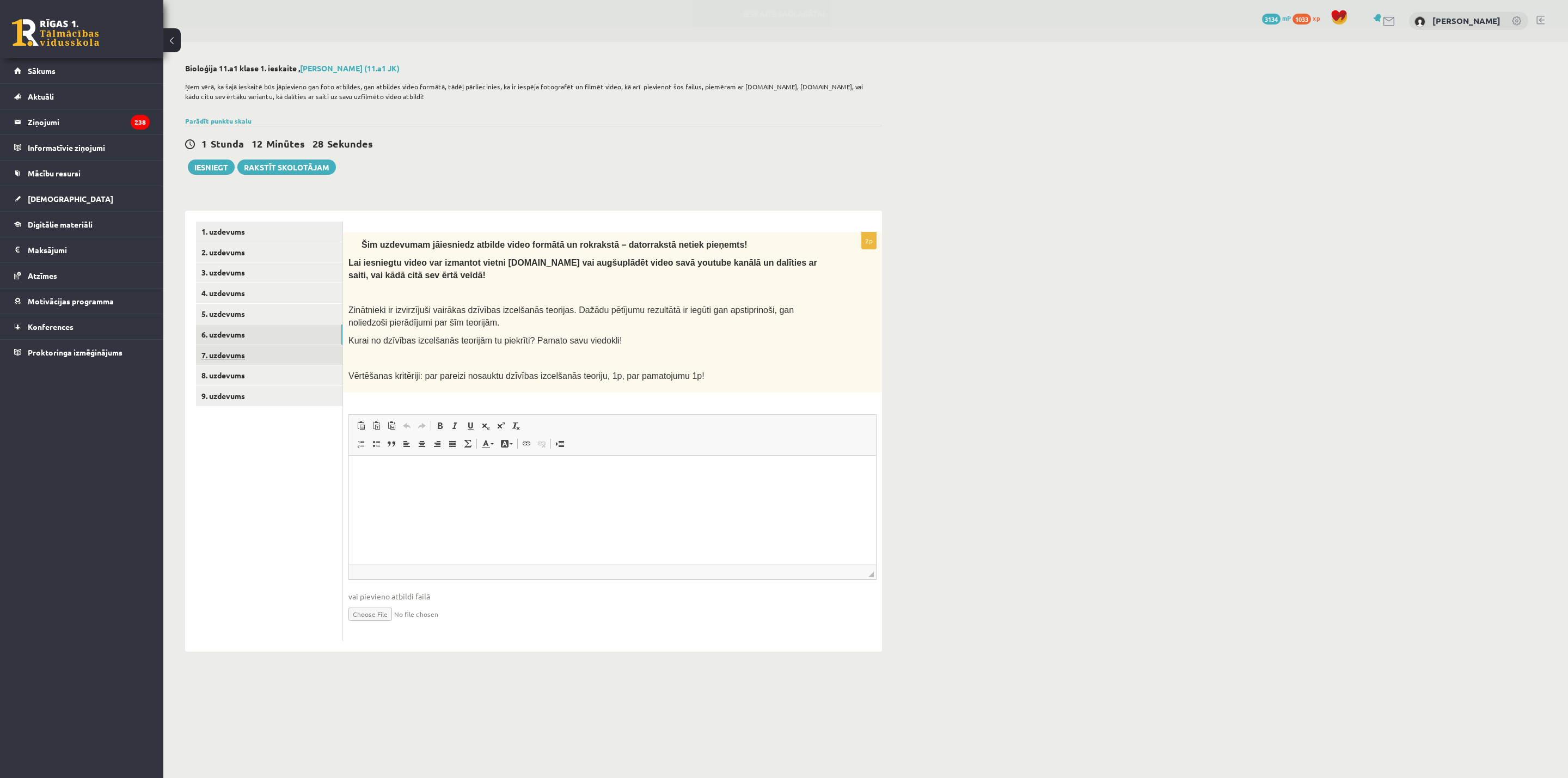
click at [243, 353] on link "7. uzdevums" at bounding box center [269, 355] width 146 height 20
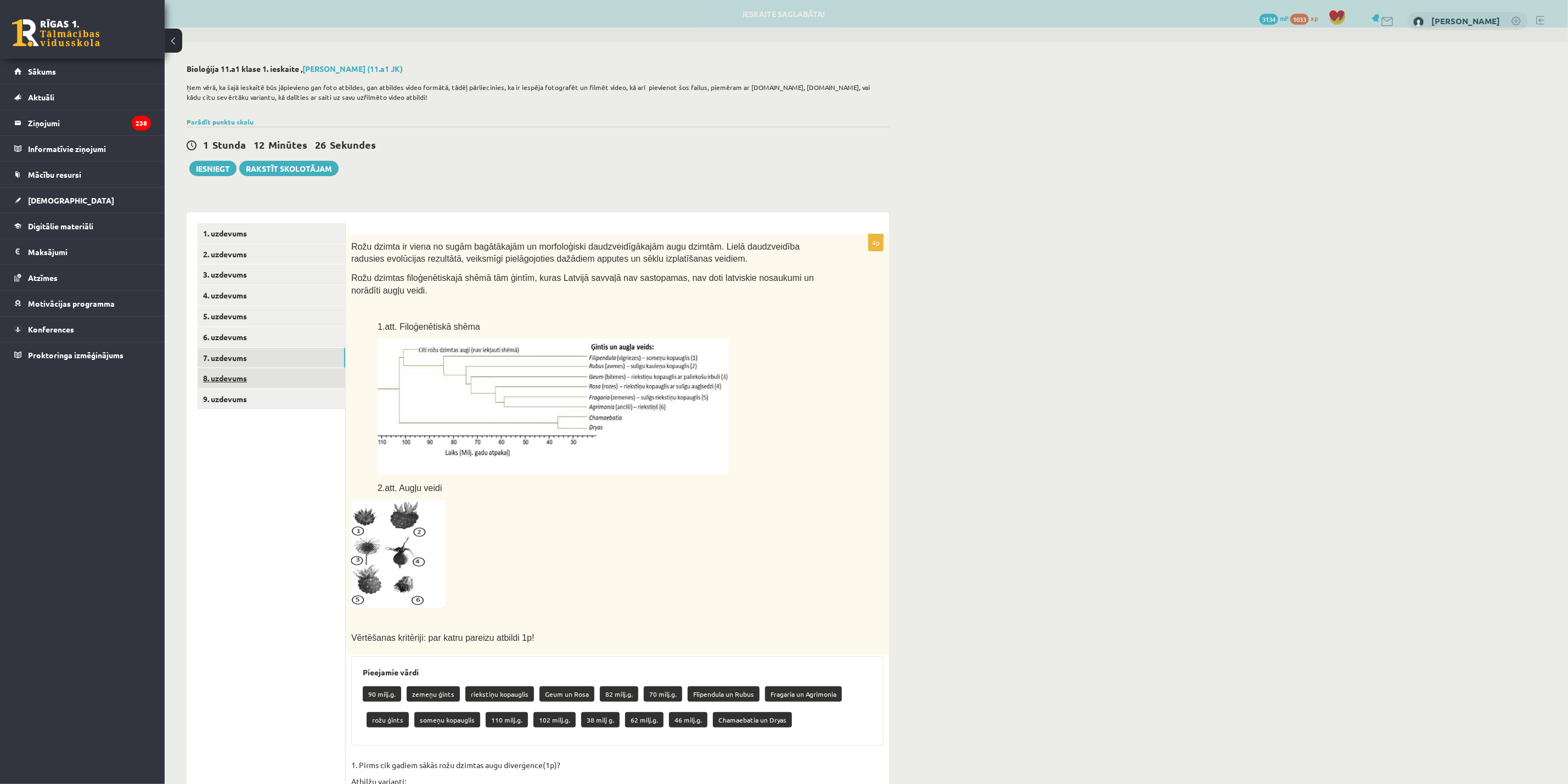
click at [240, 374] on link "8. uzdevums" at bounding box center [271, 378] width 147 height 20
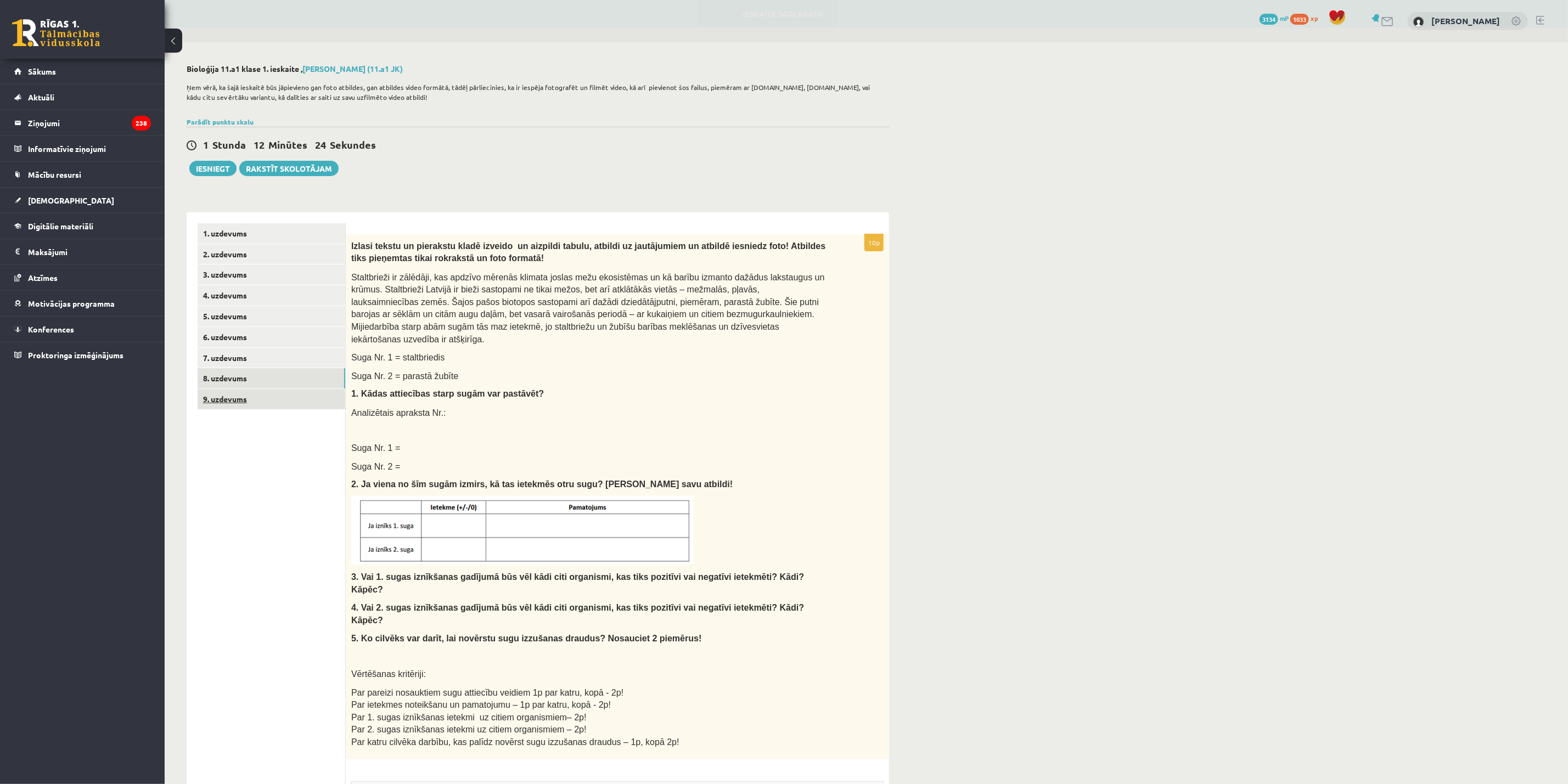
click at [237, 398] on link "9. uzdevums" at bounding box center [271, 399] width 147 height 20
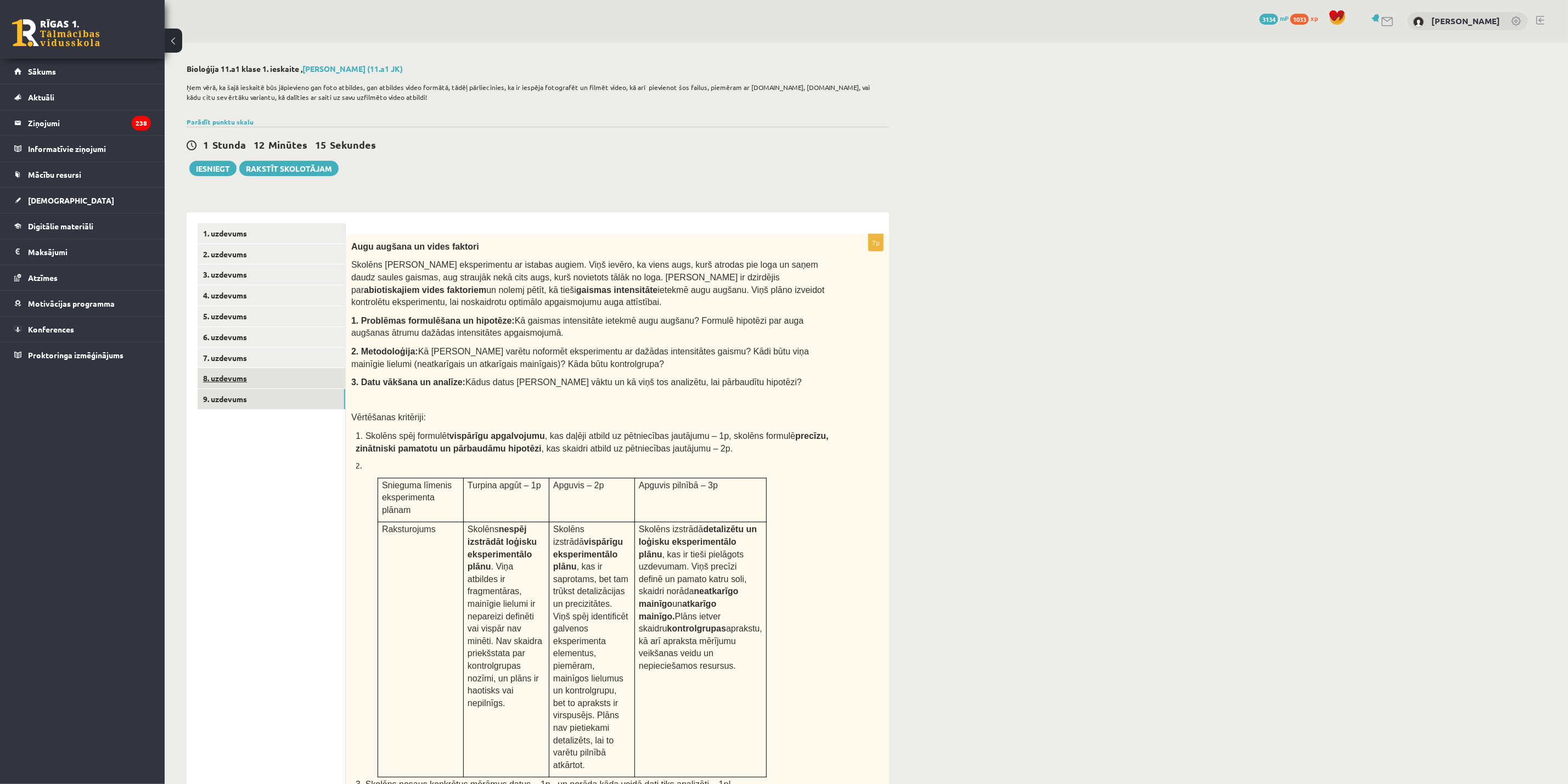
click at [245, 379] on link "8. uzdevums" at bounding box center [271, 378] width 147 height 20
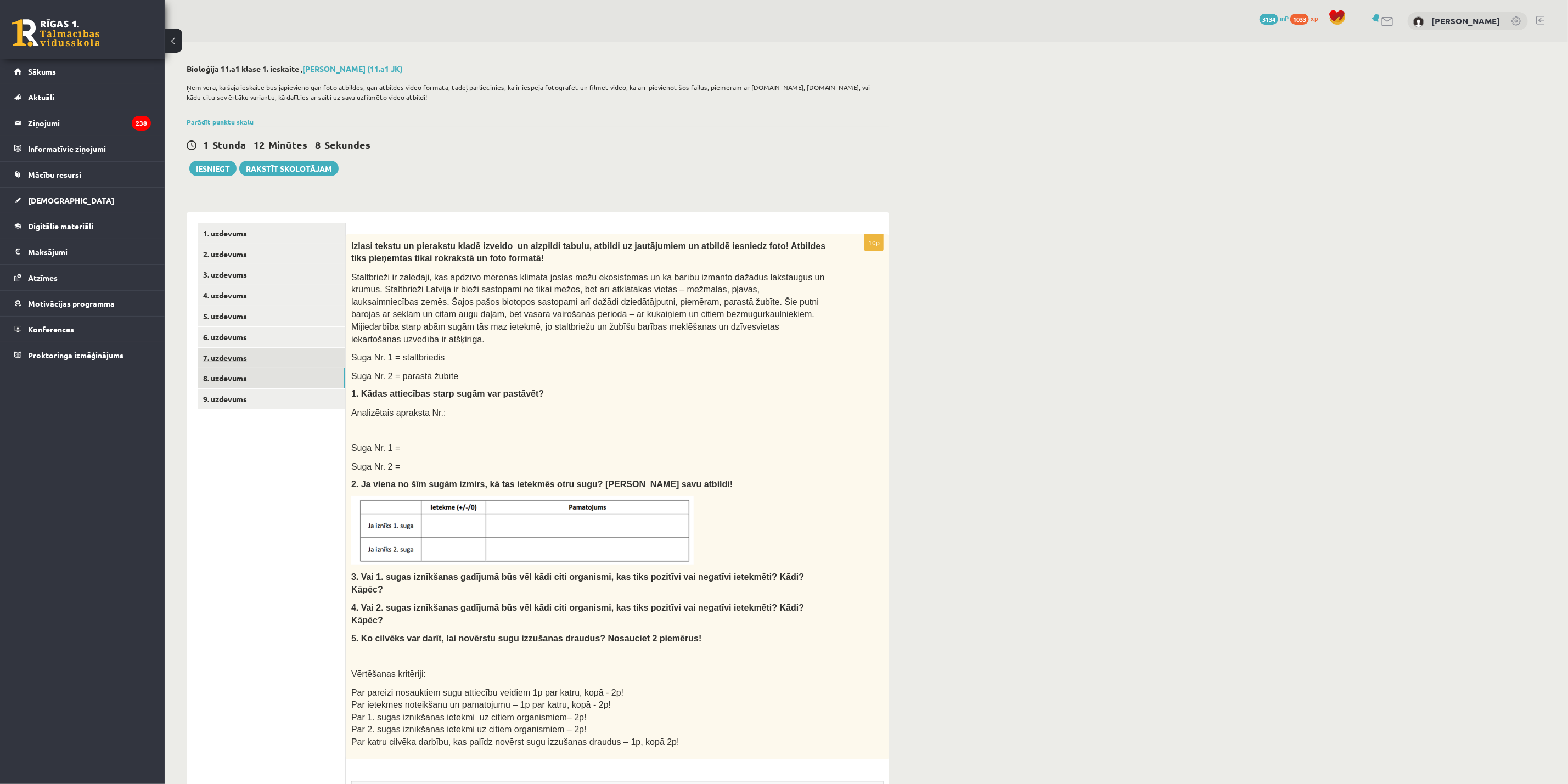
click at [243, 354] on link "7. uzdevums" at bounding box center [271, 357] width 147 height 20
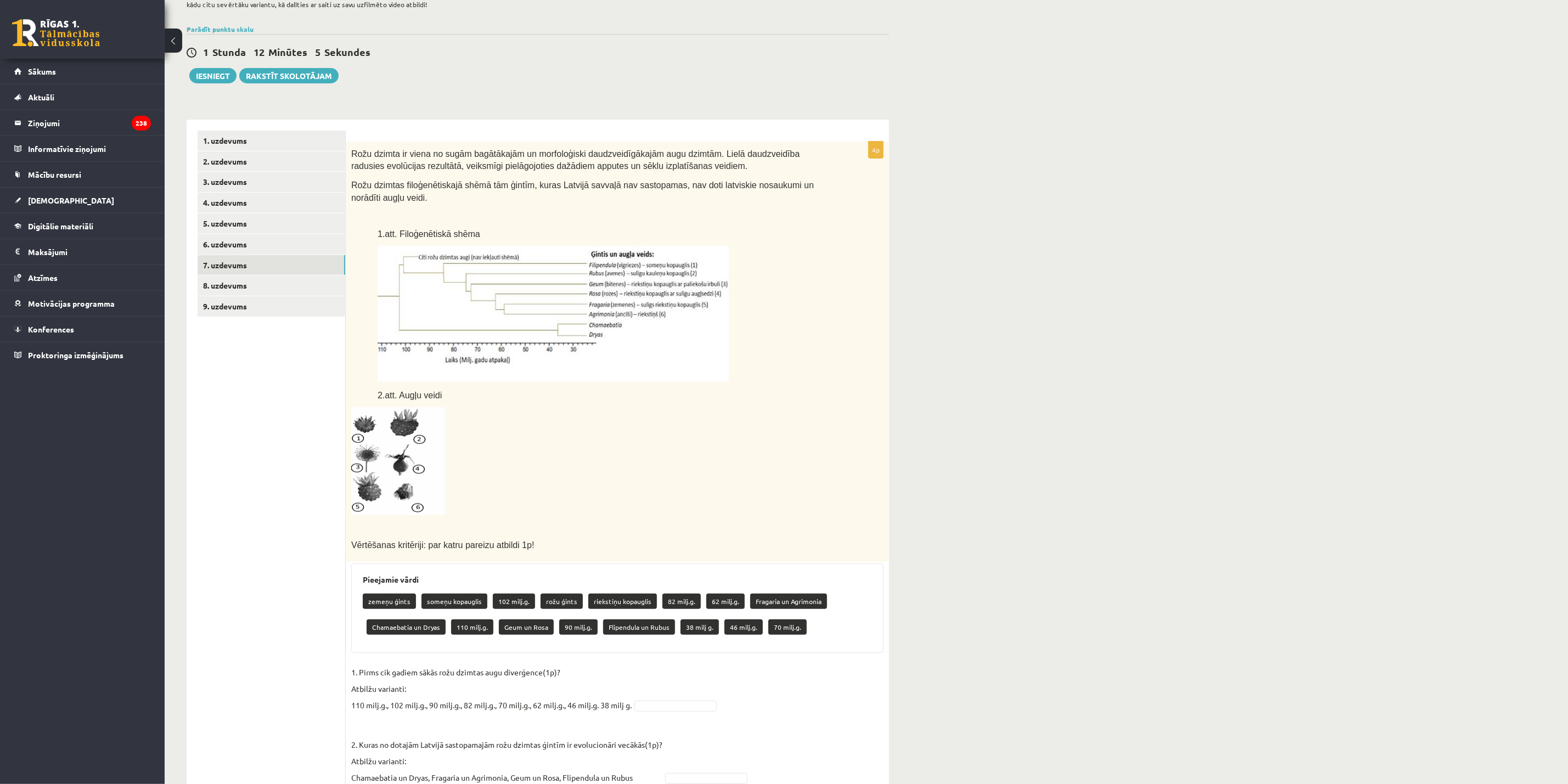
scroll to position [83, 0]
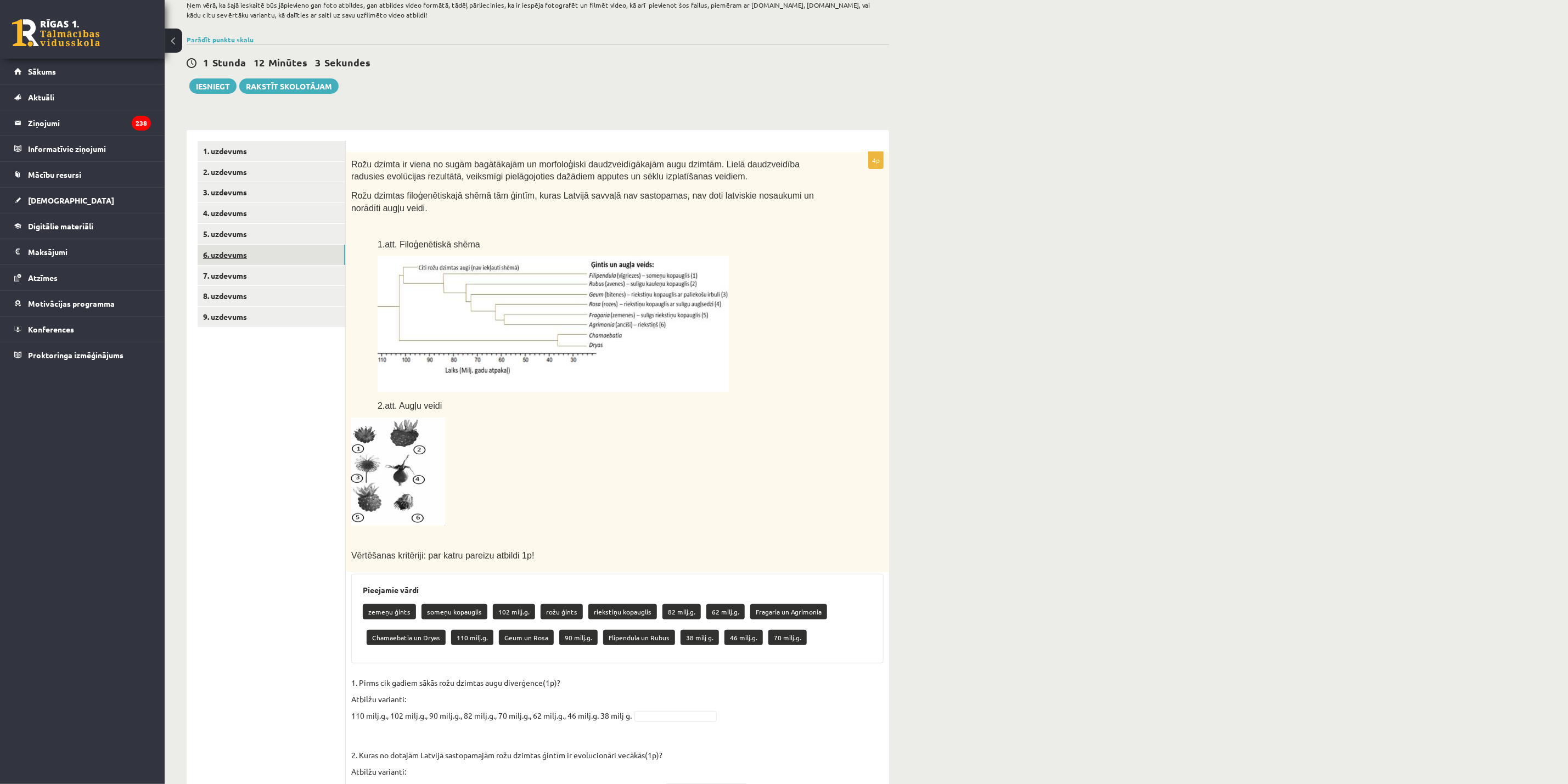
click at [242, 253] on link "6. uzdevums" at bounding box center [271, 254] width 147 height 20
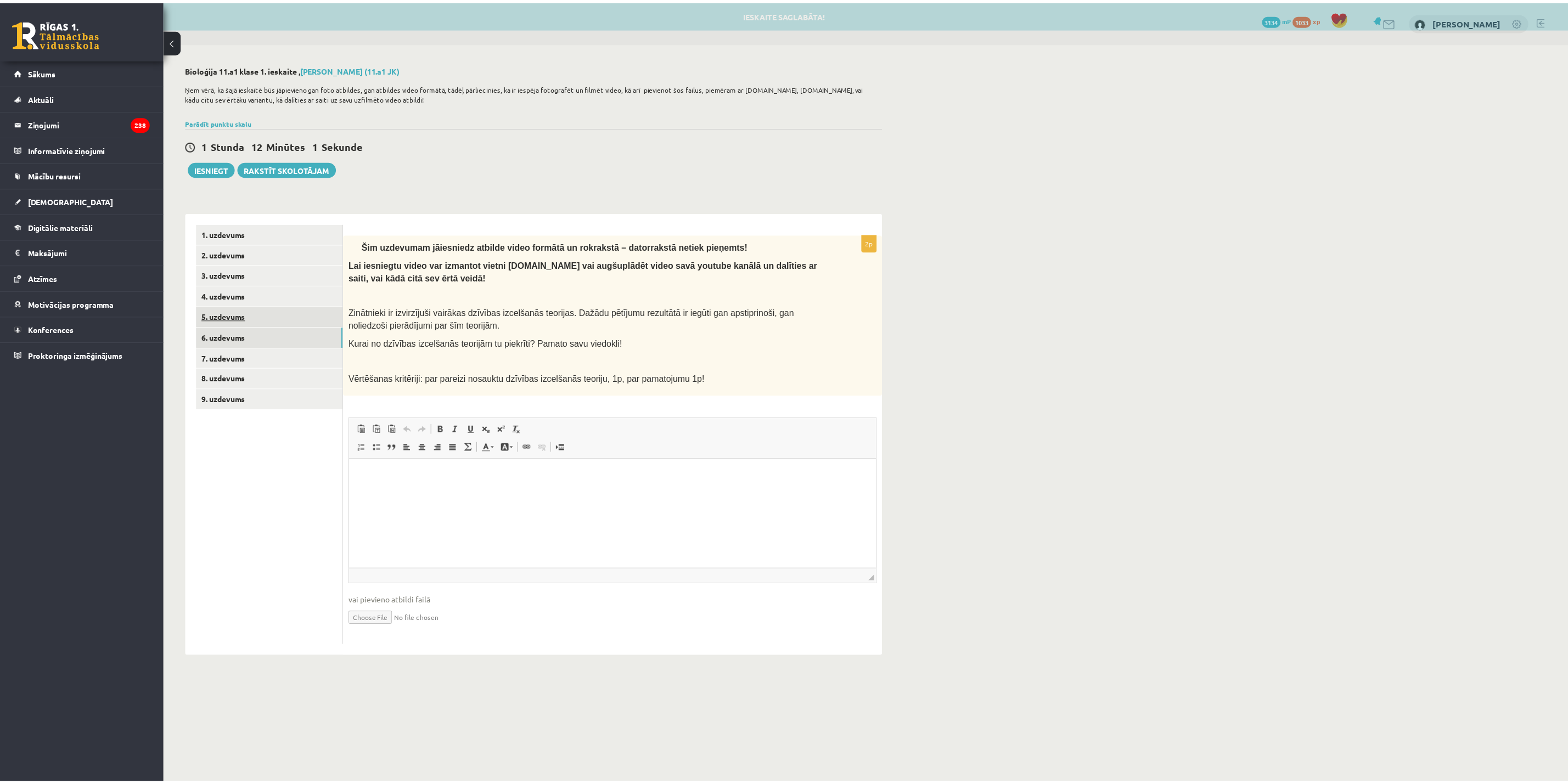
scroll to position [0, 0]
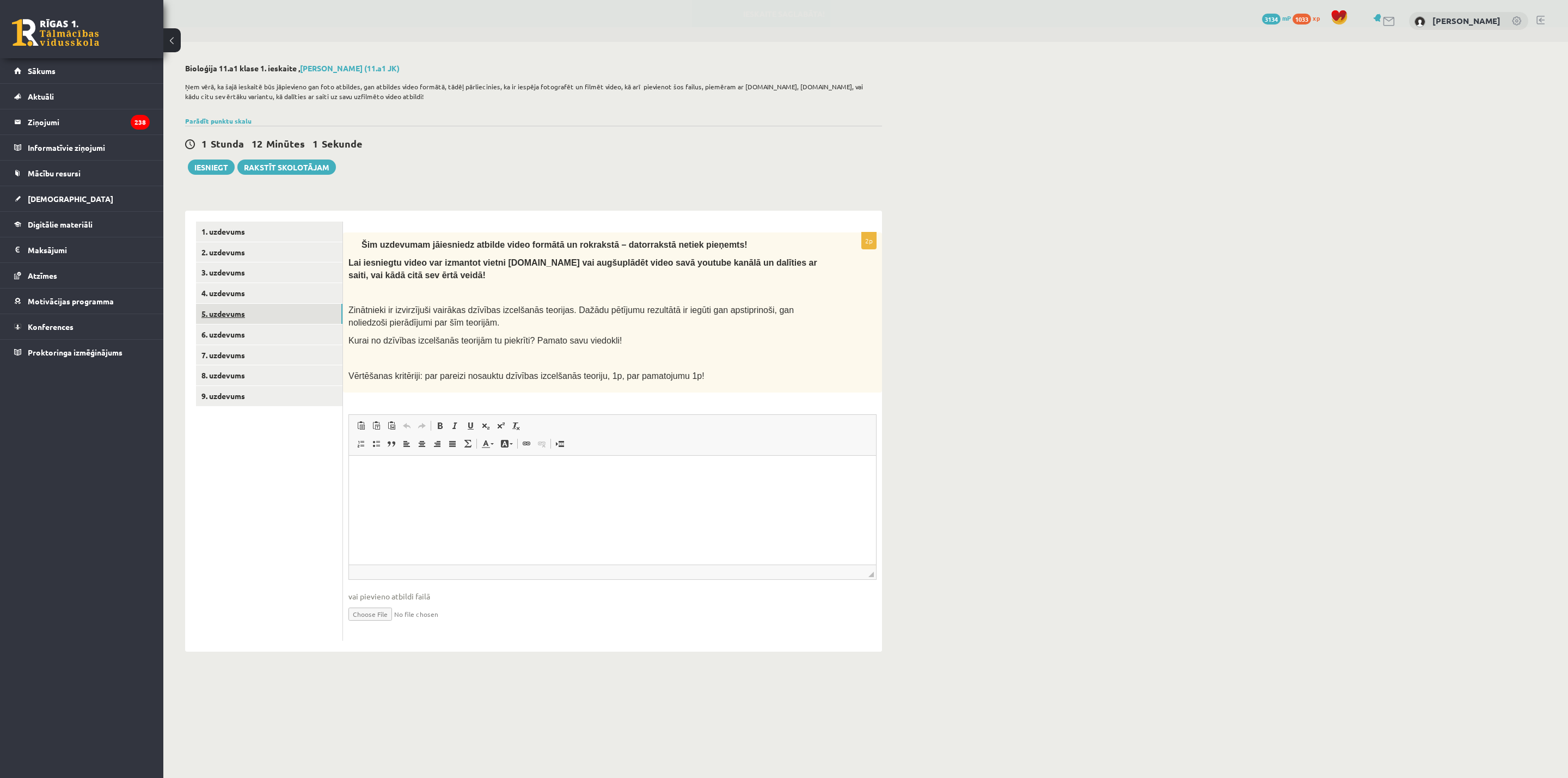
click at [226, 309] on link "5. uzdevums" at bounding box center [269, 313] width 146 height 20
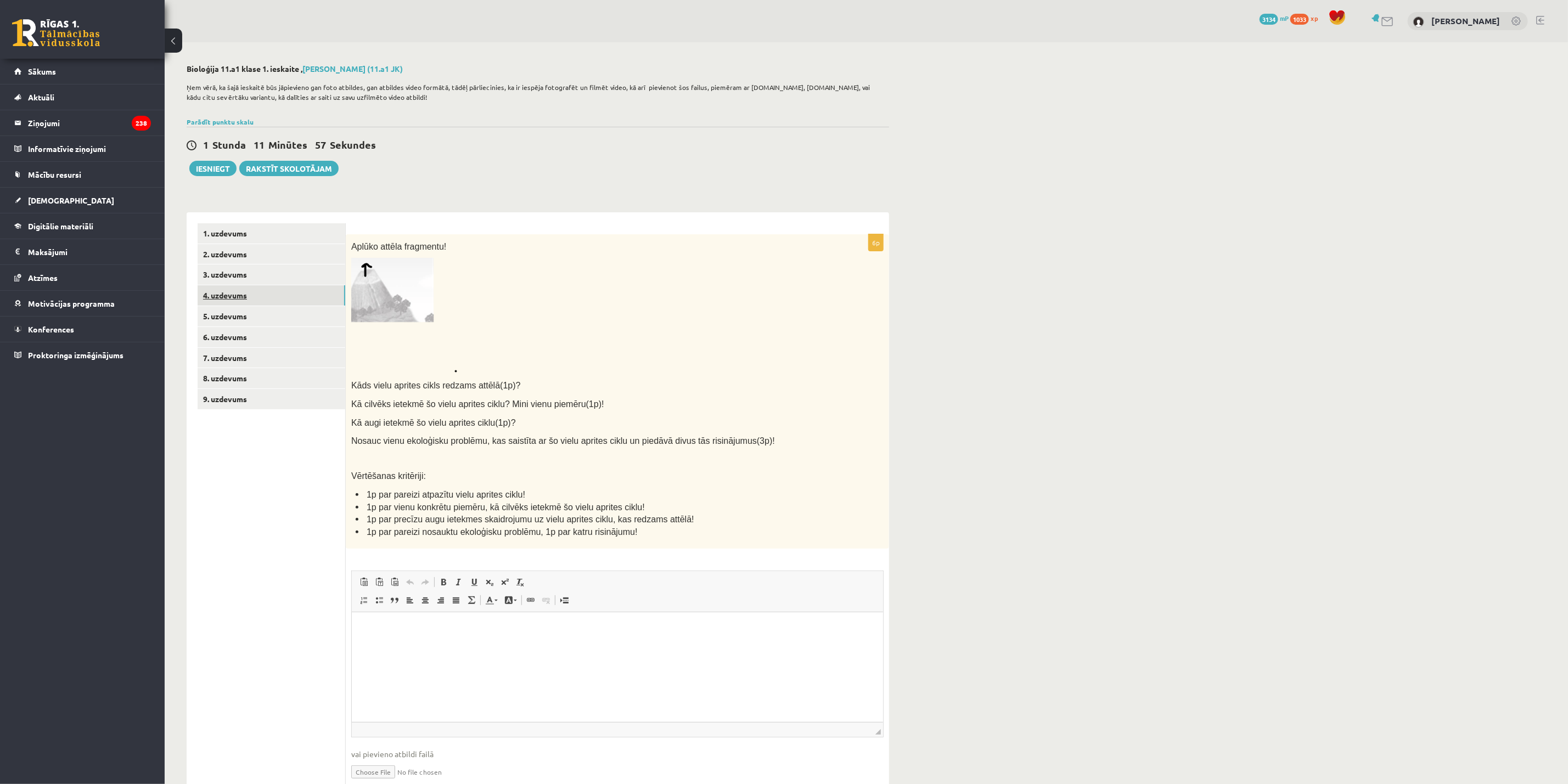
click at [245, 292] on link "4. uzdevums" at bounding box center [271, 295] width 147 height 20
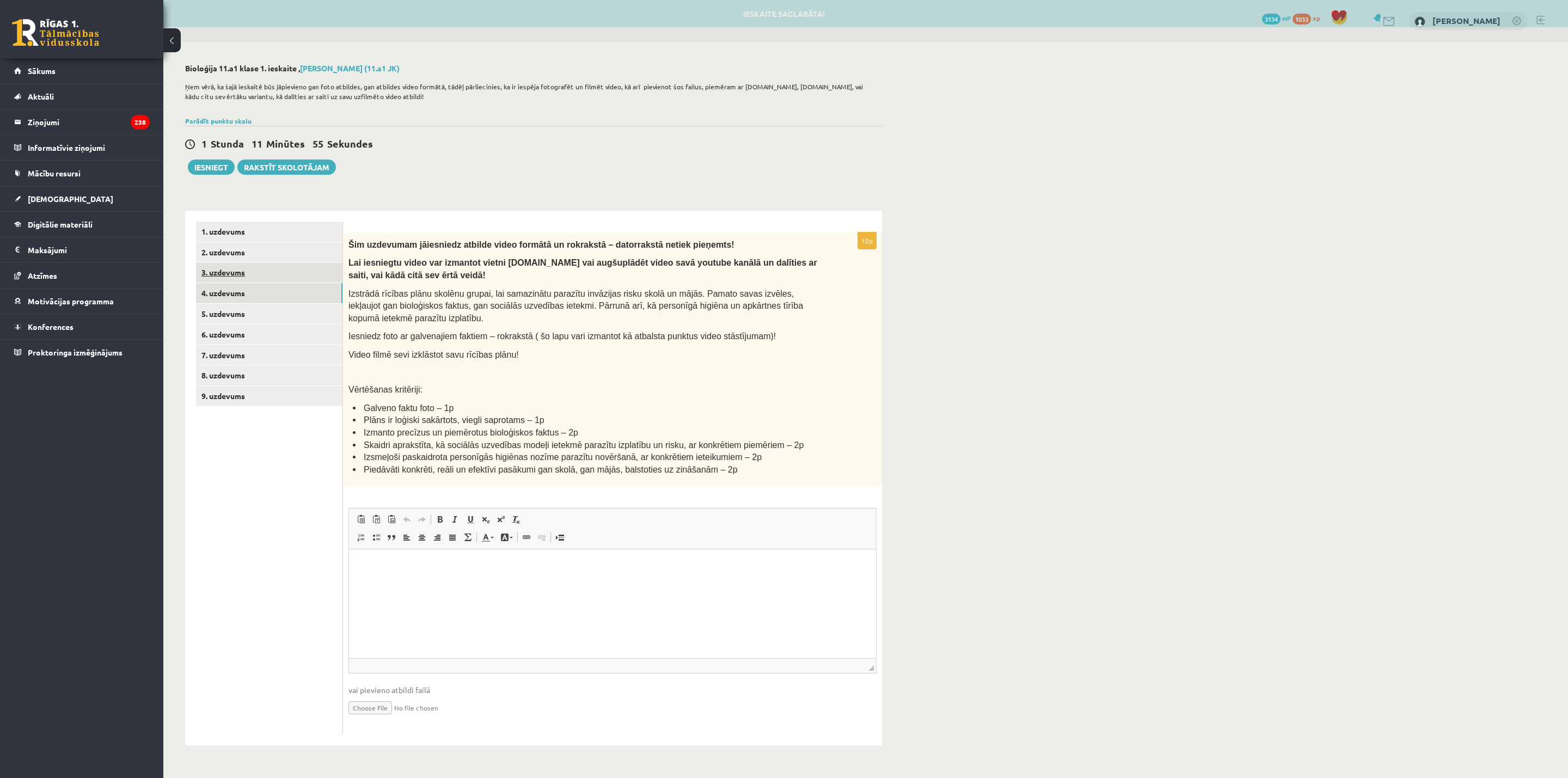
click at [245, 269] on link "3. uzdevums" at bounding box center [269, 272] width 146 height 20
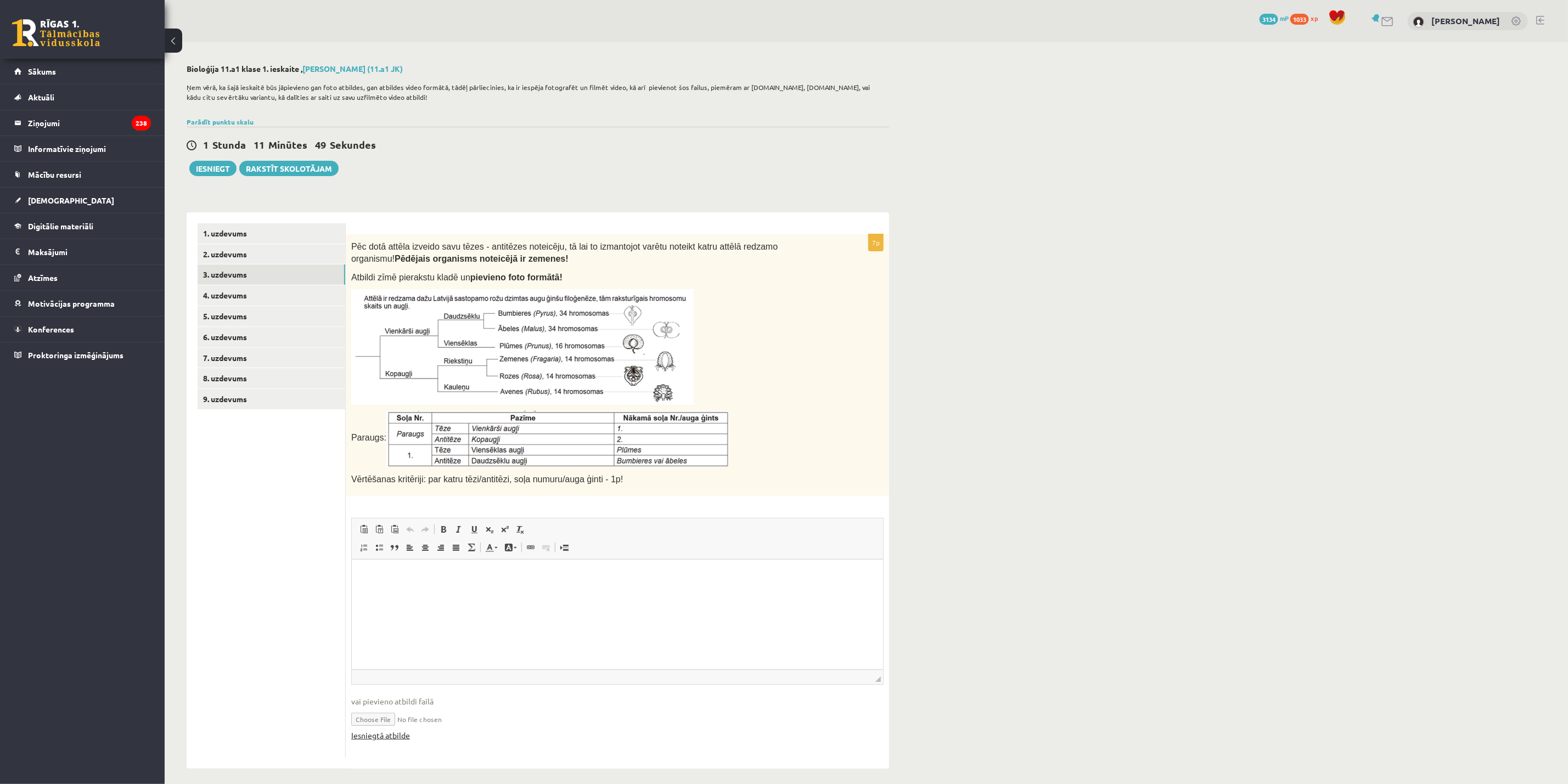
click at [377, 522] on link "Iesniegtā atbilde" at bounding box center [380, 735] width 59 height 11
click at [218, 291] on link "4. uzdevums" at bounding box center [271, 295] width 147 height 20
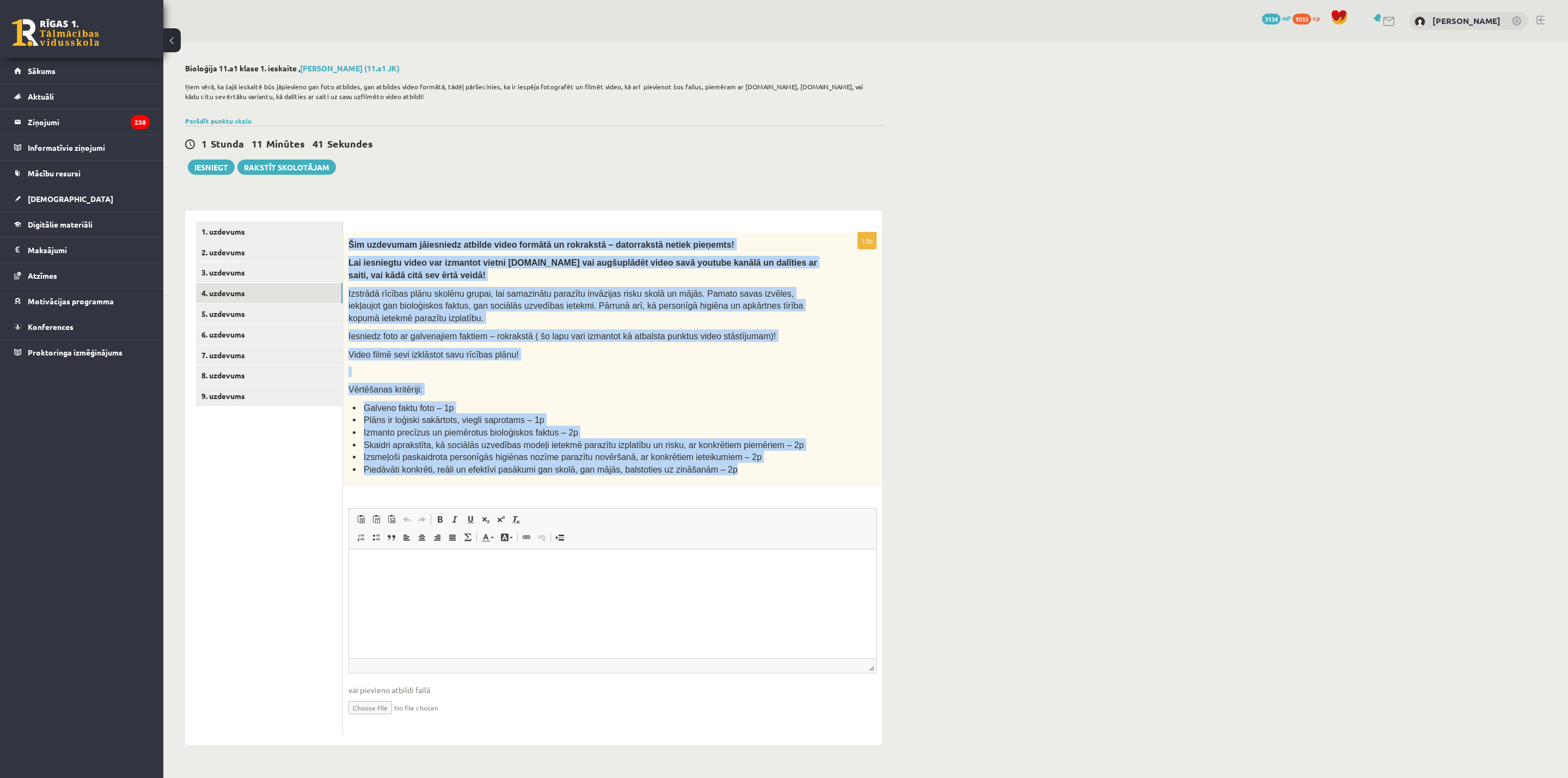
drag, startPoint x: 722, startPoint y: 472, endPoint x: 348, endPoint y: 241, distance: 439.6
click at [348, 241] on div "Šim uzdevumam jāiesniedz atbilde video formātā un rokrakstā – datorrakstā netie…" at bounding box center [613, 359] width 539 height 254
copy div "Lor ipsumdolo sitametcon adipisc elits doeiusm te incididun – utlaboreetd magna…"
click at [618, 405] on li "Galveno faktu foto – 1p" at bounding box center [588, 406] width 469 height 12
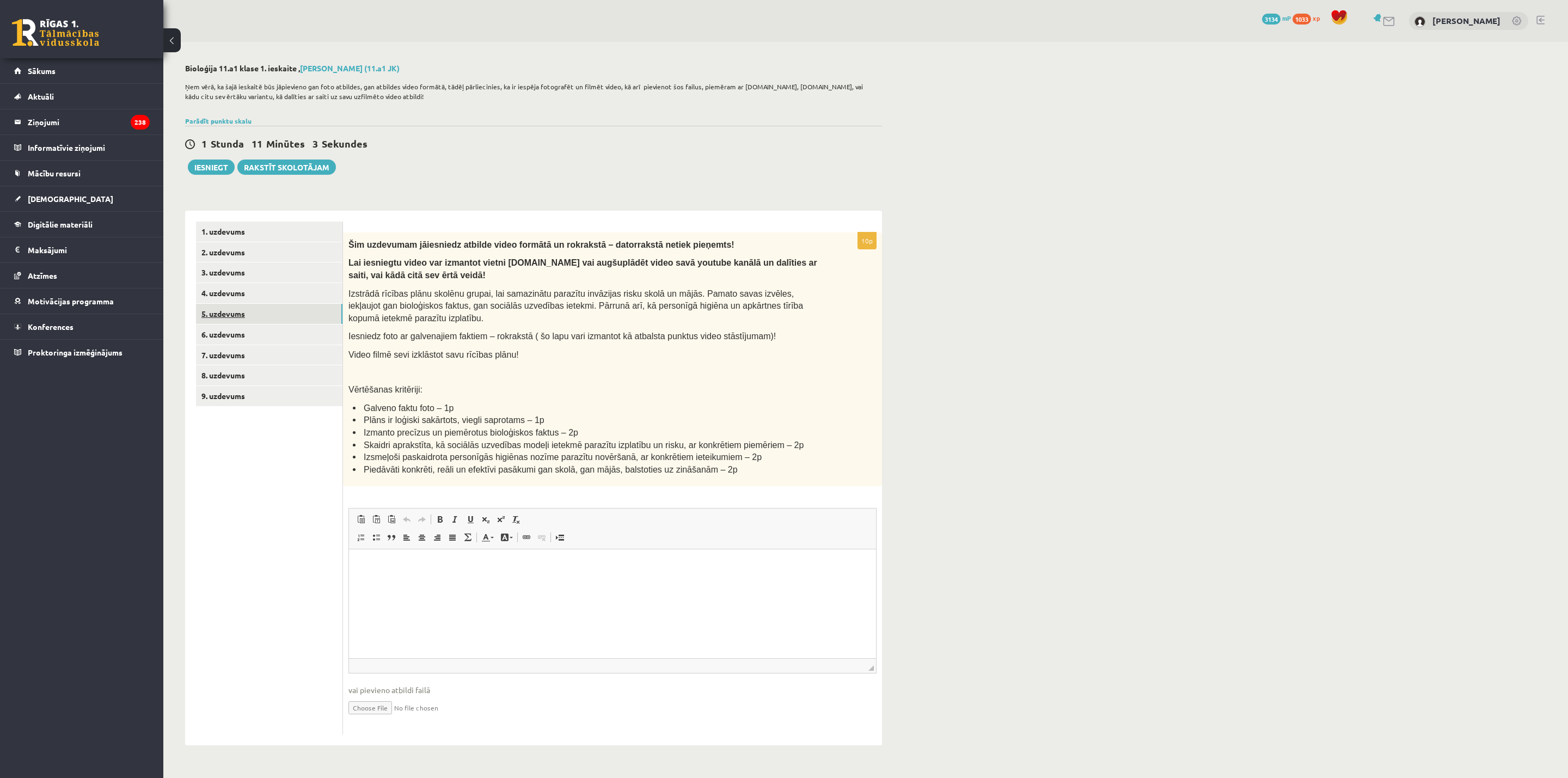
click at [234, 307] on link "5. uzdevums" at bounding box center [269, 313] width 146 height 20
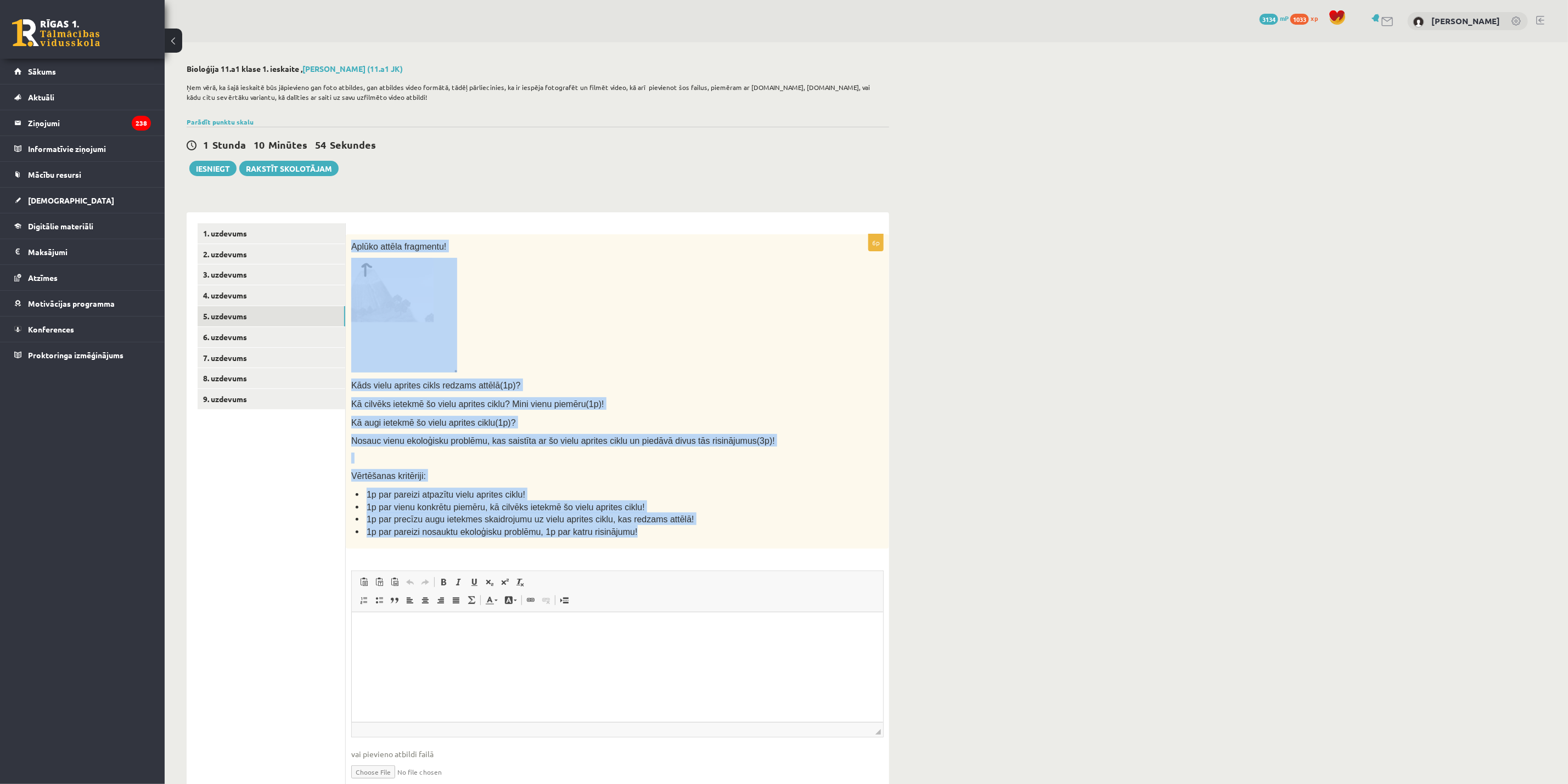
drag, startPoint x: 349, startPoint y: 244, endPoint x: 658, endPoint y: 535, distance: 424.5
click at [658, 522] on div "Aplūko attēla fragmentu! Kāds vielu aprites cikls redzams attēlā(1p)? Kā cilvēk…" at bounding box center [618, 391] width 543 height 315
copy div "Aplūko attēla fragmentu! Kāds vielu aprites cikls redzams attēlā(1p)? Kā cilvēk…"
click at [546, 333] on p at bounding box center [590, 315] width 478 height 114
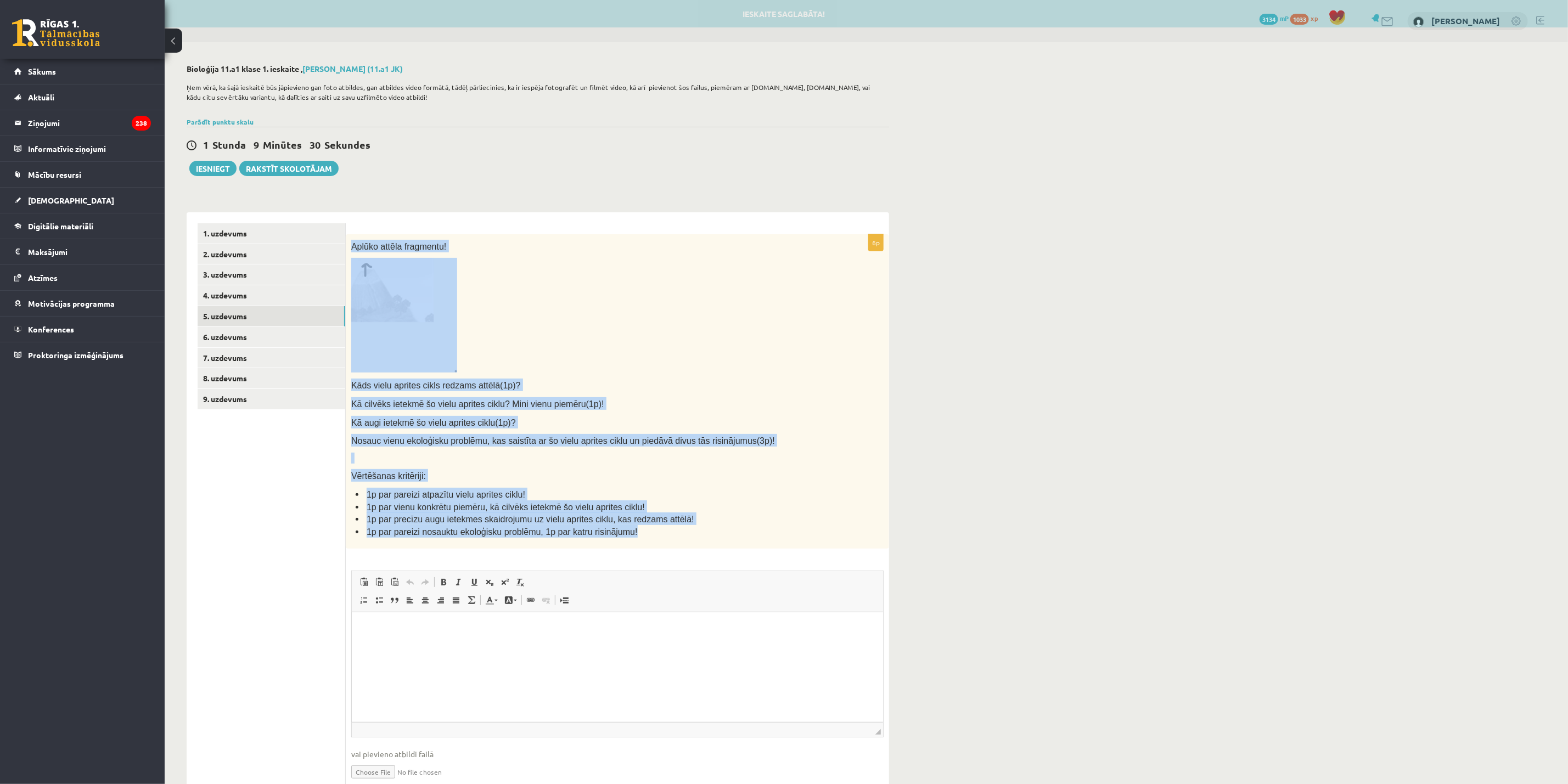
drag, startPoint x: 349, startPoint y: 242, endPoint x: 657, endPoint y: 534, distance: 424.4
click at [657, 522] on div "Aplūko attēla fragmentu! Kāds vielu aprites cikls redzams attēlā(1p)? Kā cilvēk…" at bounding box center [618, 391] width 543 height 315
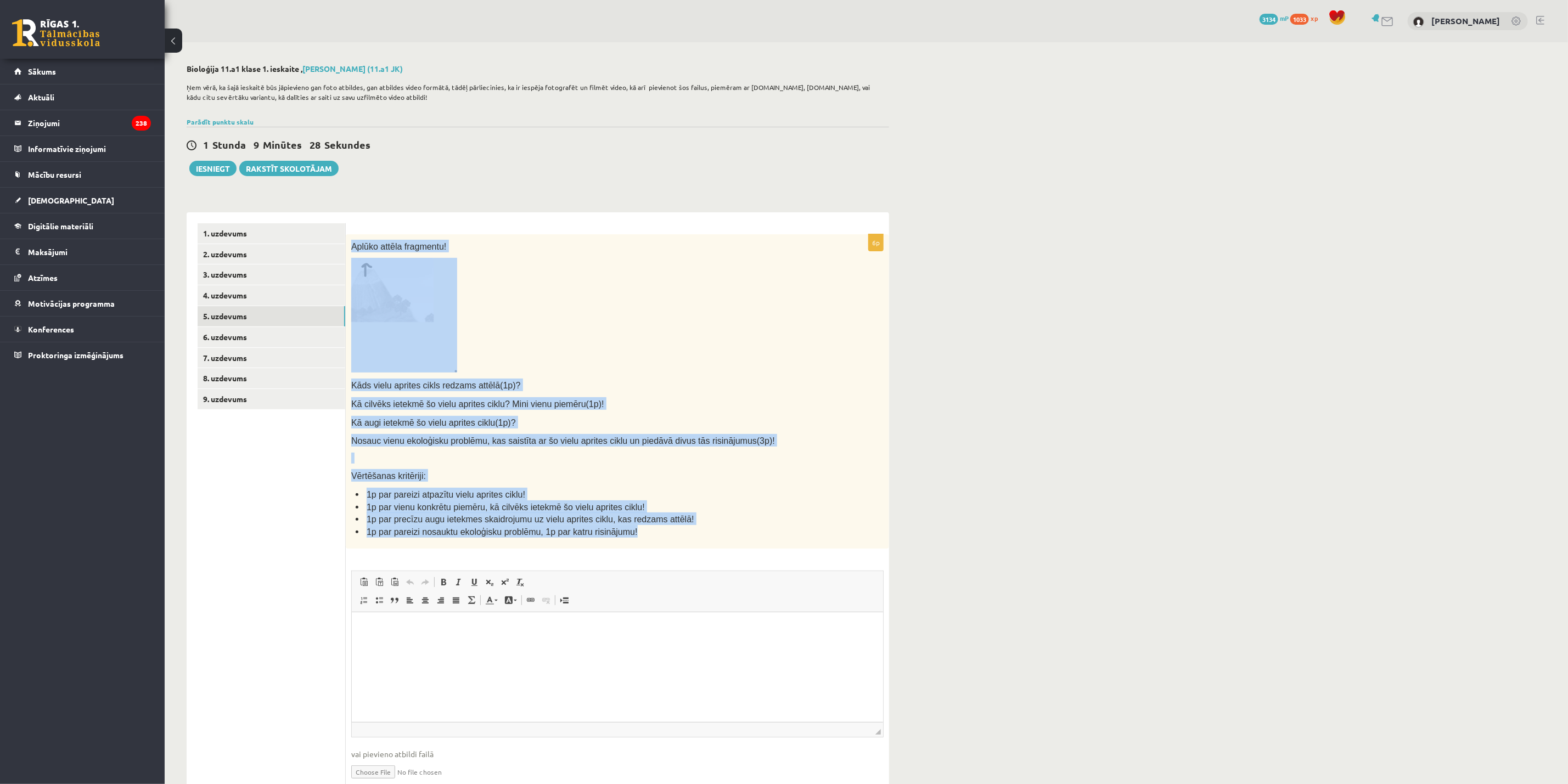
copy div "Aplūko attēla fragmentu! Kāds vielu aprites cikls redzams attēlā(1p)? Kā cilvēk…"
click at [573, 456] on p at bounding box center [590, 457] width 478 height 11
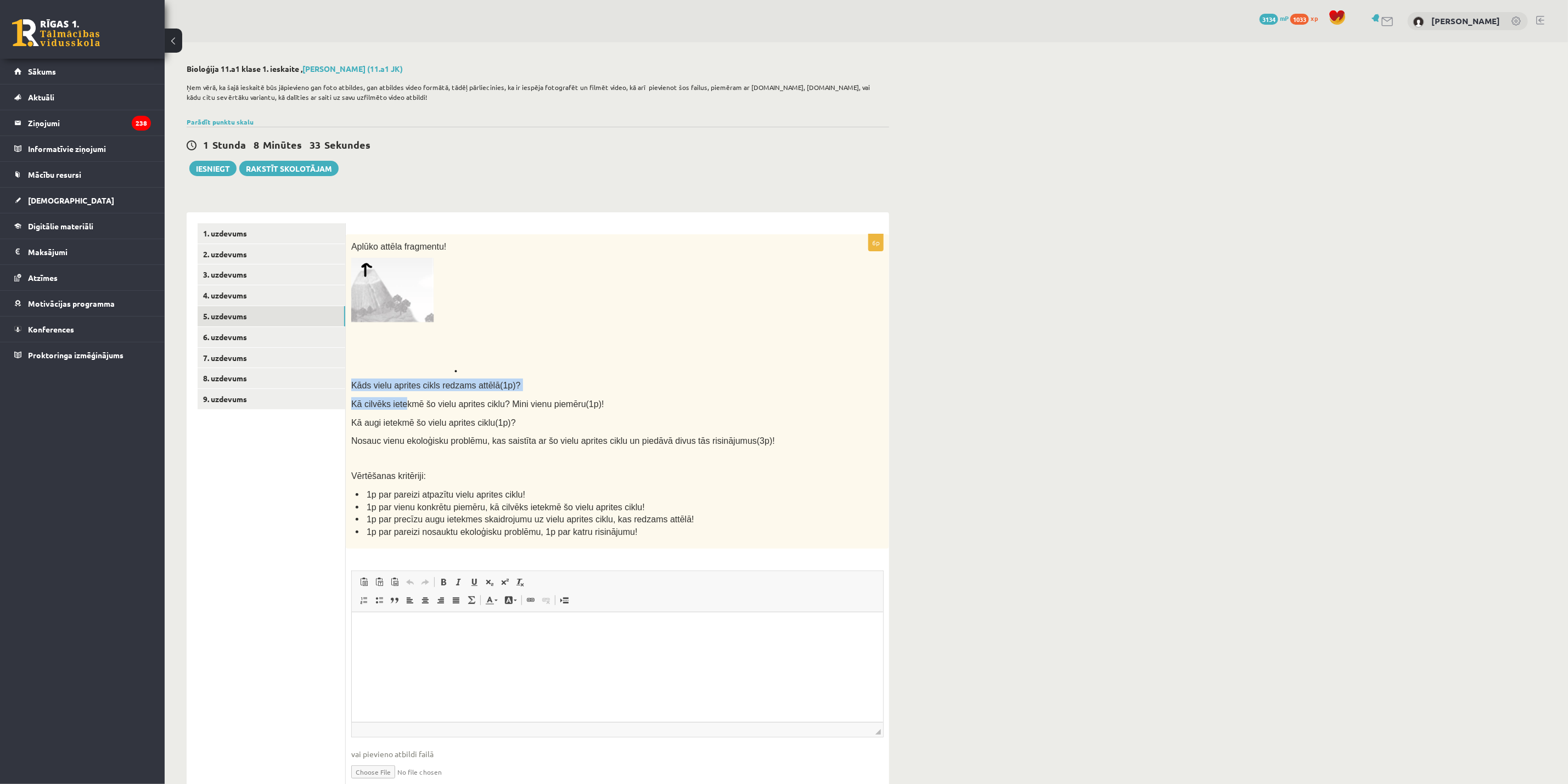
drag, startPoint x: 353, startPoint y: 383, endPoint x: 402, endPoint y: 394, distance: 50.2
click at [402, 394] on div "Aplūko attēla fragmentu! Kāds vielu aprites cikls redzams attēlā(1p)? Kā cilvēk…" at bounding box center [618, 391] width 543 height 315
click at [576, 405] on span "Kā cilvēks ietekmē šo vielu aprites ciklu? Mini vienu piemēru(1p)!" at bounding box center [477, 403] width 253 height 9
click at [427, 522] on html at bounding box center [616, 629] width 531 height 34
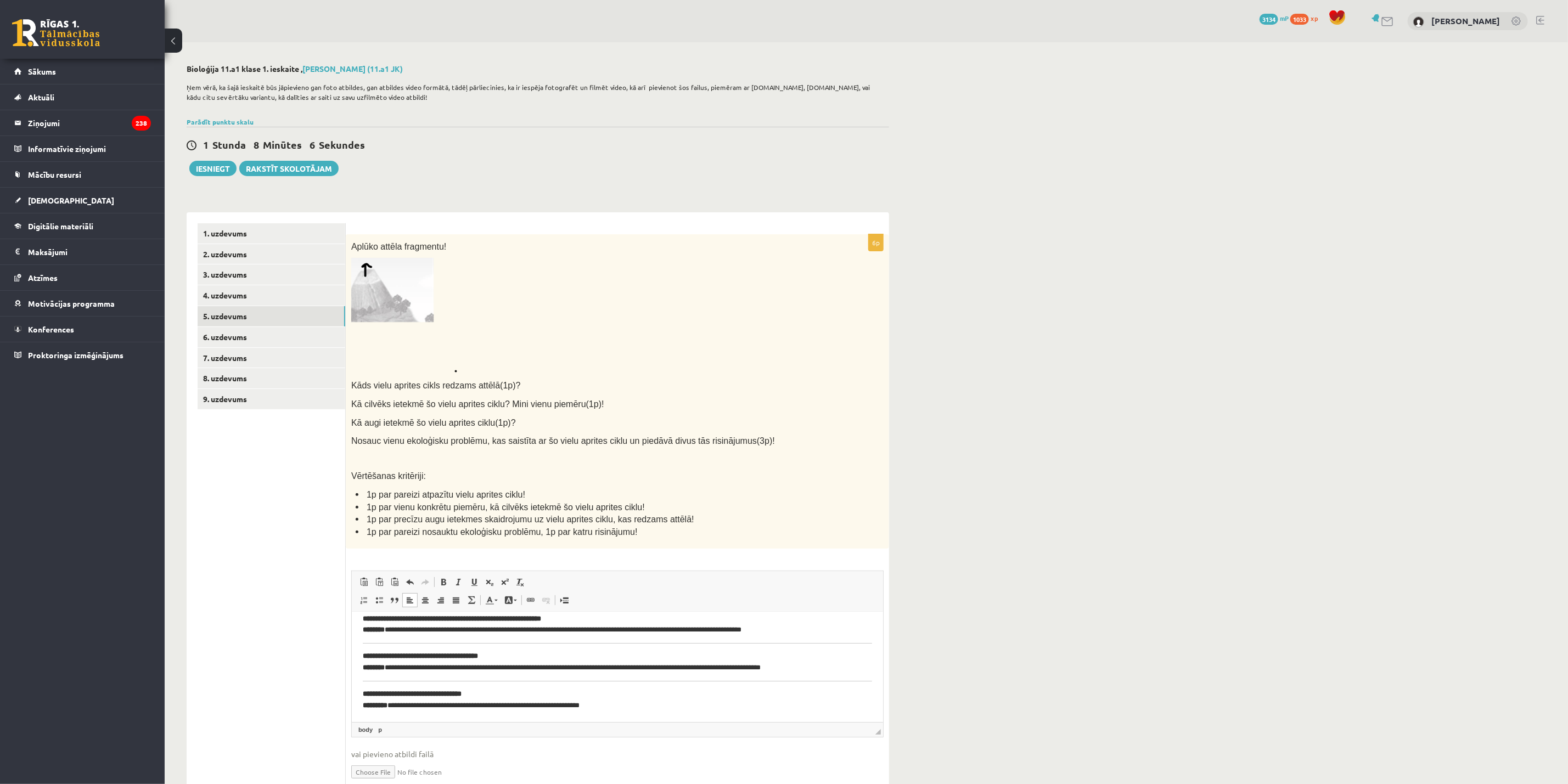
scroll to position [49, 0]
click at [362, 522] on strong "**********" at bounding box center [411, 693] width 99 height 7
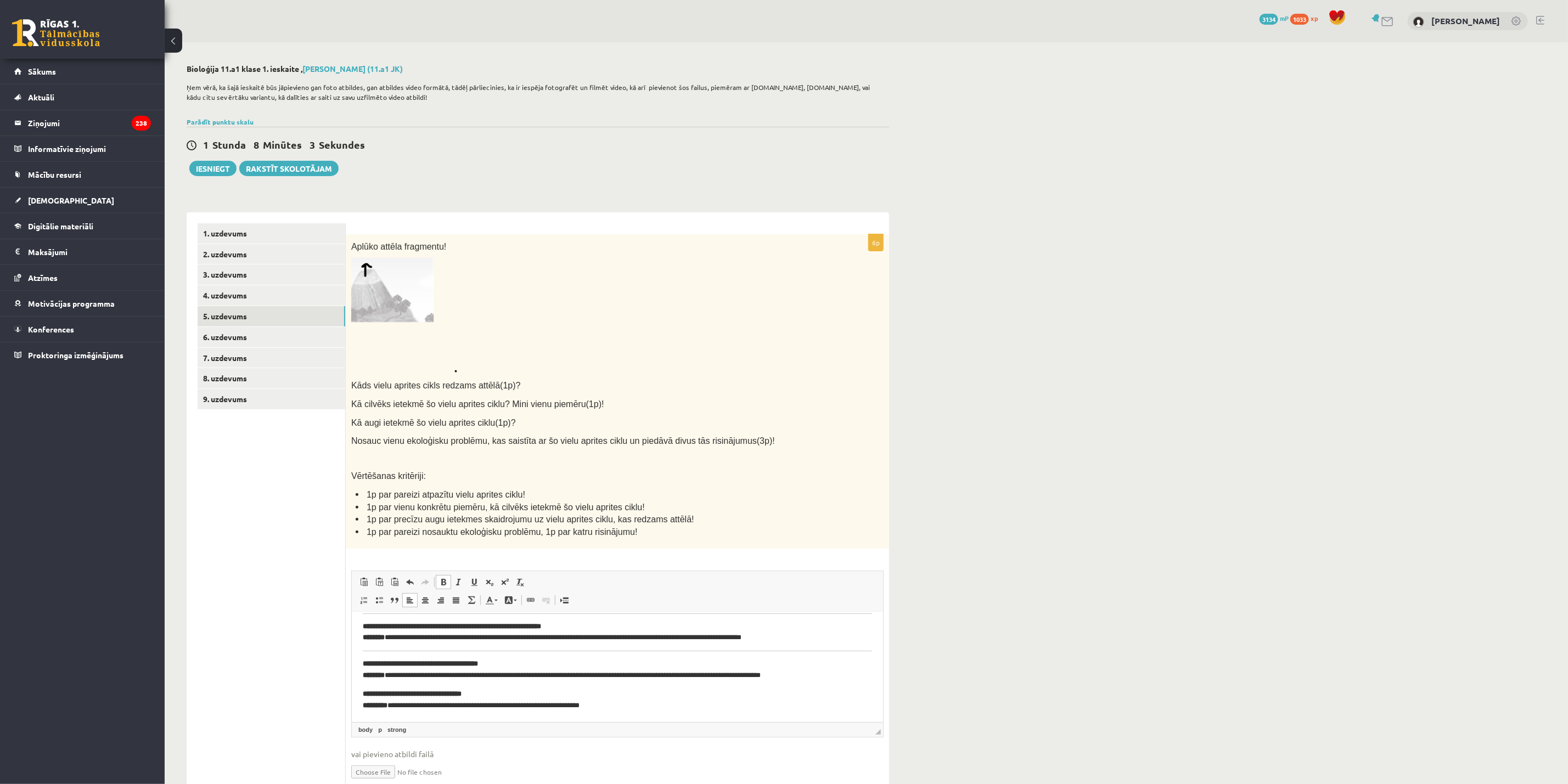
click at [362, 522] on strong "**********" at bounding box center [420, 663] width 115 height 7
click at [362, 522] on strong "**********" at bounding box center [452, 634] width 178 height 7
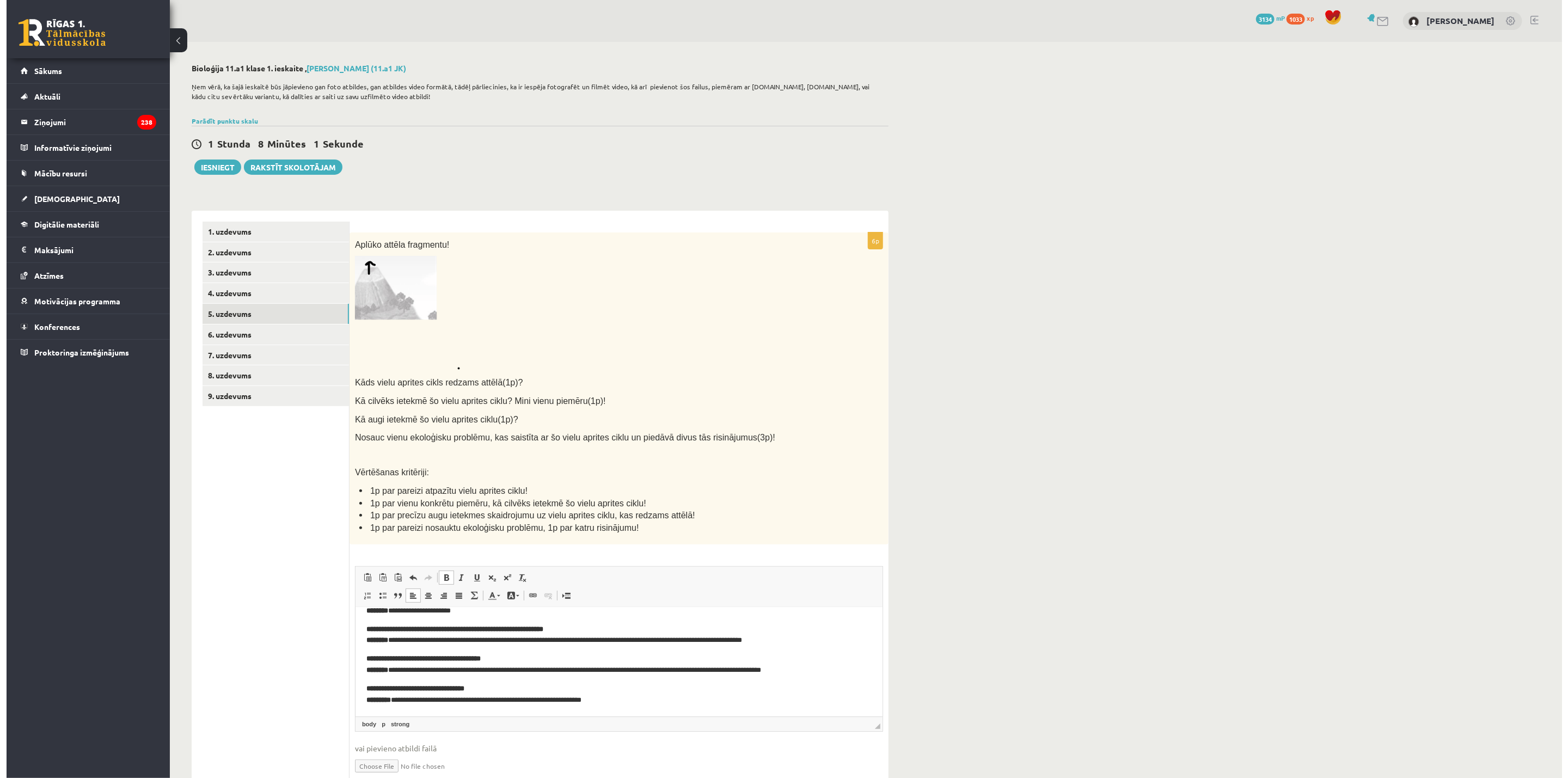
scroll to position [0, 0]
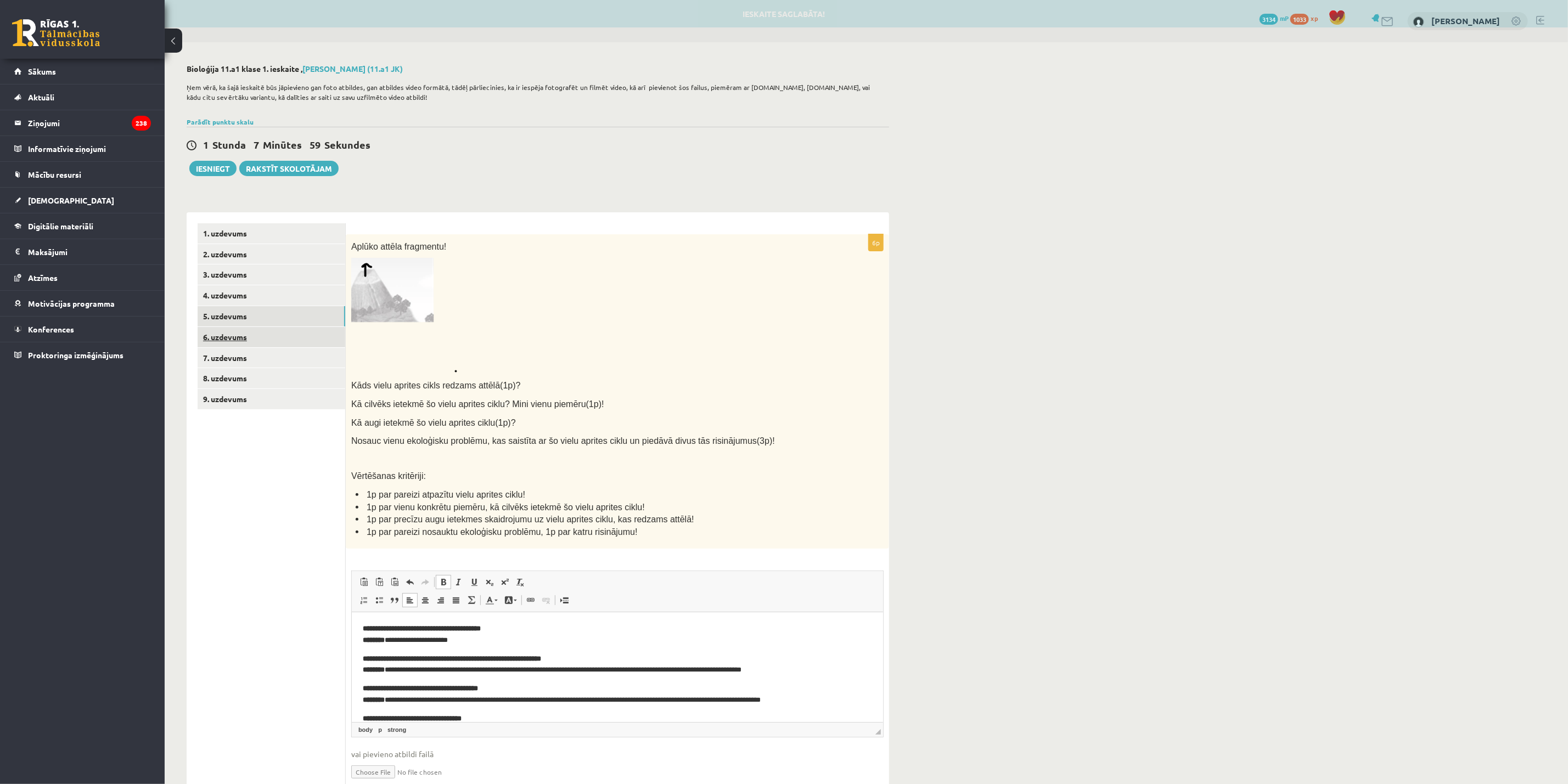
click at [219, 333] on link "6. uzdevums" at bounding box center [271, 337] width 147 height 20
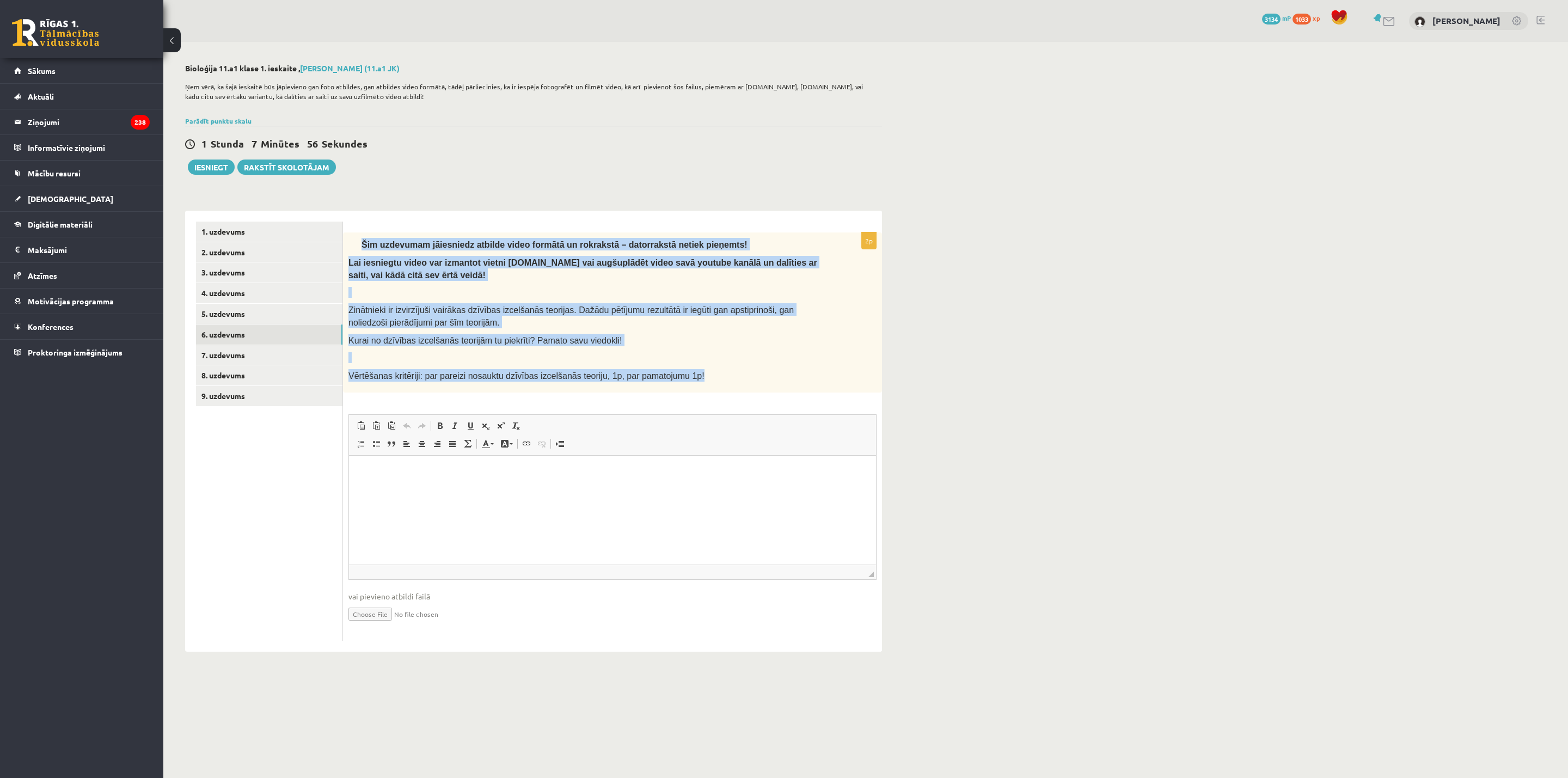
drag, startPoint x: 692, startPoint y: 372, endPoint x: 358, endPoint y: 226, distance: 364.5
click at [358, 226] on form "2p Šim uzdevumam jāiesniedz atbilde video formātā un rokrakstā – datorrakstā ne…" at bounding box center [612, 431] width 517 height 419
copy div "Šim uzdevumam jāiesniedz atbilde video formātā un rokrakstā – datorrakstā netie…"
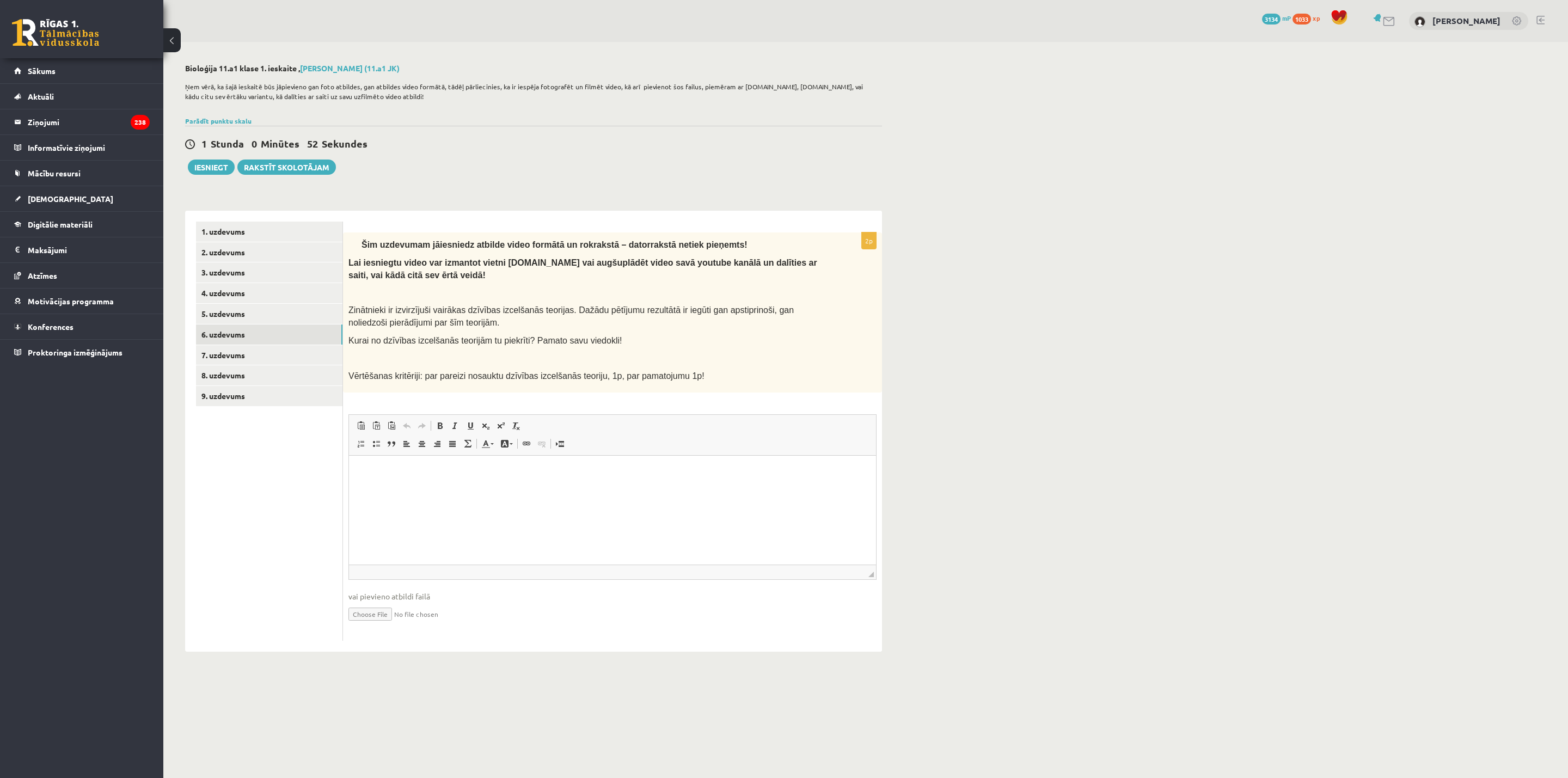
click at [564, 157] on div "1 Stunda 0 Minūtes 52 Sekundes Ieskaite saglabāta! Iesniegt Rakstīt skolotājam" at bounding box center [533, 150] width 697 height 49
click at [356, 518] on input "file" at bounding box center [612, 613] width 528 height 23
type input "**********"
click at [226, 351] on link "7. uzdevums" at bounding box center [269, 355] width 146 height 20
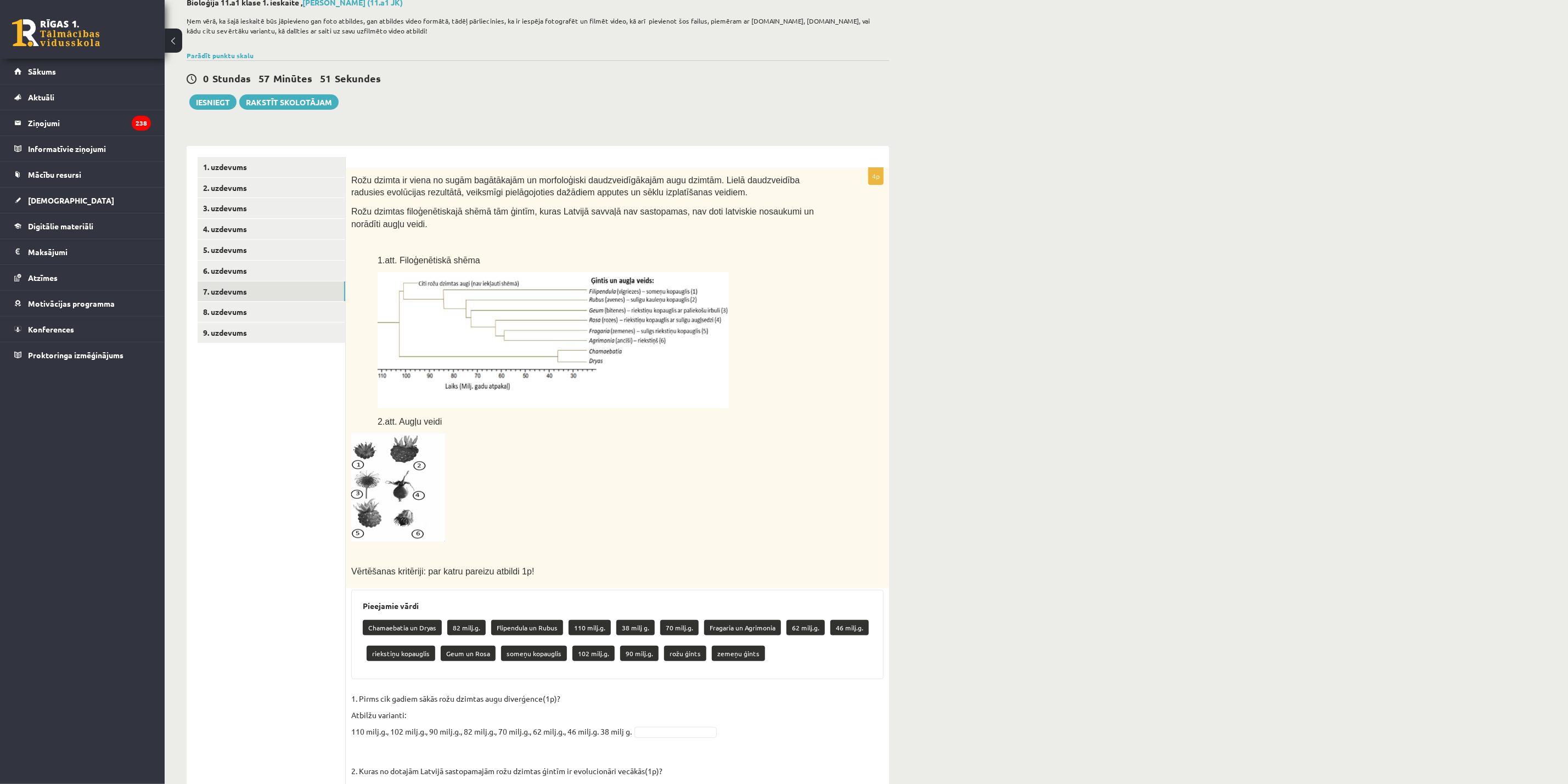
scroll to position [83, 0]
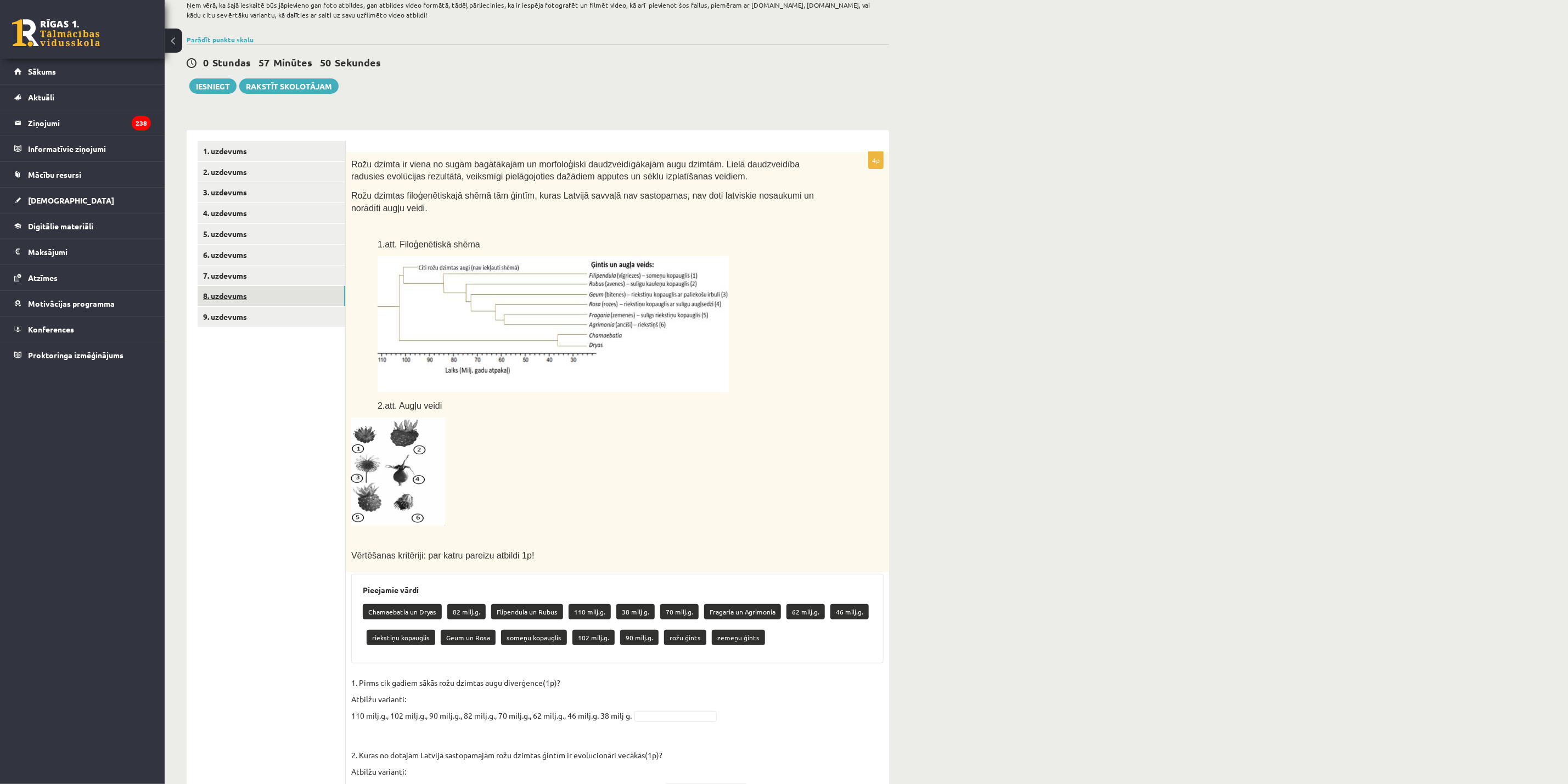
click at [247, 293] on link "8. uzdevums" at bounding box center [271, 296] width 147 height 20
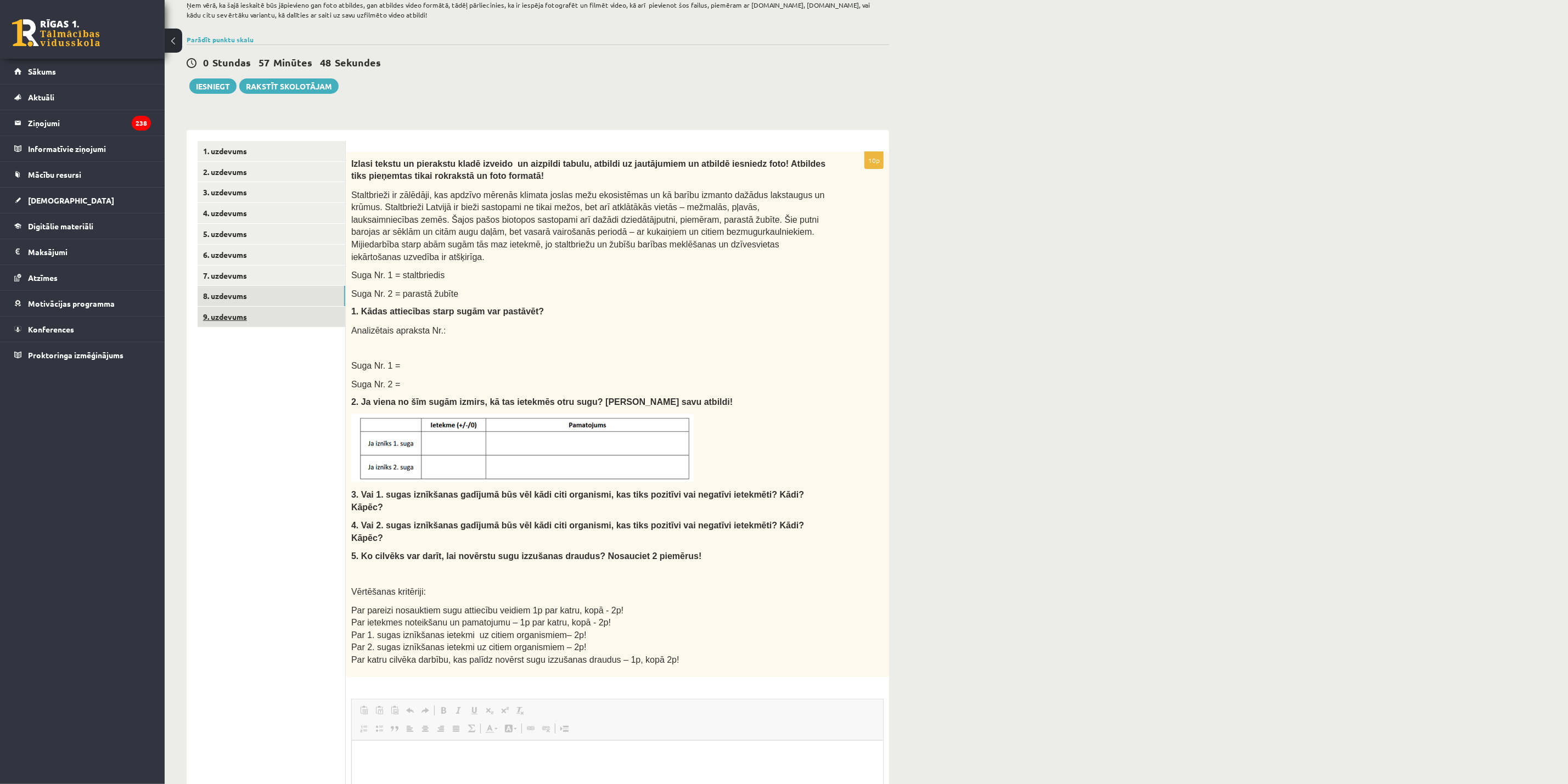
scroll to position [0, 0]
click at [249, 316] on link "9. uzdevums" at bounding box center [271, 316] width 147 height 20
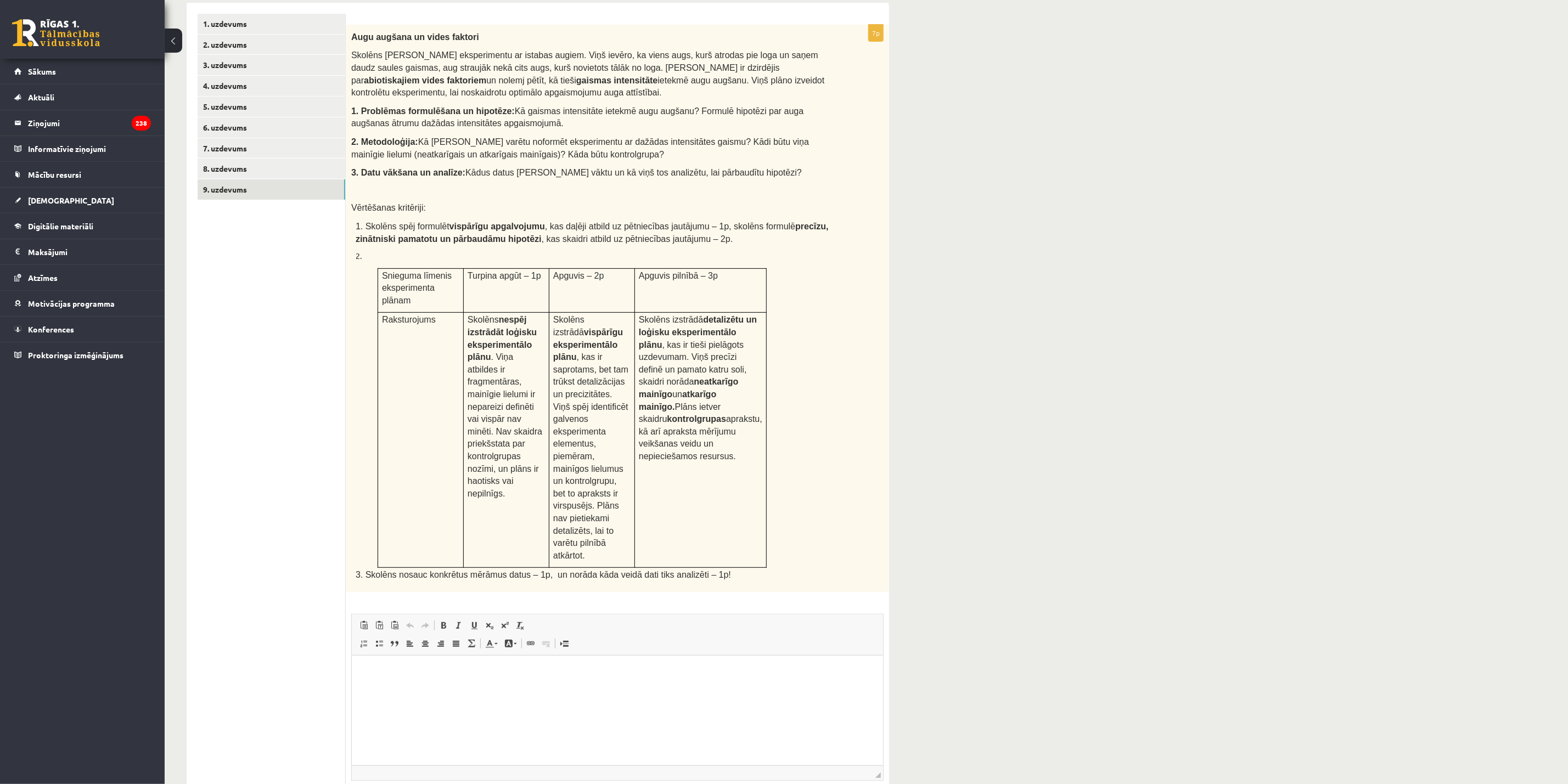
scroll to position [192, 0]
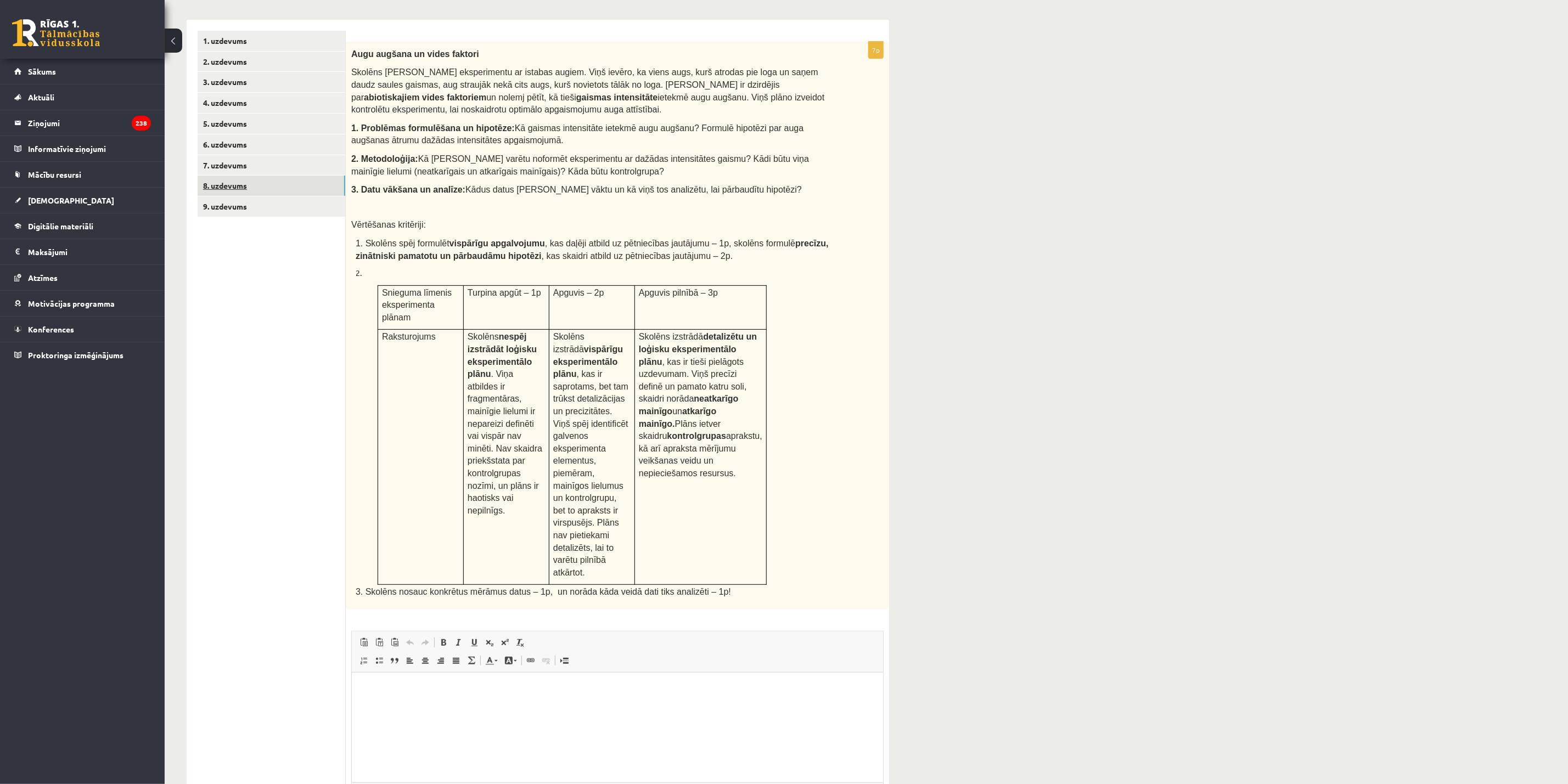
click at [242, 182] on link "8. uzdevums" at bounding box center [271, 186] width 147 height 20
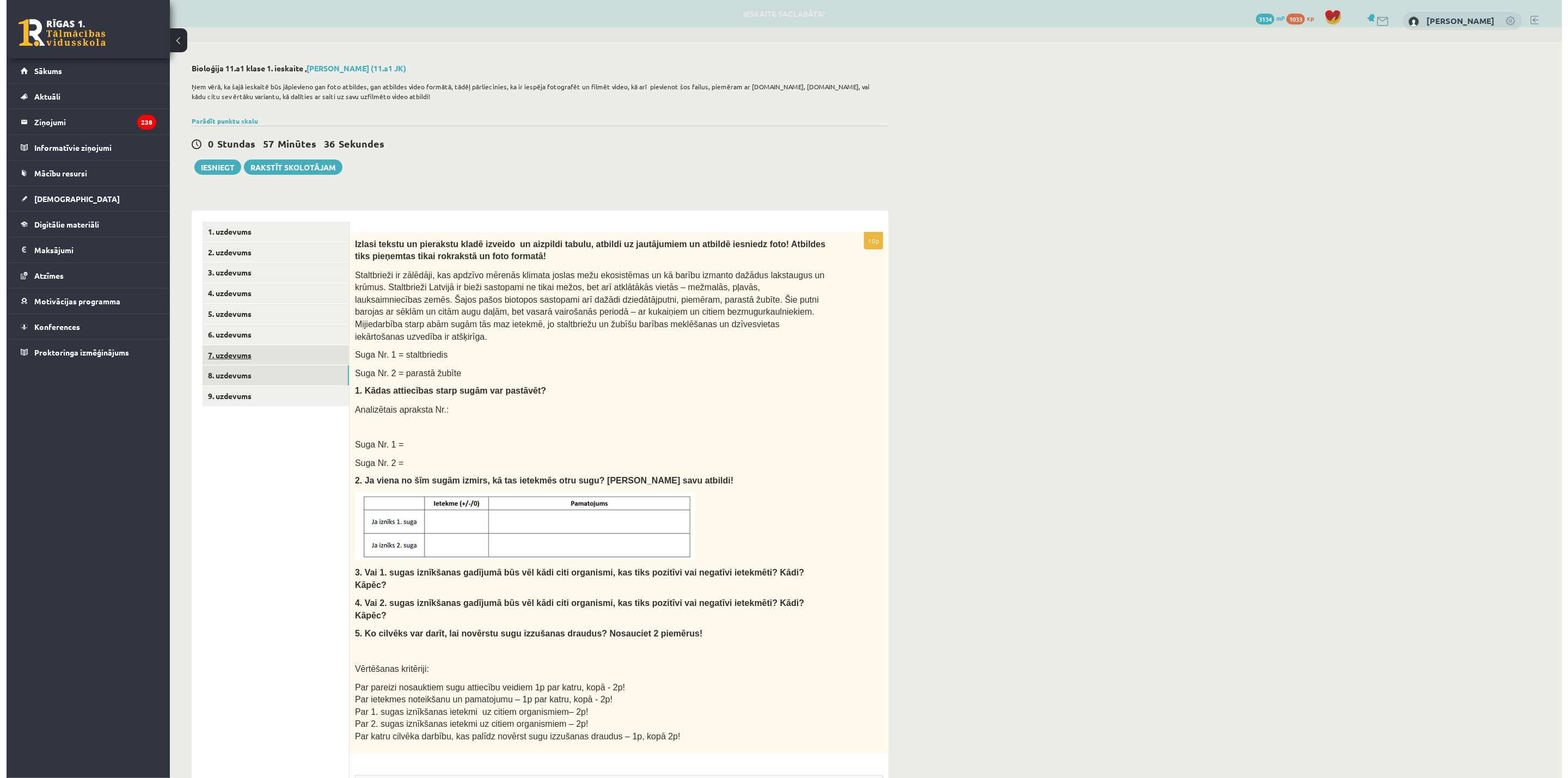
scroll to position [0, 0]
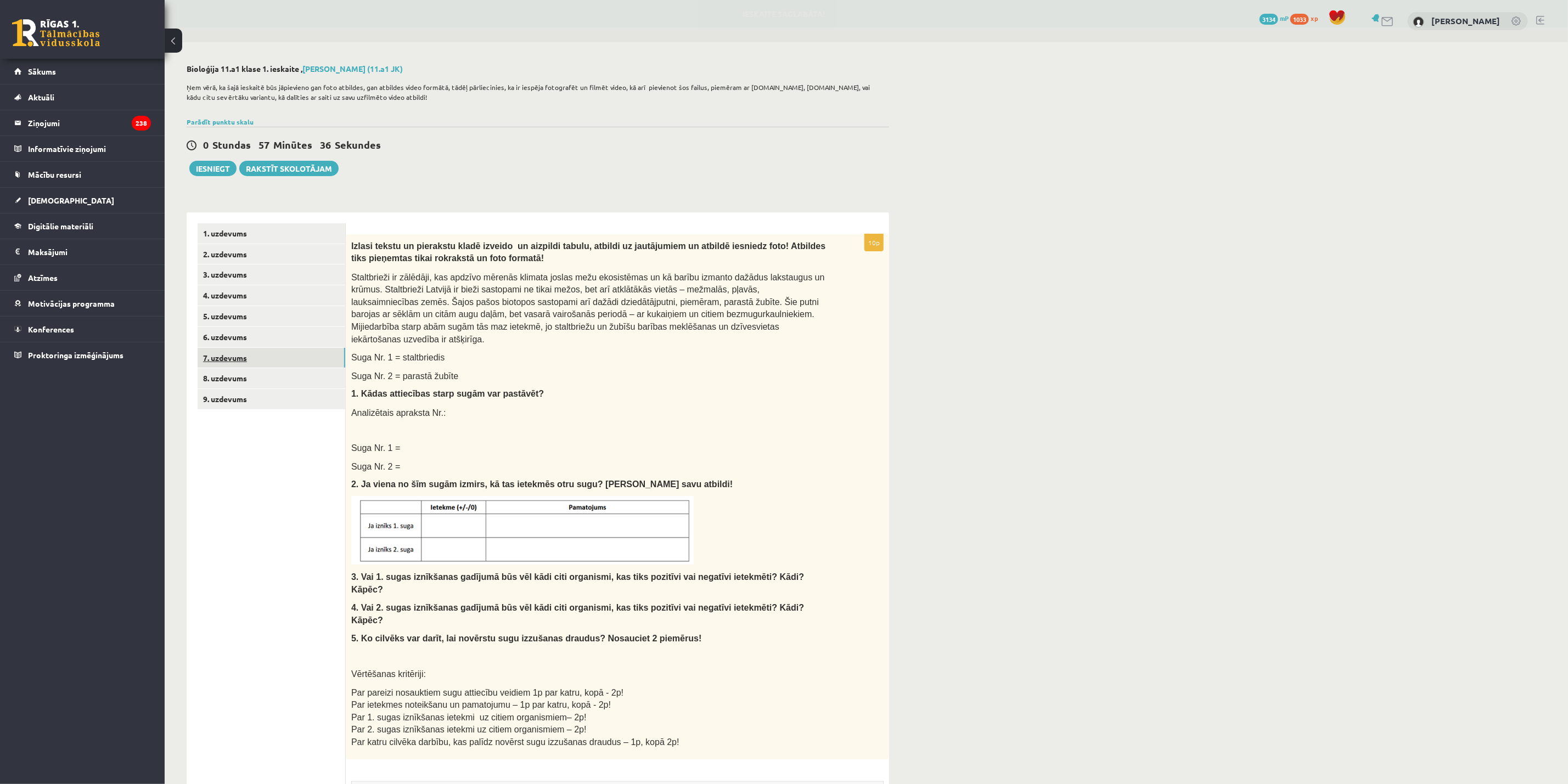
click at [232, 354] on link "7. uzdevums" at bounding box center [271, 357] width 147 height 20
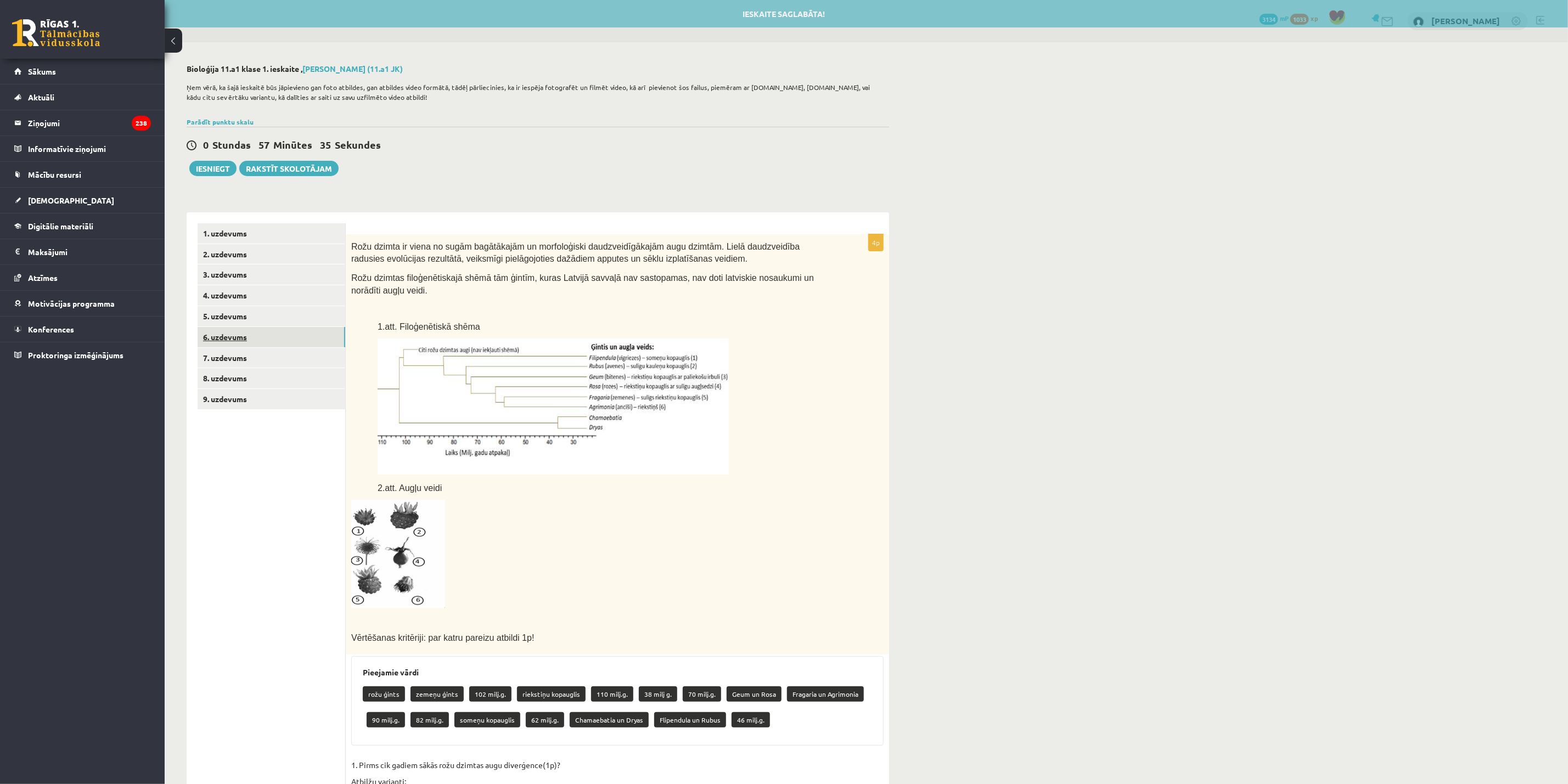
click at [244, 333] on link "6. uzdevums" at bounding box center [271, 337] width 147 height 20
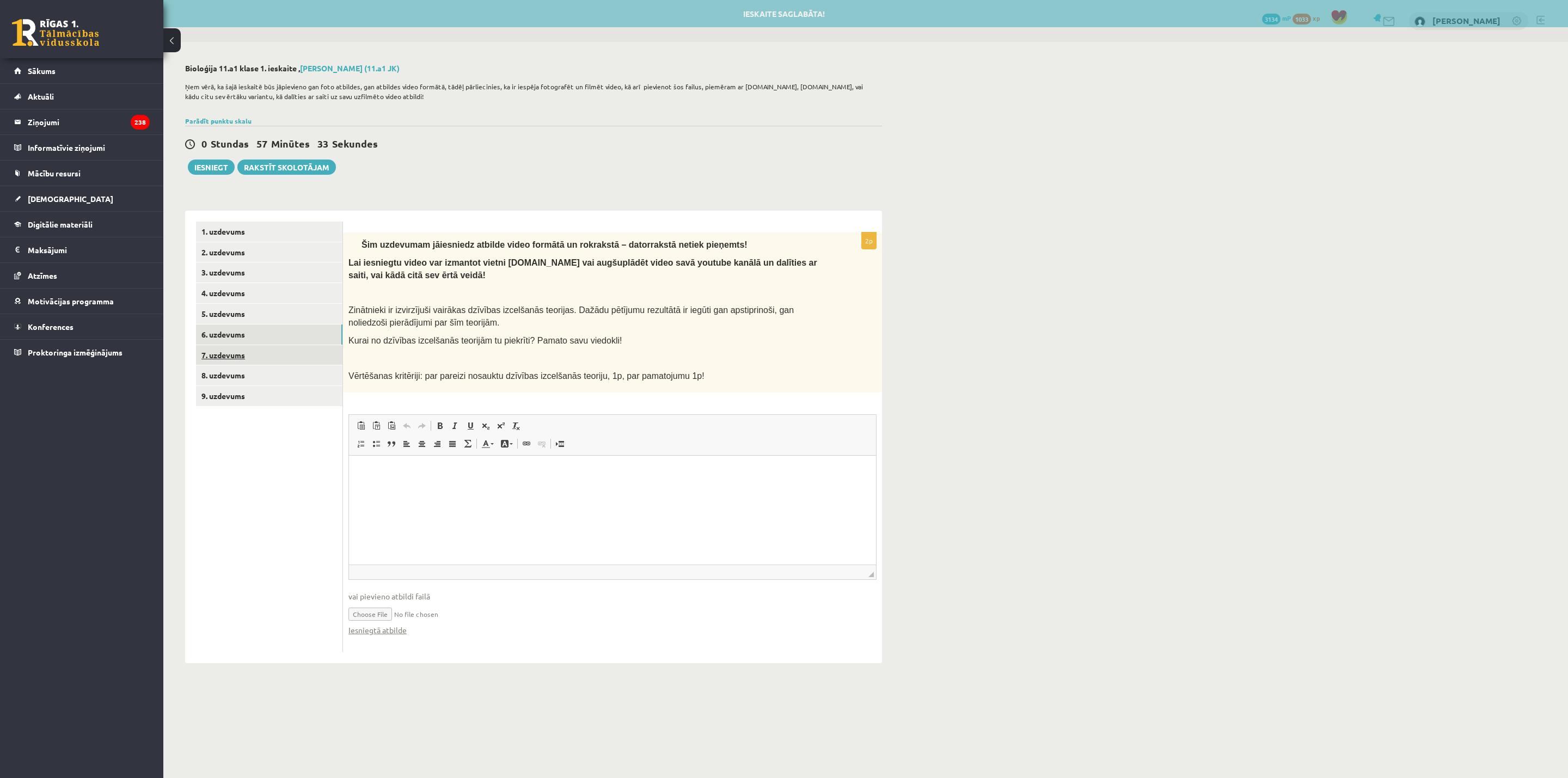
click at [235, 353] on link "7. uzdevums" at bounding box center [269, 355] width 146 height 20
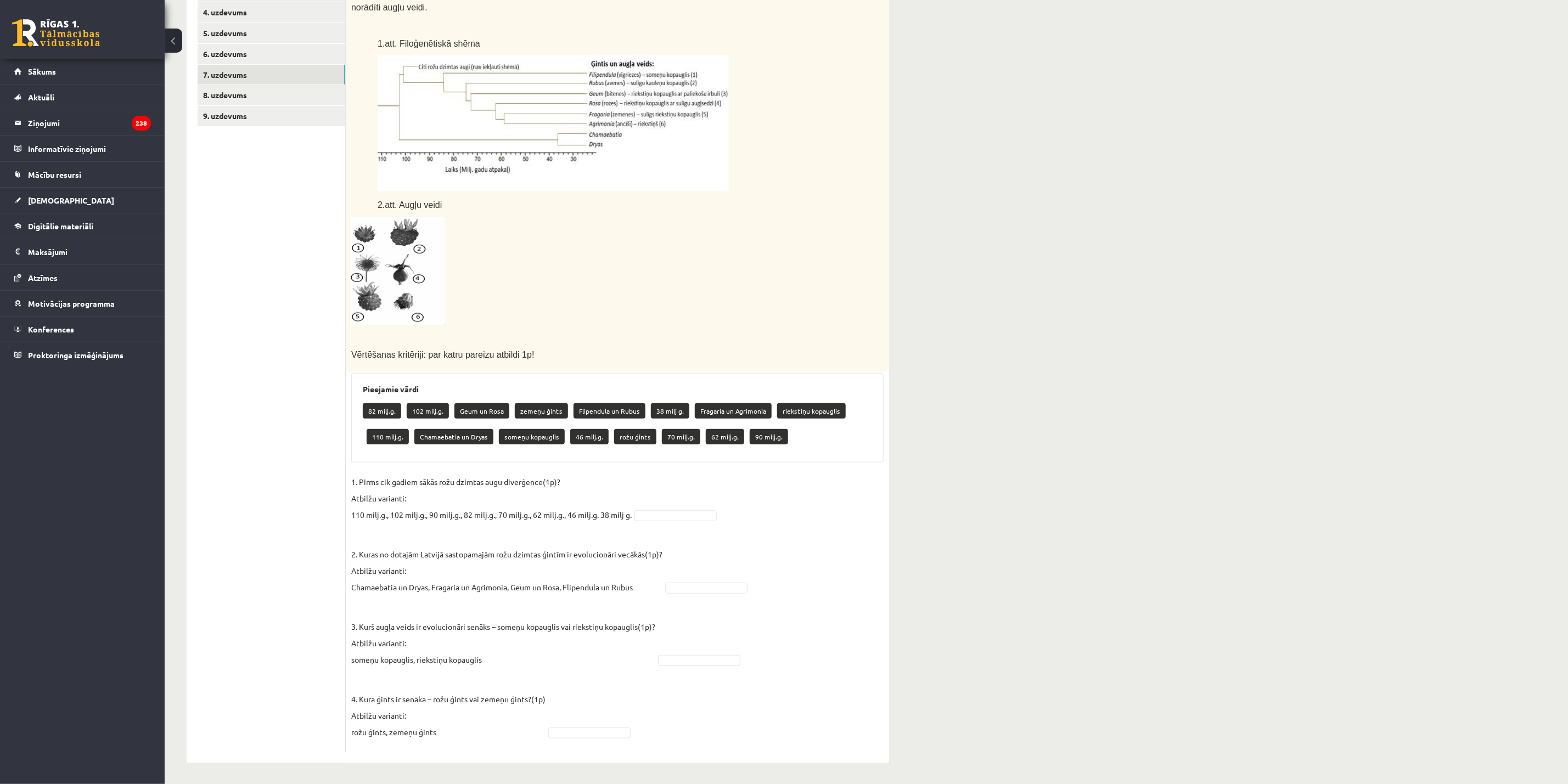
scroll to position [284, 0]
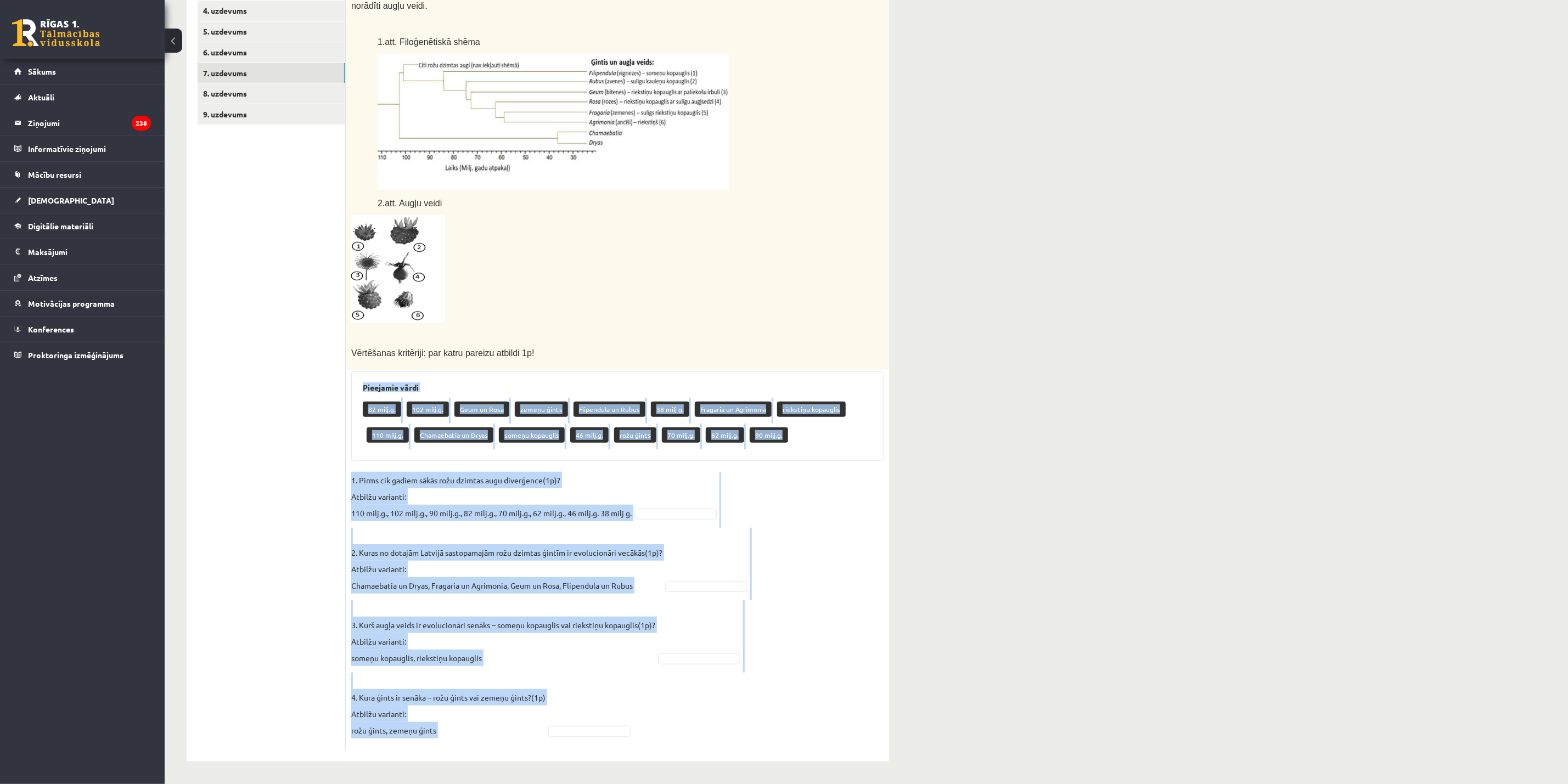
drag, startPoint x: 412, startPoint y: 403, endPoint x: 577, endPoint y: 732, distance: 368.1
click at [577, 522] on div "4p Rožu dzimta ir viena no sugām bagātākajām un morfoloģiski daudzveidīgākajām …" at bounding box center [618, 349] width 543 height 800
copy div "Loremipsu dolor 19 sita.c. 235 adip.e. Sedd ei Temp incidi utlab Etdolorema al …"
click at [371, 446] on div "82 milj.g. 102 milj.g. Geum un Rosa zemeņu ģints Flipendula un Rubus 38 milj g.…" at bounding box center [617, 423] width 510 height 52
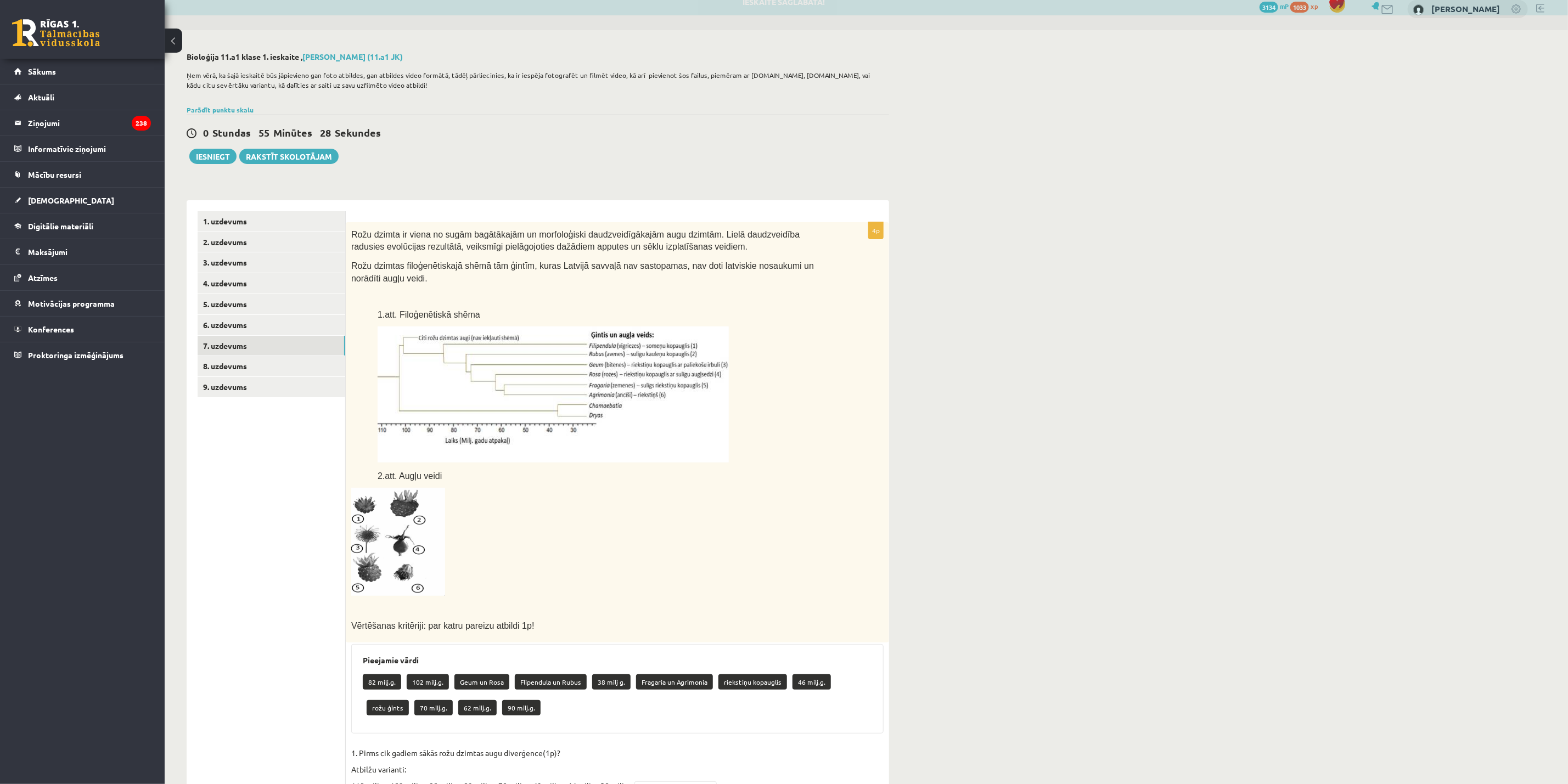
scroll to position [0, 0]
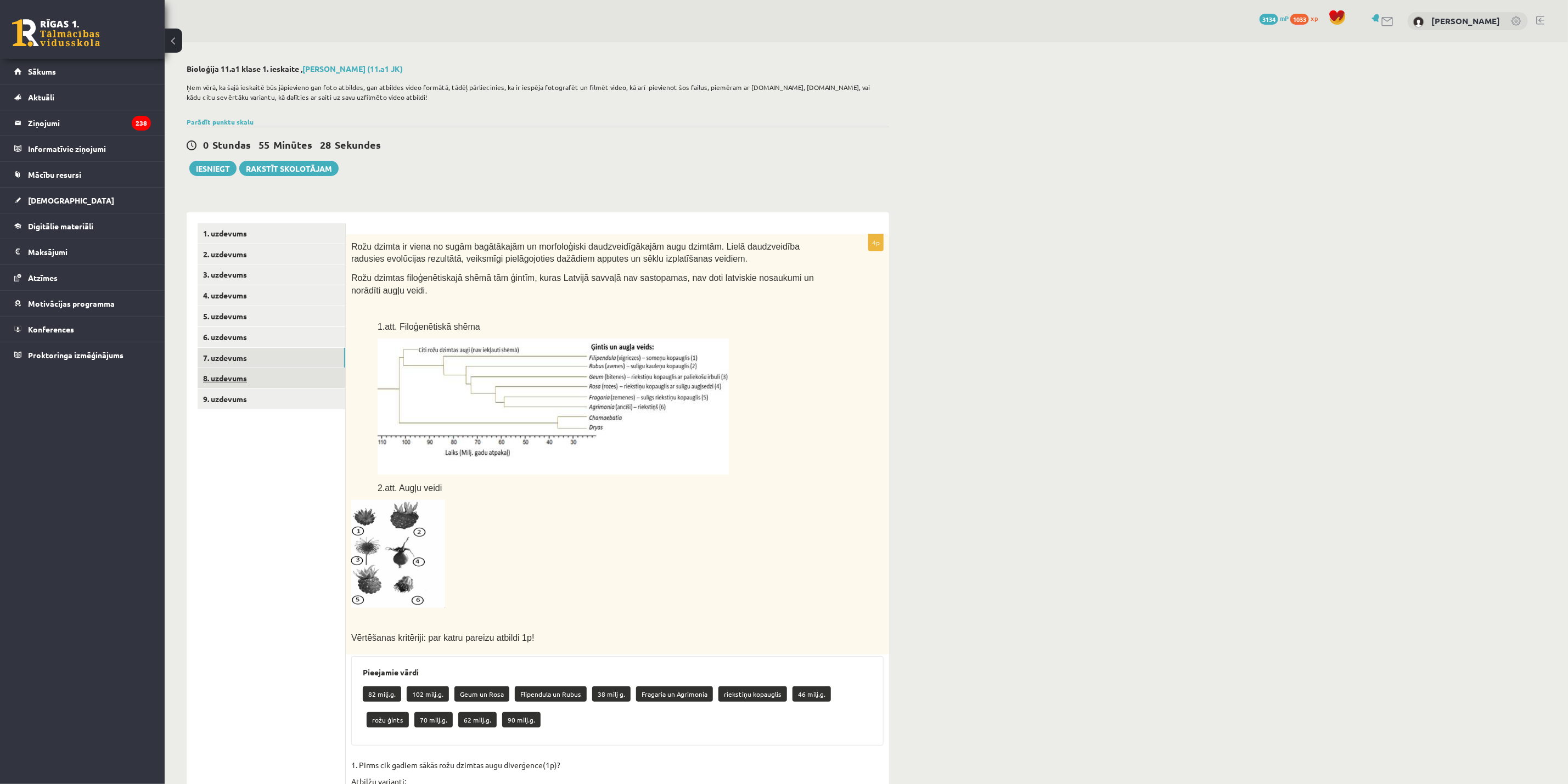
click at [245, 380] on link "8. uzdevums" at bounding box center [271, 378] width 147 height 20
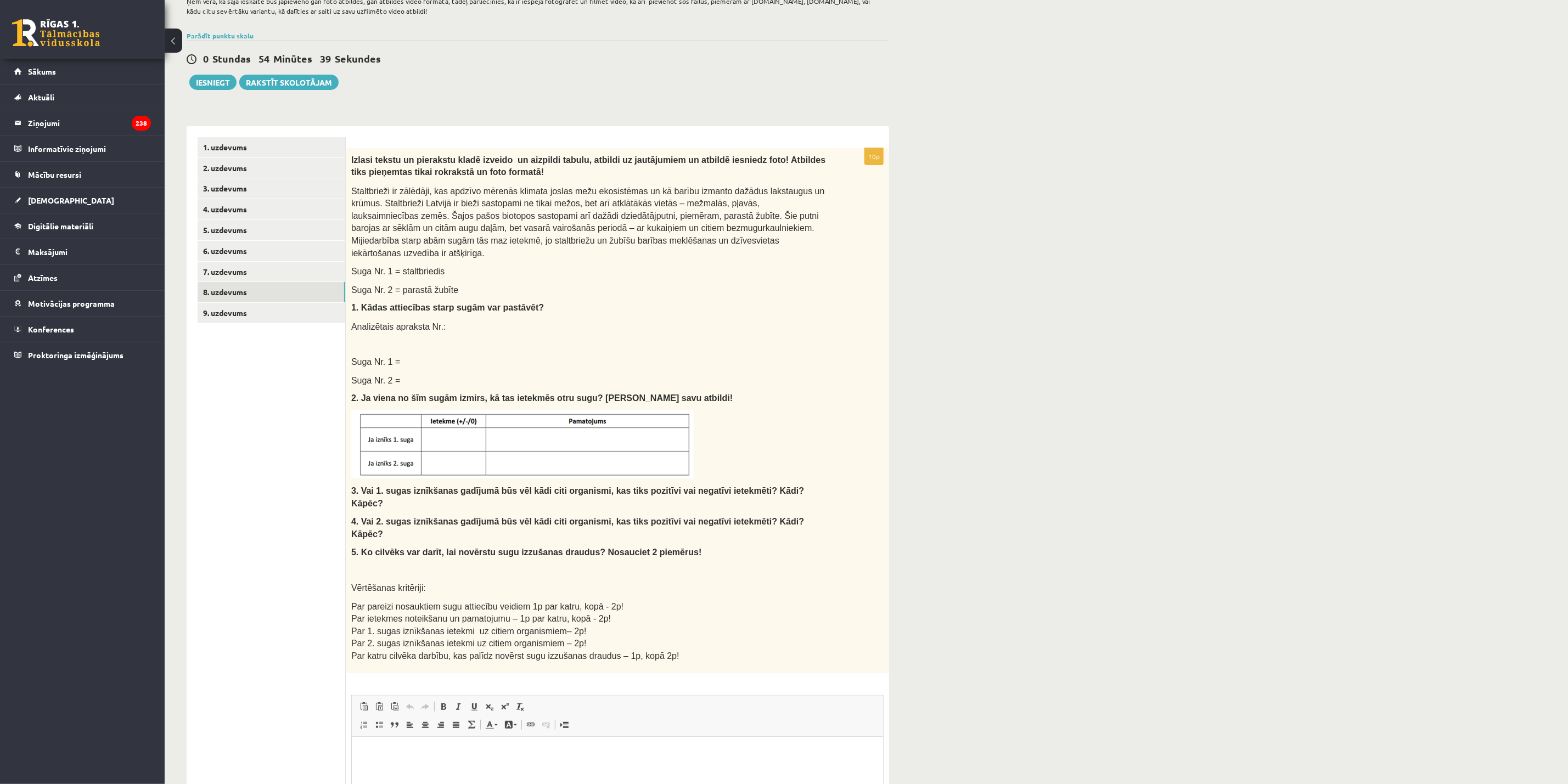
scroll to position [56, 0]
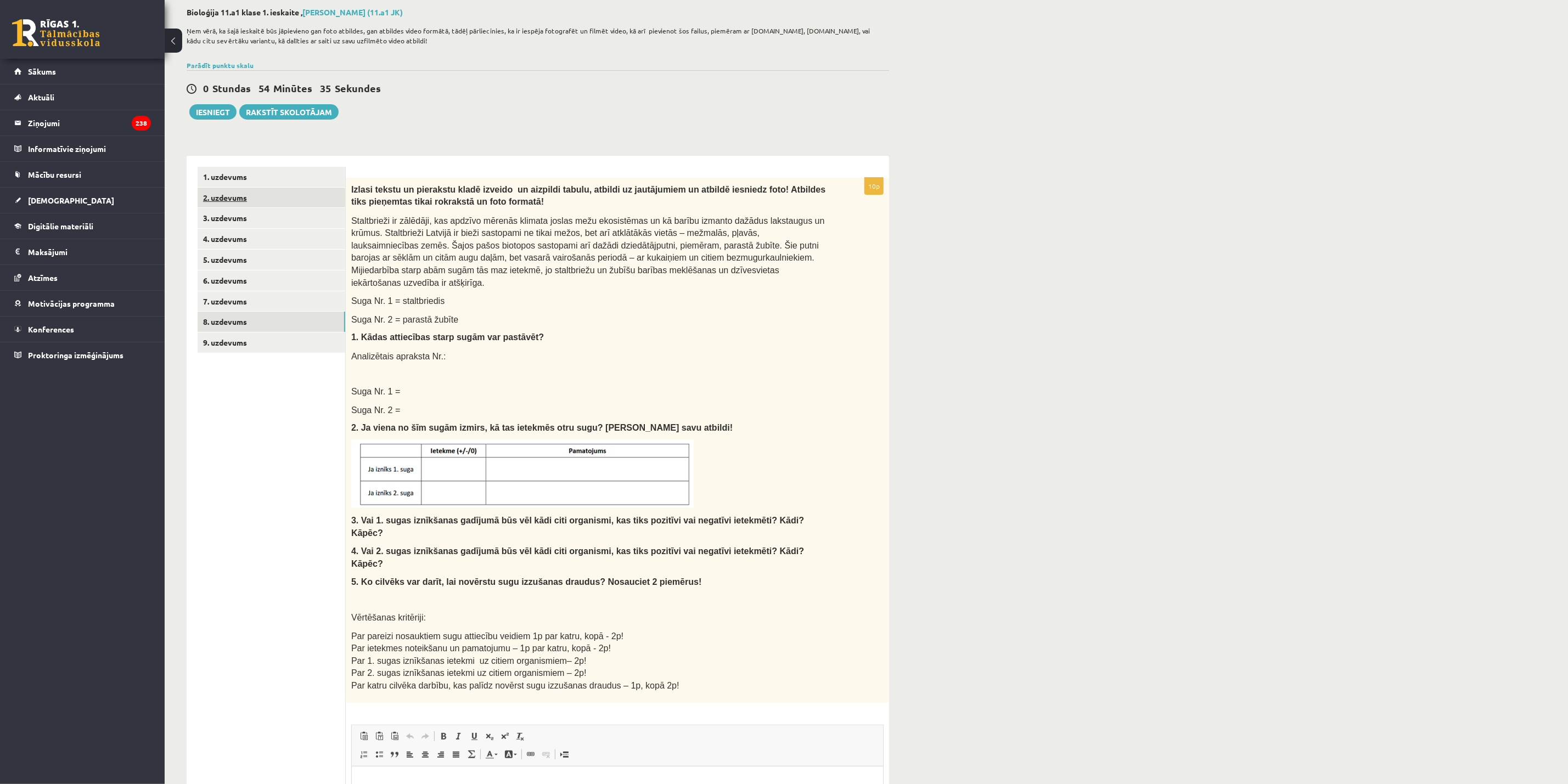
click at [227, 195] on link "2. uzdevums" at bounding box center [271, 197] width 147 height 20
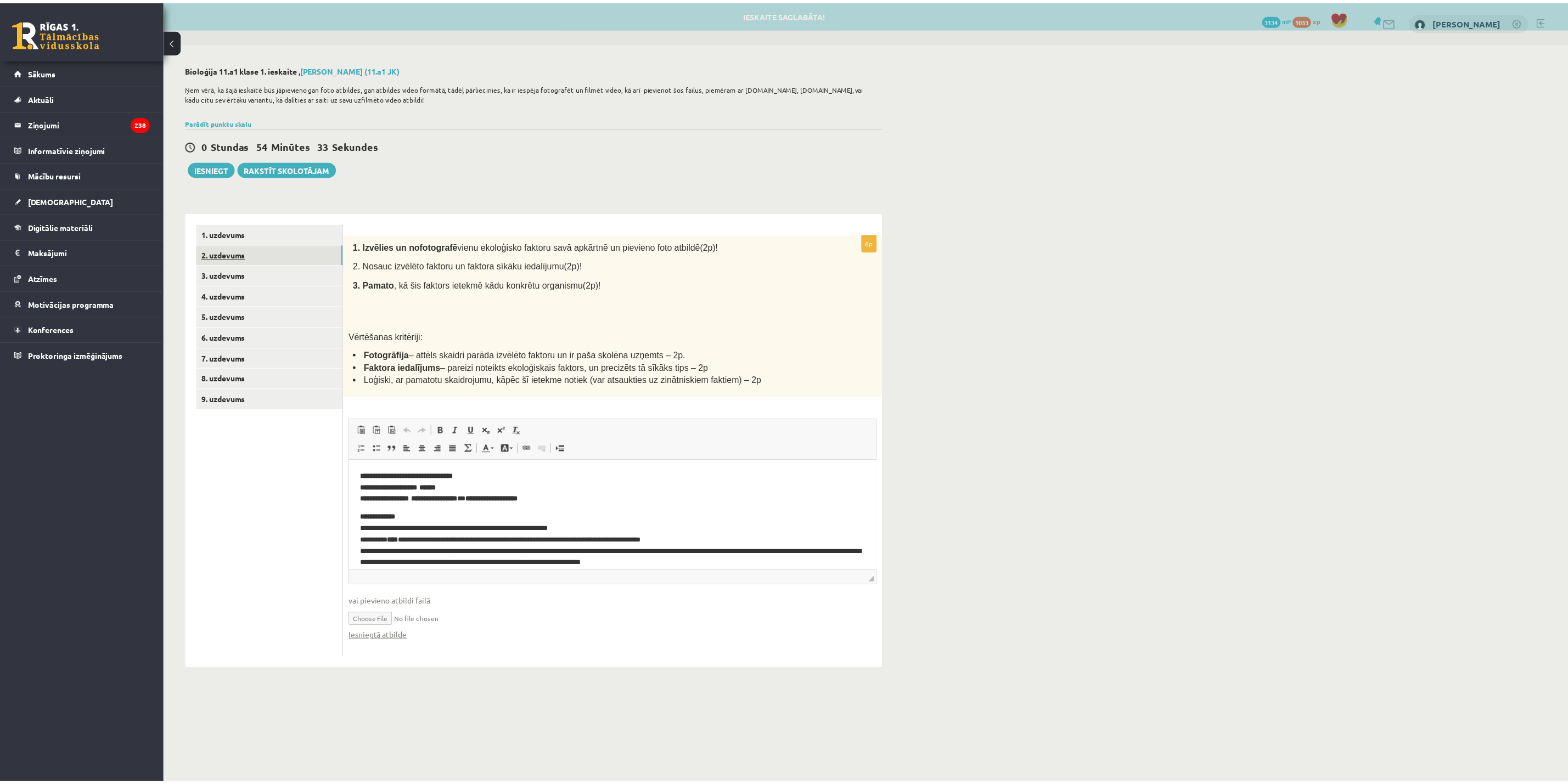
scroll to position [0, 0]
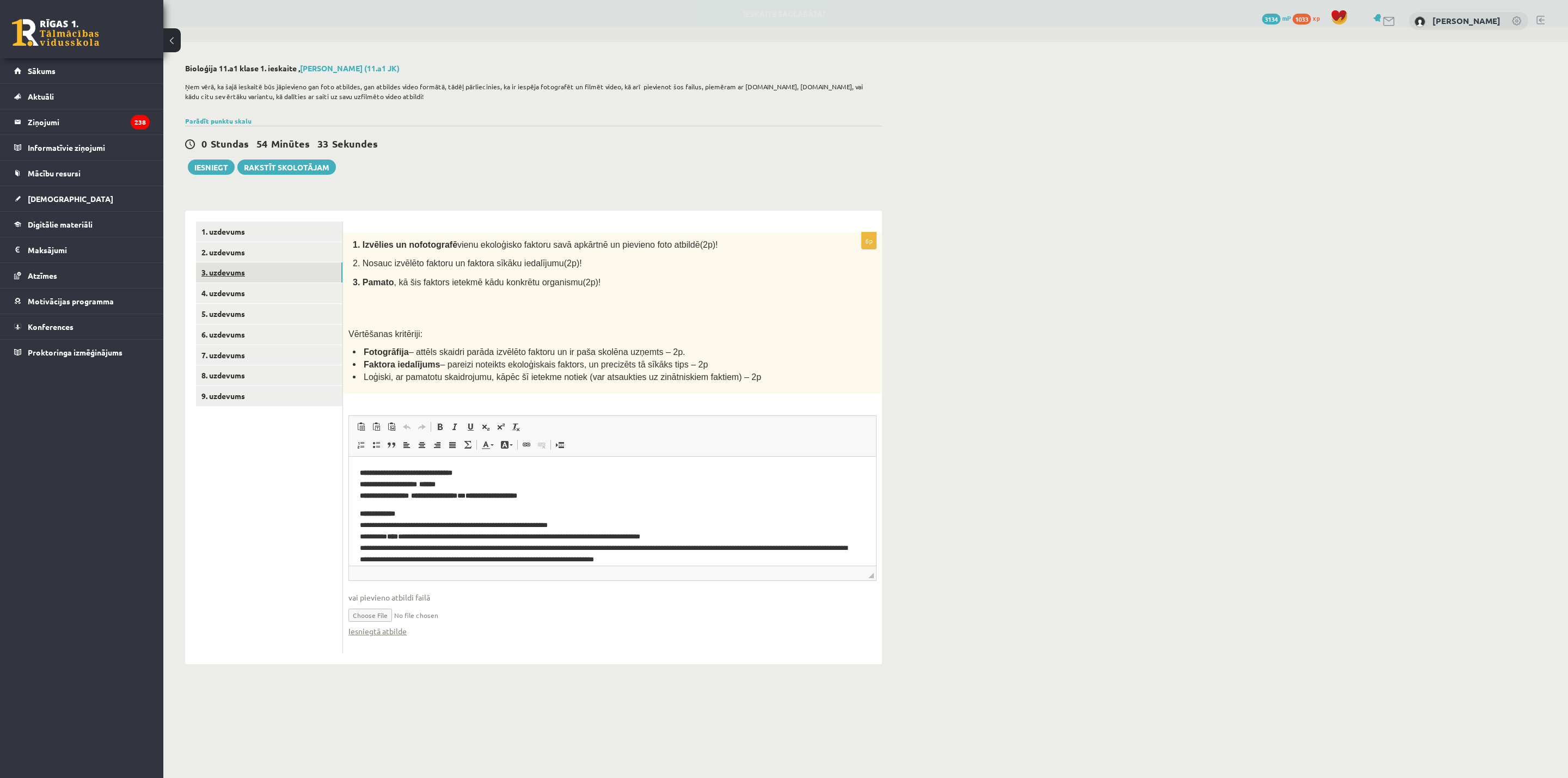
click at [237, 276] on link "3. uzdevums" at bounding box center [269, 272] width 146 height 20
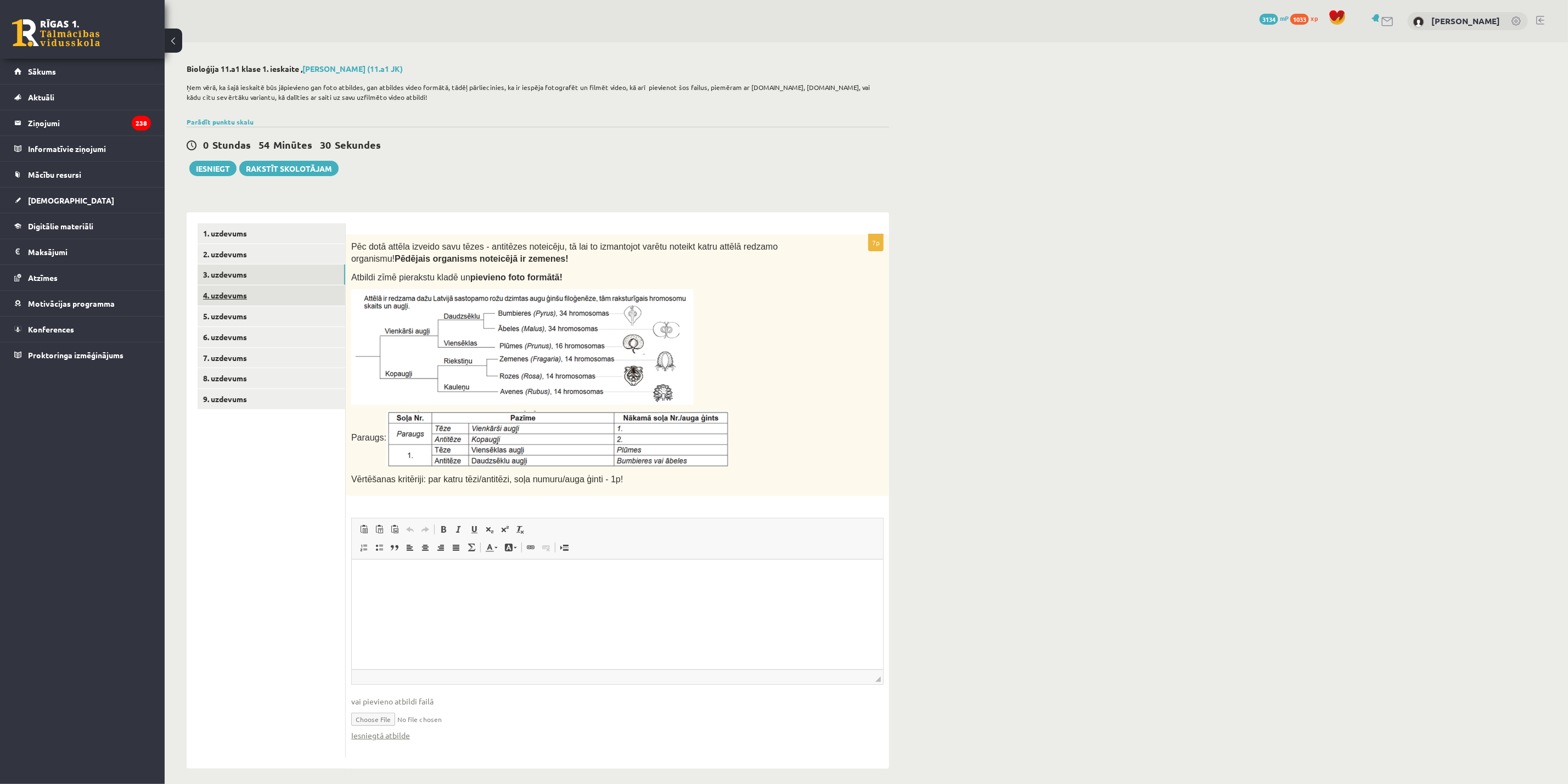
click at [234, 297] on link "4. uzdevums" at bounding box center [271, 295] width 147 height 20
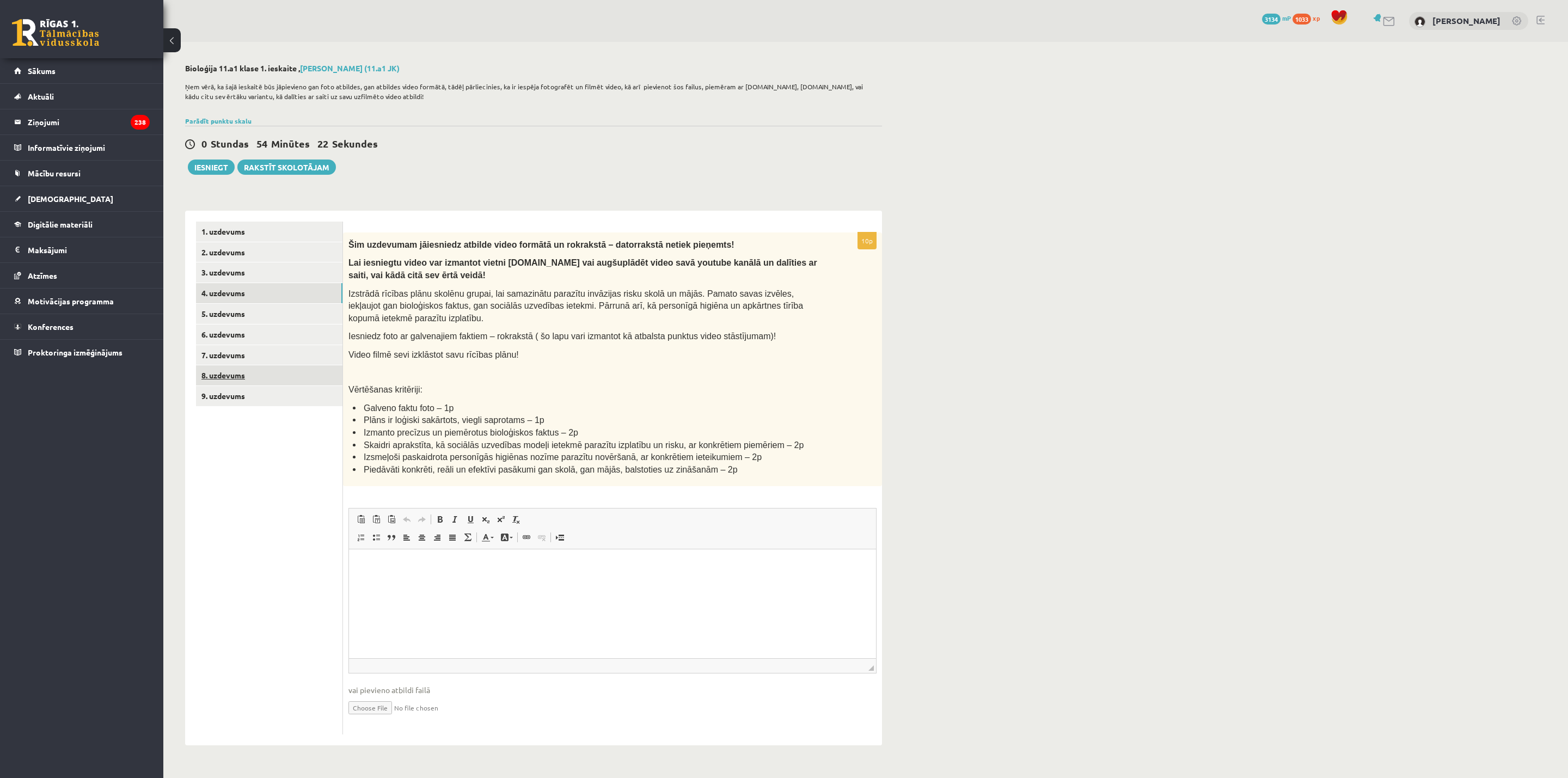
click at [232, 384] on link "8. uzdevums" at bounding box center [269, 375] width 146 height 20
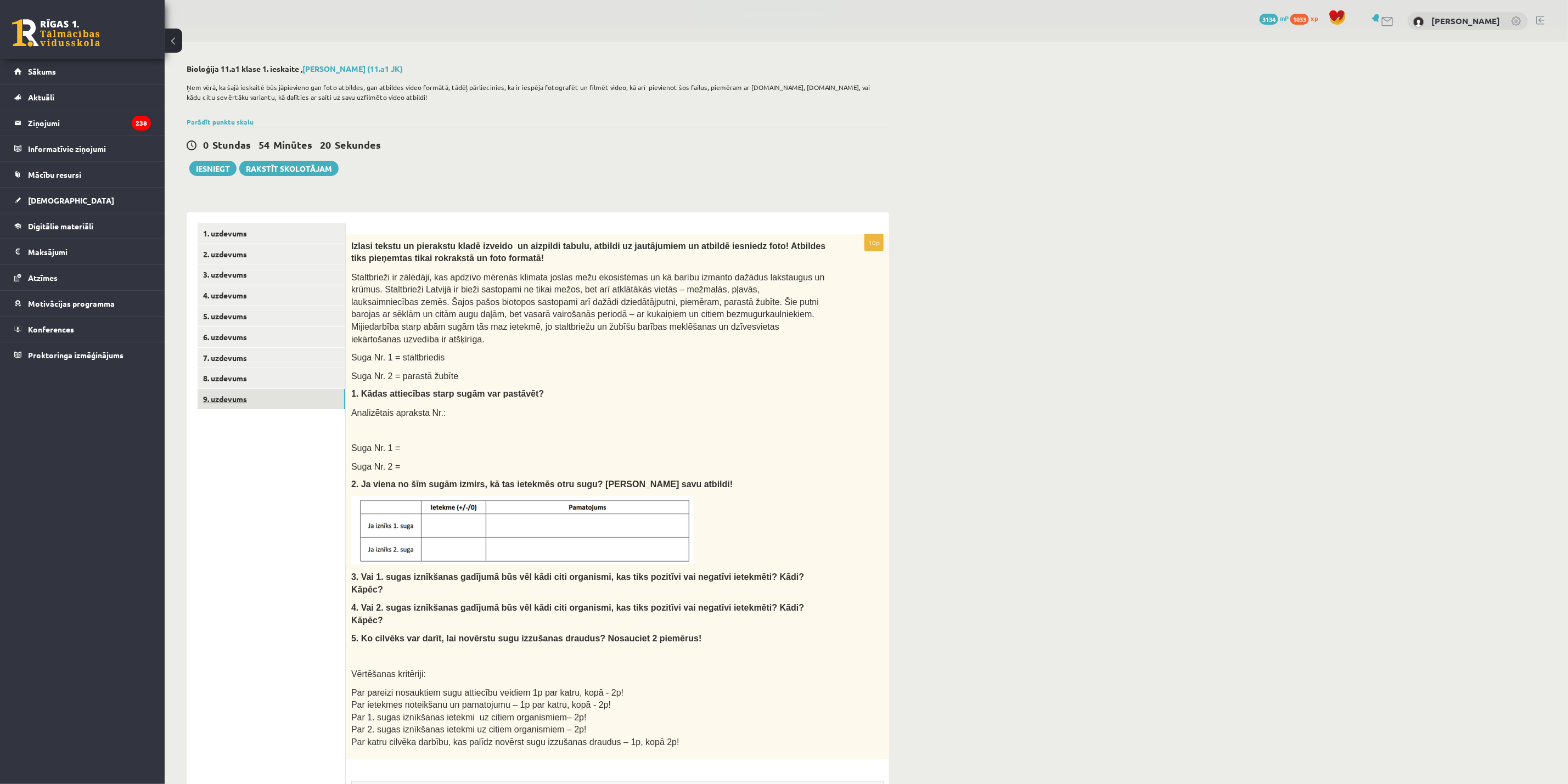
click at [227, 400] on link "9. uzdevums" at bounding box center [271, 399] width 147 height 20
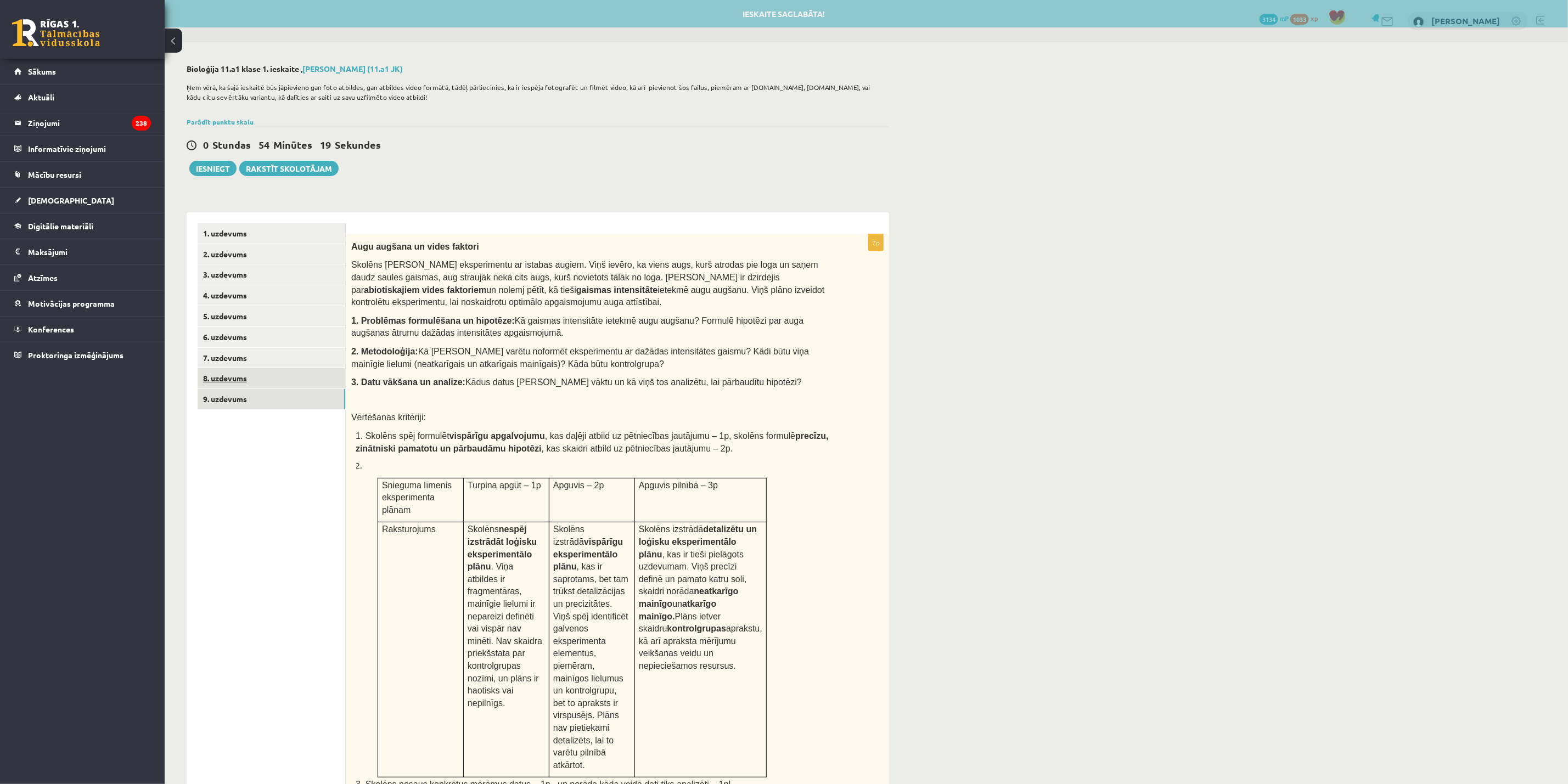
click at [236, 379] on link "8. uzdevums" at bounding box center [271, 378] width 147 height 20
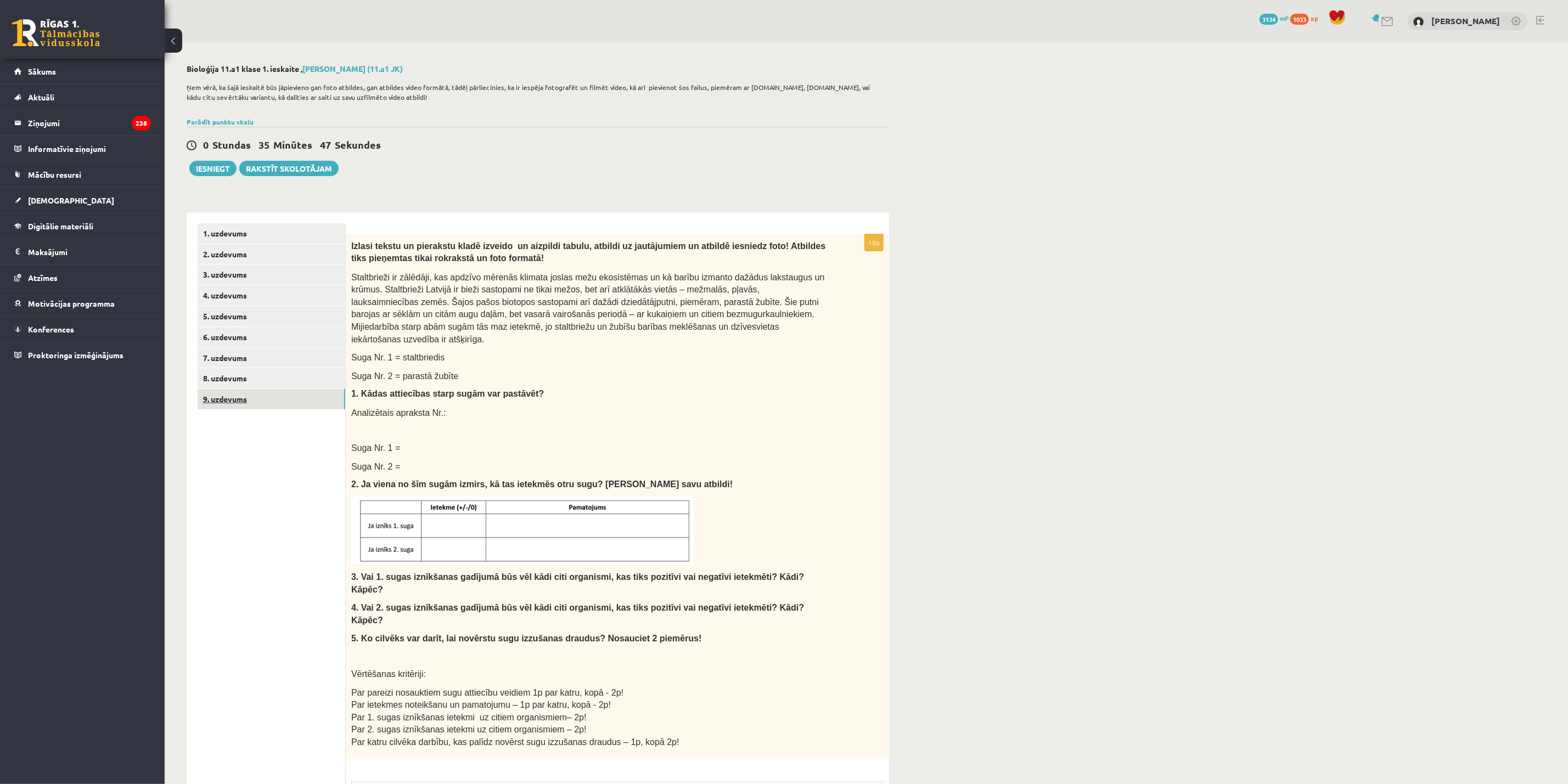
click at [234, 406] on link "9. uzdevums" at bounding box center [271, 399] width 147 height 20
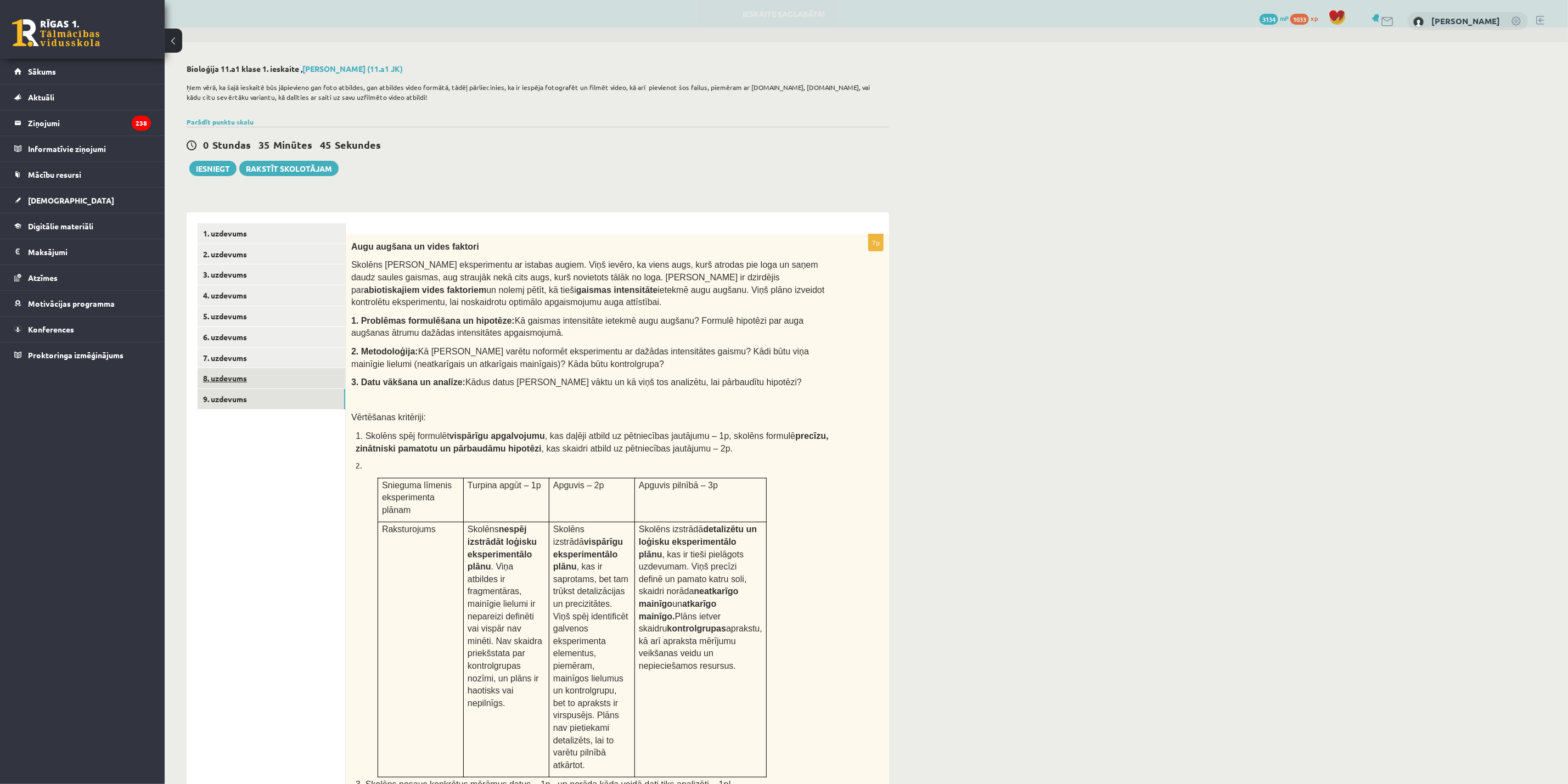
click at [234, 375] on link "8. uzdevums" at bounding box center [271, 378] width 147 height 20
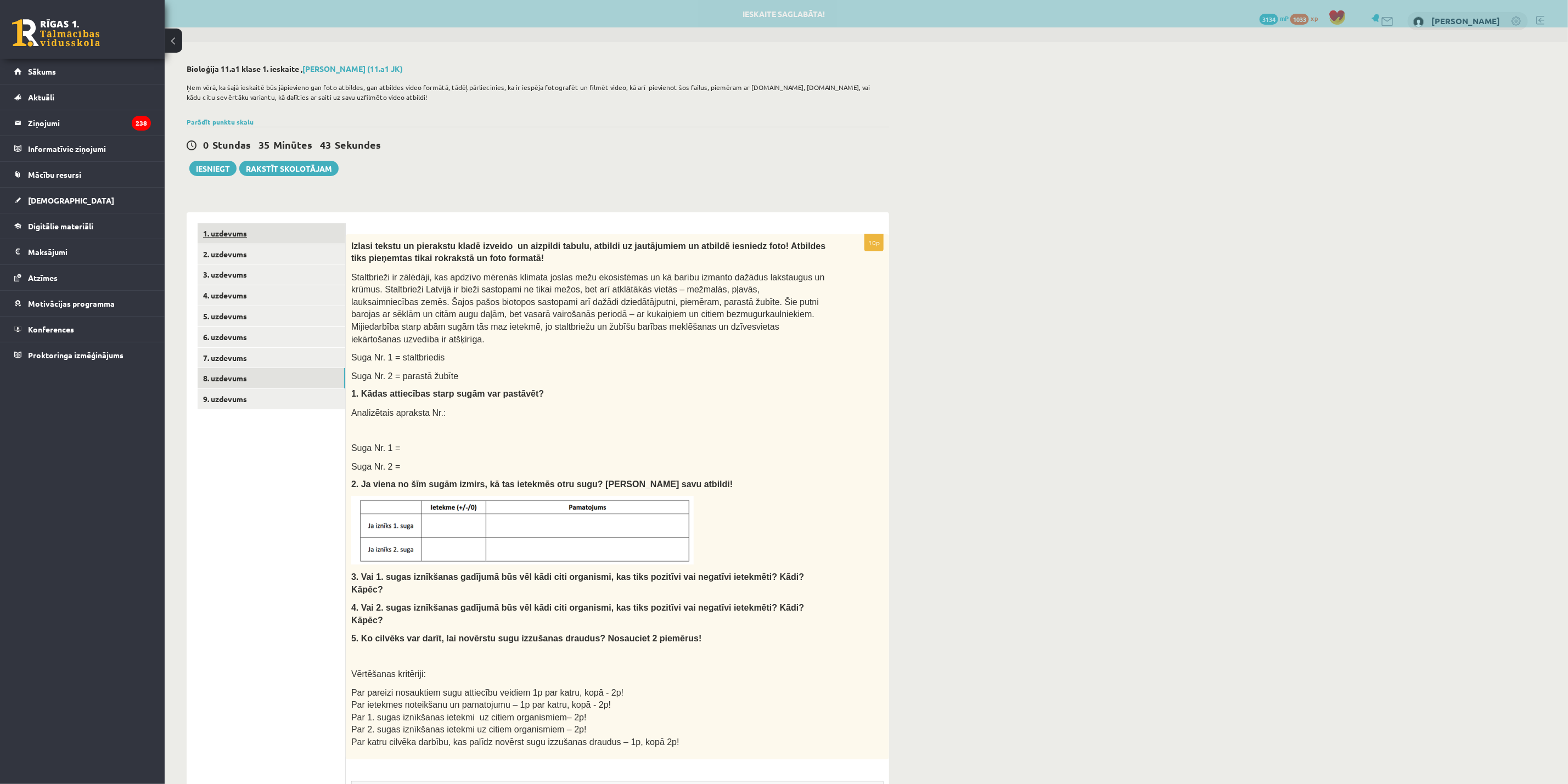
click at [237, 235] on link "1. uzdevums" at bounding box center [271, 233] width 147 height 20
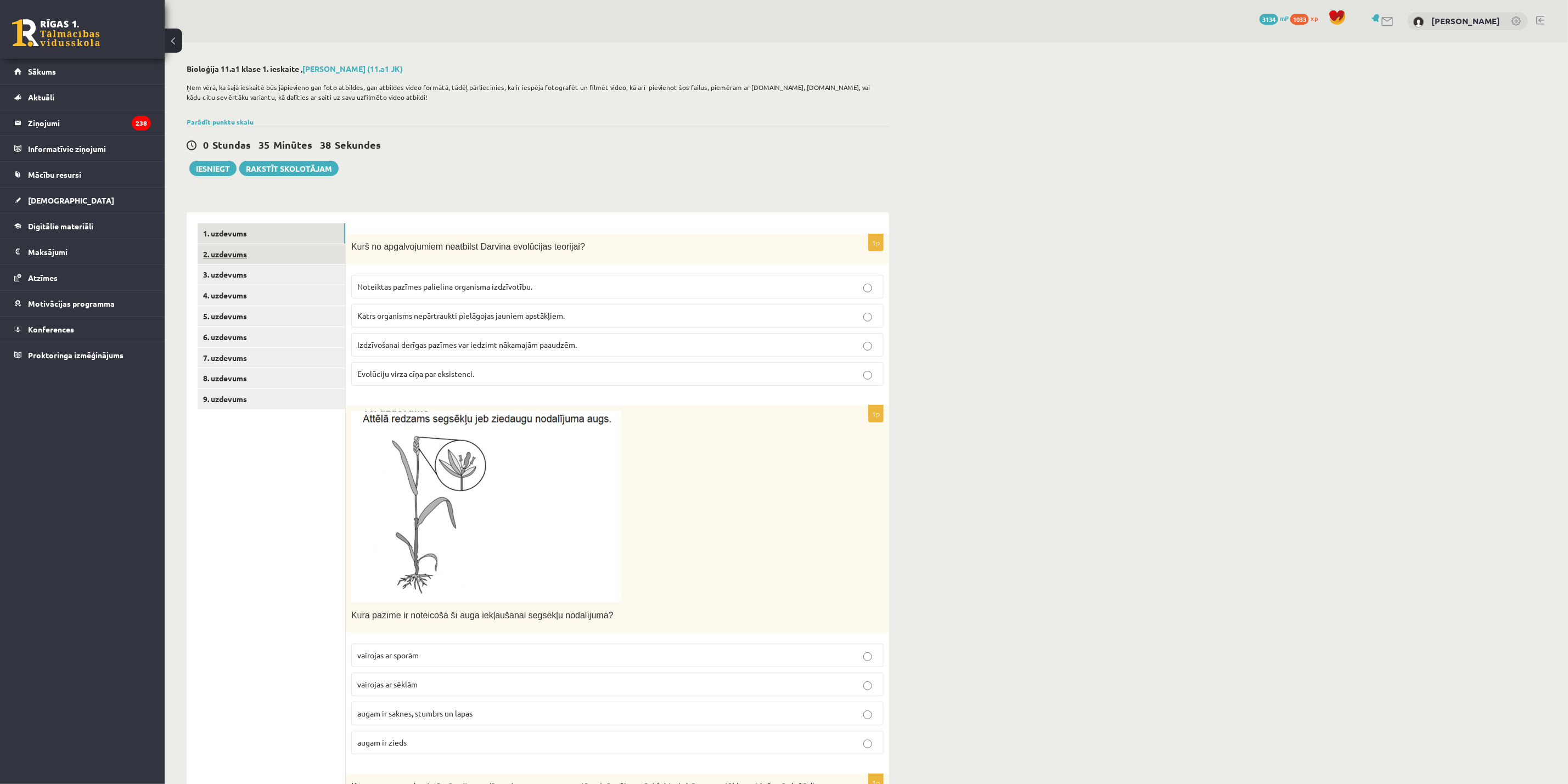
click at [272, 249] on link "2. uzdevums" at bounding box center [271, 254] width 147 height 20
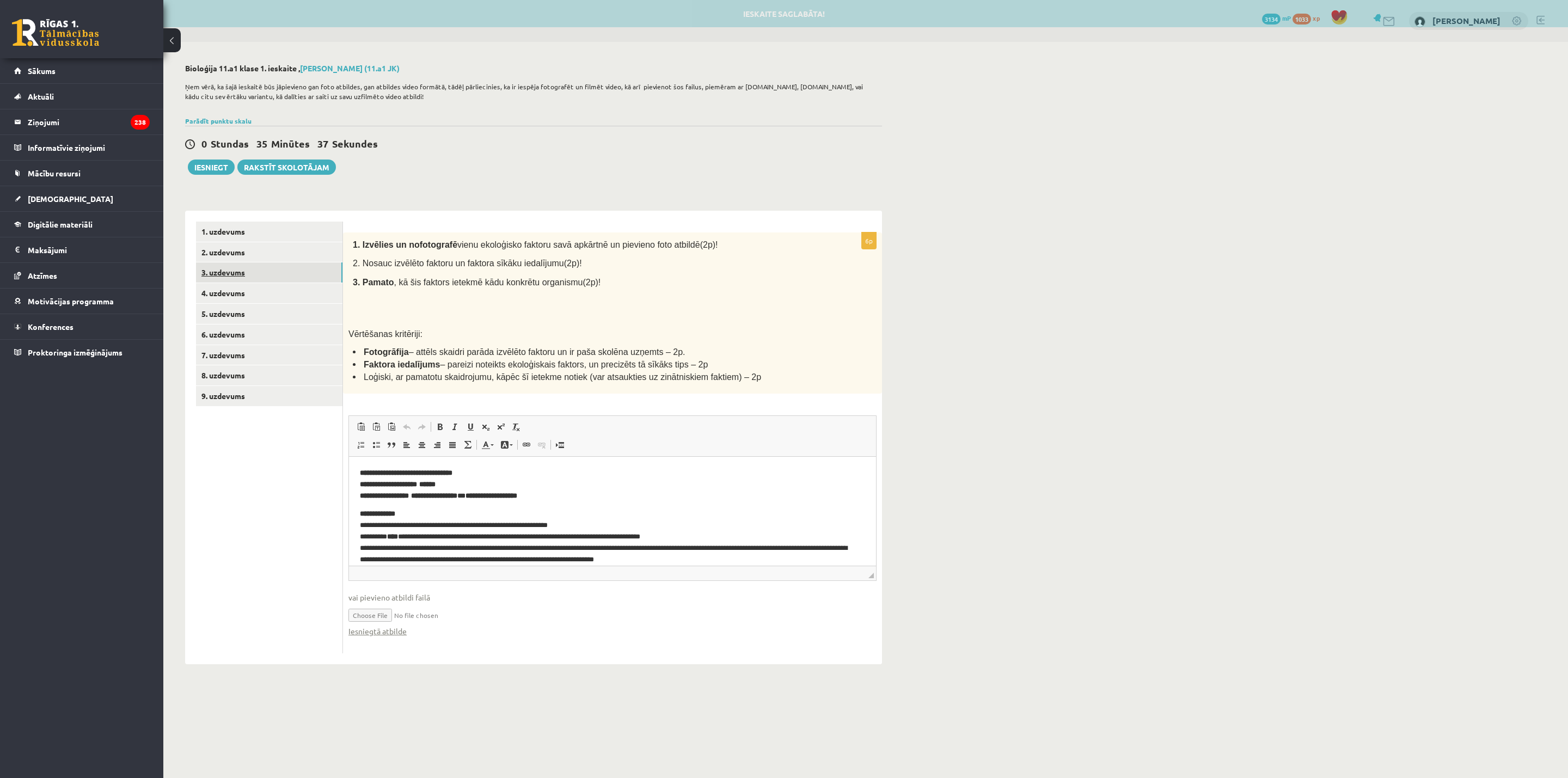
click at [250, 276] on link "3. uzdevums" at bounding box center [269, 272] width 146 height 20
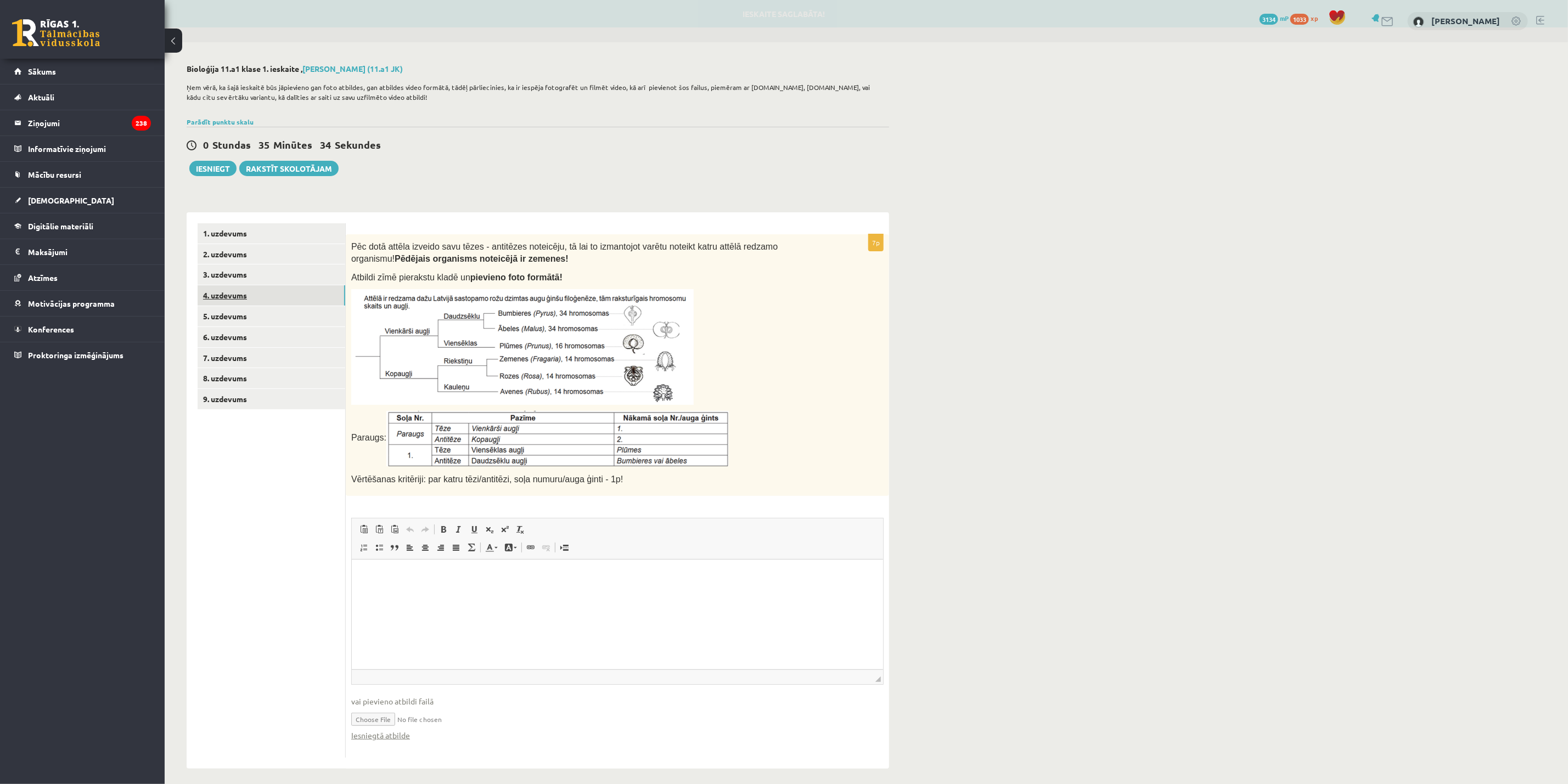
click at [252, 296] on link "4. uzdevums" at bounding box center [271, 295] width 147 height 20
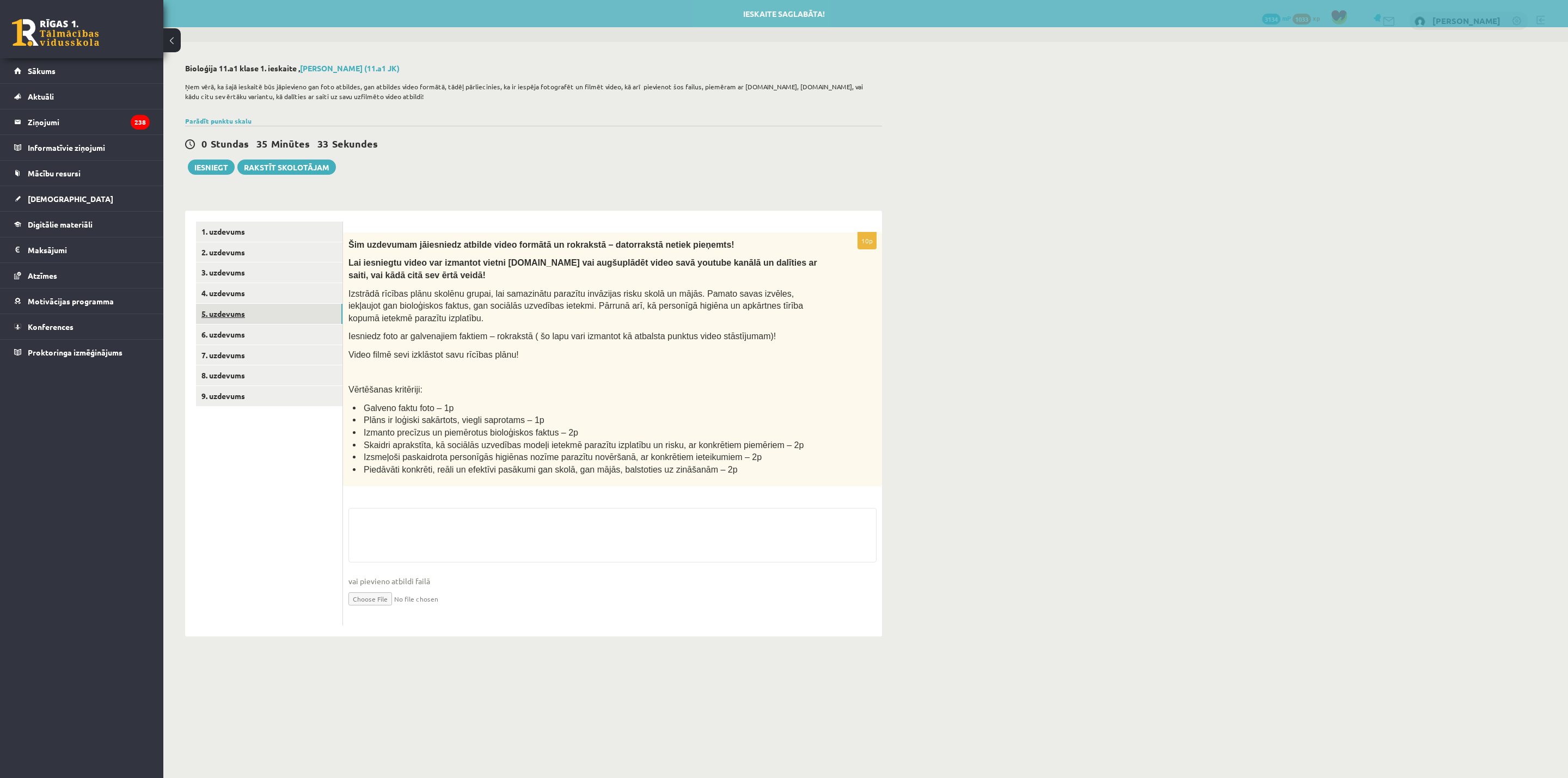
click at [248, 311] on link "5. uzdevums" at bounding box center [269, 313] width 146 height 20
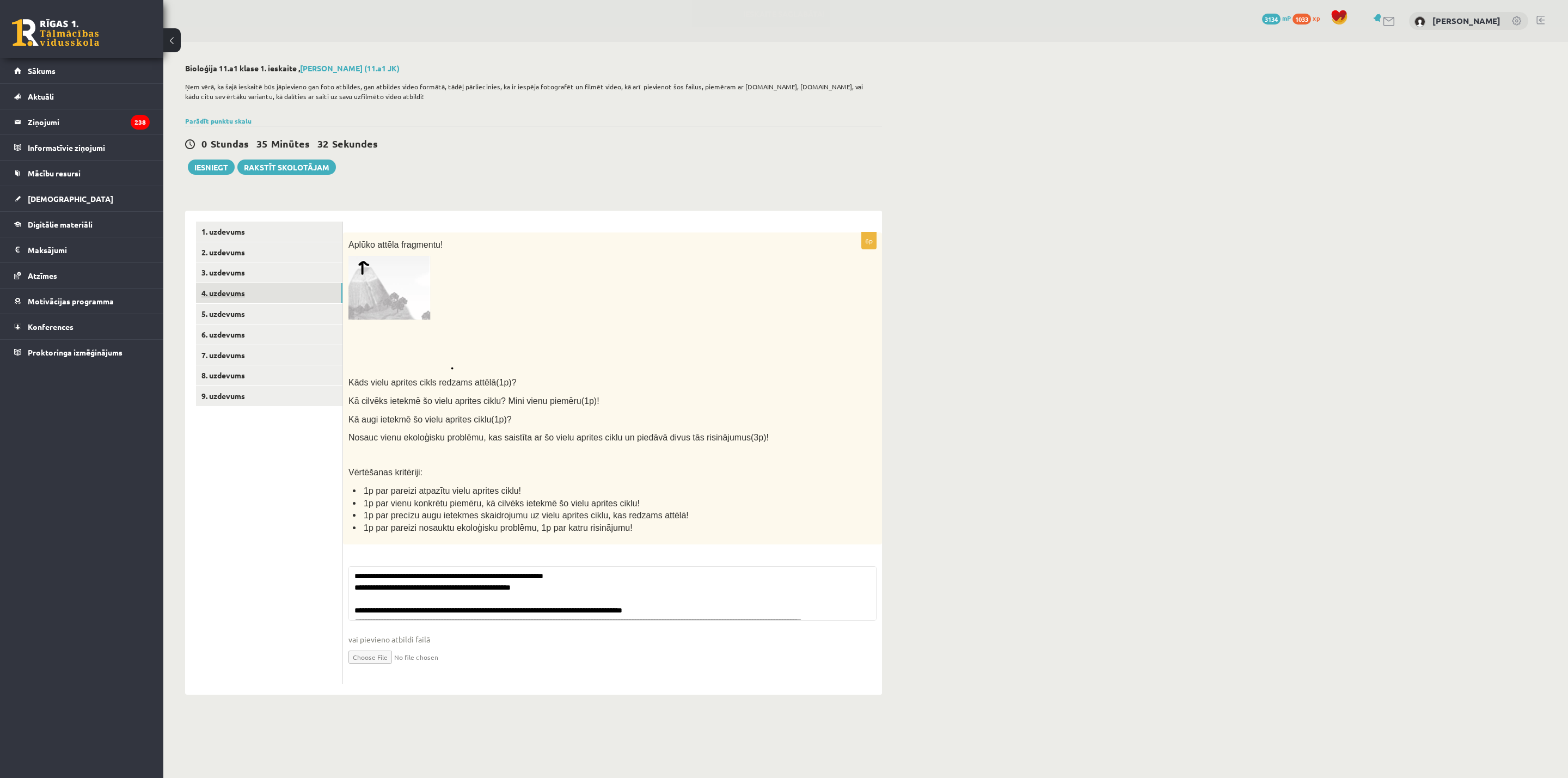
click at [237, 296] on link "4. uzdevums" at bounding box center [269, 293] width 146 height 20
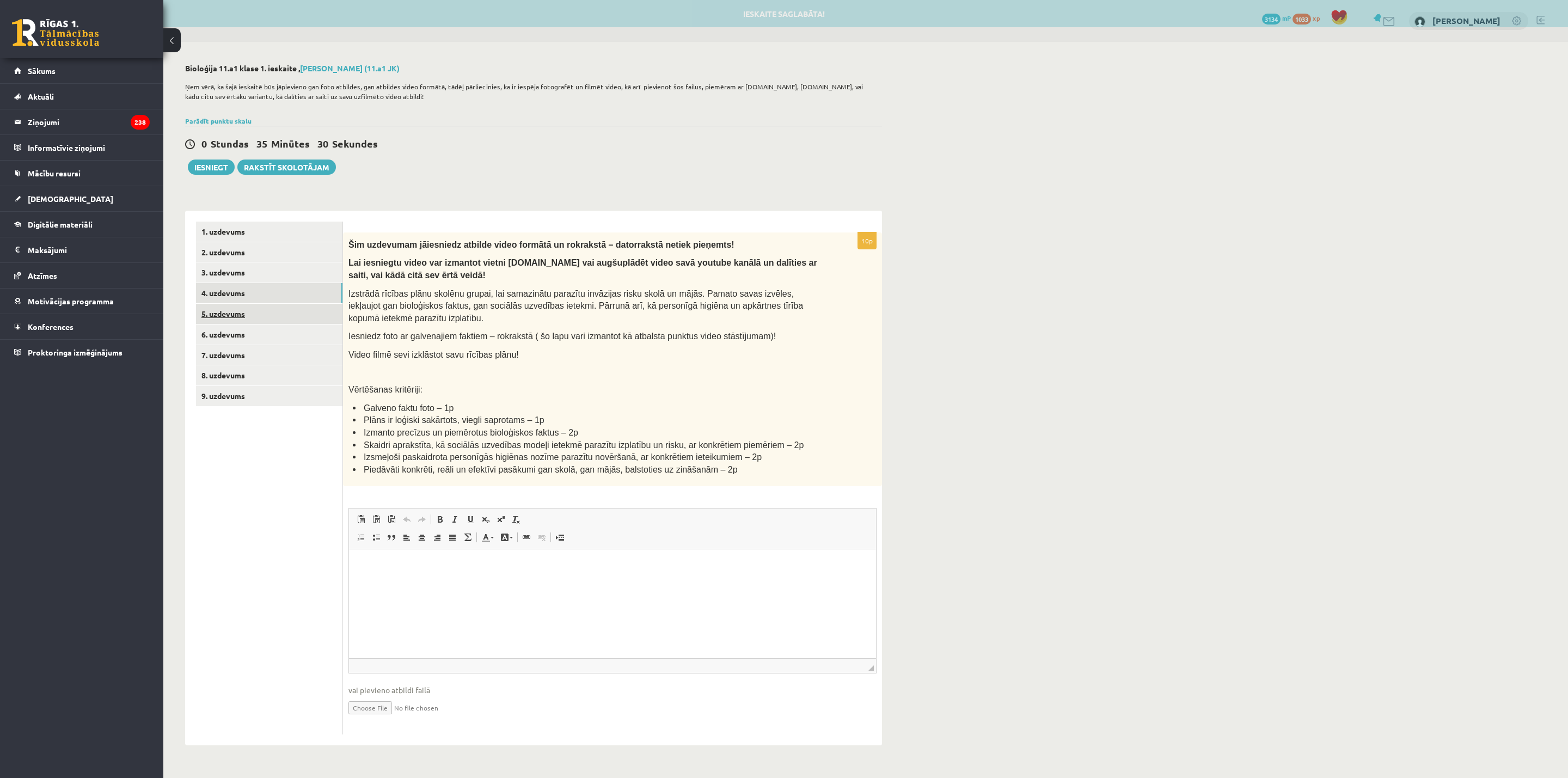
click at [242, 310] on link "5. uzdevums" at bounding box center [269, 313] width 146 height 20
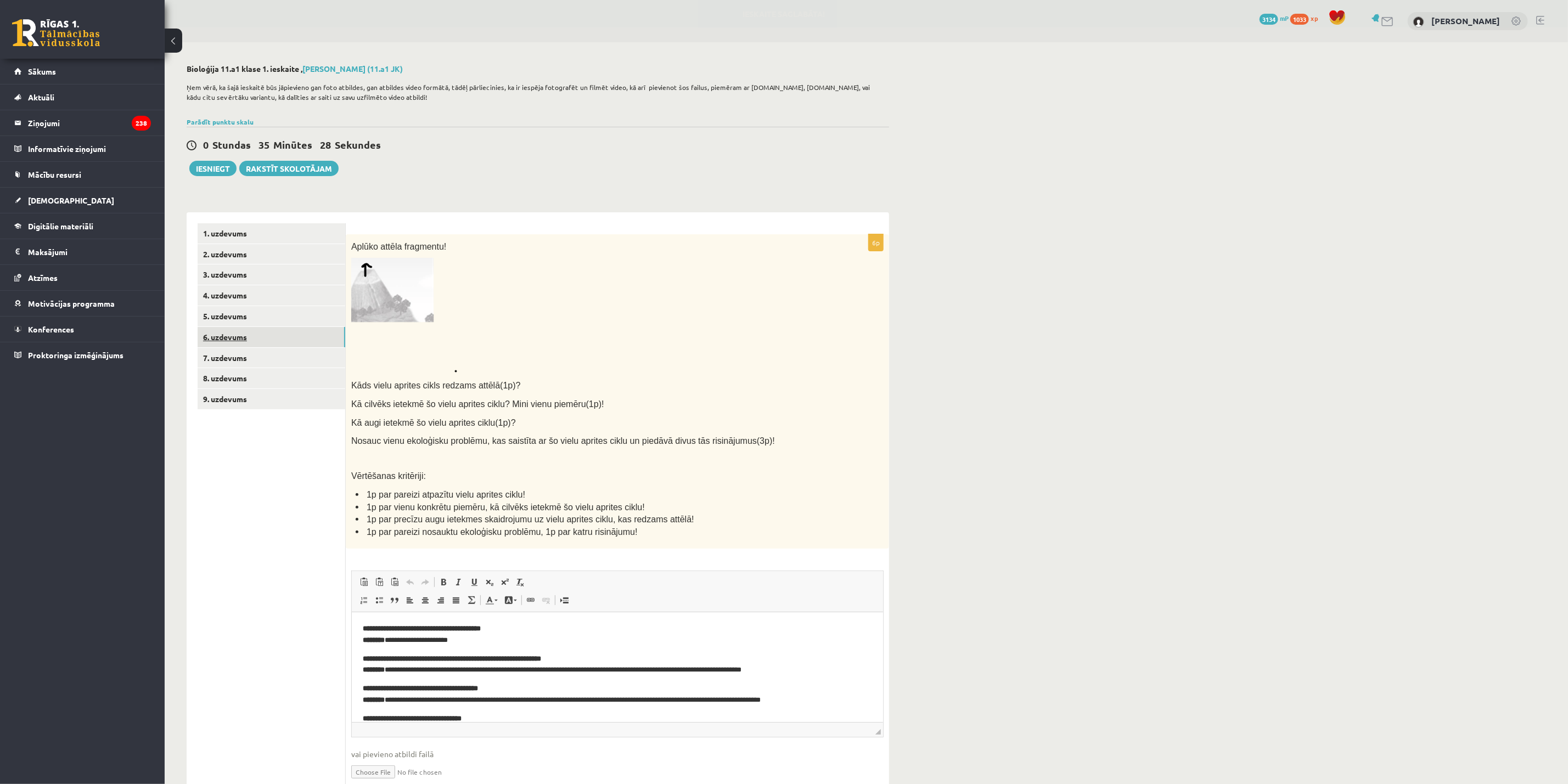
click at [240, 331] on link "6. uzdevums" at bounding box center [271, 337] width 147 height 20
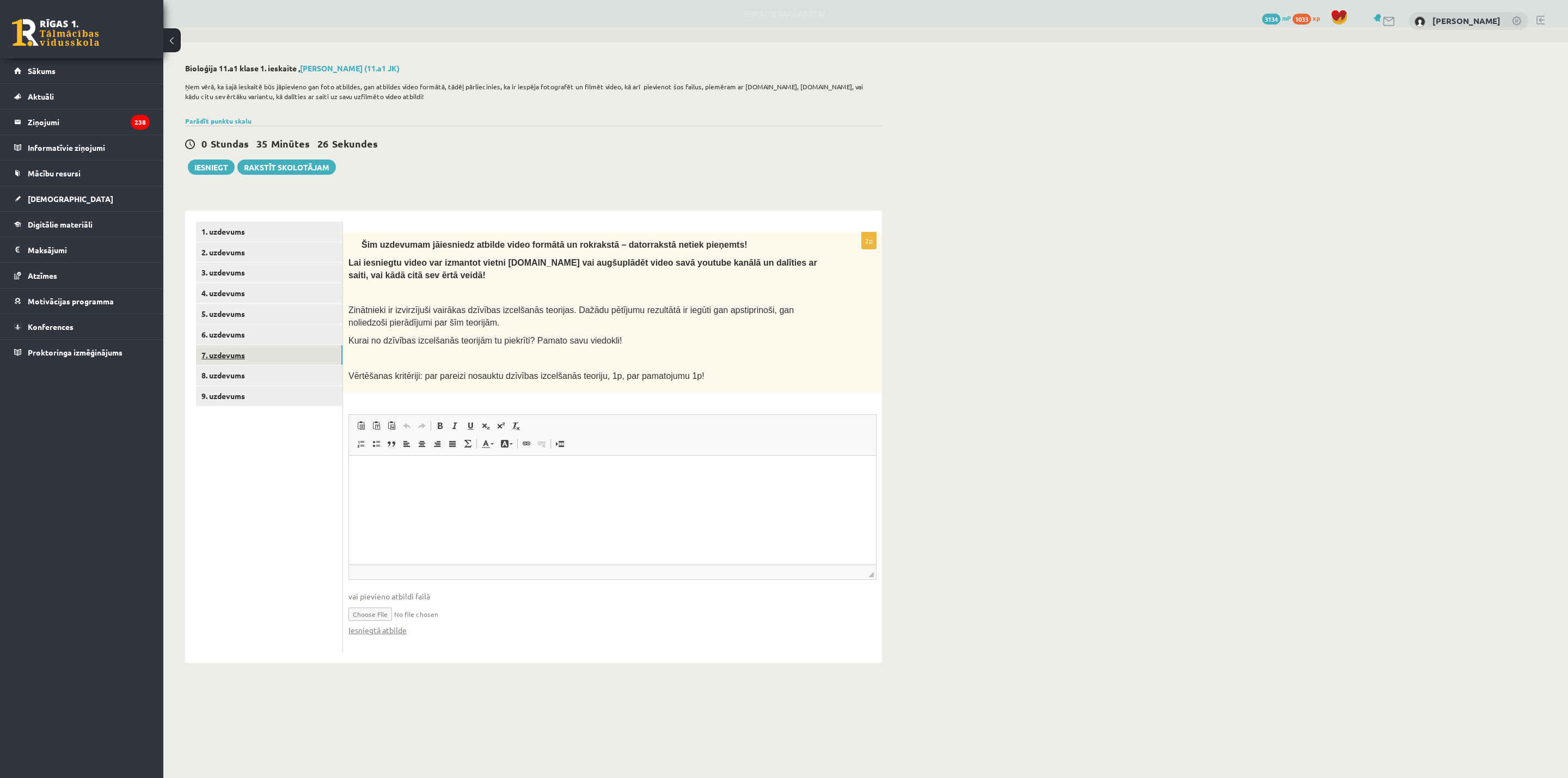
click at [249, 350] on link "7. uzdevums" at bounding box center [269, 355] width 146 height 20
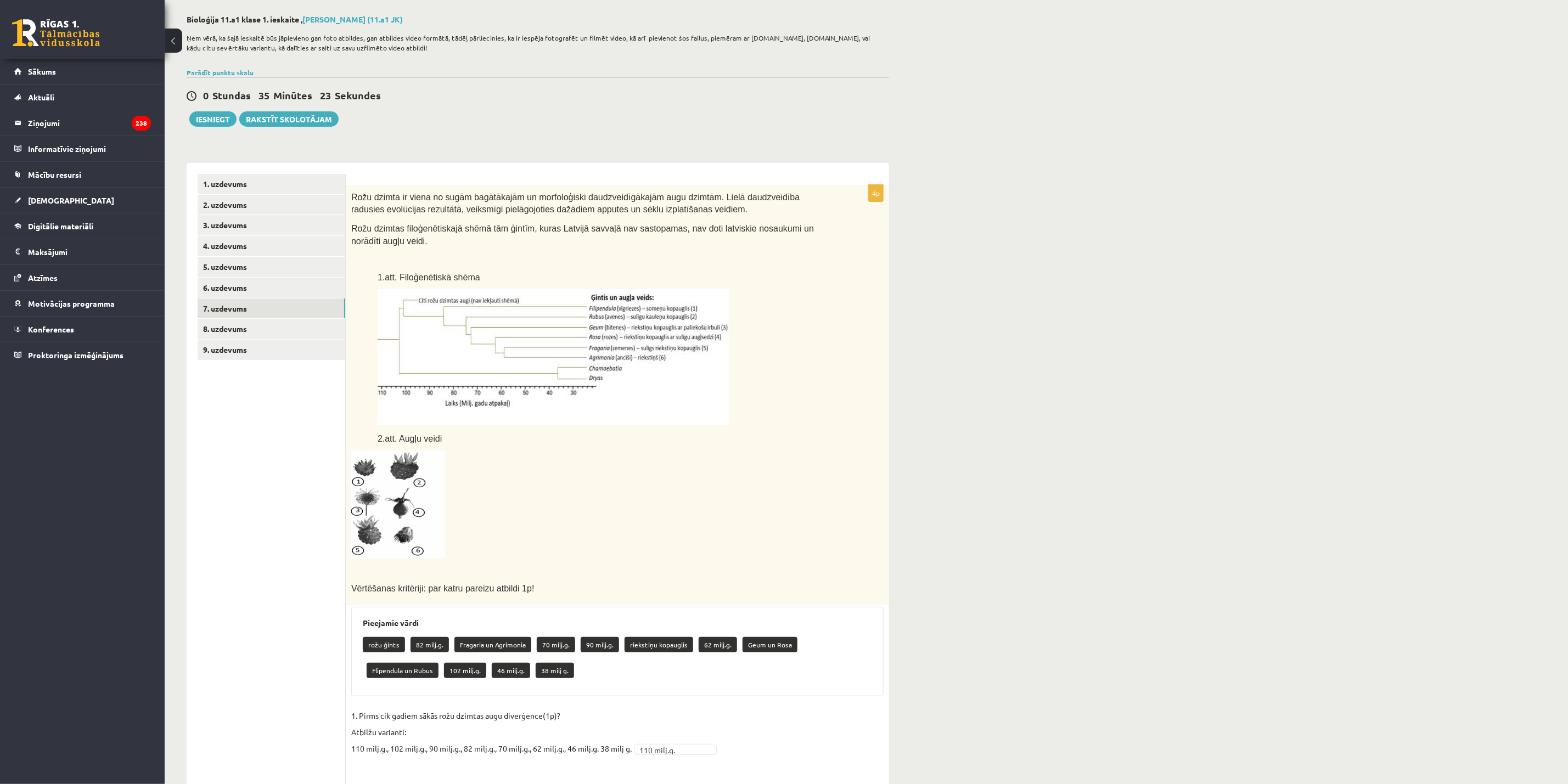
scroll to position [38, 0]
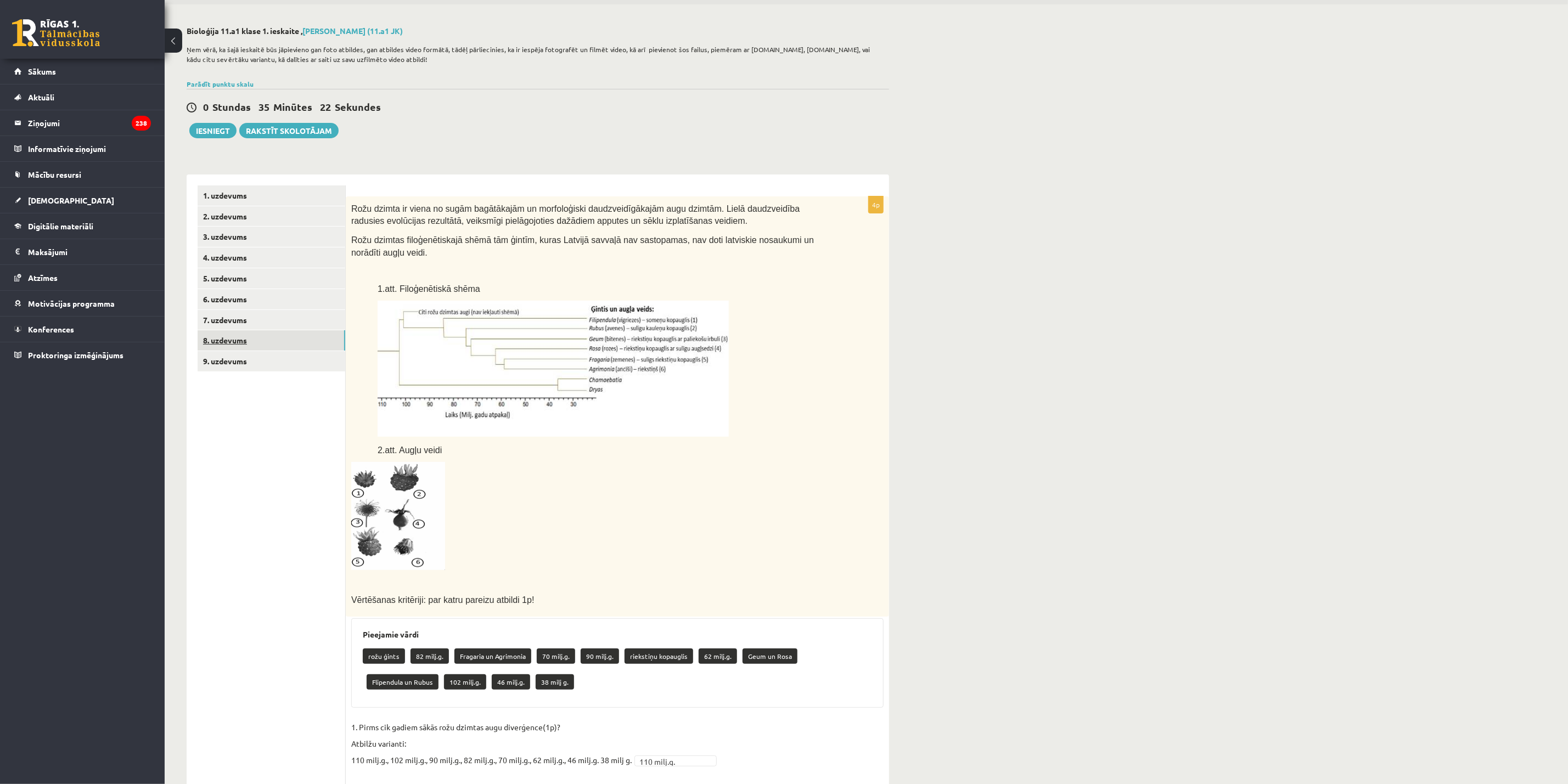
click at [248, 331] on link "8. uzdevums" at bounding box center [271, 340] width 147 height 20
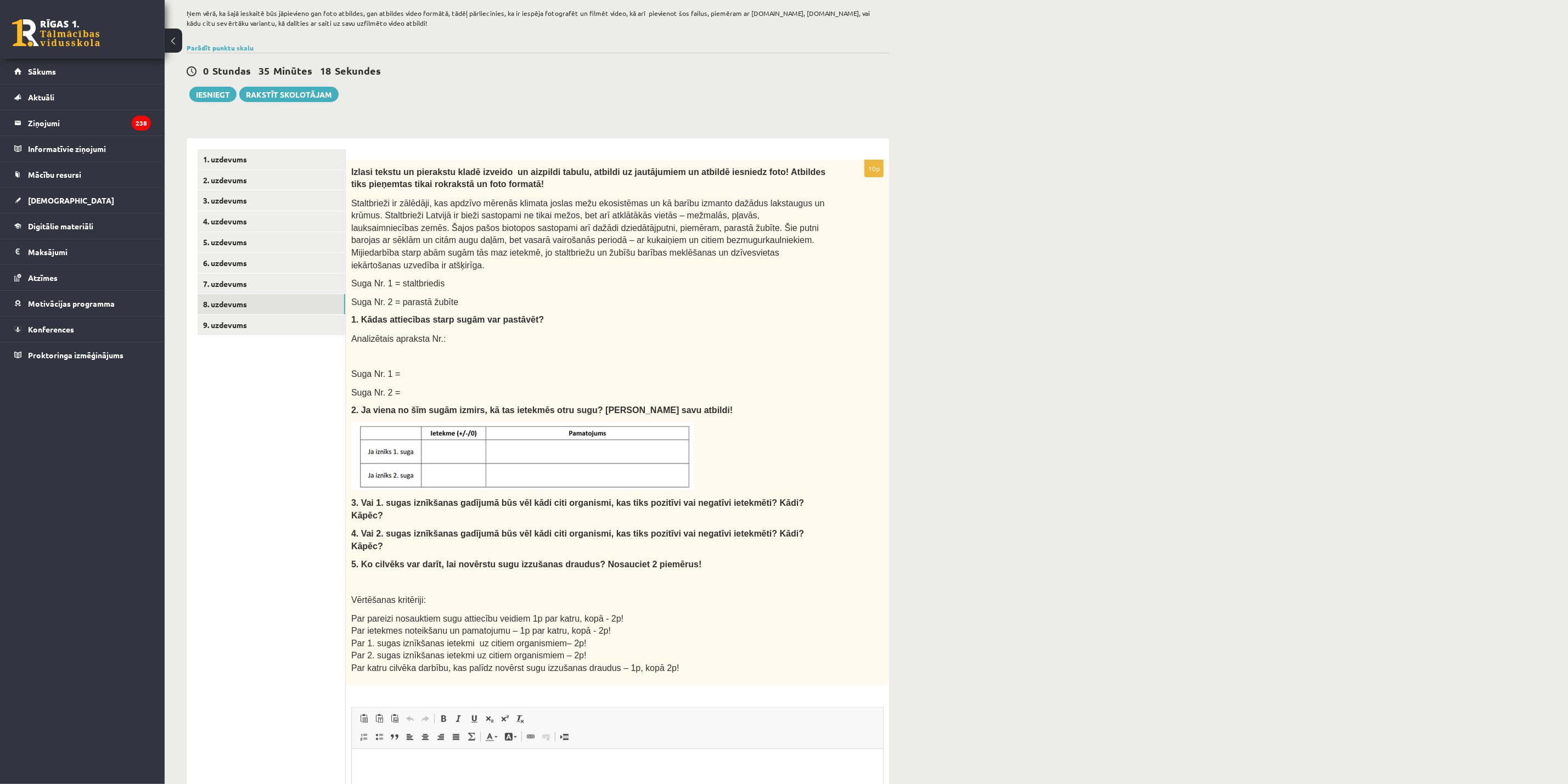
scroll to position [56, 0]
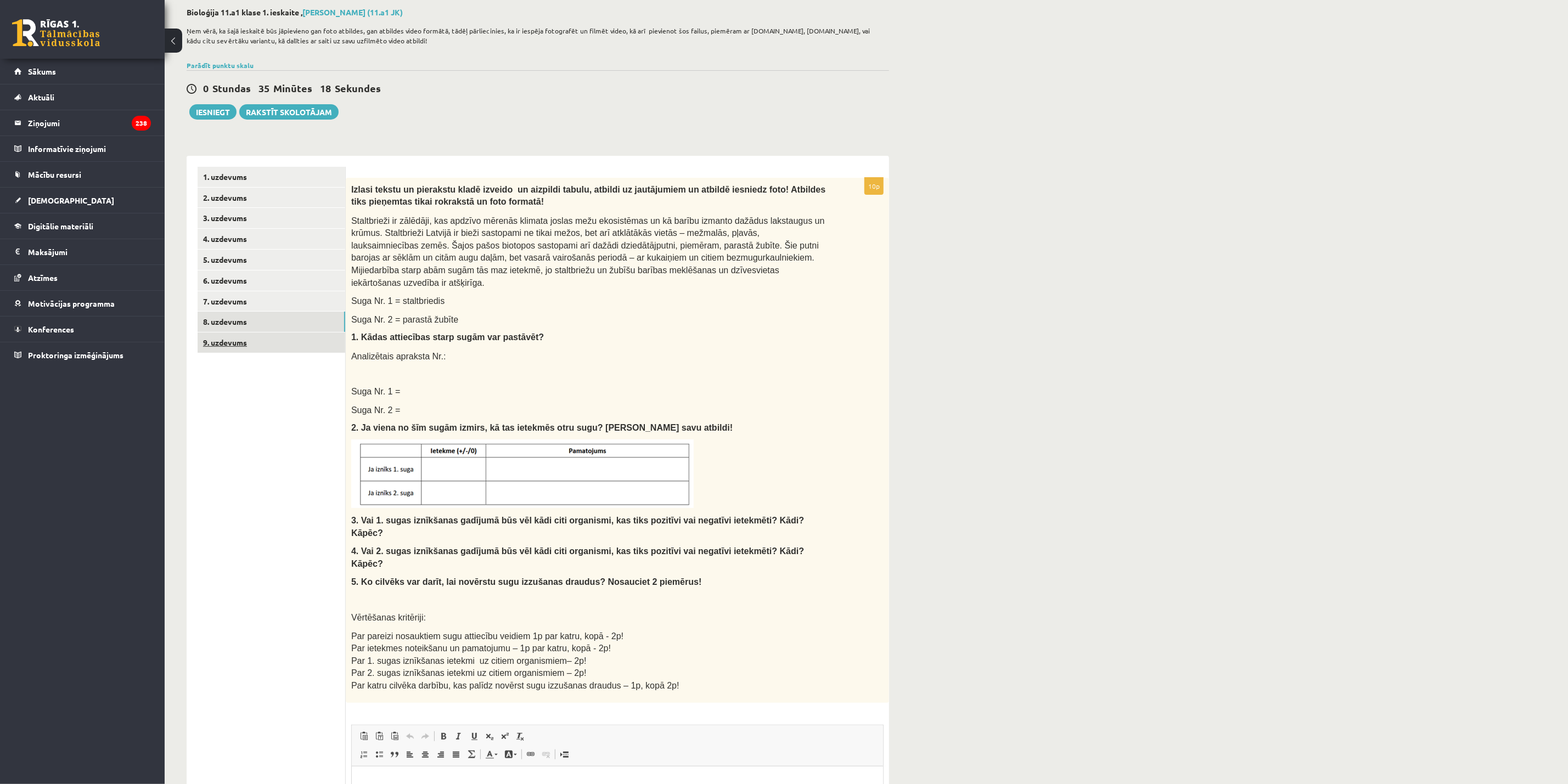
click at [251, 344] on link "9. uzdevums" at bounding box center [271, 343] width 147 height 20
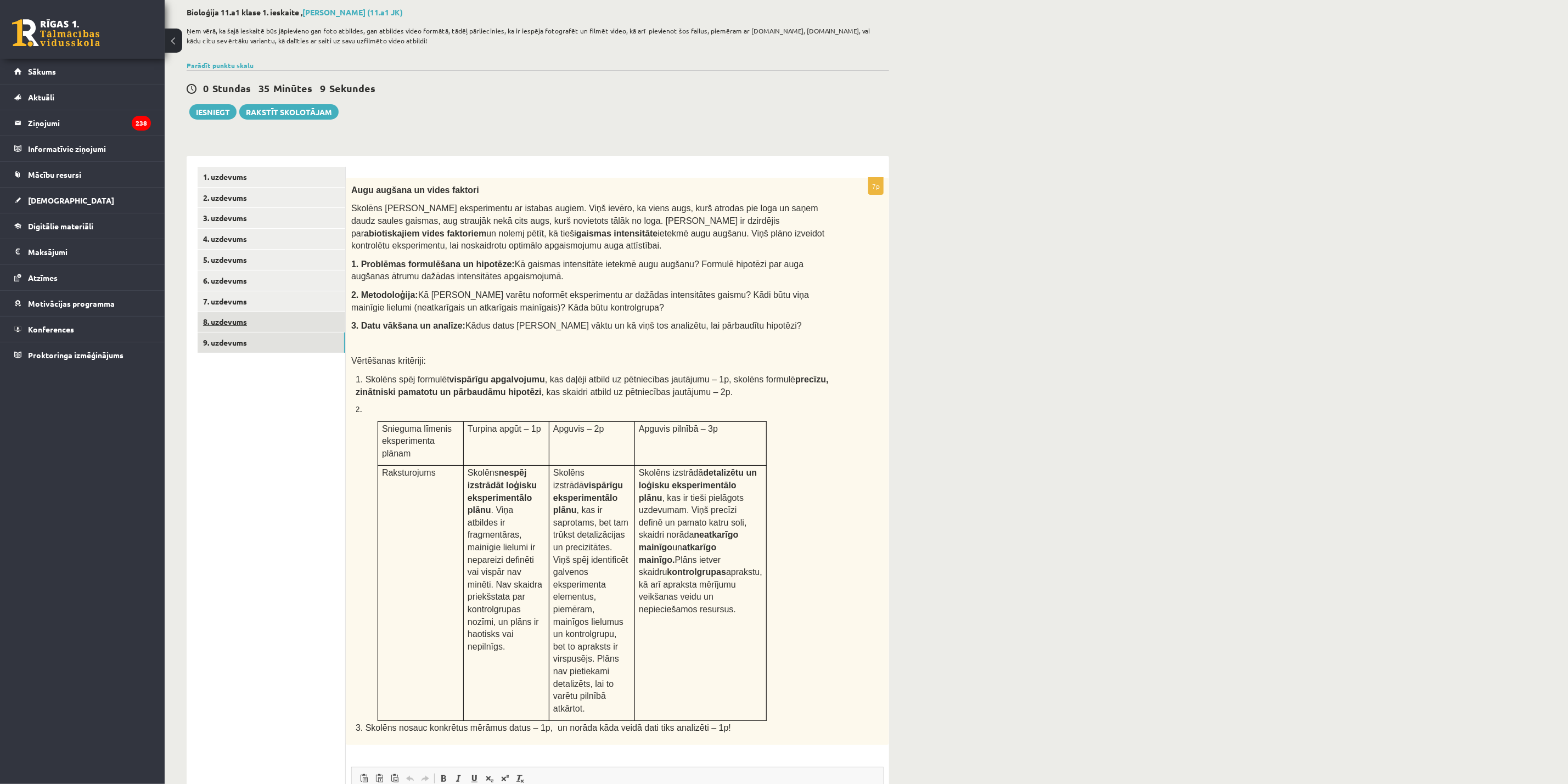
click at [237, 316] on link "8. uzdevums" at bounding box center [271, 321] width 147 height 20
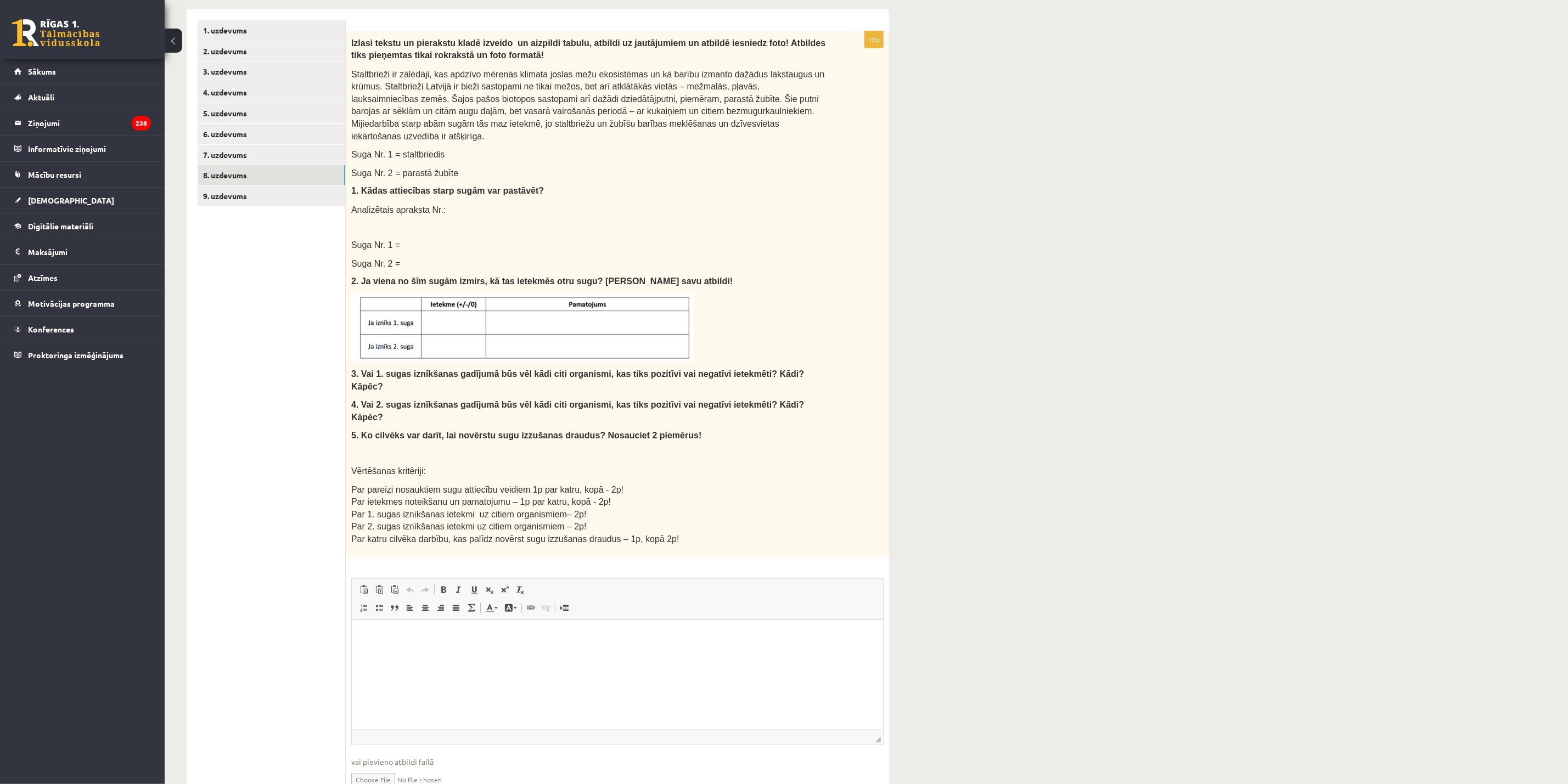
scroll to position [221, 0]
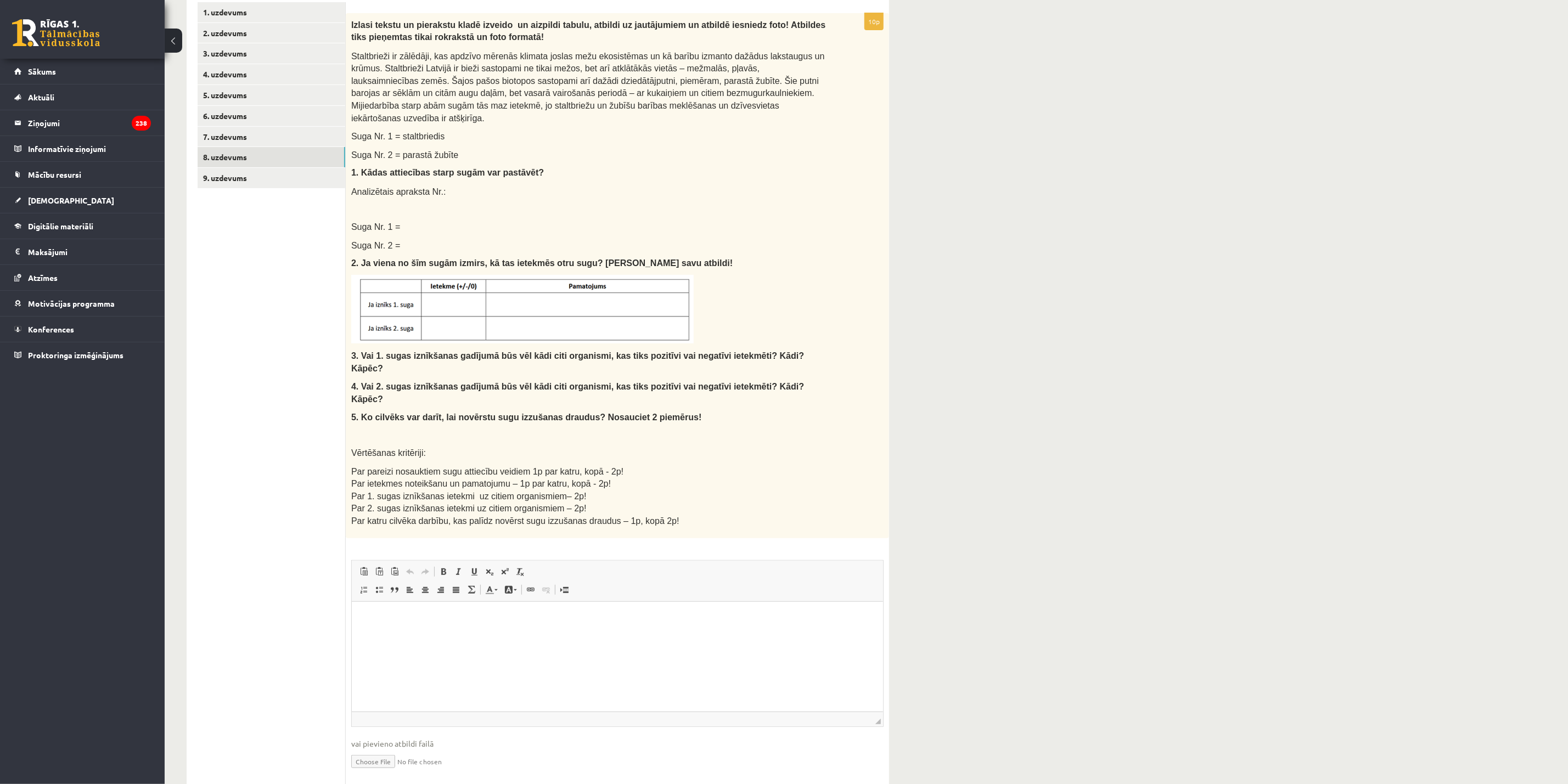
click at [384, 522] on input "file" at bounding box center [617, 760] width 532 height 23
type input "**********"
click at [227, 176] on link "9. uzdevums" at bounding box center [271, 177] width 147 height 20
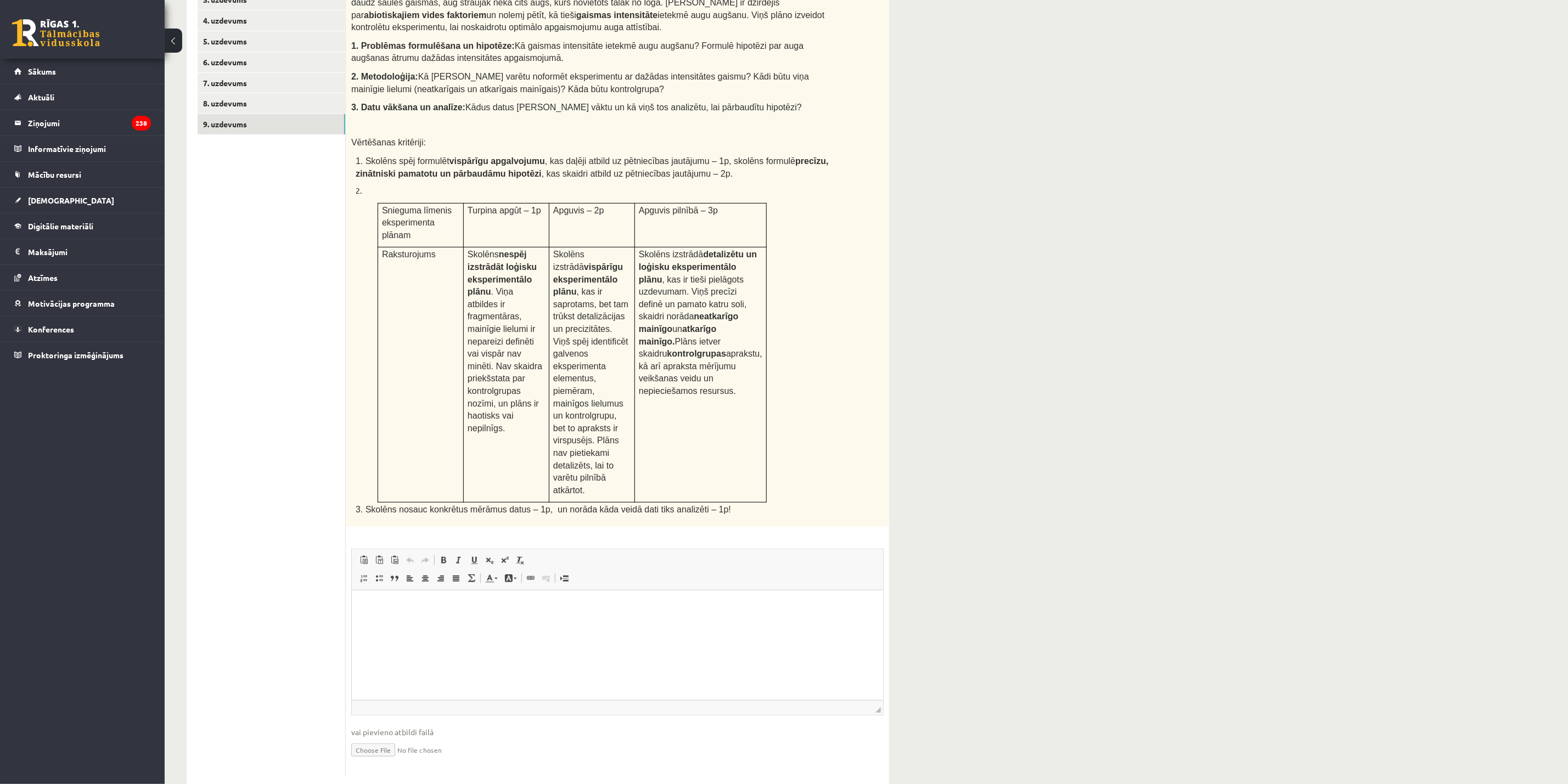
scroll to position [192, 0]
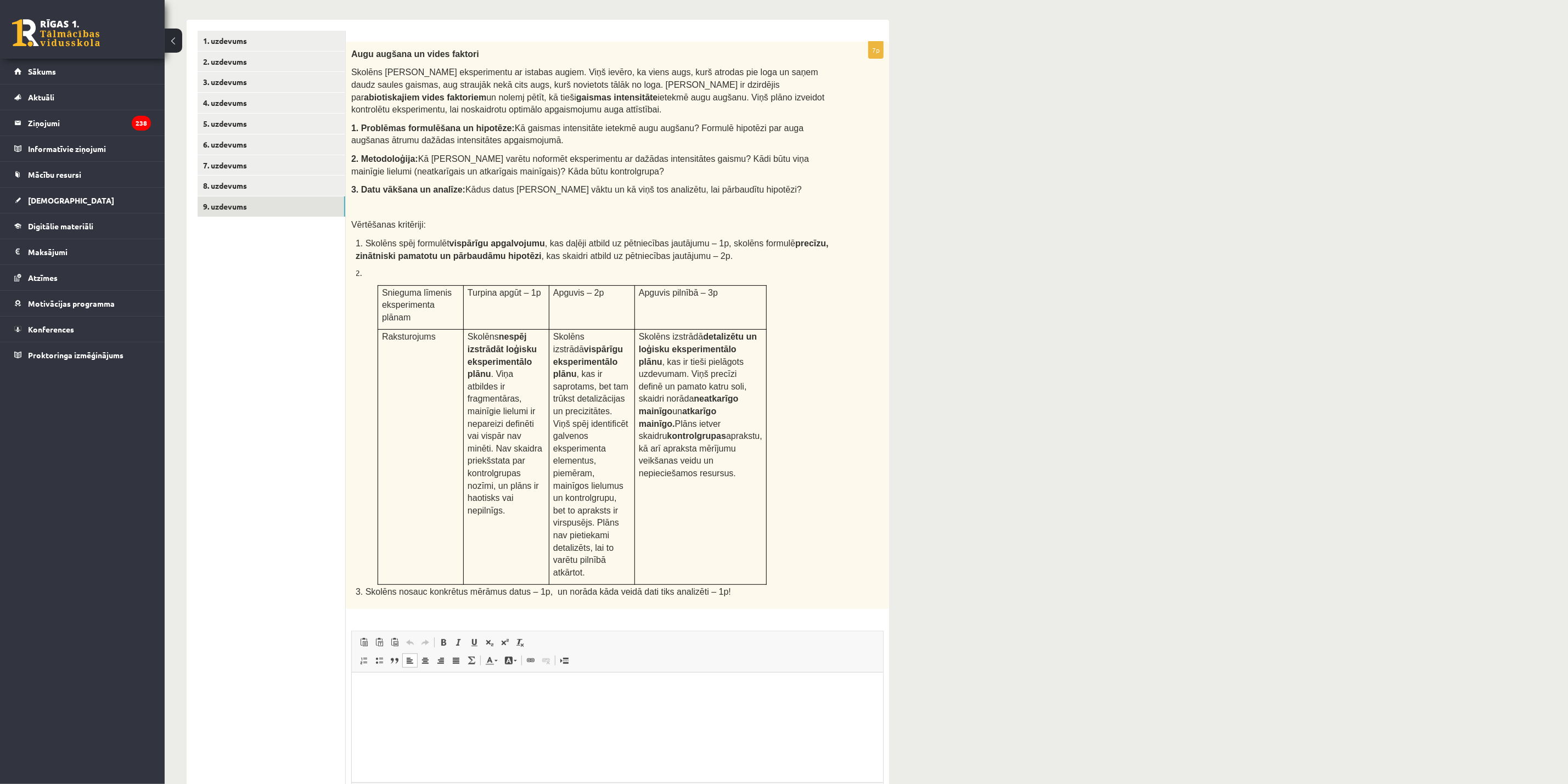
click at [466, 522] on p "Editor, wiswyg-editor-user-answer-47434001588920" at bounding box center [617, 688] width 510 height 11
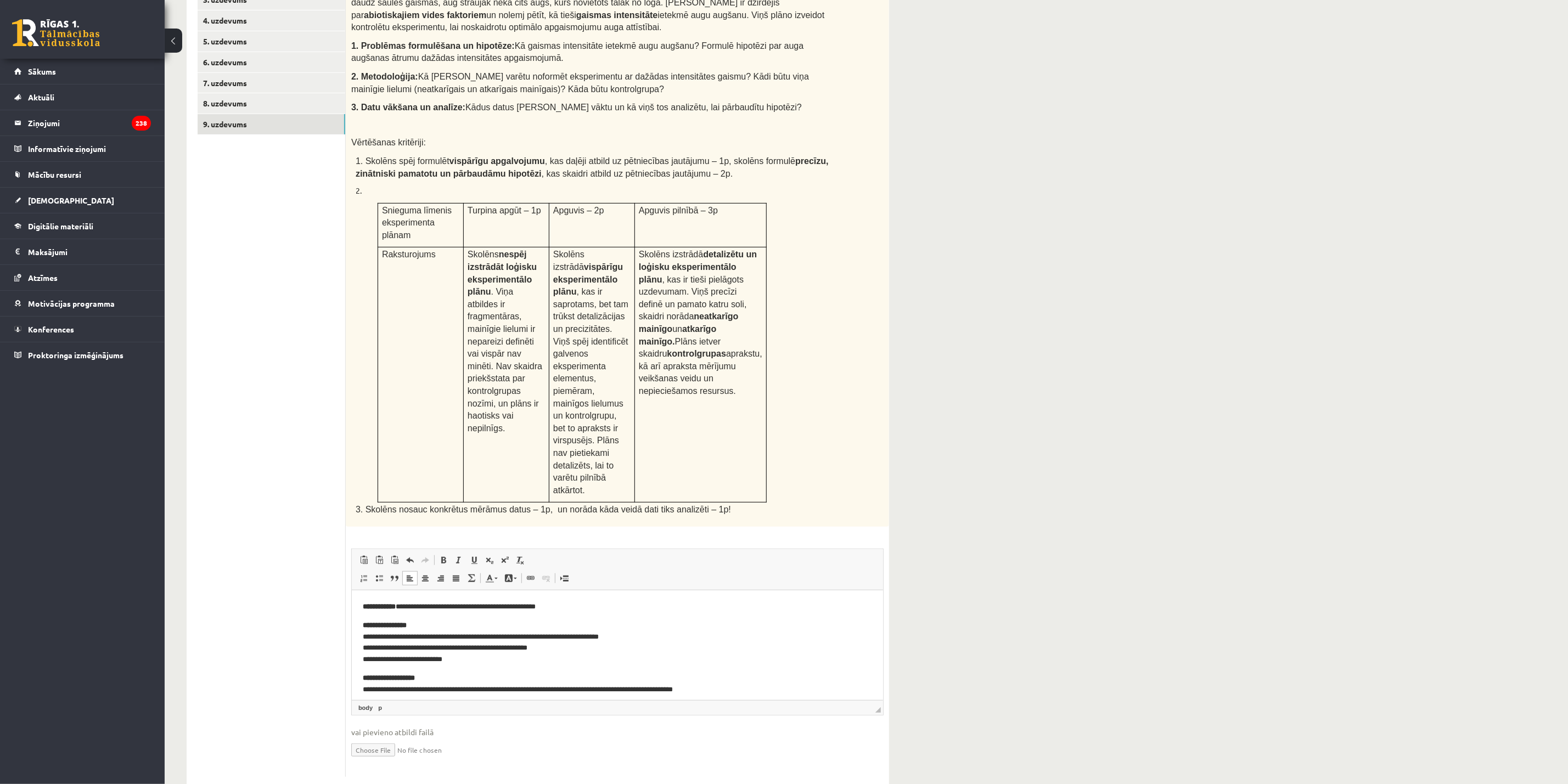
scroll to position [276, 0]
click at [977, 510] on div "**********" at bounding box center [865, 288] width 1403 height 1042
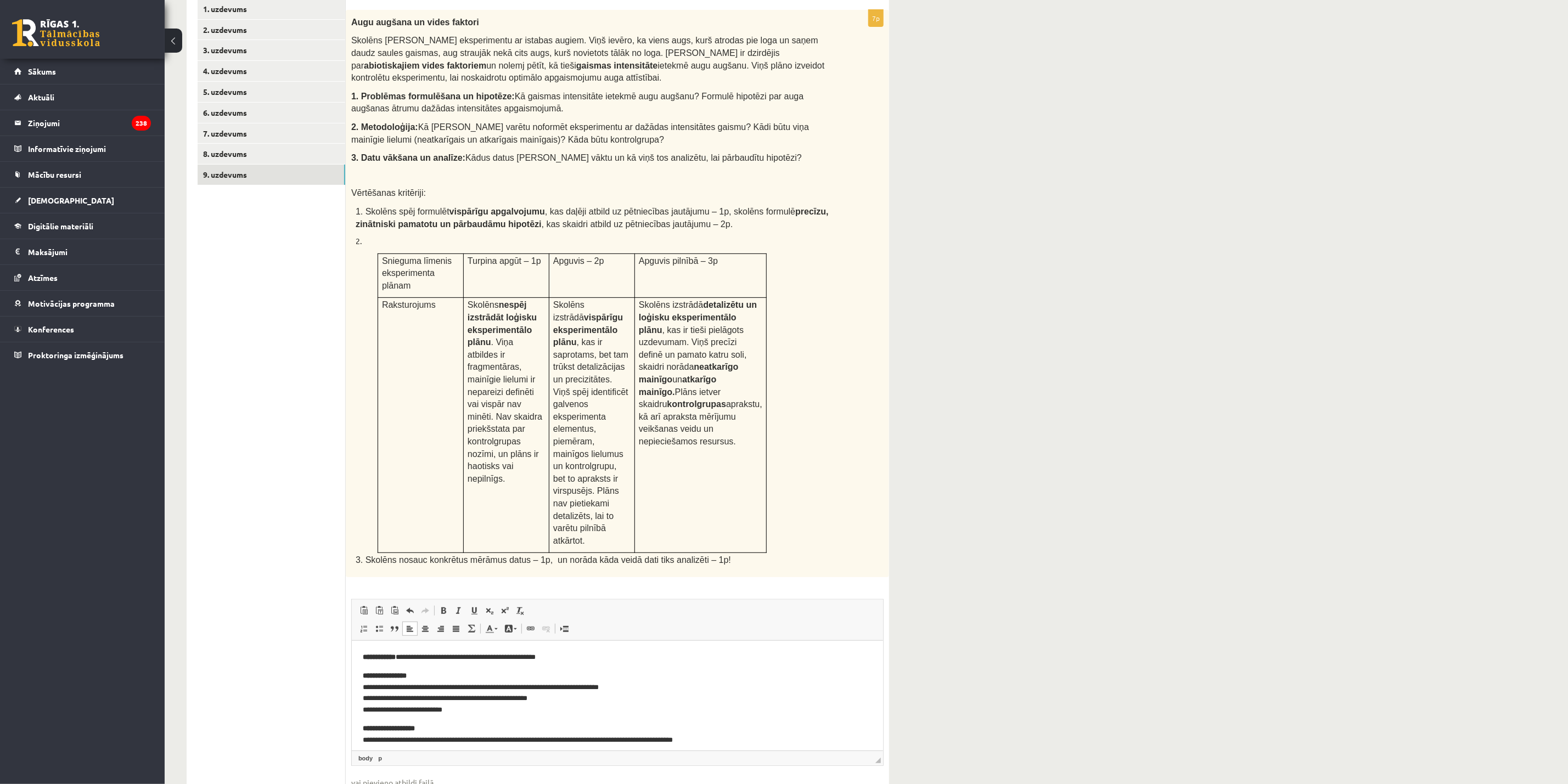
scroll to position [164, 0]
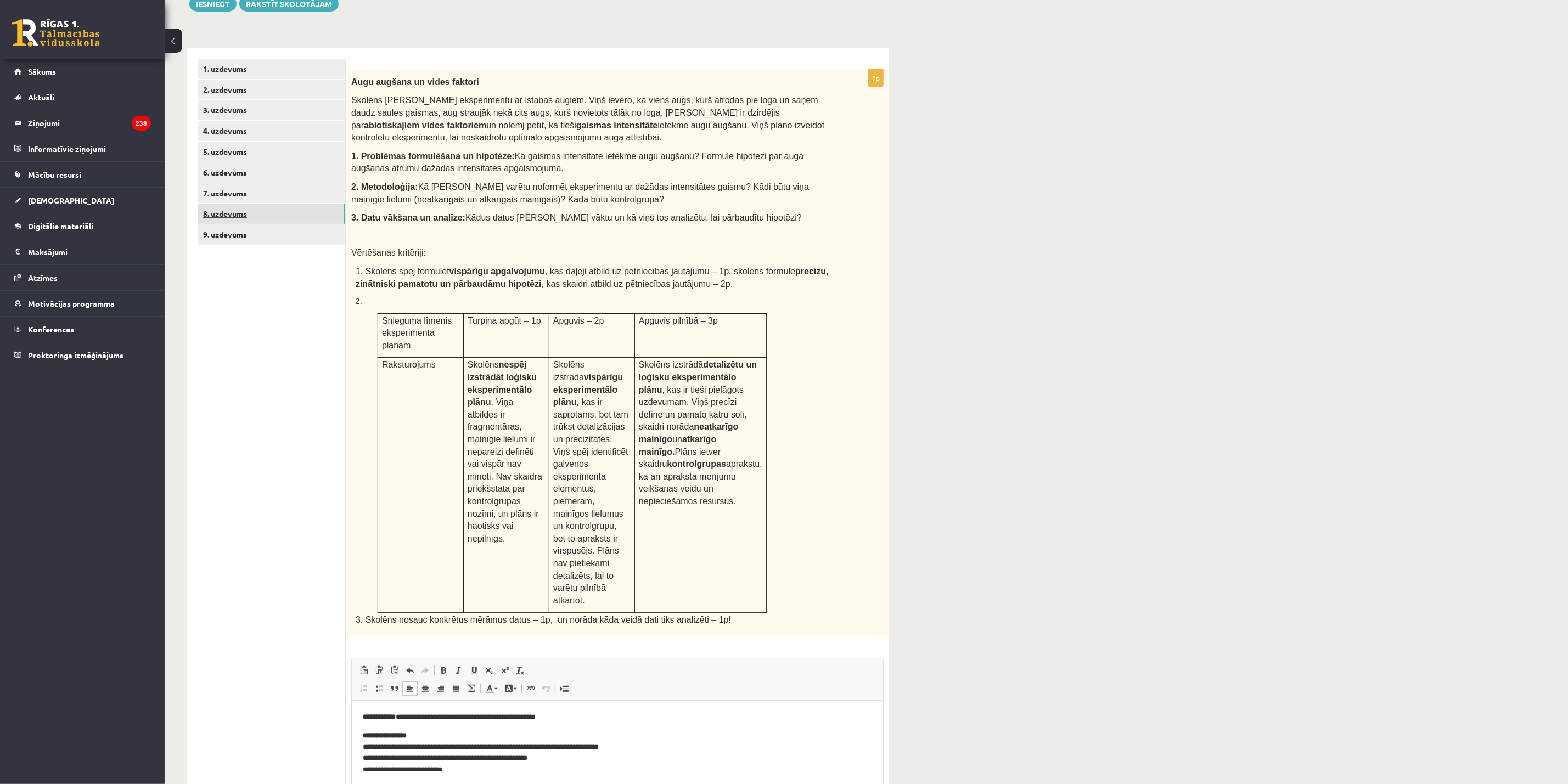
click at [227, 213] on link "8. uzdevums" at bounding box center [271, 213] width 147 height 20
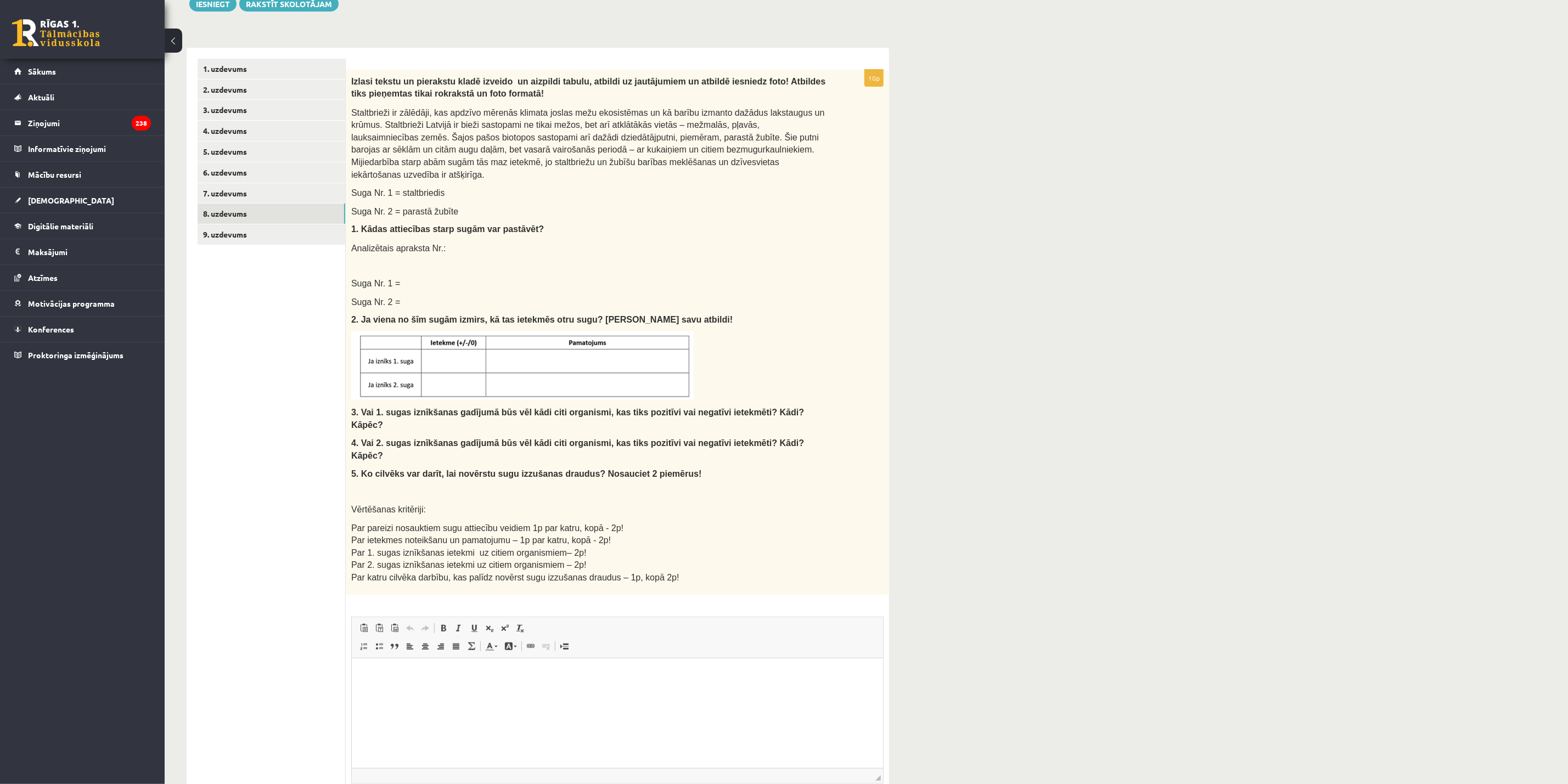
scroll to position [0, 0]
click at [246, 194] on link "7. uzdevums" at bounding box center [271, 193] width 147 height 20
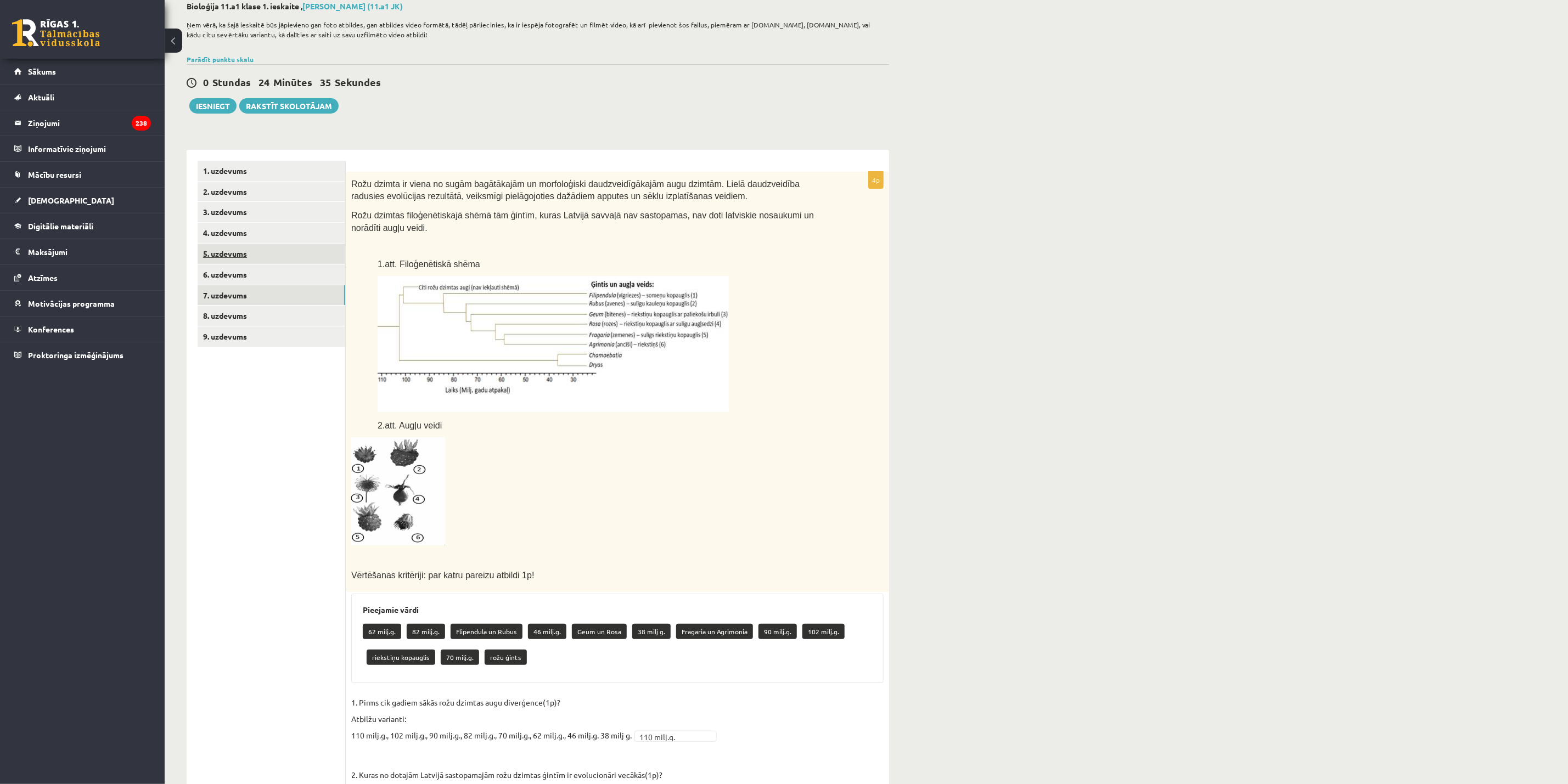
scroll to position [38, 0]
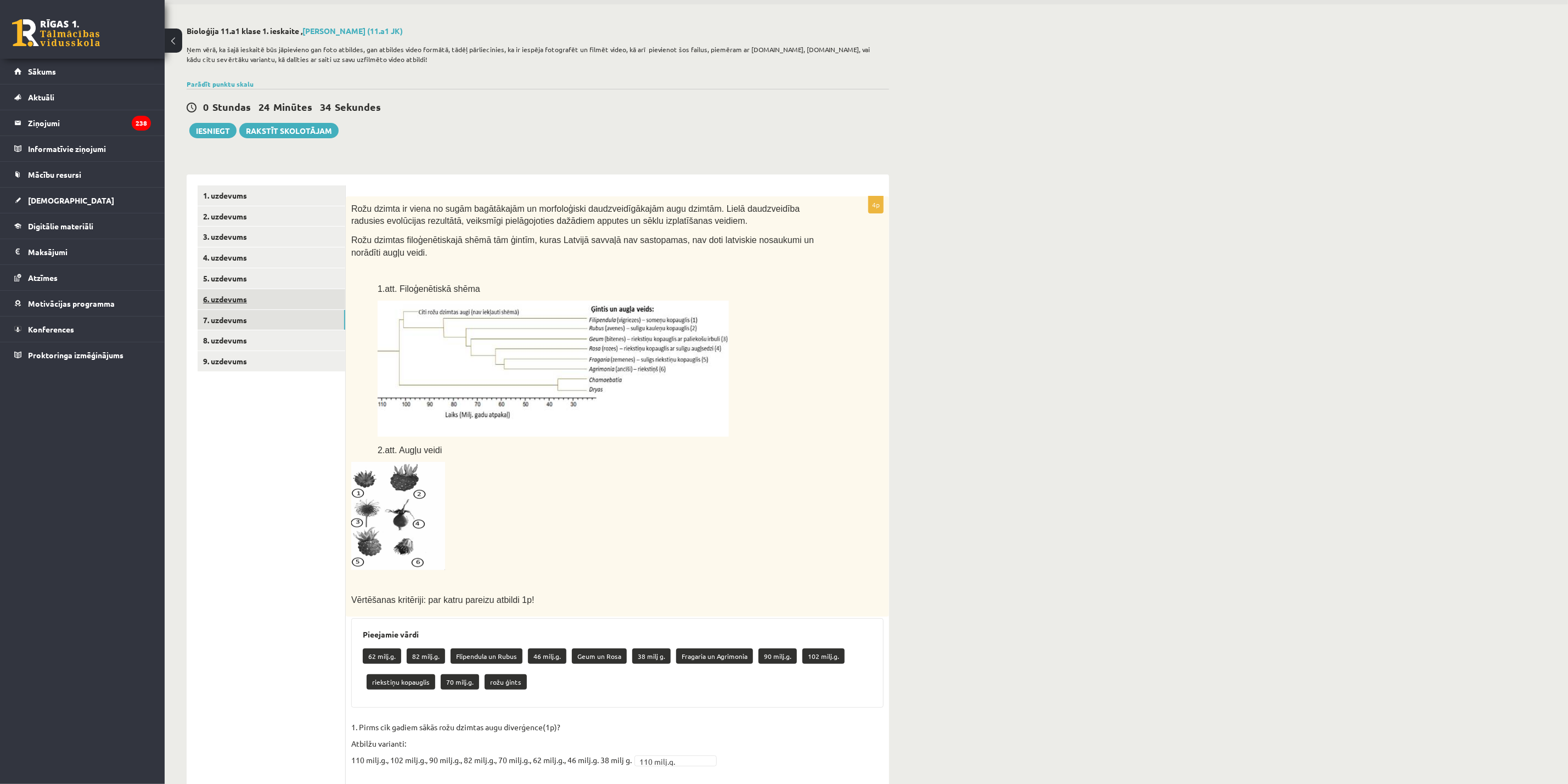
click at [239, 296] on link "6. uzdevums" at bounding box center [271, 299] width 147 height 20
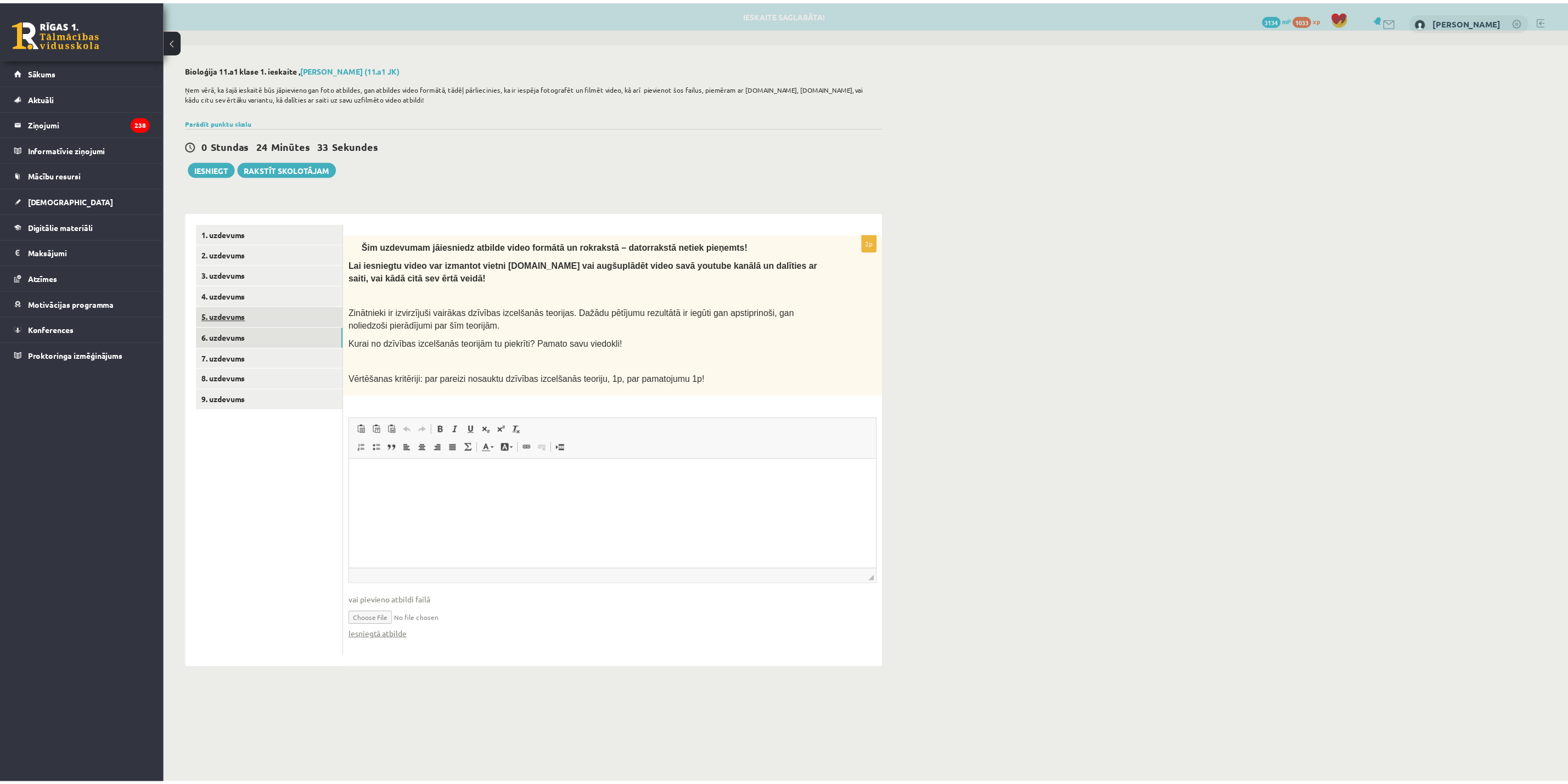
scroll to position [0, 0]
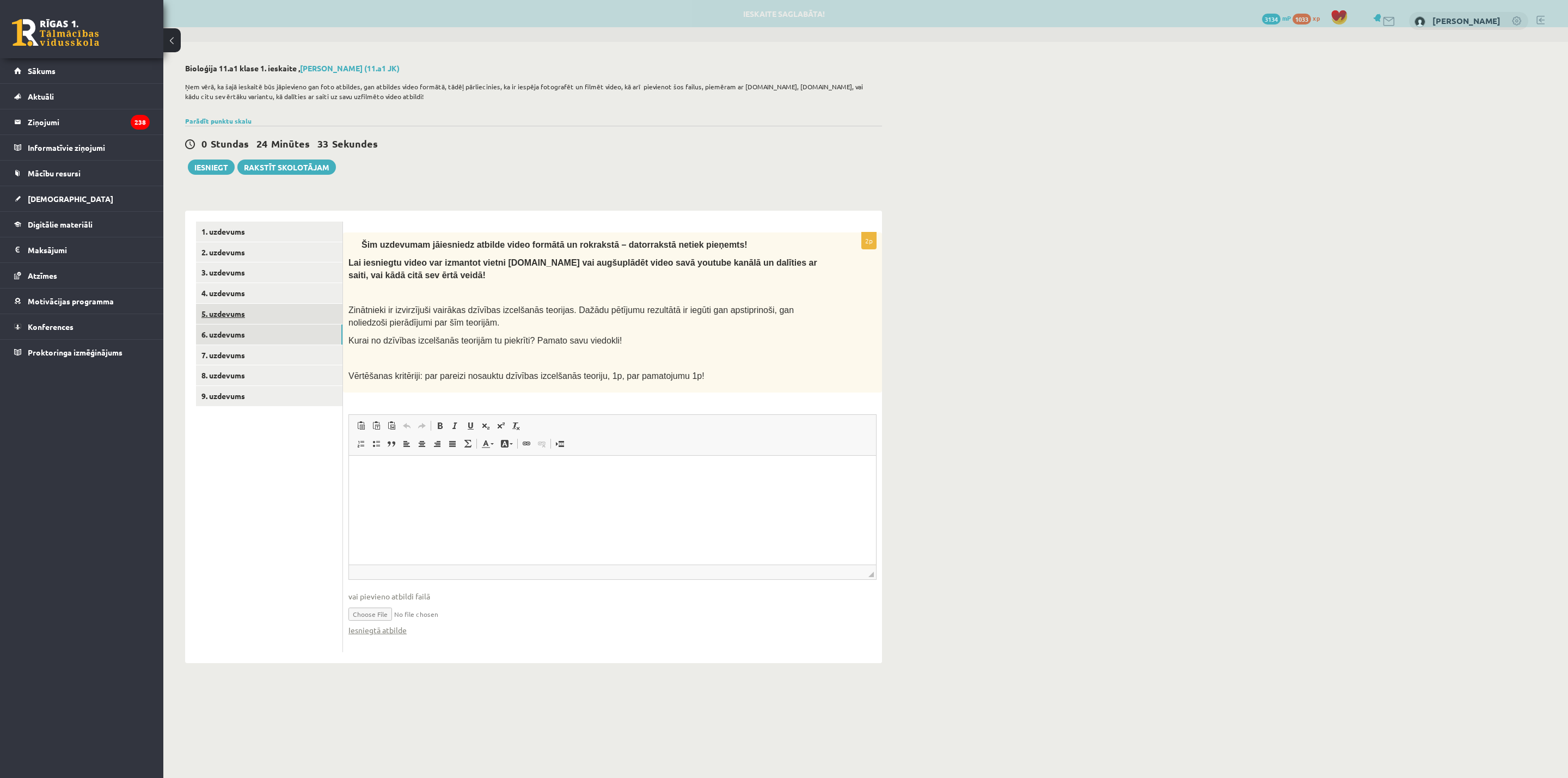
click at [240, 308] on link "5. uzdevums" at bounding box center [269, 313] width 146 height 20
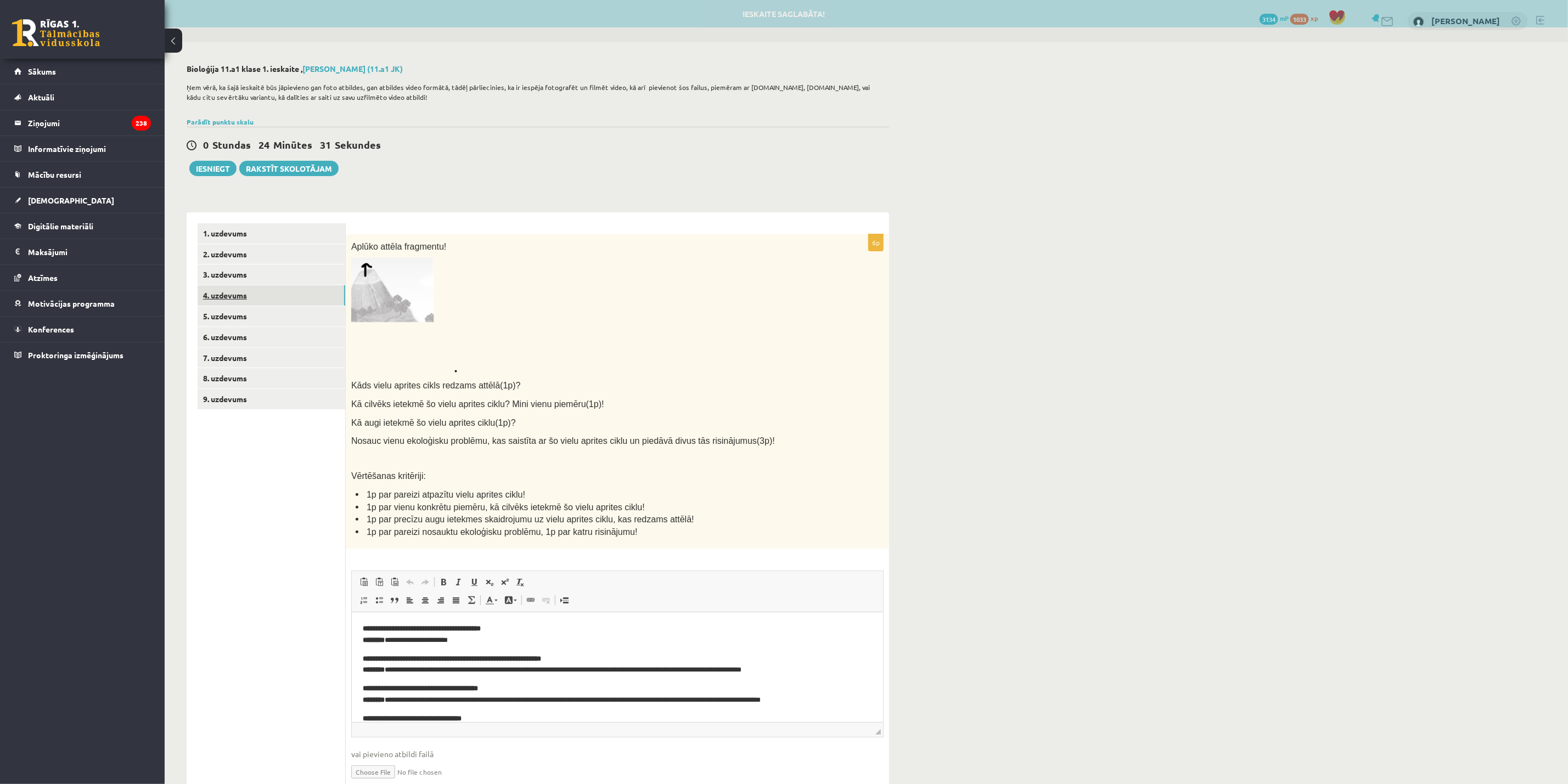
click at [234, 291] on link "4. uzdevums" at bounding box center [271, 295] width 147 height 20
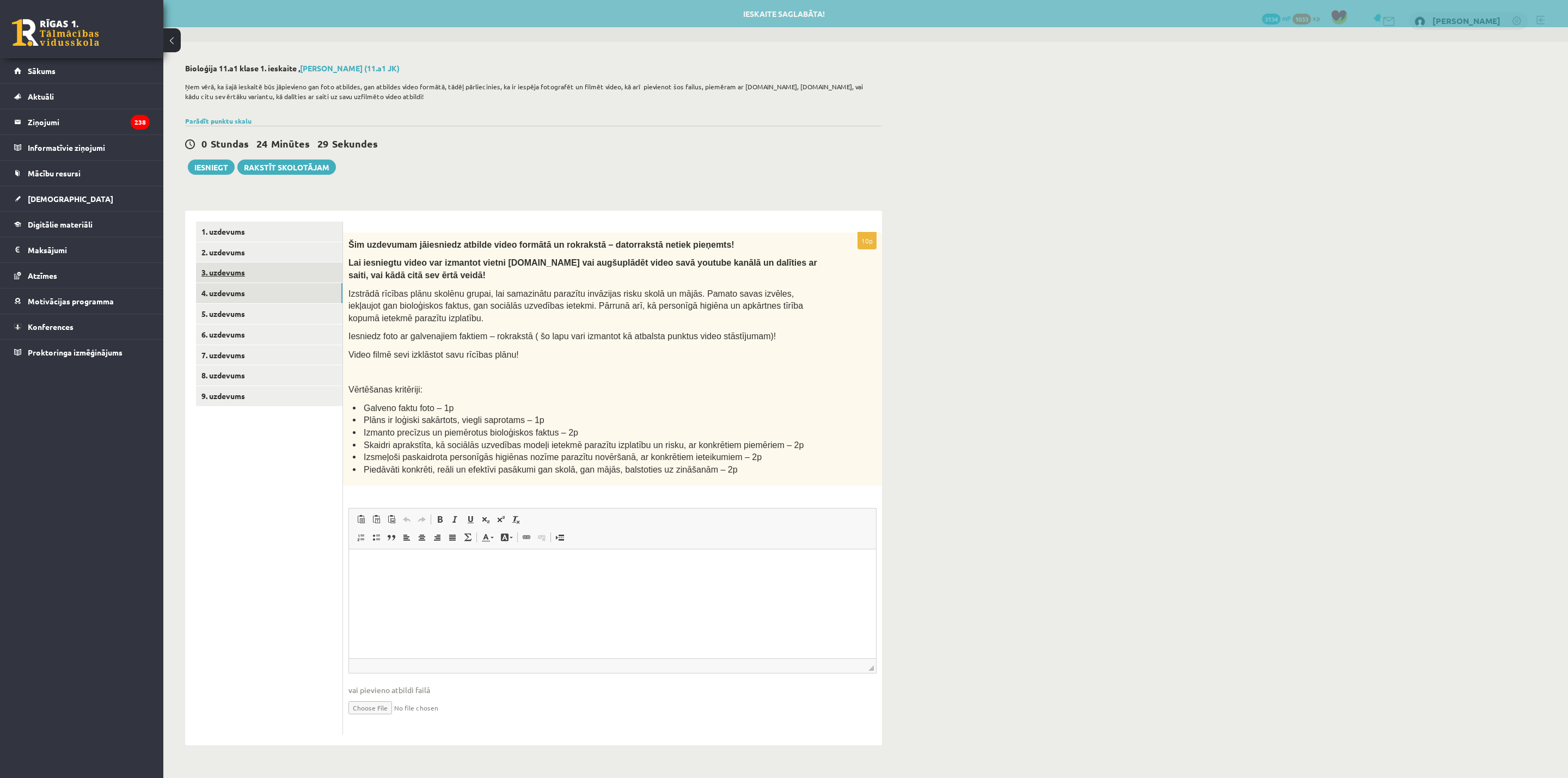
click at [226, 272] on link "3. uzdevums" at bounding box center [269, 272] width 146 height 20
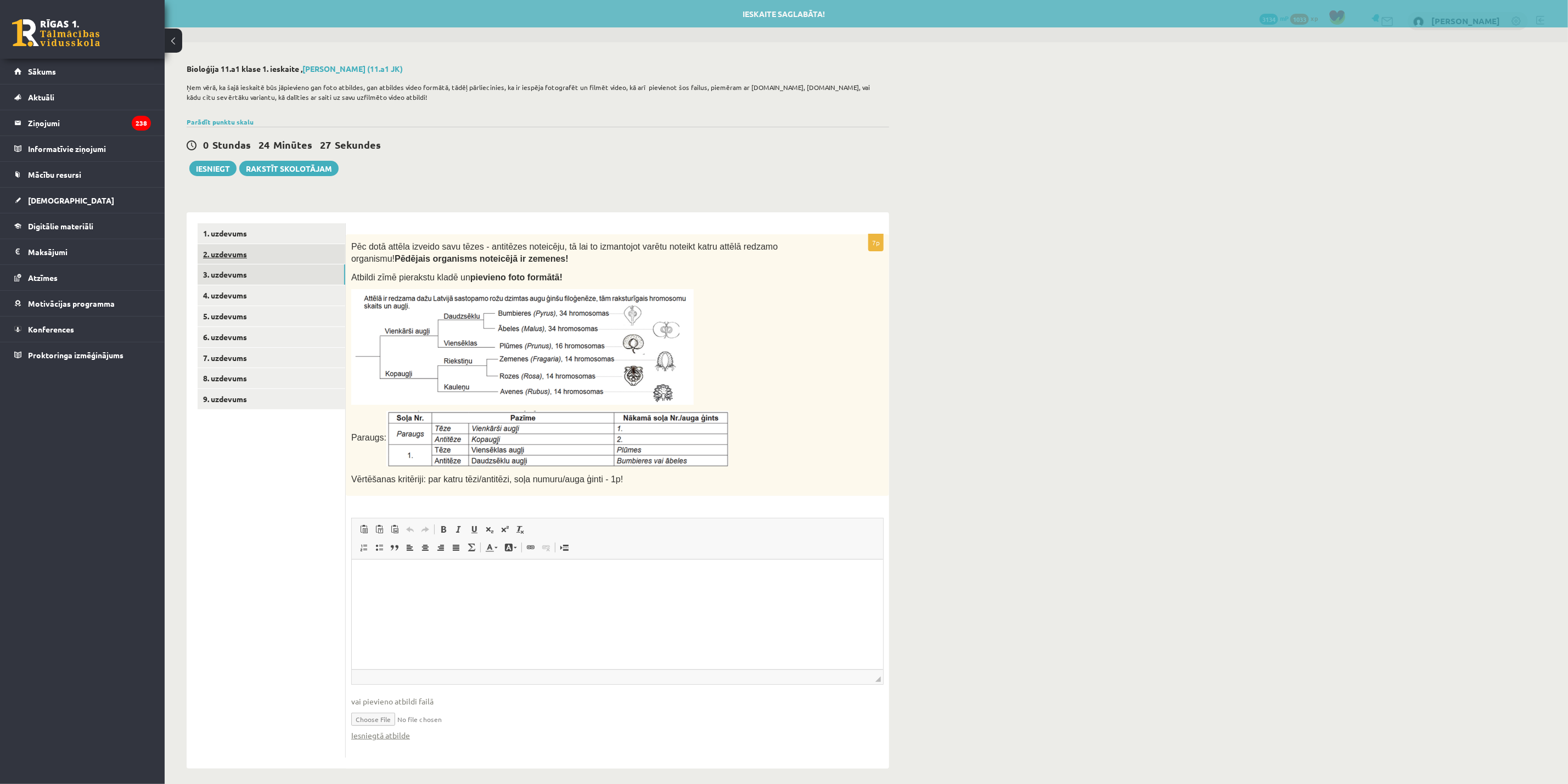
click at [229, 258] on link "2. uzdevums" at bounding box center [271, 254] width 147 height 20
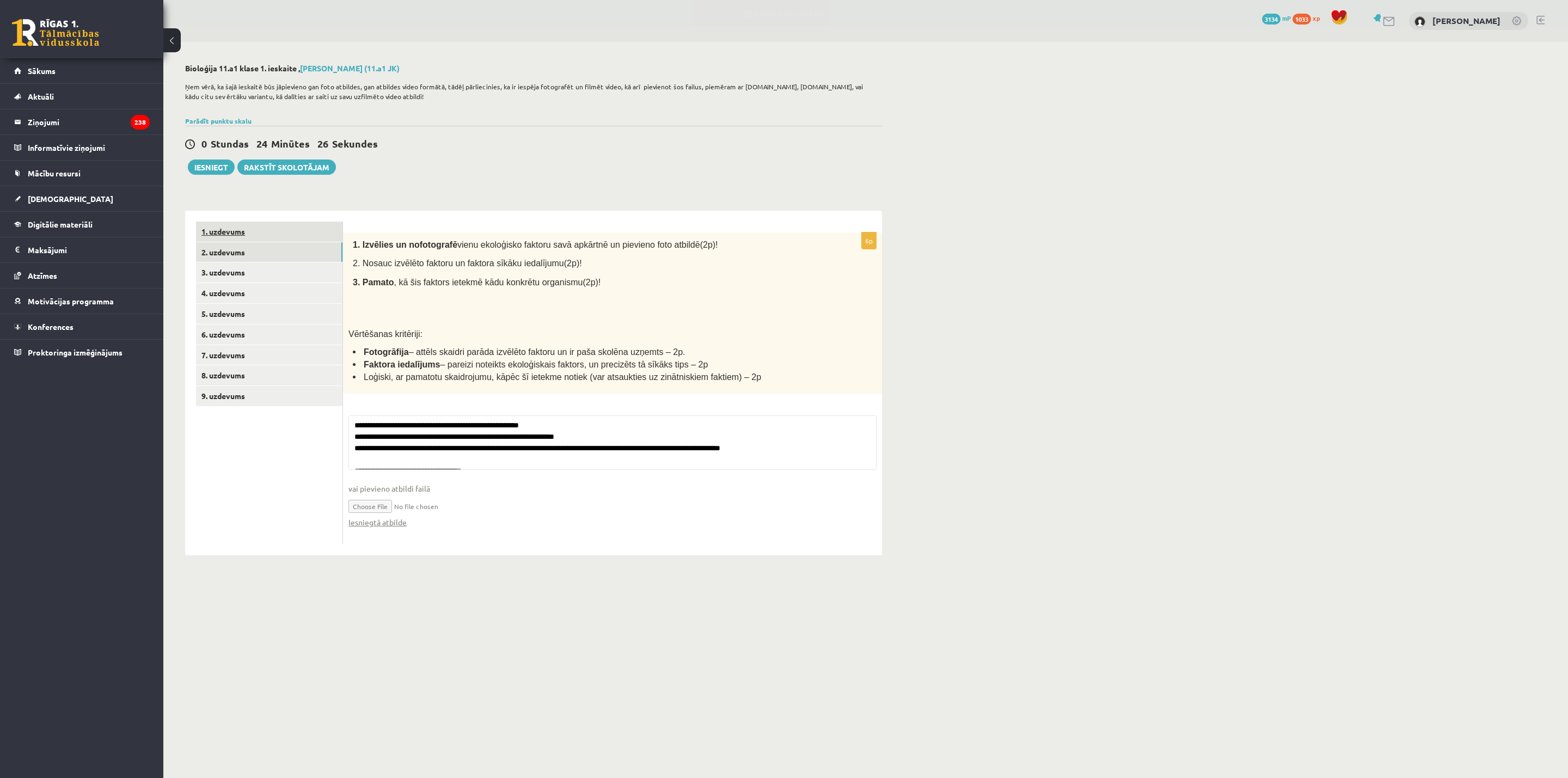
click at [234, 235] on link "1. uzdevums" at bounding box center [269, 231] width 146 height 20
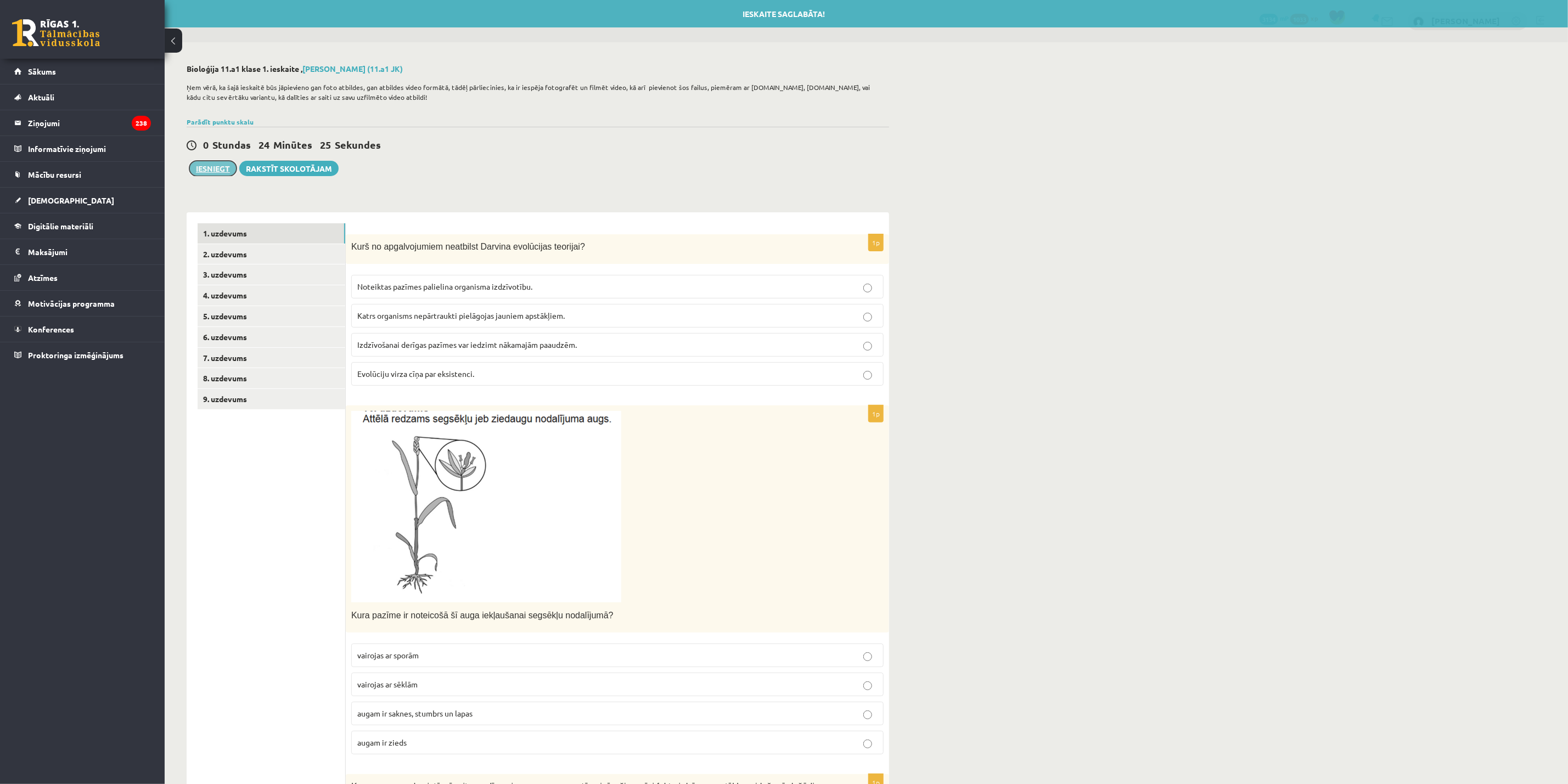
click at [214, 167] on button "Iesniegt" at bounding box center [213, 168] width 47 height 16
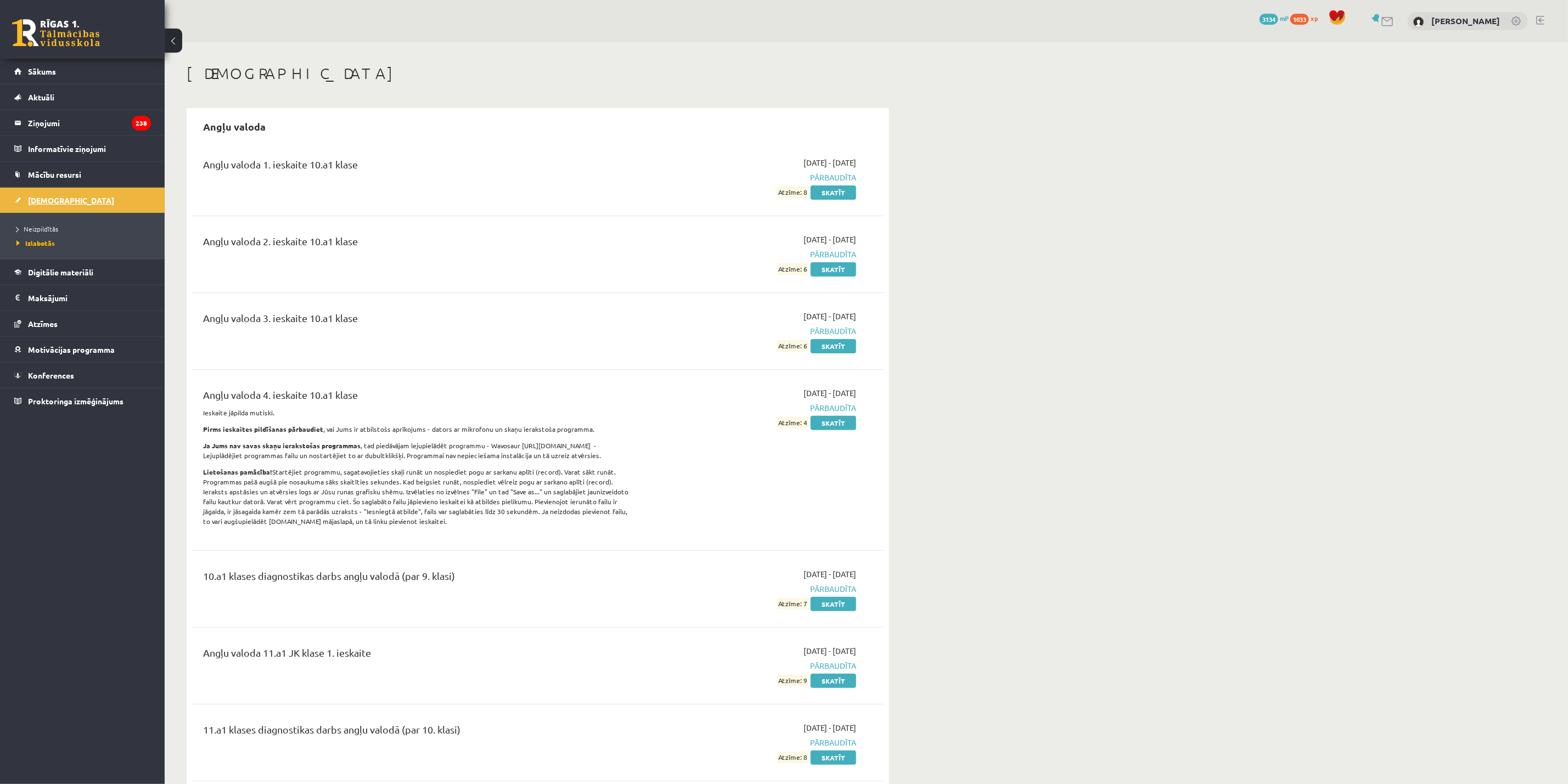
click at [59, 199] on span "[DEMOGRAPHIC_DATA]" at bounding box center [70, 200] width 86 height 10
